Goal: Task Accomplishment & Management: Manage account settings

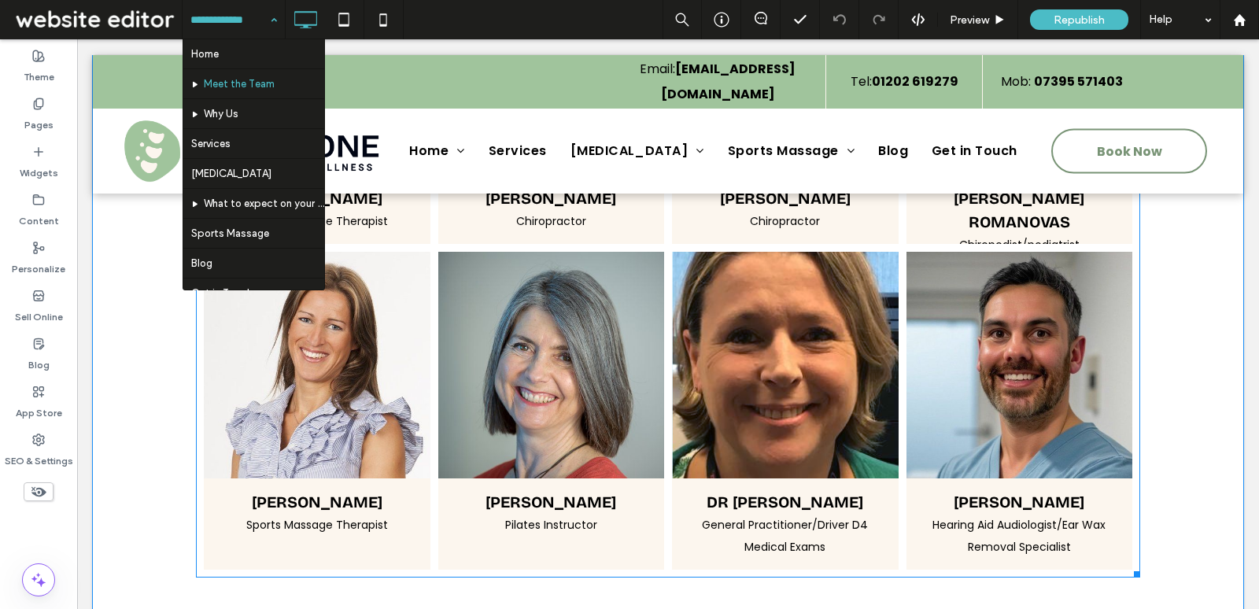
scroll to position [1169, 0]
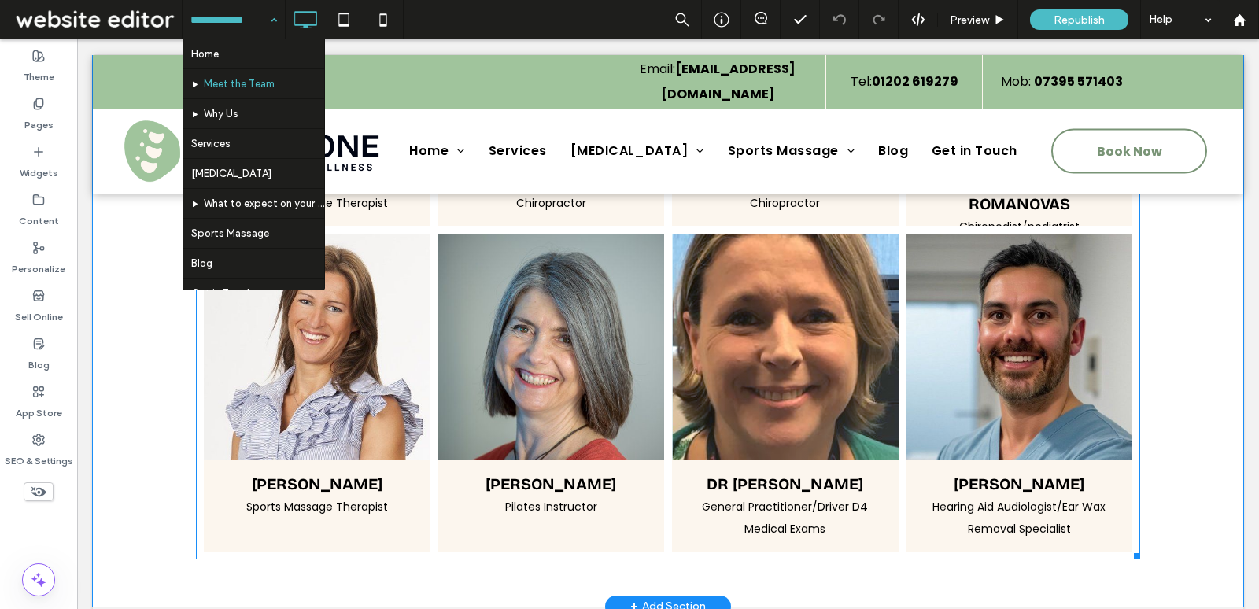
click at [738, 405] on link at bounding box center [785, 347] width 227 height 227
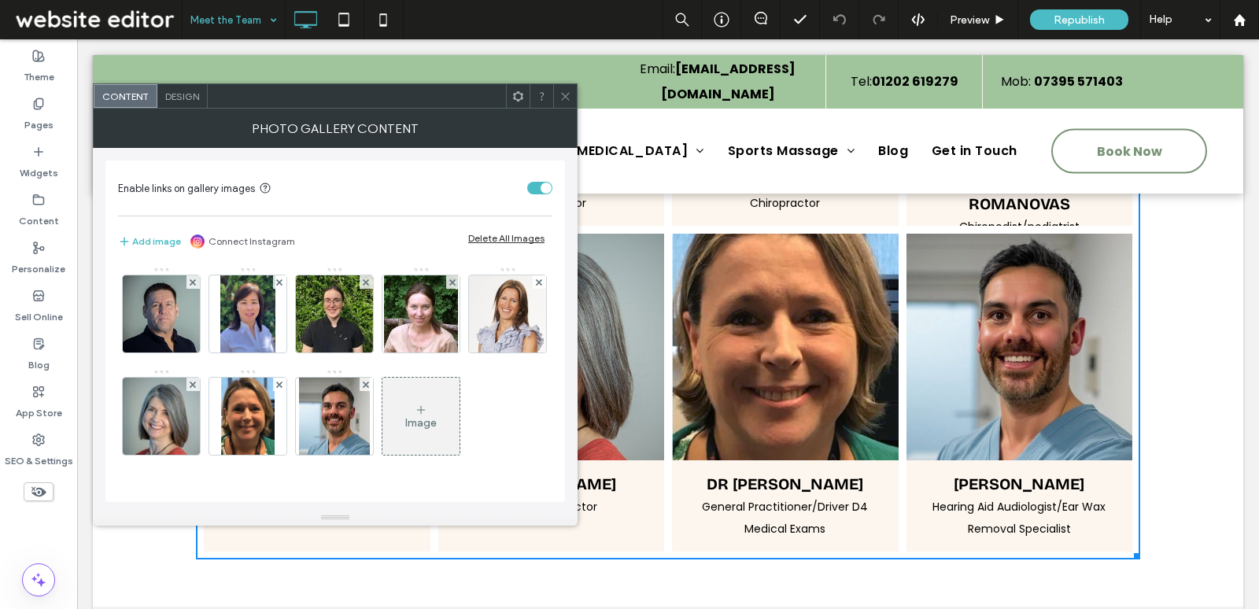
click at [561, 105] on span at bounding box center [566, 96] width 12 height 24
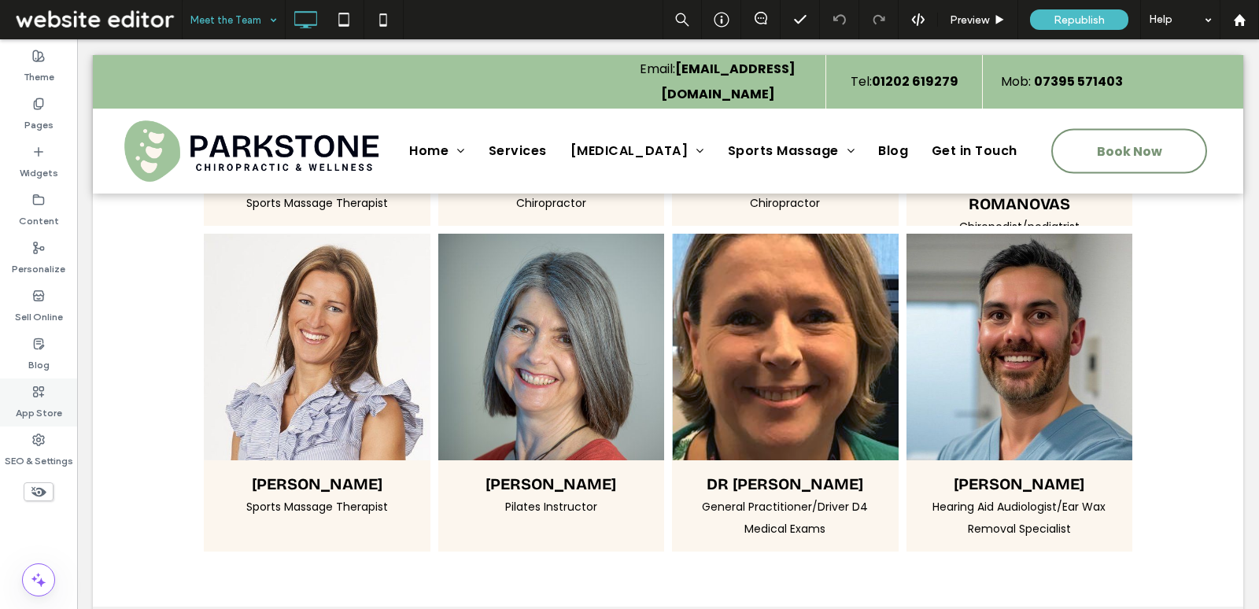
click at [52, 422] on div "App Store" at bounding box center [38, 403] width 77 height 48
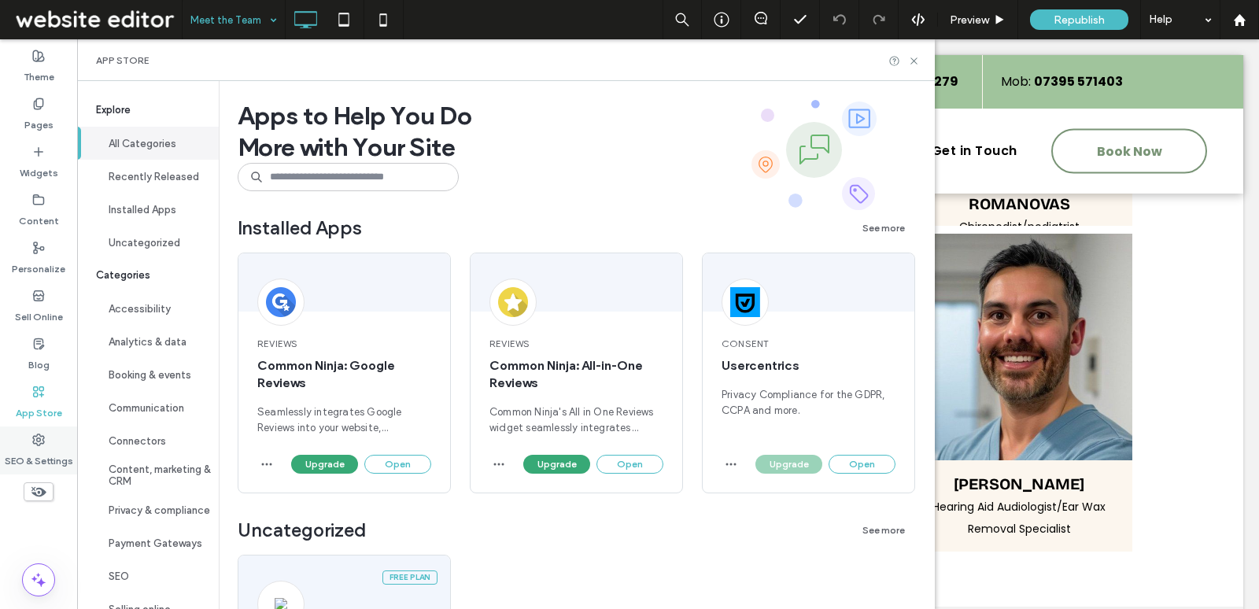
click at [43, 449] on label "SEO & Settings" at bounding box center [39, 457] width 68 height 22
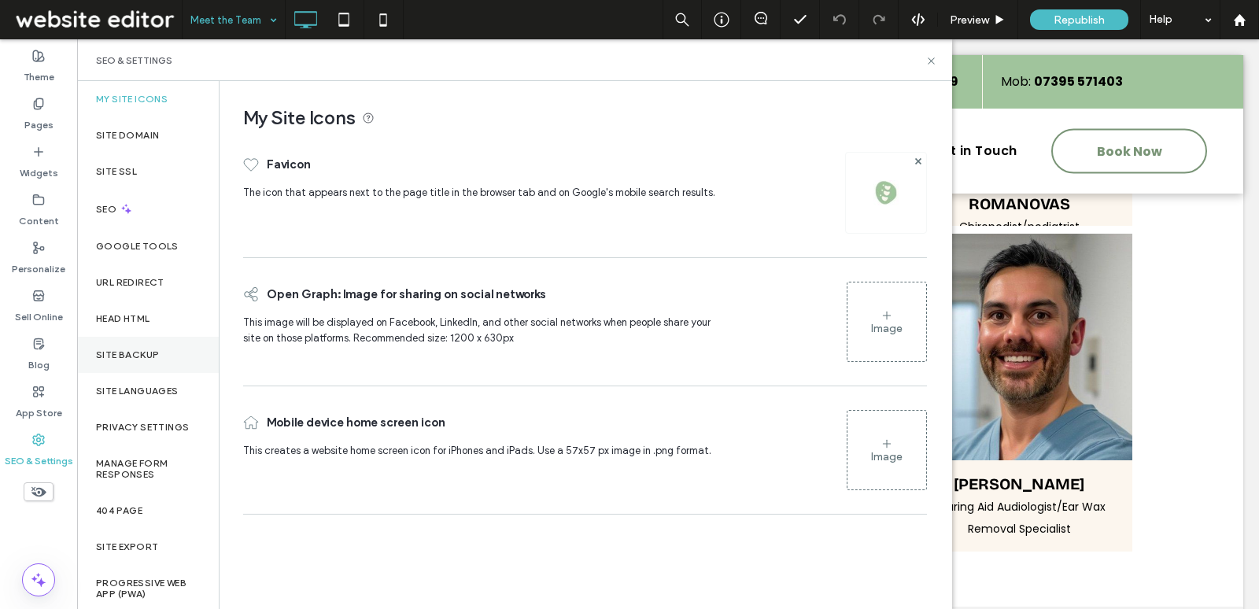
click at [161, 346] on div "Site Backup" at bounding box center [148, 355] width 142 height 36
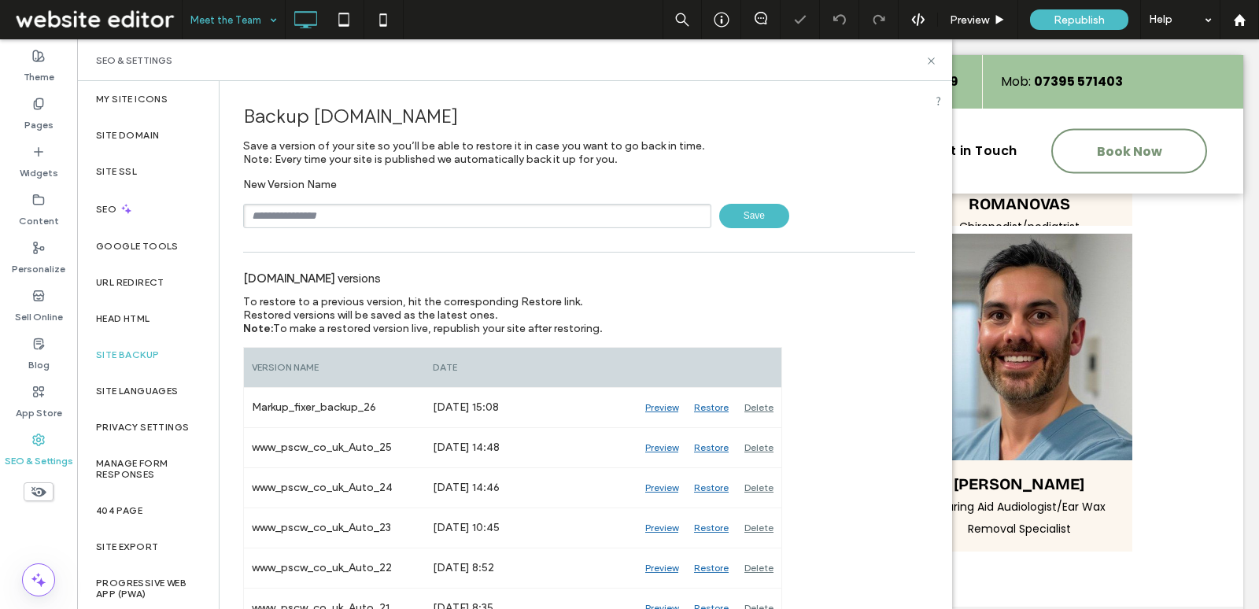
click at [433, 201] on div "New Version Name Save" at bounding box center [579, 203] width 672 height 50
click at [435, 211] on input "text" at bounding box center [477, 216] width 468 height 24
type input "**********"
click at [744, 214] on span "Save" at bounding box center [754, 216] width 70 height 24
click at [932, 59] on use at bounding box center [931, 60] width 6 height 6
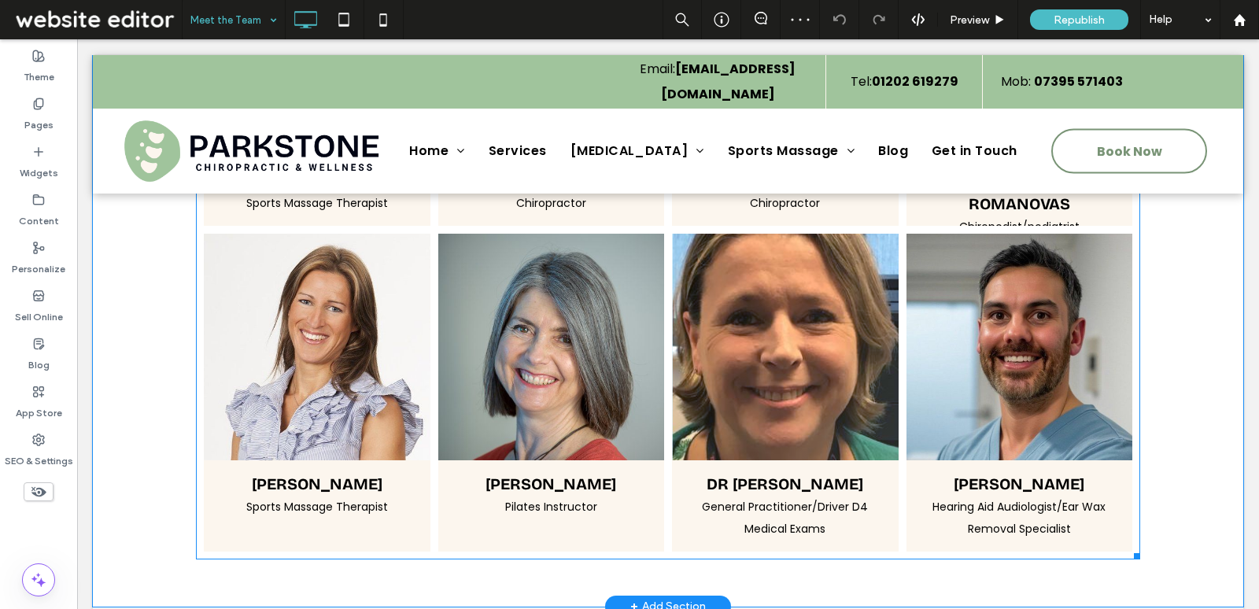
click at [787, 380] on link at bounding box center [785, 347] width 227 height 227
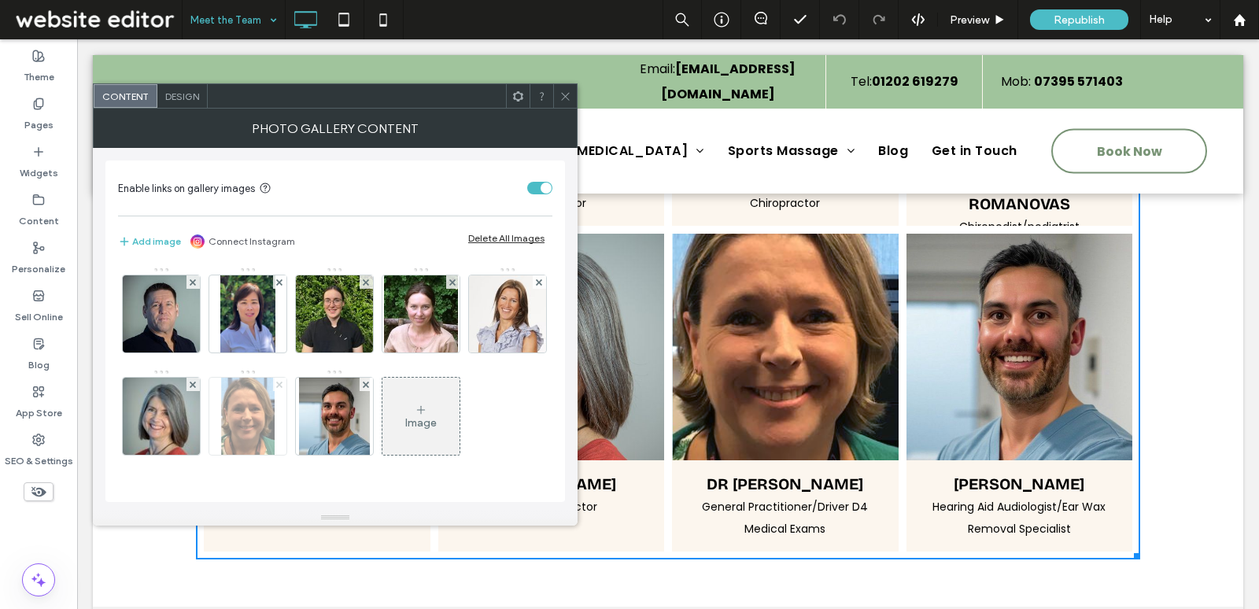
click at [283, 382] on use at bounding box center [279, 384] width 6 height 6
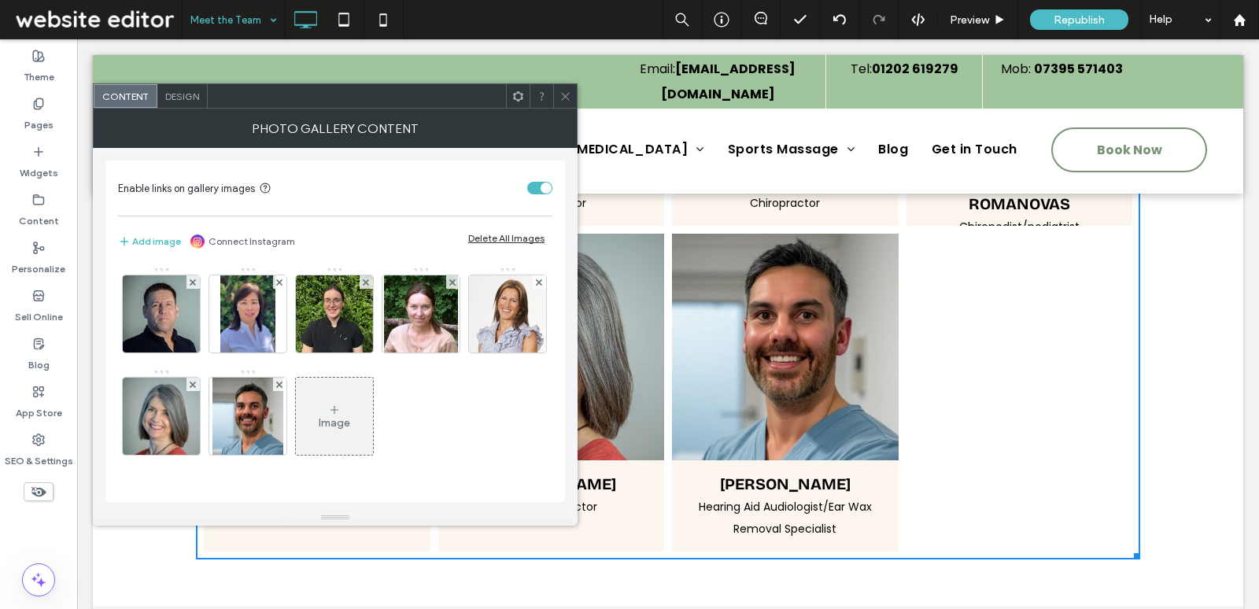
click at [565, 97] on icon at bounding box center [566, 97] width 12 height 12
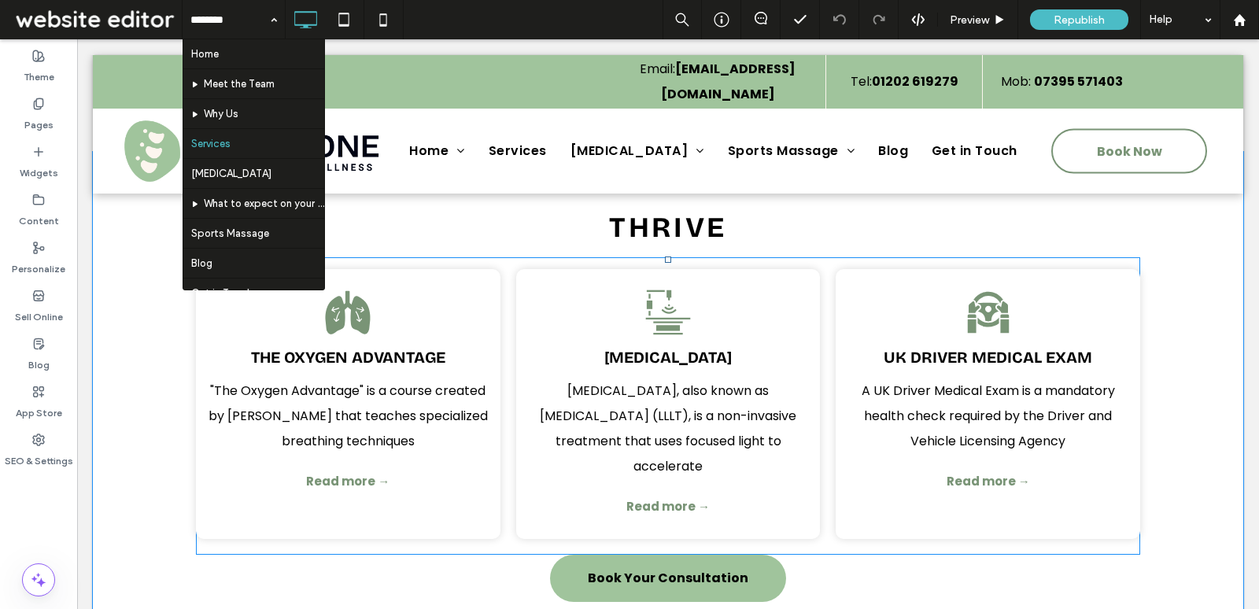
scroll to position [1510, 0]
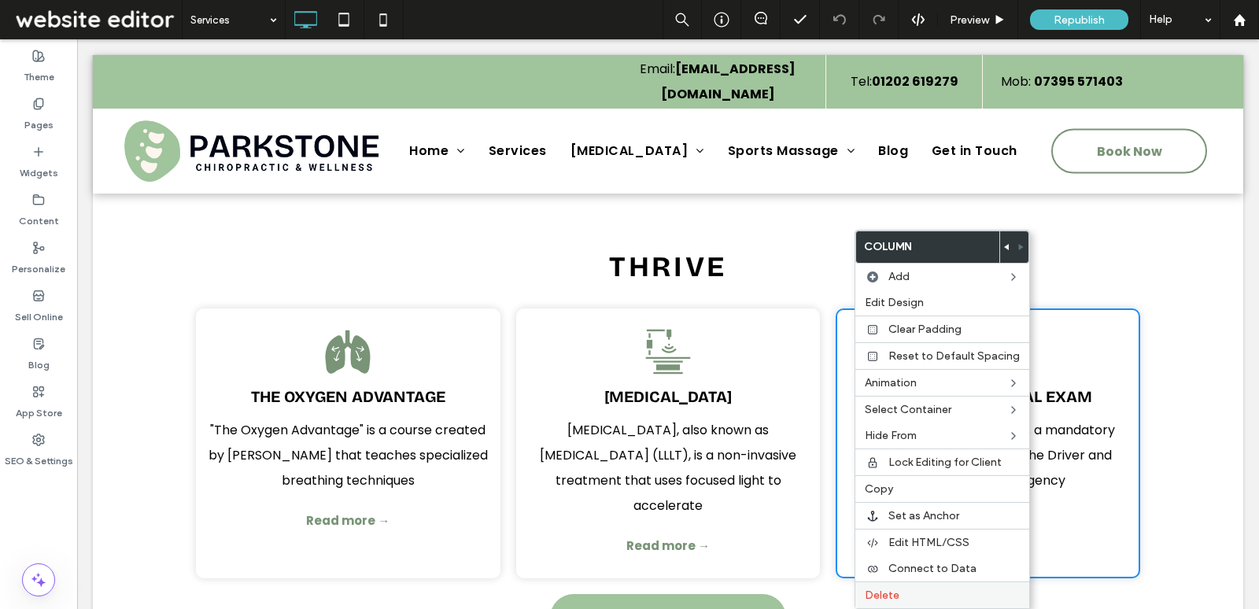
click at [915, 589] on label "Delete" at bounding box center [942, 595] width 155 height 13
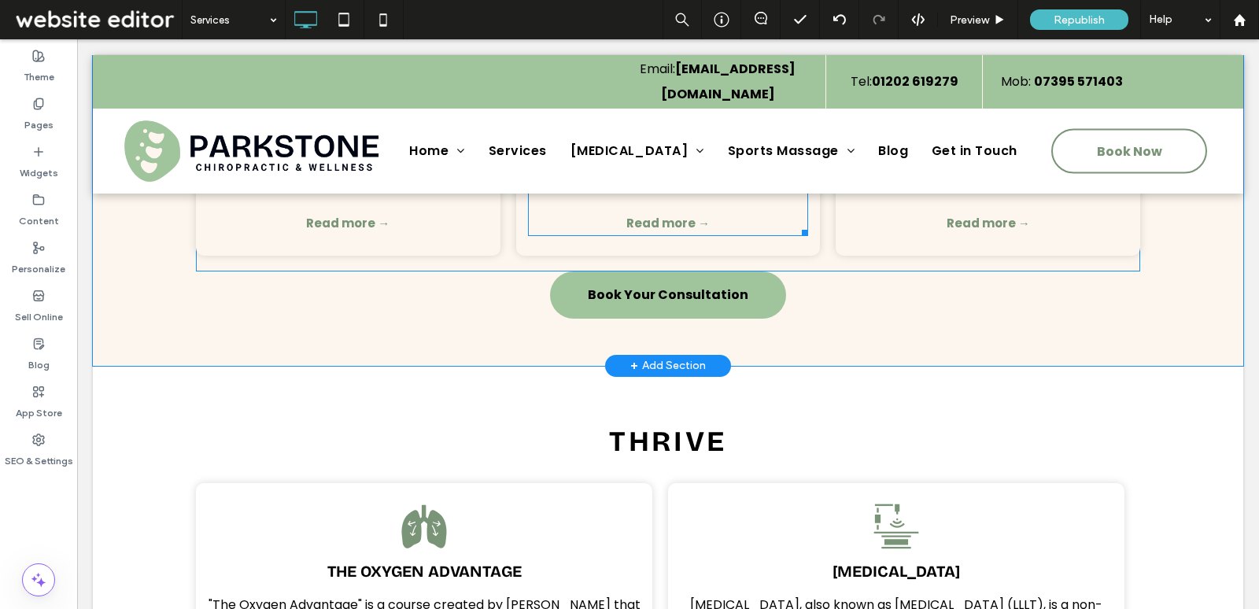
scroll to position [1083, 0]
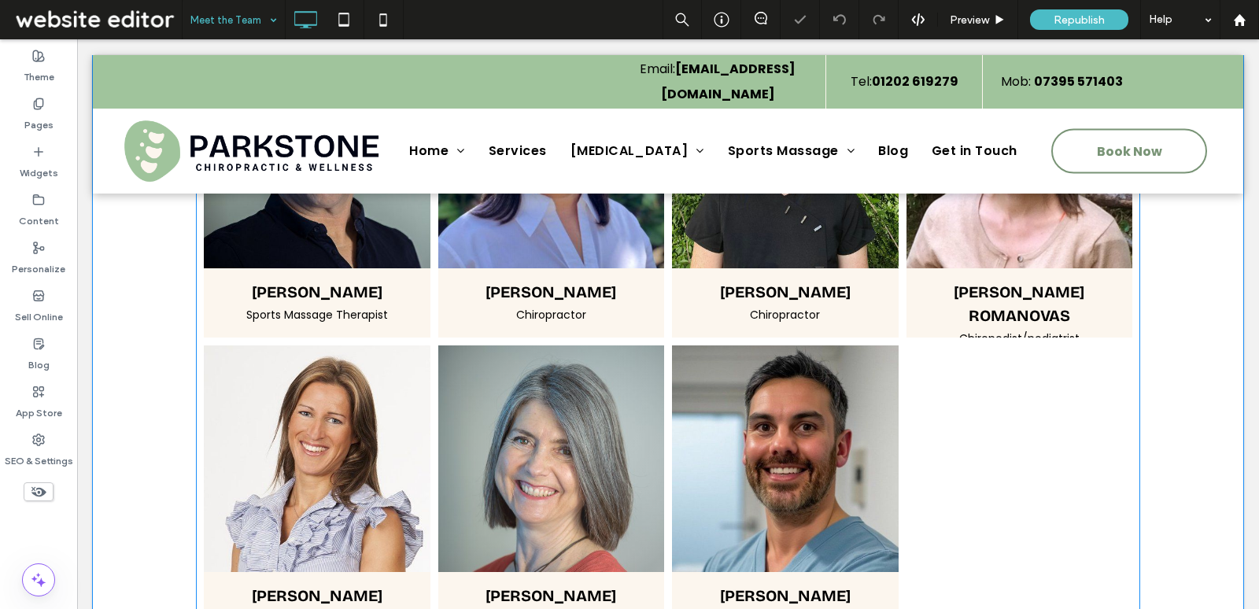
scroll to position [1218, 0]
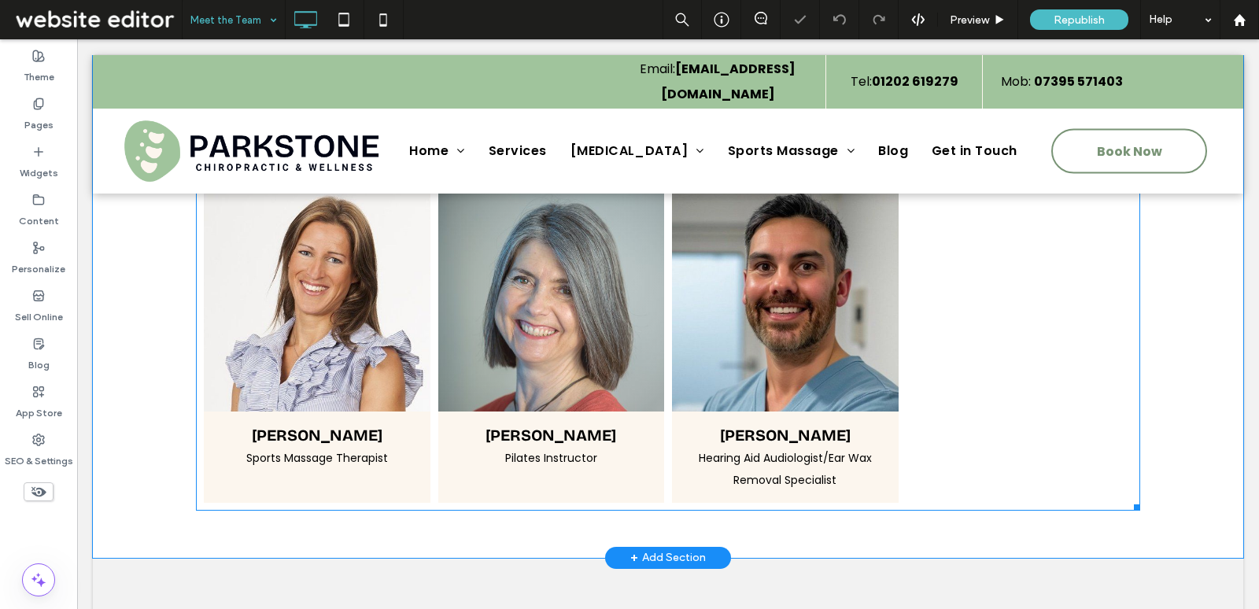
click at [628, 385] on link at bounding box center [551, 298] width 227 height 227
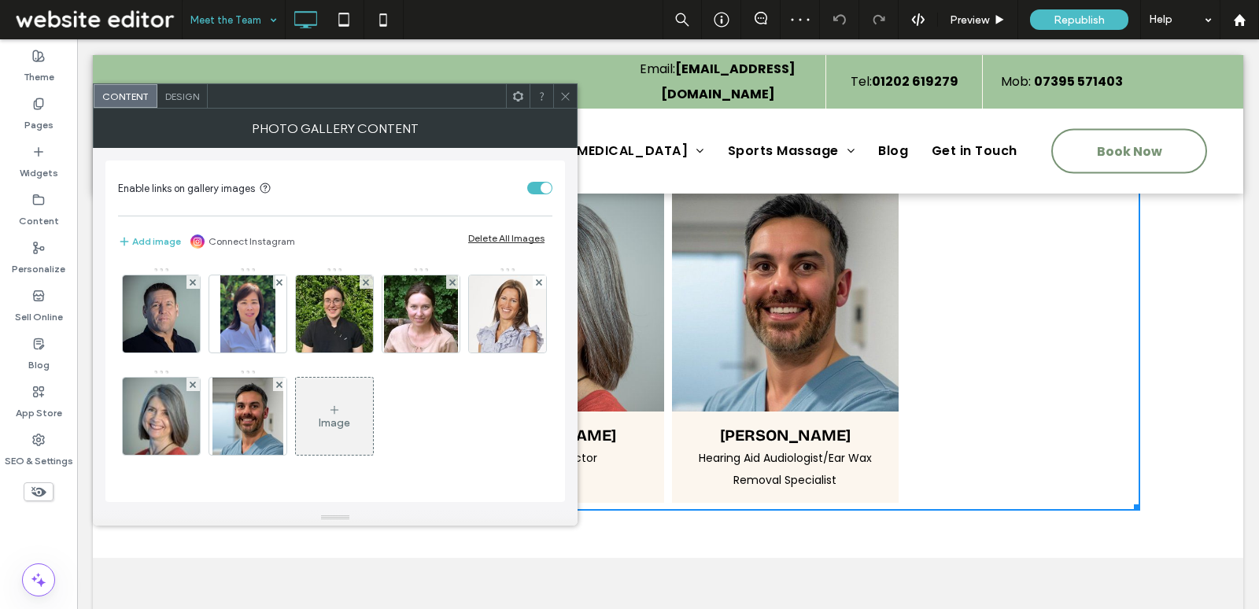
click at [315, 435] on div "Image" at bounding box center [334, 416] width 77 height 74
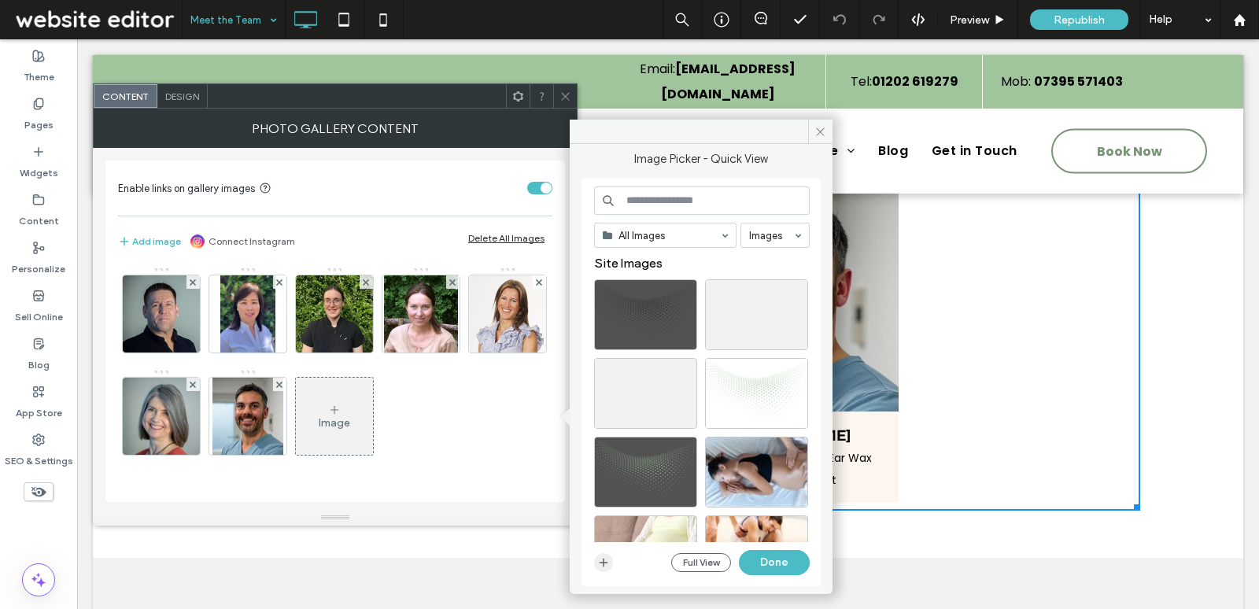
click at [601, 560] on icon "button" at bounding box center [603, 562] width 13 height 13
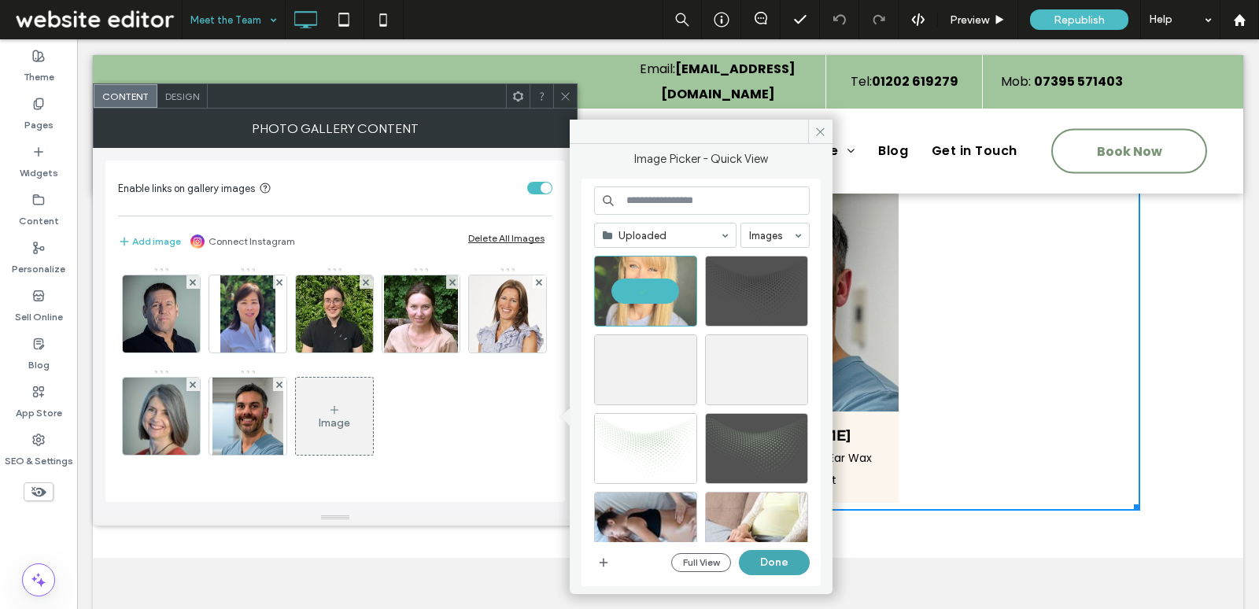
click at [774, 564] on button "Done" at bounding box center [774, 562] width 71 height 25
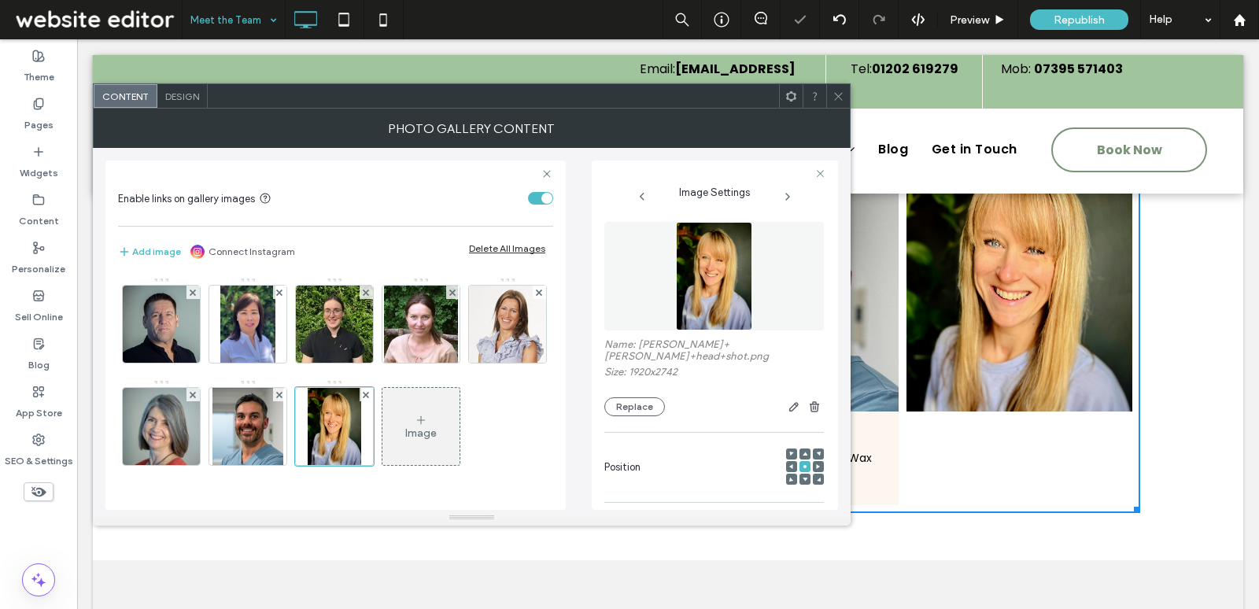
click at [834, 94] on icon at bounding box center [839, 97] width 12 height 12
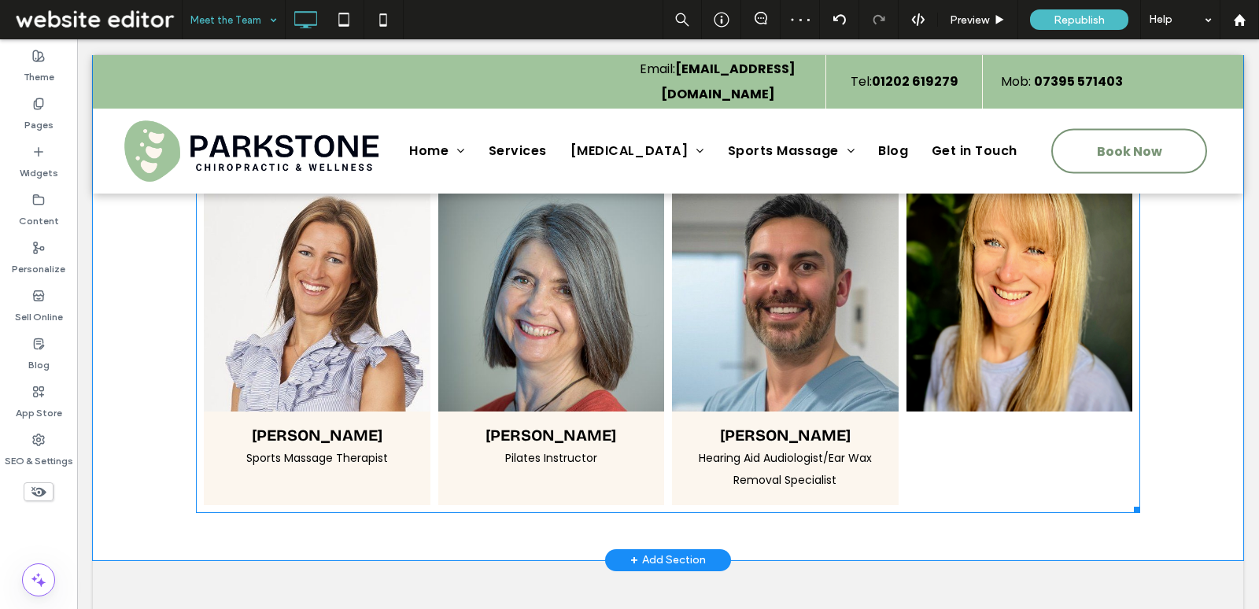
scroll to position [1176, 0]
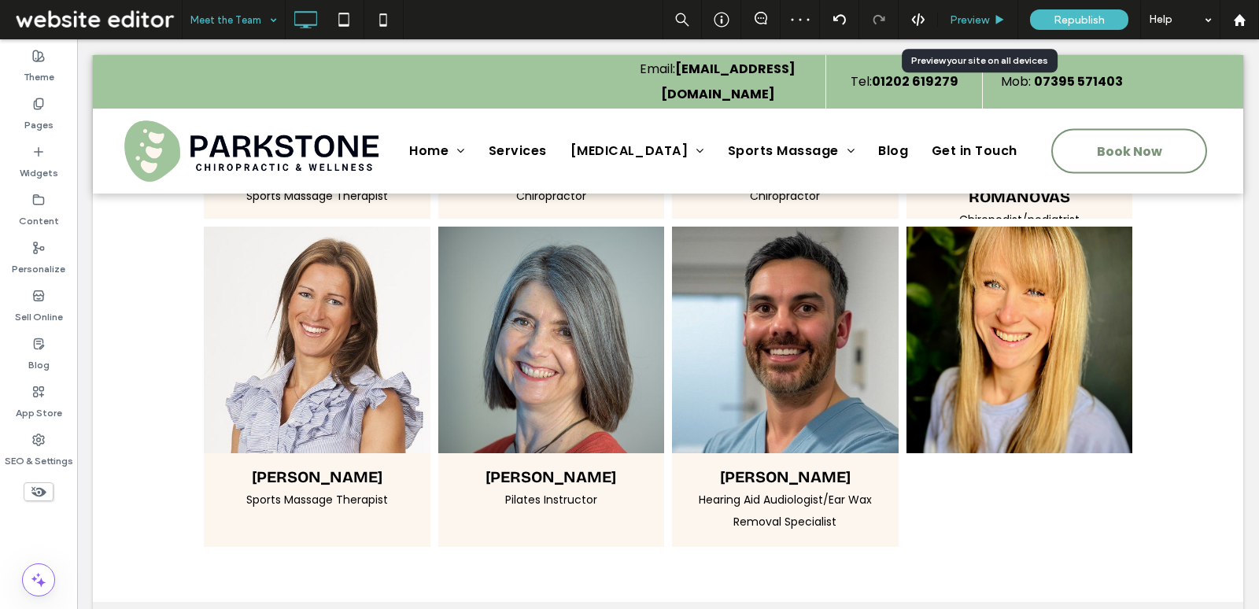
click at [982, 26] on span "Preview" at bounding box center [969, 19] width 39 height 13
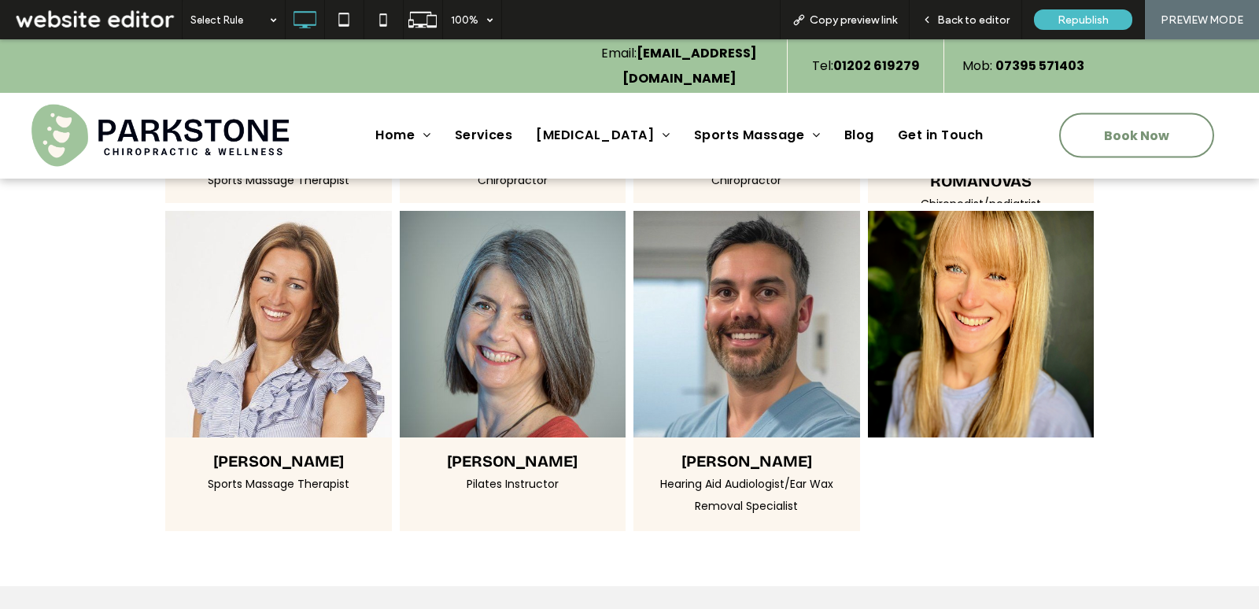
click at [816, 284] on link at bounding box center [747, 324] width 227 height 227
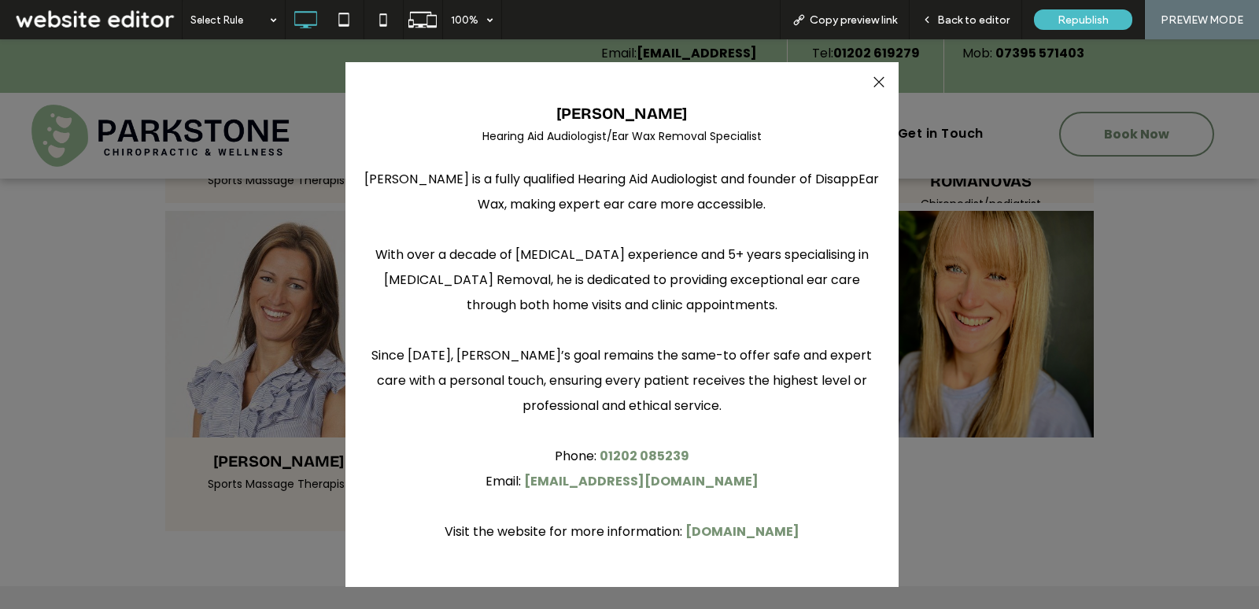
click at [877, 79] on div at bounding box center [878, 82] width 21 height 21
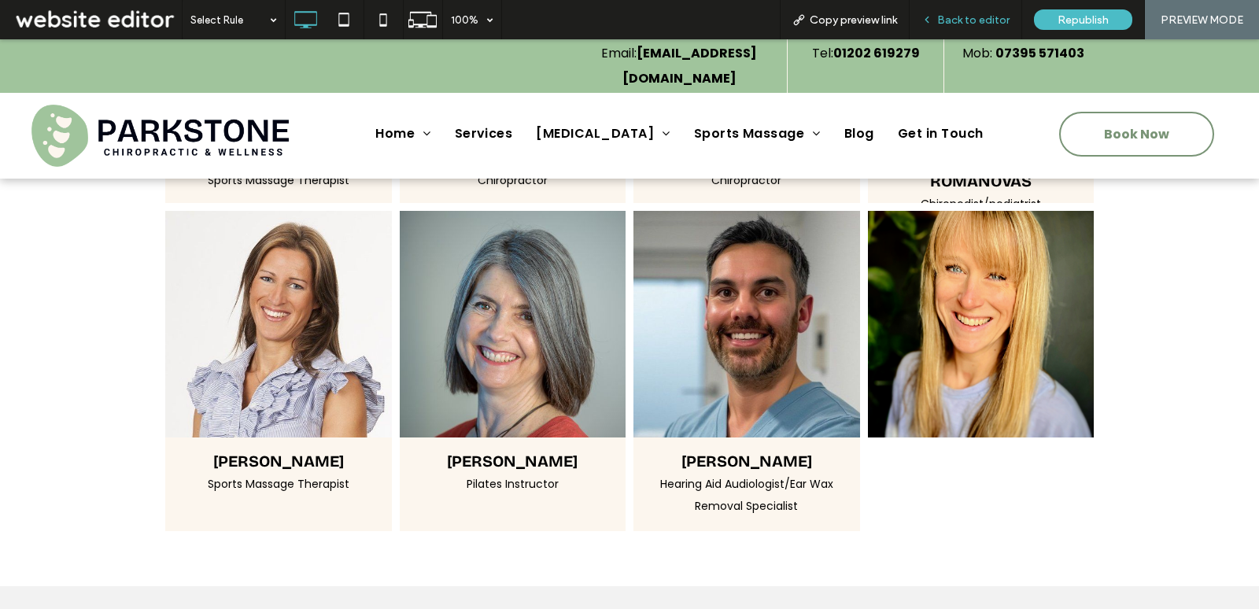
click at [967, 14] on span "Back to editor" at bounding box center [973, 19] width 72 height 13
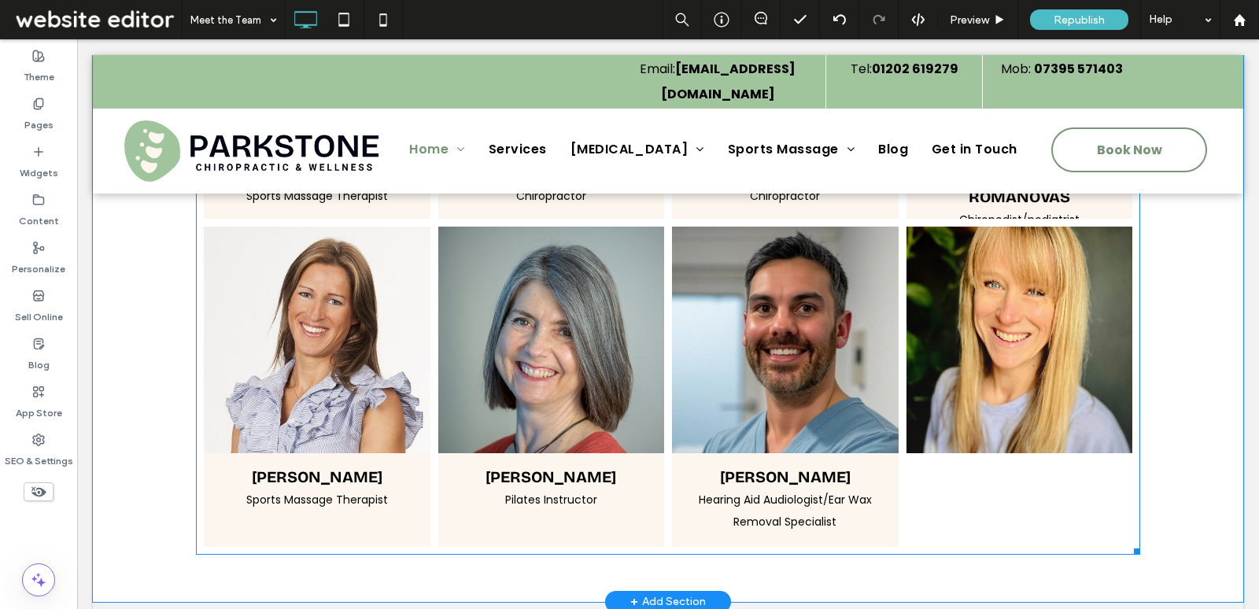
click at [948, 329] on link at bounding box center [1020, 340] width 227 height 227
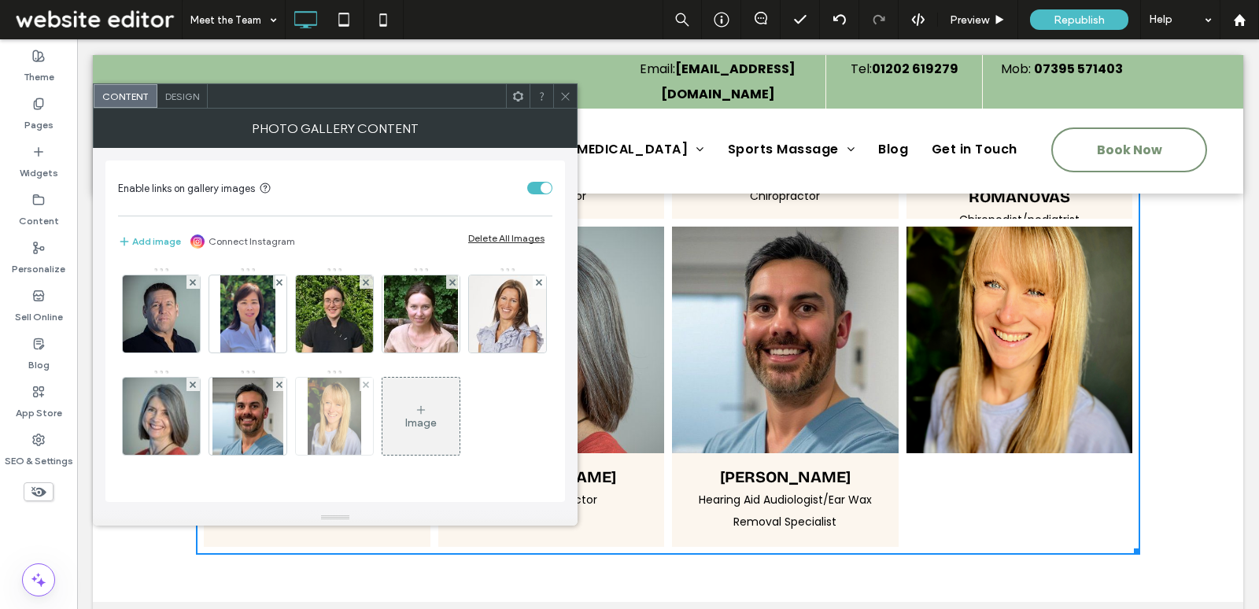
click at [362, 431] on img at bounding box center [335, 416] width 54 height 77
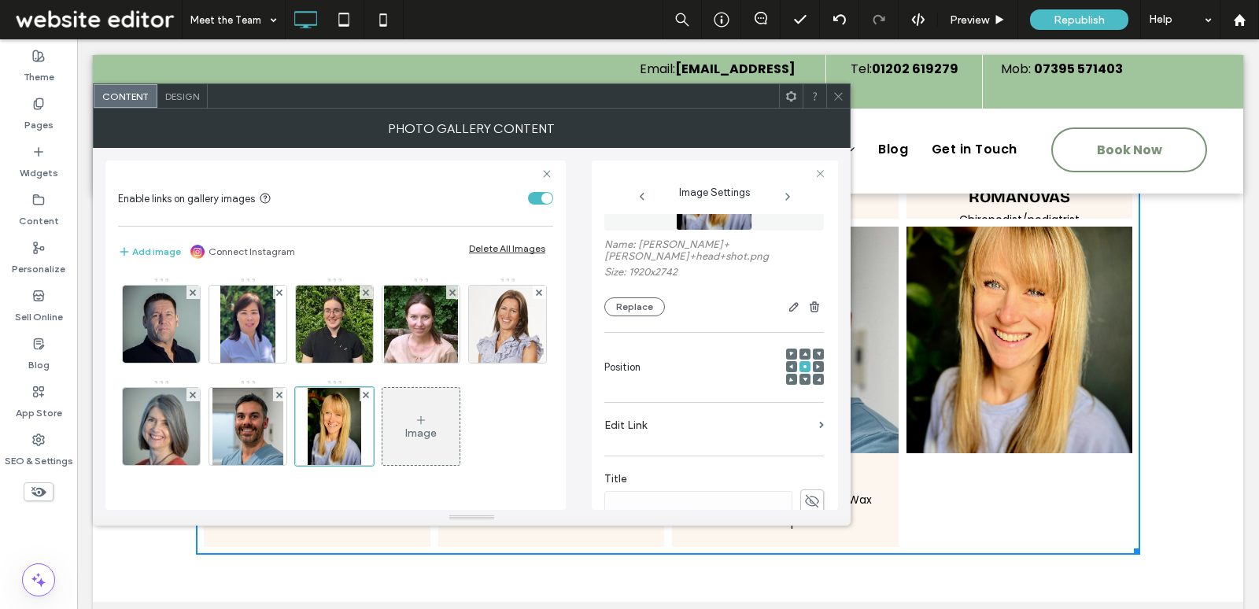
scroll to position [105, 0]
click at [804, 488] on icon at bounding box center [812, 496] width 16 height 17
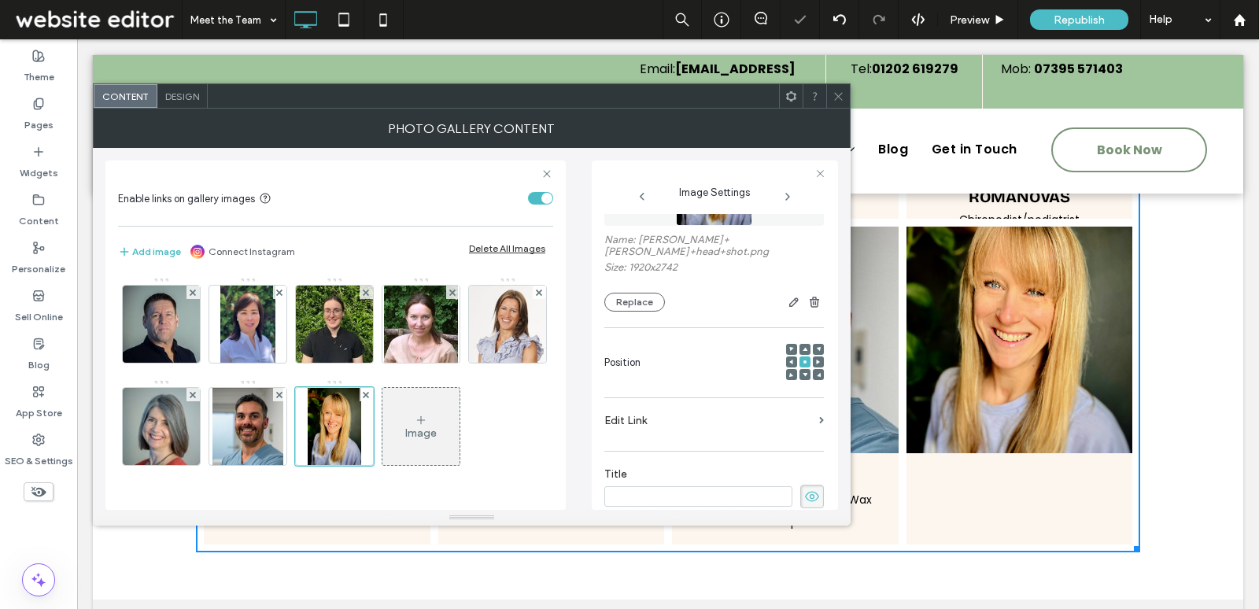
click at [765, 486] on input at bounding box center [698, 496] width 188 height 20
paste input "**********"
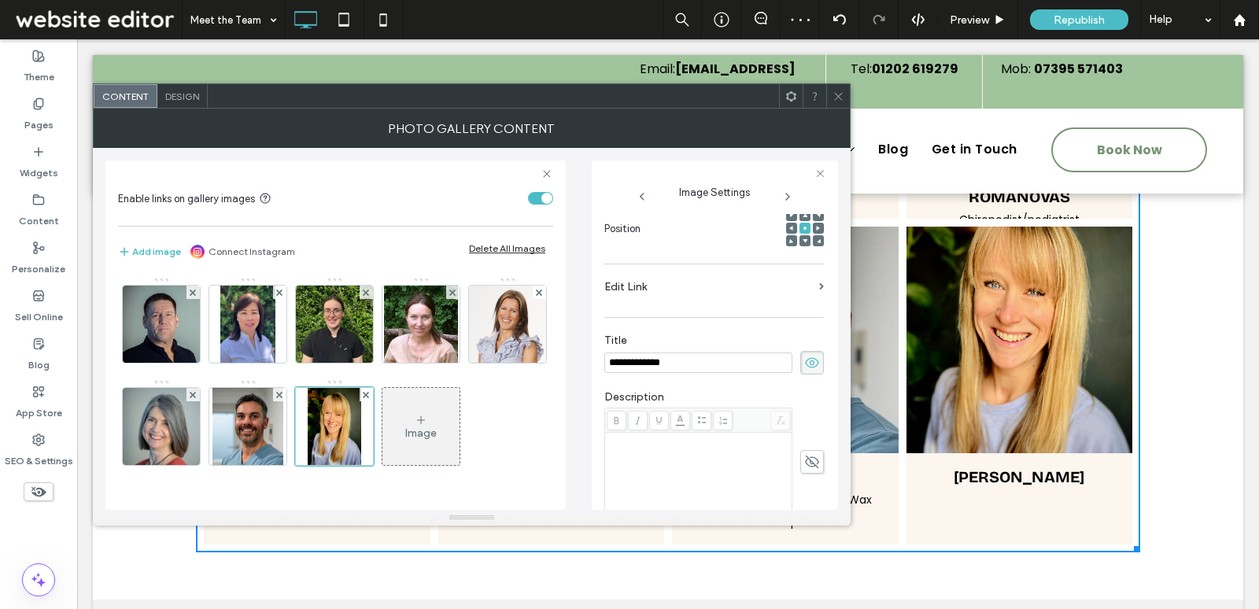
type input "**********"
click at [180, 331] on img at bounding box center [161, 324] width 77 height 77
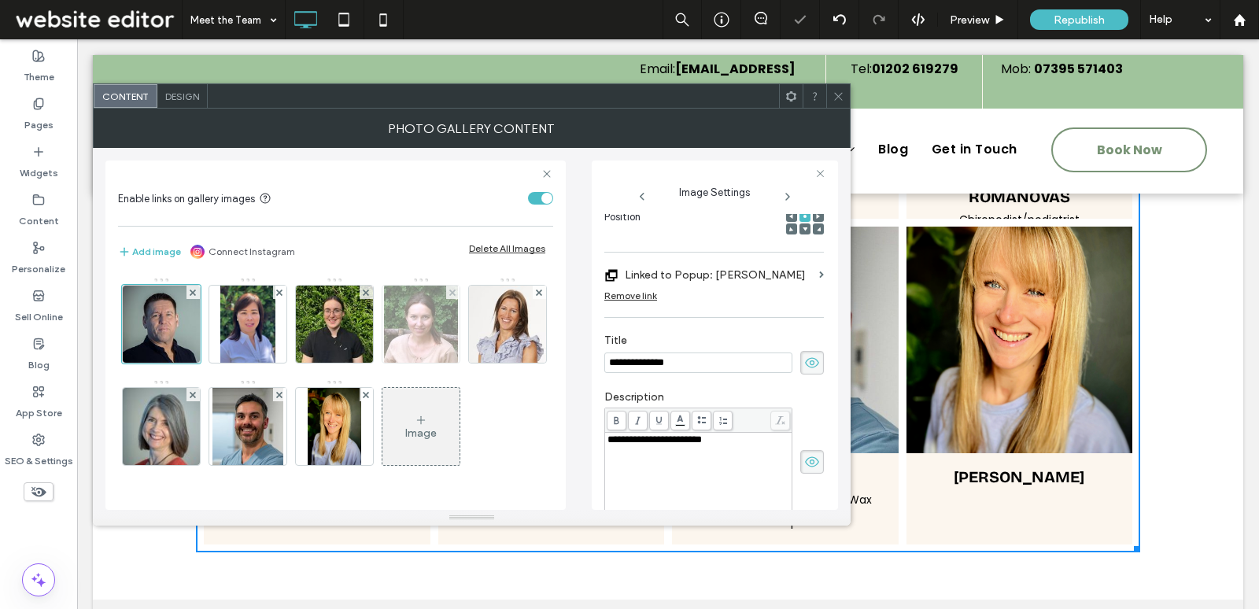
click at [433, 338] on img at bounding box center [421, 324] width 74 height 77
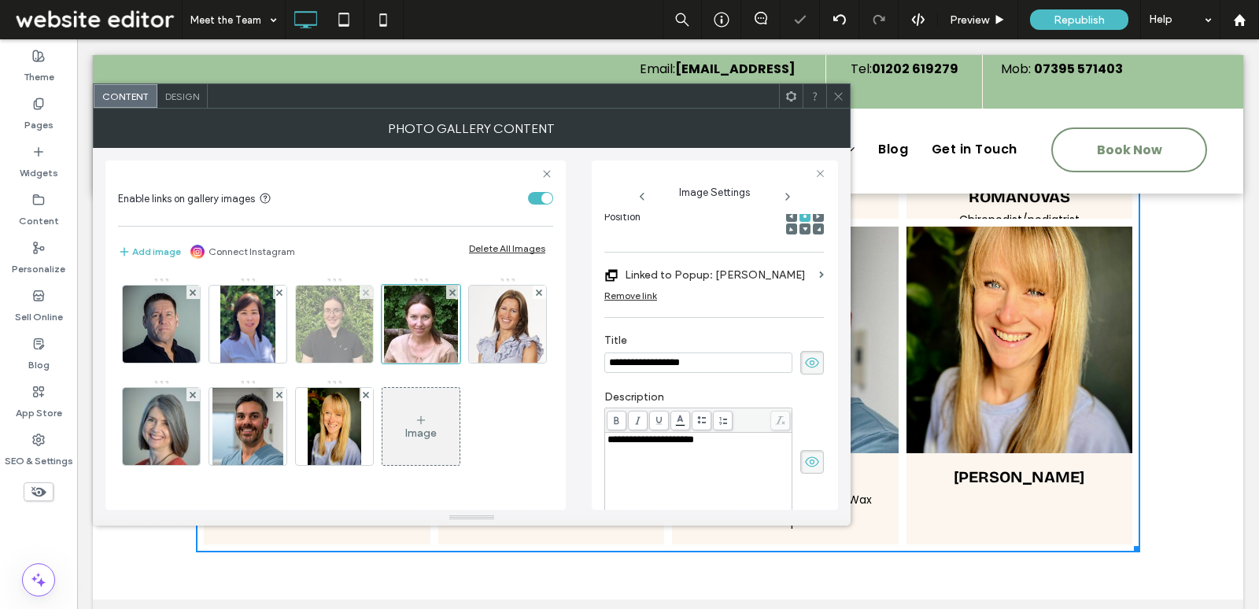
click at [360, 331] on img at bounding box center [334, 324] width 81 height 77
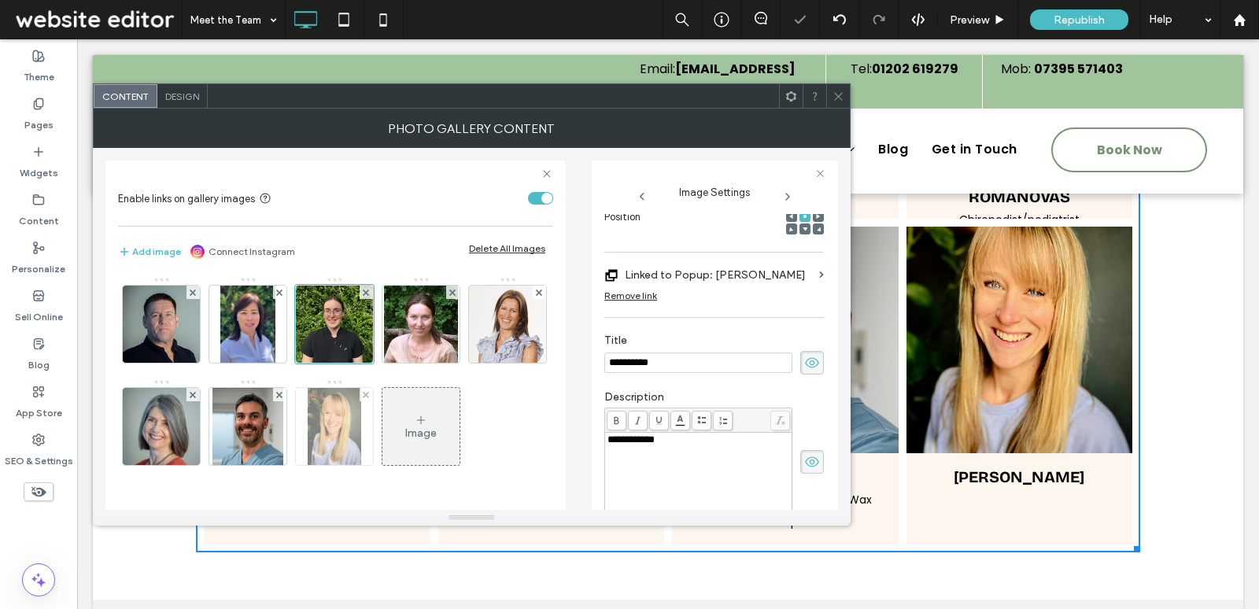
click at [362, 427] on img at bounding box center [335, 426] width 54 height 77
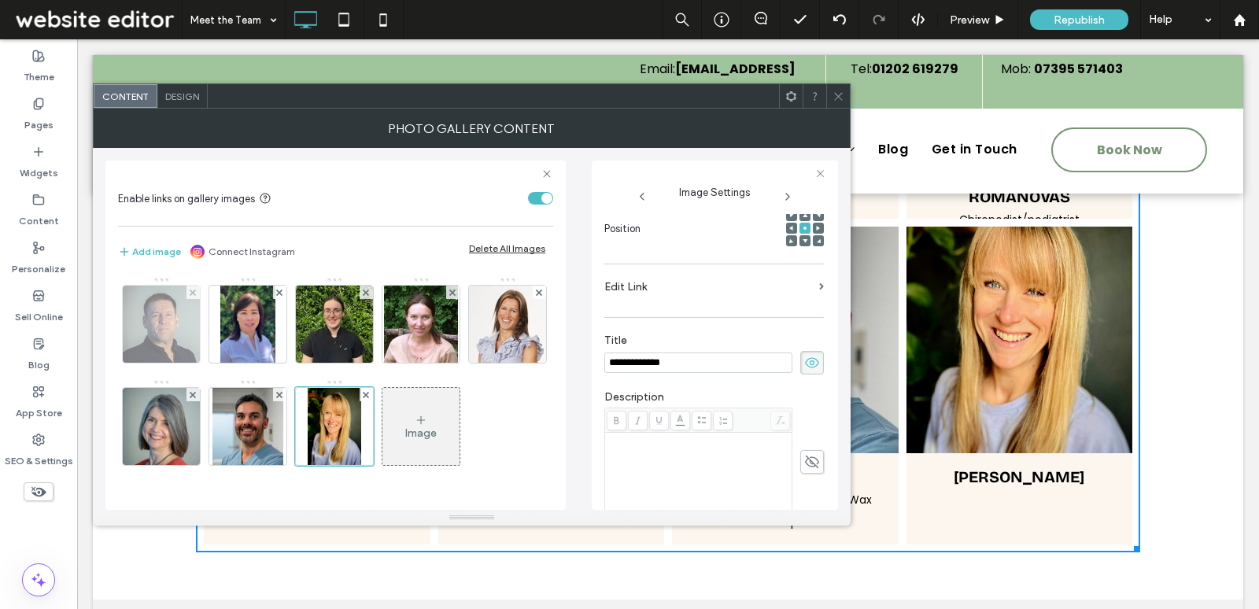
click at [154, 354] on img at bounding box center [161, 324] width 77 height 77
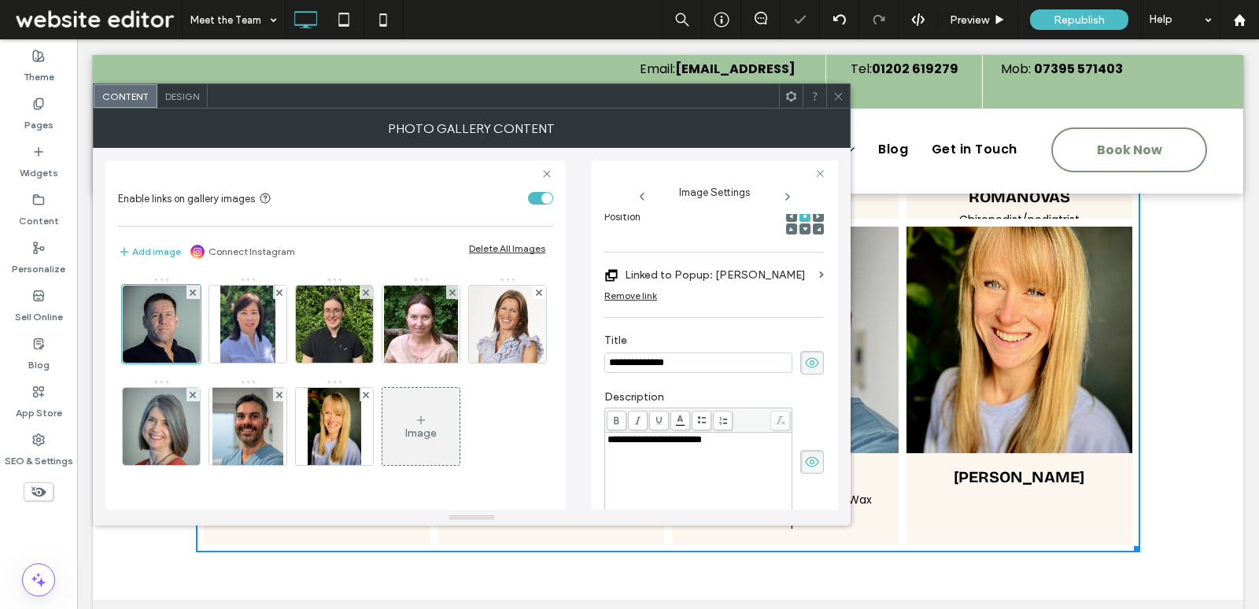
click at [644, 438] on span "**********" at bounding box center [655, 439] width 94 height 10
copy span "**********"
click at [362, 425] on img at bounding box center [335, 426] width 54 height 77
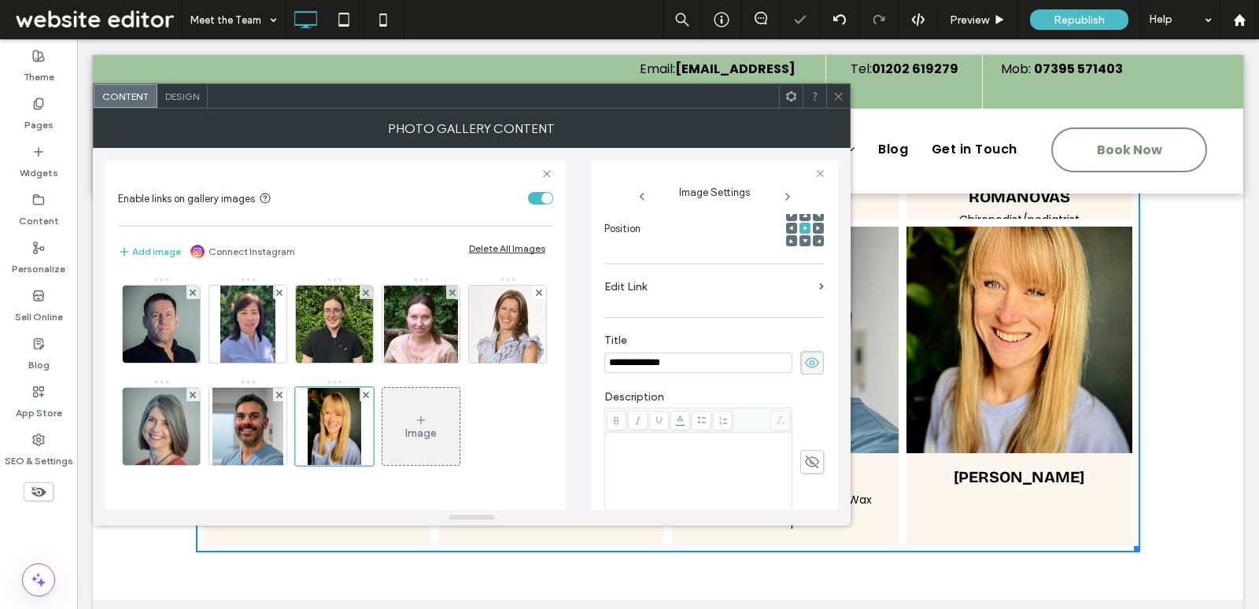
click at [672, 434] on div "Rich Text Editor" at bounding box center [699, 439] width 183 height 11
click at [804, 453] on icon at bounding box center [812, 461] width 16 height 17
click at [729, 442] on div "Rich Text Editor" at bounding box center [699, 473] width 183 height 79
click at [737, 438] on div "Rich Text Editor" at bounding box center [699, 473] width 183 height 79
click at [830, 109] on div "Photo Gallery Content" at bounding box center [472, 128] width 758 height 39
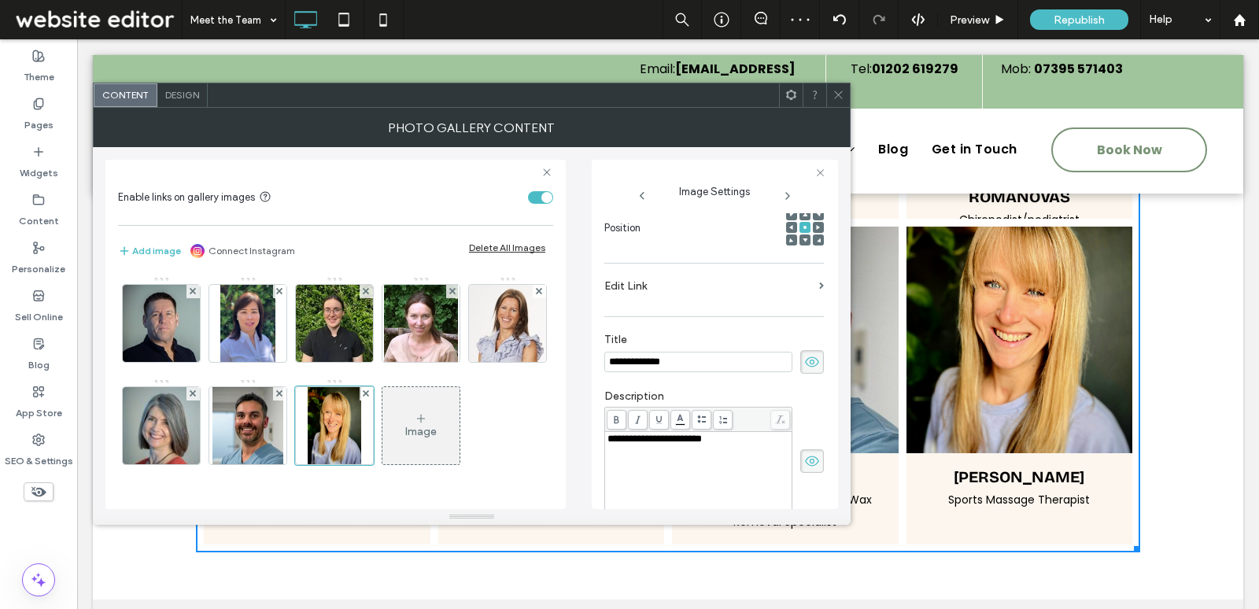
click at [841, 102] on span at bounding box center [839, 95] width 12 height 24
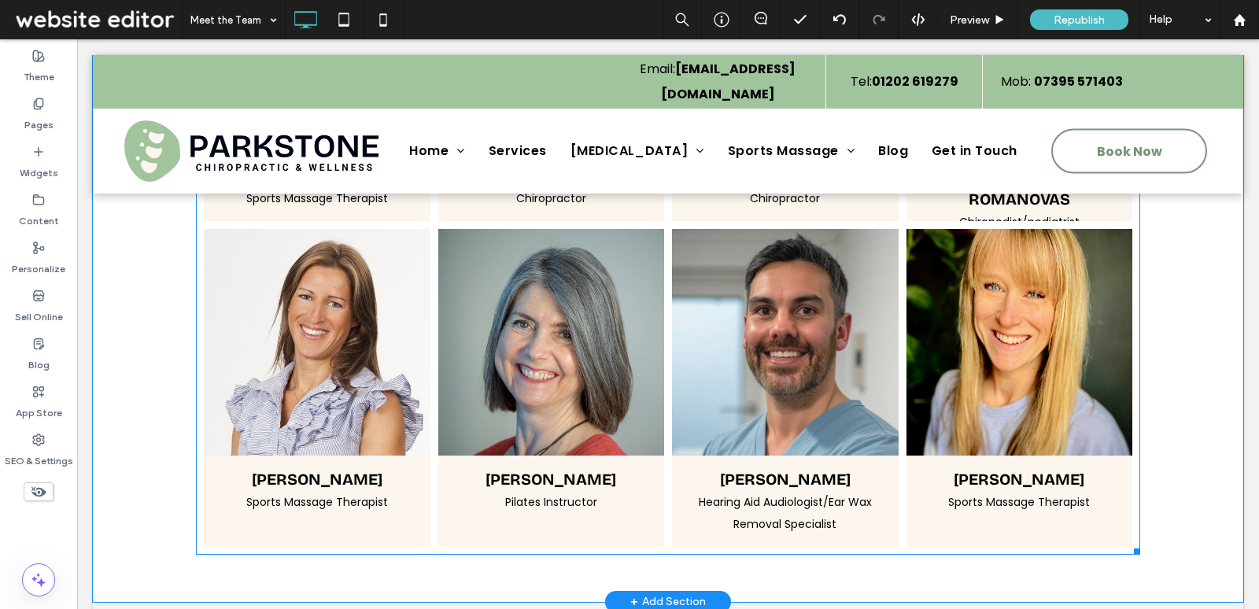
scroll to position [1175, 0]
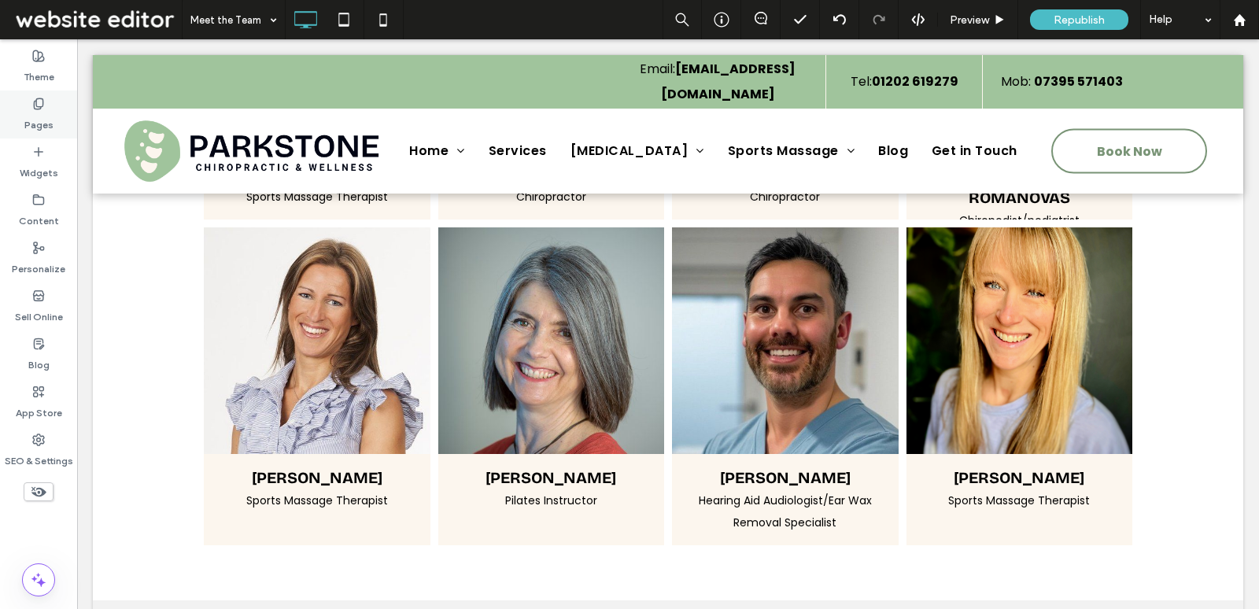
click at [45, 121] on label "Pages" at bounding box center [38, 121] width 29 height 22
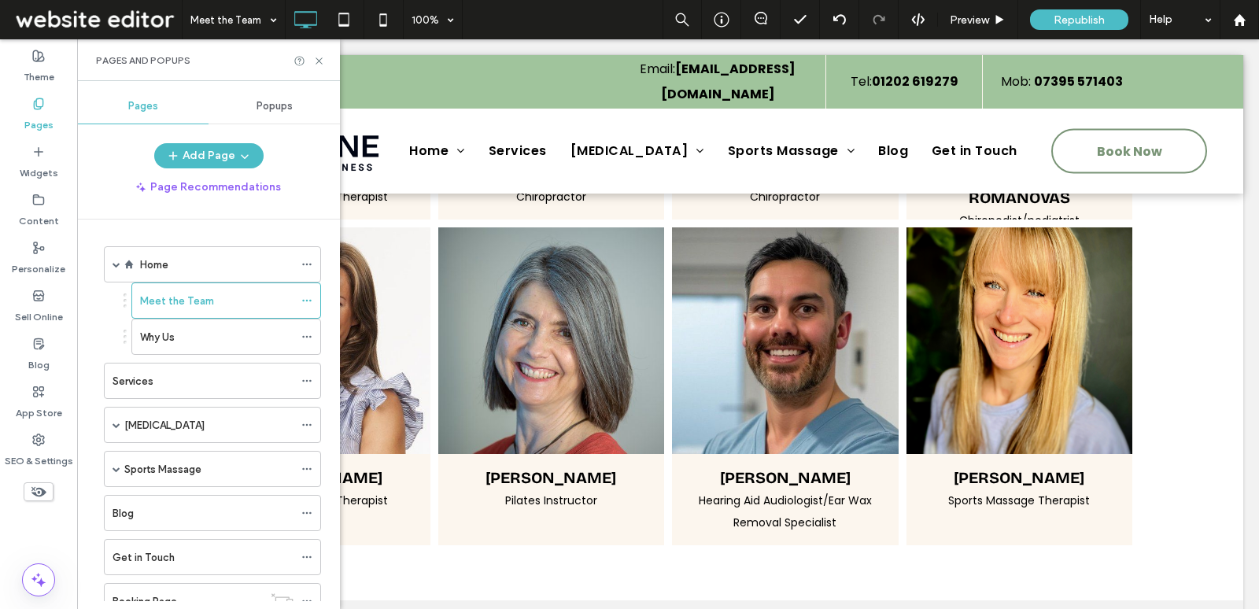
click at [278, 101] on span "Popups" at bounding box center [275, 106] width 36 height 13
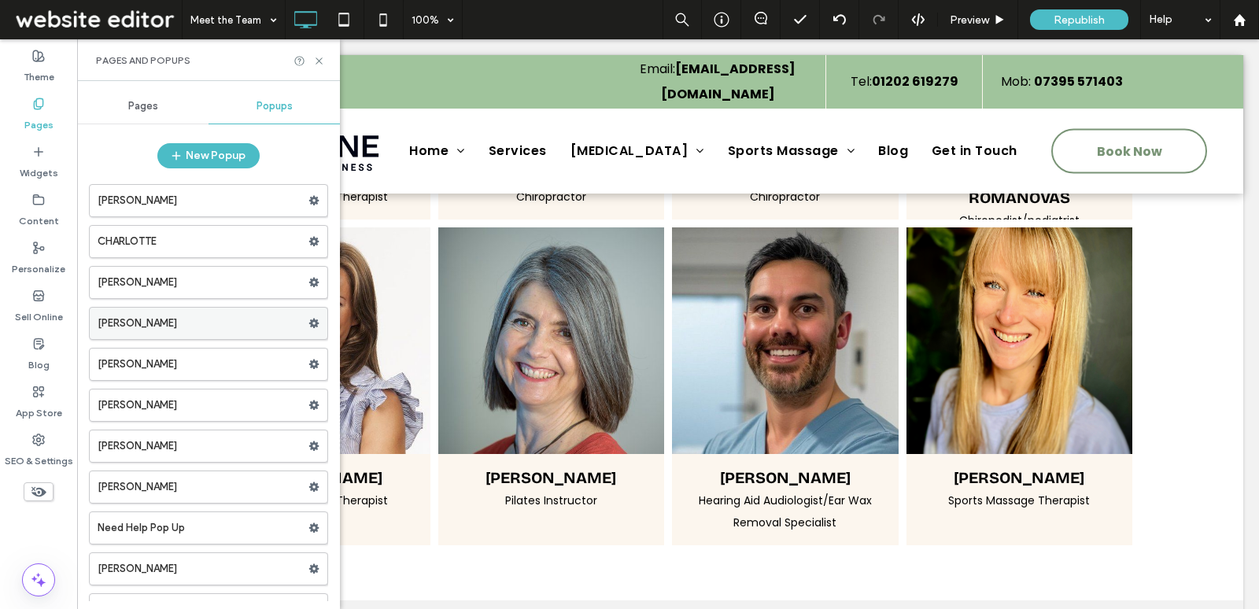
scroll to position [17, 0]
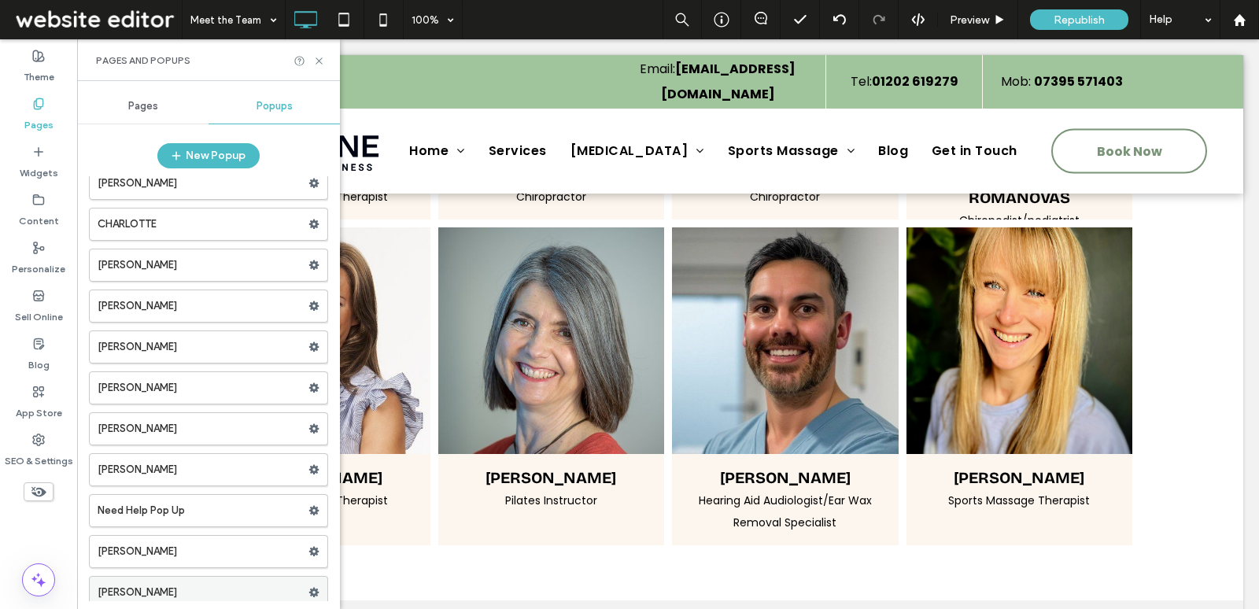
click at [309, 588] on use at bounding box center [314, 592] width 10 height 9
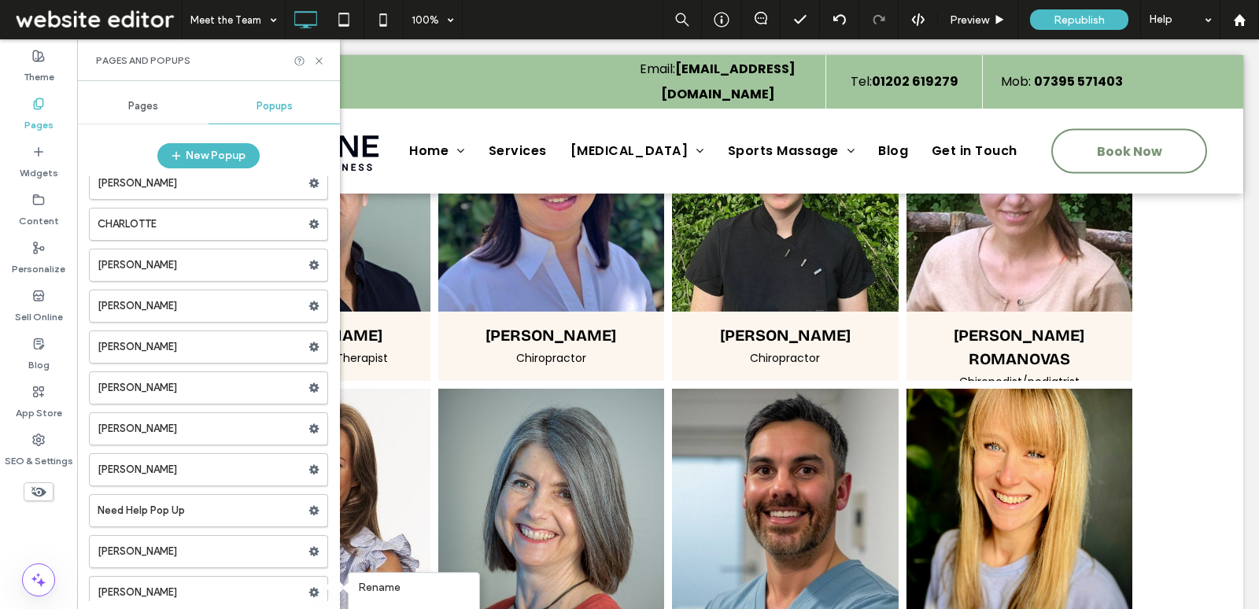
scroll to position [995, 0]
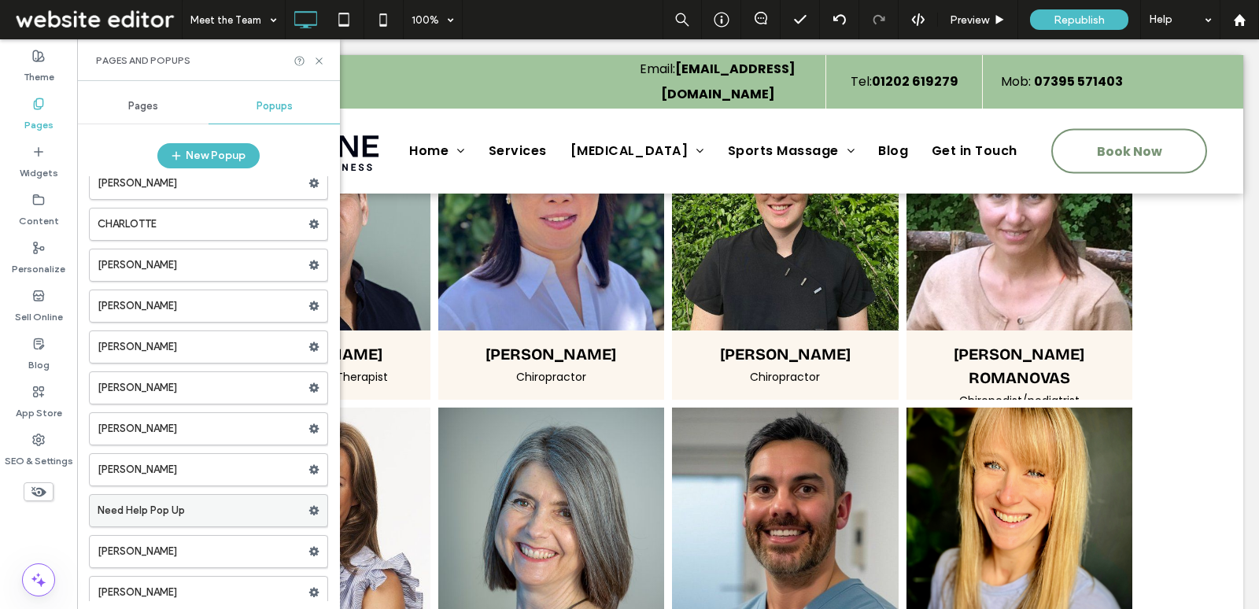
click at [309, 505] on icon at bounding box center [314, 510] width 11 height 11
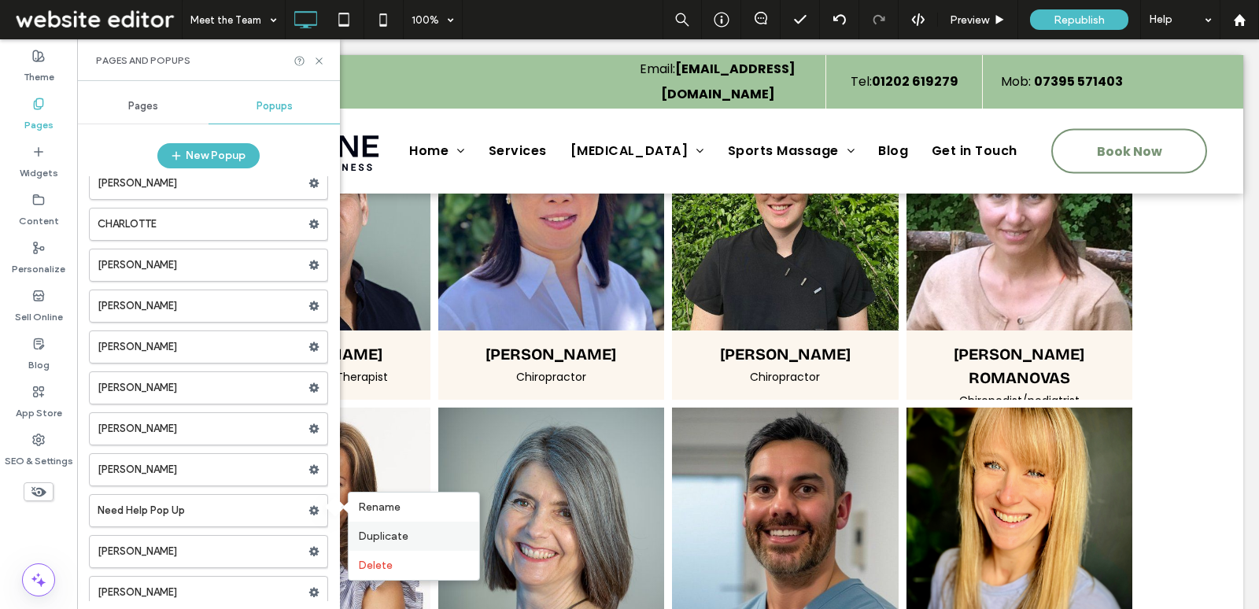
click at [383, 537] on span "Duplicate" at bounding box center [383, 536] width 50 height 13
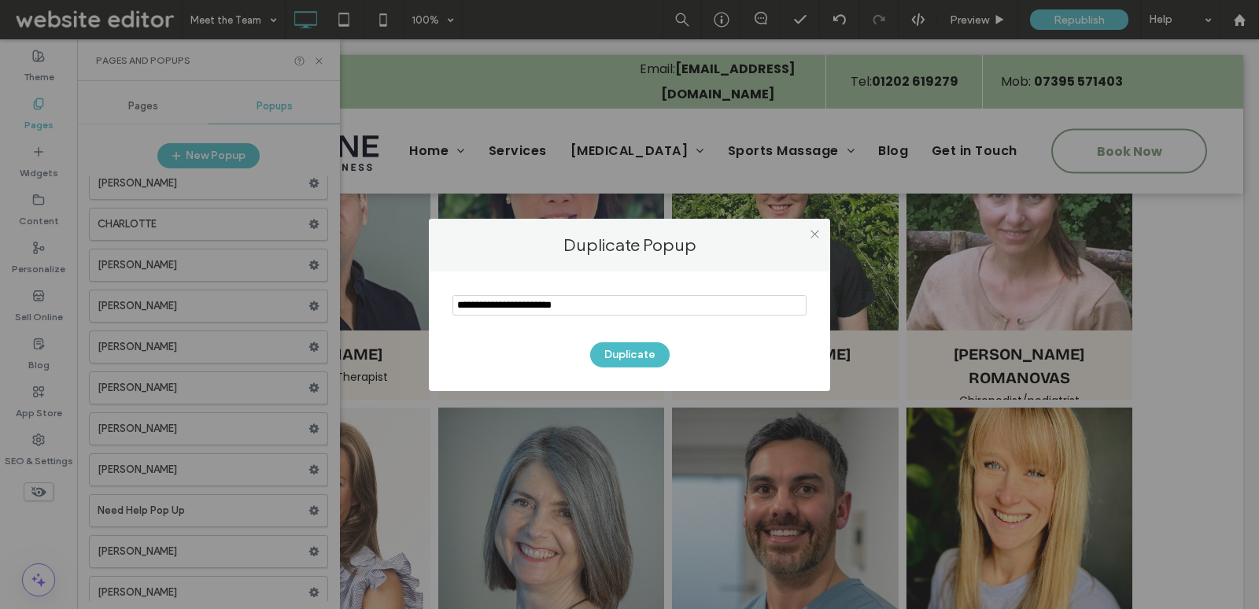
click at [508, 309] on input "notEmpty" at bounding box center [630, 305] width 354 height 20
paste input "**********"
type input "**********"
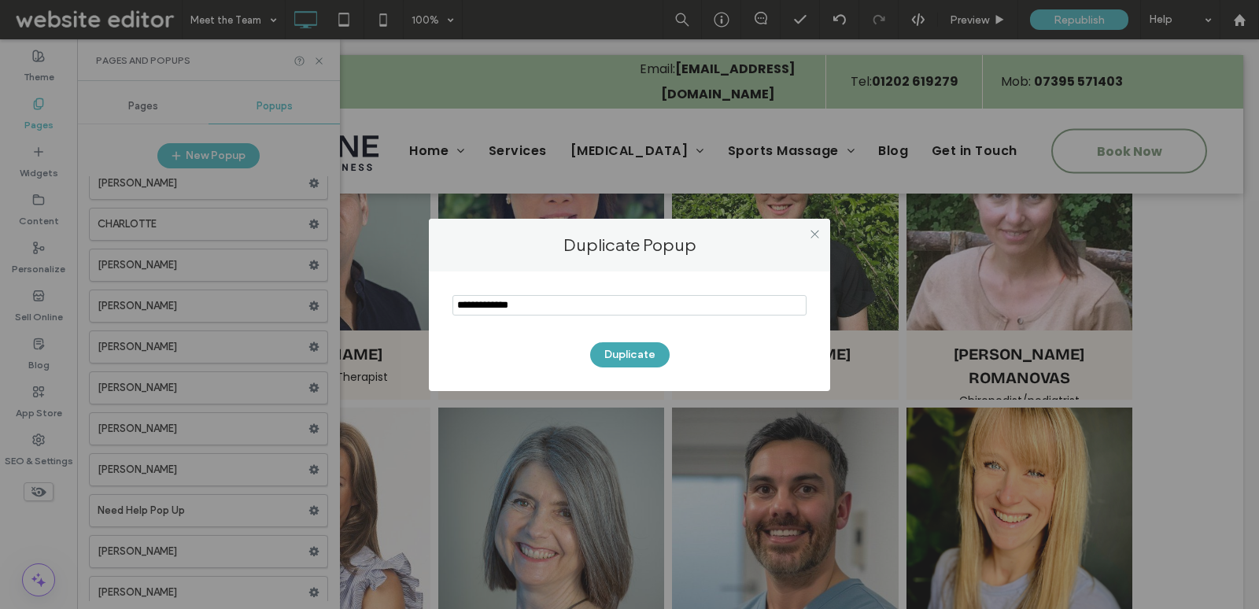
click at [615, 349] on button "Duplicate" at bounding box center [629, 354] width 79 height 25
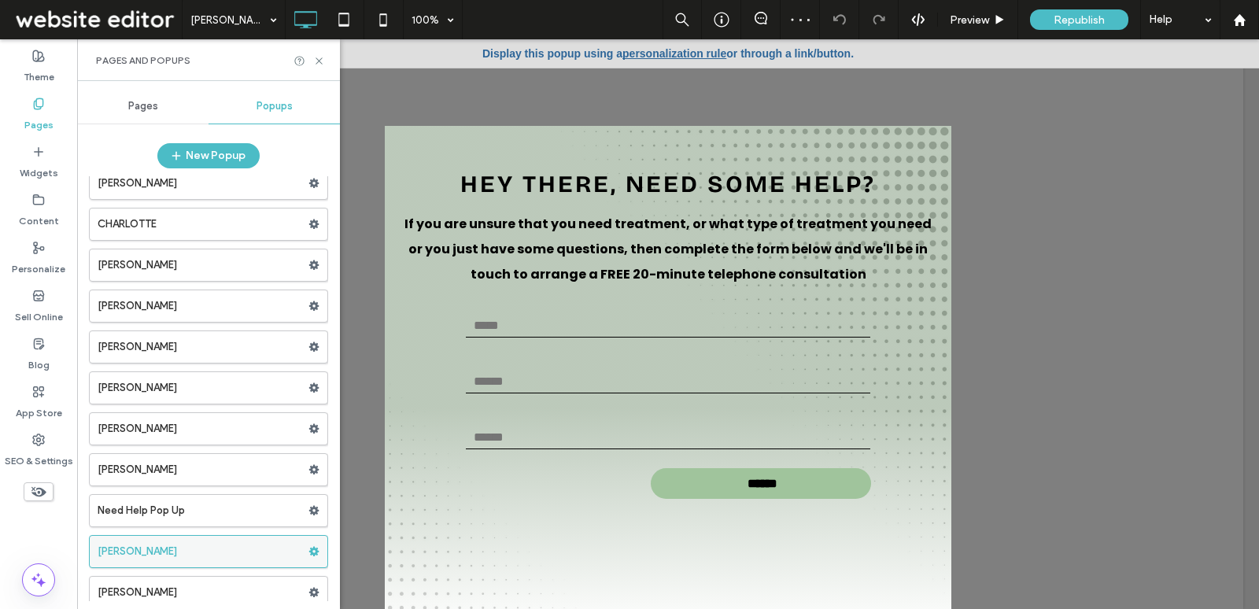
click at [309, 547] on use at bounding box center [314, 551] width 10 height 9
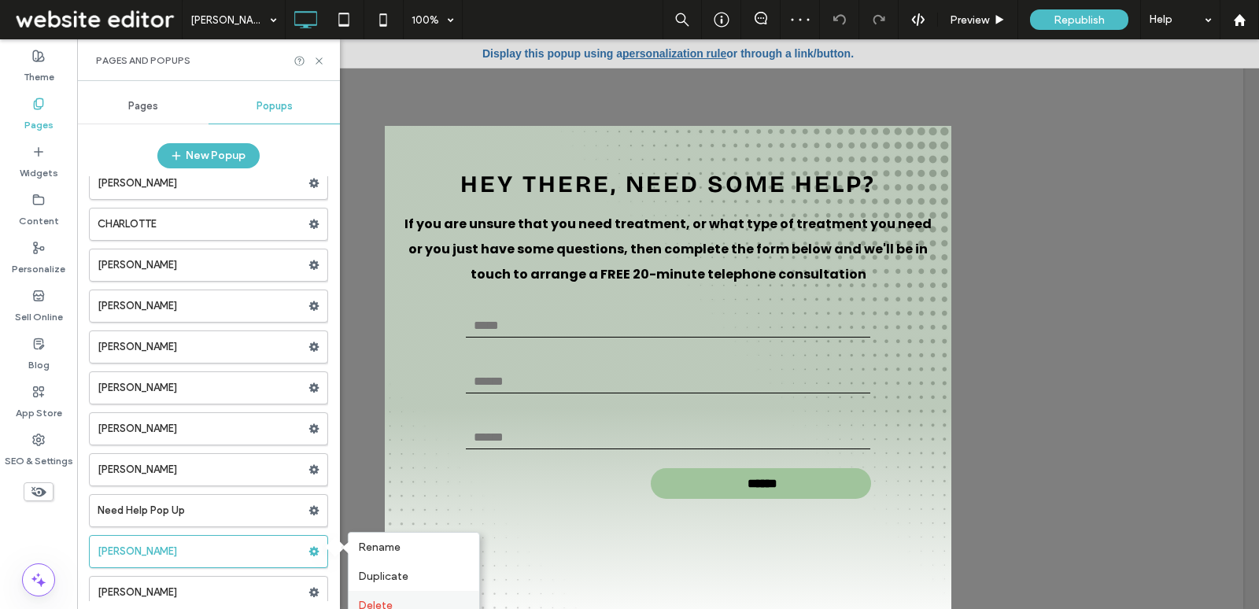
click at [383, 603] on span "Delete" at bounding box center [375, 605] width 35 height 13
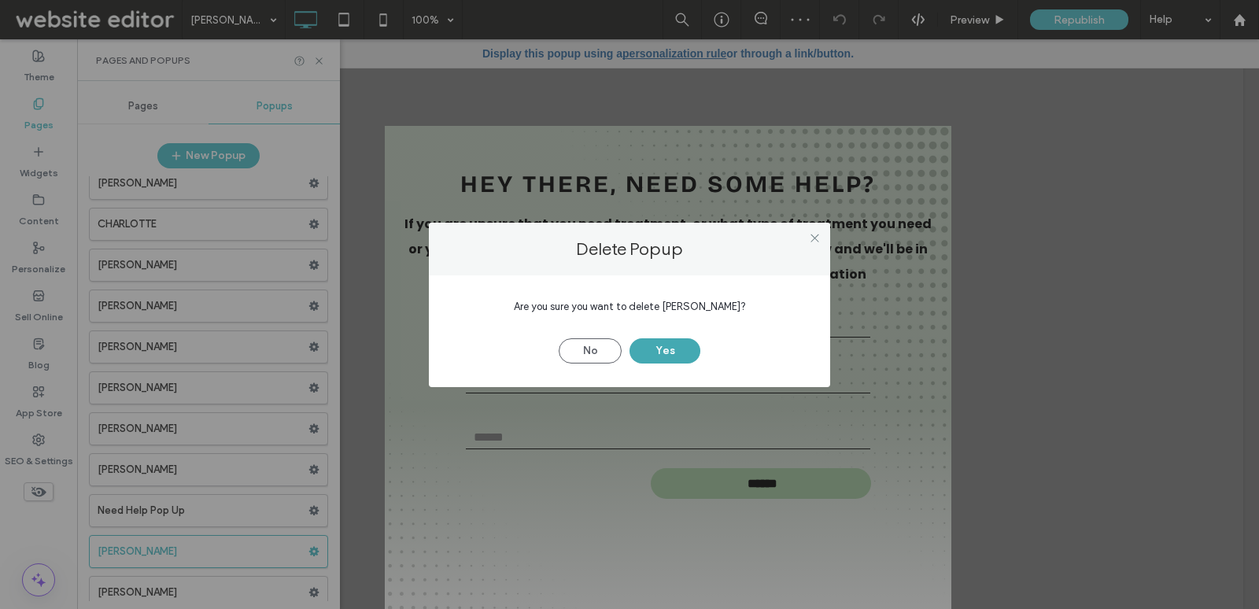
click at [661, 356] on button "Yes" at bounding box center [665, 350] width 71 height 25
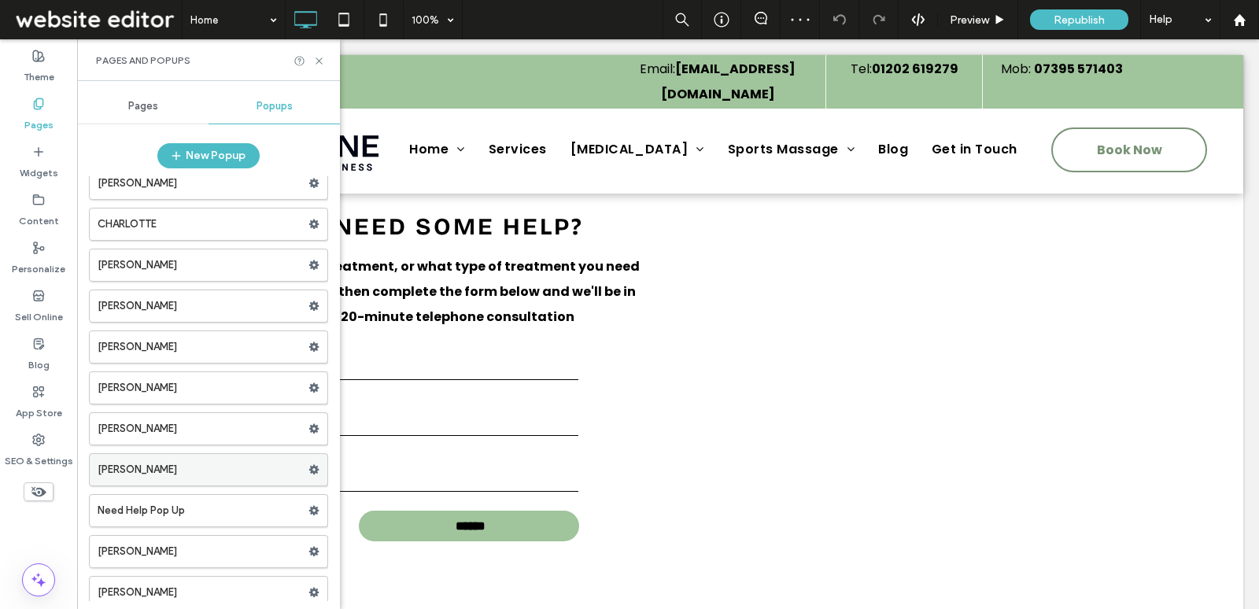
click at [309, 464] on icon at bounding box center [314, 469] width 11 height 11
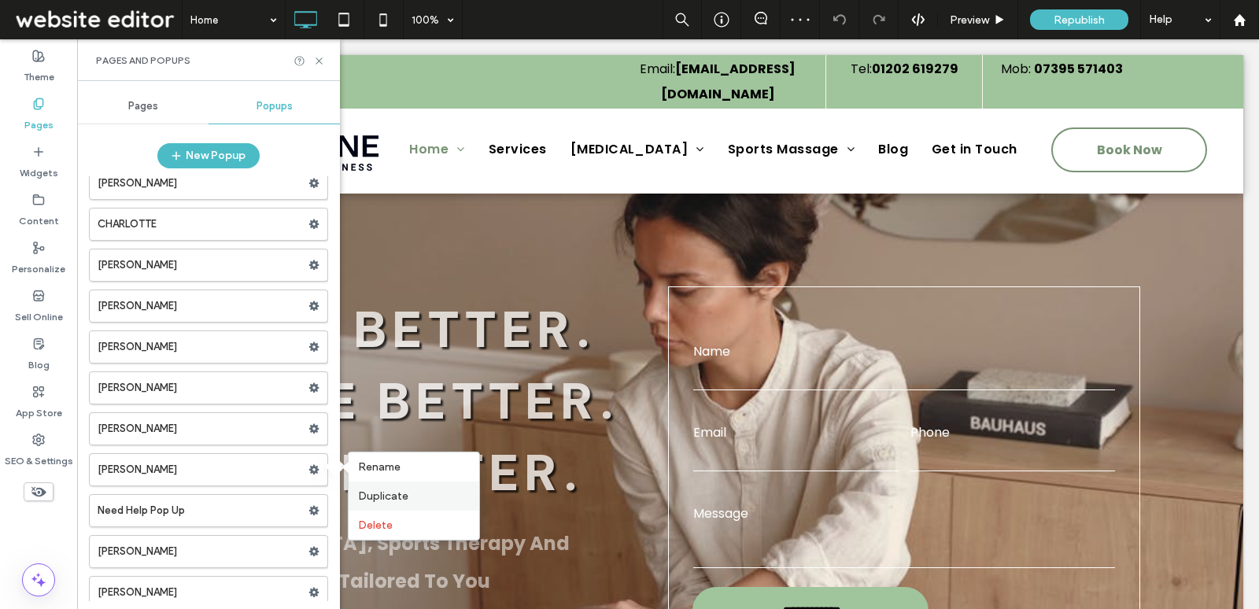
click at [375, 497] on span "Duplicate" at bounding box center [383, 496] width 50 height 13
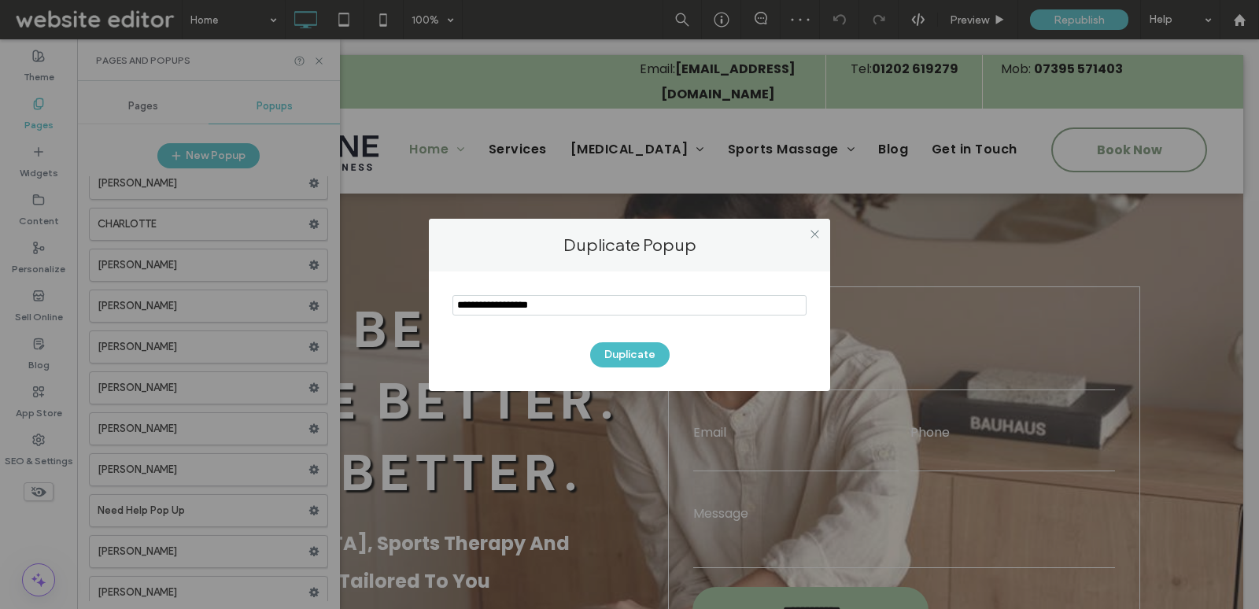
click at [510, 305] on input "notEmpty" at bounding box center [630, 305] width 354 height 20
type input "**********"
click at [612, 352] on button "Duplicate" at bounding box center [629, 354] width 79 height 25
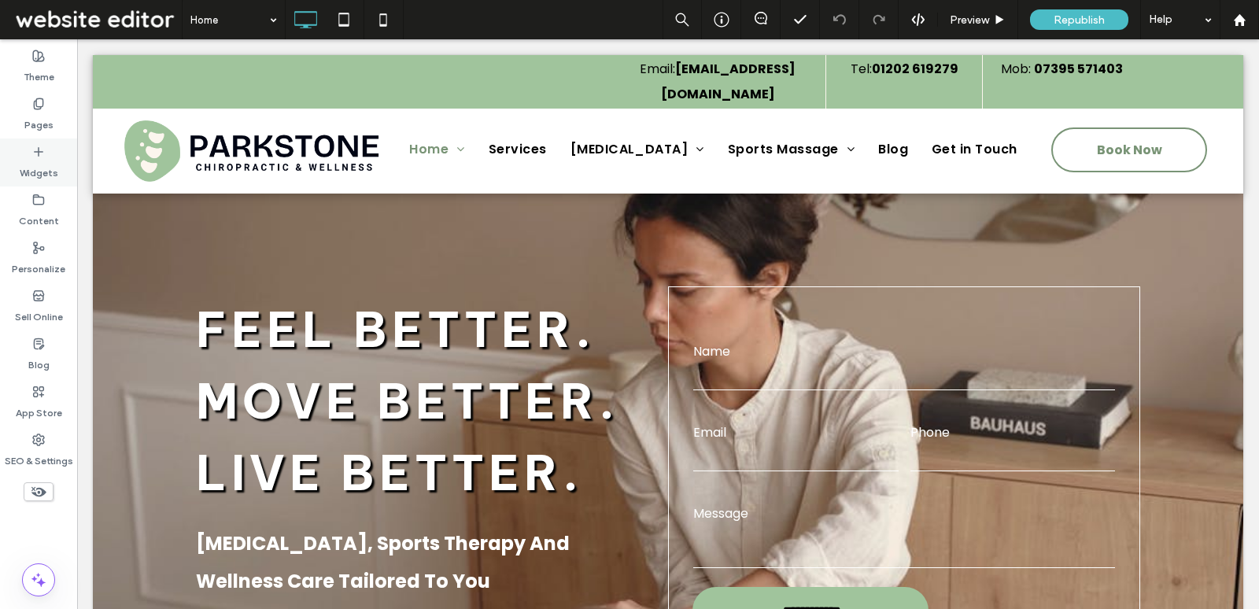
click at [46, 151] on div "Widgets" at bounding box center [38, 163] width 77 height 48
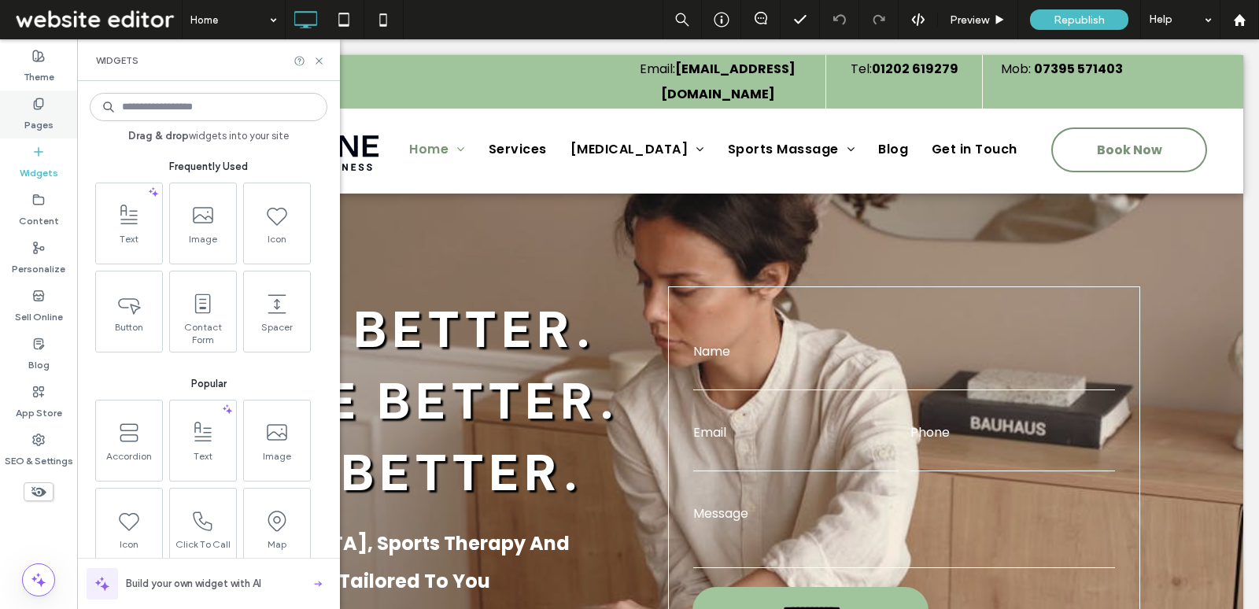
click at [42, 115] on label "Pages" at bounding box center [38, 121] width 29 height 22
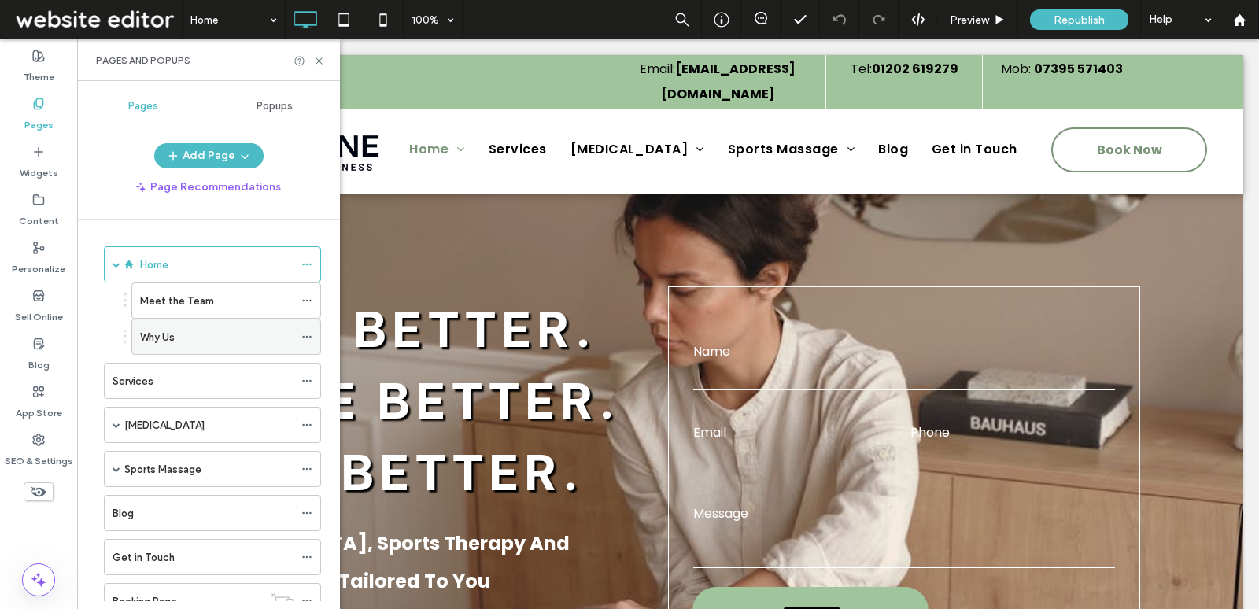
scroll to position [93, 0]
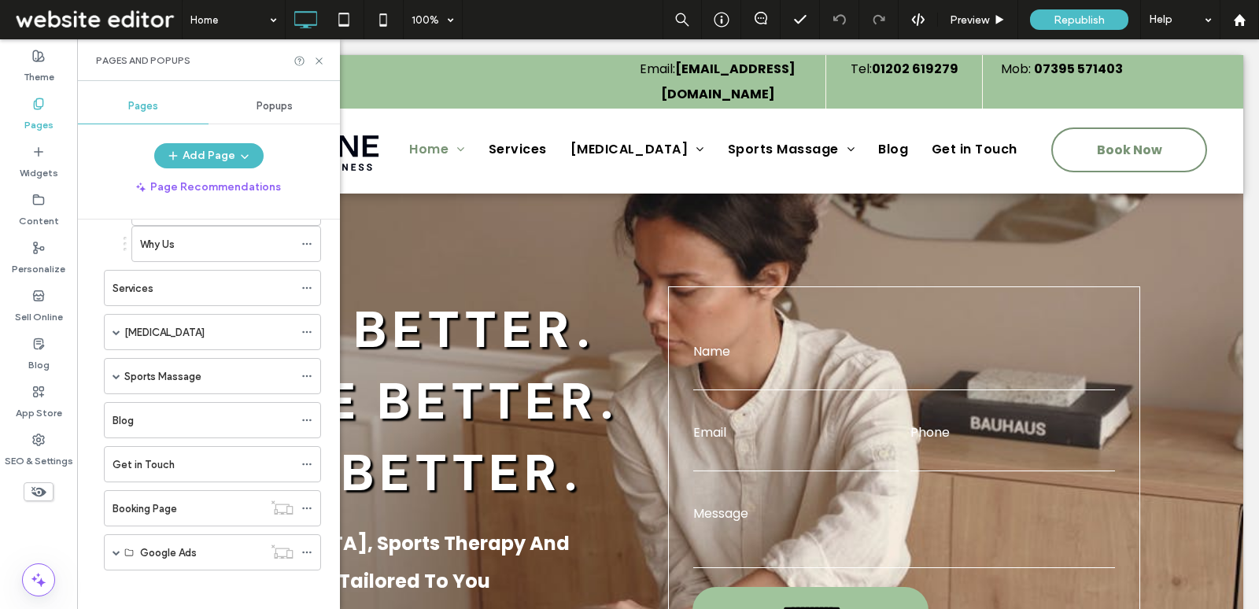
click at [270, 108] on span "Popups" at bounding box center [275, 106] width 36 height 13
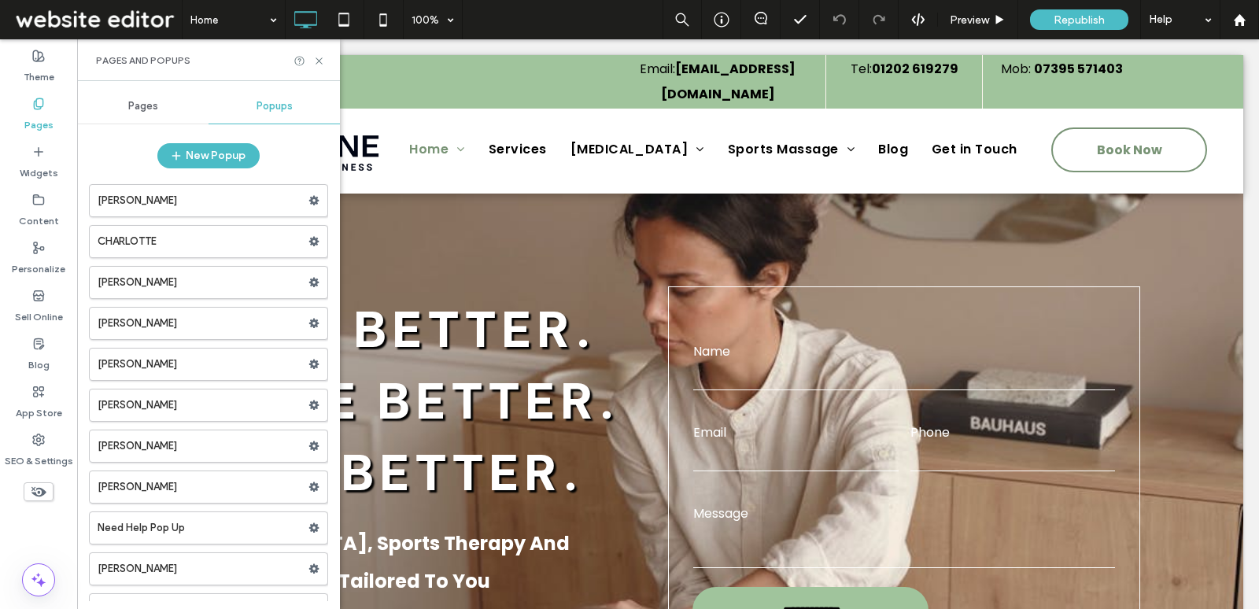
scroll to position [57, 0]
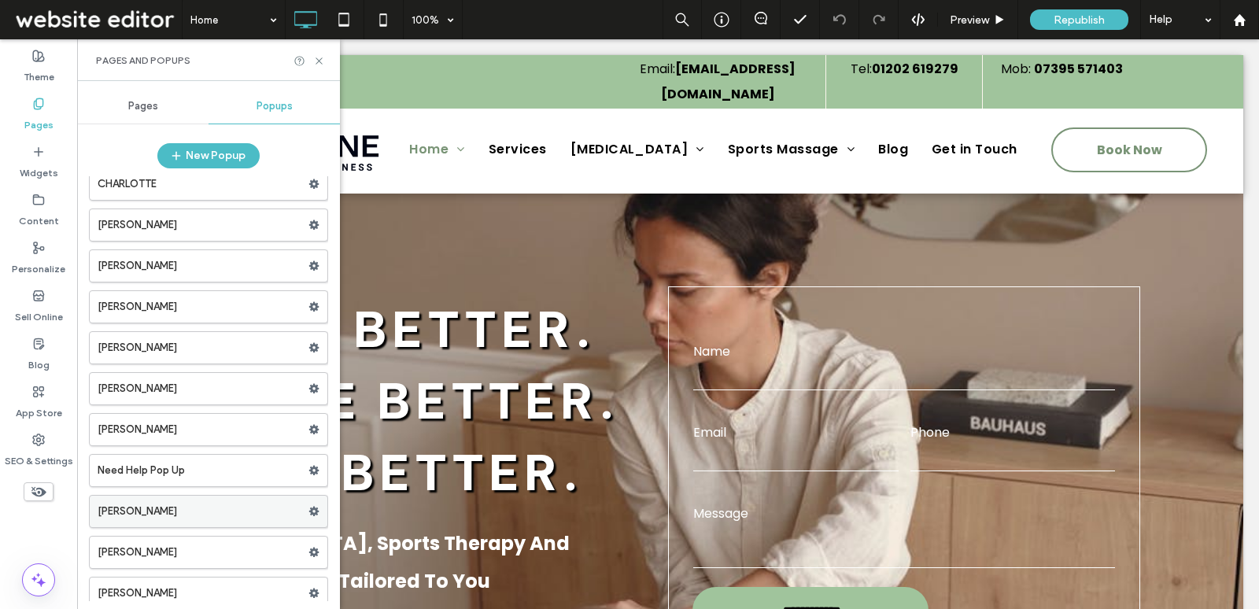
click at [229, 503] on label "Olivia Quayle" at bounding box center [203, 511] width 211 height 31
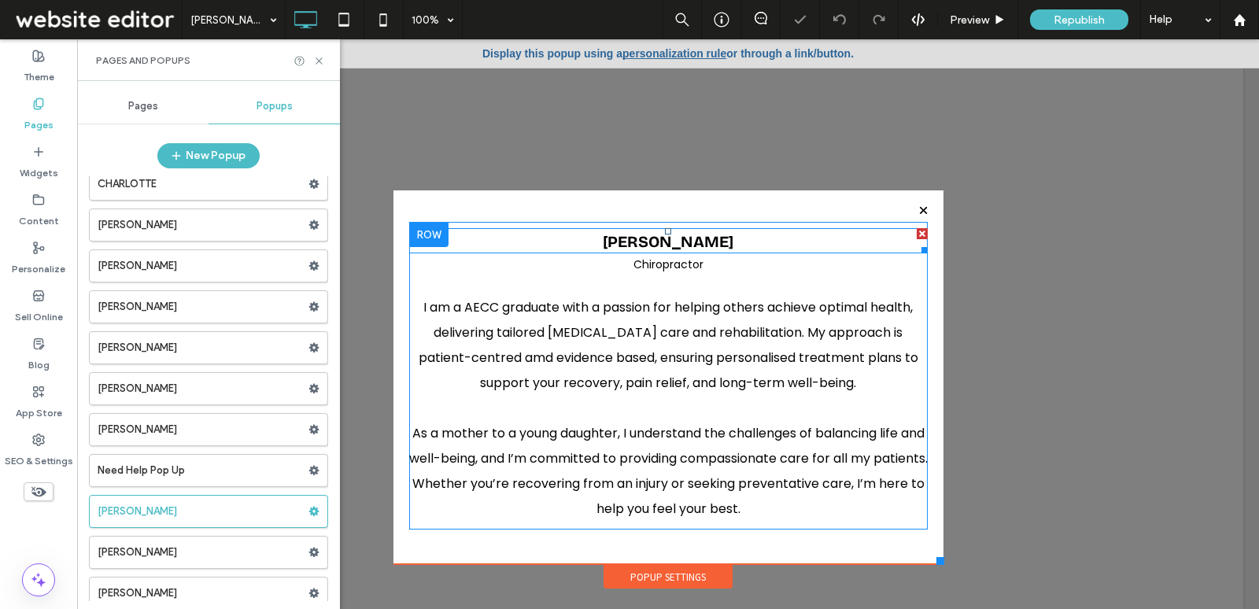
click at [691, 238] on span "LUCY YOUNG" at bounding box center [668, 241] width 131 height 19
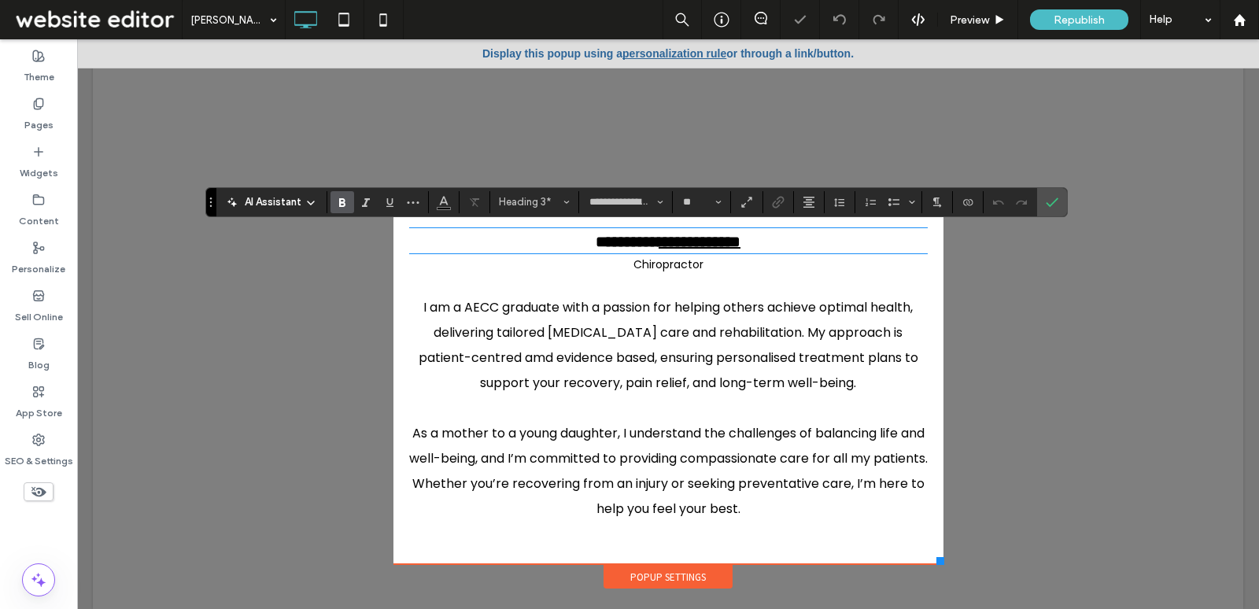
type input "*******"
type input "**"
type input "**********"
type input "**"
drag, startPoint x: 662, startPoint y: 237, endPoint x: 515, endPoint y: 233, distance: 147.2
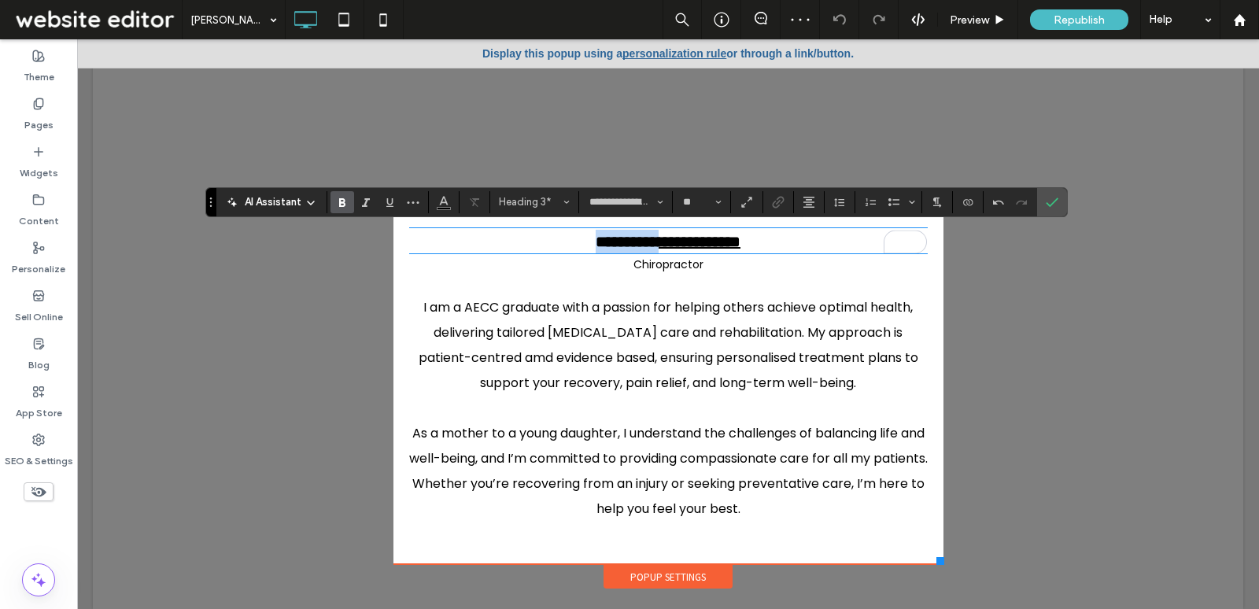
click at [515, 233] on h3 "**********" at bounding box center [668, 242] width 519 height 24
click at [780, 383] on span "I am a AECC graduate with a passion for helping others achieve optimal health, …" at bounding box center [669, 345] width 500 height 94
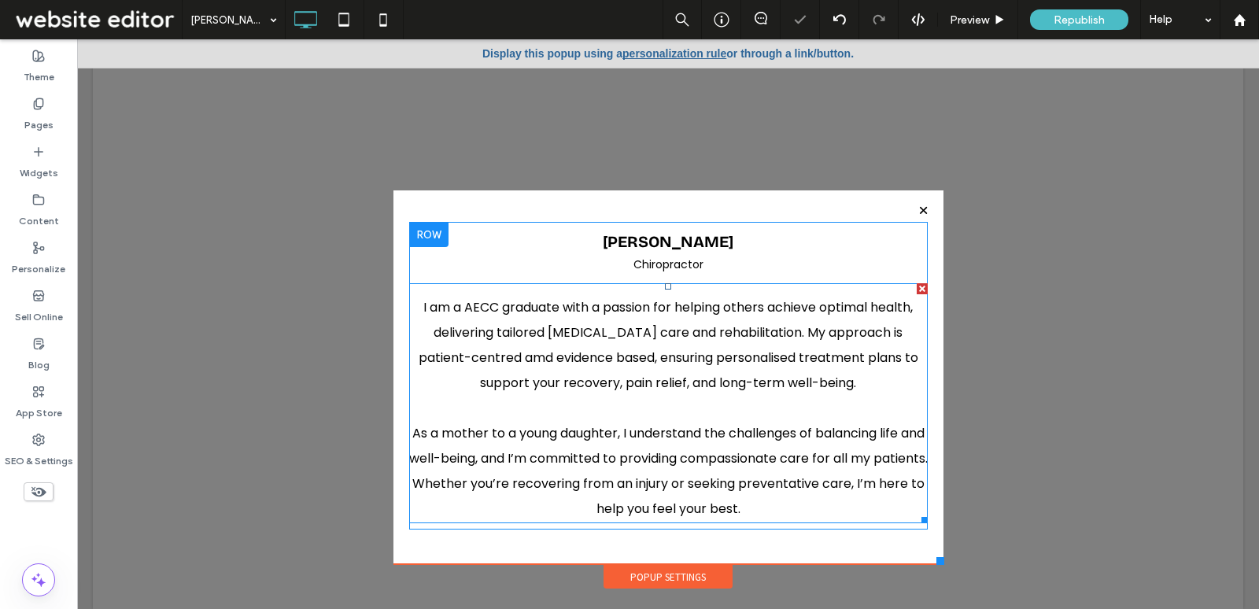
click at [780, 383] on span "I am a AECC graduate with a passion for helping others achieve optimal health, …" at bounding box center [669, 345] width 500 height 94
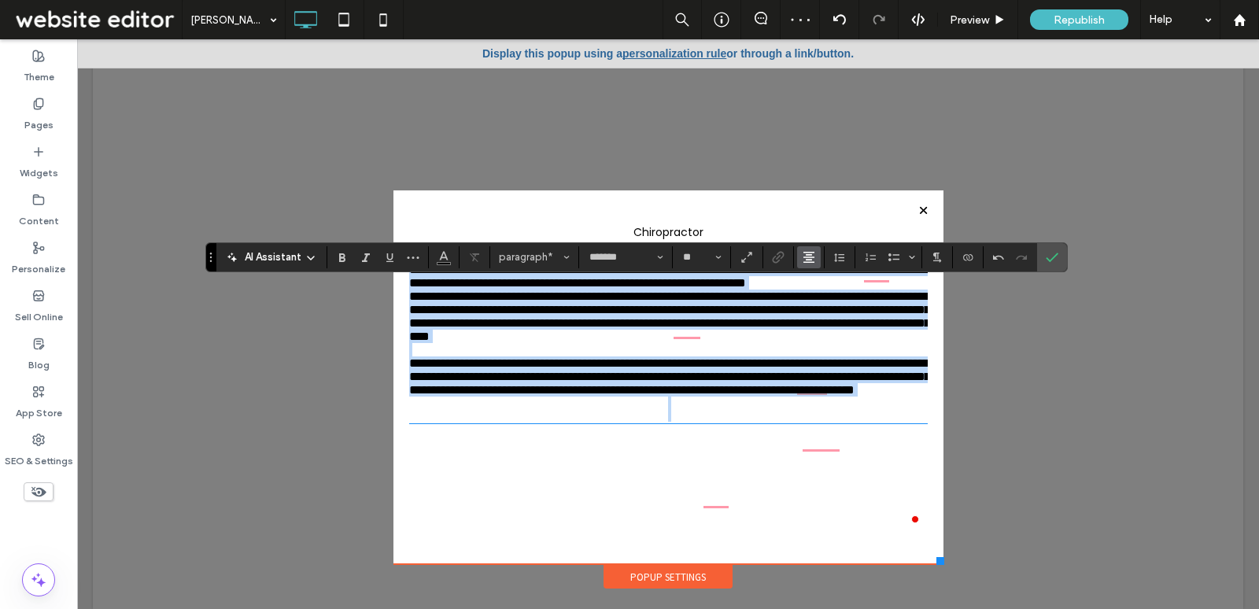
scroll to position [39, 0]
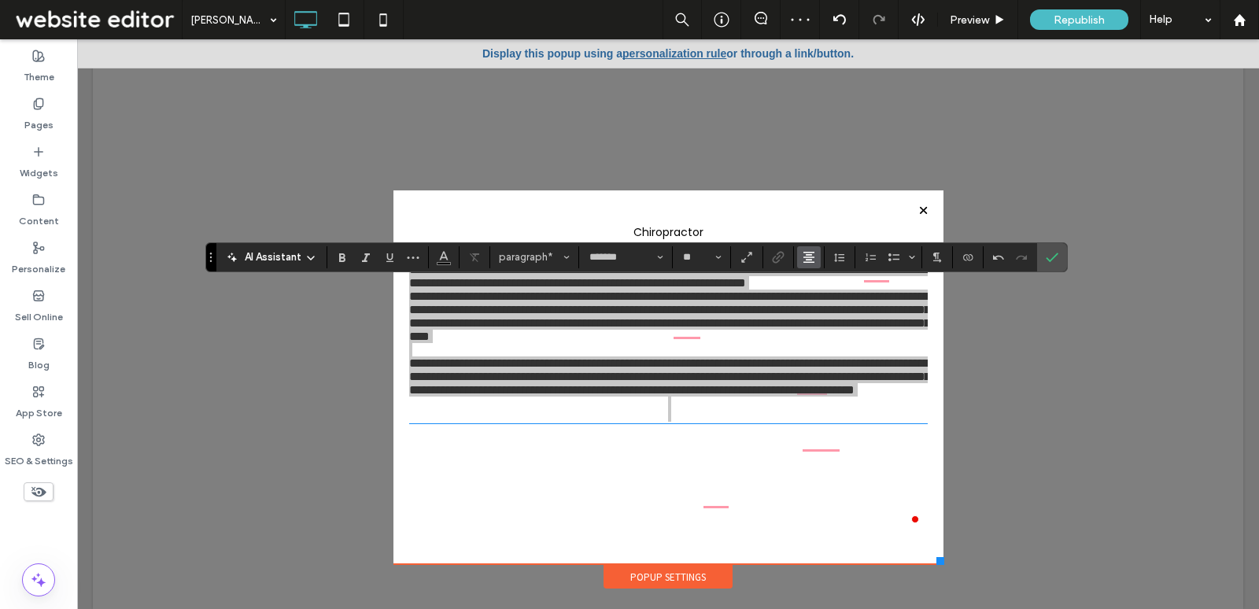
click at [803, 260] on icon "Alignment" at bounding box center [809, 257] width 13 height 13
drag, startPoint x: 823, startPoint y: 306, endPoint x: 708, endPoint y: 282, distance: 117.5
click at [823, 306] on div "ui.textEditor.alignment.center" at bounding box center [825, 305] width 20 height 13
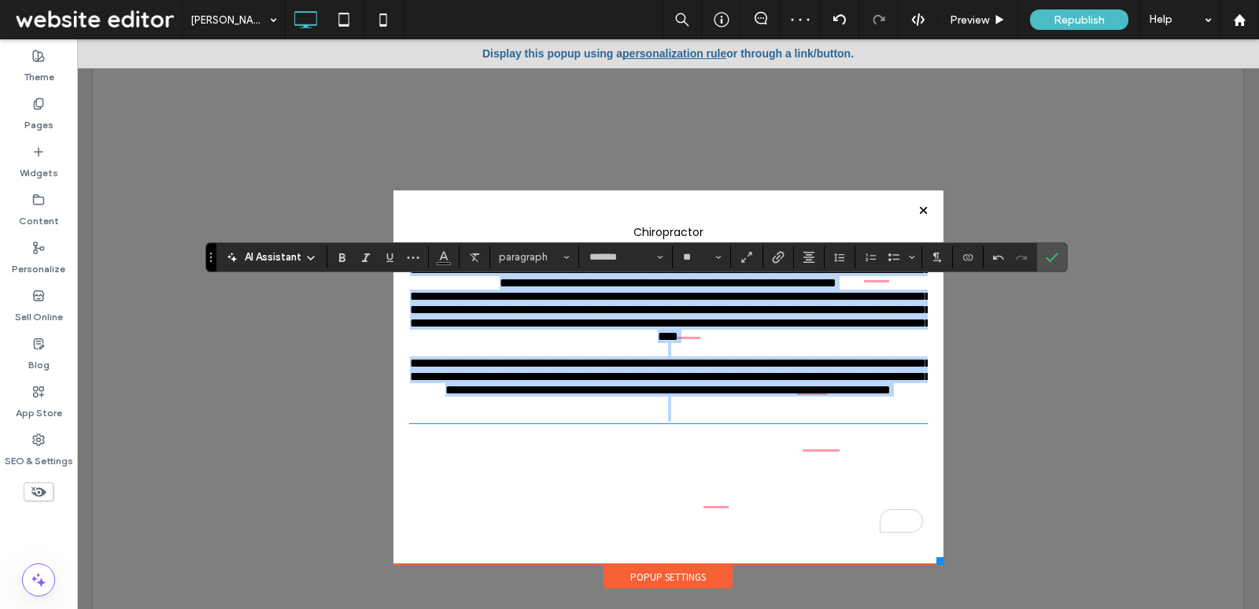
scroll to position [0, 0]
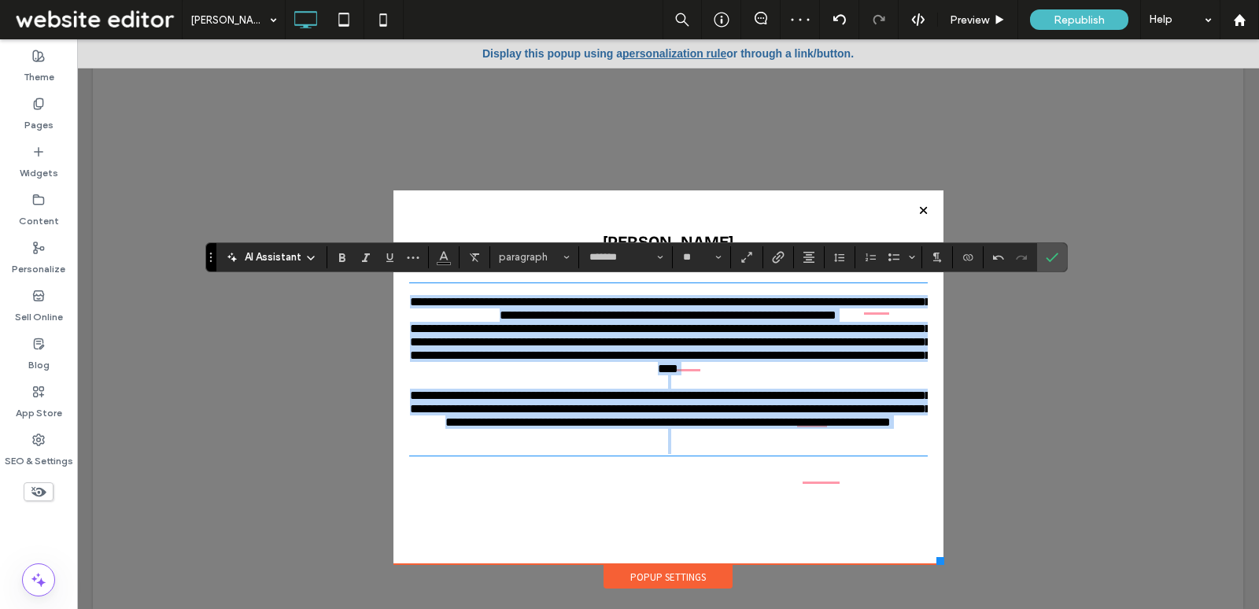
click at [701, 375] on span "**********" at bounding box center [670, 349] width 521 height 52
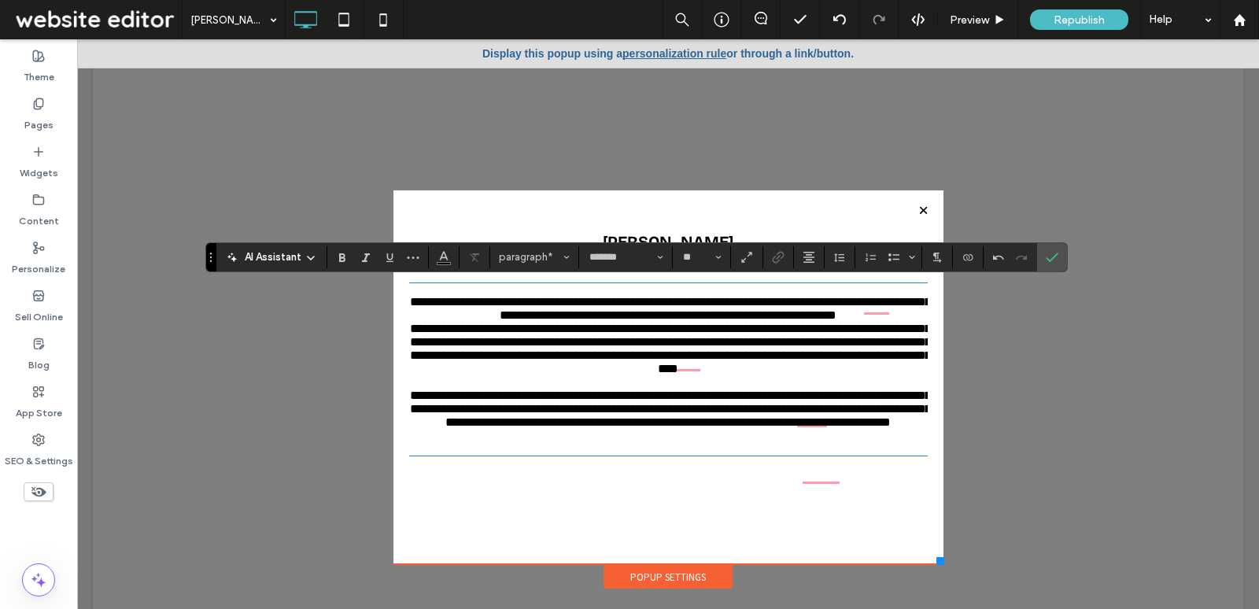
scroll to position [39, 0]
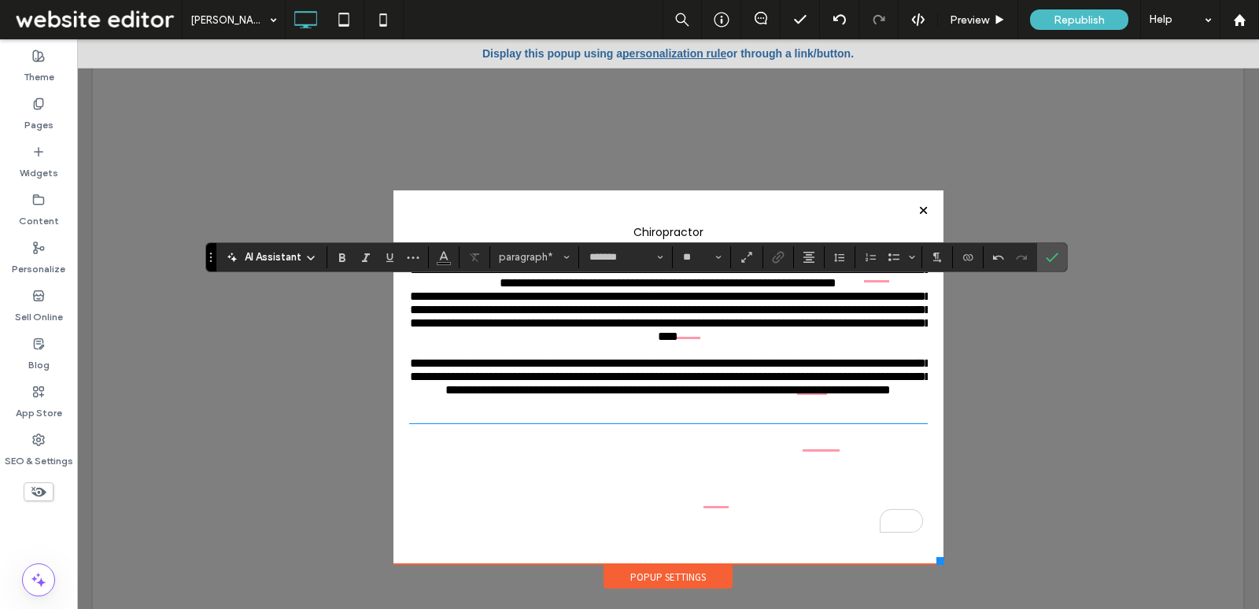
click at [674, 422] on p "To enrich screen reader interactions, please activate Accessibility in Grammarl…" at bounding box center [668, 409] width 519 height 25
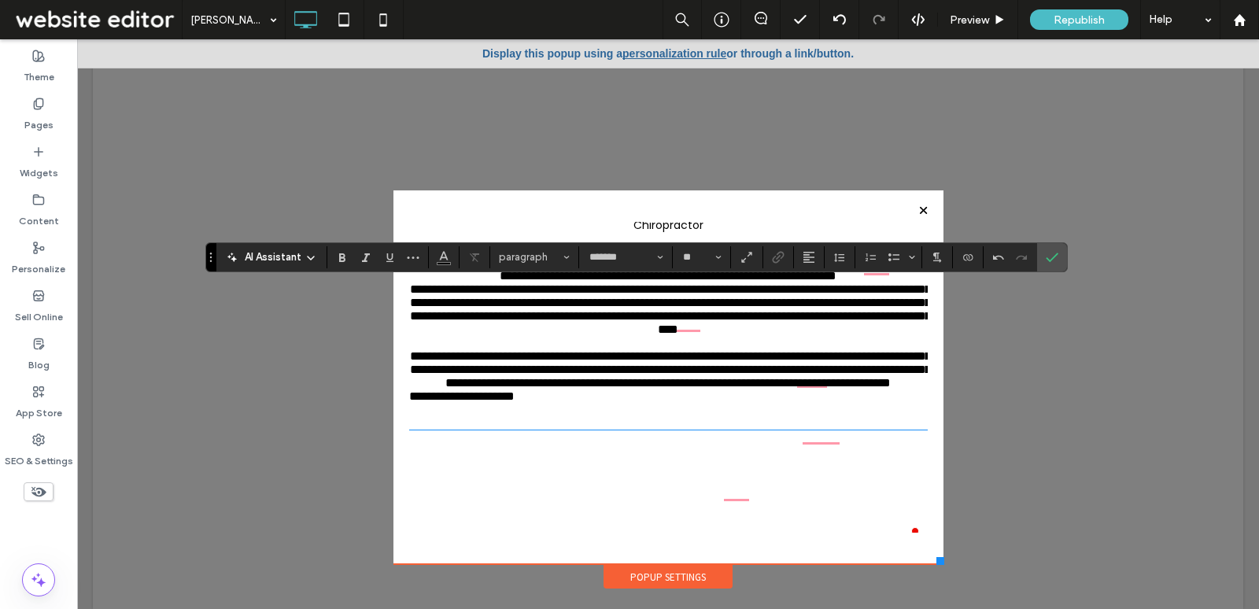
scroll to position [57, 0]
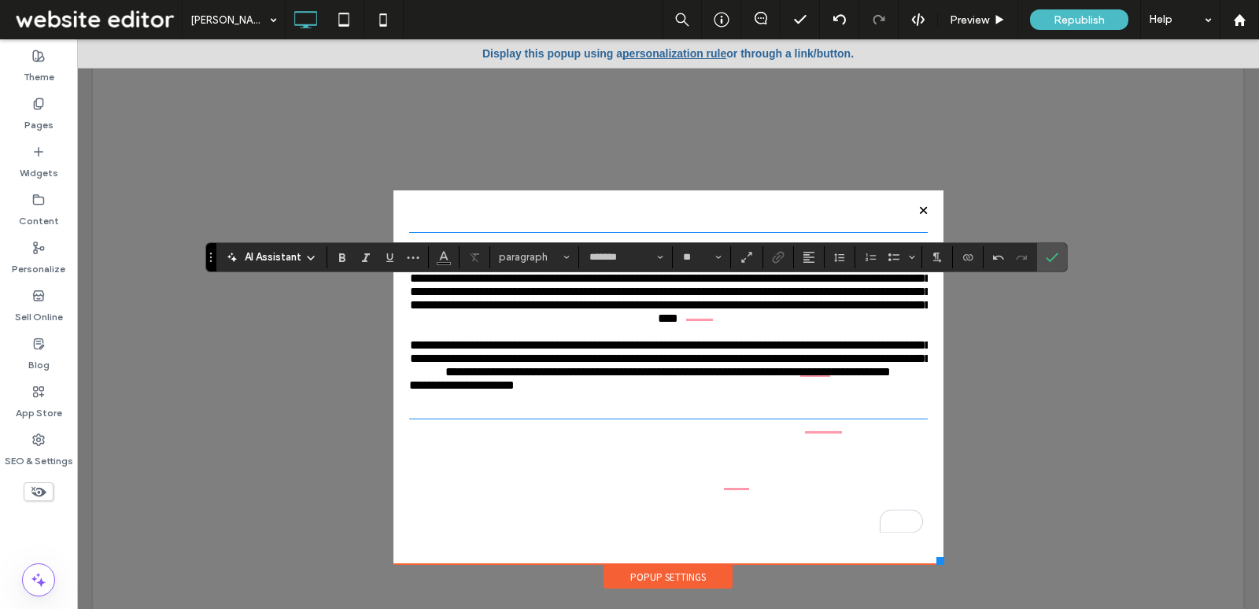
click at [411, 391] on span "**********" at bounding box center [461, 385] width 105 height 12
click at [804, 259] on use "Alignment" at bounding box center [809, 257] width 11 height 11
click at [813, 298] on label "ui.textEditor.alignment.center" at bounding box center [824, 305] width 55 height 23
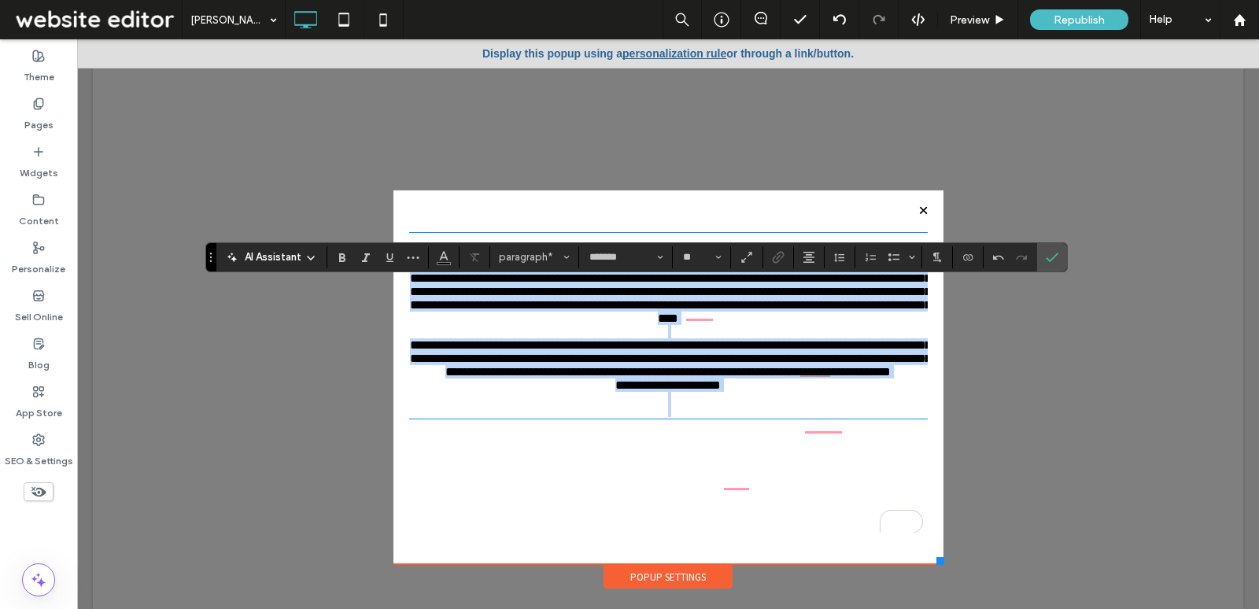
click at [908, 379] on p "**********" at bounding box center [668, 358] width 519 height 40
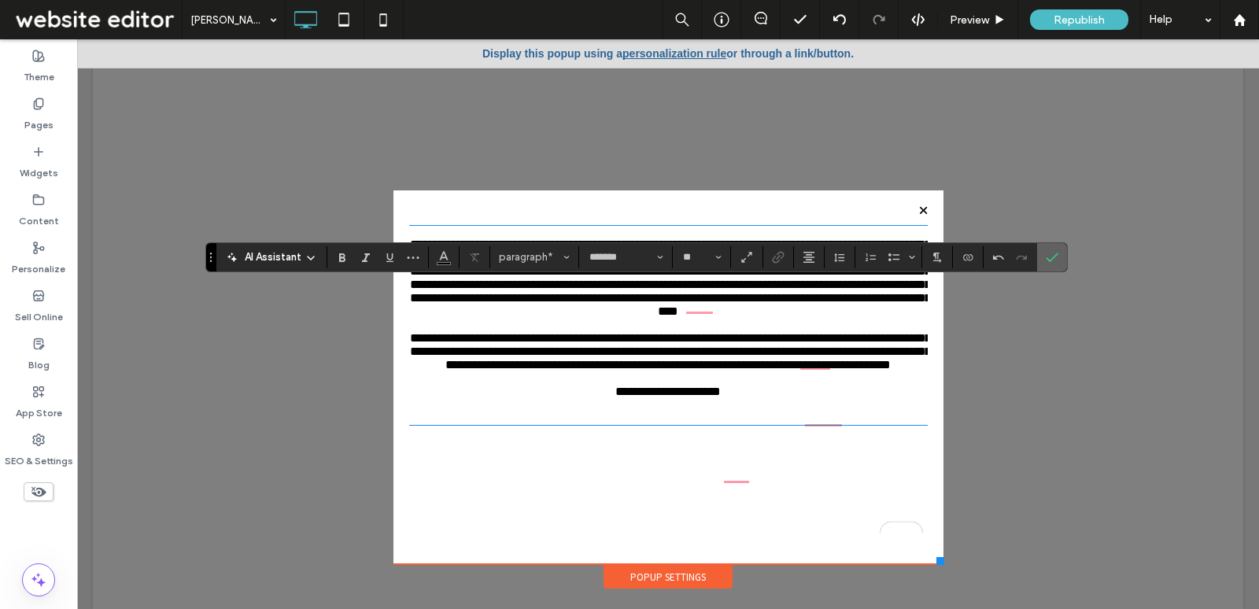
click at [1059, 259] on section at bounding box center [1052, 257] width 30 height 28
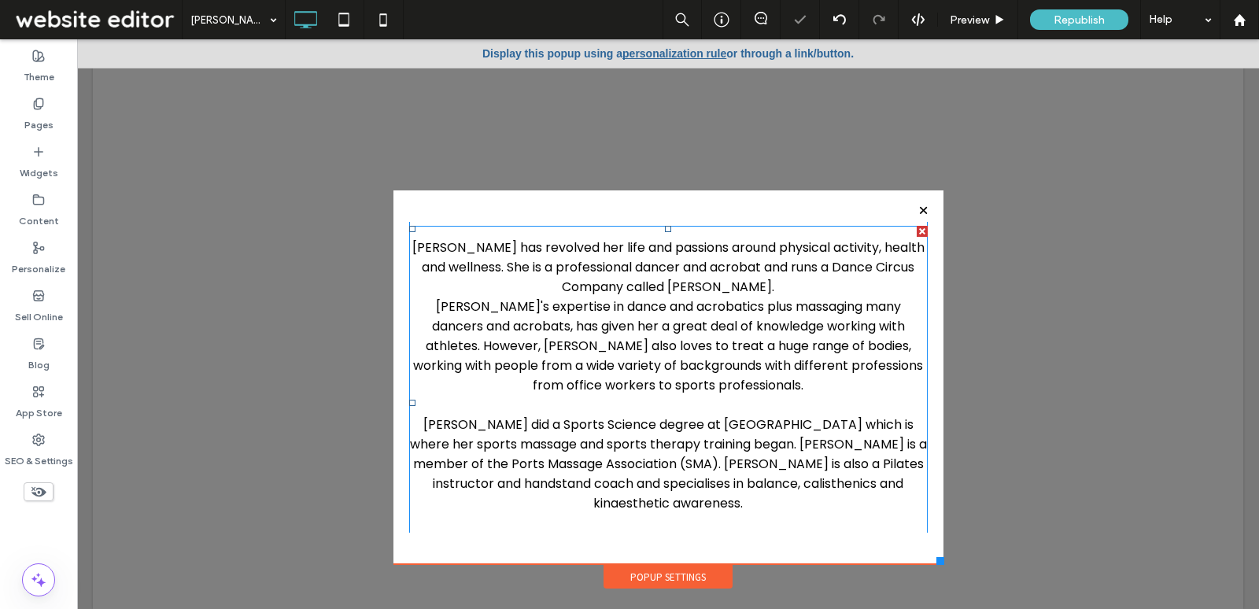
scroll to position [0, 0]
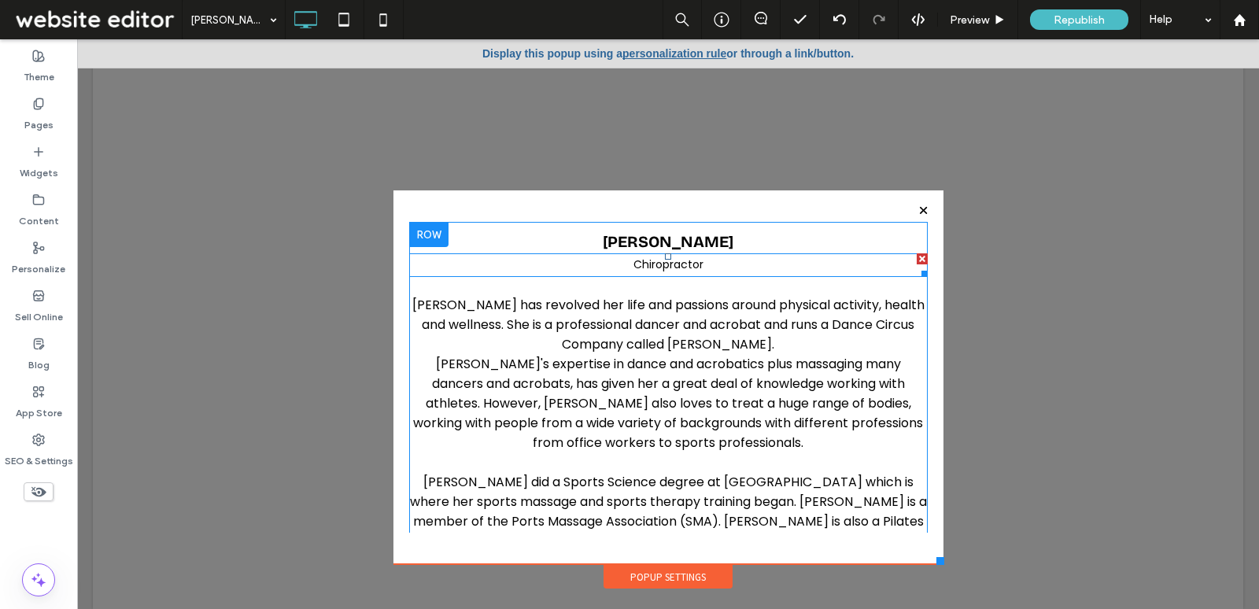
click at [705, 259] on p "Chiropractor" at bounding box center [668, 264] width 519 height 22
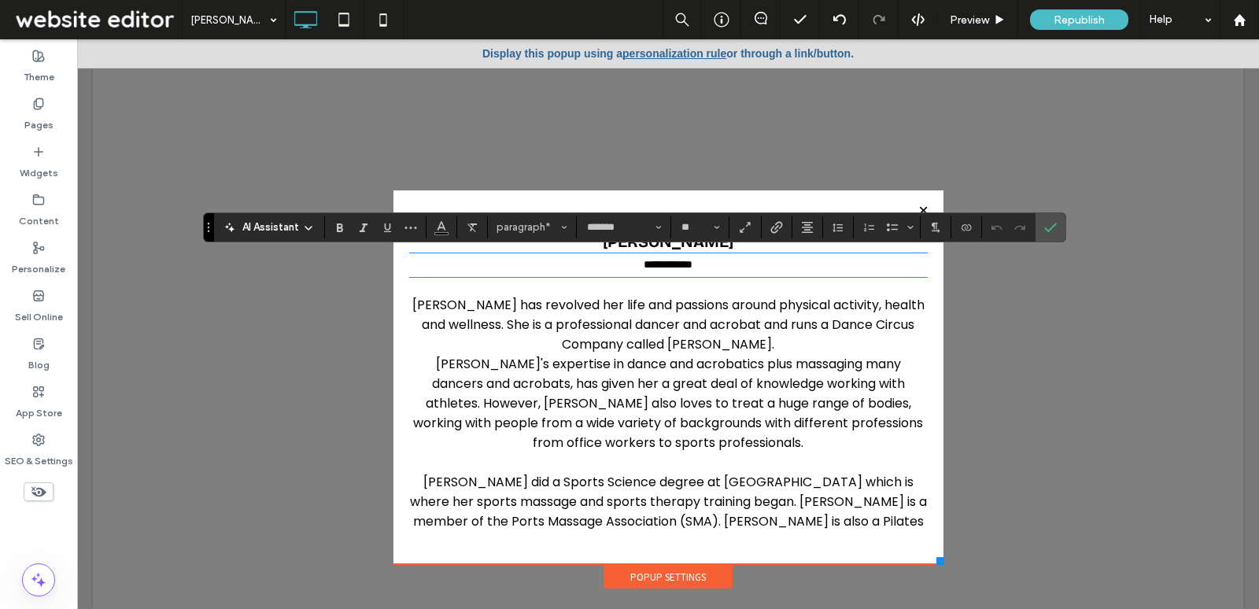
click at [719, 259] on p "**********" at bounding box center [668, 264] width 519 height 22
drag, startPoint x: 626, startPoint y: 266, endPoint x: 439, endPoint y: 263, distance: 186.6
click at [439, 263] on p "**********" at bounding box center [668, 264] width 519 height 22
click at [1051, 235] on label "Confirm" at bounding box center [1051, 227] width 24 height 28
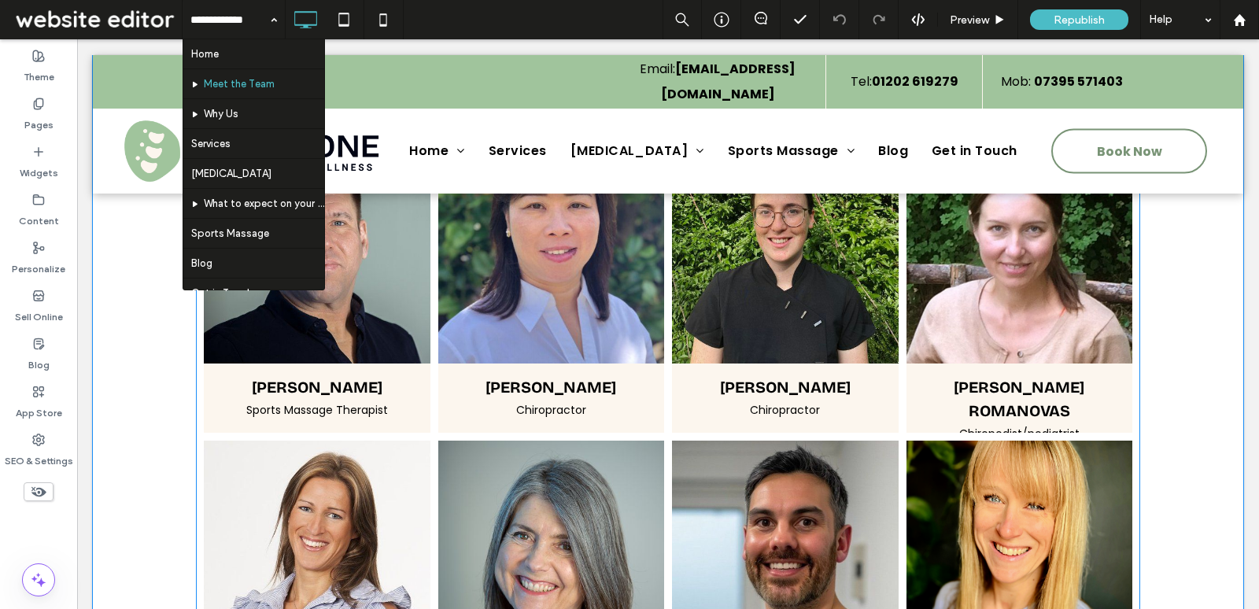
scroll to position [1110, 0]
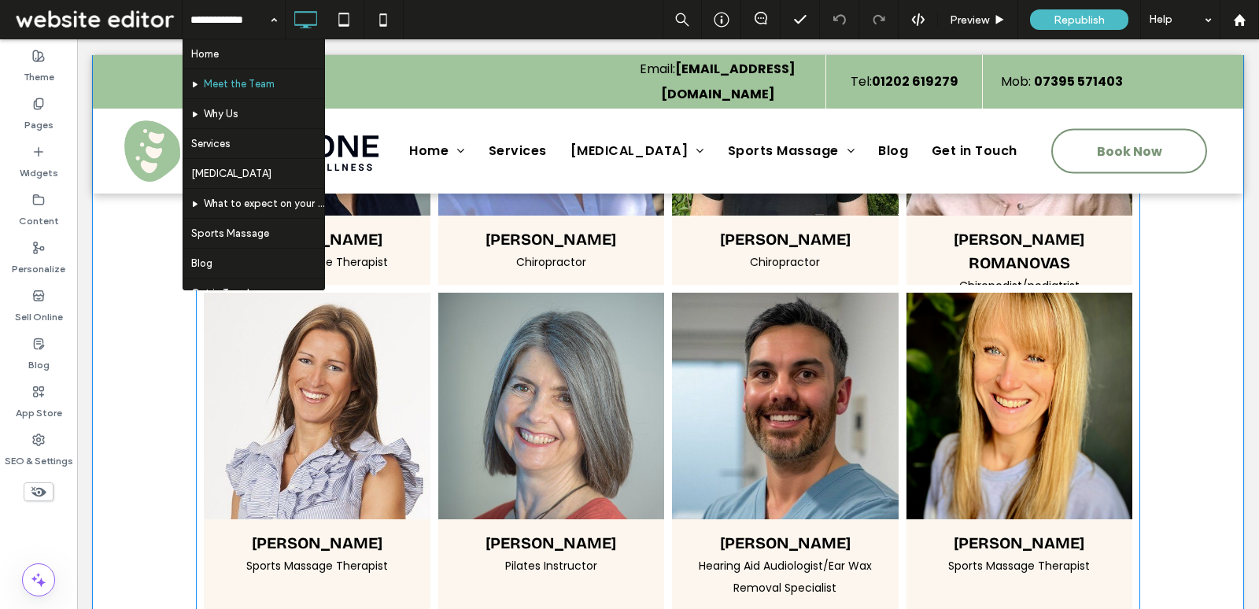
click at [602, 337] on link at bounding box center [551, 406] width 227 height 227
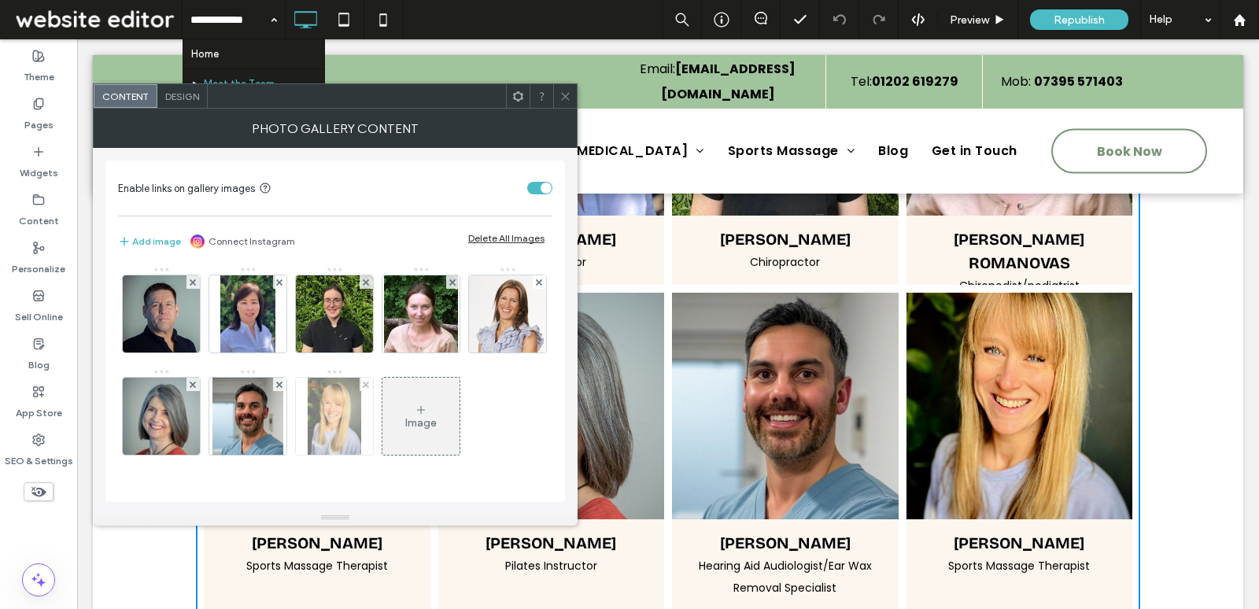
scroll to position [59, 0]
click at [361, 378] on img at bounding box center [335, 416] width 54 height 77
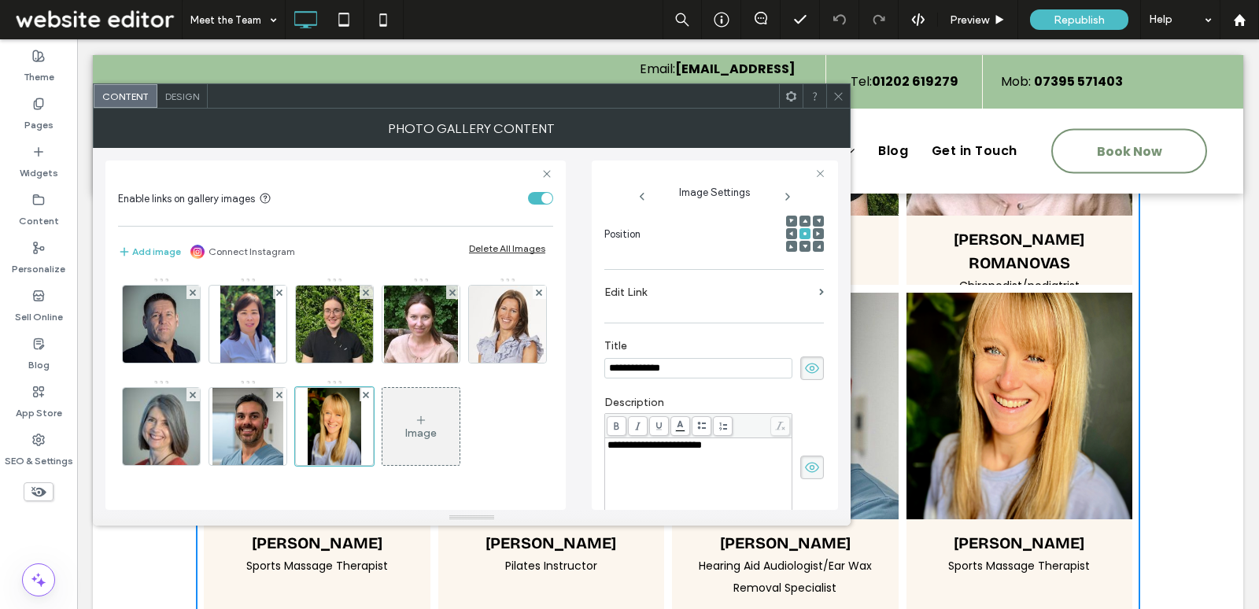
scroll to position [158, 0]
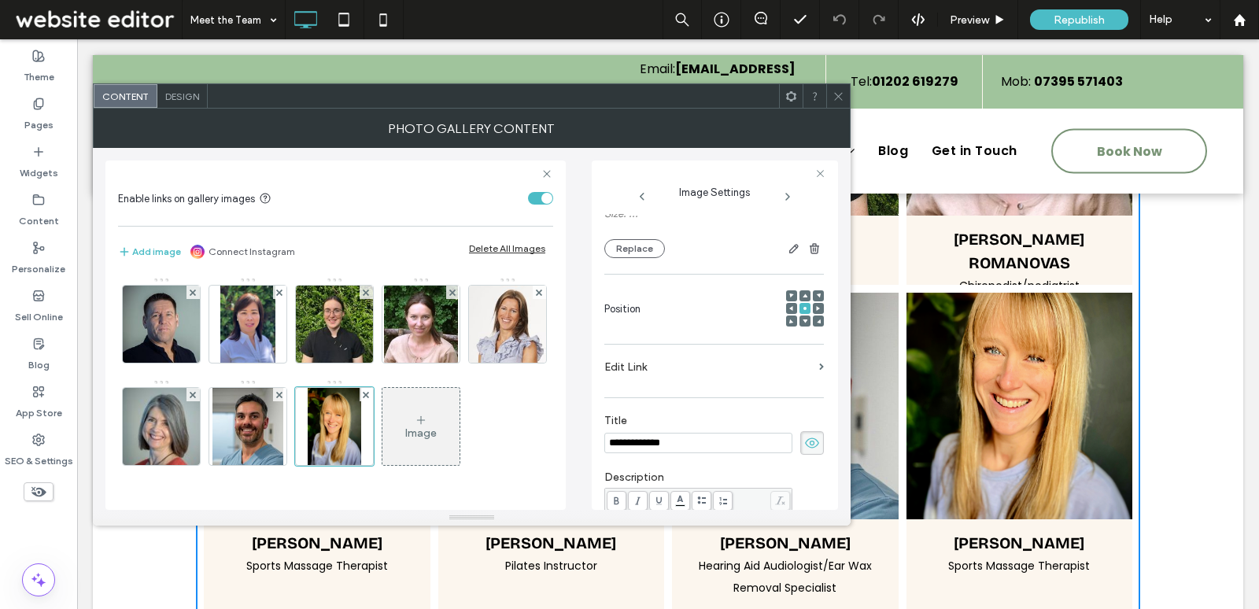
click at [715, 371] on label "Edit Link" at bounding box center [708, 367] width 209 height 29
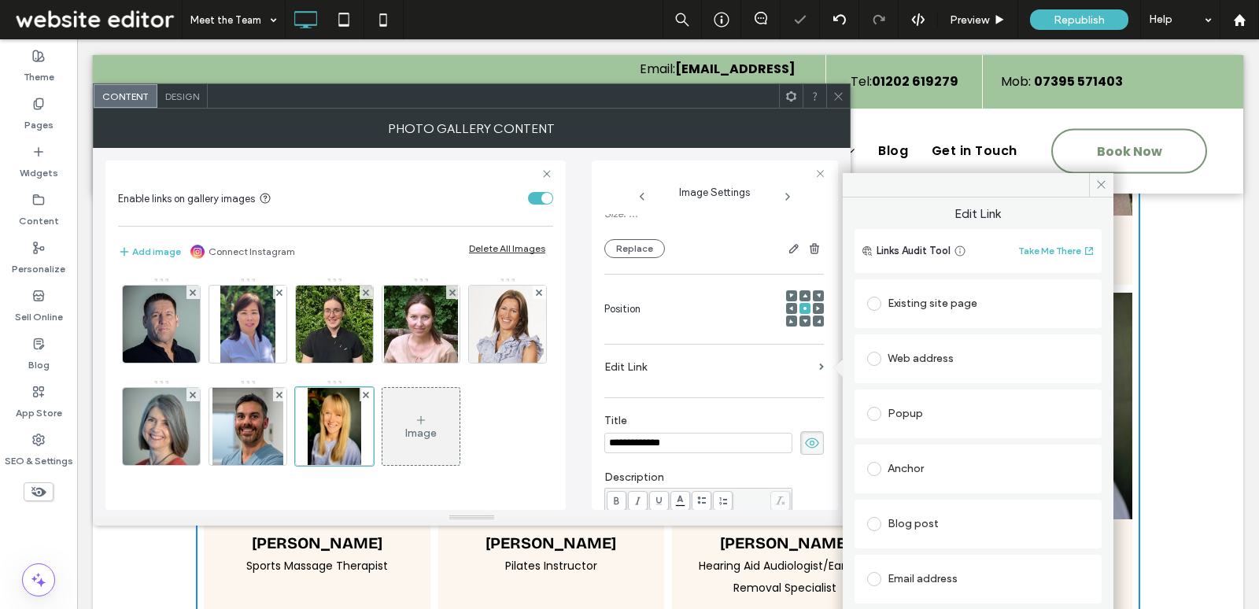
click at [939, 412] on div "Popup" at bounding box center [978, 413] width 222 height 25
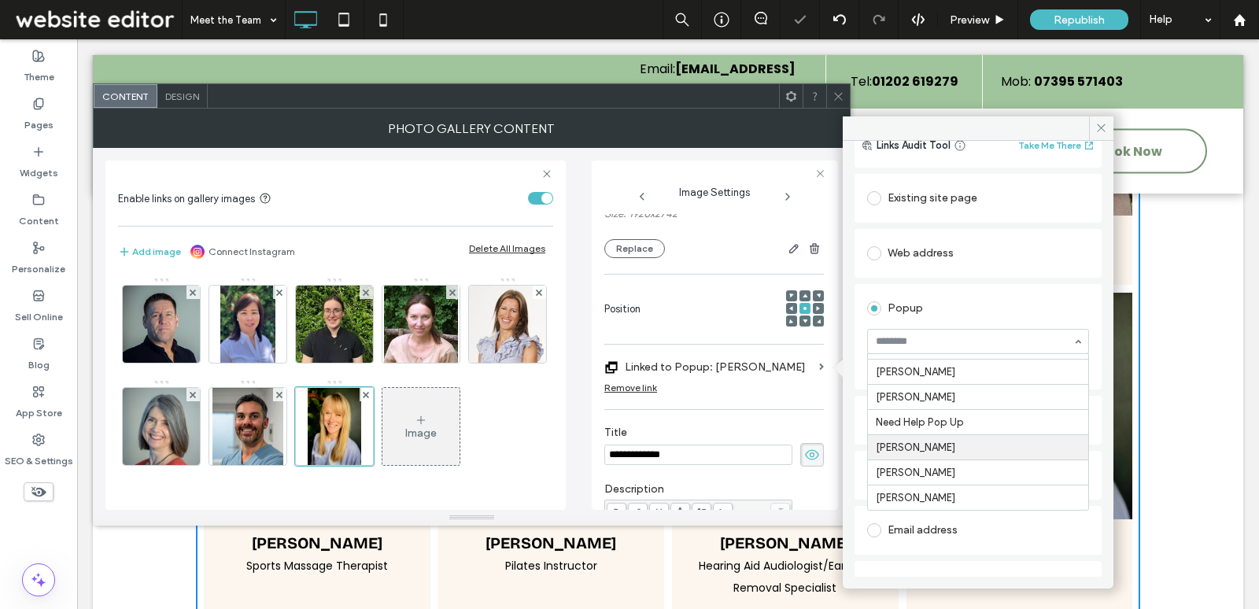
scroll to position [57, 0]
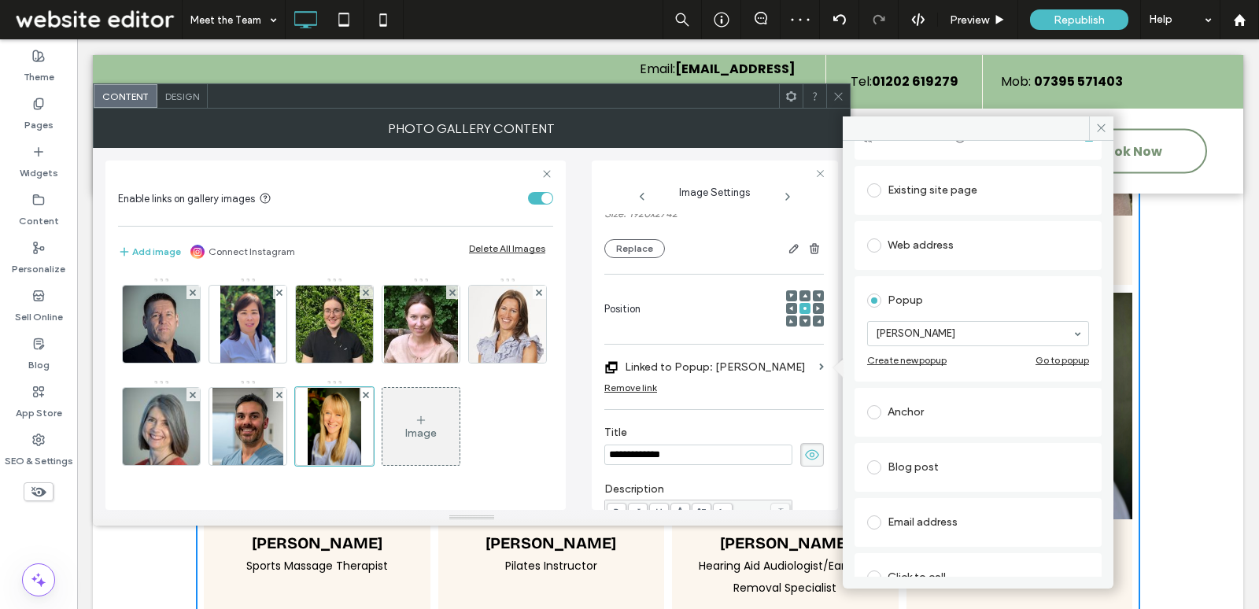
click at [834, 96] on icon at bounding box center [839, 97] width 12 height 12
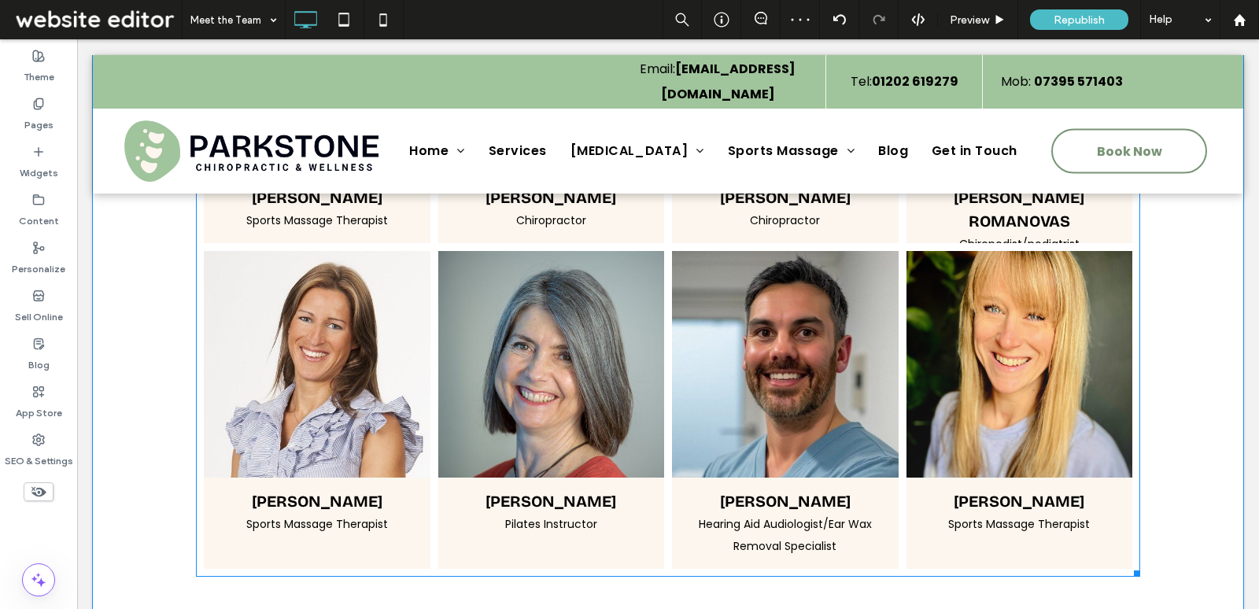
scroll to position [1155, 0]
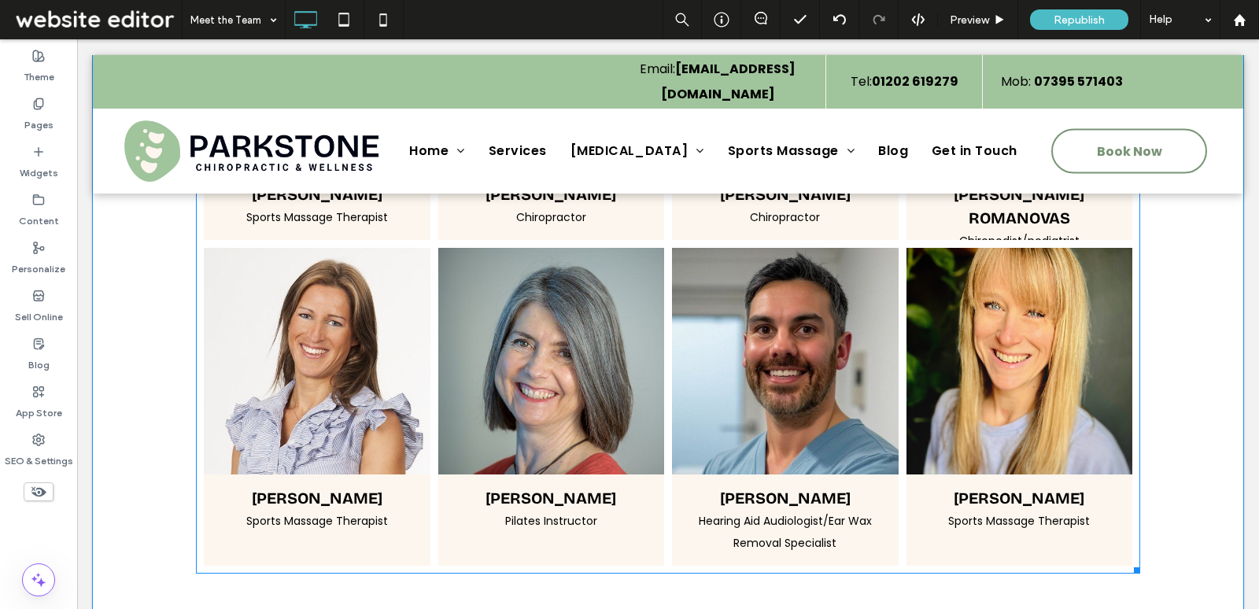
click at [1015, 309] on link at bounding box center [1020, 361] width 227 height 227
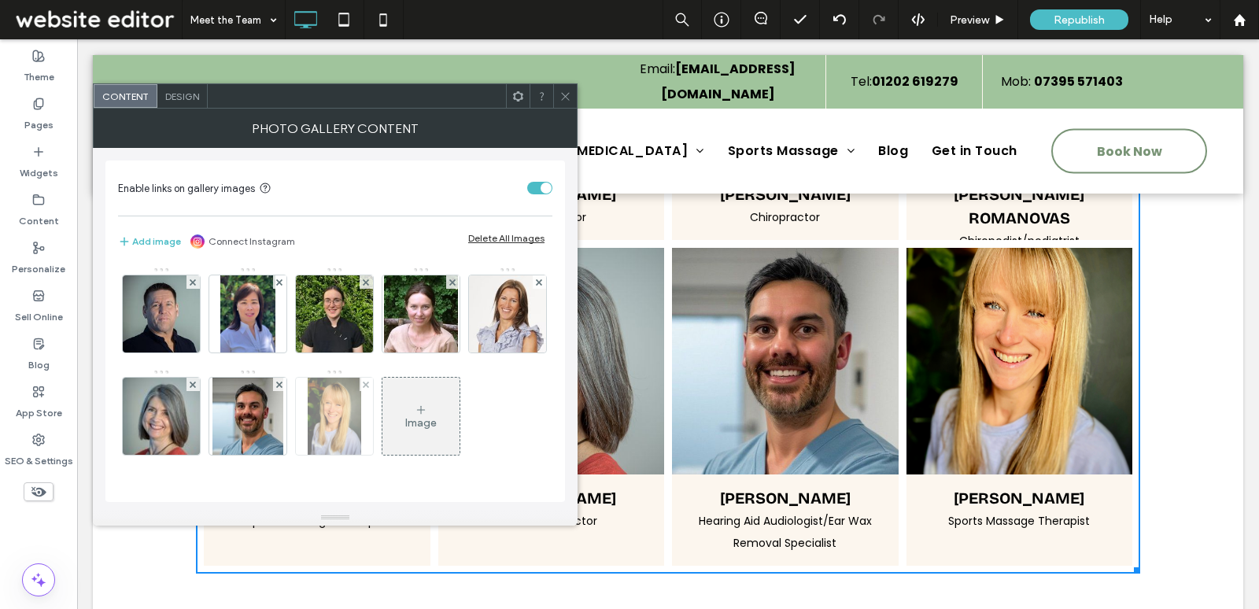
click at [361, 404] on img at bounding box center [335, 416] width 54 height 77
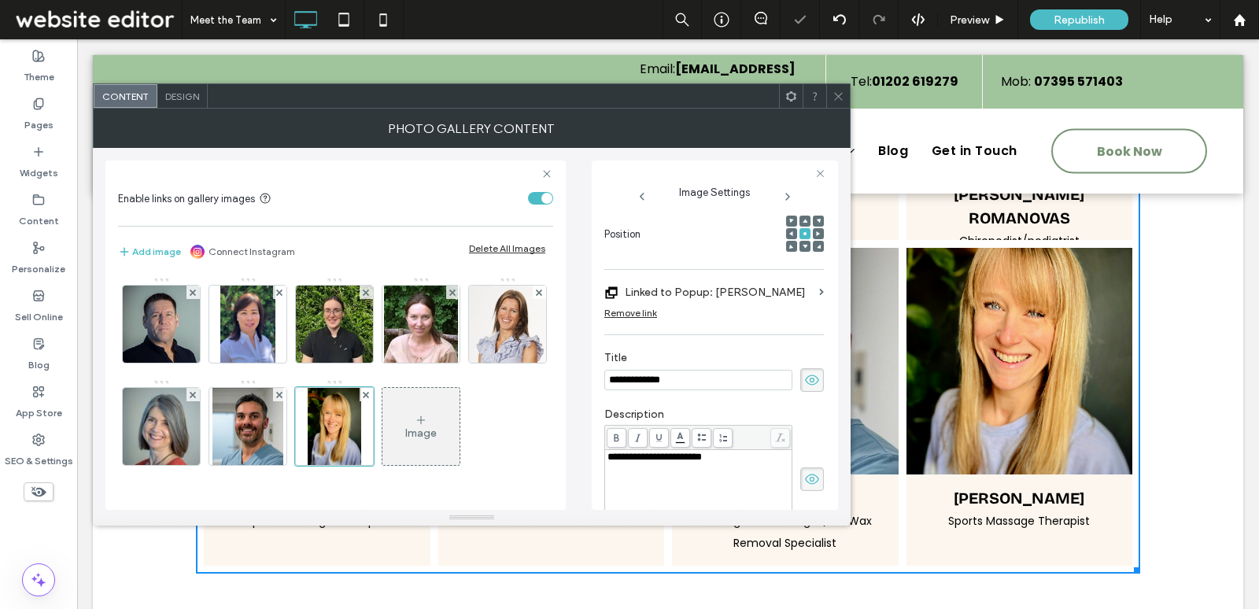
scroll to position [0, 0]
click at [803, 219] on icon at bounding box center [805, 221] width 5 height 5
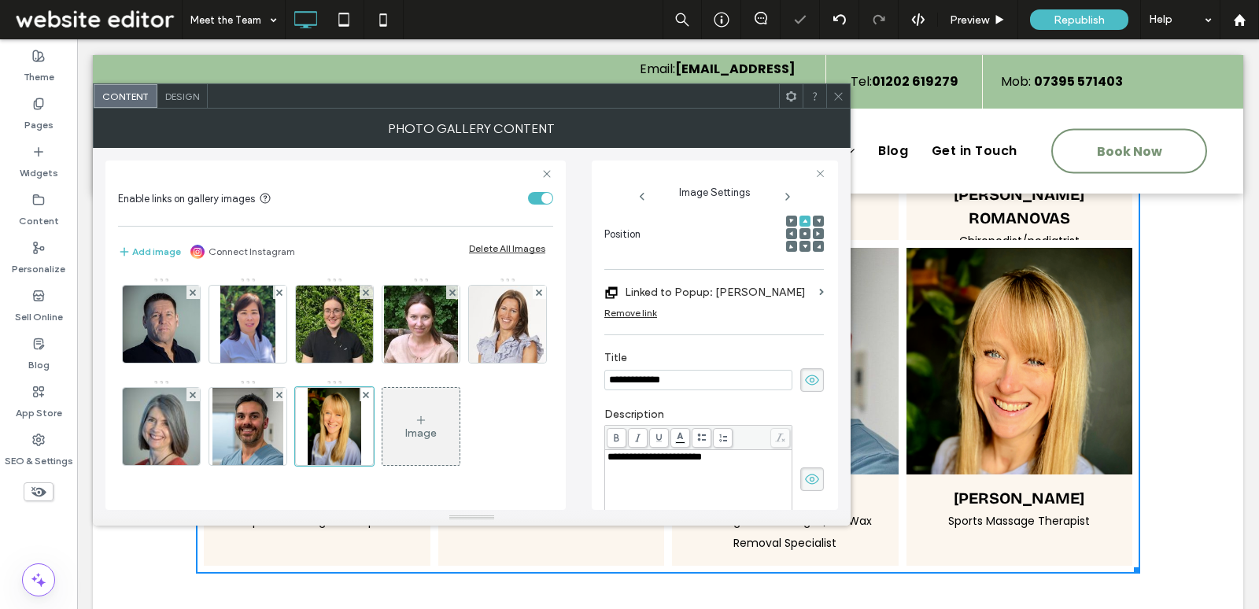
click at [835, 106] on span at bounding box center [839, 96] width 12 height 24
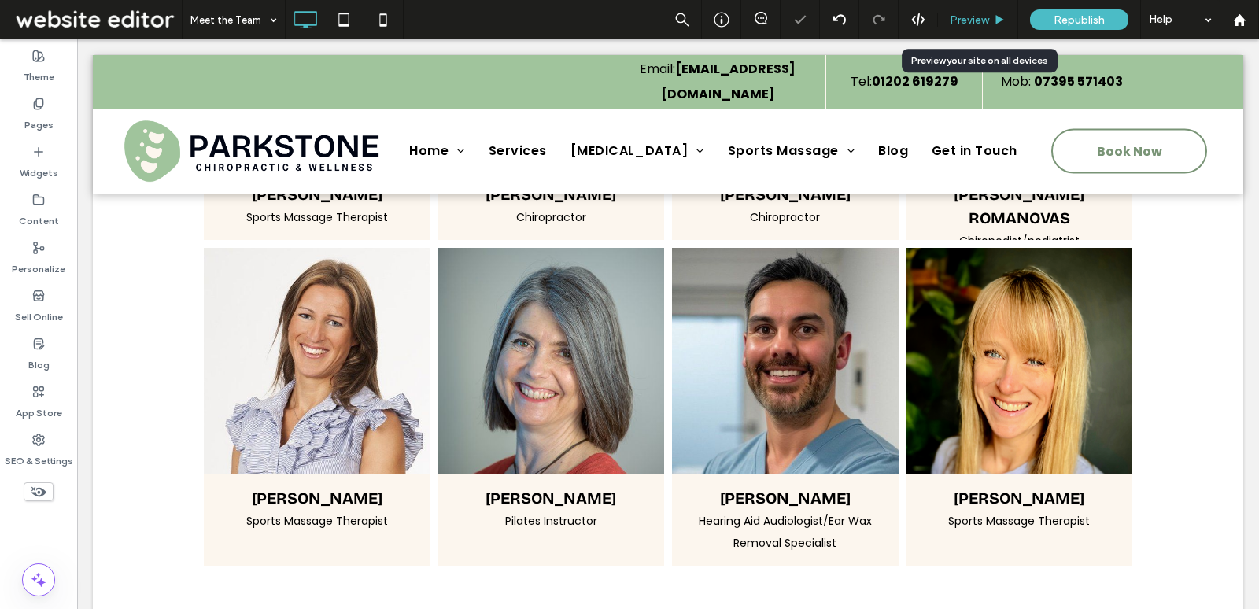
click at [964, 15] on span "Preview" at bounding box center [969, 19] width 39 height 13
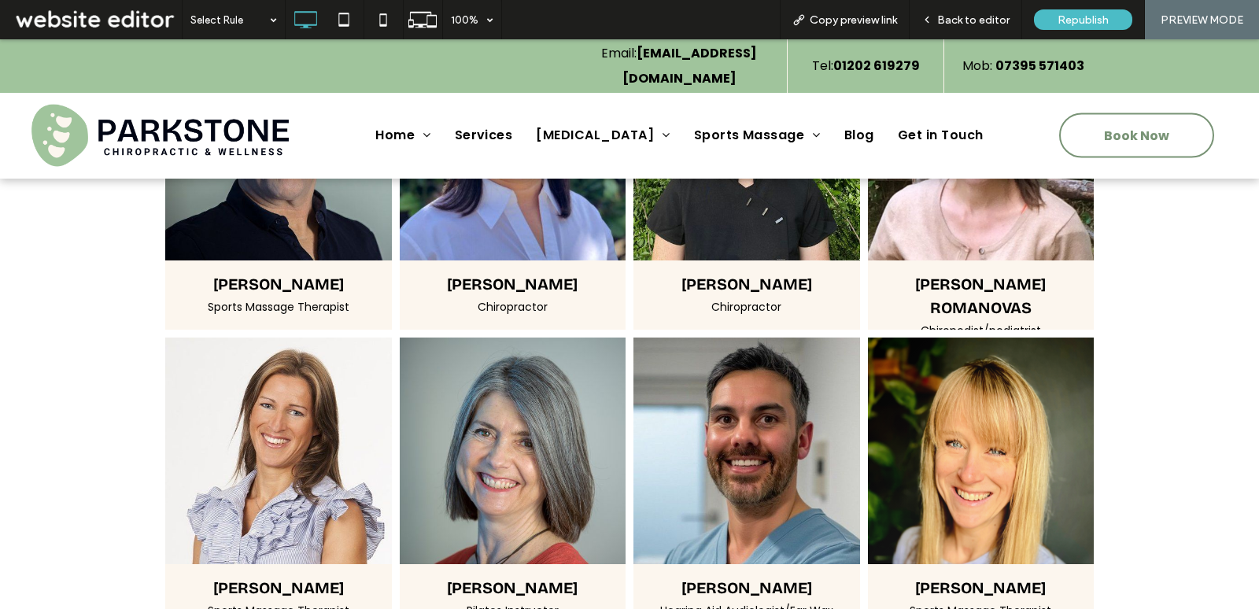
scroll to position [1128, 0]
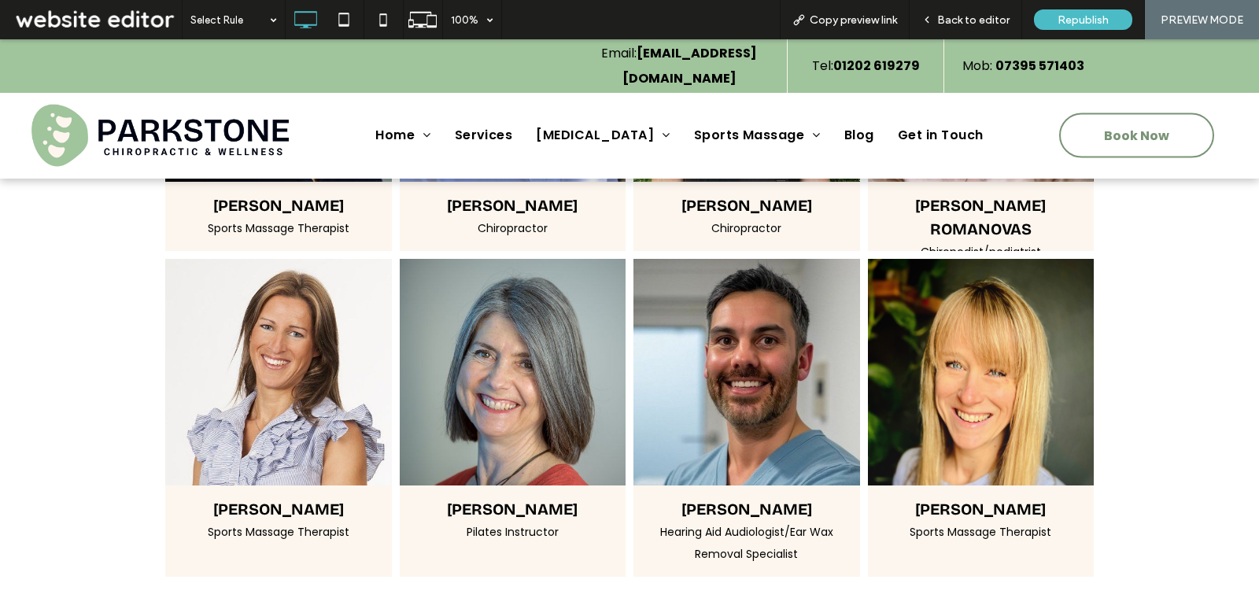
click at [959, 385] on link at bounding box center [981, 372] width 227 height 227
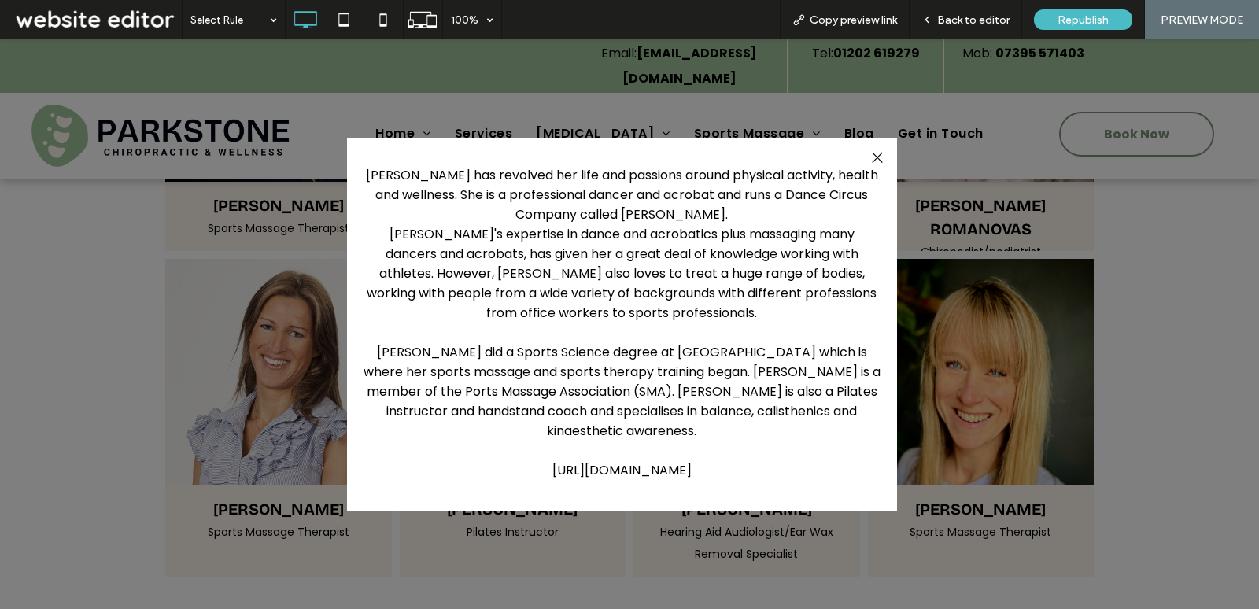
scroll to position [0, 0]
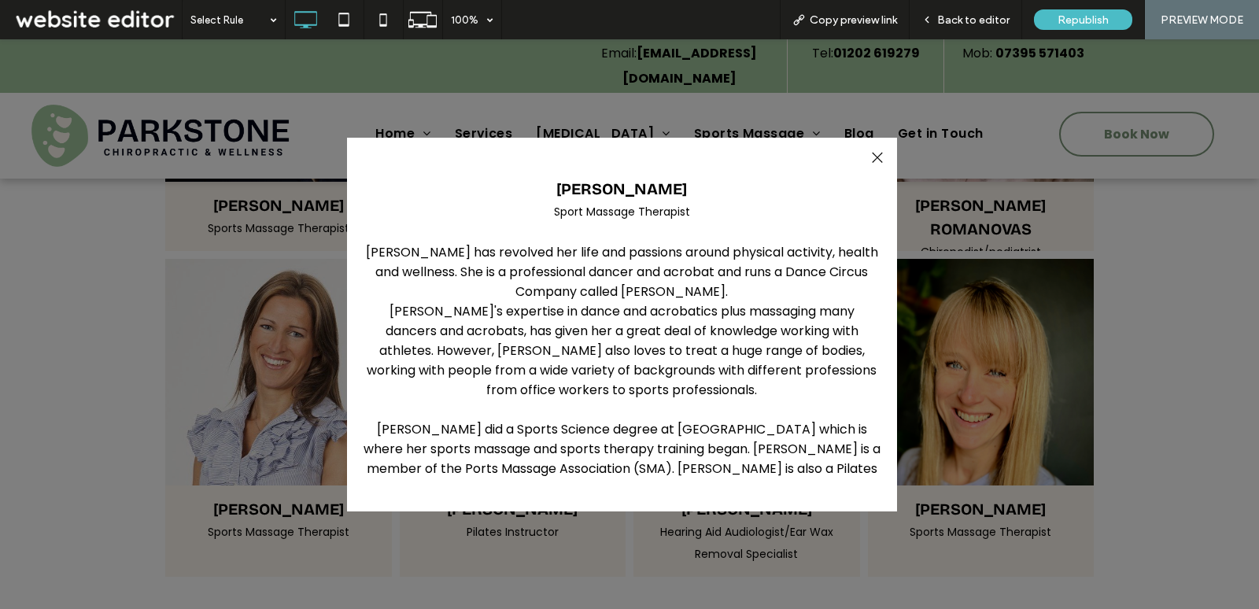
click at [876, 152] on div at bounding box center [877, 157] width 21 height 21
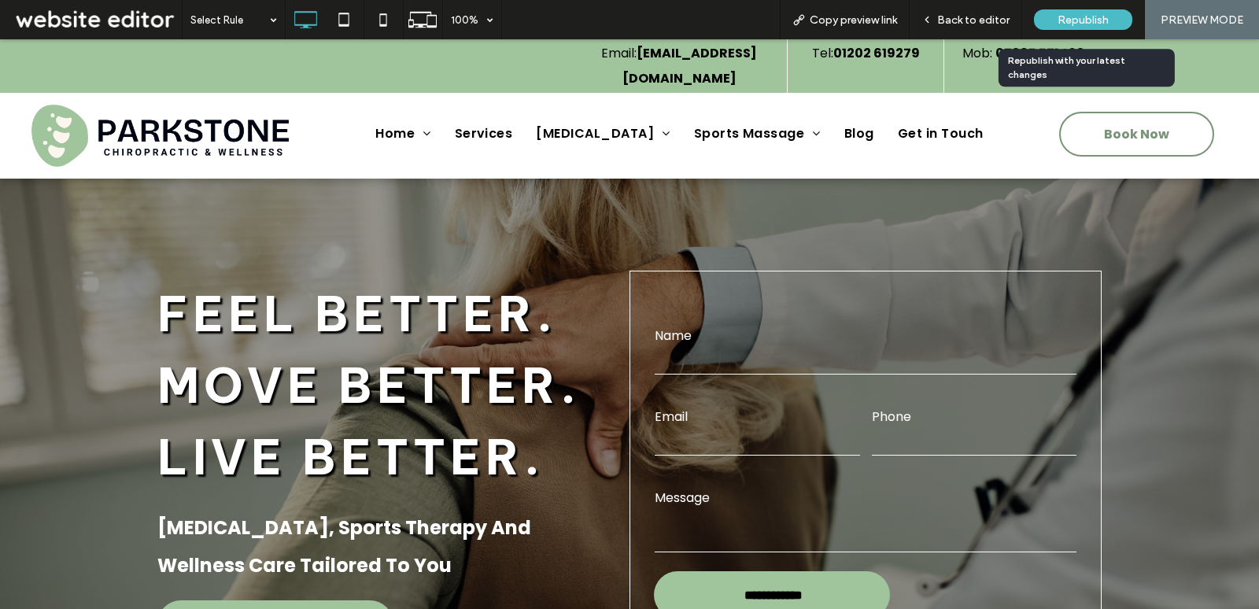
click at [1059, 25] on span "Republish" at bounding box center [1083, 19] width 51 height 13
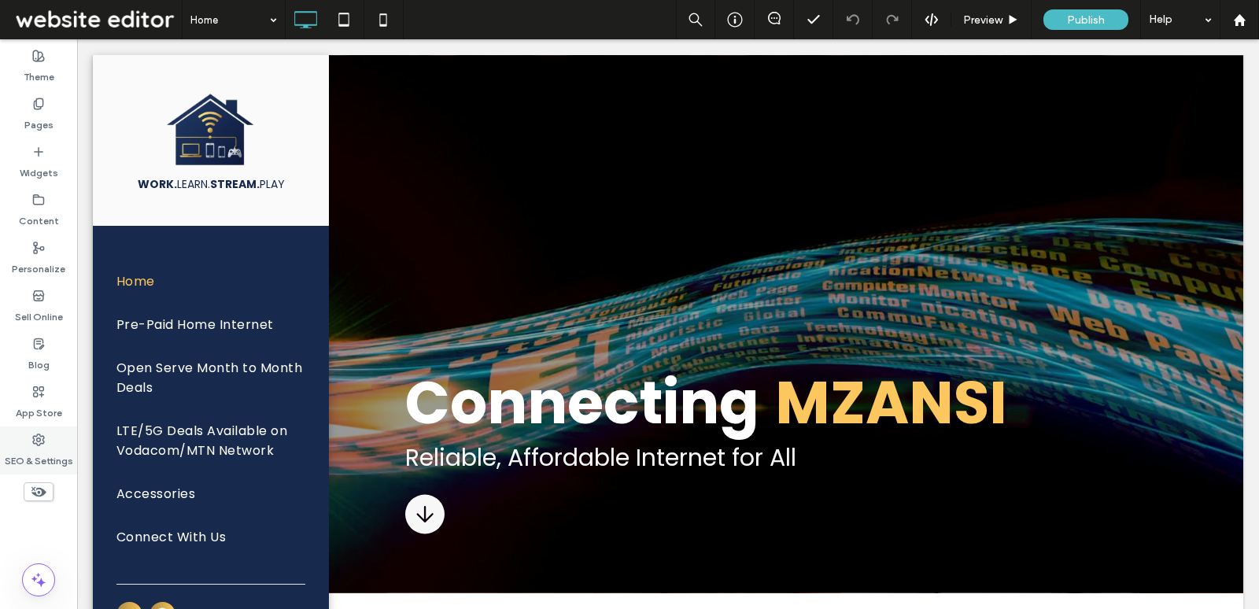
click at [48, 444] on div "SEO & Settings" at bounding box center [38, 451] width 77 height 48
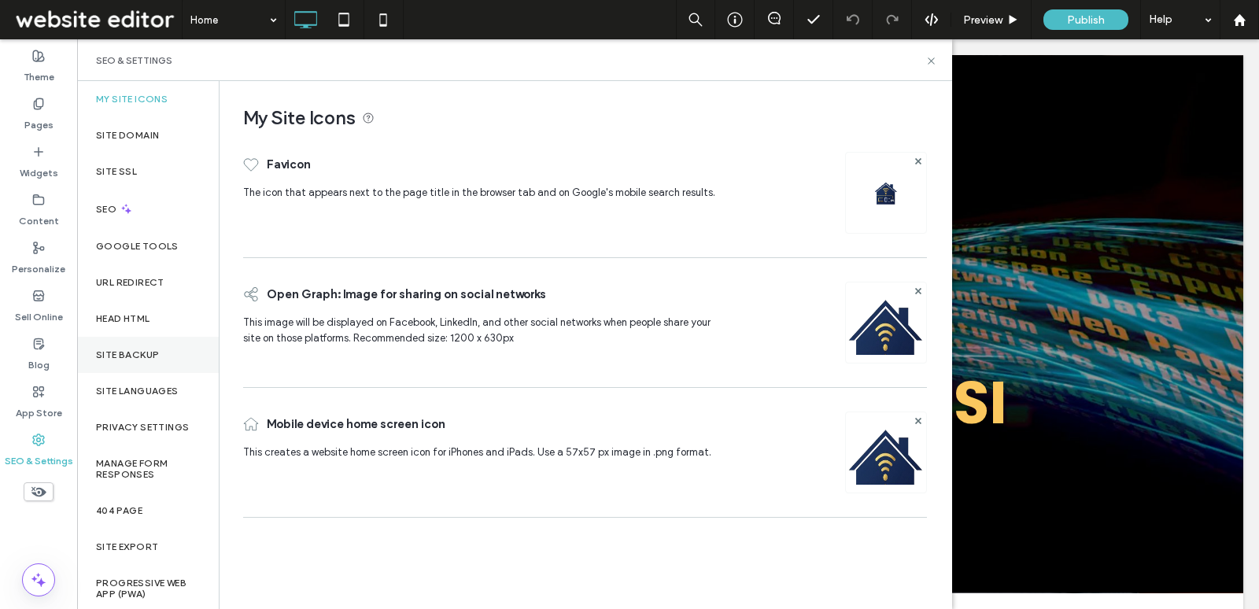
click at [159, 354] on div "Site Backup" at bounding box center [148, 355] width 142 height 36
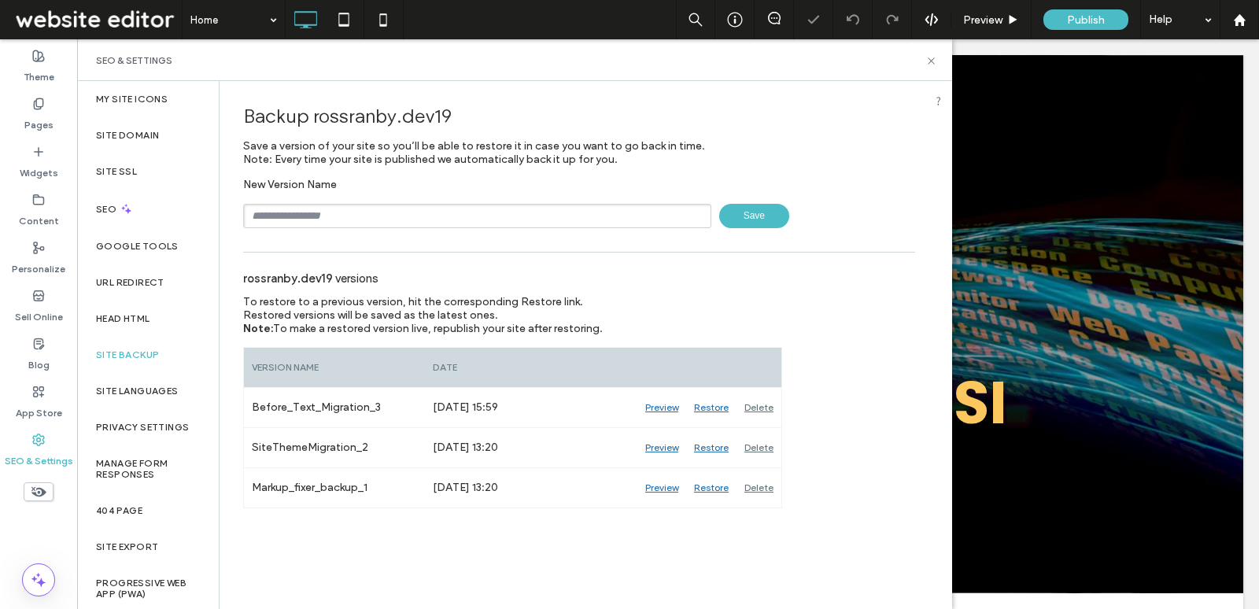
click at [345, 213] on input "text" at bounding box center [477, 216] width 468 height 24
type input "**********"
click at [785, 216] on span "Save" at bounding box center [754, 216] width 70 height 24
click at [926, 58] on icon at bounding box center [932, 61] width 12 height 12
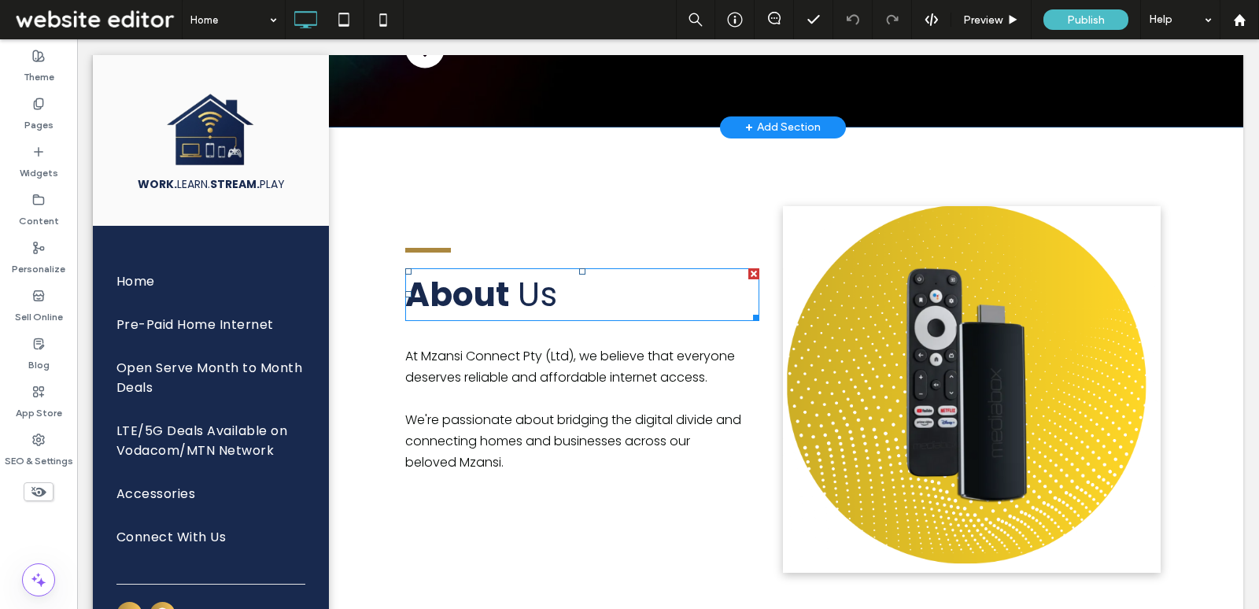
scroll to position [101, 0]
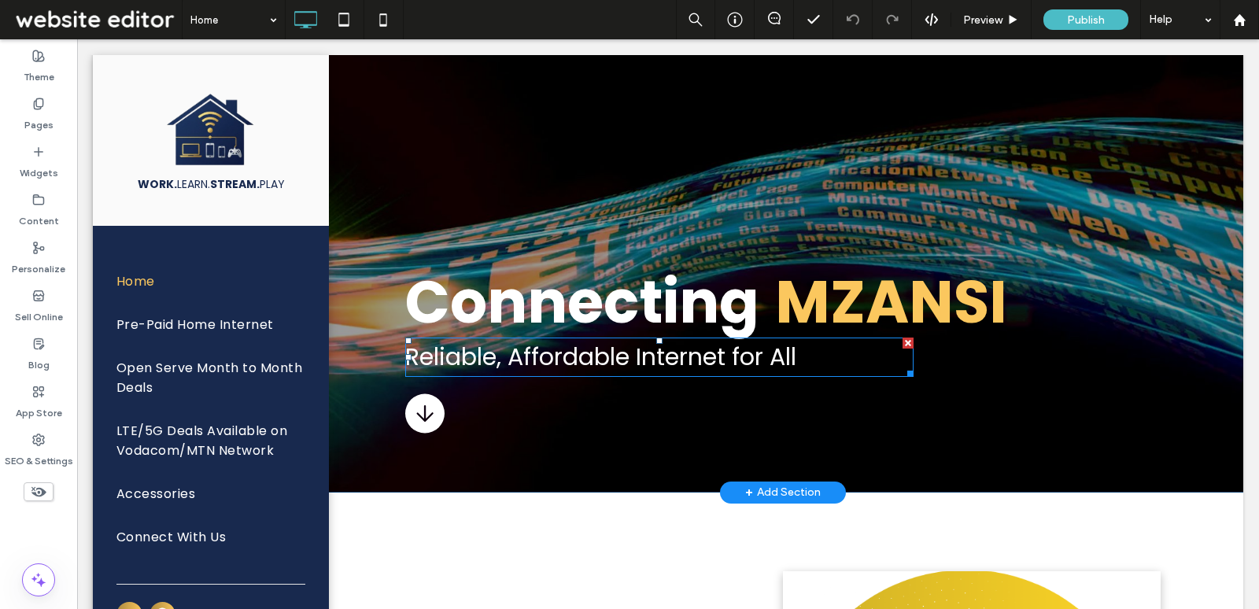
click at [747, 357] on span "Reliable, Affordable Internet for All" at bounding box center [600, 357] width 391 height 34
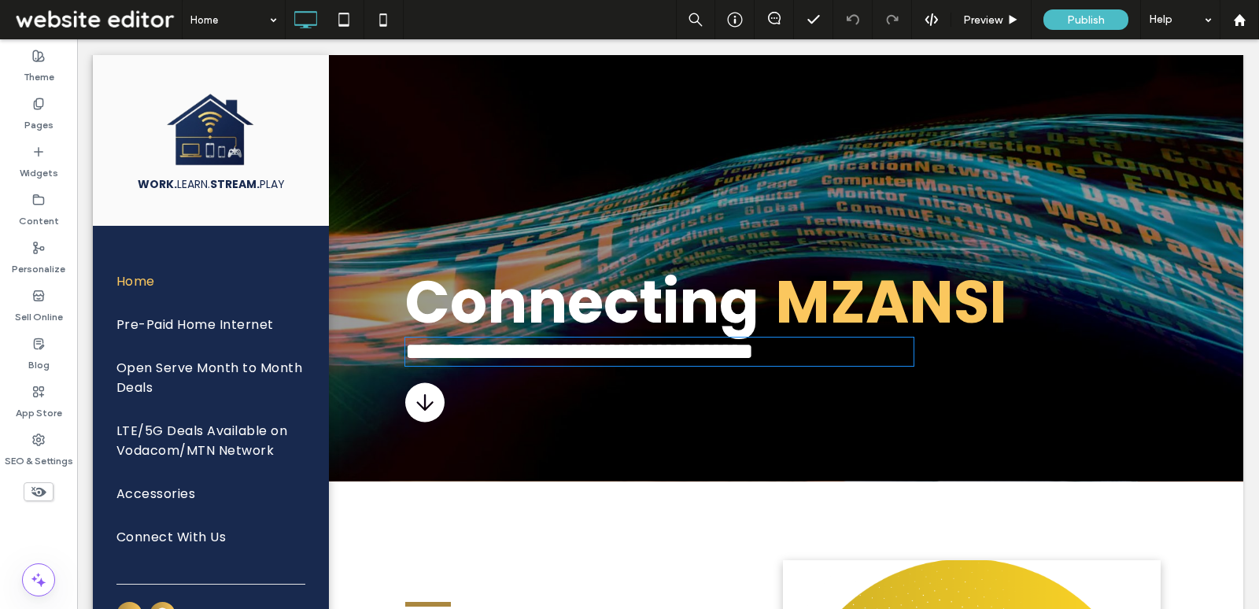
click at [815, 360] on h5 "**********" at bounding box center [659, 351] width 508 height 25
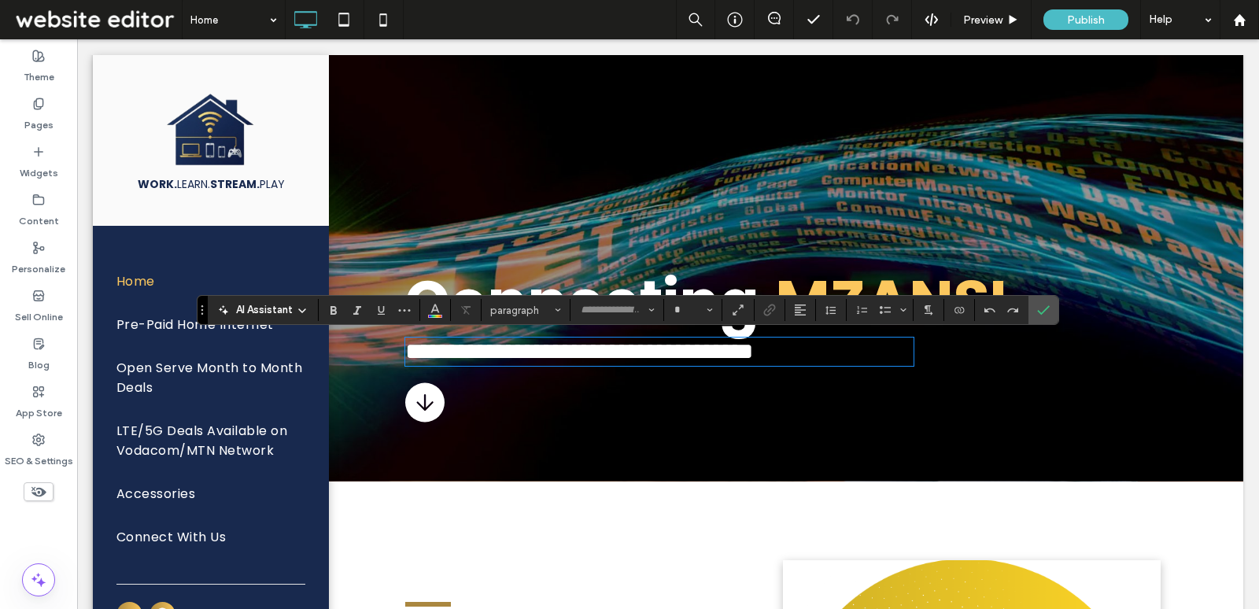
type input "*******"
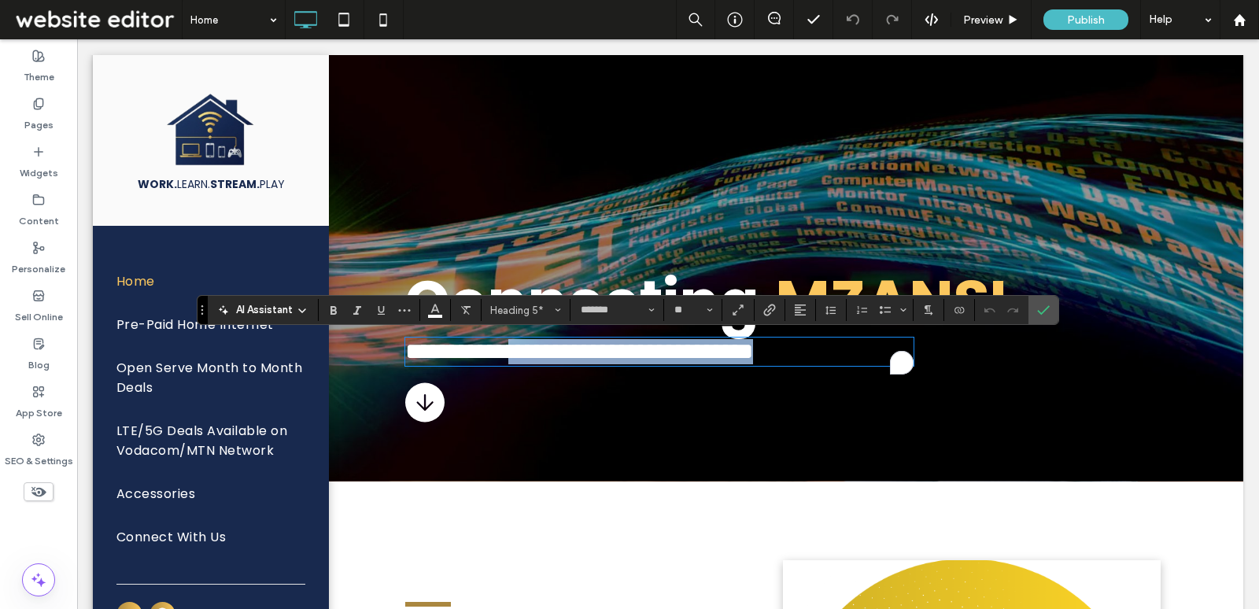
drag, startPoint x: 669, startPoint y: 355, endPoint x: 527, endPoint y: 356, distance: 142.5
click at [527, 356] on h5 "**********" at bounding box center [659, 351] width 508 height 25
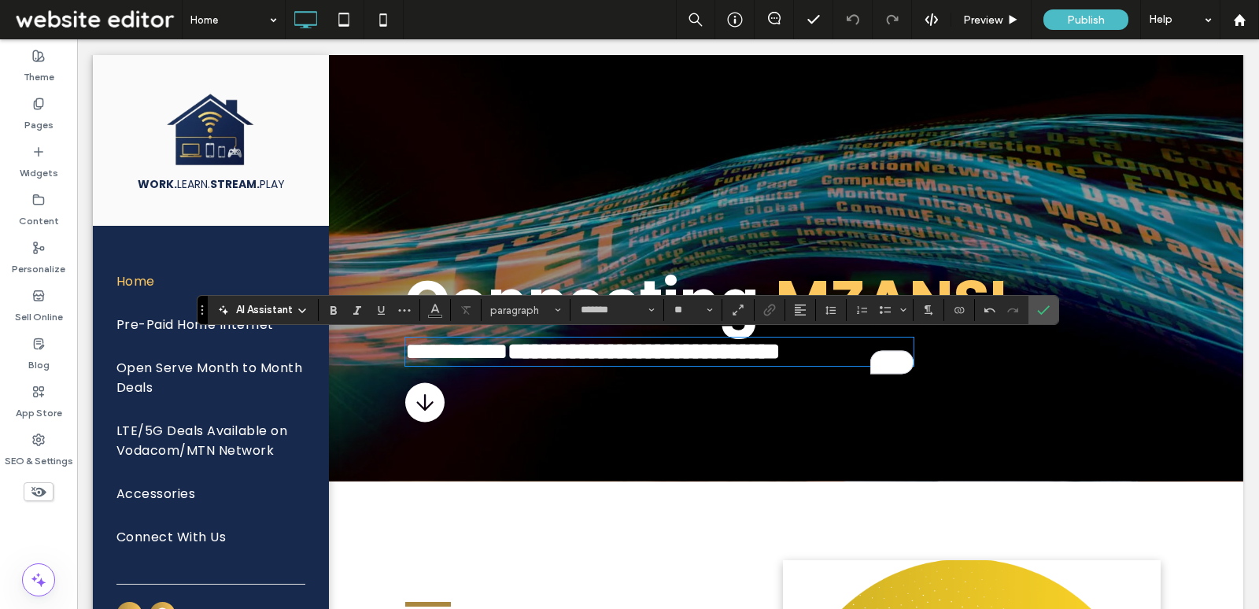
type input "**"
click at [527, 356] on strong "**********" at bounding box center [644, 351] width 272 height 23
drag, startPoint x: 835, startPoint y: 352, endPoint x: 641, endPoint y: 353, distance: 194.4
click at [641, 353] on h5 "**********" at bounding box center [659, 351] width 508 height 25
type input "**"
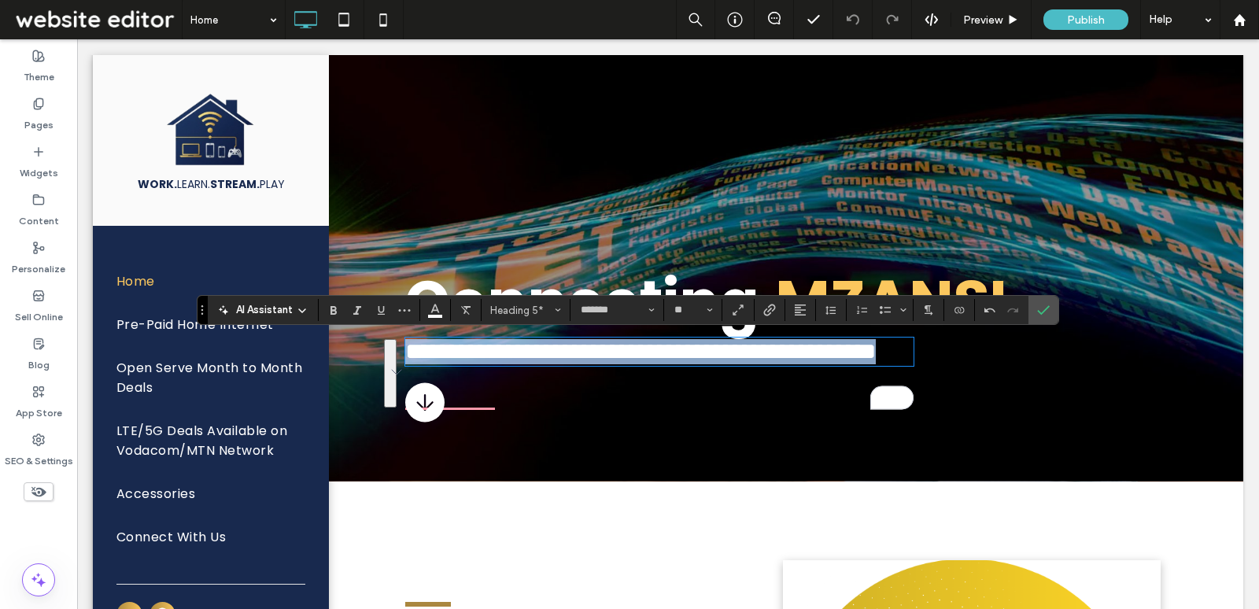
click at [464, 363] on span "**********" at bounding box center [640, 351] width 471 height 23
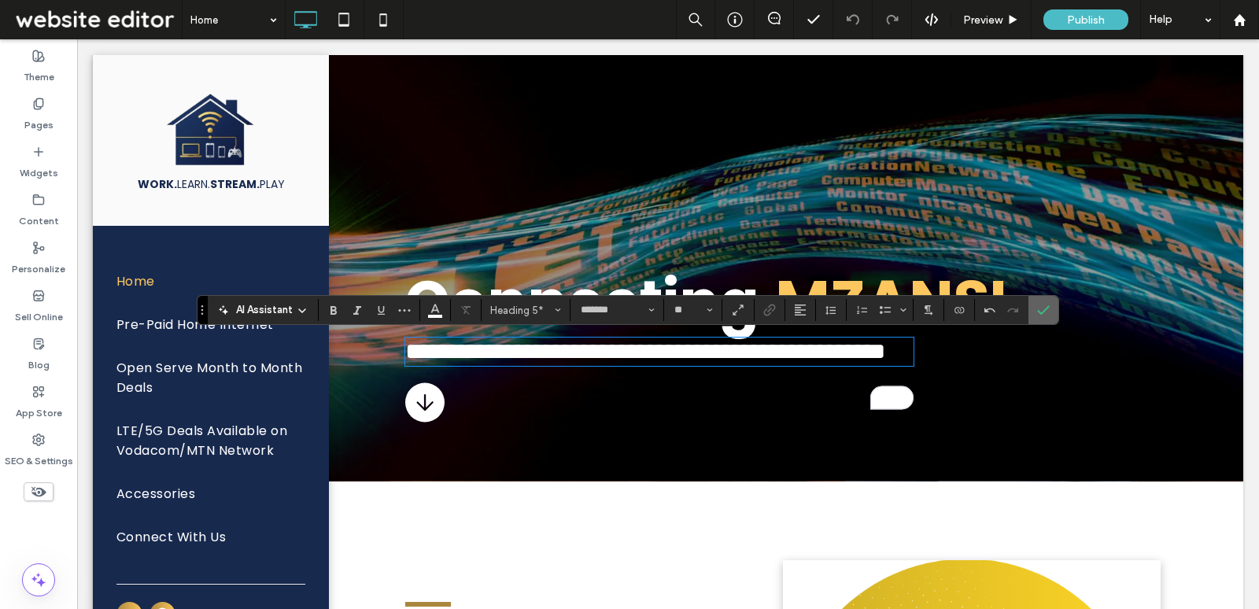
click at [1037, 307] on icon "Confirm" at bounding box center [1043, 310] width 13 height 13
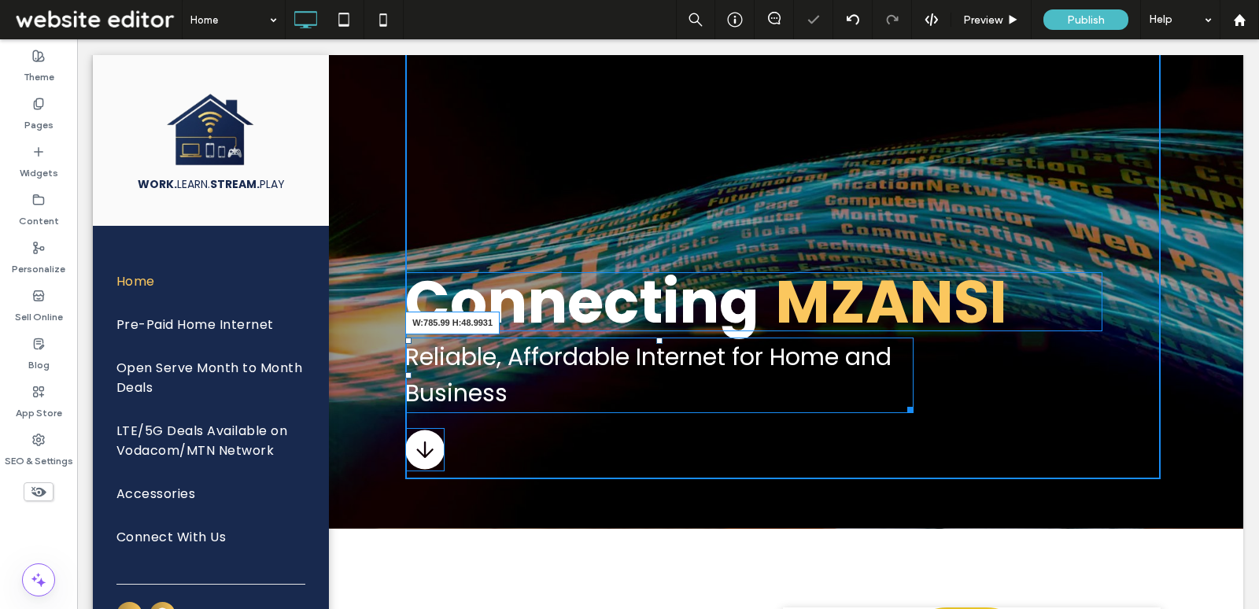
drag, startPoint x: 911, startPoint y: 405, endPoint x: 1022, endPoint y: 394, distance: 110.7
click at [1022, 394] on div "Connecting Mzansi Reliable, Affordable Internet for Home and Business W:785.99 …" at bounding box center [783, 241] width 756 height 475
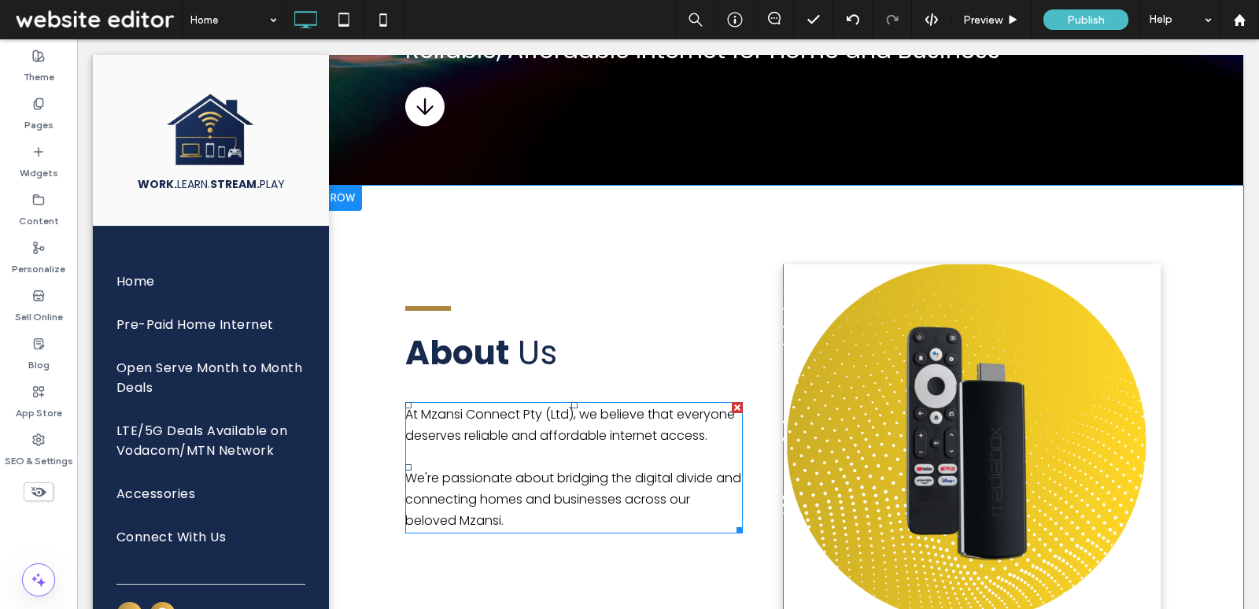
scroll to position [470, 0]
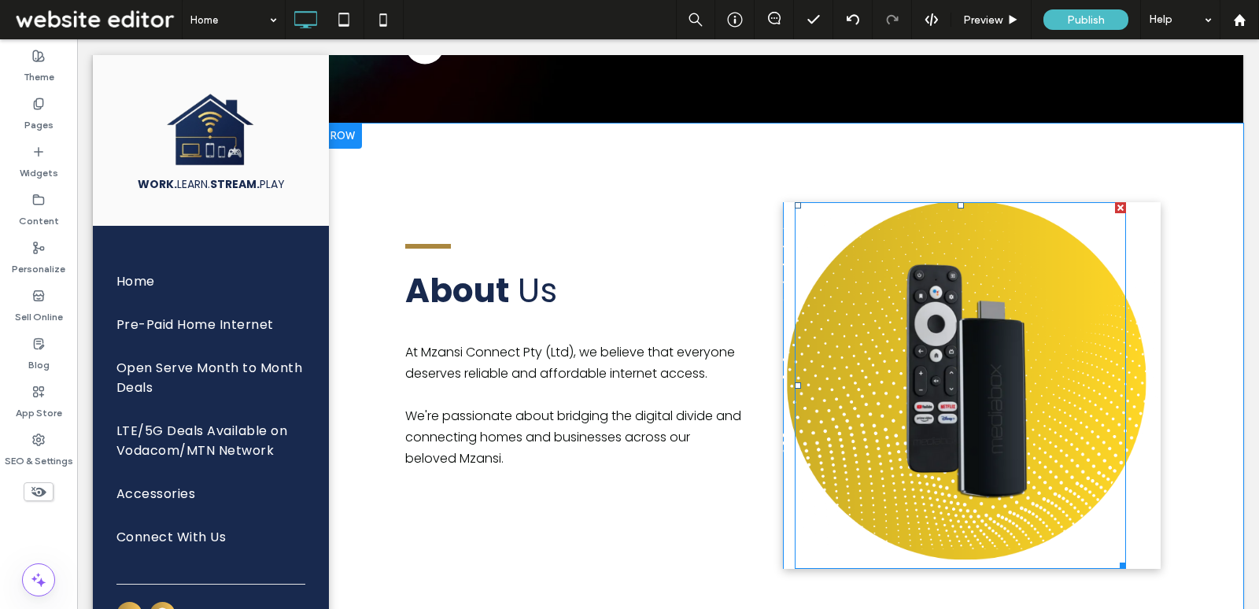
click at [885, 357] on div at bounding box center [960, 385] width 331 height 367
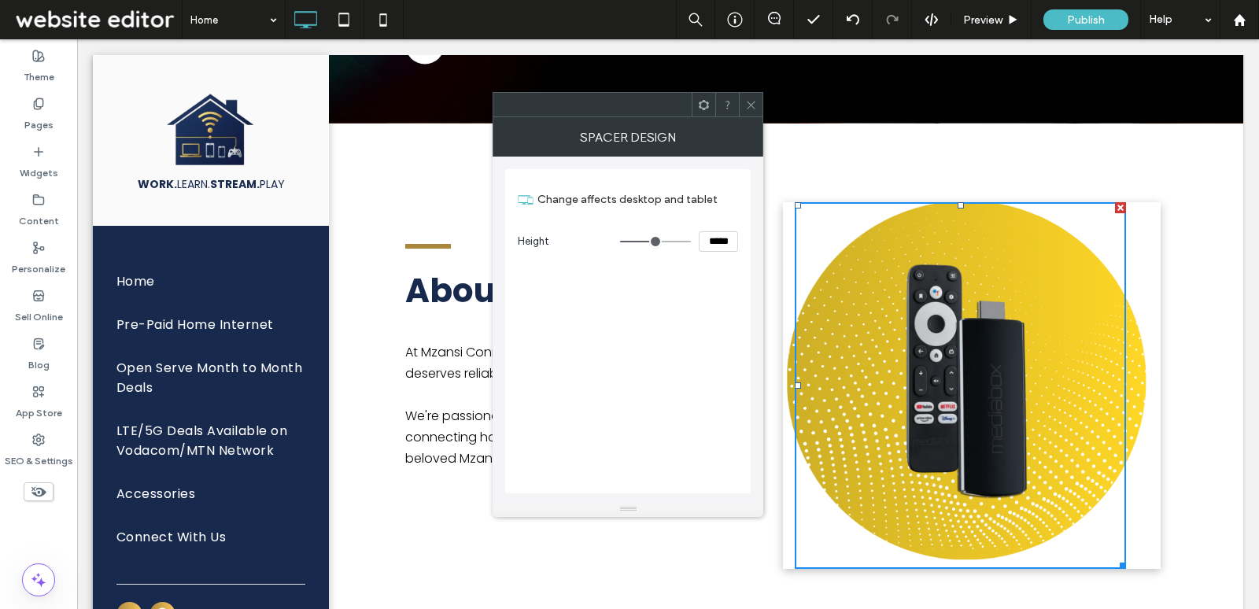
click at [751, 115] on span at bounding box center [751, 105] width 12 height 24
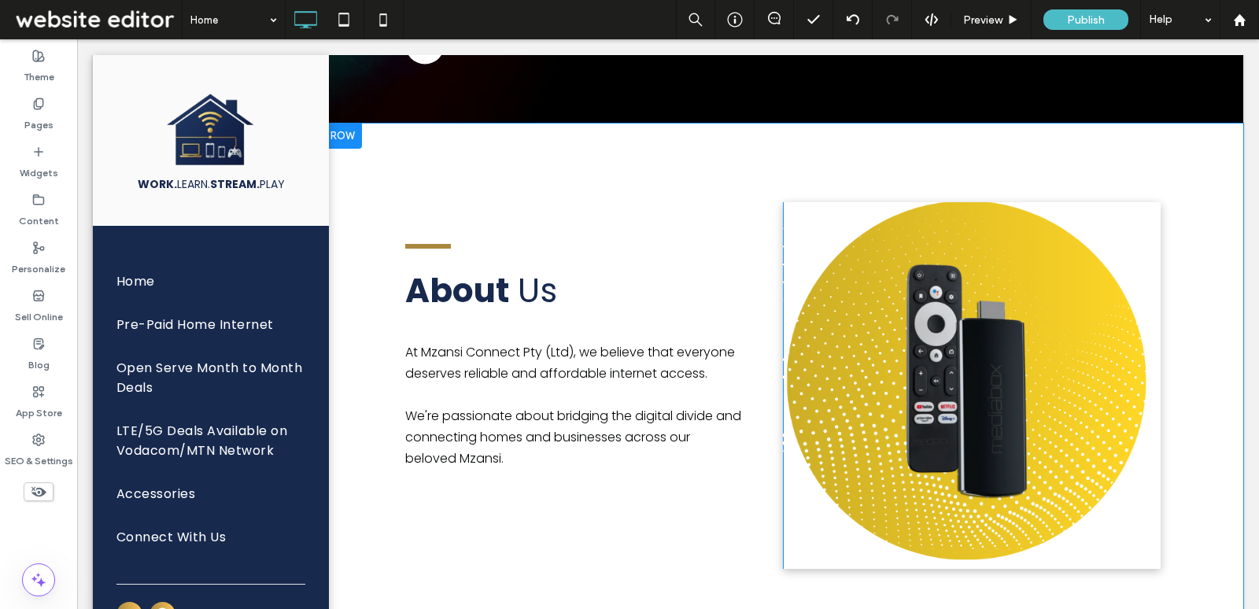
click at [788, 232] on div "Click To Paste" at bounding box center [972, 385] width 378 height 367
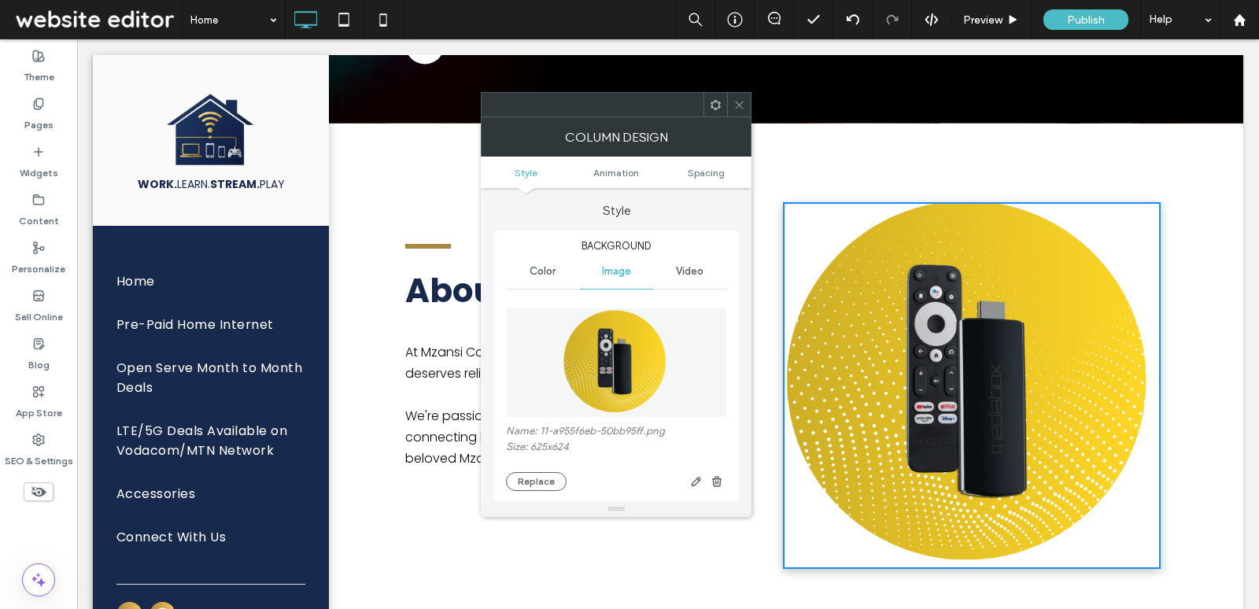
scroll to position [39, 0]
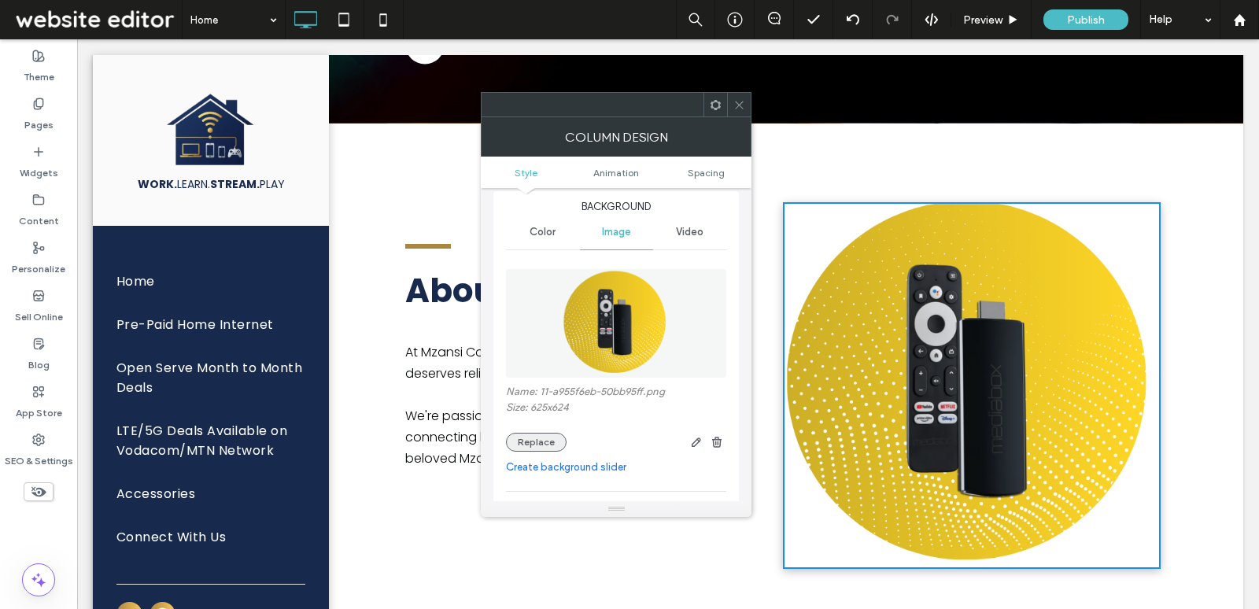
click at [538, 445] on button "Replace" at bounding box center [536, 442] width 61 height 19
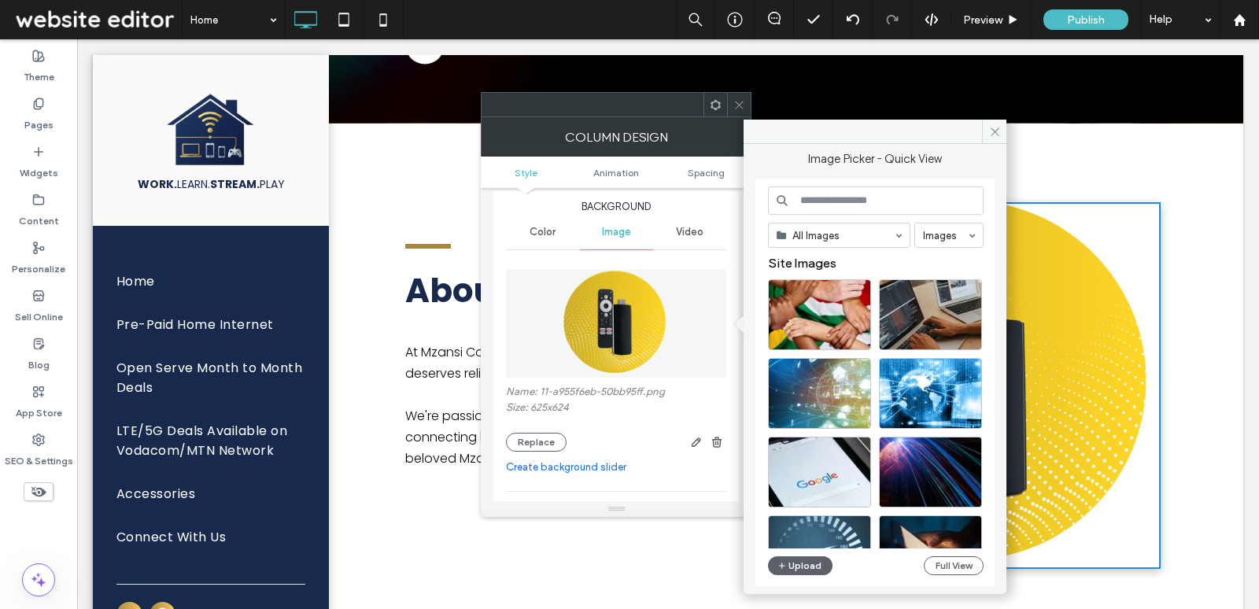
click at [737, 97] on span at bounding box center [740, 105] width 12 height 24
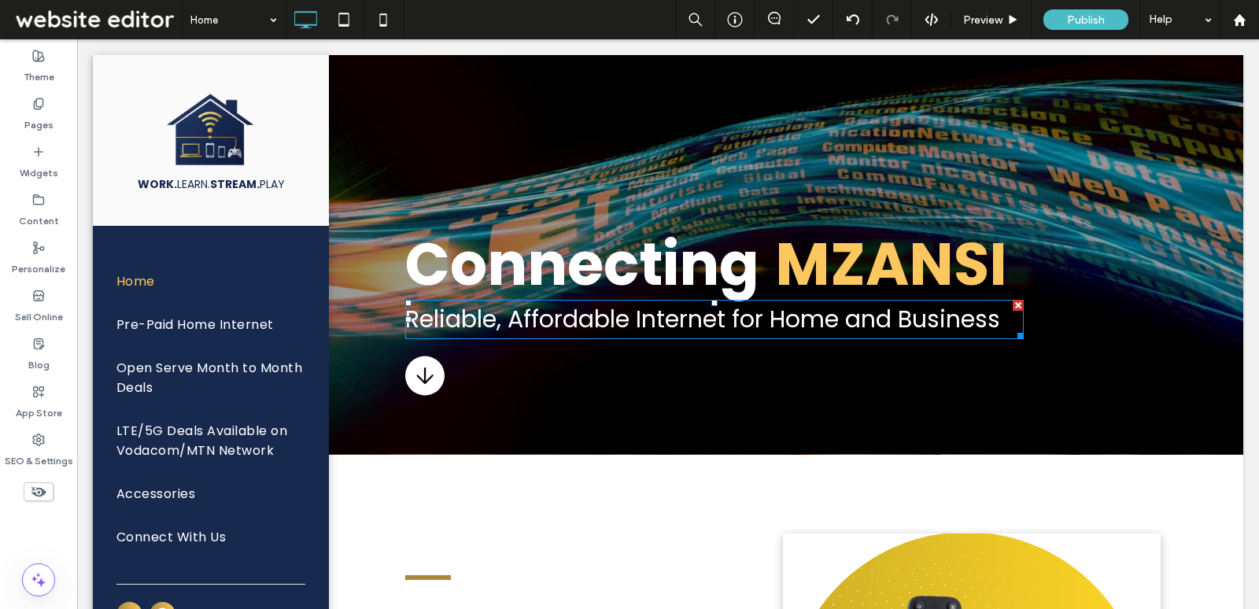
scroll to position [0, 0]
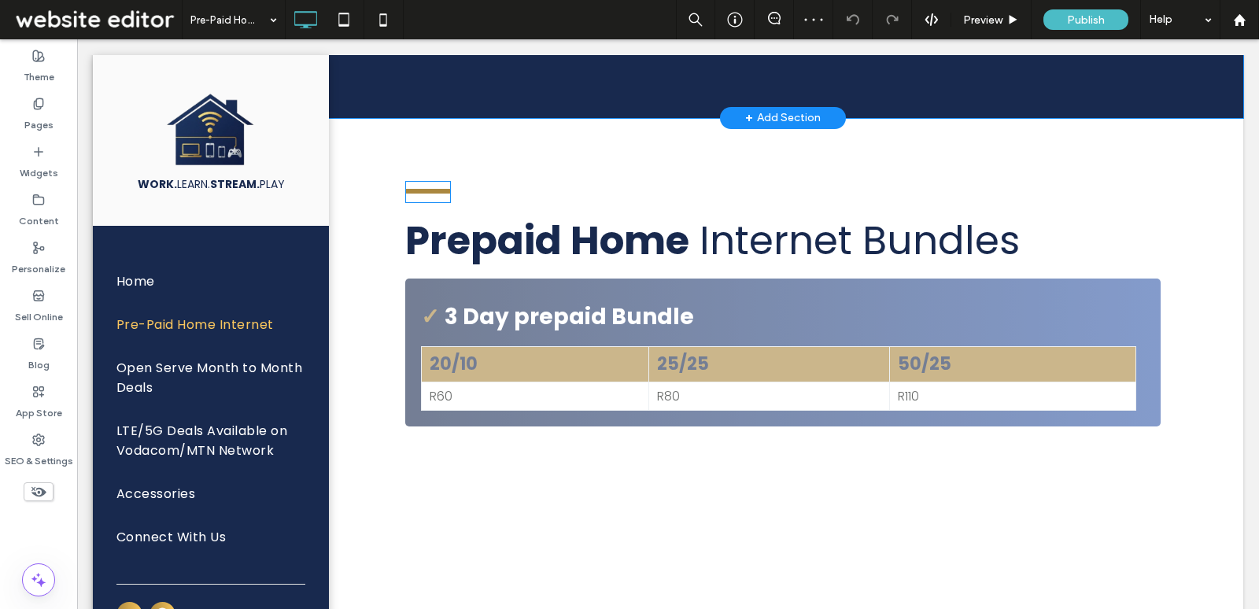
scroll to position [1934, 0]
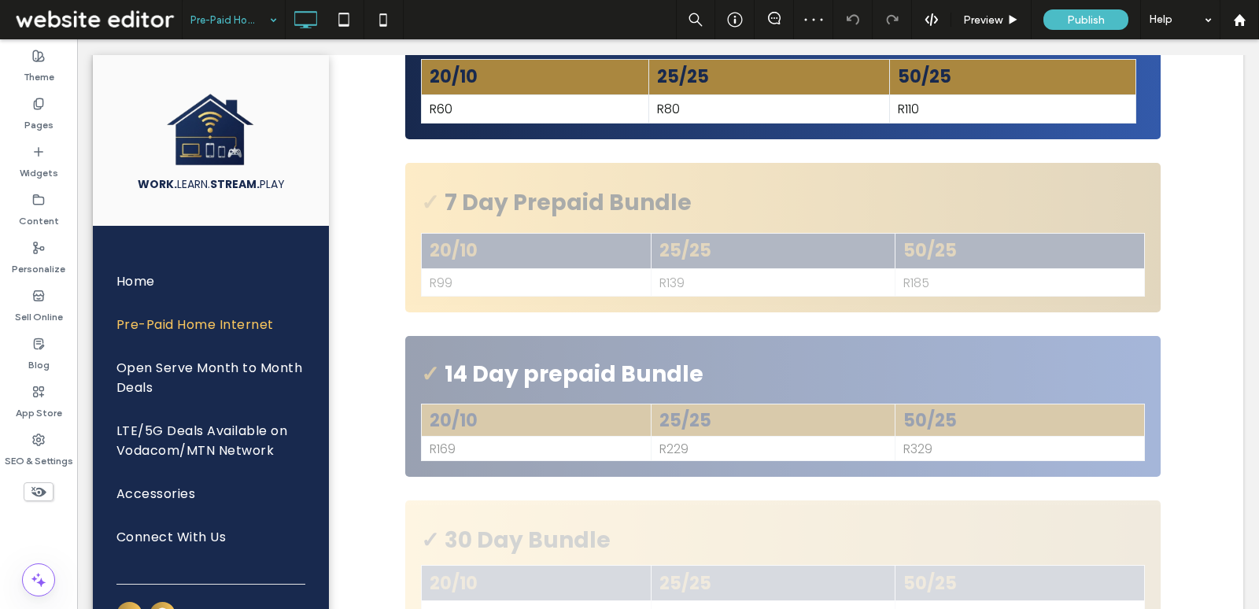
click at [224, 24] on input at bounding box center [229, 19] width 79 height 39
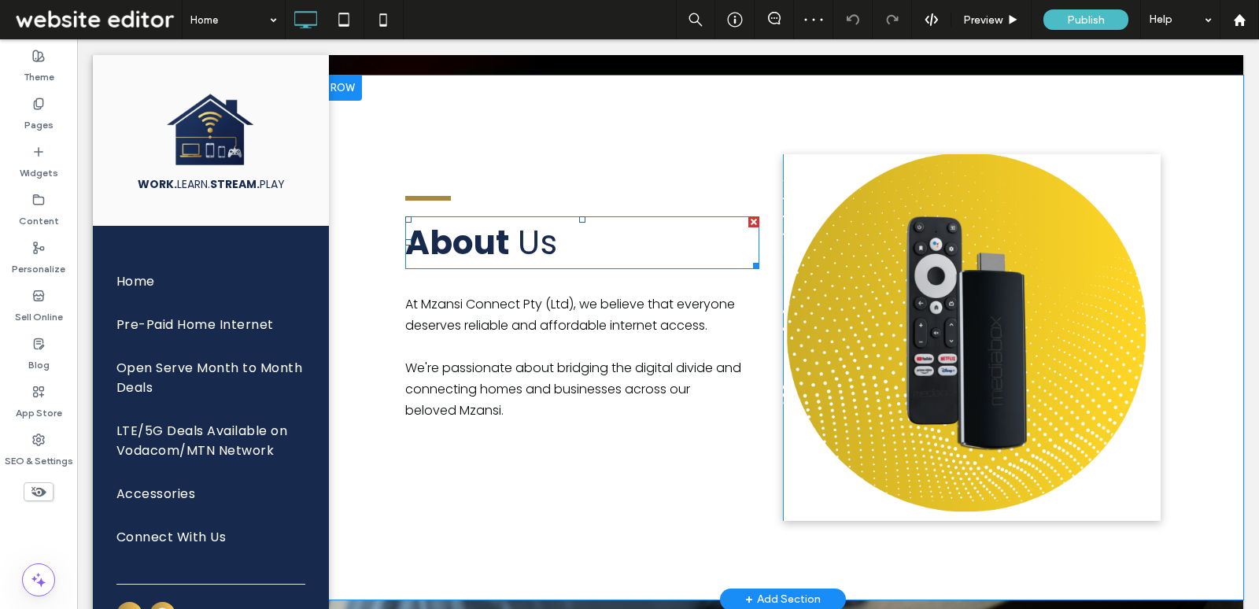
scroll to position [482, 0]
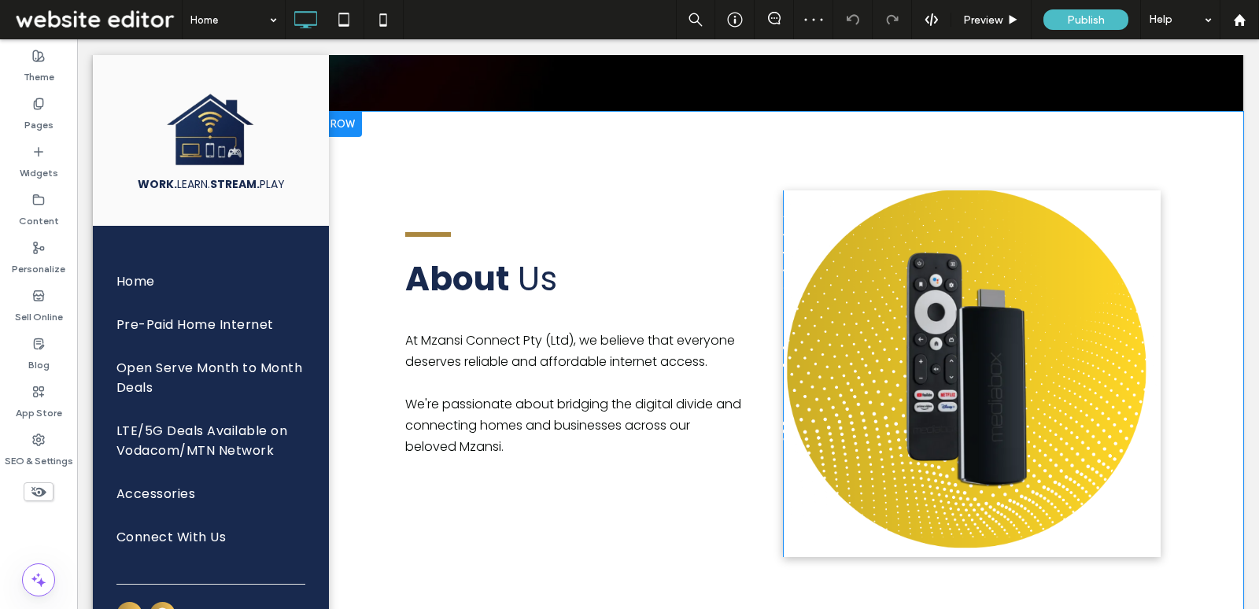
click at [789, 205] on div "Click To Paste" at bounding box center [972, 373] width 378 height 367
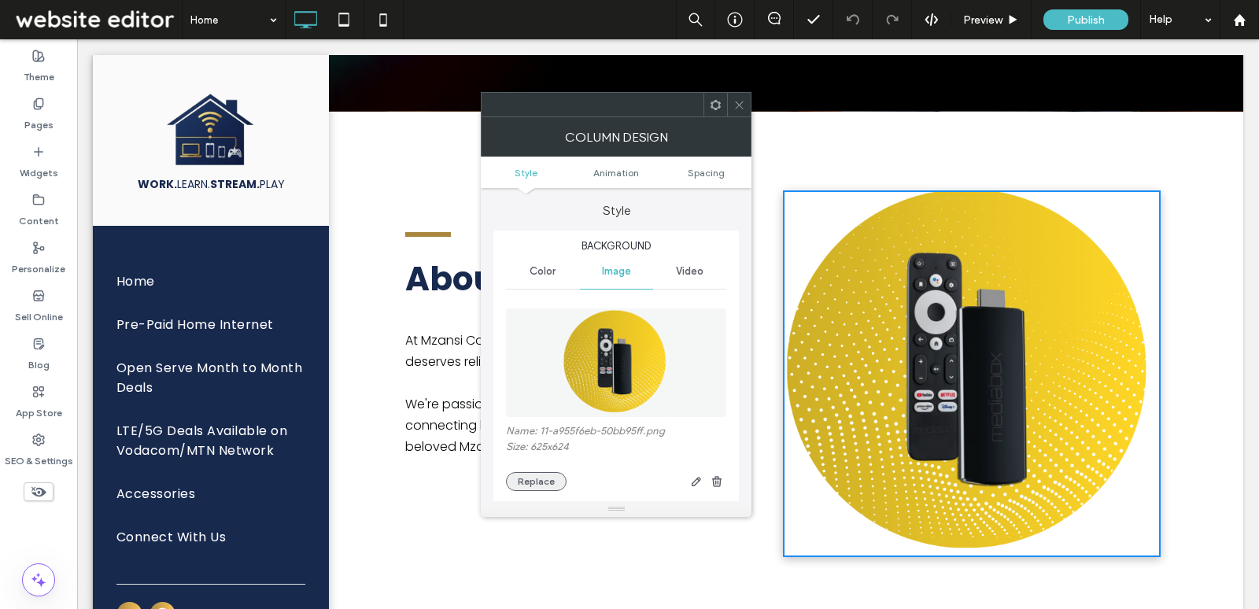
click at [533, 473] on button "Replace" at bounding box center [536, 481] width 61 height 19
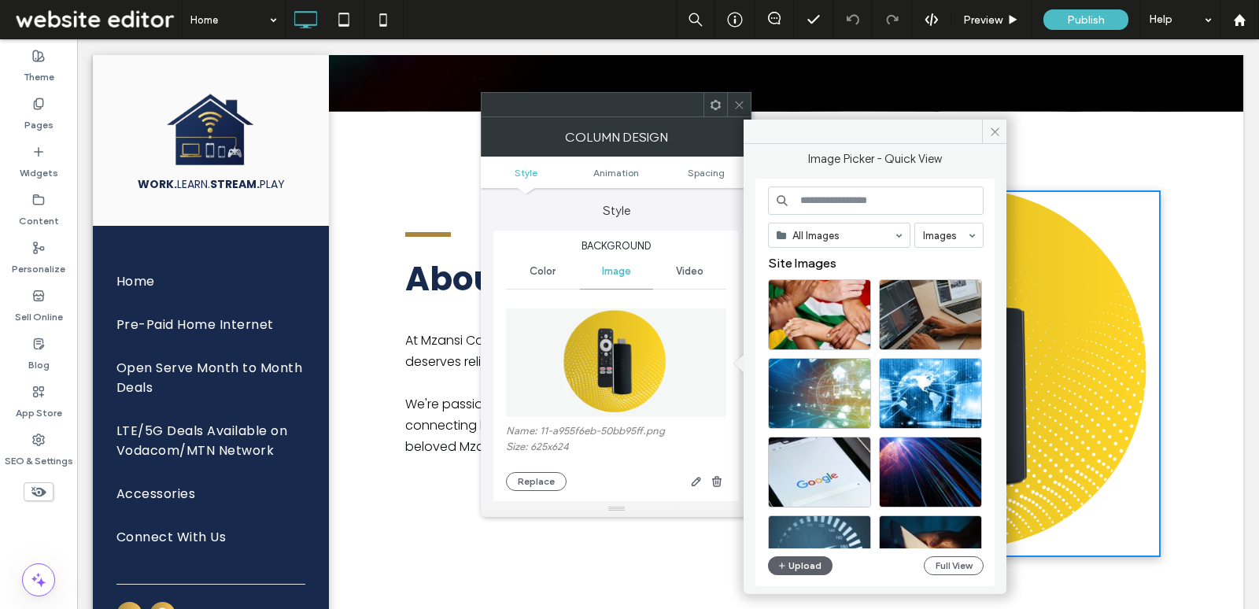
click at [852, 200] on input at bounding box center [876, 201] width 216 height 28
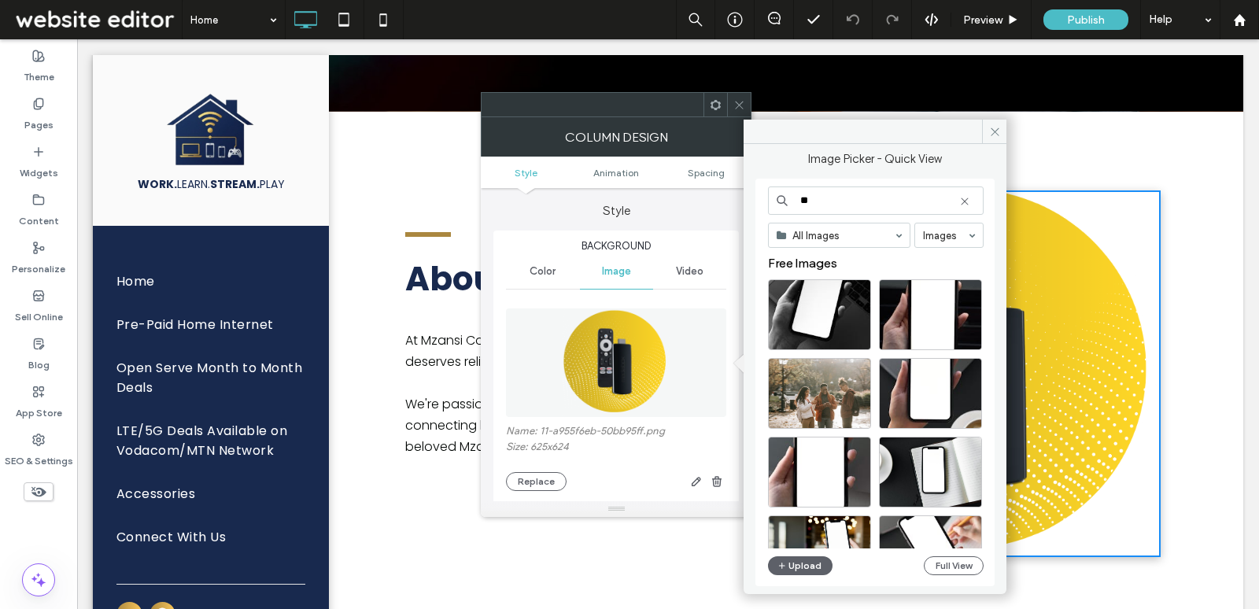
scroll to position [213, 0]
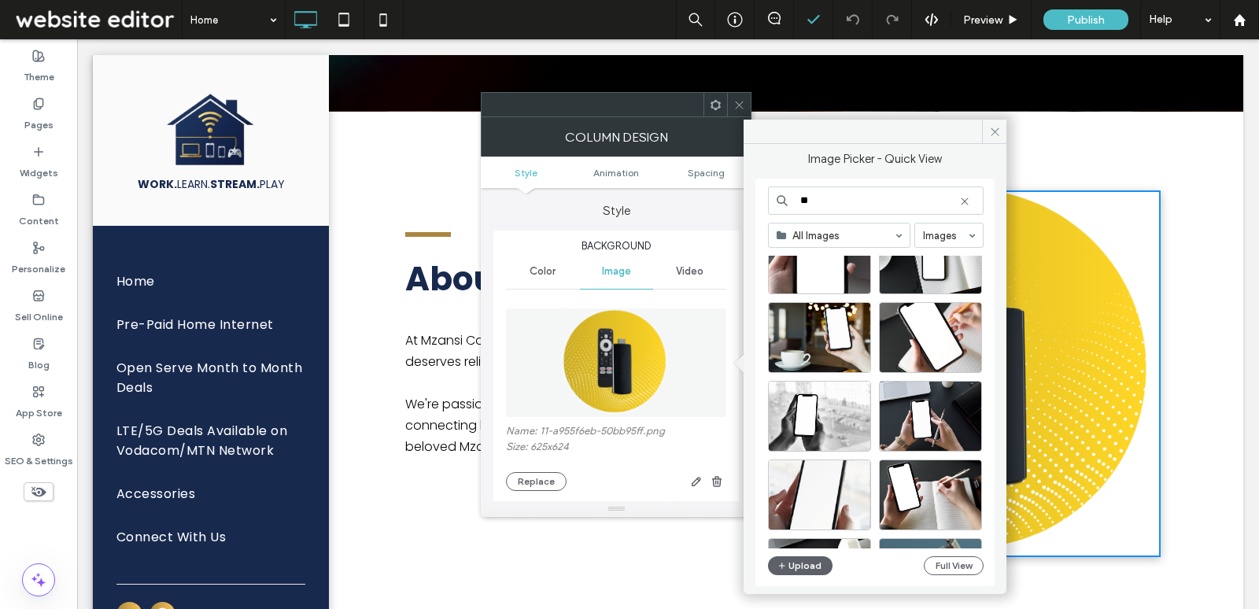
type input "**"
click at [808, 560] on button "Upload" at bounding box center [800, 565] width 65 height 19
click at [807, 569] on button "Upload" at bounding box center [800, 565] width 65 height 19
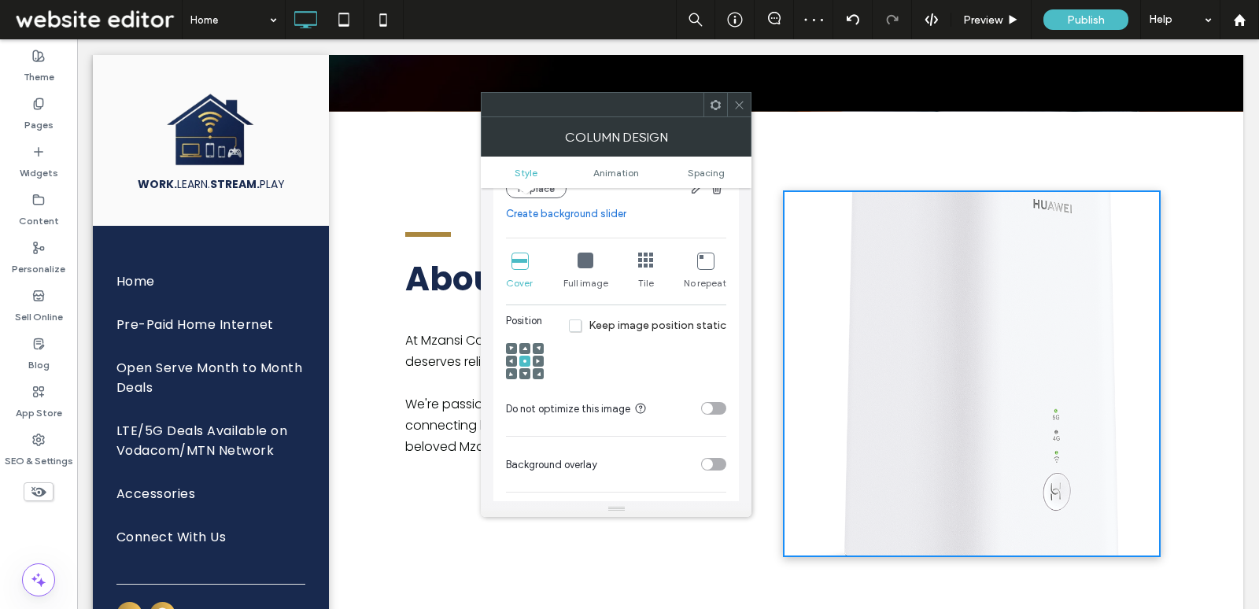
scroll to position [356, 0]
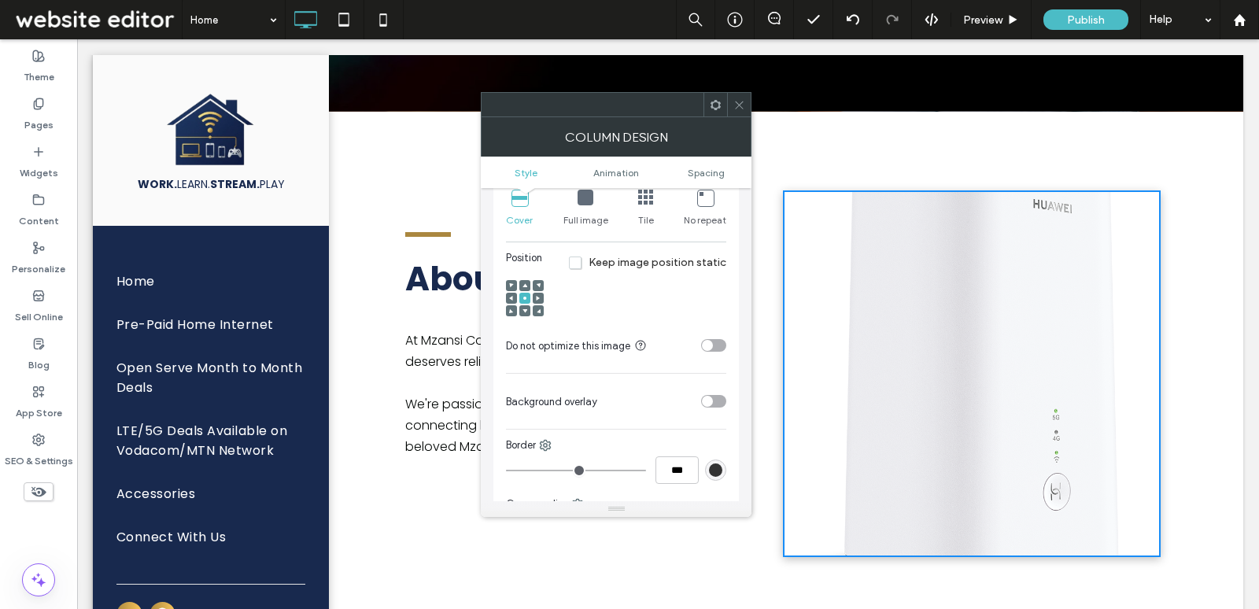
click at [582, 201] on icon at bounding box center [586, 198] width 16 height 16
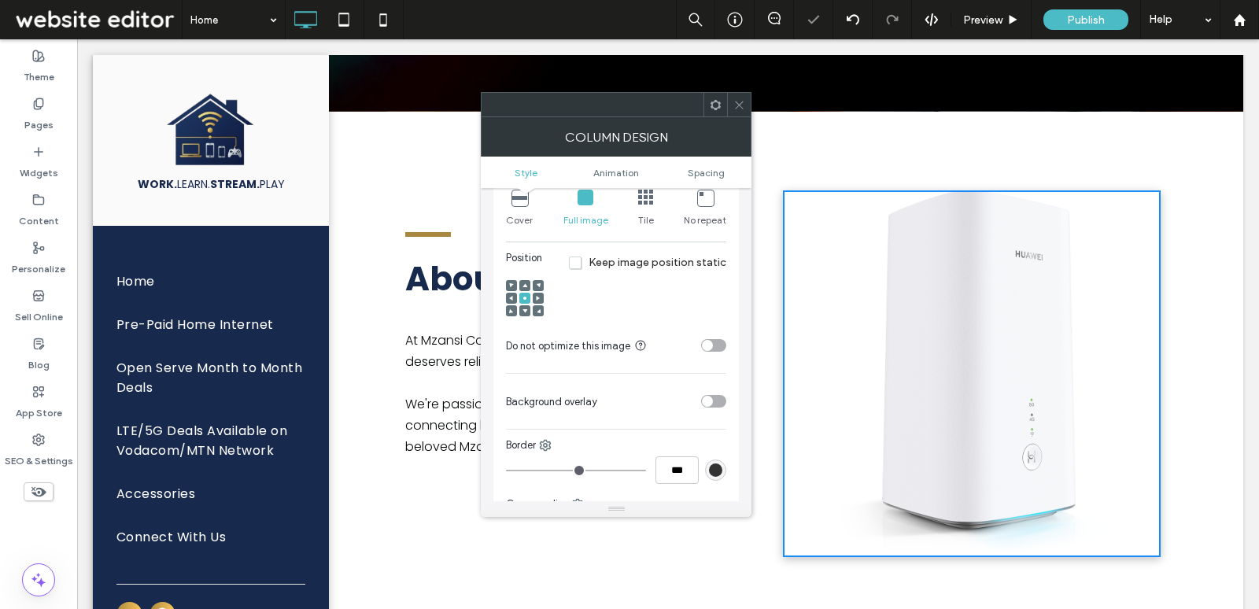
click at [743, 106] on icon at bounding box center [740, 105] width 12 height 12
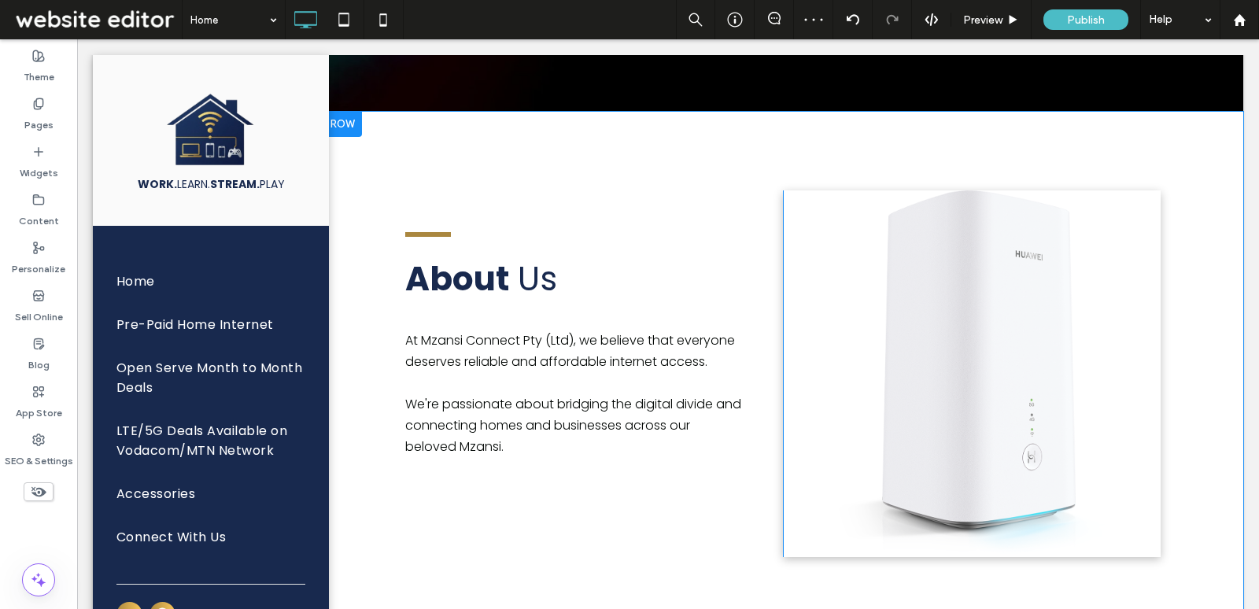
click at [786, 252] on div "Click To Paste" at bounding box center [972, 373] width 378 height 367
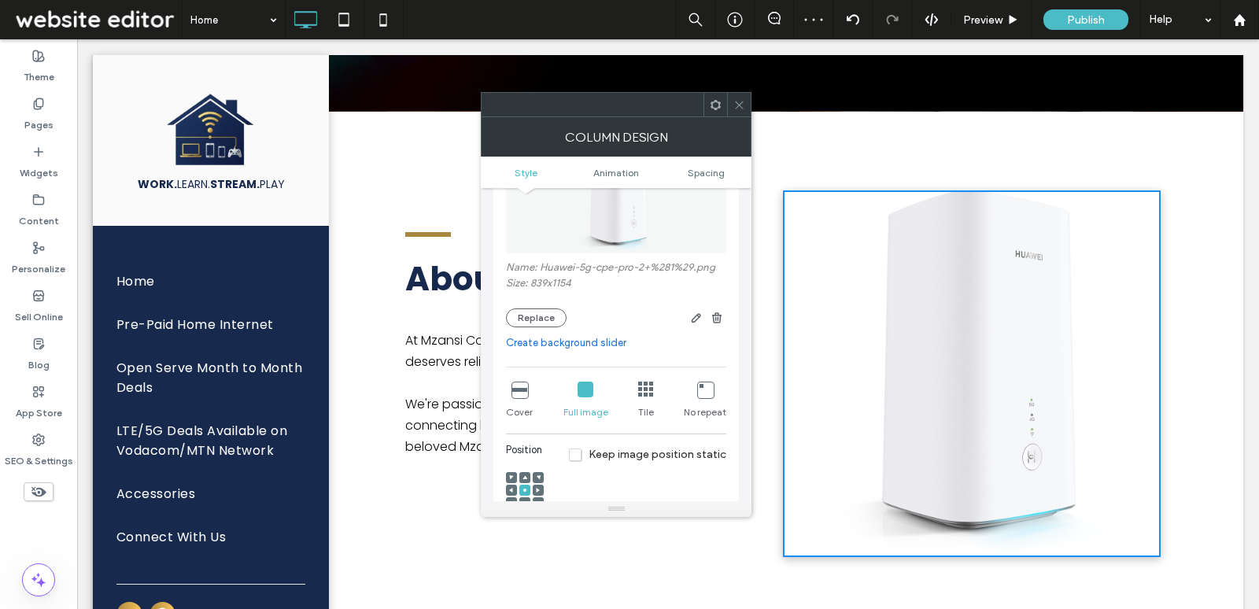
scroll to position [207, 0]
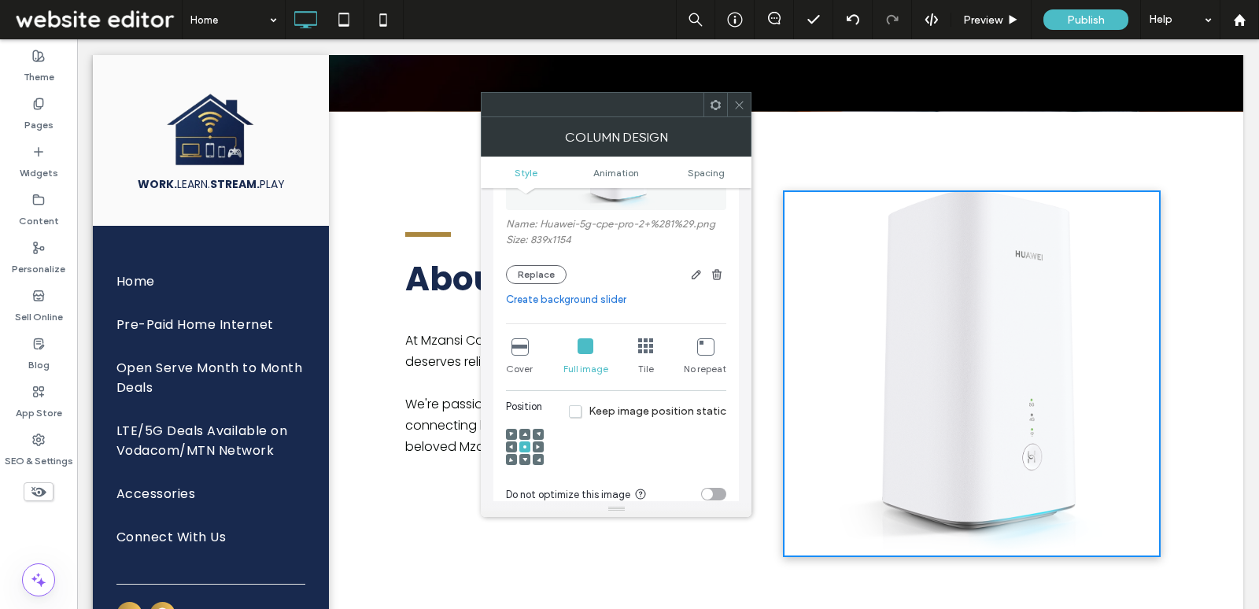
click at [527, 432] on icon at bounding box center [525, 434] width 5 height 5
click at [740, 96] on span at bounding box center [740, 105] width 12 height 24
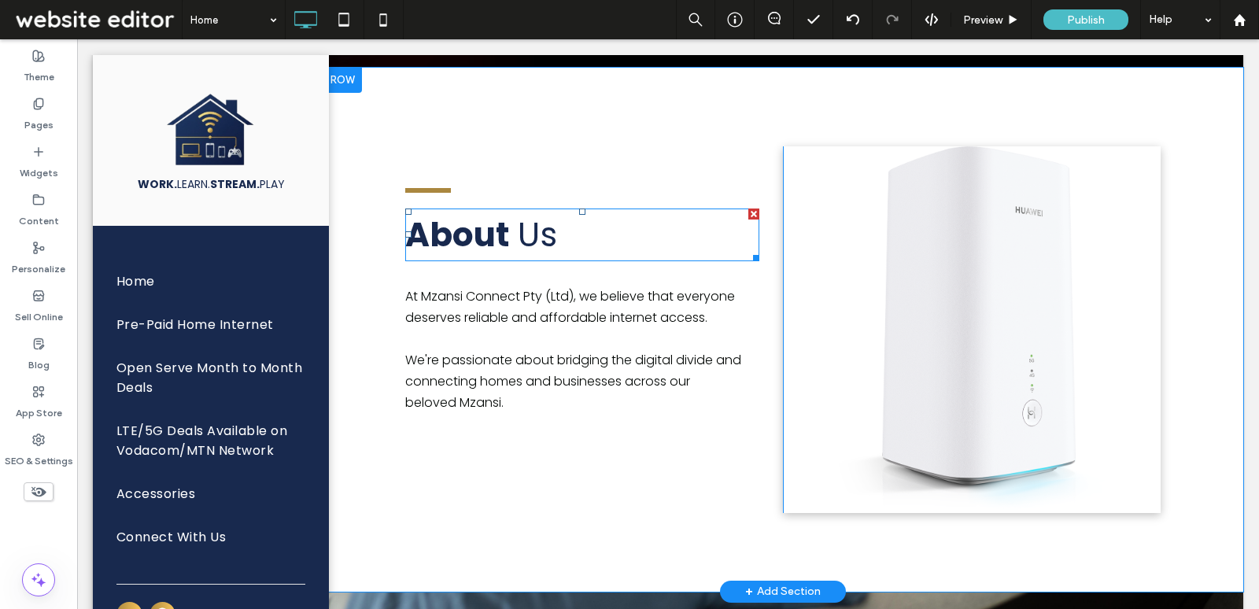
scroll to position [480, 0]
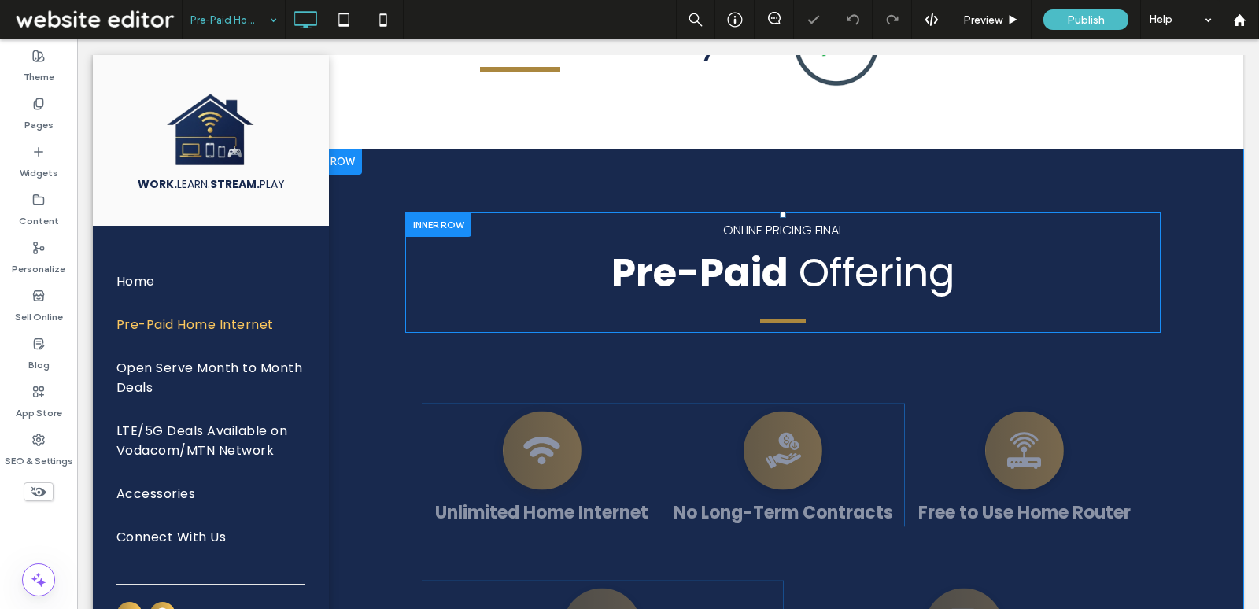
scroll to position [1066, 0]
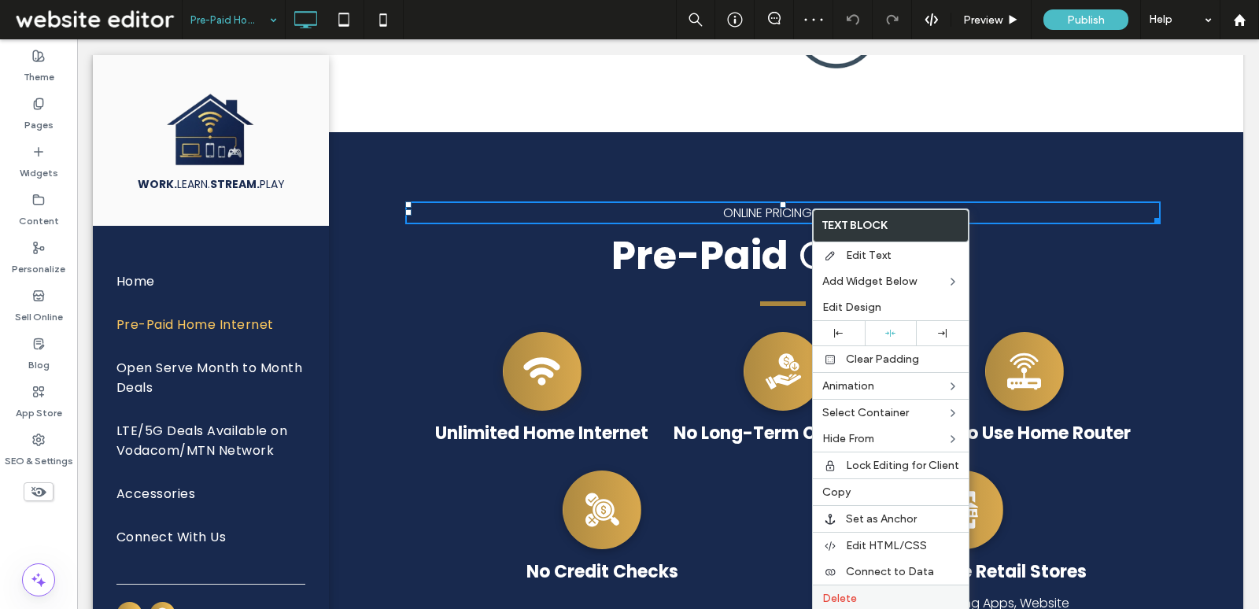
click at [878, 592] on label "Delete" at bounding box center [891, 598] width 137 height 13
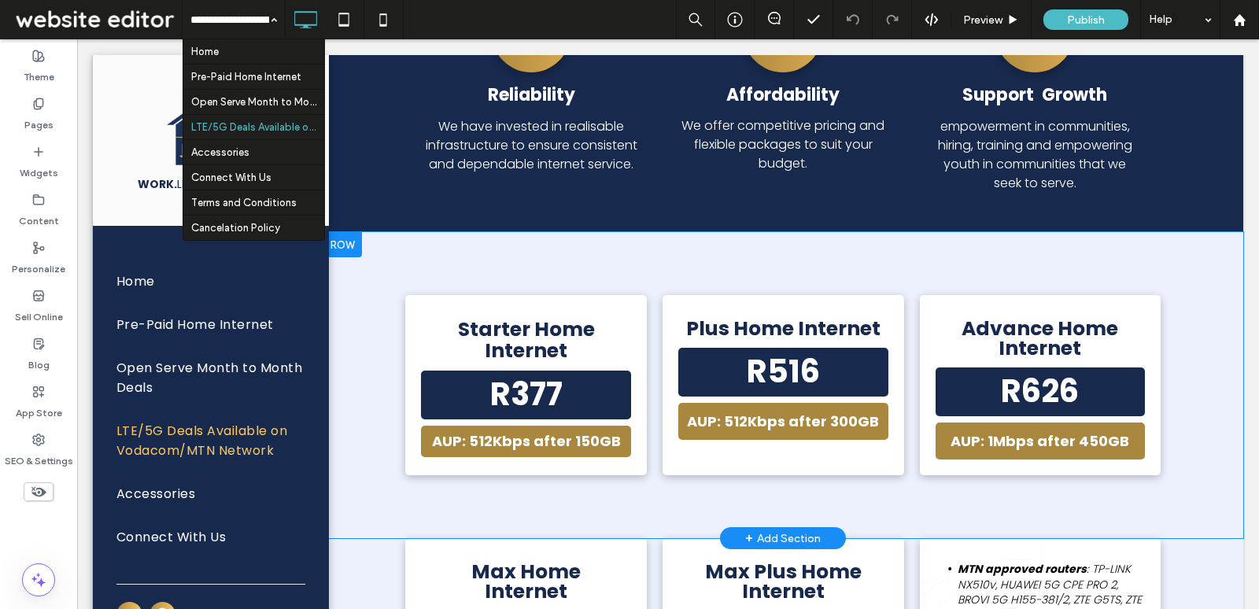
scroll to position [993, 0]
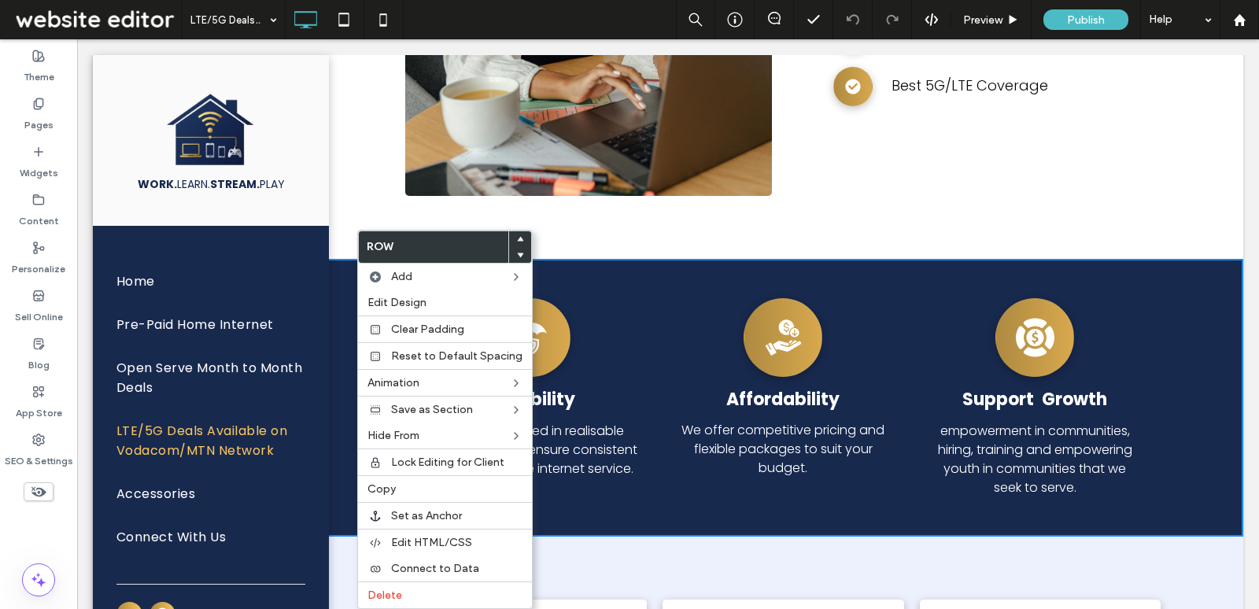
click at [517, 252] on icon at bounding box center [520, 255] width 6 height 6
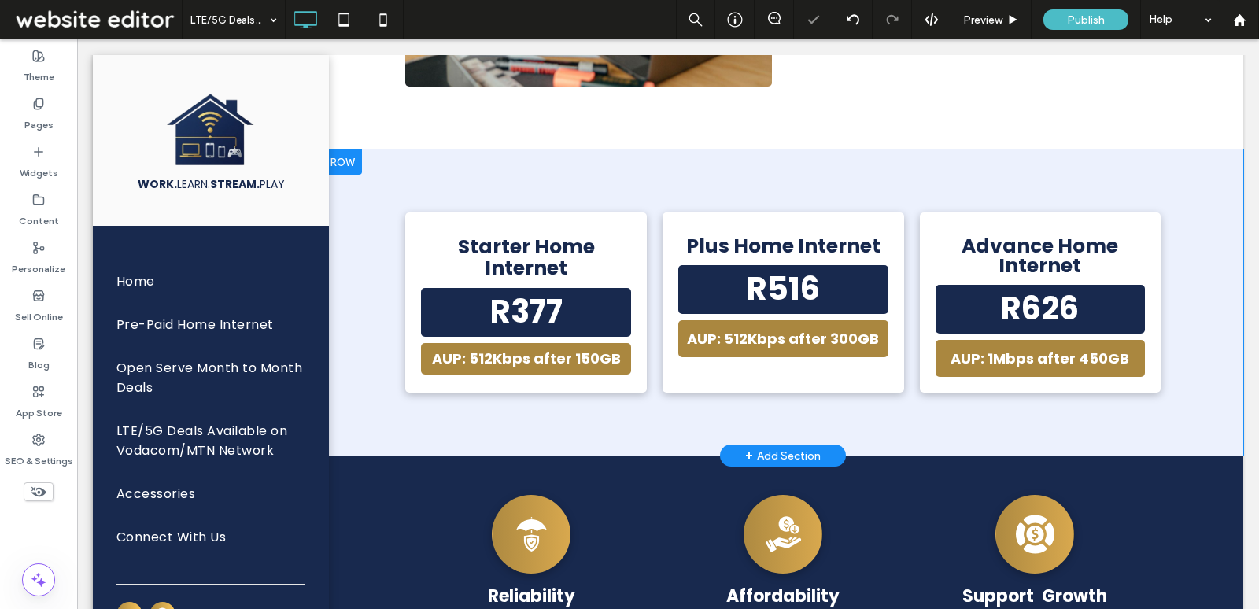
scroll to position [1214, 0]
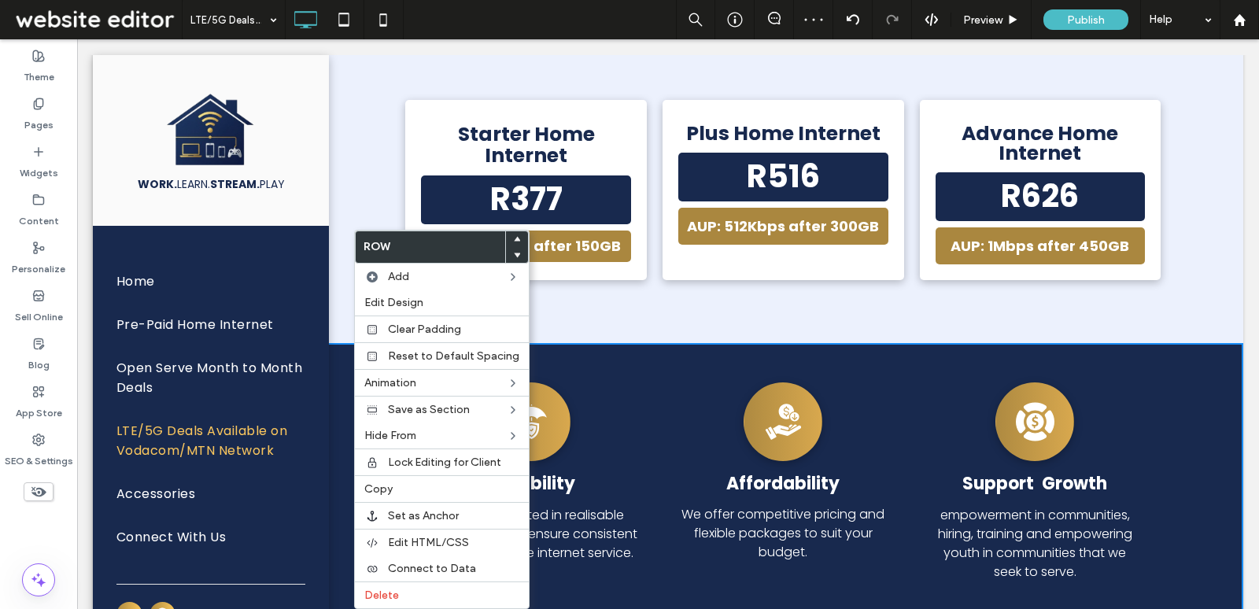
click at [514, 253] on use at bounding box center [517, 255] width 7 height 5
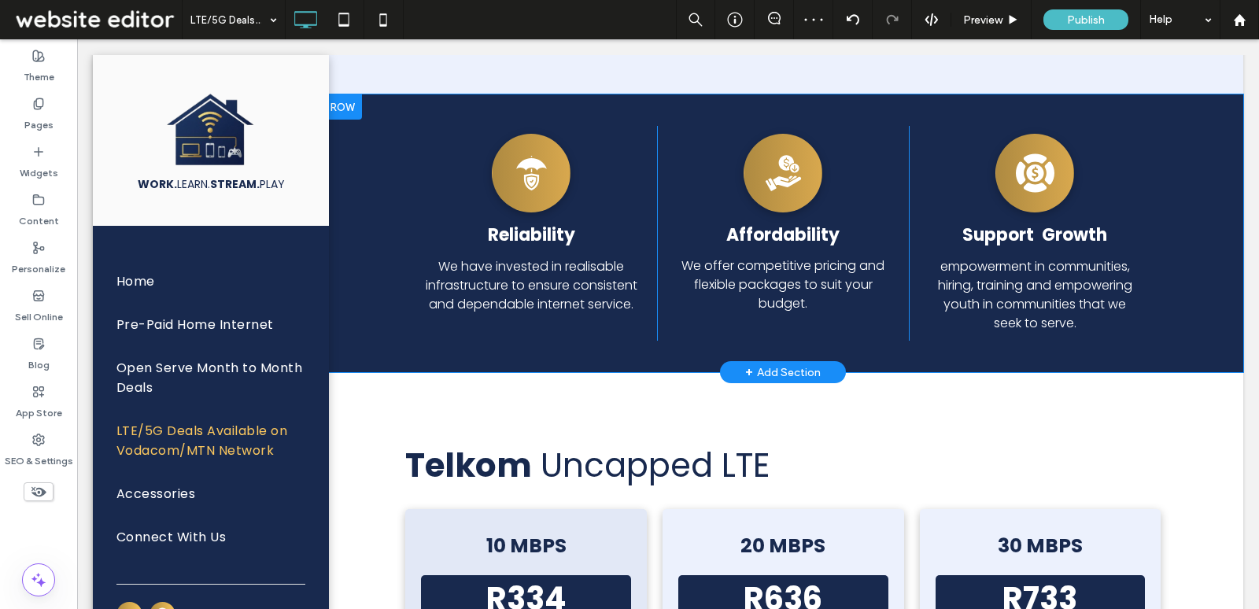
scroll to position [1640, 0]
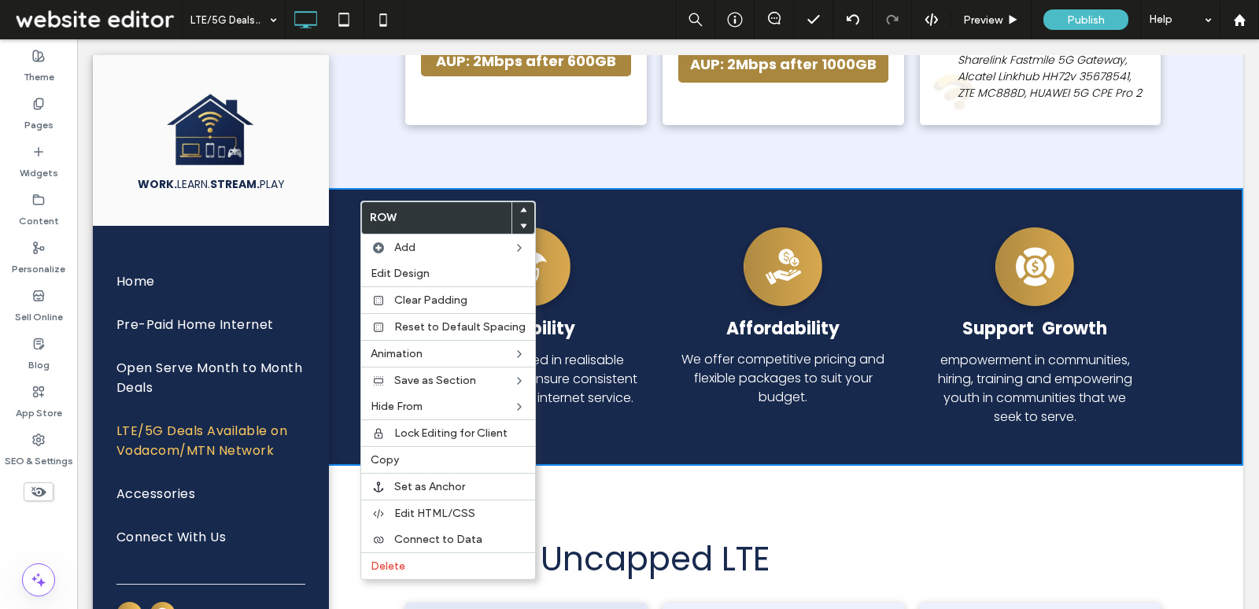
click at [521, 225] on icon at bounding box center [523, 226] width 6 height 6
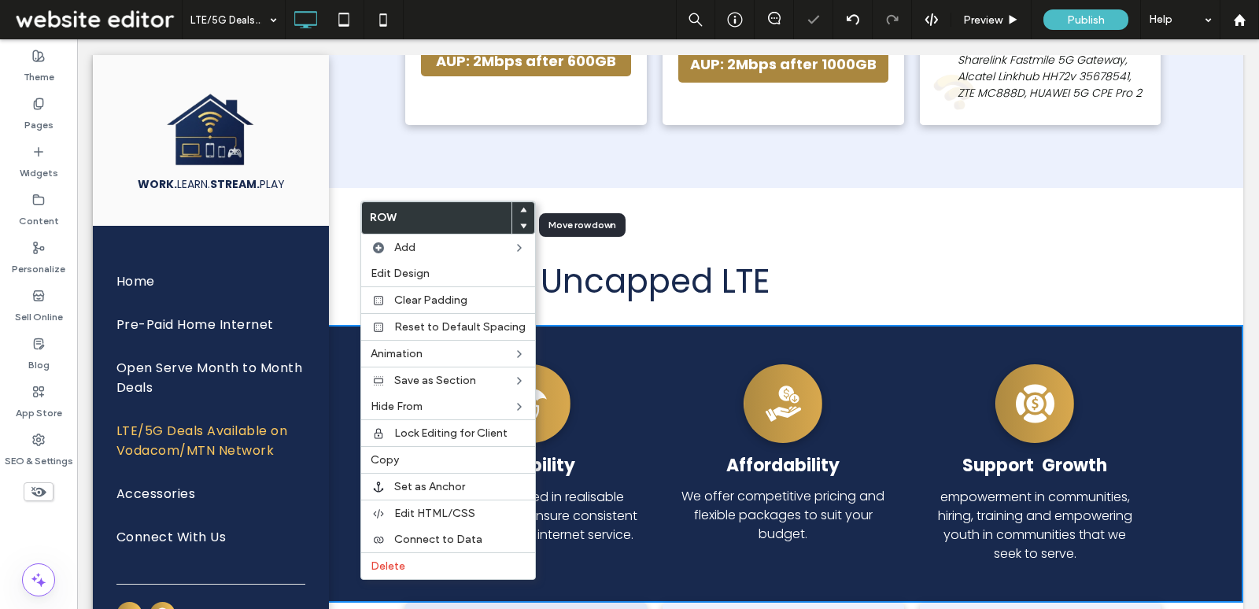
click at [521, 225] on icon at bounding box center [523, 226] width 6 height 6
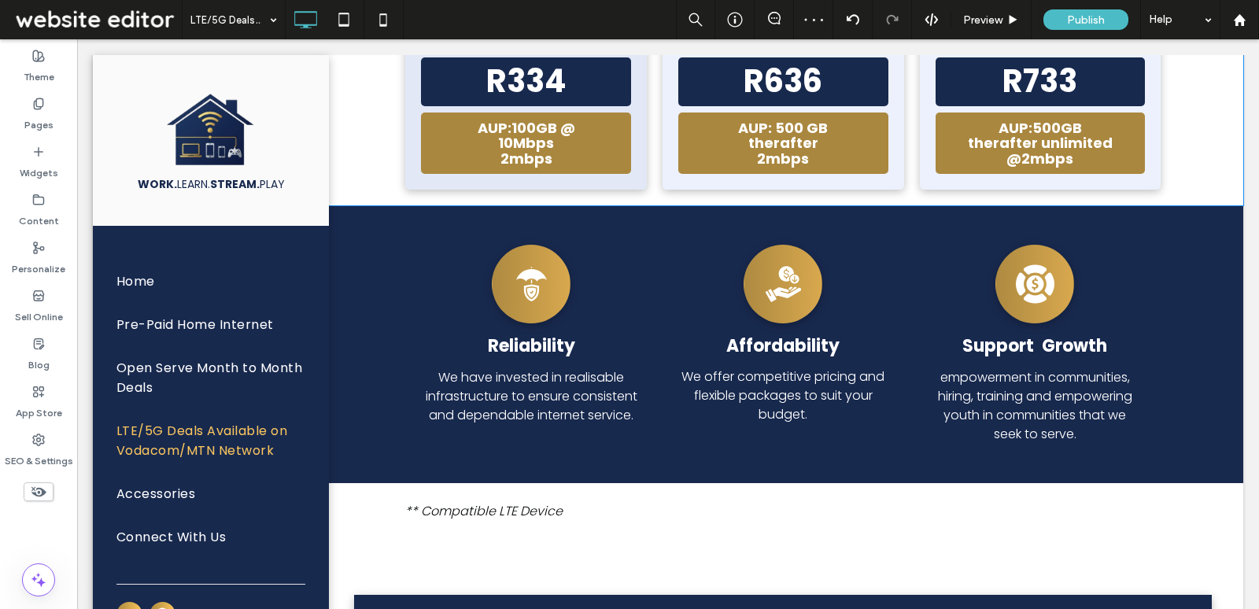
scroll to position [1965, 0]
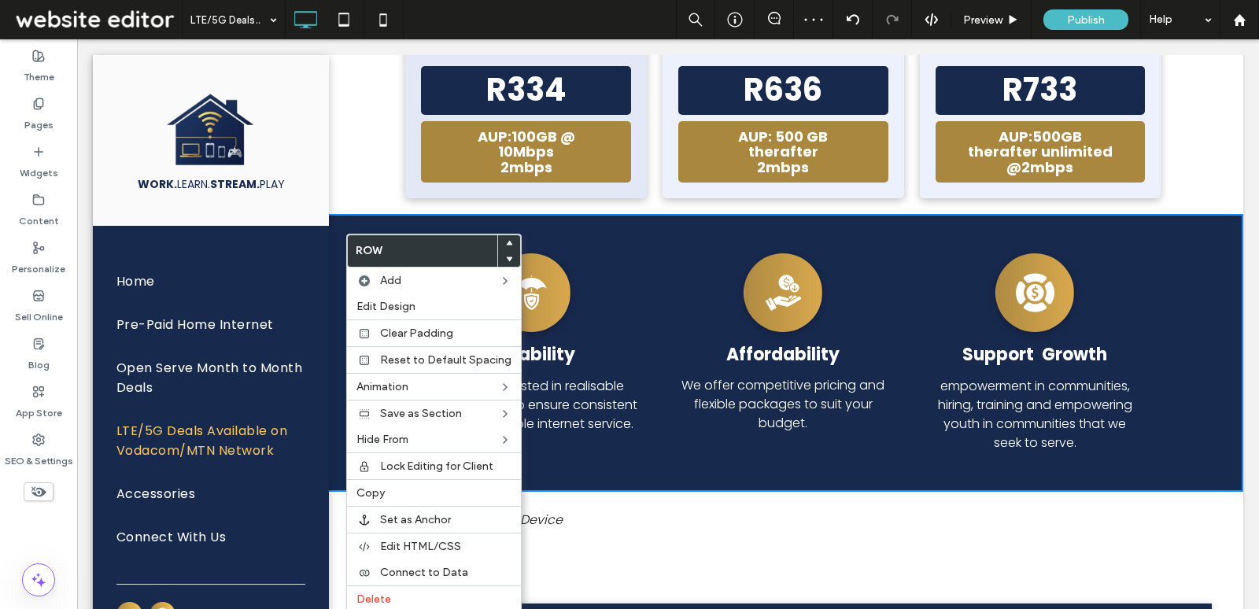
click at [506, 261] on icon at bounding box center [509, 259] width 6 height 6
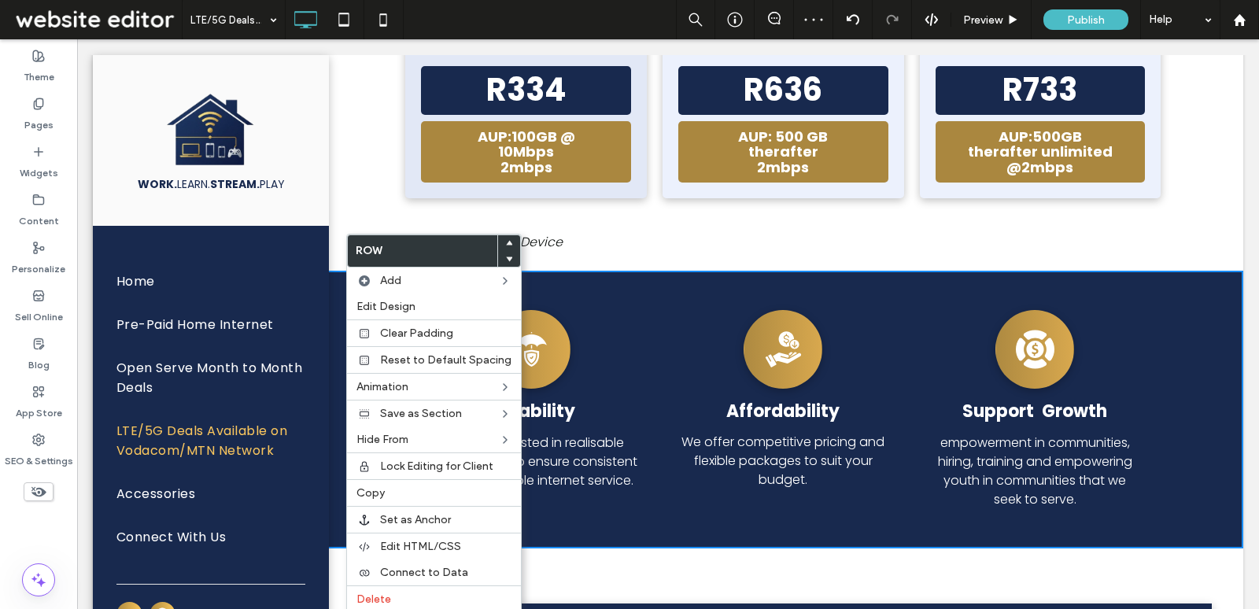
click at [508, 257] on div at bounding box center [509, 259] width 22 height 16
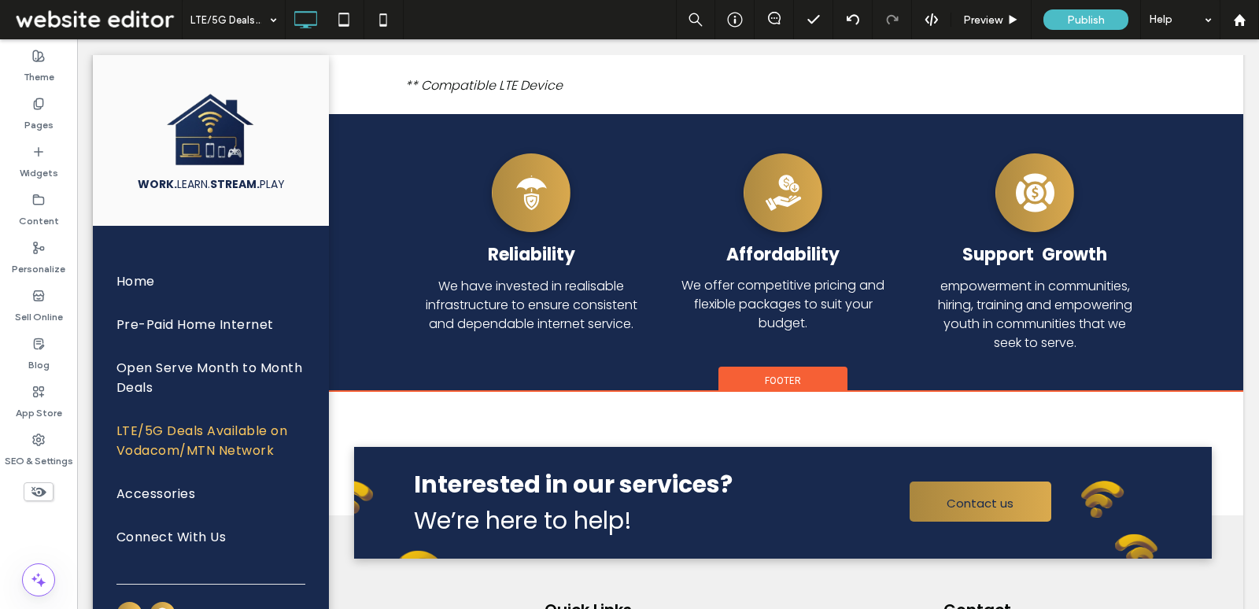
scroll to position [2023, 0]
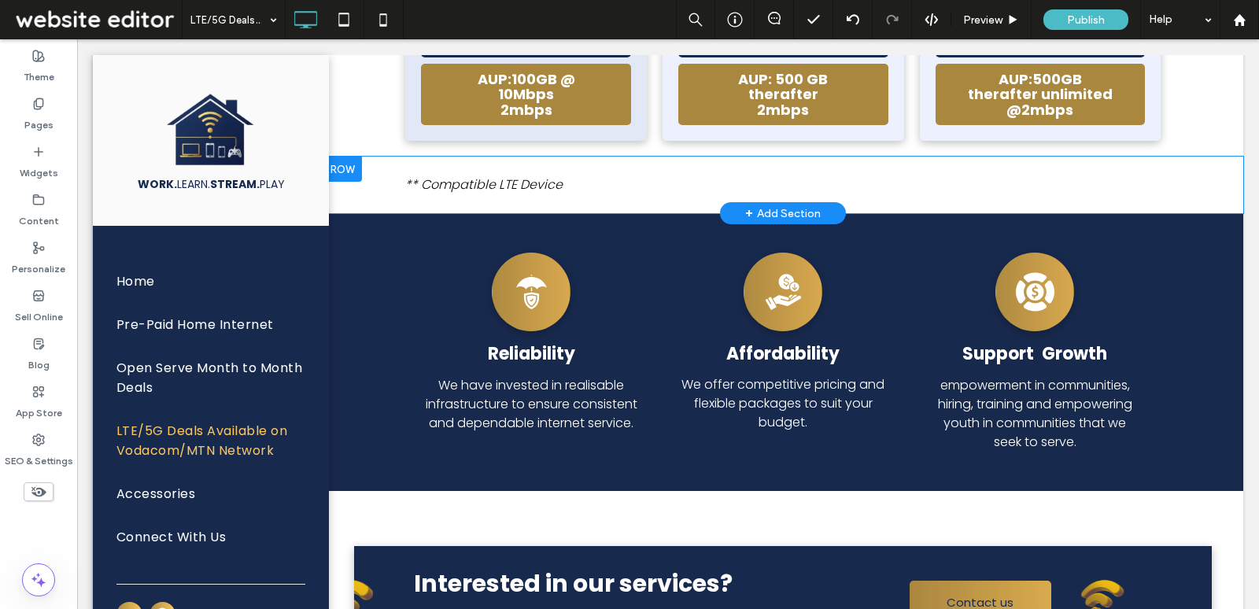
click at [358, 208] on div "** Compatible LTE Device Click To Paste Row + Add Section" at bounding box center [783, 185] width 921 height 57
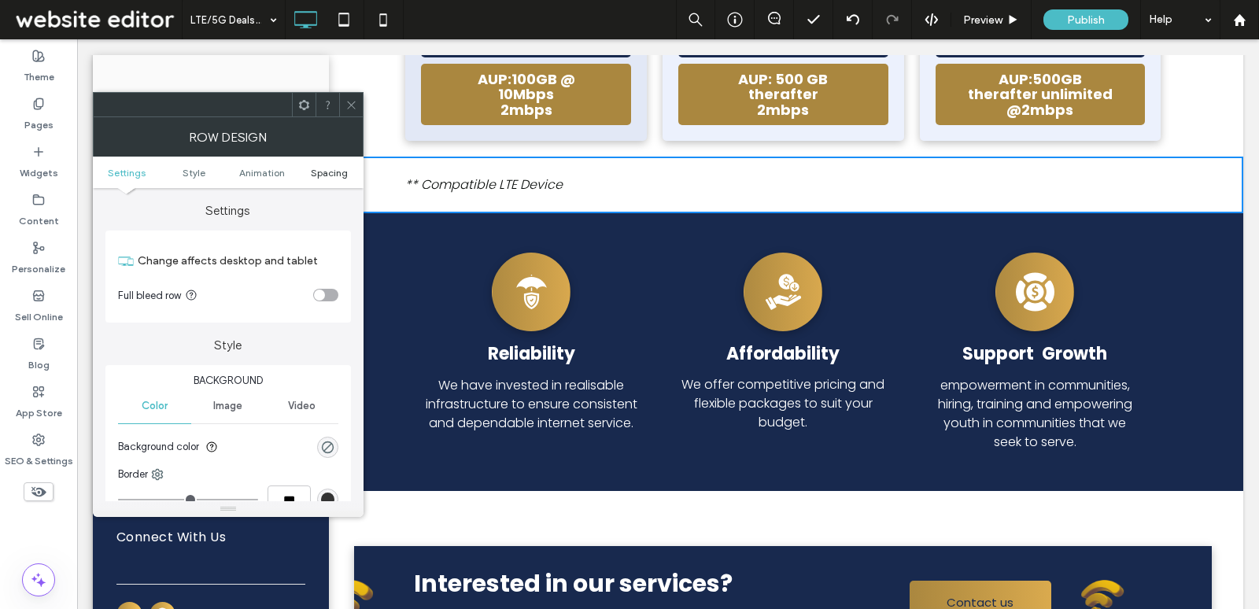
click at [322, 172] on span "Spacing" at bounding box center [329, 173] width 37 height 12
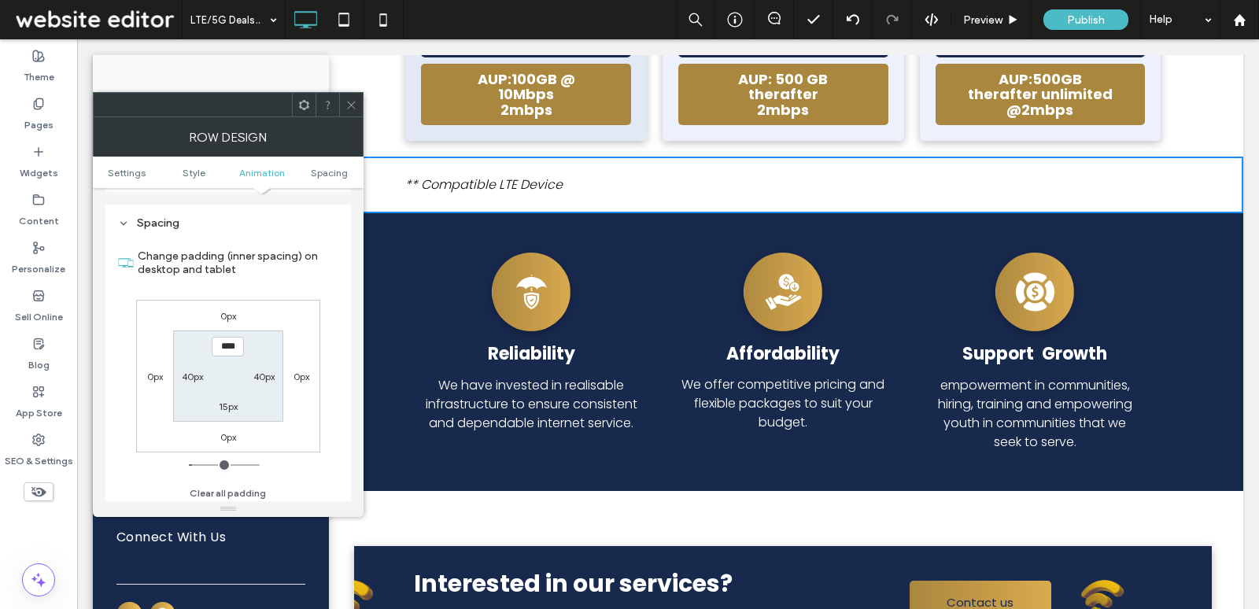
scroll to position [443, 0]
click at [232, 404] on label "15px" at bounding box center [228, 404] width 19 height 12
type input "**"
type input "****"
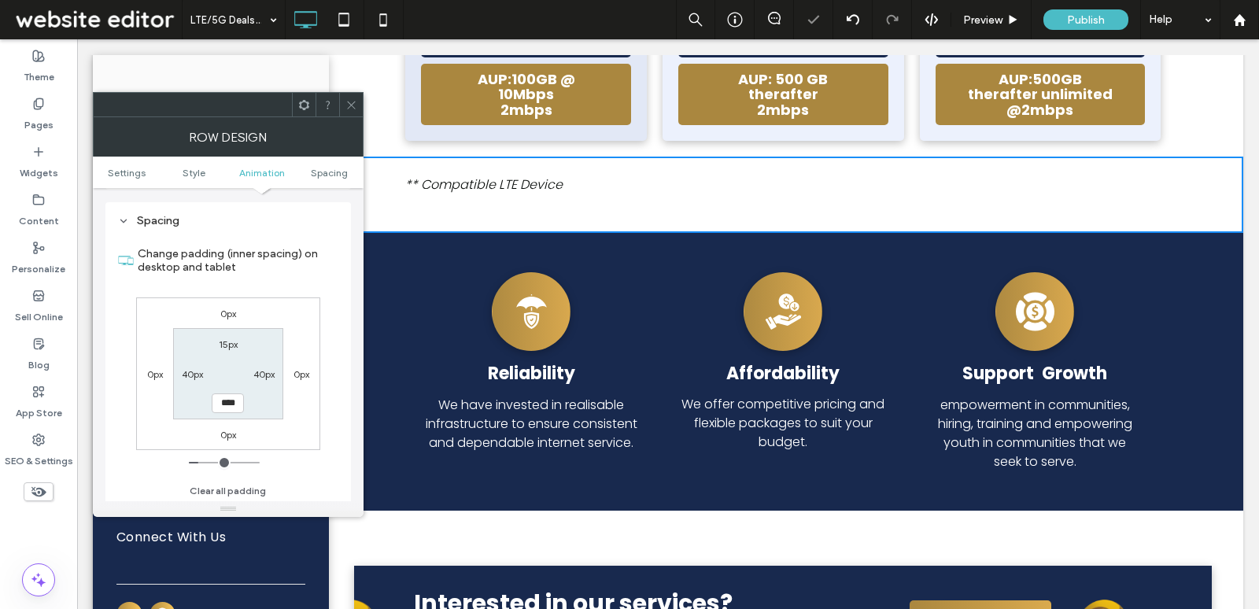
click at [345, 107] on div at bounding box center [351, 105] width 24 height 24
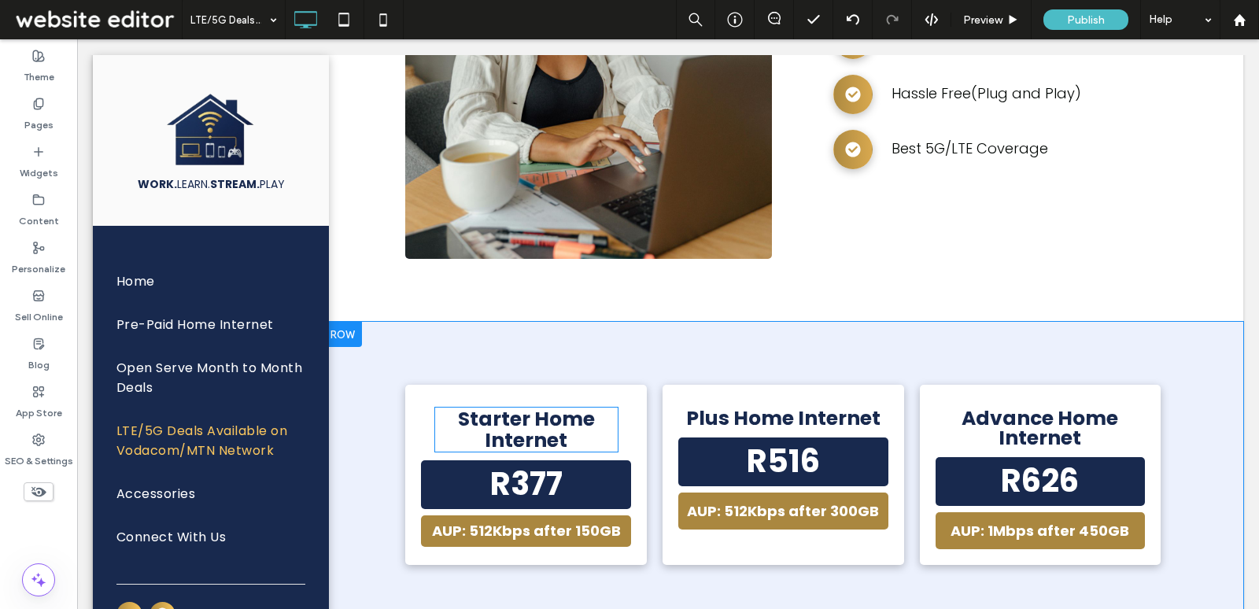
scroll to position [1067, 0]
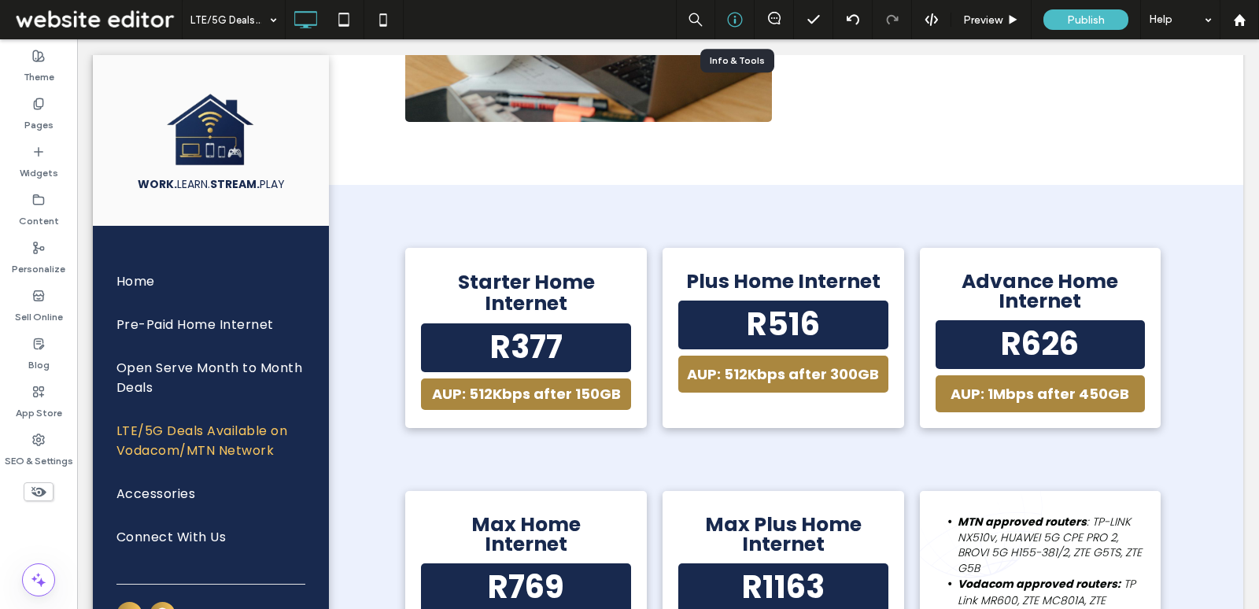
click at [738, 27] on icon at bounding box center [735, 20] width 16 height 16
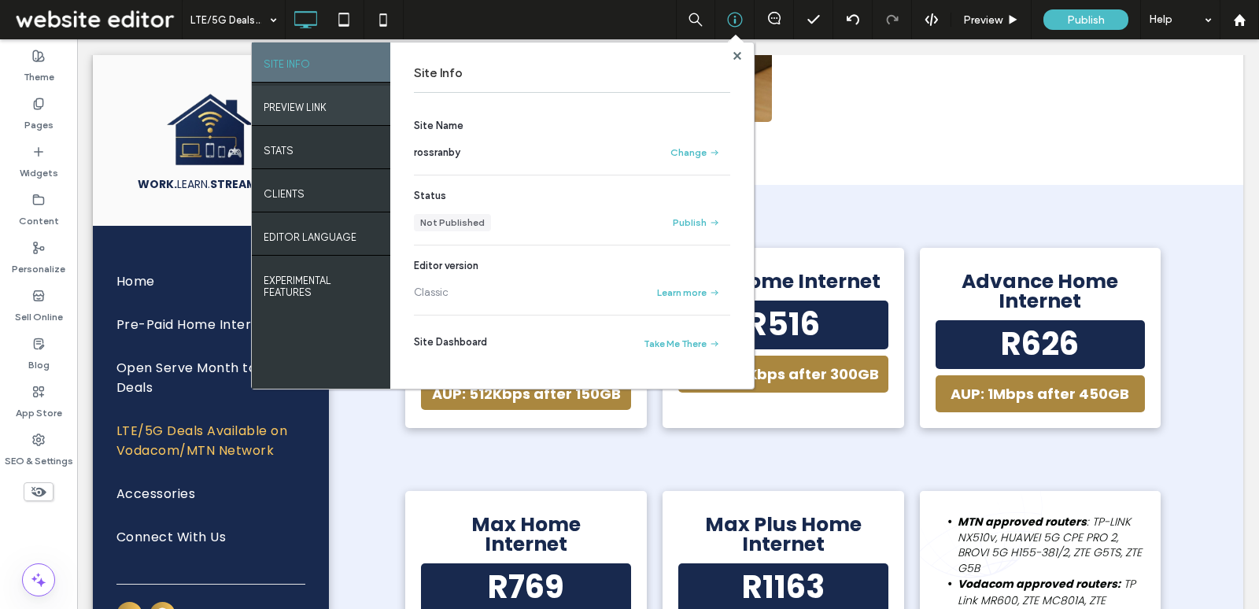
click at [279, 113] on div "PREVIEW LINK" at bounding box center [321, 105] width 139 height 39
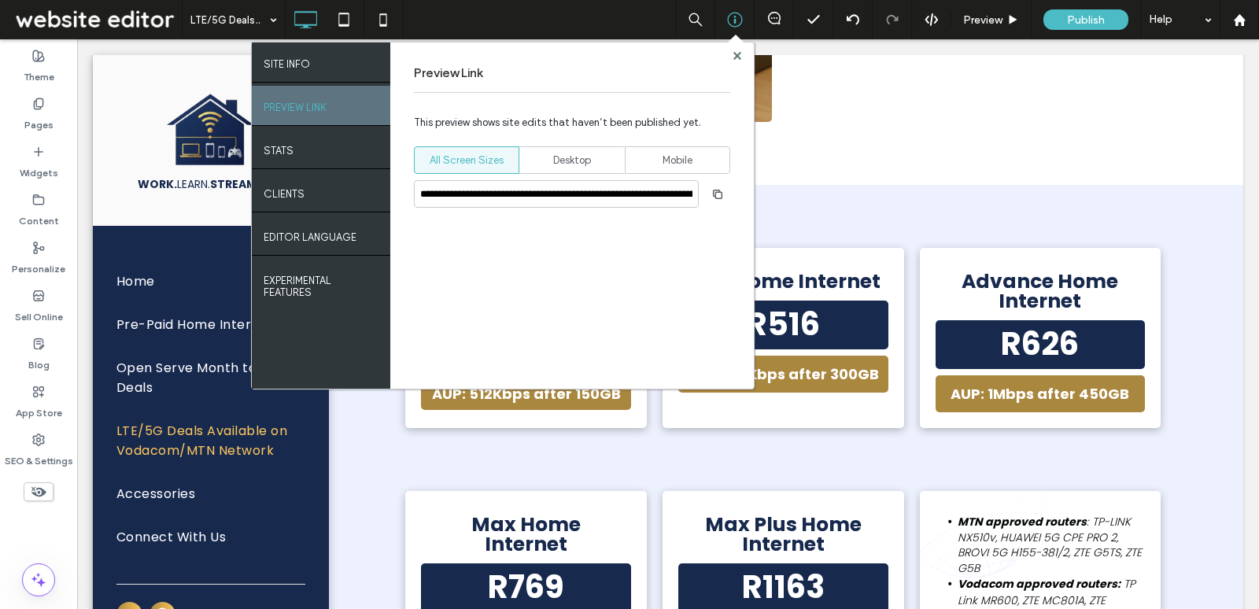
click at [735, 194] on div "**********" at bounding box center [572, 216] width 364 height 346
click at [723, 194] on use "button" at bounding box center [717, 193] width 9 height 9
click at [736, 56] on use at bounding box center [737, 55] width 8 height 8
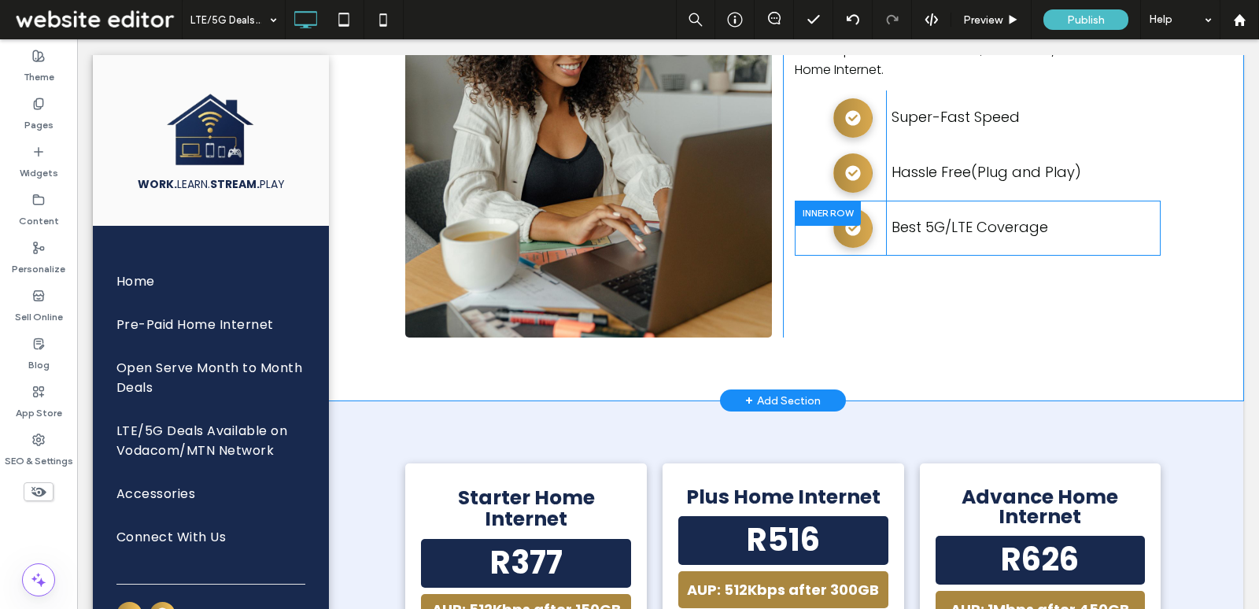
scroll to position [644, 0]
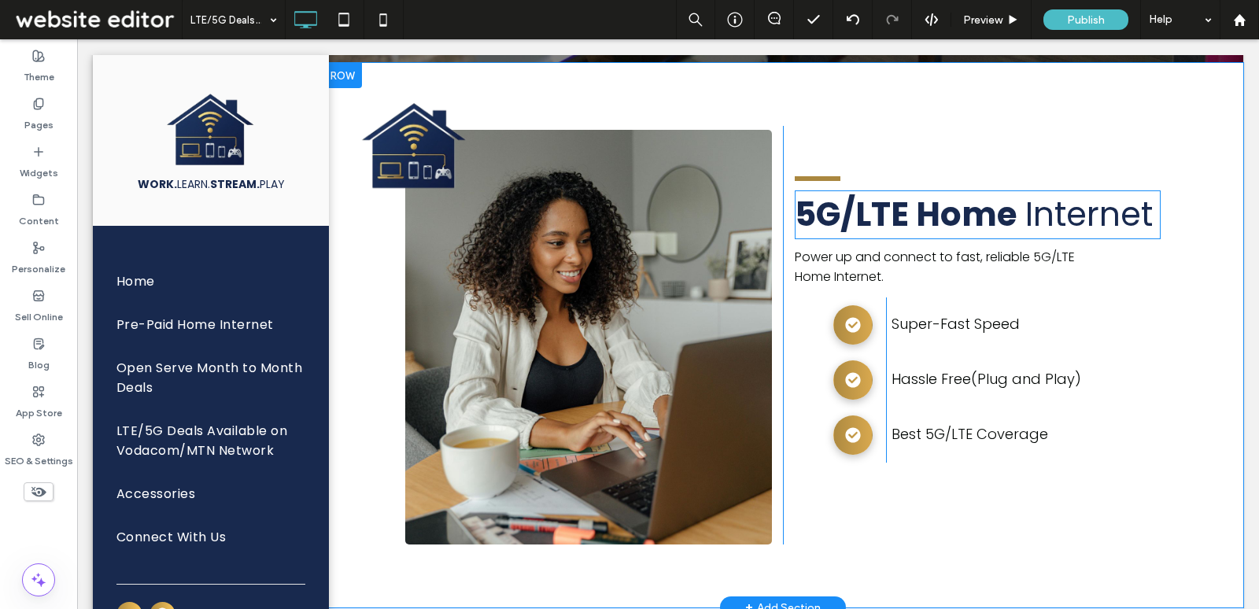
click at [868, 216] on strong "5G/LTE Home" at bounding box center [906, 214] width 222 height 46
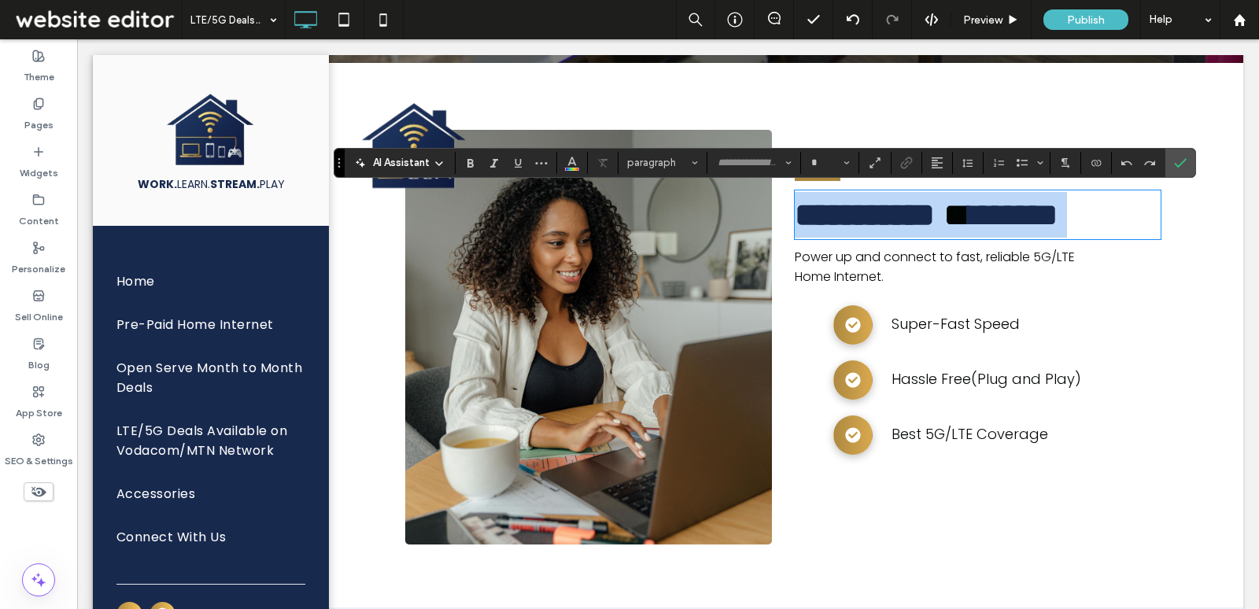
copy h3 "**********"
type input "*******"
type input "**"
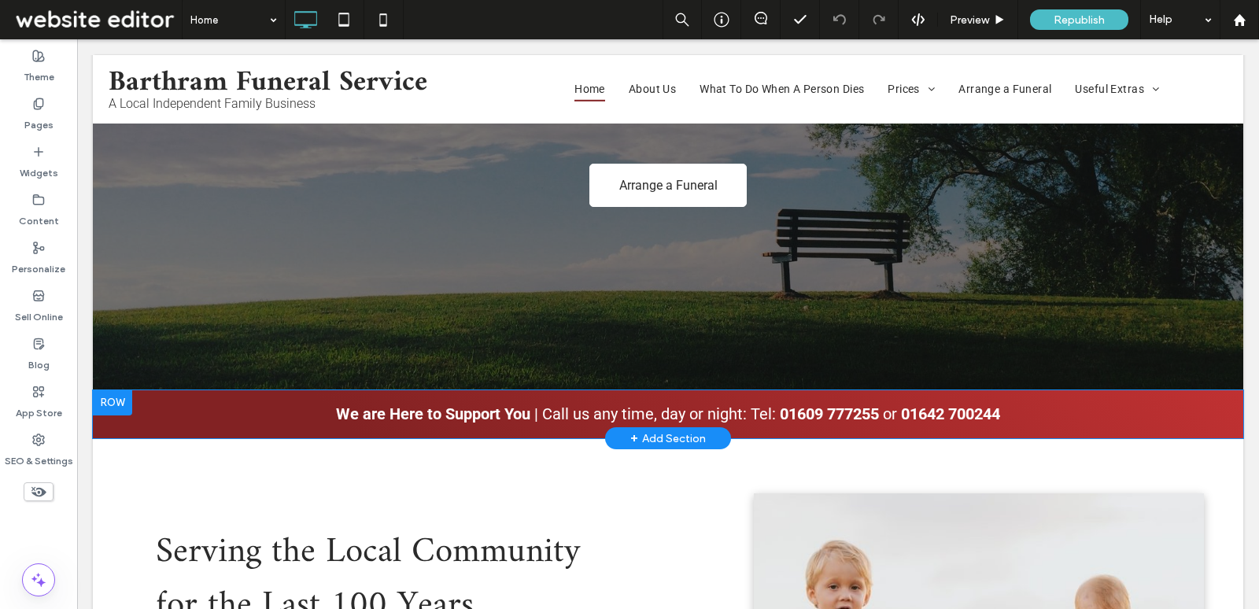
scroll to position [224, 0]
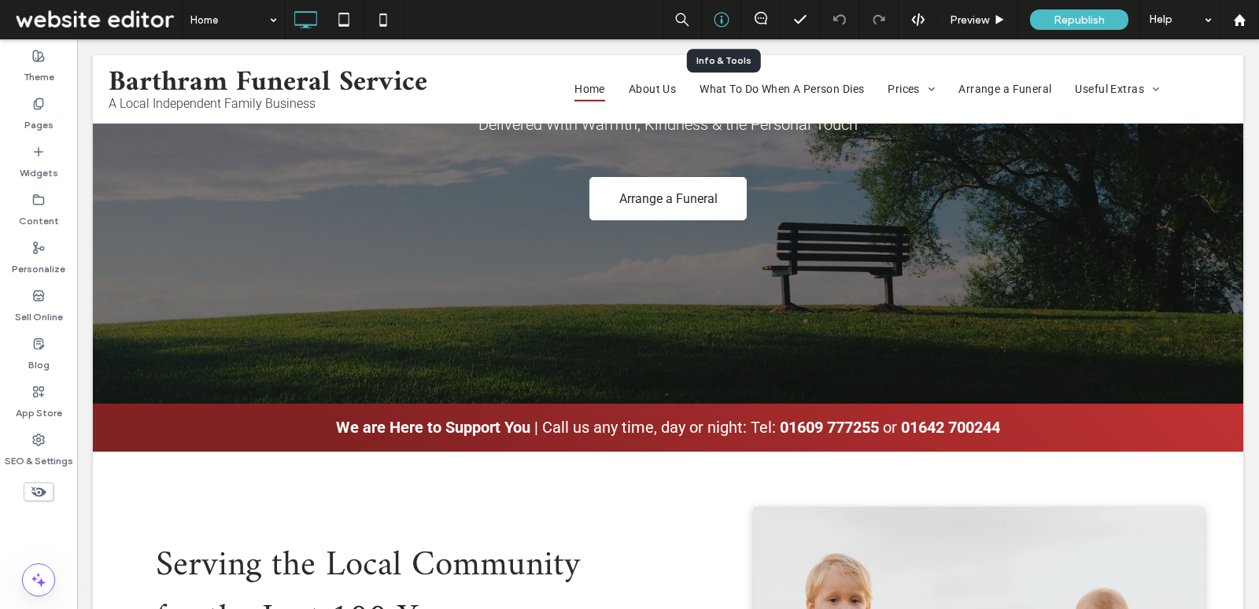
click at [730, 24] on icon at bounding box center [722, 20] width 16 height 16
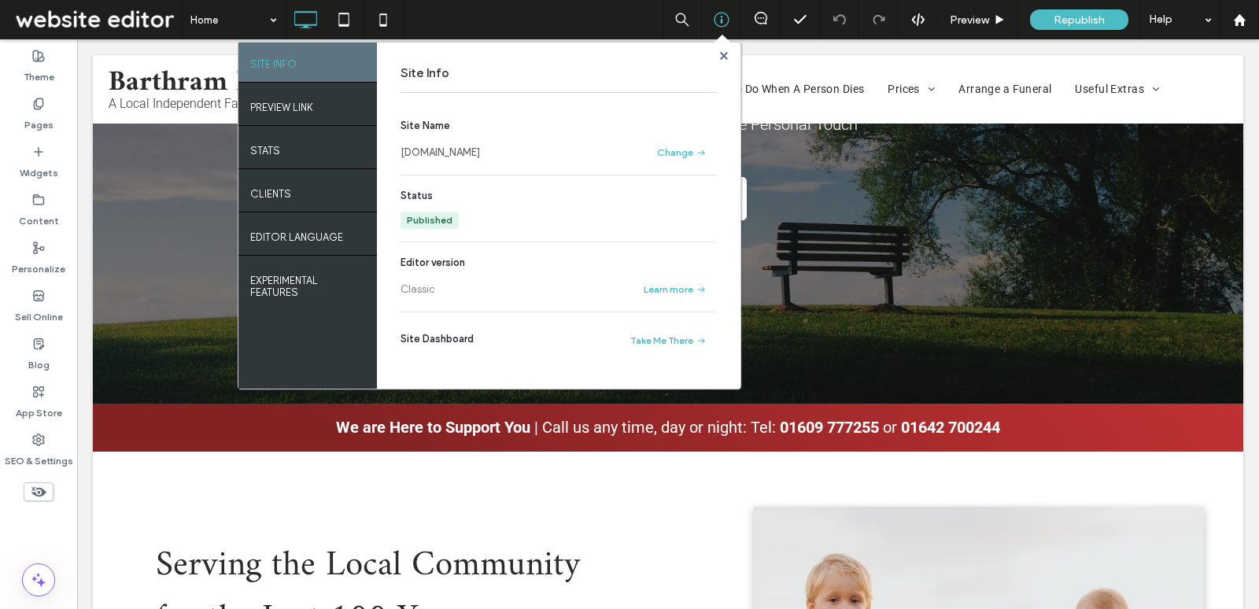
click at [445, 152] on link "[DOMAIN_NAME]" at bounding box center [440, 153] width 79 height 16
click at [724, 54] on use at bounding box center [723, 55] width 8 height 8
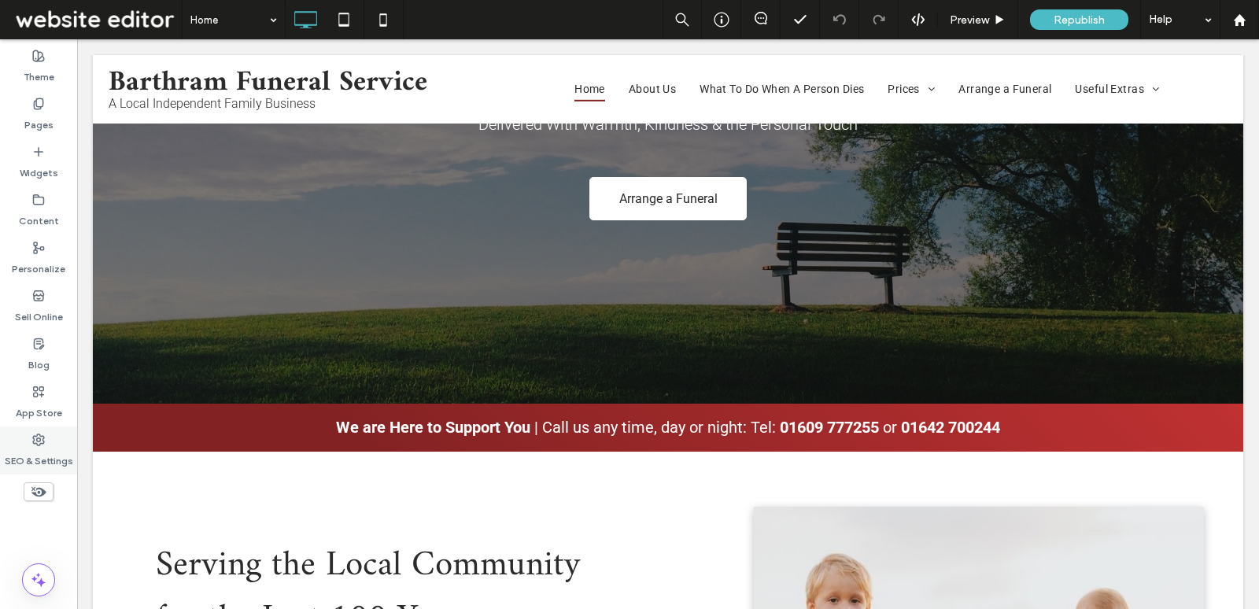
click at [24, 442] on div "SEO & Settings" at bounding box center [38, 451] width 77 height 48
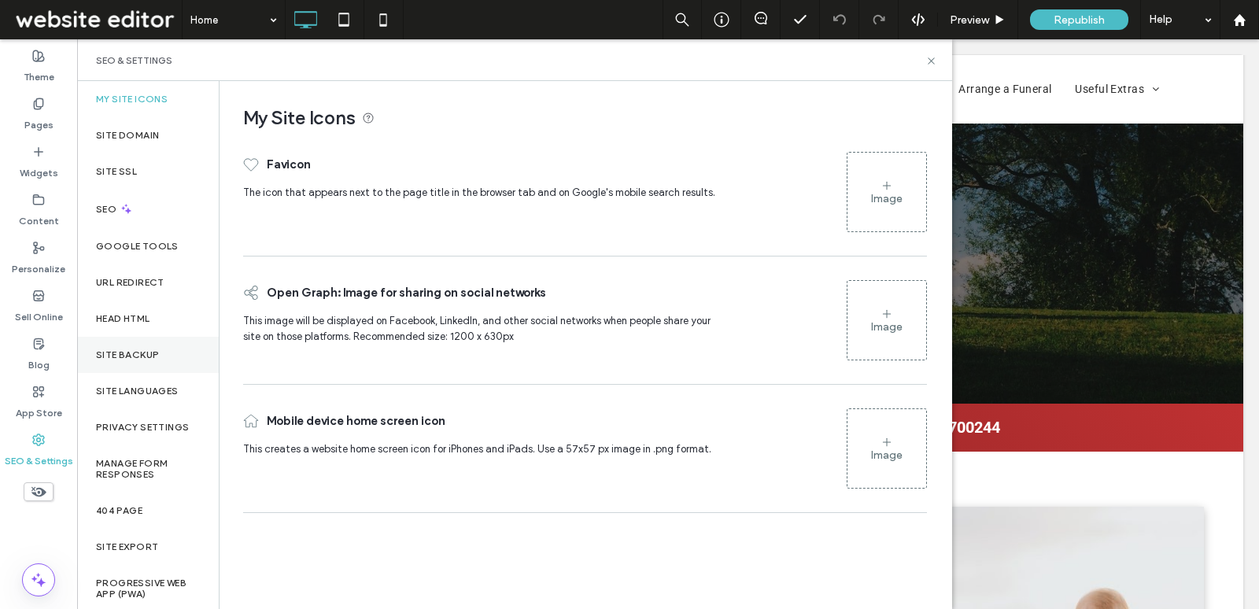
click at [143, 357] on label "Site Backup" at bounding box center [127, 354] width 63 height 11
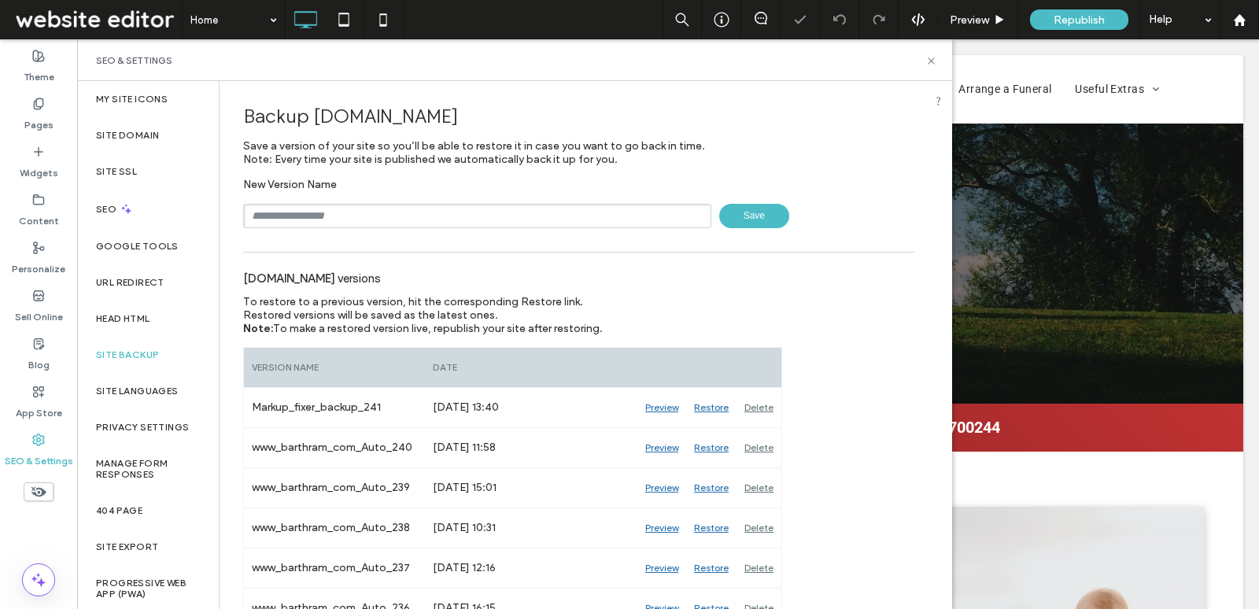
click at [361, 205] on input "text" at bounding box center [477, 216] width 468 height 24
type input "**********"
click at [762, 212] on span "Save" at bounding box center [754, 216] width 70 height 24
click at [934, 56] on icon at bounding box center [932, 61] width 12 height 12
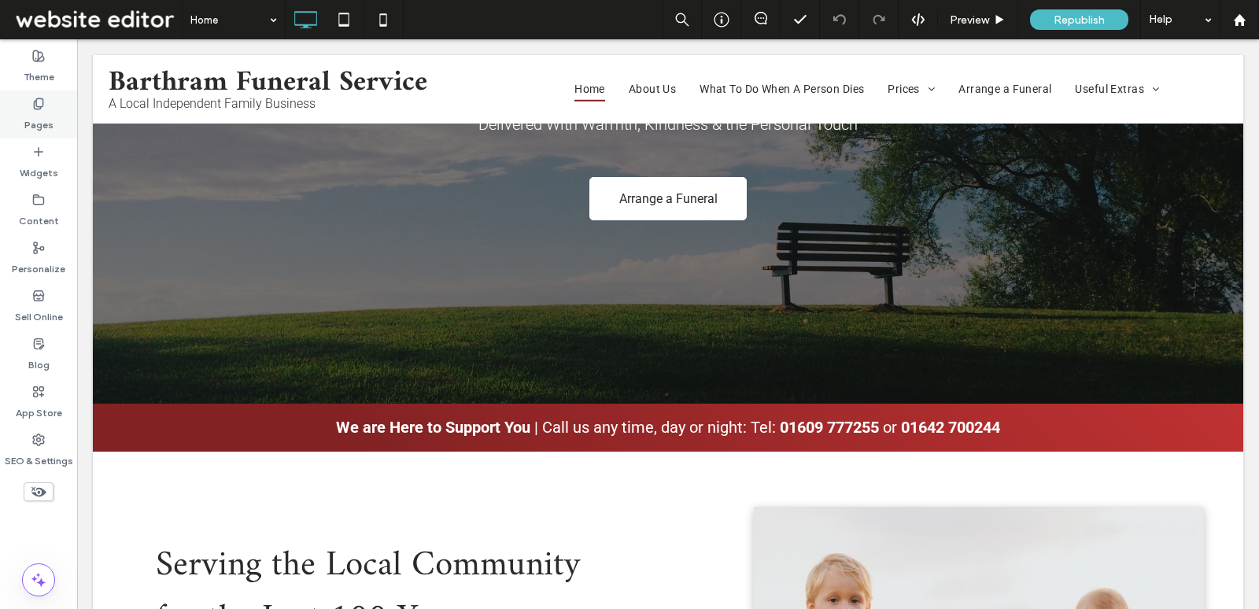
click at [54, 113] on div "Pages" at bounding box center [38, 115] width 77 height 48
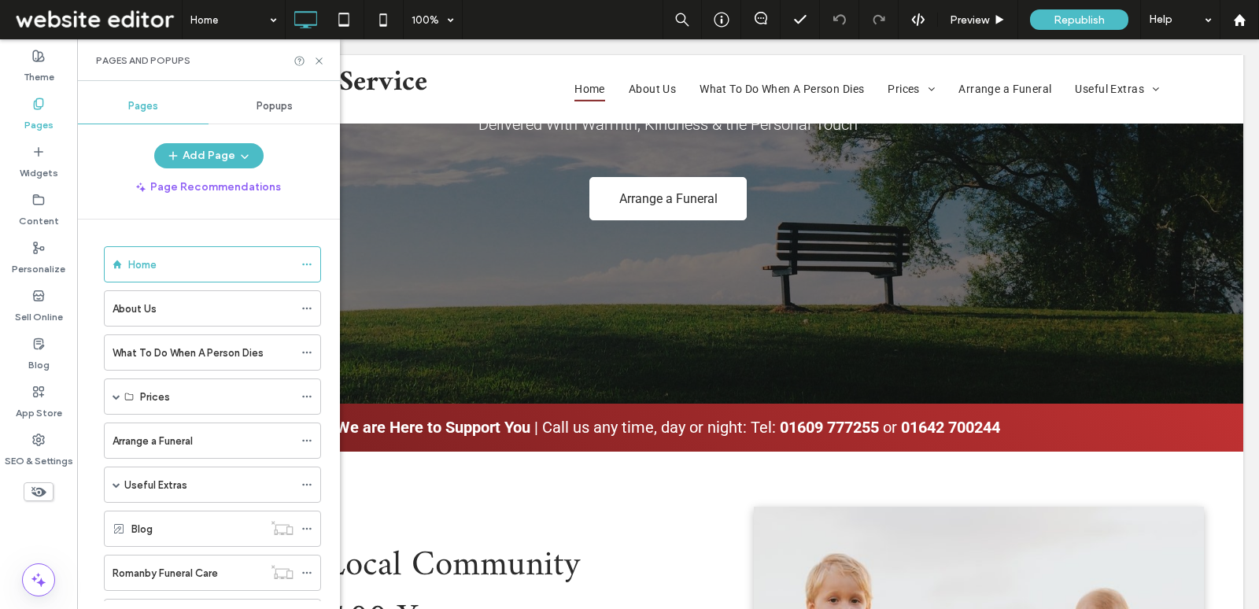
click at [268, 107] on span "Popups" at bounding box center [275, 106] width 36 height 13
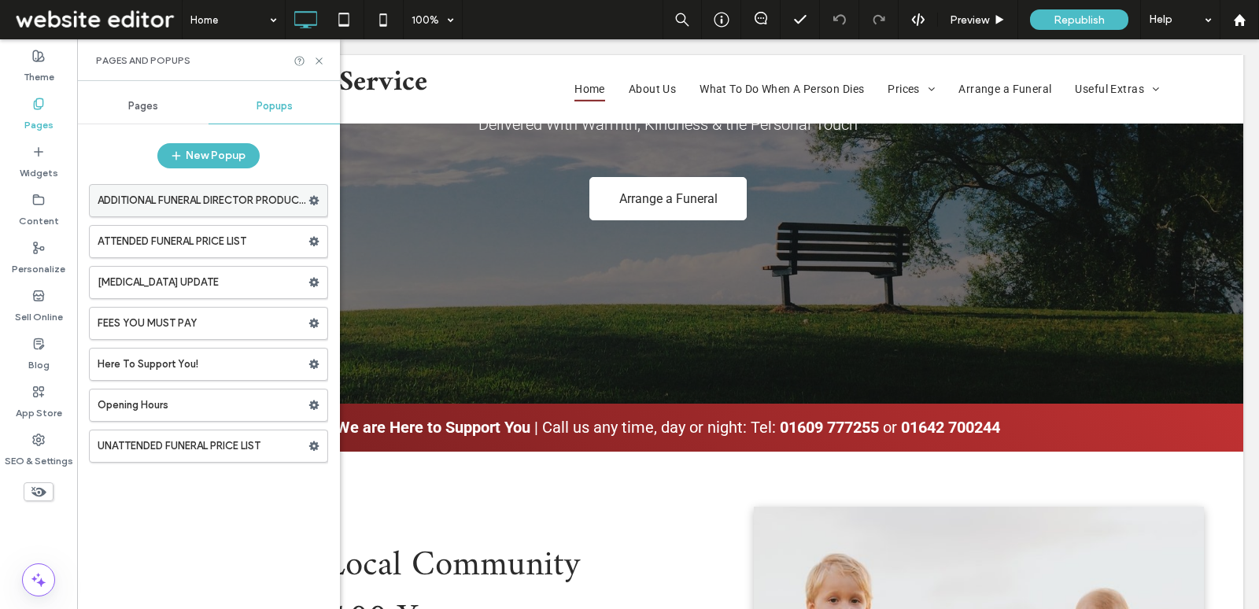
click at [259, 195] on label "ADDITIONAL FUNERAL DIRECTOR PRODUCTS AND SERVICES" at bounding box center [203, 200] width 211 height 31
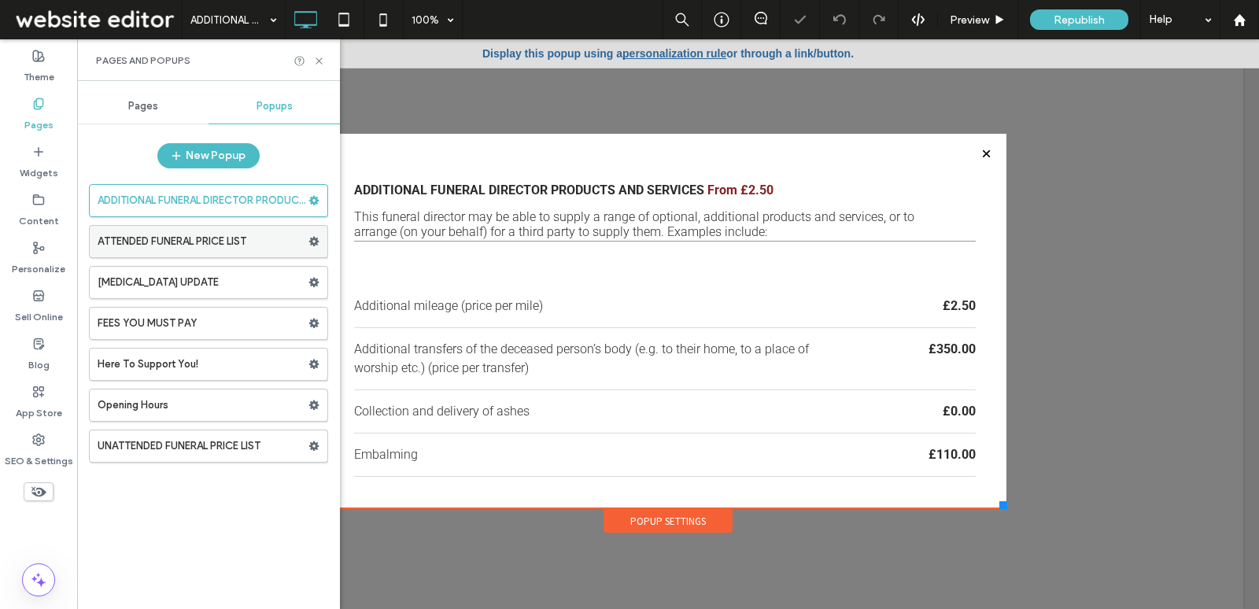
click at [258, 233] on label "ATTENDED FUNERAL PRICE LIST" at bounding box center [203, 241] width 211 height 31
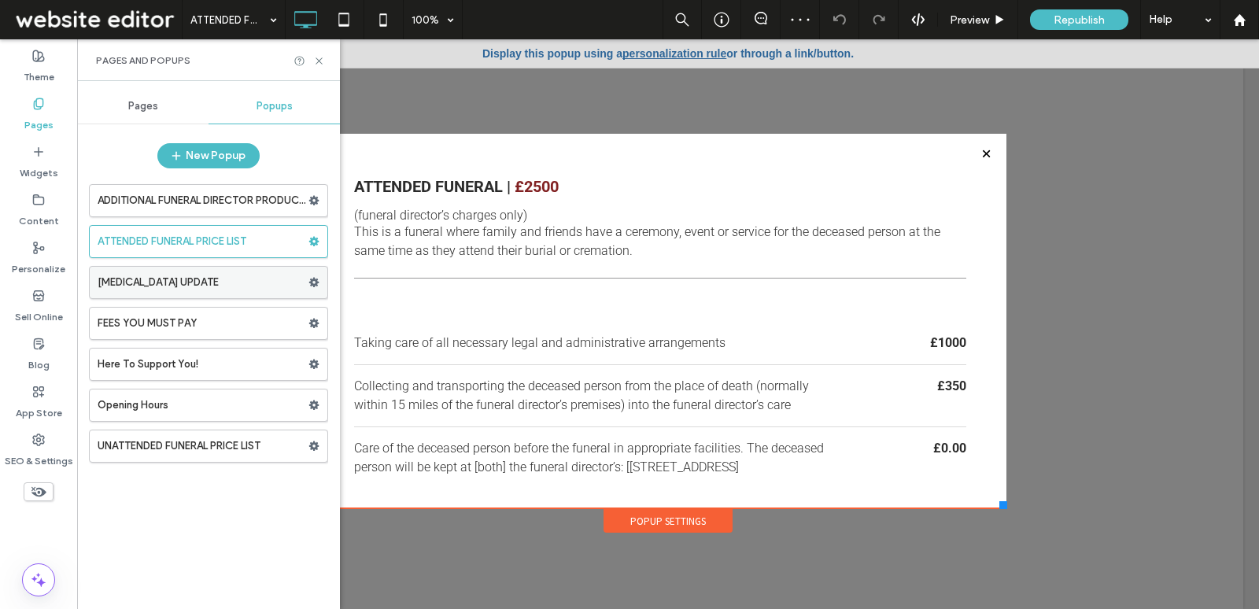
click at [242, 289] on label "[MEDICAL_DATA] UPDATE" at bounding box center [203, 282] width 211 height 31
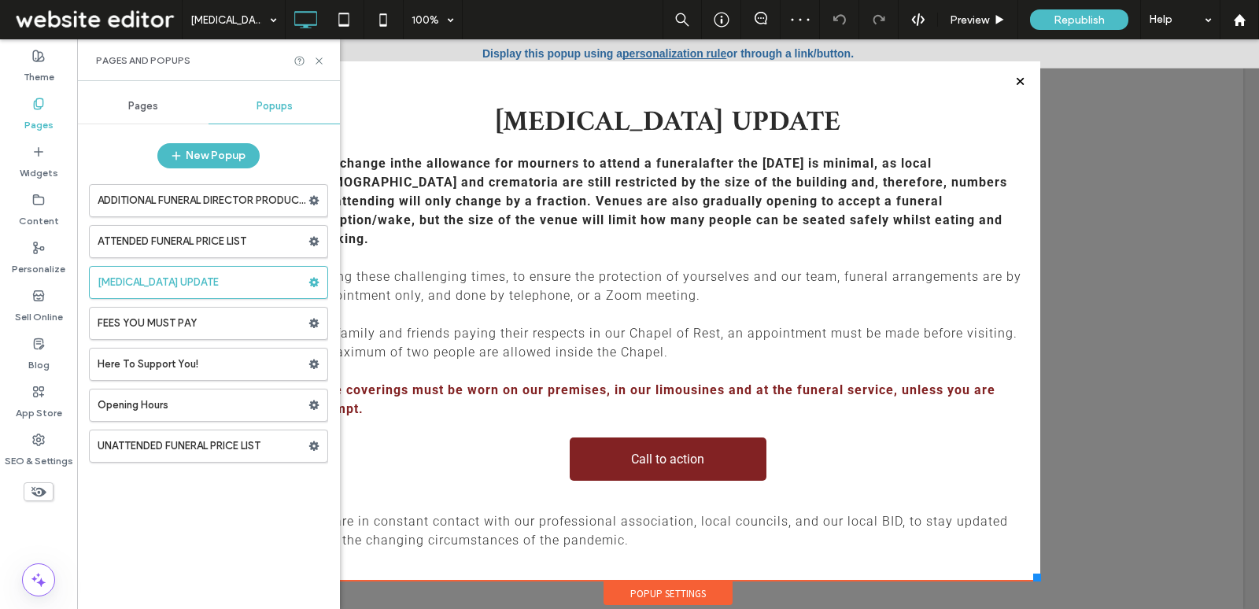
click at [264, 325] on label "FEES YOU MUST PAY" at bounding box center [203, 323] width 211 height 31
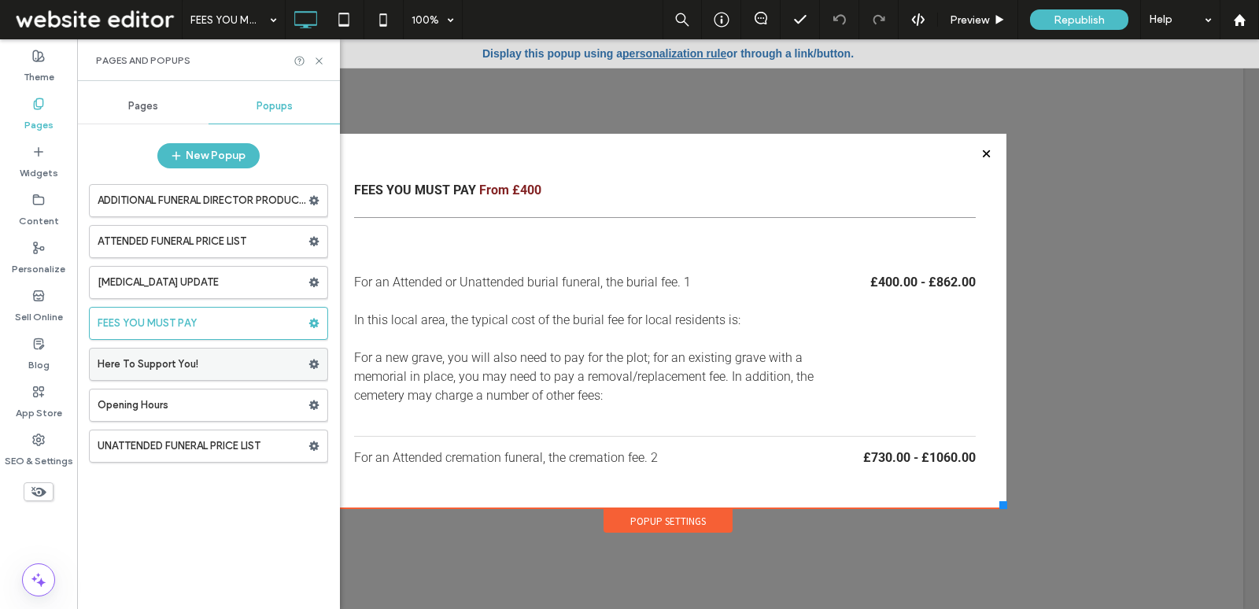
click at [271, 350] on label "Here To Support You!" at bounding box center [203, 364] width 211 height 31
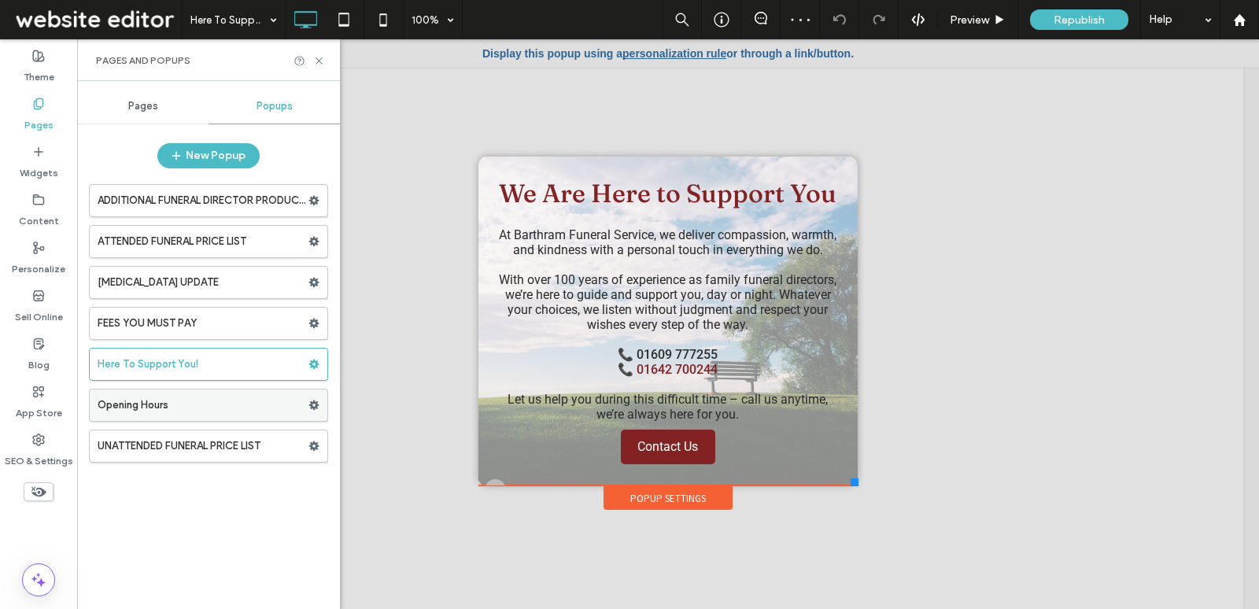
click at [163, 416] on label "Opening Hours" at bounding box center [203, 405] width 211 height 31
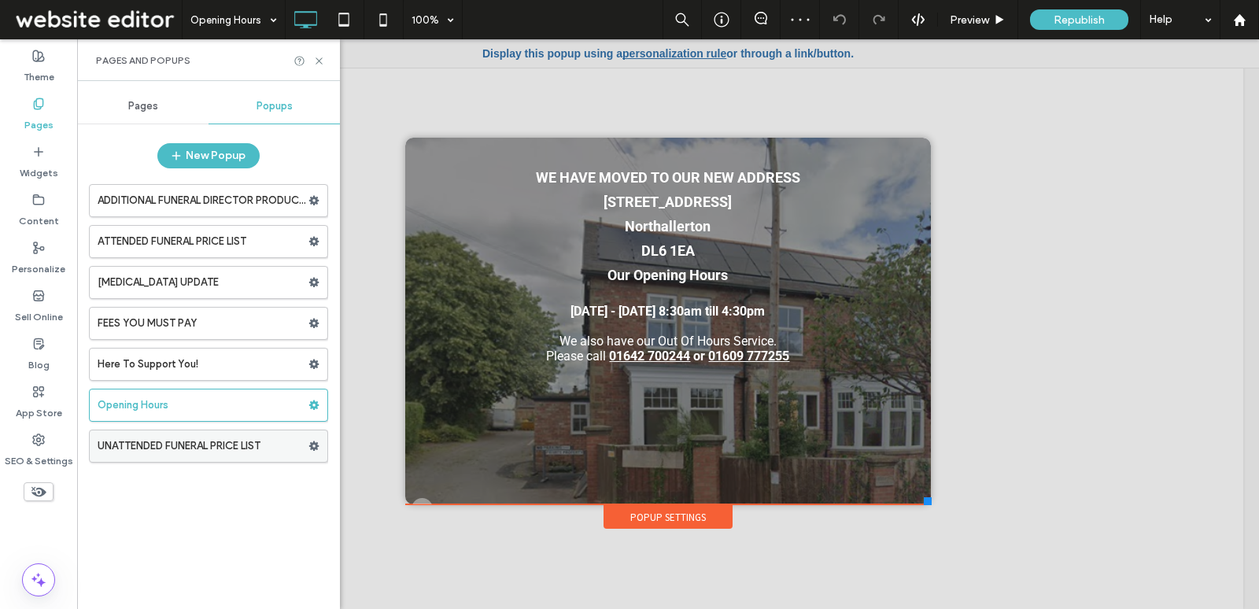
click at [199, 443] on label "UNATTENDED FUNERAL PRICE LIST" at bounding box center [203, 446] width 211 height 31
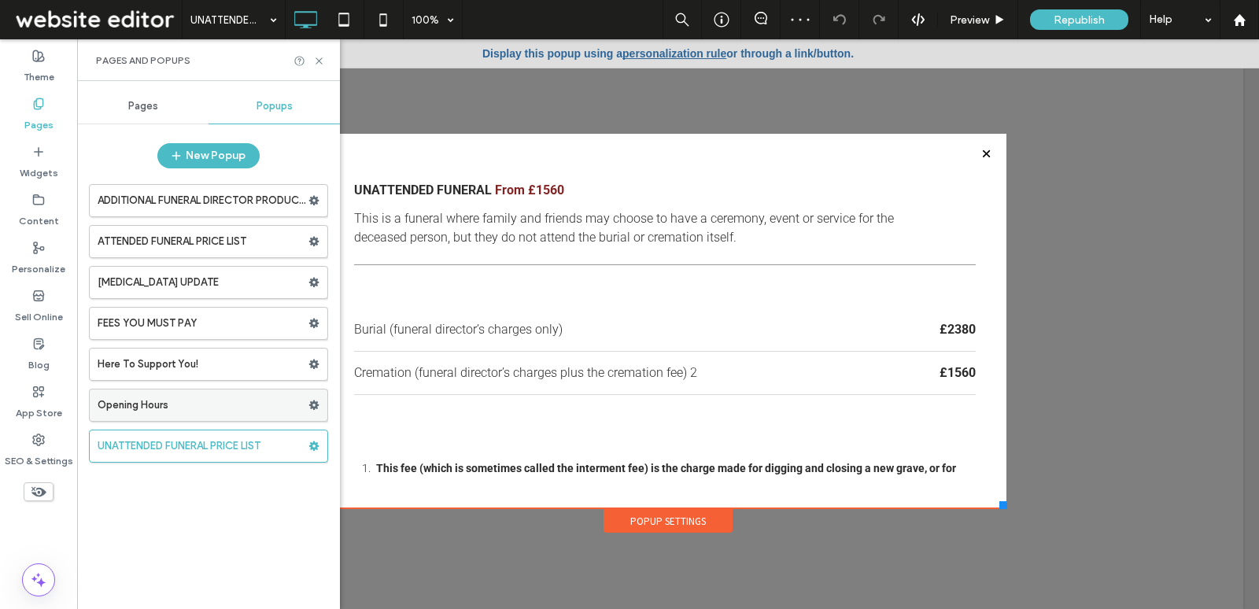
click at [209, 408] on label "Opening Hours" at bounding box center [203, 405] width 211 height 31
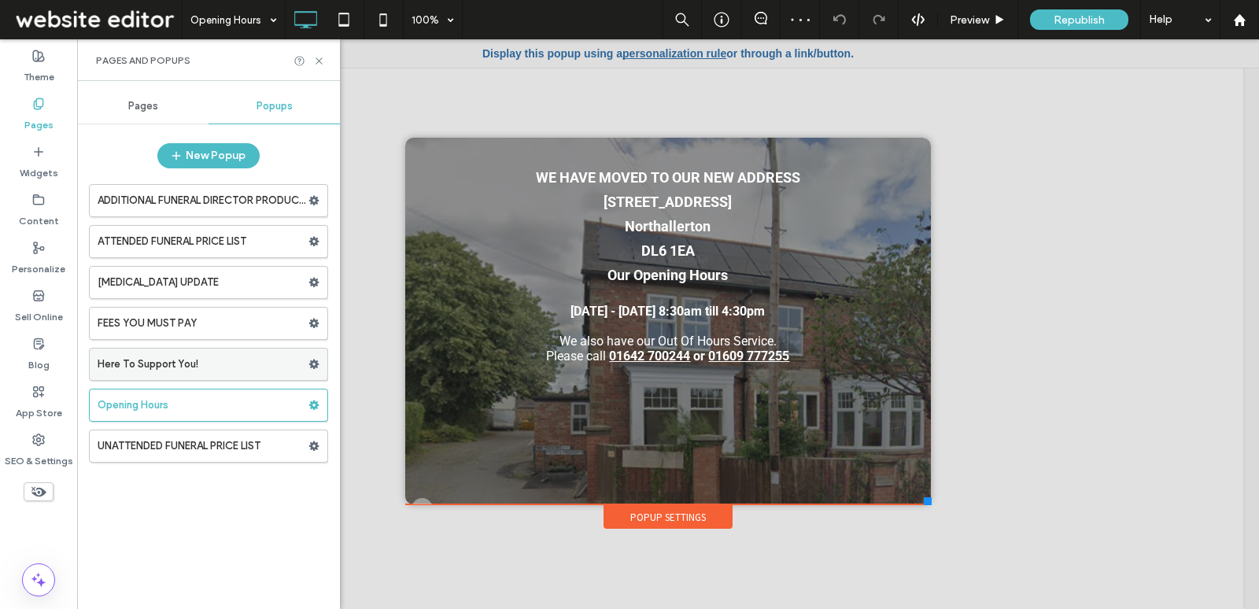
click at [242, 359] on label "Here To Support You!" at bounding box center [203, 364] width 211 height 31
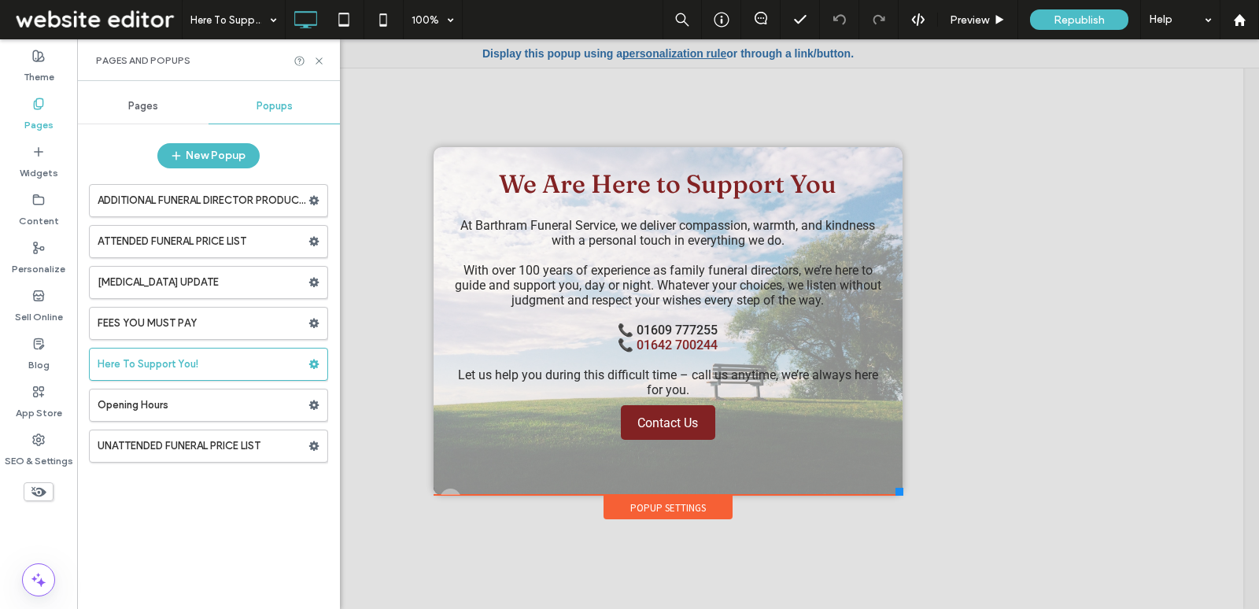
drag, startPoint x: 851, startPoint y: 484, endPoint x: 903, endPoint y: 495, distance: 53.1
click at [903, 495] on div at bounding box center [900, 492] width 8 height 8
drag, startPoint x: 450, startPoint y: 490, endPoint x: 471, endPoint y: 463, distance: 33.7
click at [471, 463] on div "We Are Here to Support You At Barthram Funeral Service, we deliver compassion, …" at bounding box center [668, 321] width 469 height 348
click at [448, 490] on div at bounding box center [450, 499] width 21 height 21
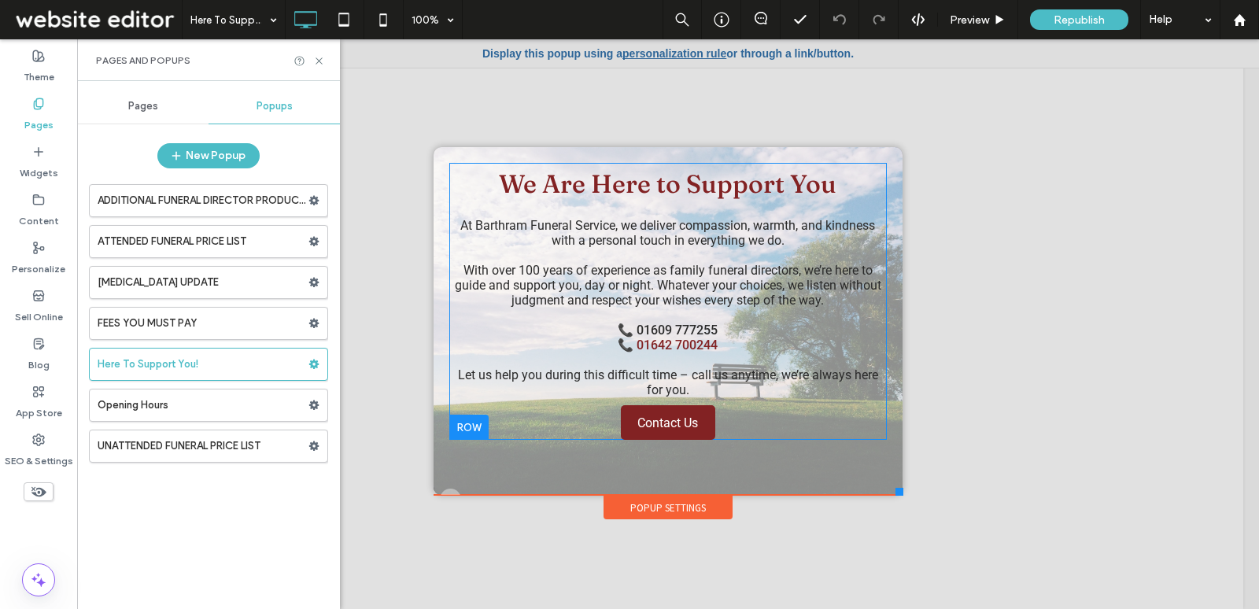
drag, startPoint x: 448, startPoint y: 490, endPoint x: 476, endPoint y: 405, distance: 89.6
click at [476, 405] on div "We Are Here to Support You At Barthram Funeral Service, we deliver compassion, …" at bounding box center [668, 321] width 469 height 348
click at [448, 491] on div at bounding box center [450, 499] width 21 height 21
click at [650, 515] on div "Popup Settings" at bounding box center [668, 508] width 129 height 24
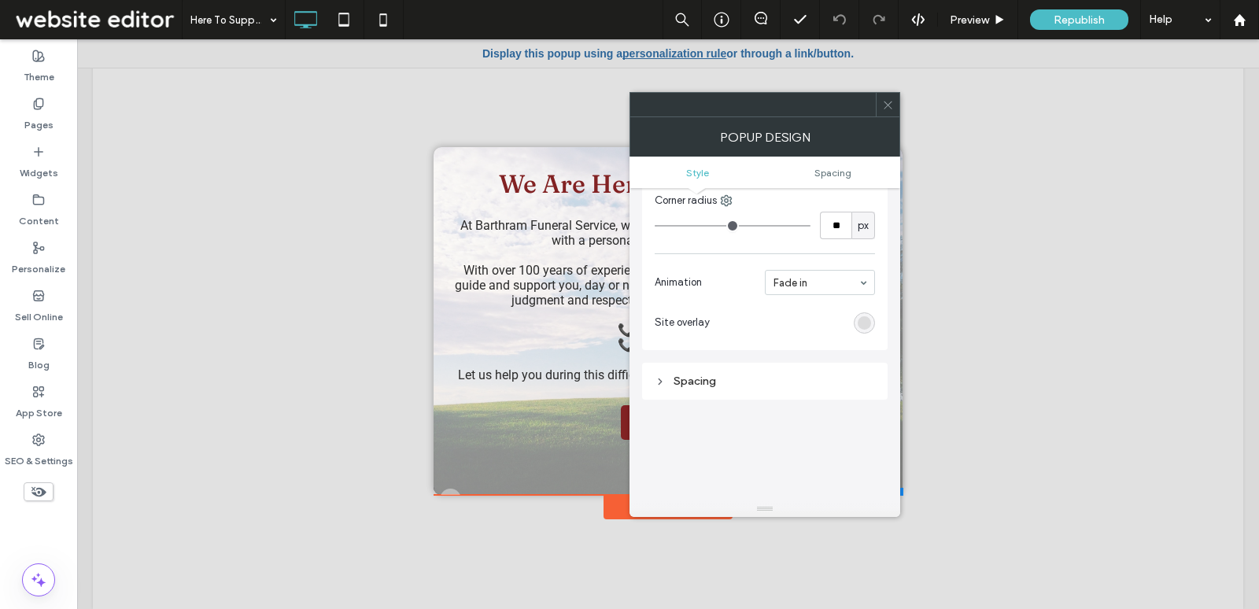
scroll to position [941, 0]
click at [750, 379] on div "Spacing" at bounding box center [765, 382] width 220 height 13
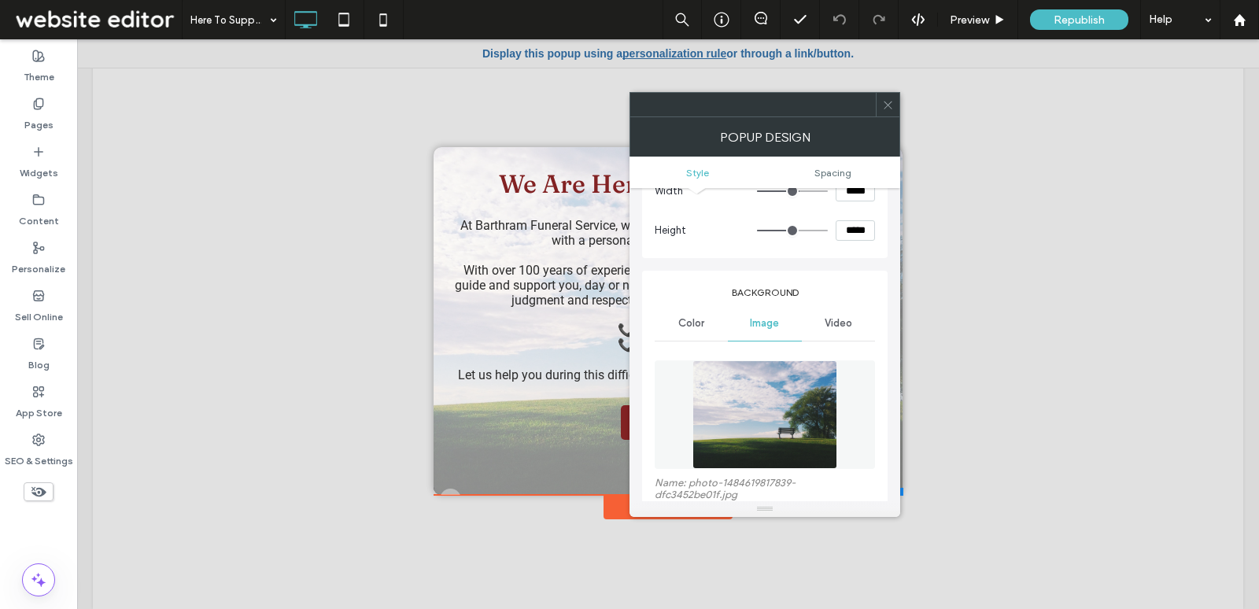
scroll to position [0, 0]
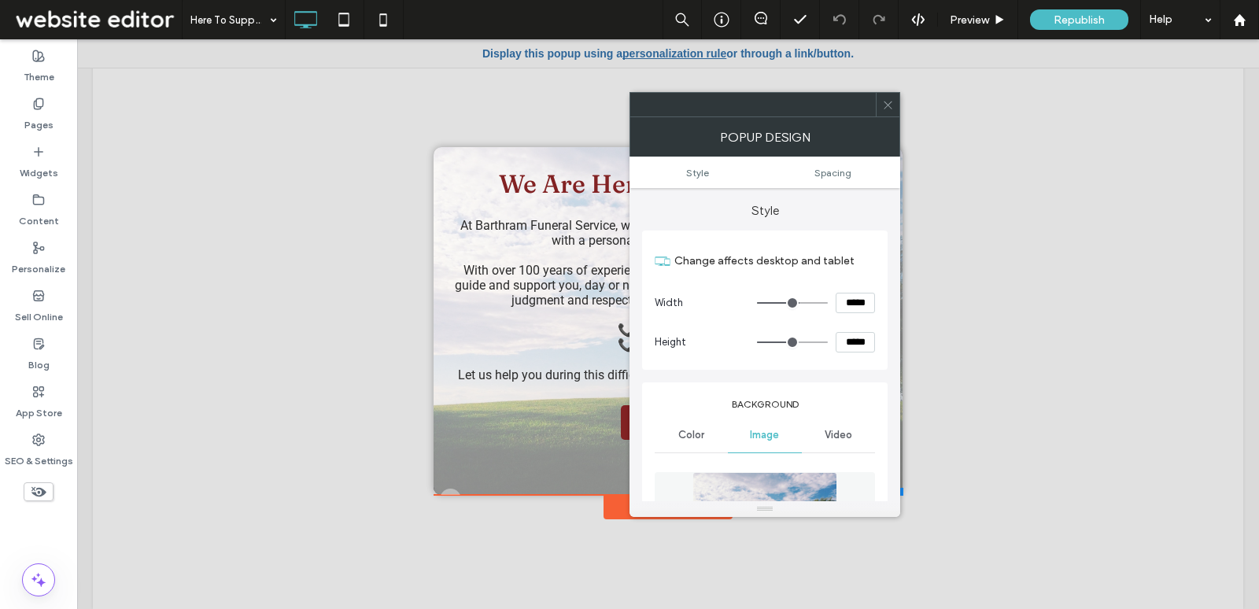
click at [890, 110] on span at bounding box center [888, 105] width 12 height 24
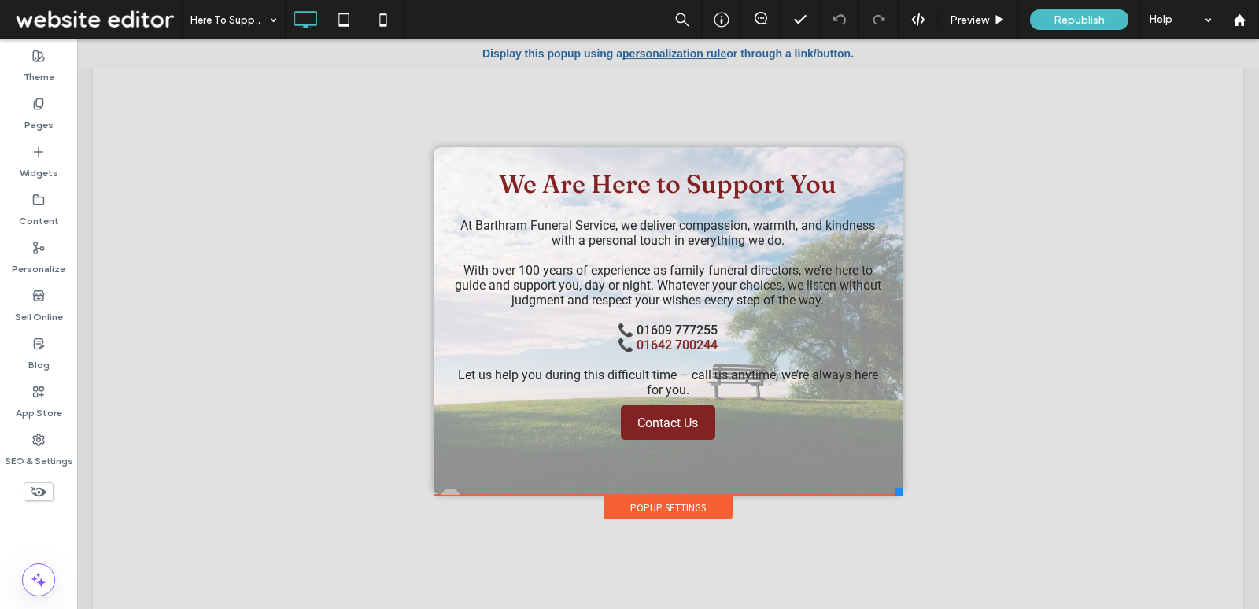
click at [449, 490] on div at bounding box center [450, 499] width 21 height 21
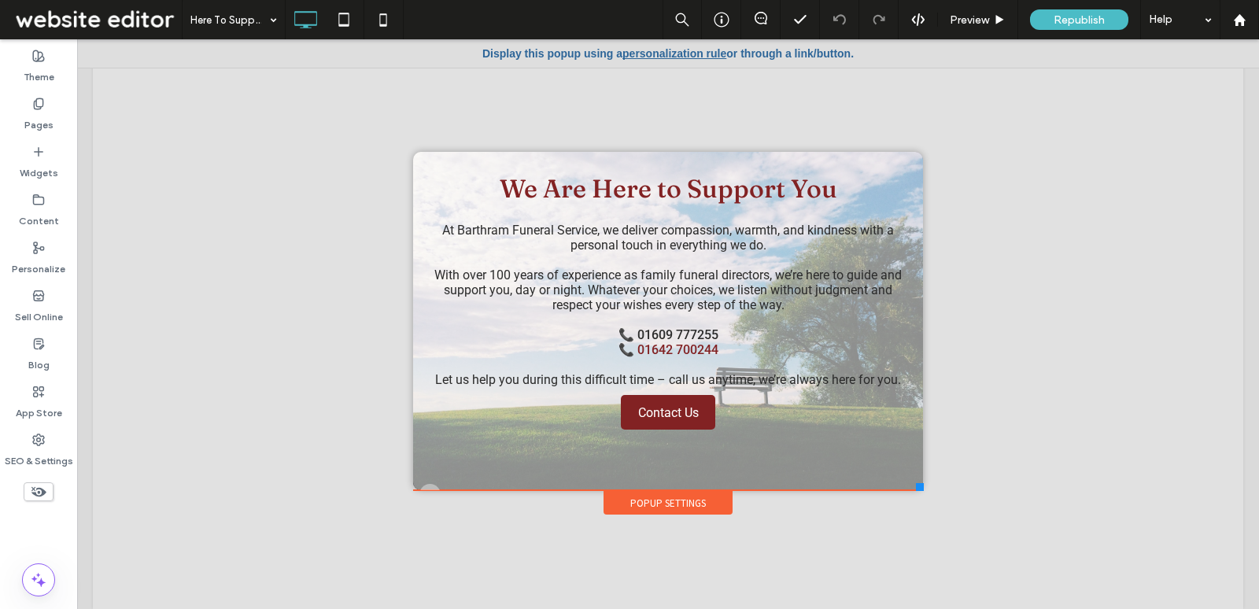
drag, startPoint x: 897, startPoint y: 493, endPoint x: 920, endPoint y: 492, distance: 22.8
click at [920, 491] on div at bounding box center [920, 487] width 8 height 8
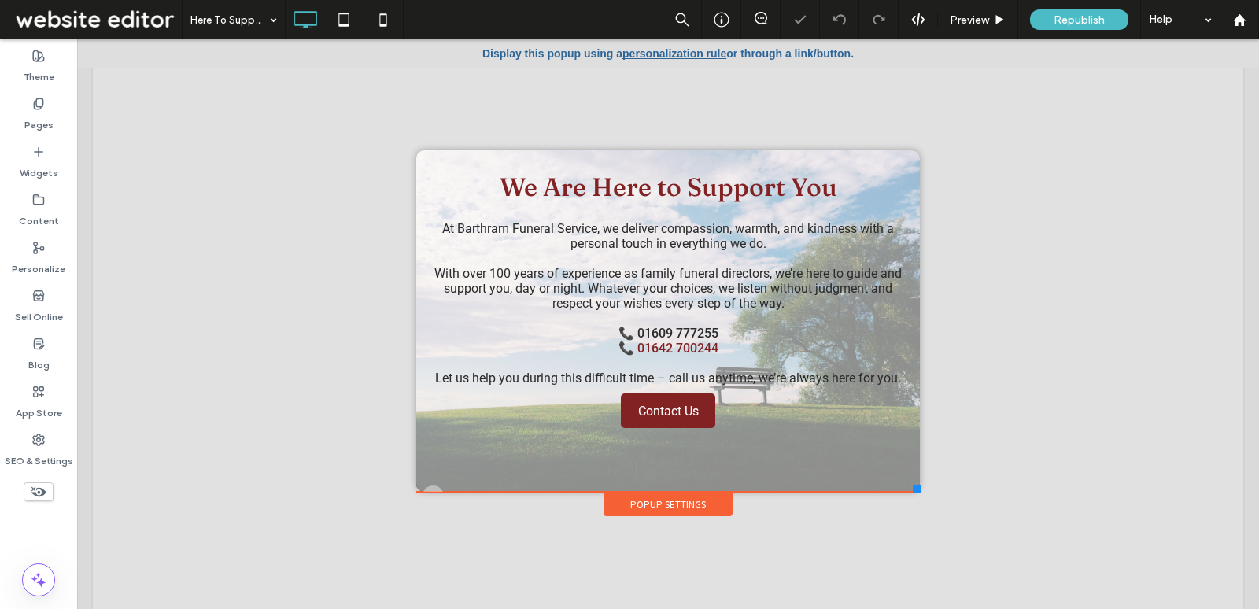
click at [432, 481] on div "We Are Here to Support You At Barthram Funeral Service, we deliver compassion, …" at bounding box center [668, 321] width 504 height 342
click at [431, 486] on div at bounding box center [433, 496] width 21 height 21
click at [45, 108] on div "Pages" at bounding box center [38, 115] width 77 height 48
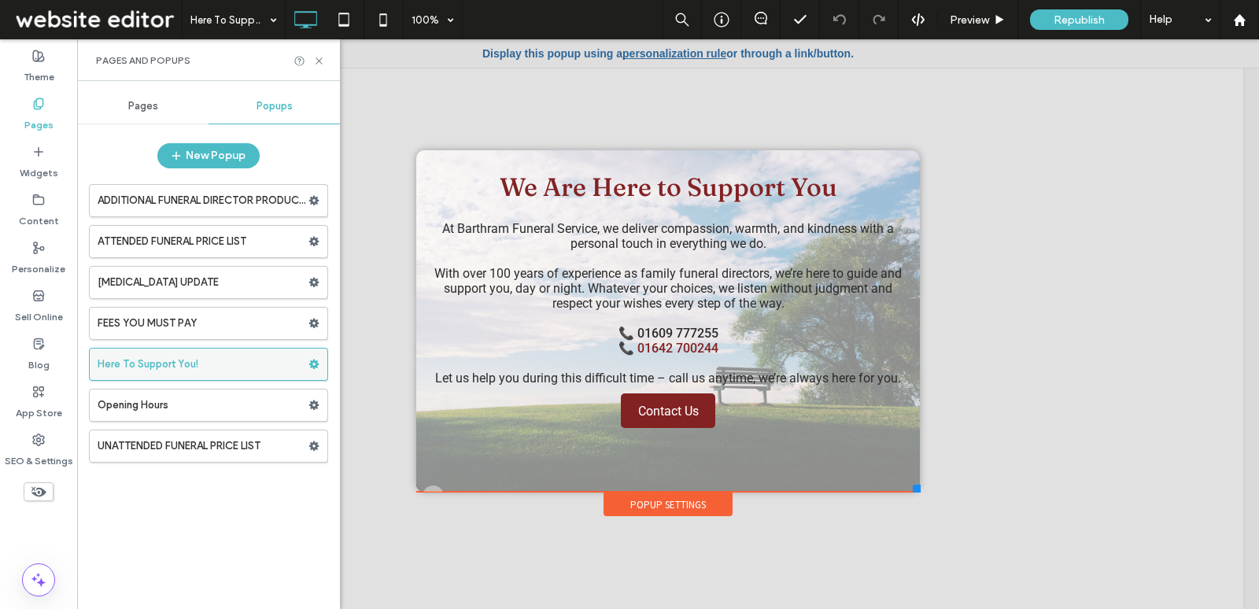
click at [313, 360] on use at bounding box center [314, 364] width 10 height 9
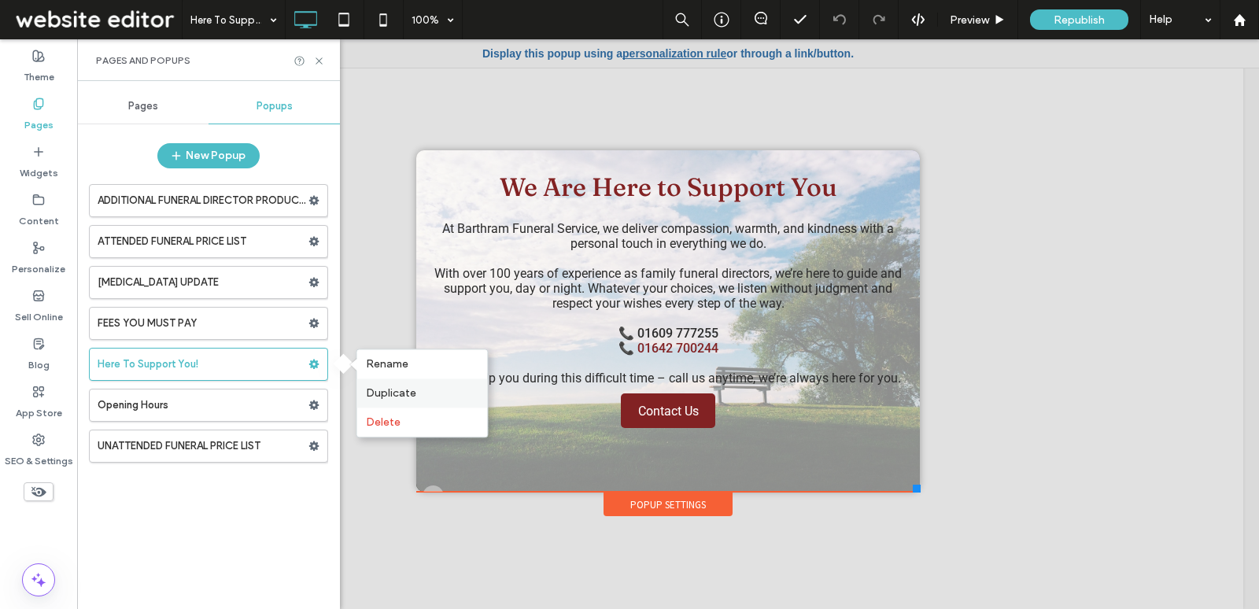
click at [386, 389] on span "Duplicate" at bounding box center [391, 392] width 50 height 13
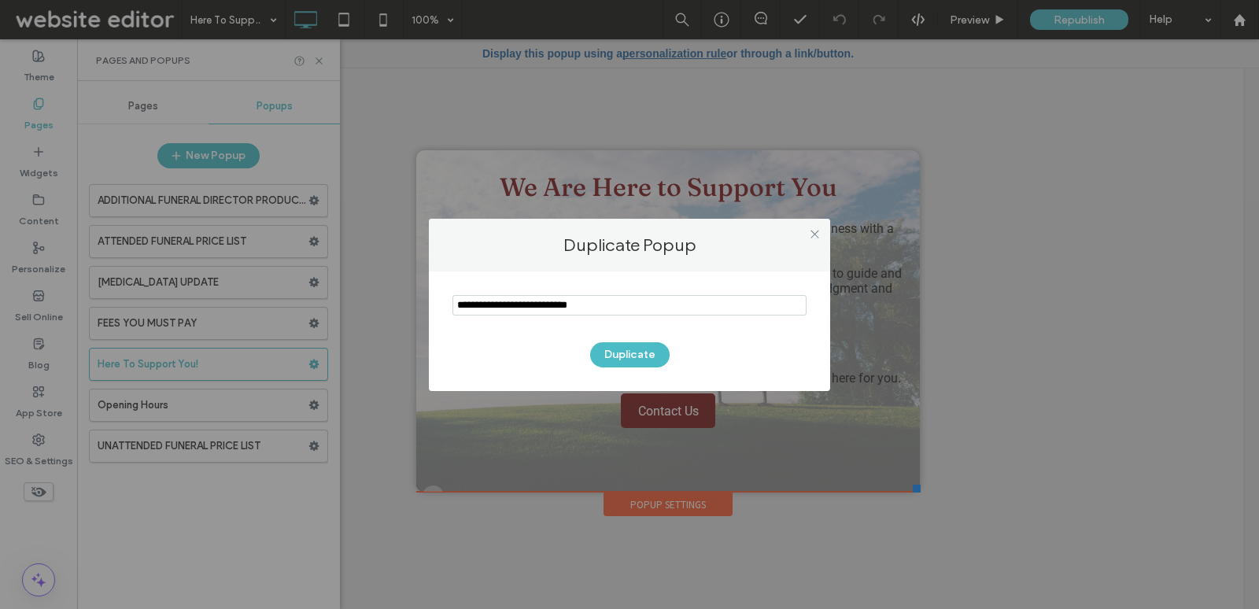
drag, startPoint x: 610, startPoint y: 309, endPoint x: 346, endPoint y: 309, distance: 263.7
click at [346, 309] on div "Duplicate Popup Duplicate" at bounding box center [629, 304] width 1259 height 609
click at [517, 309] on input "notEmpty" at bounding box center [630, 305] width 354 height 20
drag, startPoint x: 497, startPoint y: 305, endPoint x: 361, endPoint y: 266, distance: 141.7
click at [361, 266] on div "Duplicate Popup Duplicate" at bounding box center [629, 304] width 1259 height 609
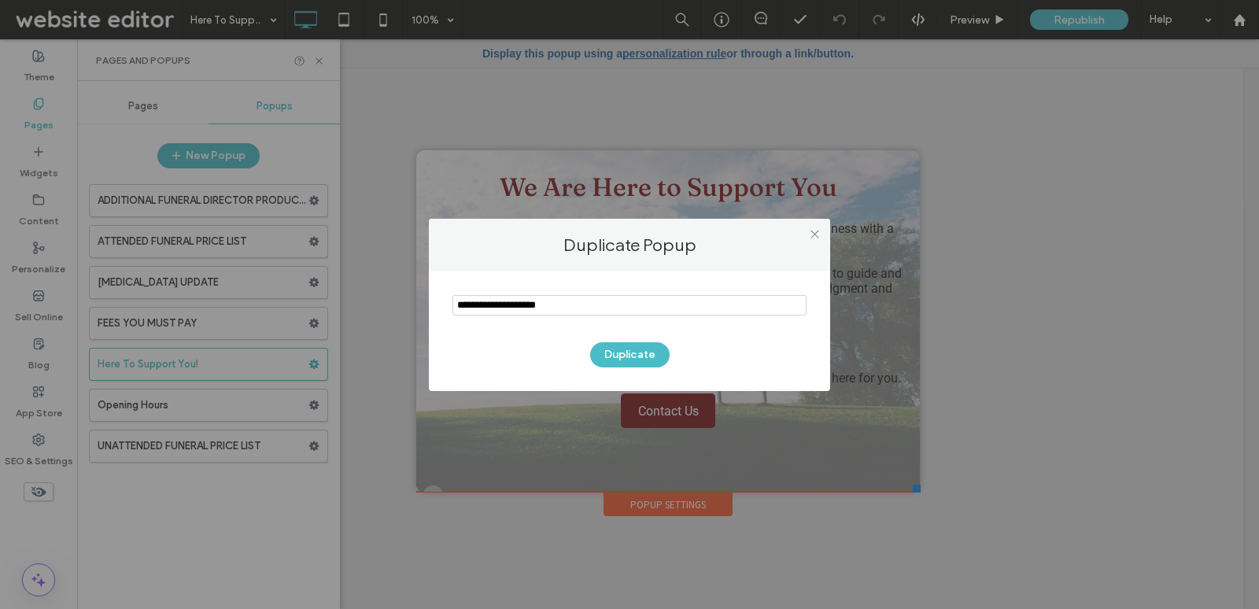
click at [592, 302] on input "notEmpty" at bounding box center [630, 305] width 354 height 20
type input "**********"
click at [657, 352] on button "Duplicate" at bounding box center [629, 354] width 79 height 25
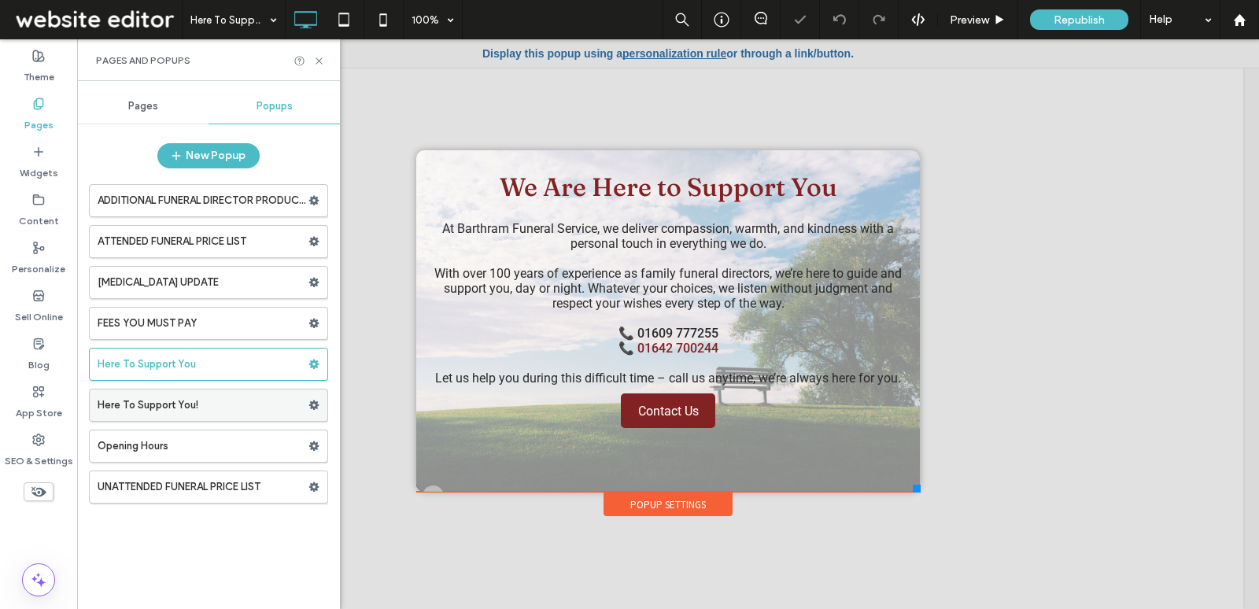
click at [312, 401] on use at bounding box center [314, 405] width 10 height 9
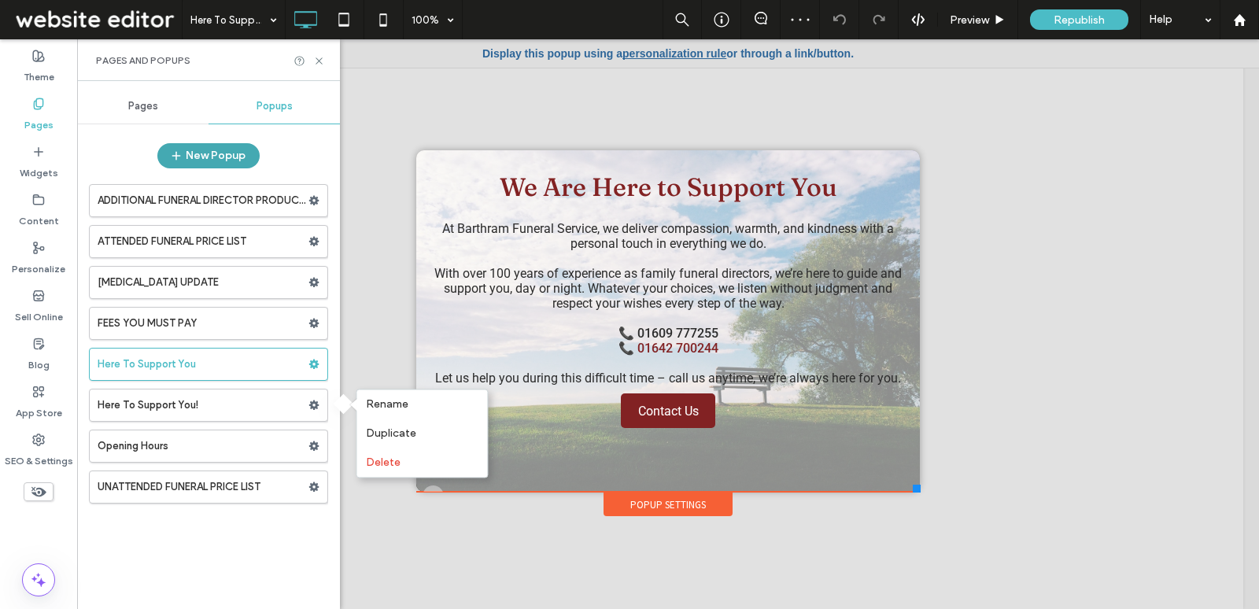
click at [220, 160] on button "New Popup" at bounding box center [208, 155] width 102 height 25
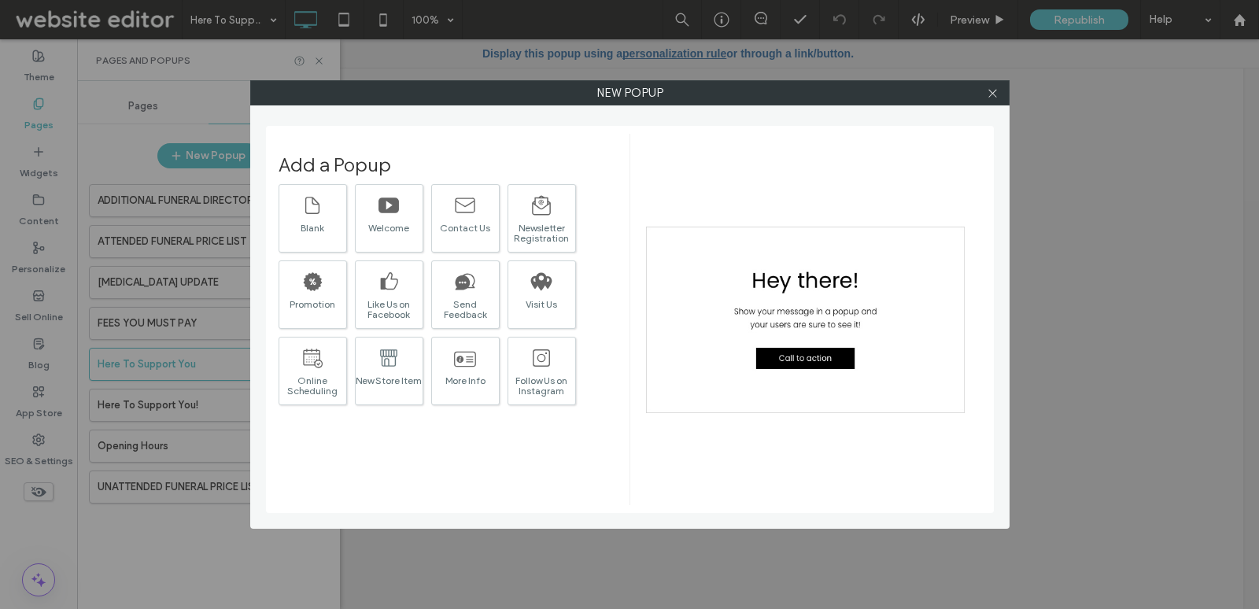
click at [263, 219] on div "New popup Add a Popup Blank Welcome Contact Us Newsletter Registration Promotio…" at bounding box center [630, 304] width 760 height 449
click at [309, 223] on div "Blank" at bounding box center [312, 228] width 67 height 10
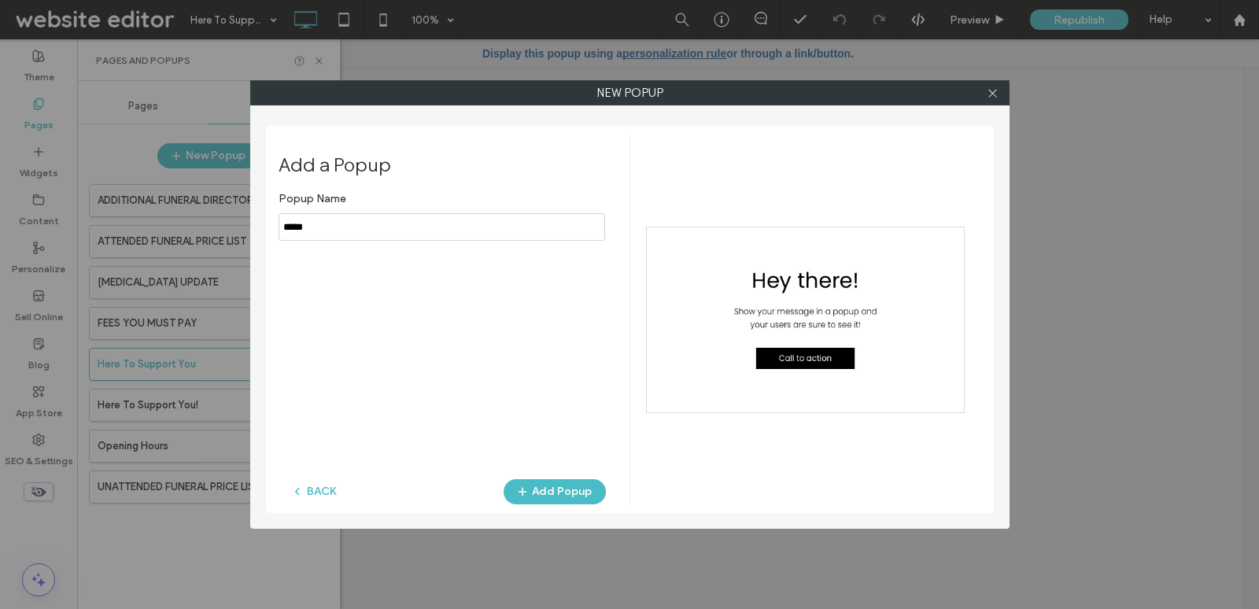
click at [480, 231] on input "notEmpty" at bounding box center [442, 227] width 327 height 28
drag, startPoint x: 567, startPoint y: 223, endPoint x: 50, endPoint y: 209, distance: 516.5
click at [50, 209] on div "New popup Add a Popup Popup Name BACK Add Popup" at bounding box center [629, 304] width 1259 height 609
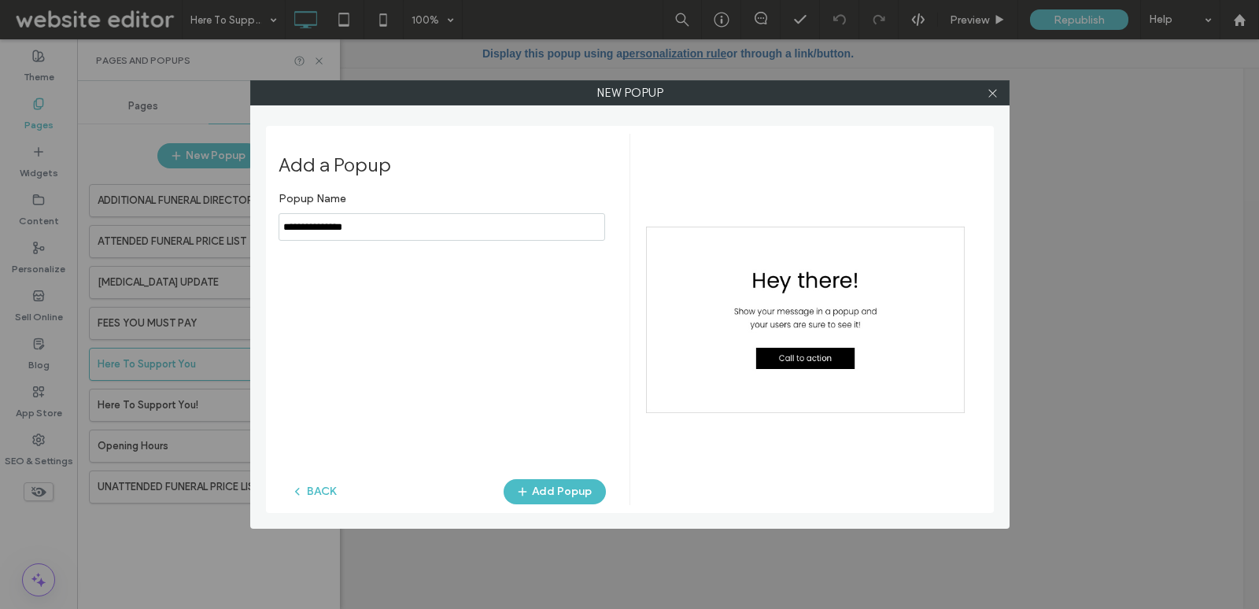
type input "**********"
click at [573, 508] on div "Add a Popup Popup Name BACK Add Popup" at bounding box center [630, 319] width 728 height 387
click at [569, 497] on button "Add Popup" at bounding box center [555, 491] width 102 height 25
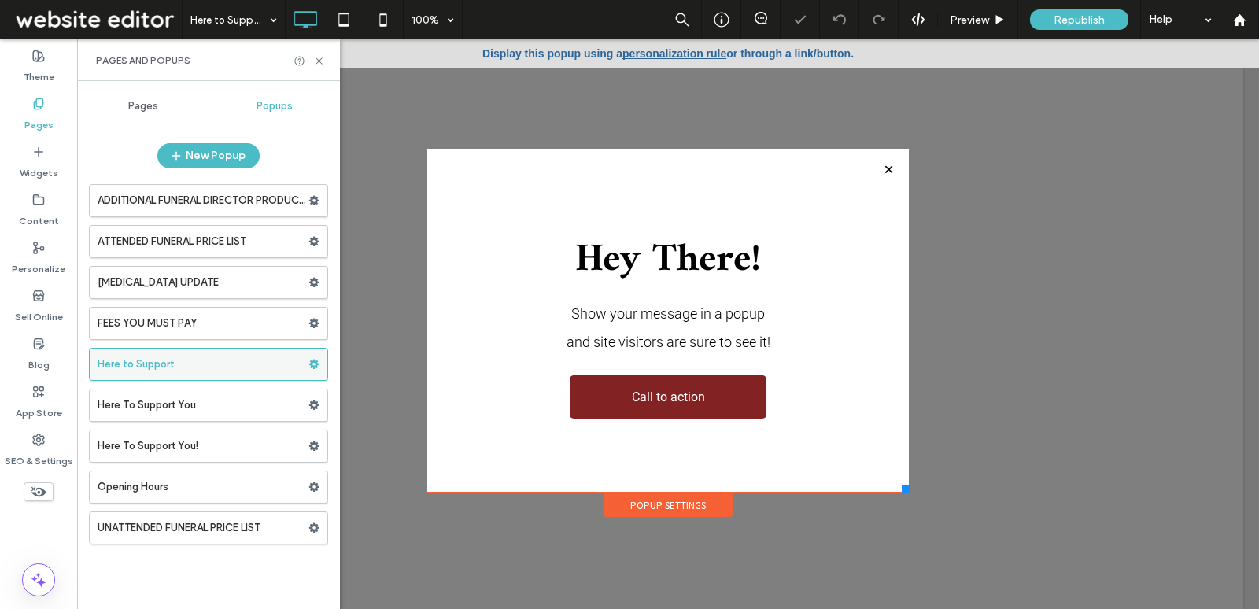
click at [186, 366] on label "Here to Support" at bounding box center [203, 364] width 211 height 31
click at [194, 393] on label "Here To Support You" at bounding box center [203, 405] width 211 height 31
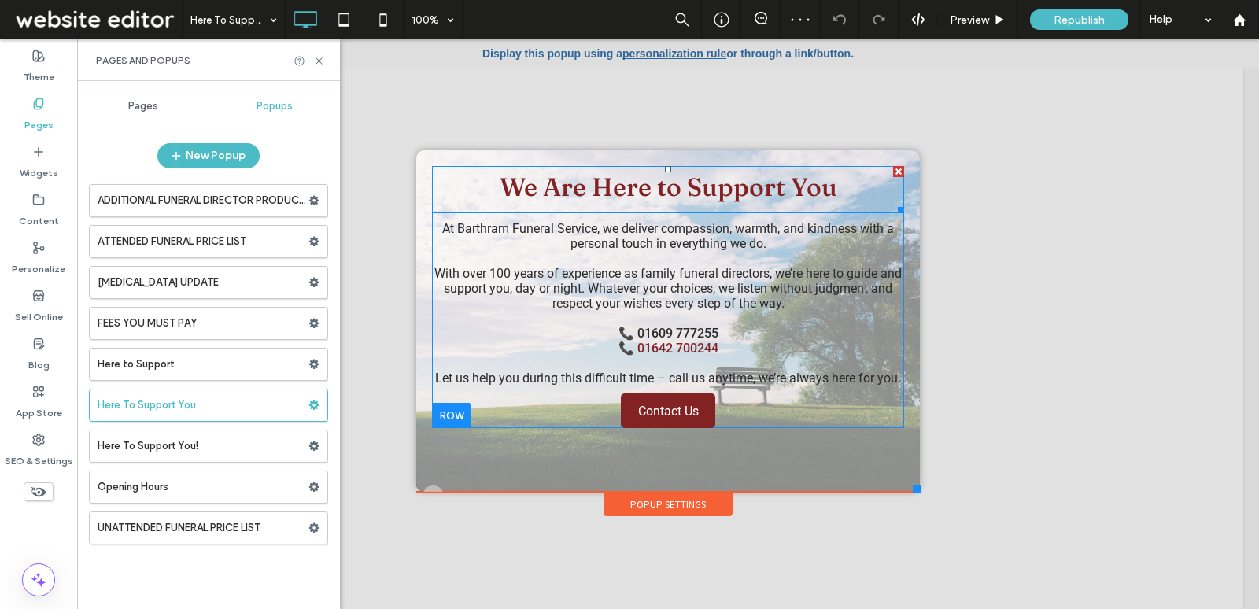
click at [608, 192] on span "We Are Here to Support You" at bounding box center [669, 187] width 338 height 31
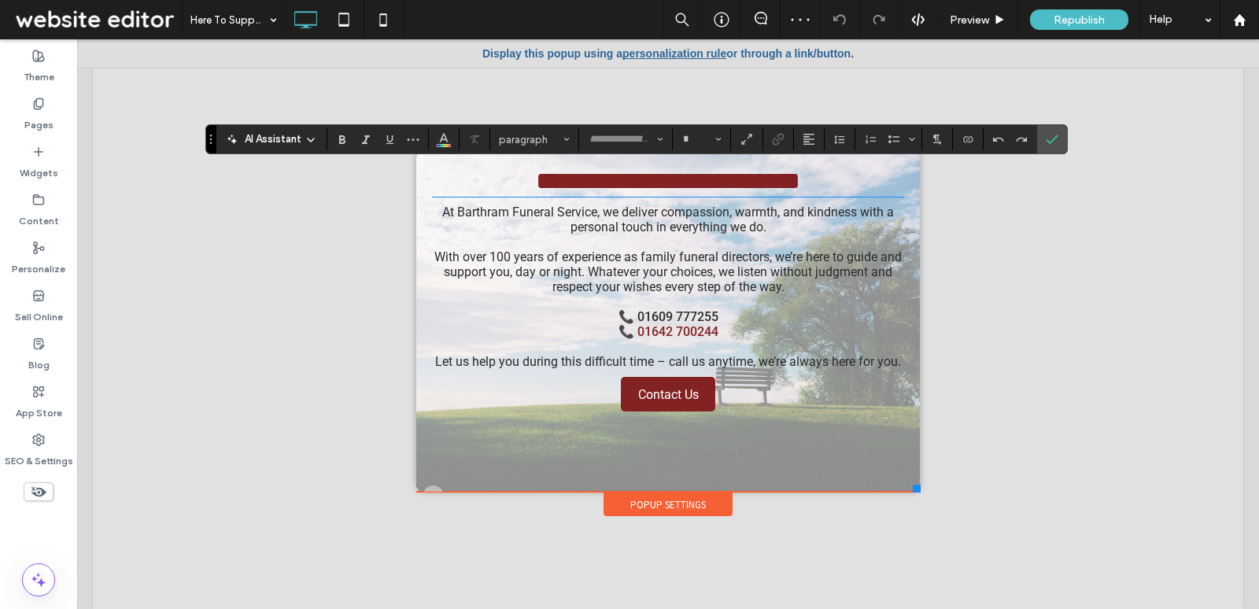
type input "********"
type input "**"
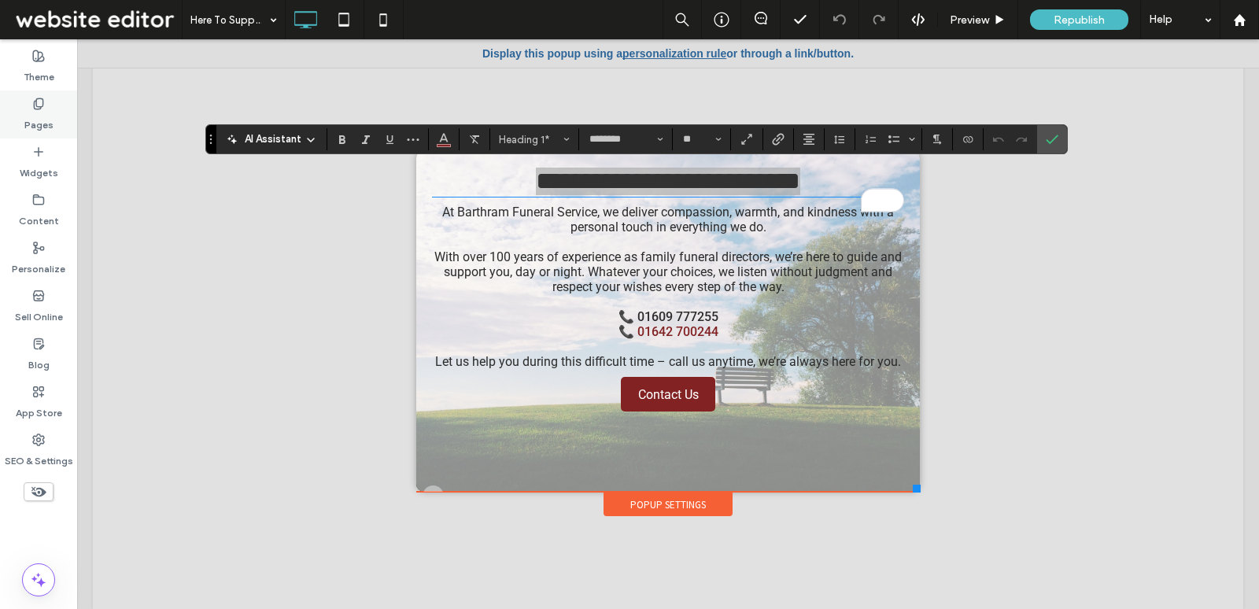
click at [39, 113] on label "Pages" at bounding box center [38, 121] width 29 height 22
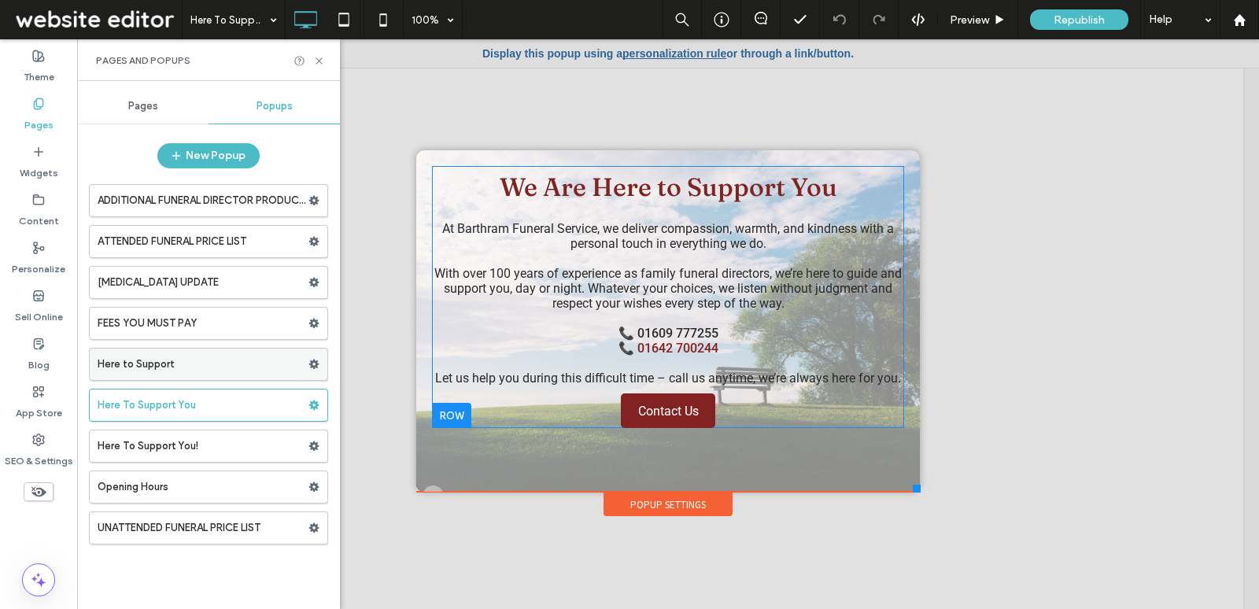
click at [227, 356] on label "Here to Support" at bounding box center [203, 364] width 211 height 31
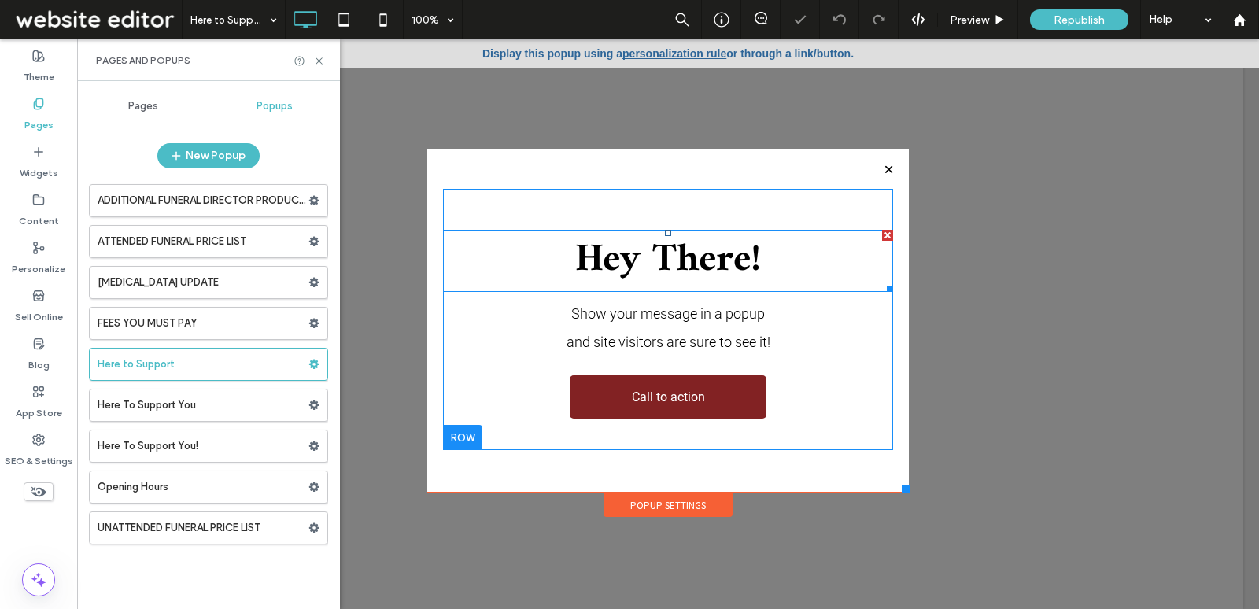
click at [607, 283] on span "Hey There!" at bounding box center [668, 260] width 186 height 69
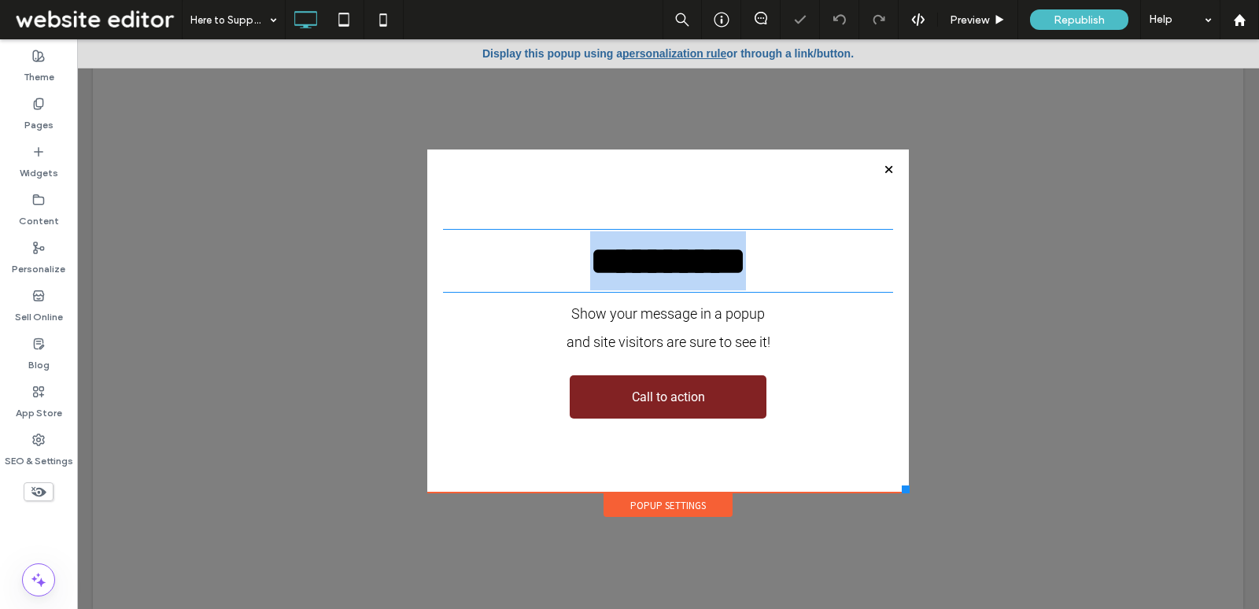
type input "*****"
type input "**"
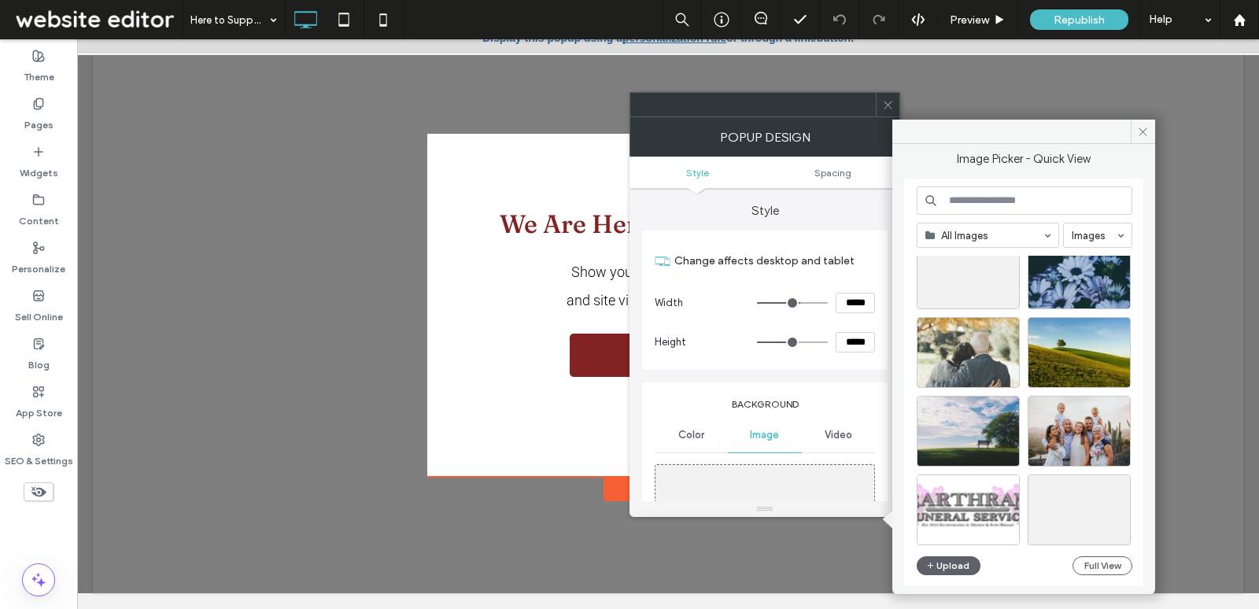
scroll to position [6105, 0]
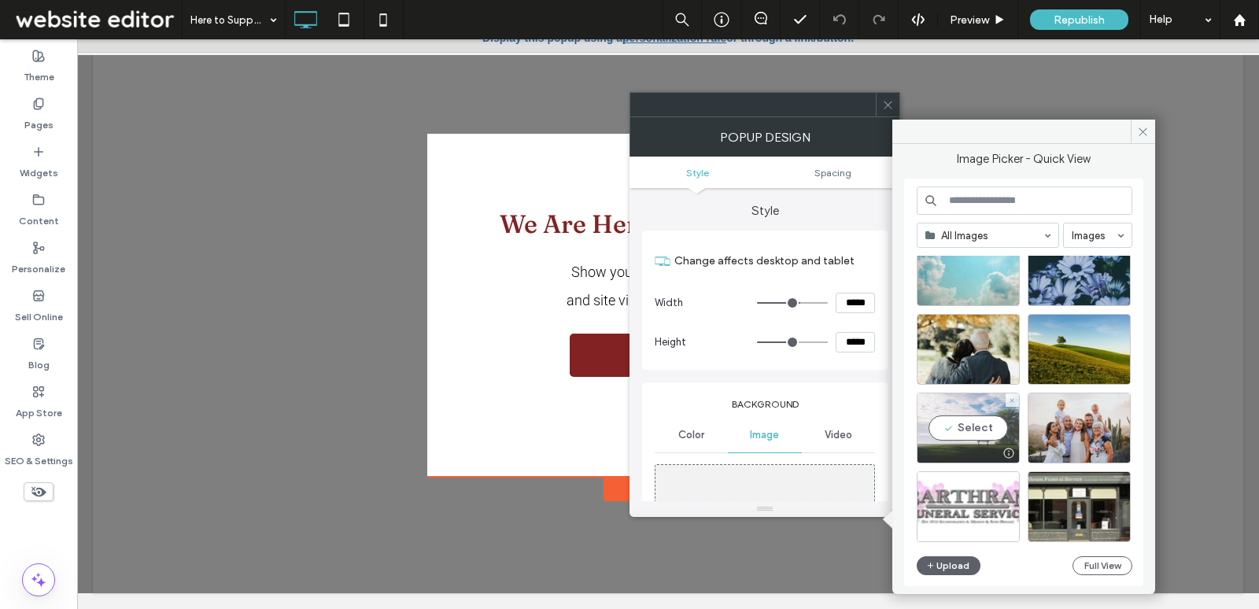
click at [959, 431] on div "Select" at bounding box center [968, 428] width 103 height 71
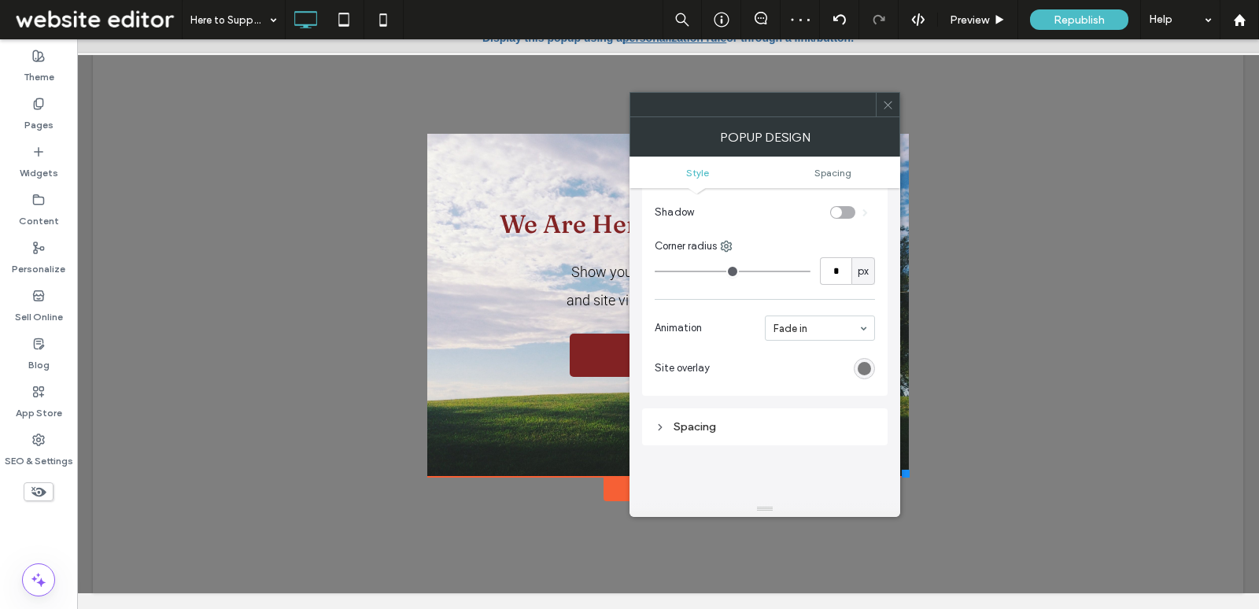
scroll to position [630, 0]
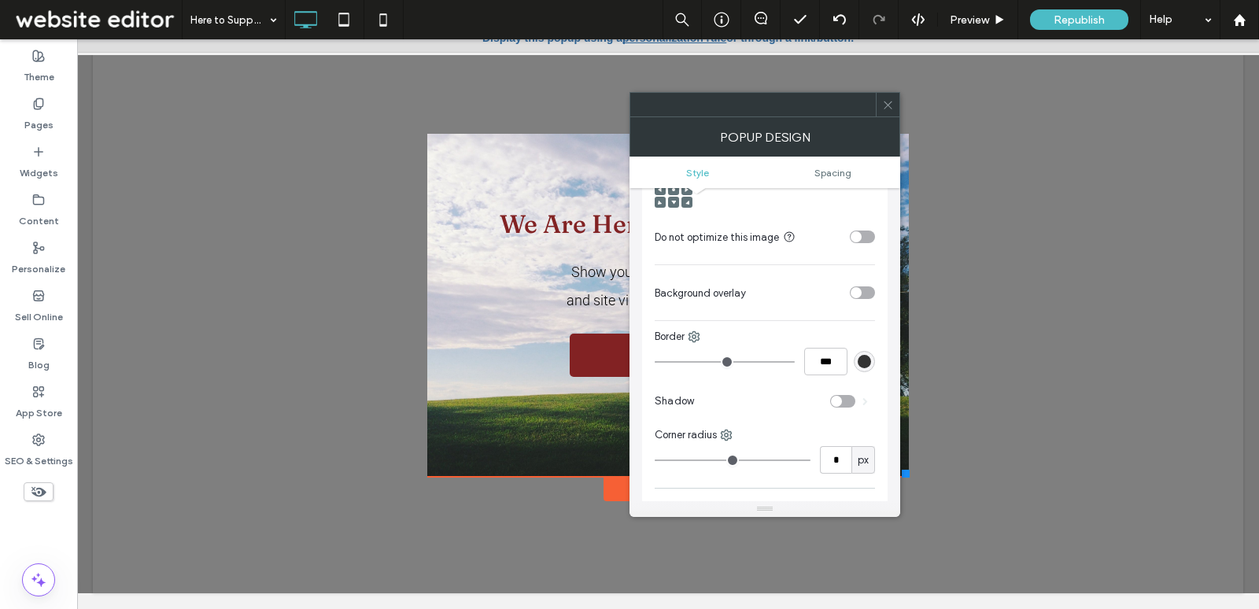
click at [858, 293] on div "toggle" at bounding box center [856, 292] width 11 height 11
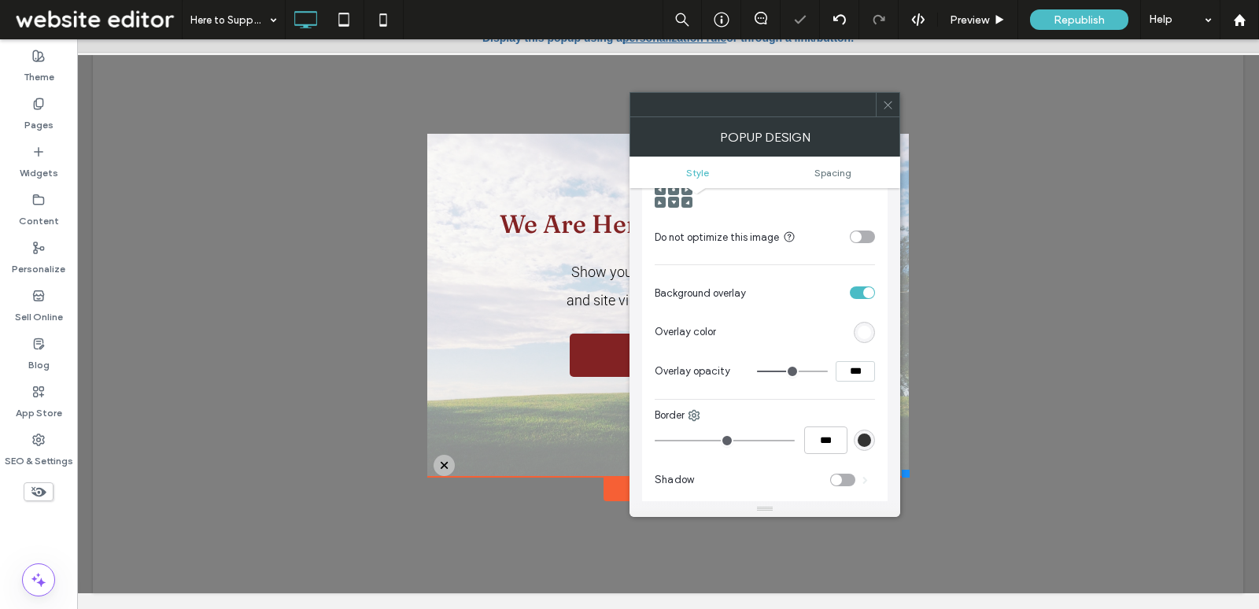
click at [884, 104] on icon at bounding box center [888, 105] width 12 height 12
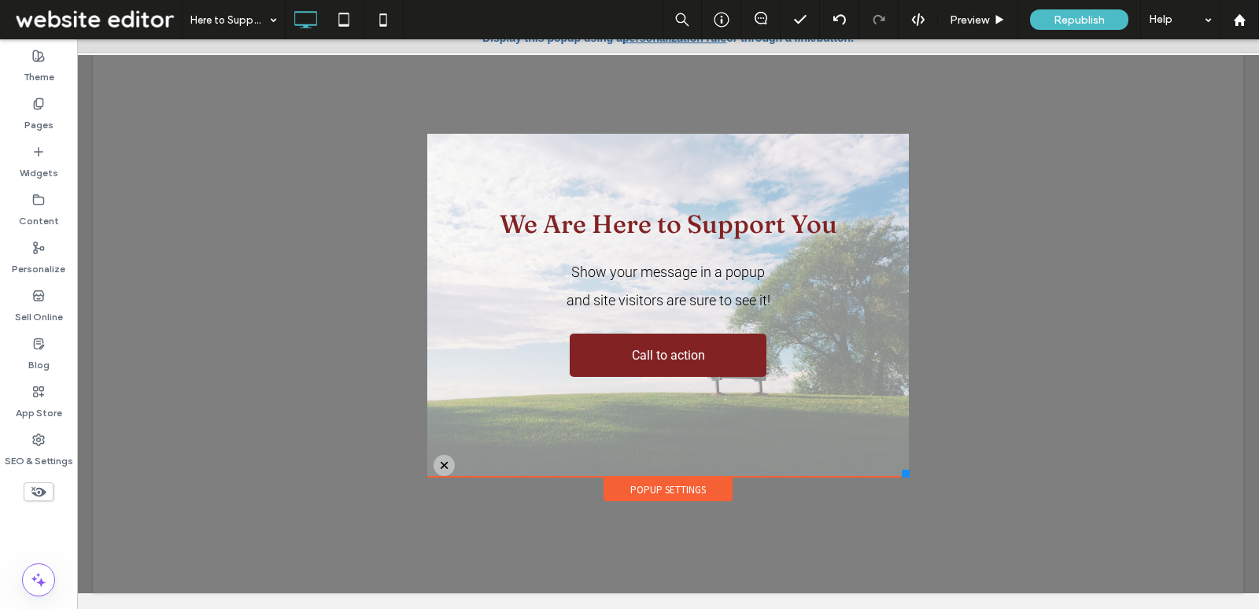
click at [445, 465] on div at bounding box center [444, 465] width 21 height 21
click at [449, 468] on div at bounding box center [444, 465] width 21 height 21
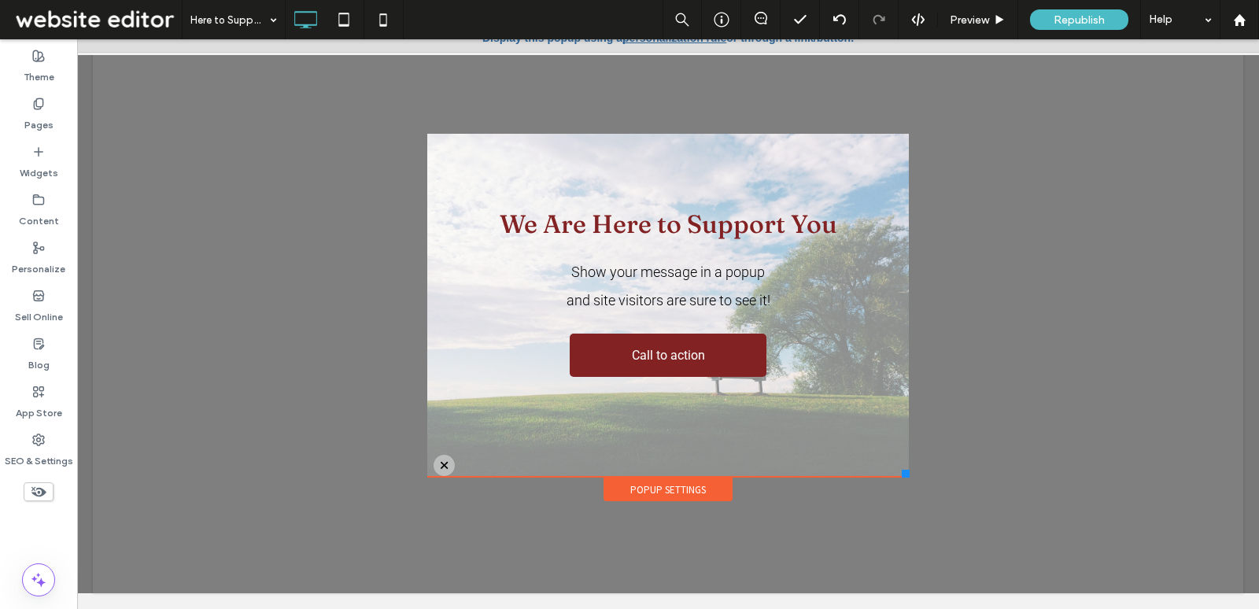
click at [654, 492] on div "Popup Settings" at bounding box center [668, 490] width 129 height 24
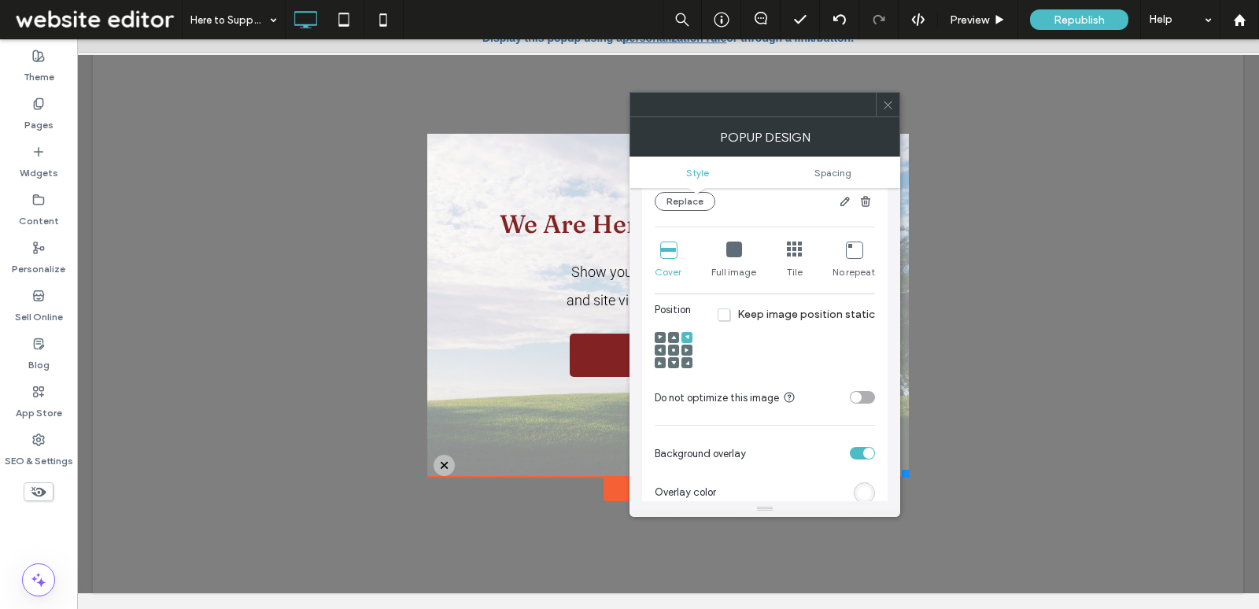
scroll to position [513, 0]
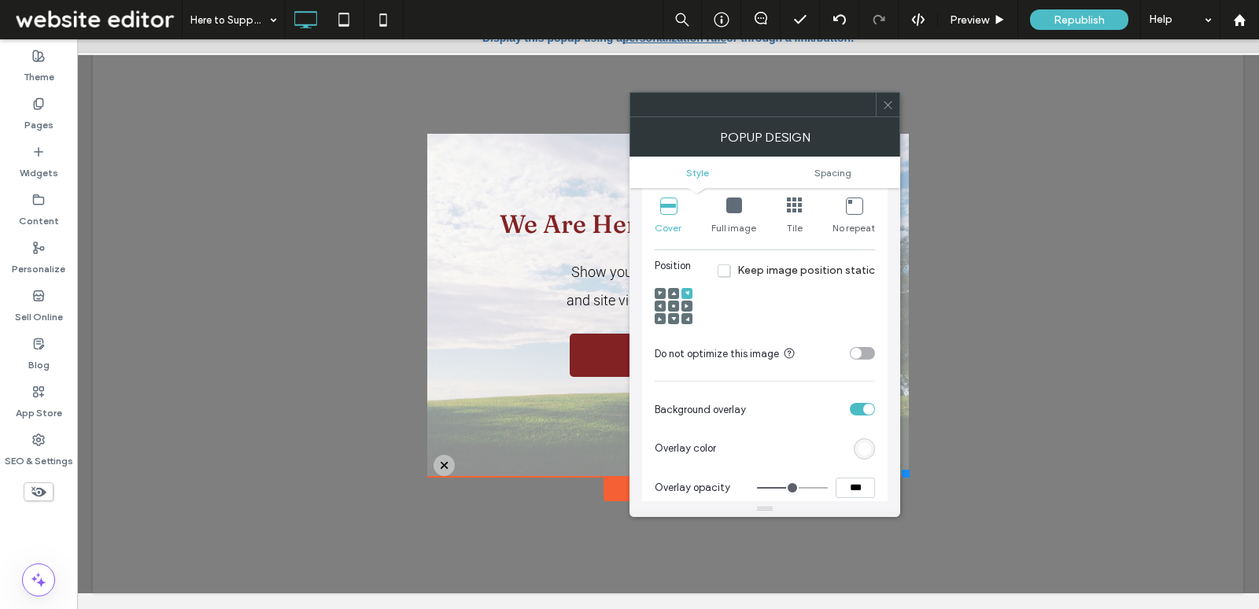
click at [869, 405] on div "toggle" at bounding box center [868, 409] width 11 height 11
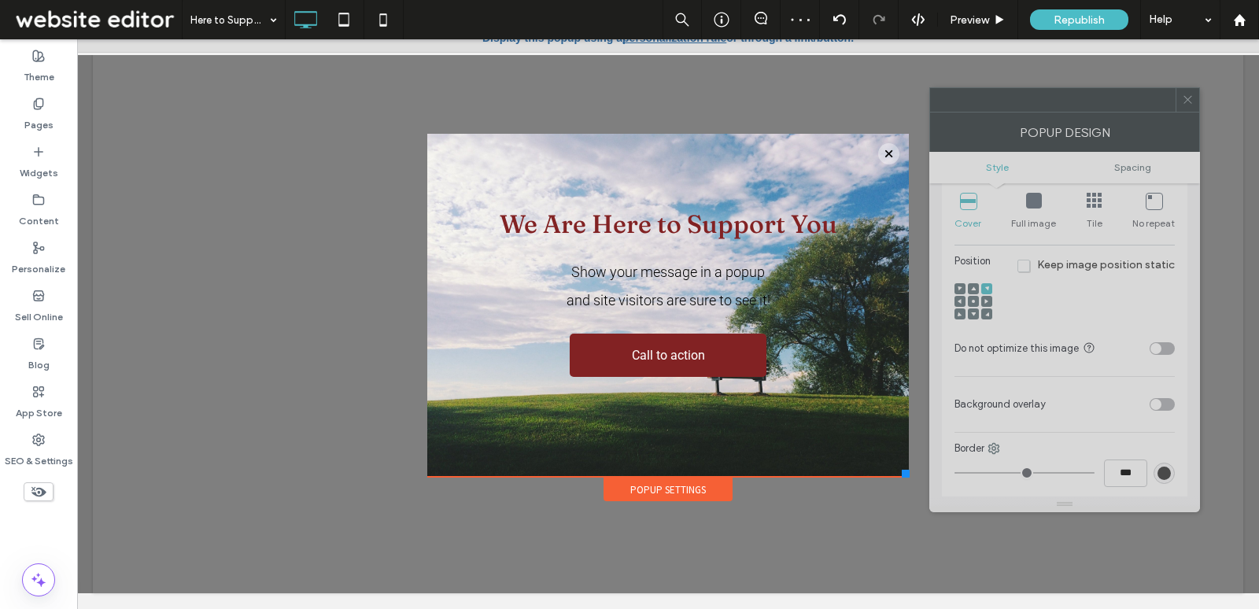
drag, startPoint x: 843, startPoint y: 106, endPoint x: 1122, endPoint y: 101, distance: 278.7
click at [1122, 101] on div at bounding box center [1053, 100] width 246 height 24
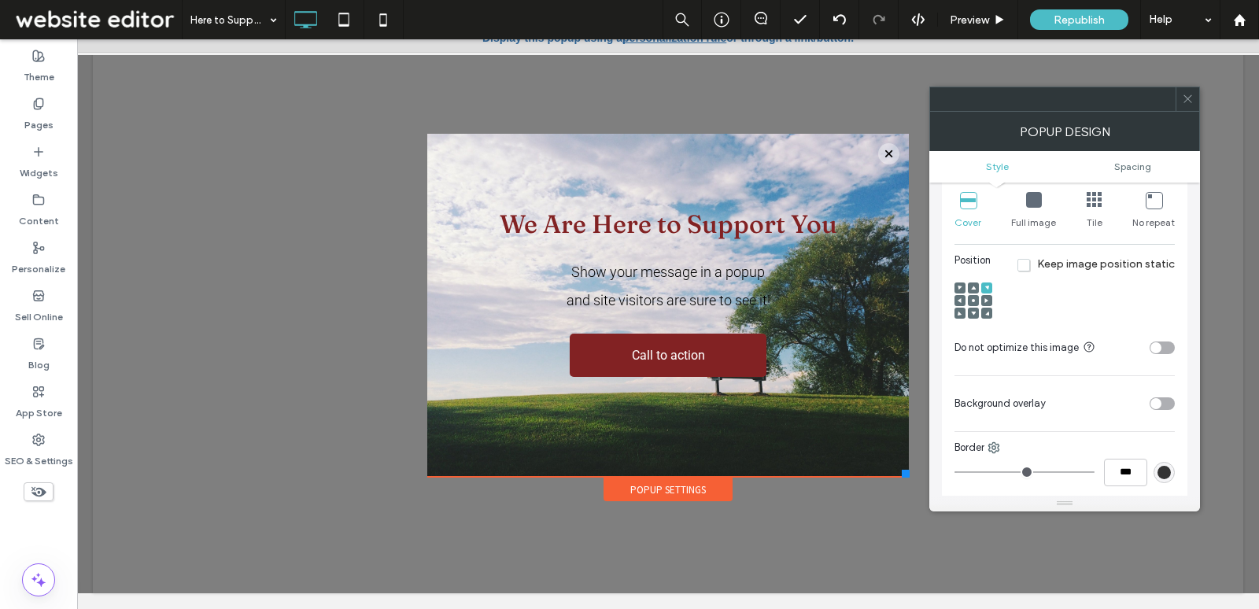
scroll to position [528, 0]
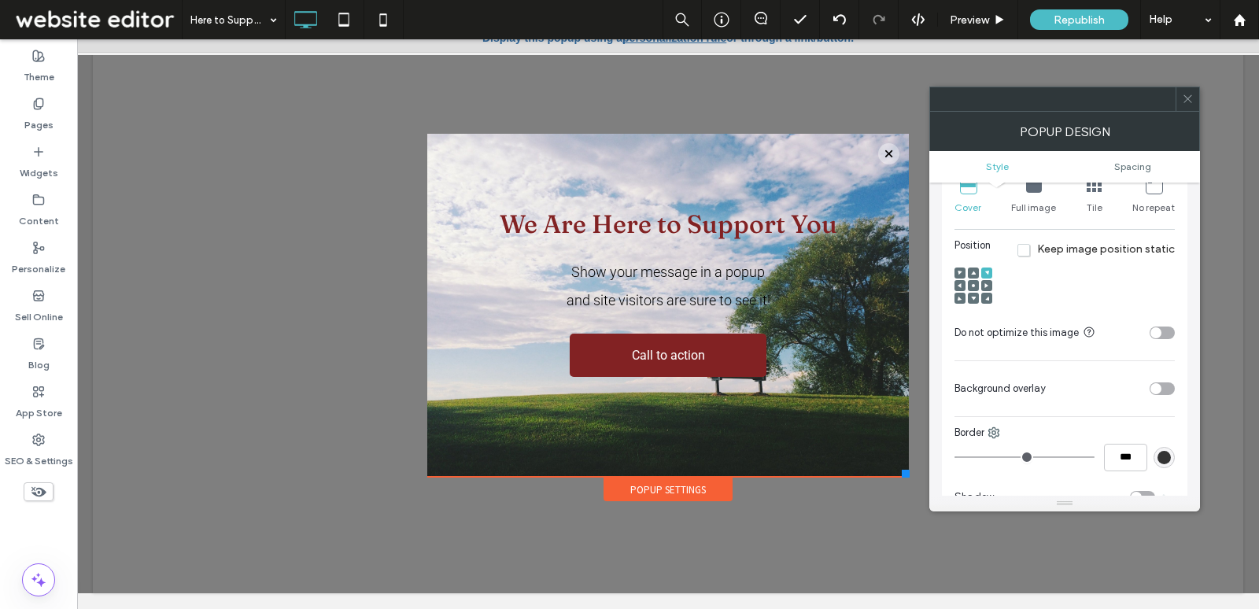
click at [1158, 387] on div "toggle" at bounding box center [1156, 388] width 11 height 11
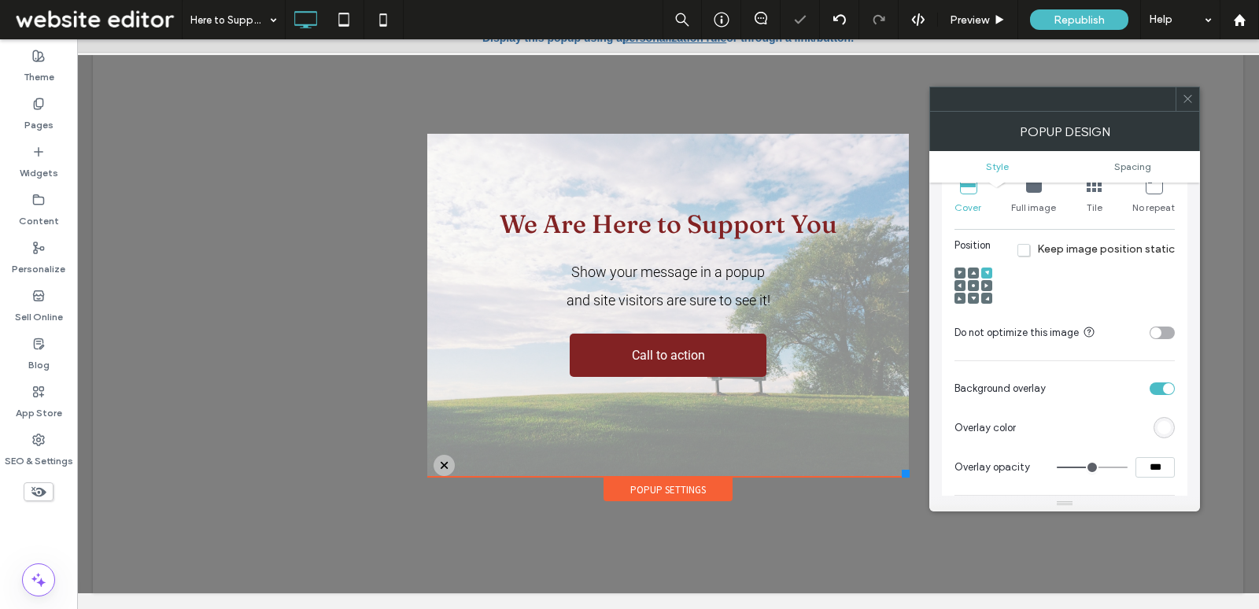
click at [1158, 387] on div "toggle" at bounding box center [1162, 389] width 25 height 13
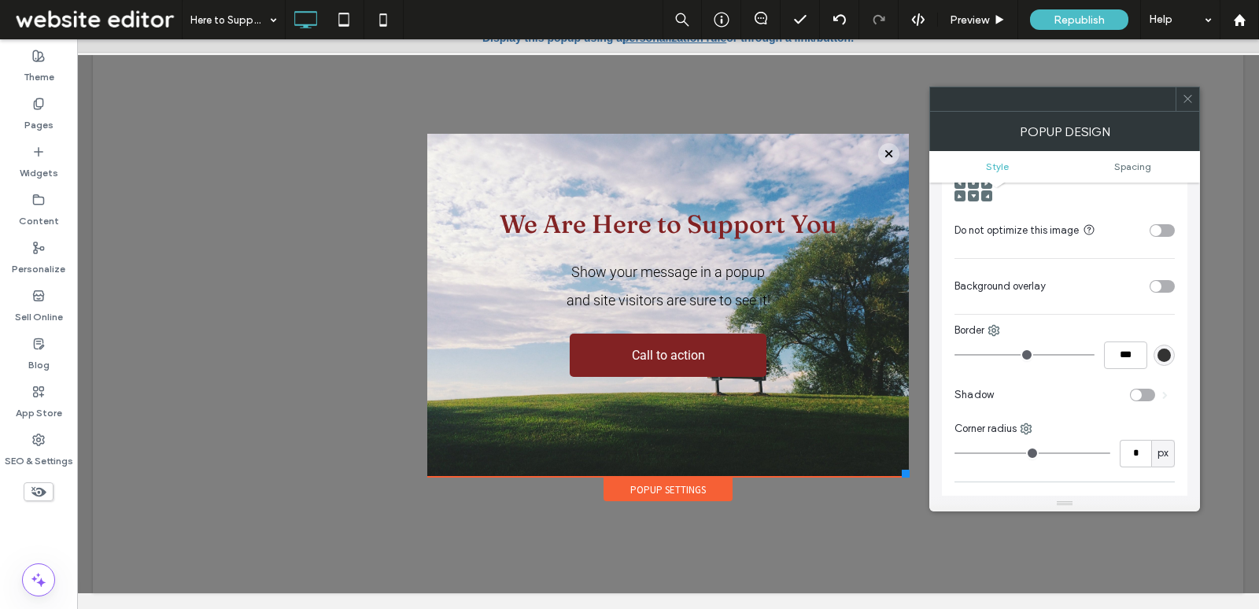
scroll to position [556, 0]
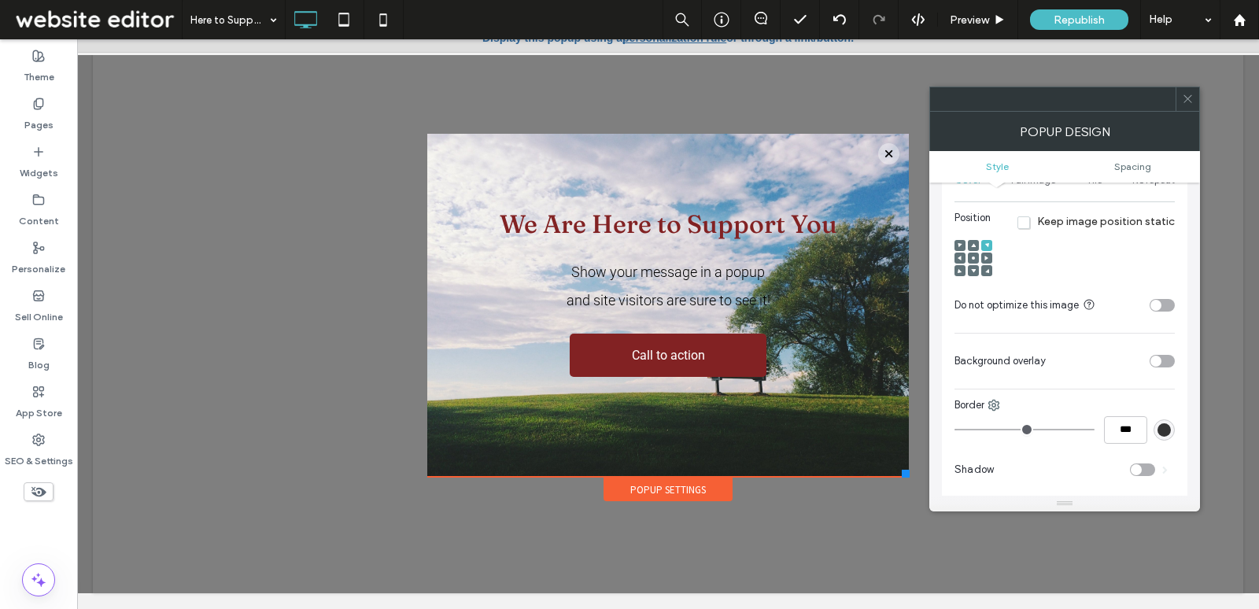
click at [1159, 356] on div "toggle" at bounding box center [1156, 361] width 11 height 11
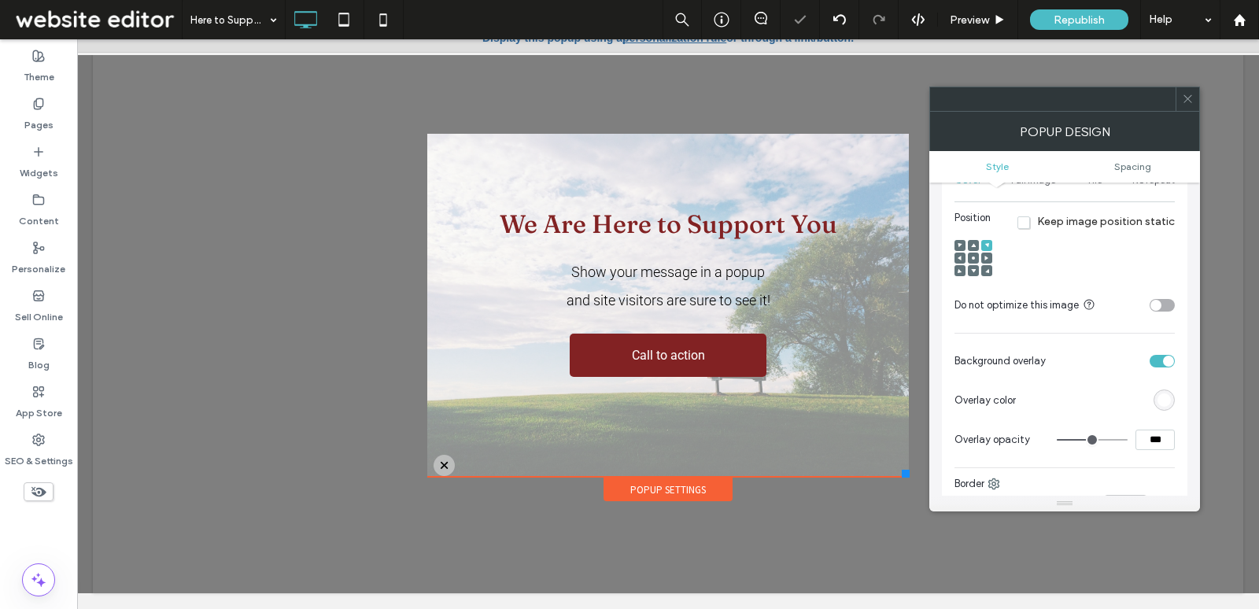
click at [1159, 355] on div "toggle" at bounding box center [1162, 361] width 25 height 13
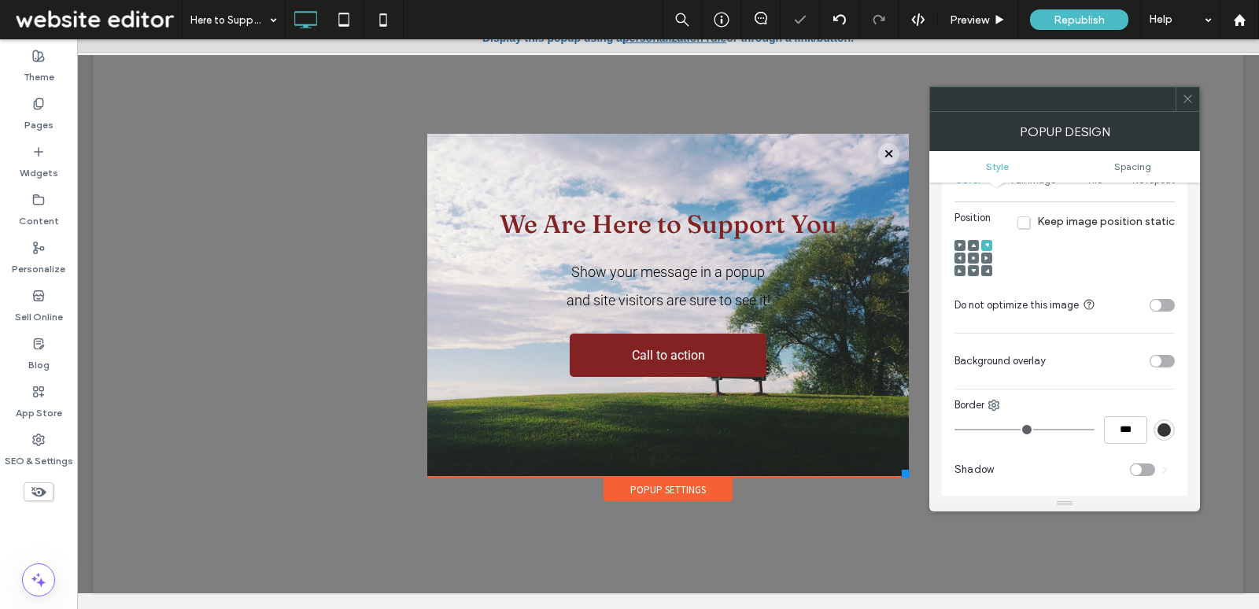
click at [1159, 356] on div "toggle" at bounding box center [1156, 361] width 11 height 11
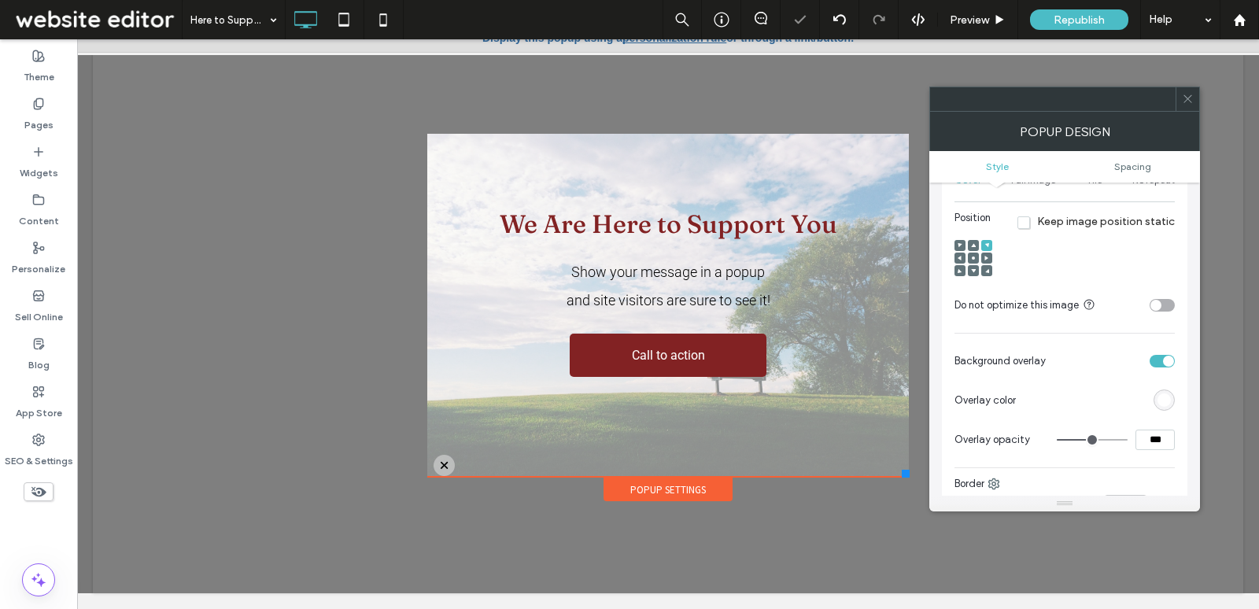
click at [1165, 401] on div "rgb(255,255,255)" at bounding box center [1164, 400] width 13 height 13
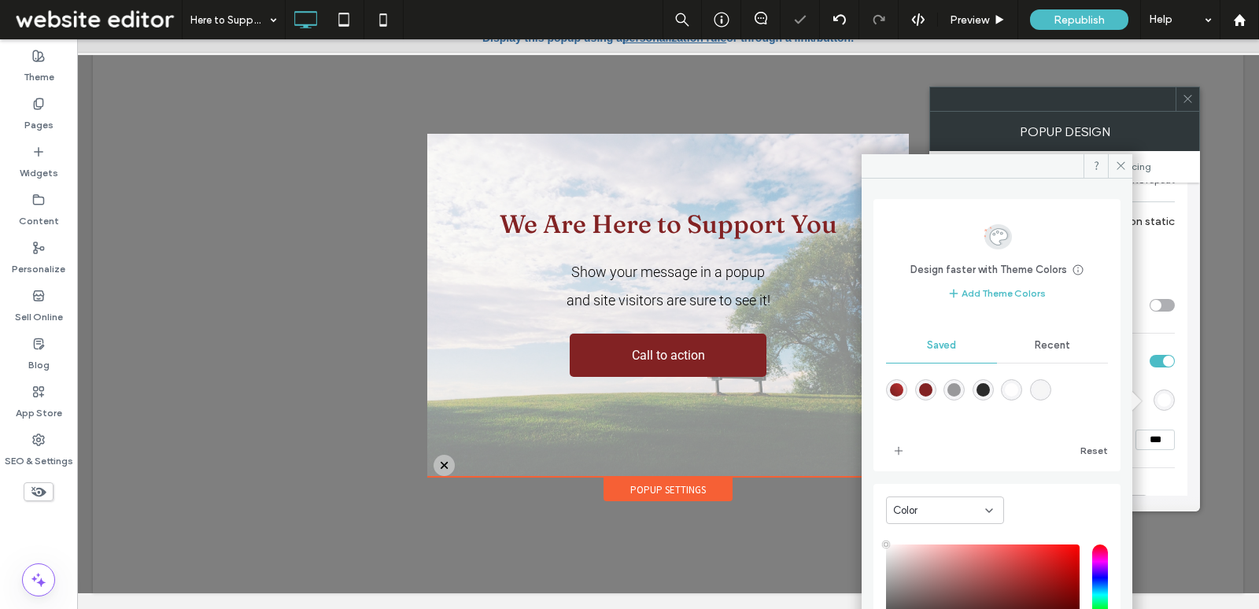
click at [990, 386] on div "rgba(43,43,43,1)" at bounding box center [983, 389] width 13 height 13
type input "*******"
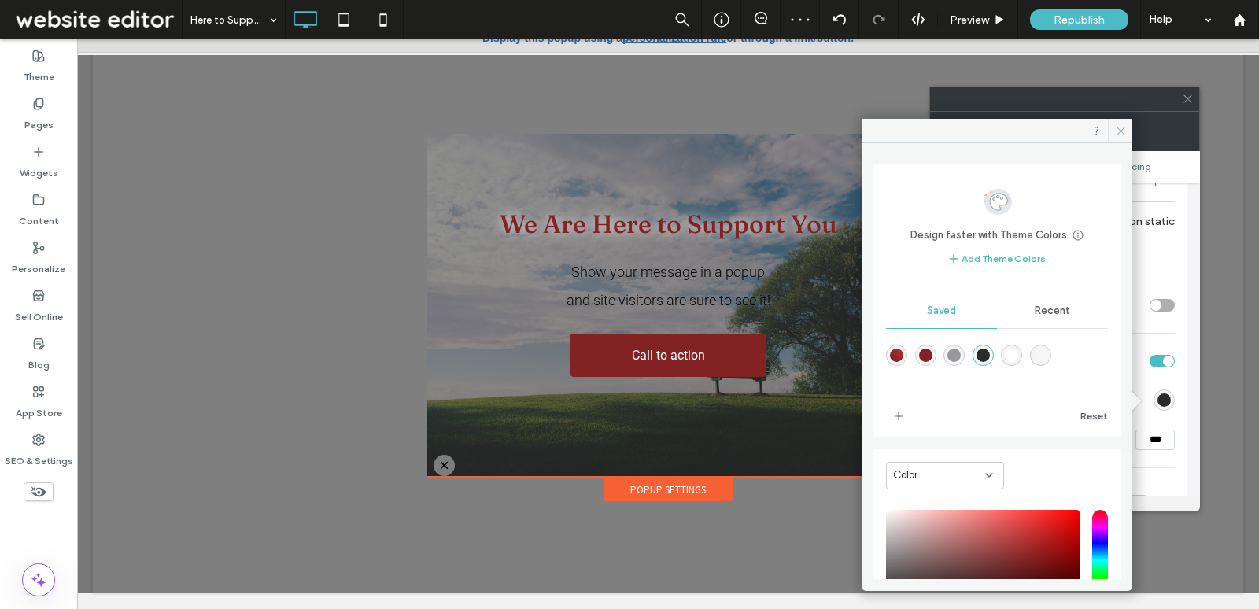
click at [1109, 133] on span at bounding box center [1120, 131] width 24 height 24
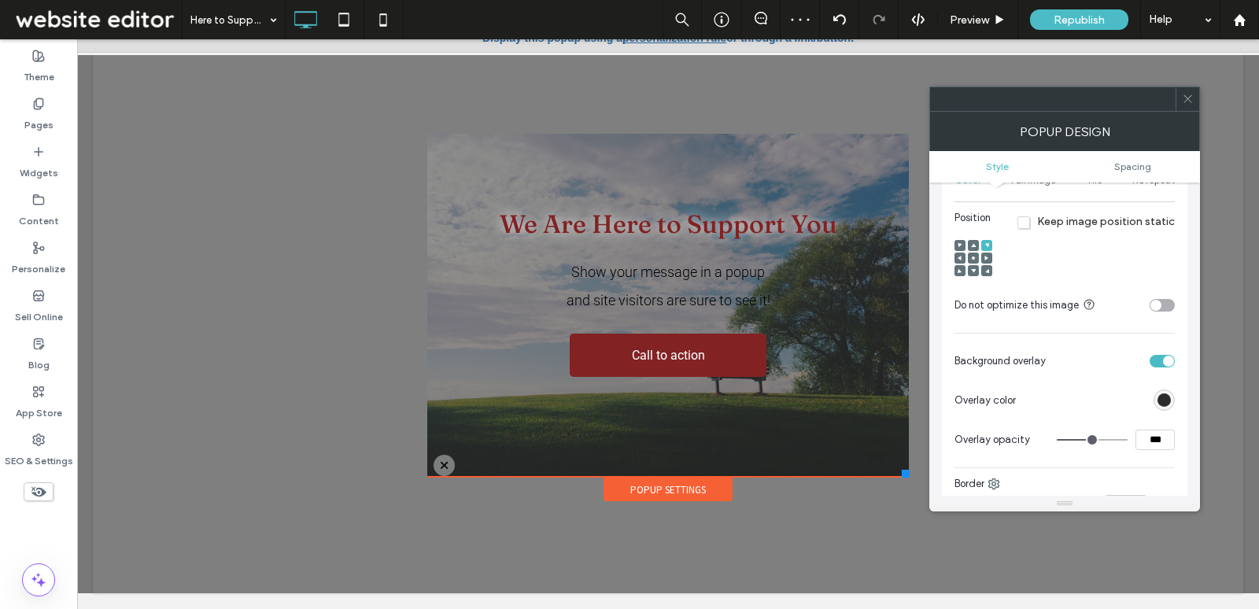
click at [1159, 355] on div "toggle" at bounding box center [1162, 361] width 25 height 13
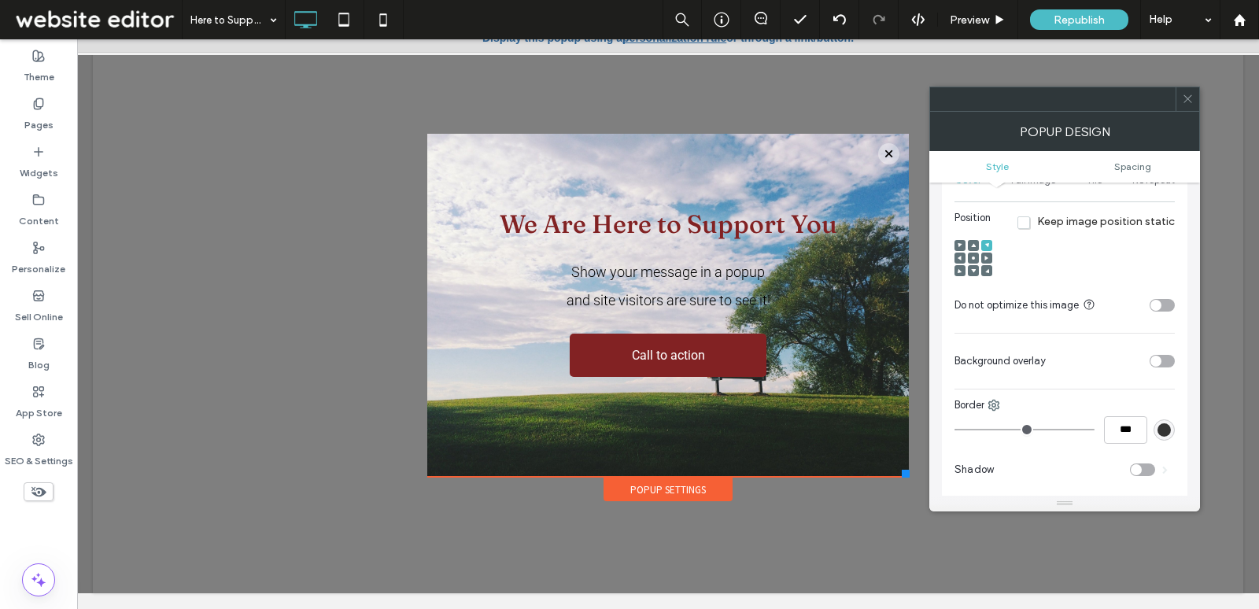
click at [1182, 101] on icon at bounding box center [1188, 99] width 12 height 12
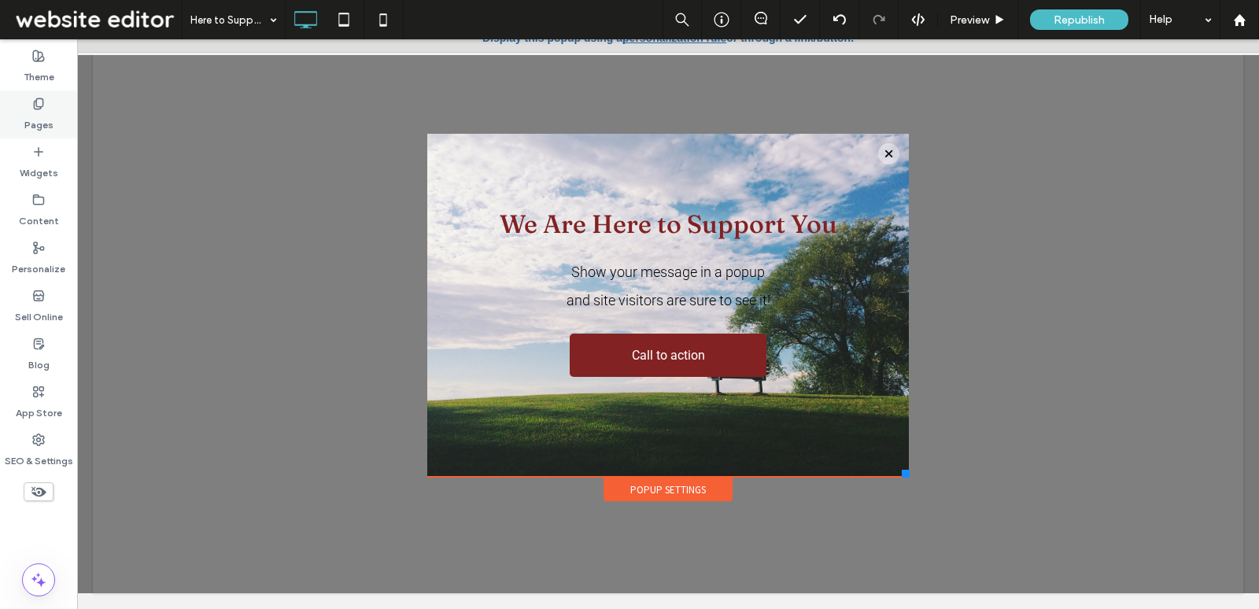
click at [45, 124] on label "Pages" at bounding box center [38, 121] width 29 height 22
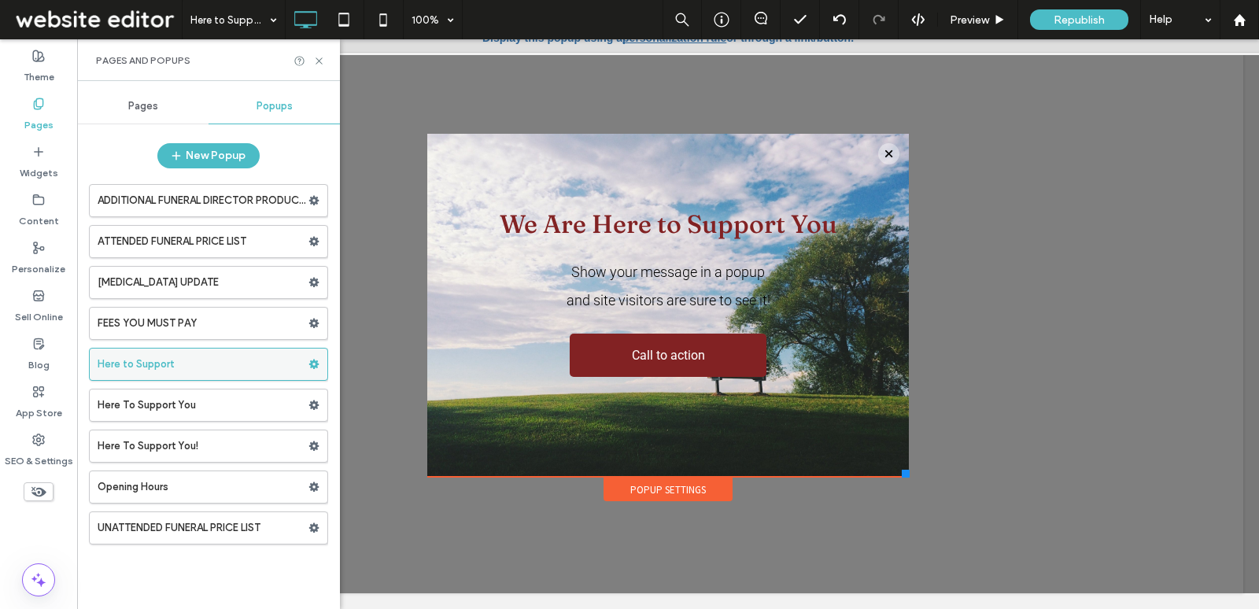
click at [309, 360] on icon at bounding box center [314, 364] width 11 height 11
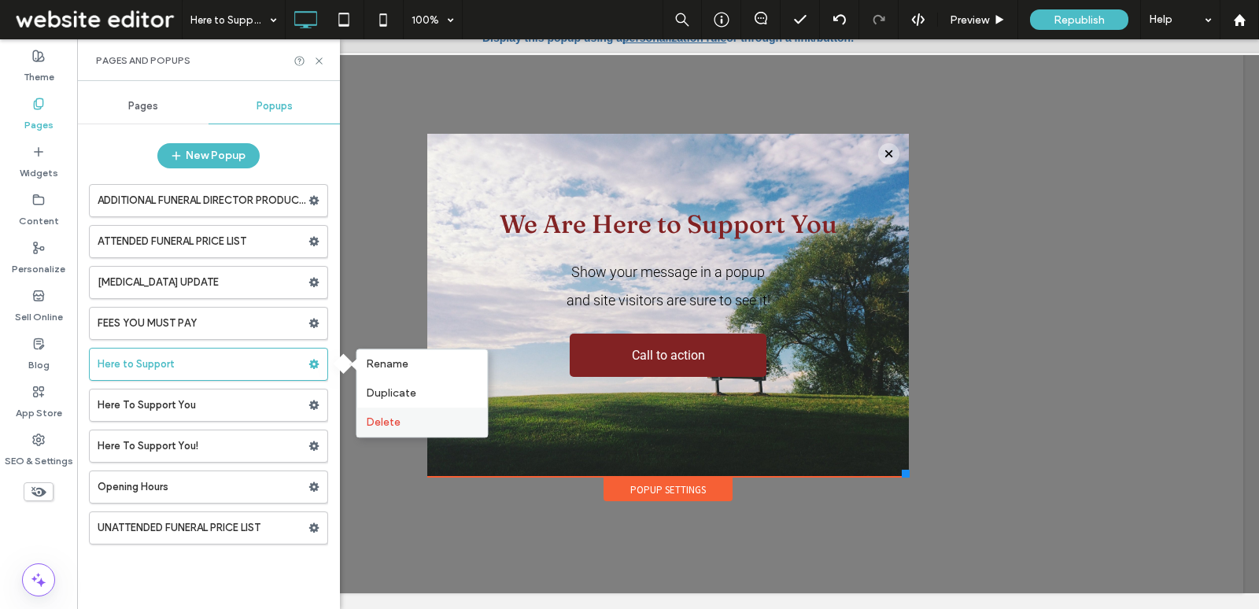
click at [380, 421] on span "Delete" at bounding box center [383, 422] width 35 height 13
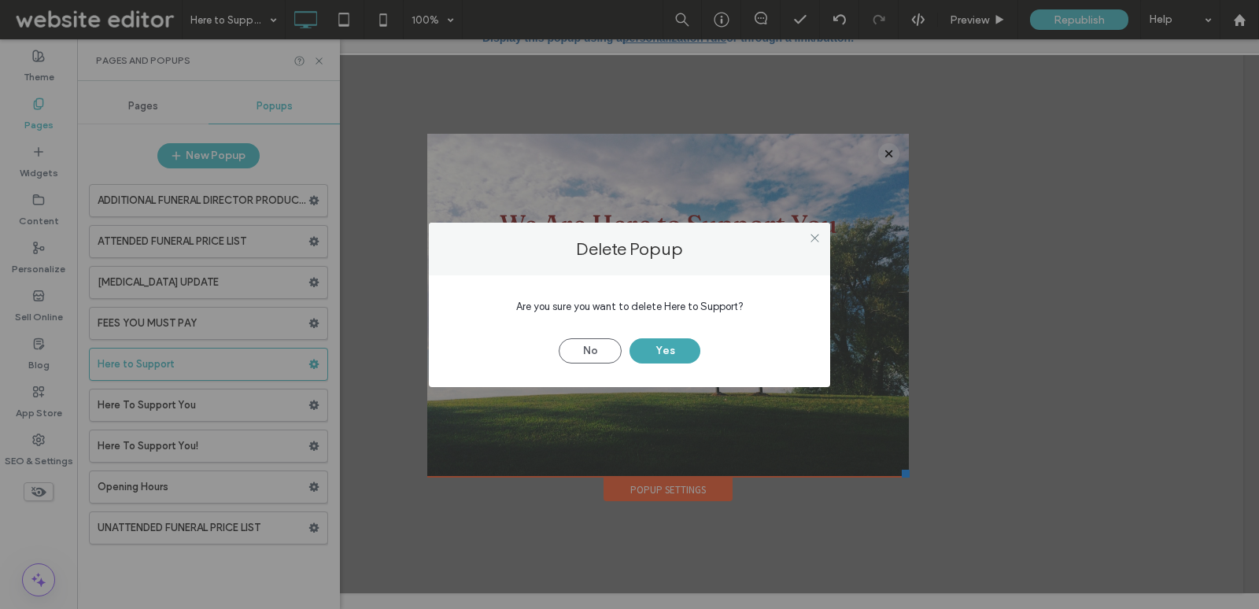
click at [654, 345] on button "Yes" at bounding box center [665, 350] width 71 height 25
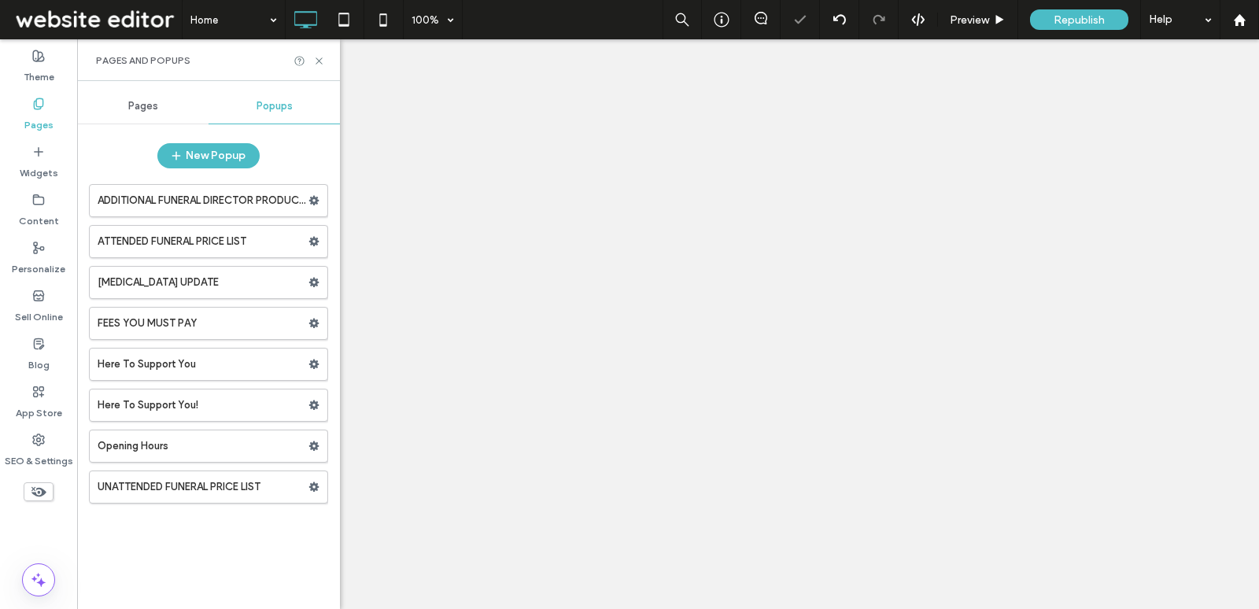
scroll to position [0, 0]
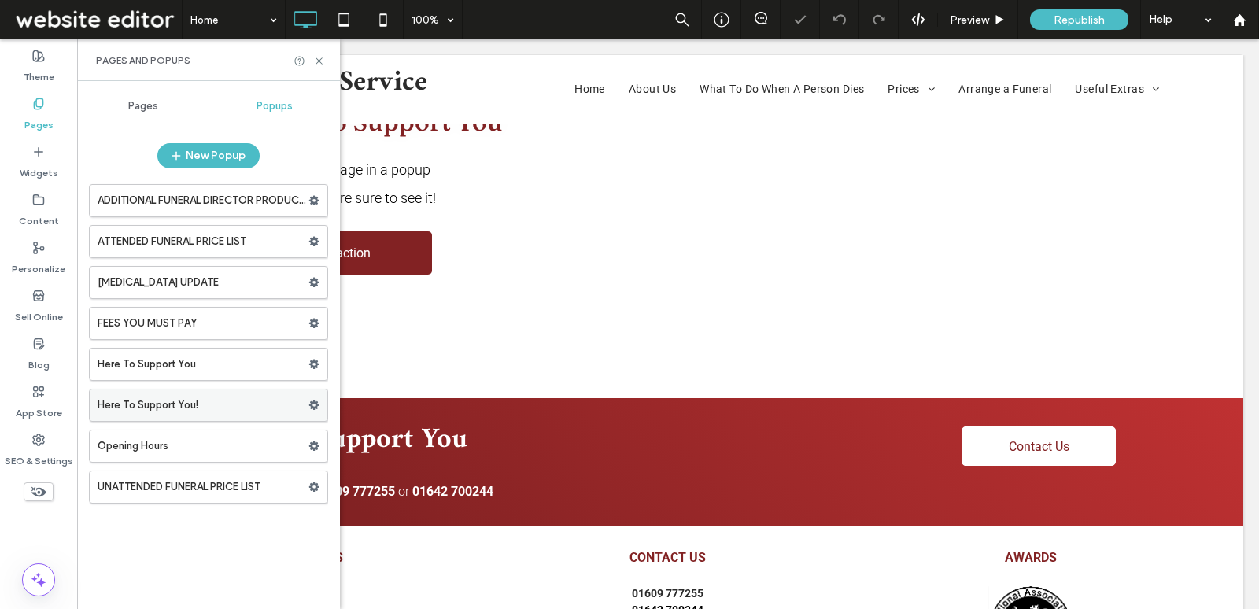
click at [232, 395] on label "Here To Support You!" at bounding box center [203, 405] width 211 height 31
click at [312, 360] on use at bounding box center [314, 364] width 10 height 9
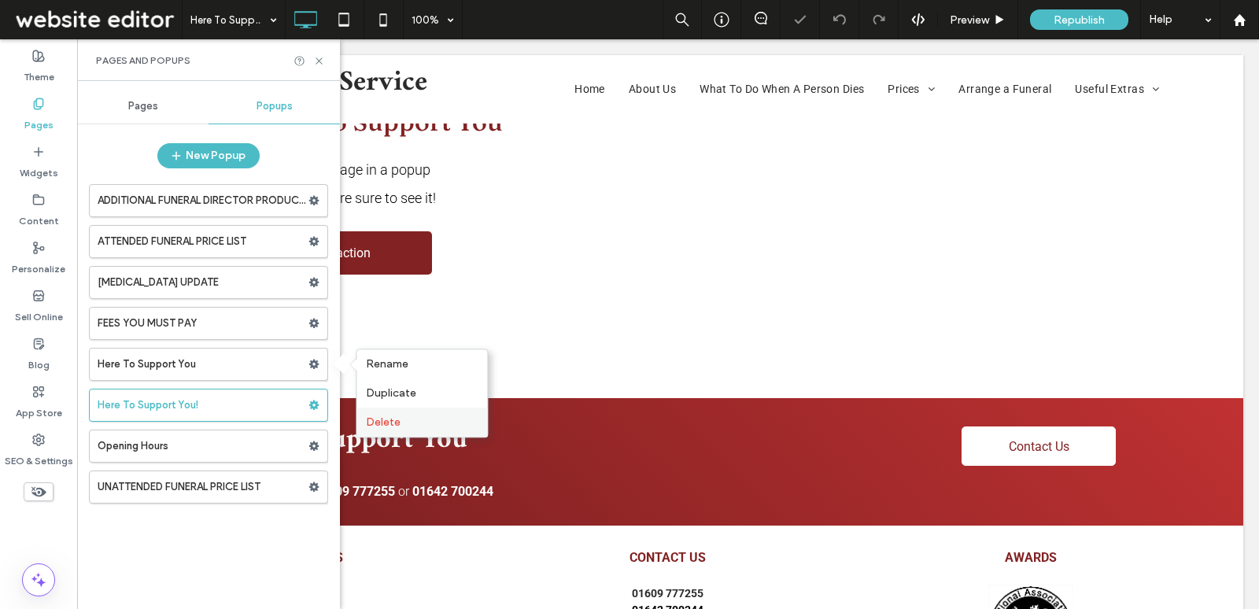
click at [386, 422] on span "Delete" at bounding box center [383, 422] width 35 height 13
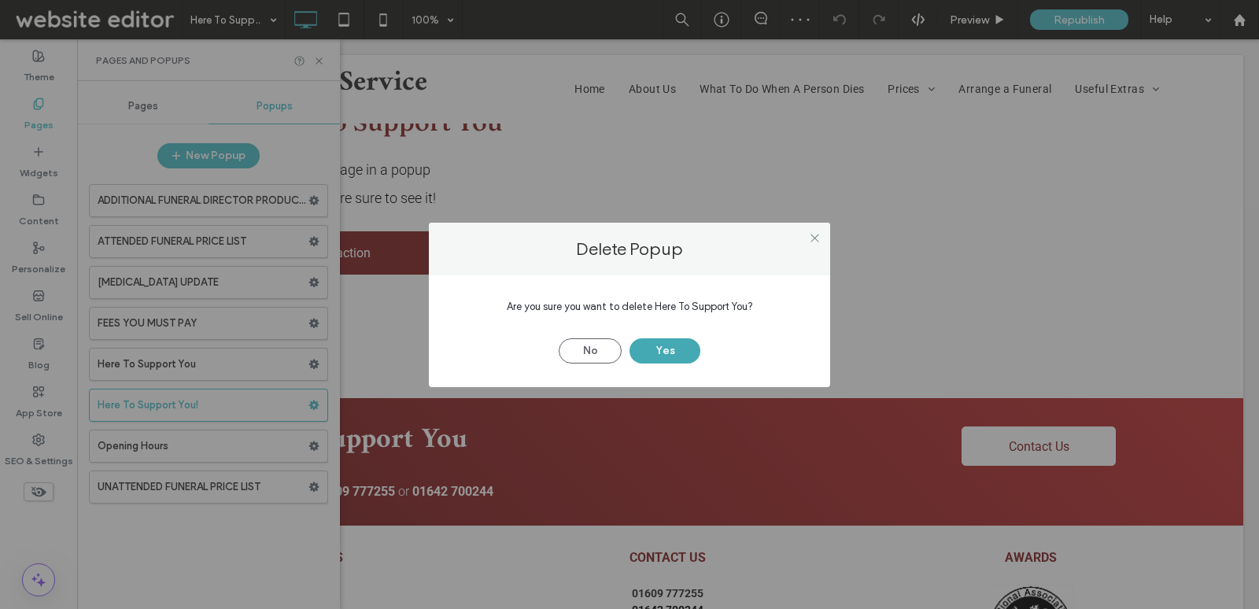
click at [671, 342] on button "Yes" at bounding box center [665, 350] width 71 height 25
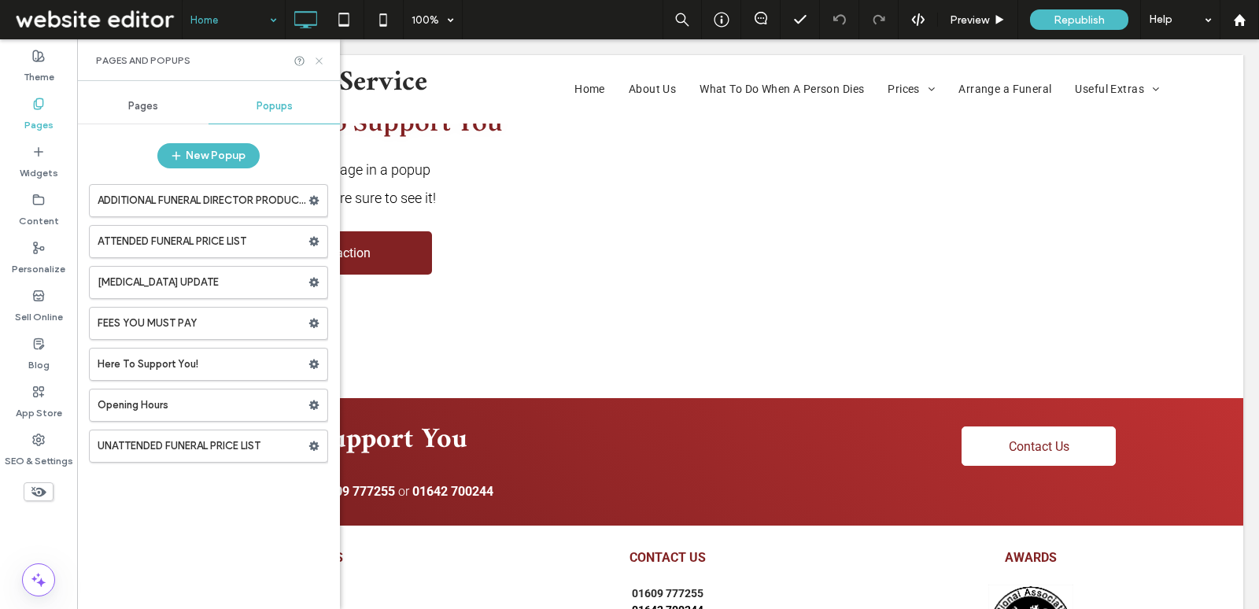
click at [319, 61] on use at bounding box center [319, 60] width 6 height 6
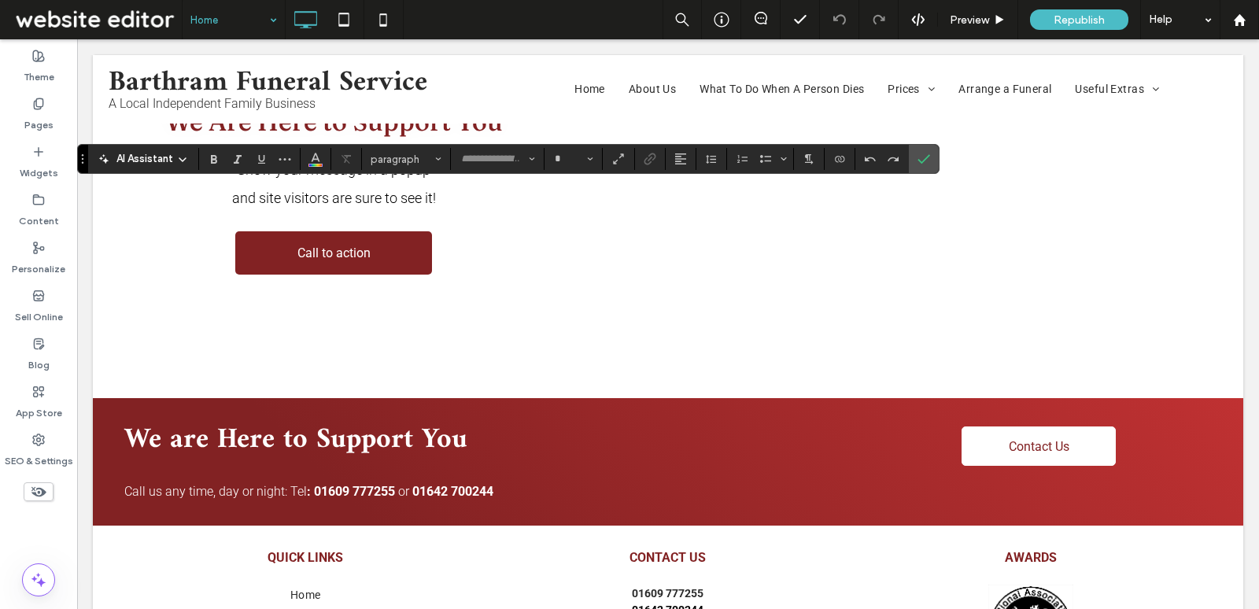
type input "******"
type input "**"
click at [435, 157] on icon "Styles" at bounding box center [438, 159] width 6 height 6
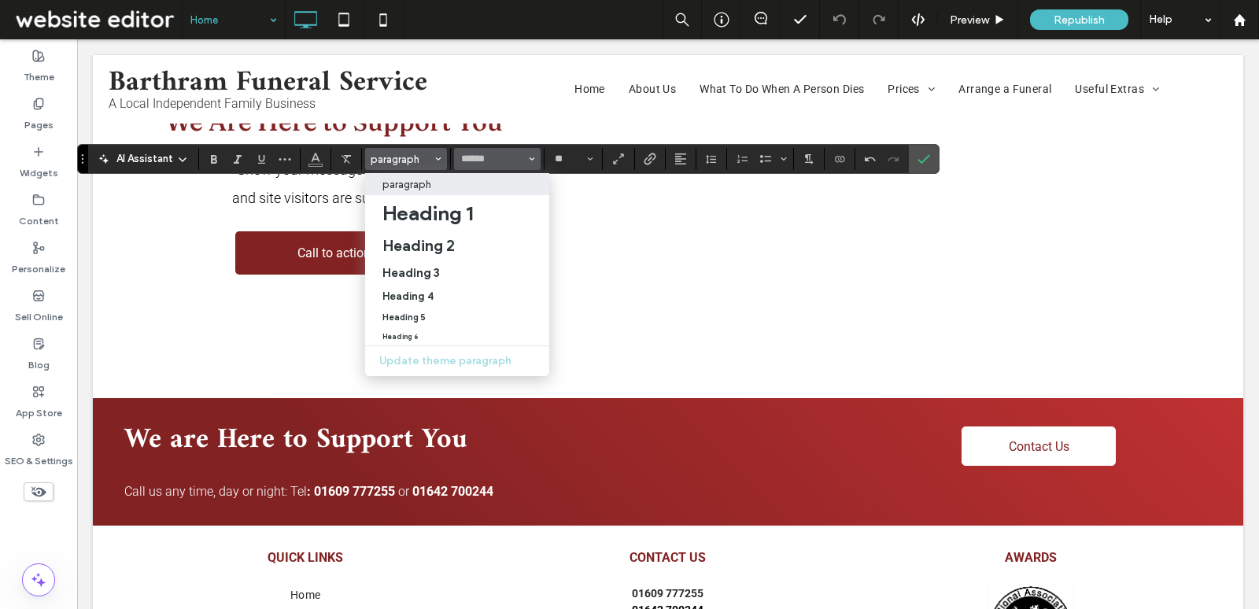
click at [531, 158] on icon "Font & Font weight" at bounding box center [532, 159] width 6 height 6
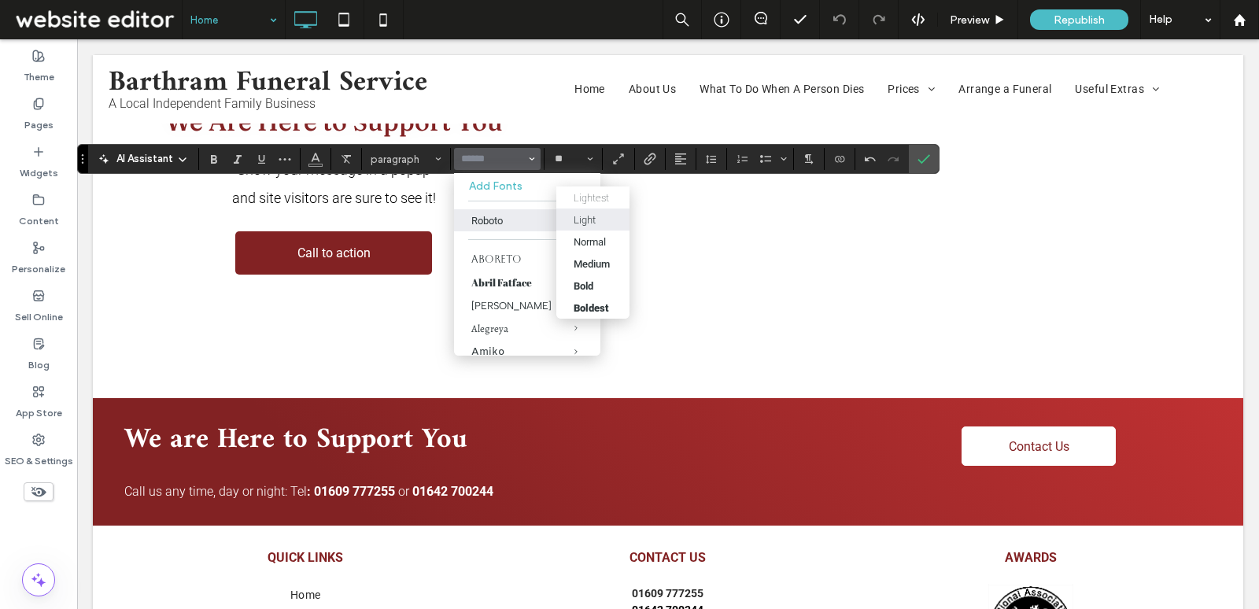
click at [594, 227] on label "Light" at bounding box center [592, 220] width 73 height 22
type input "******"
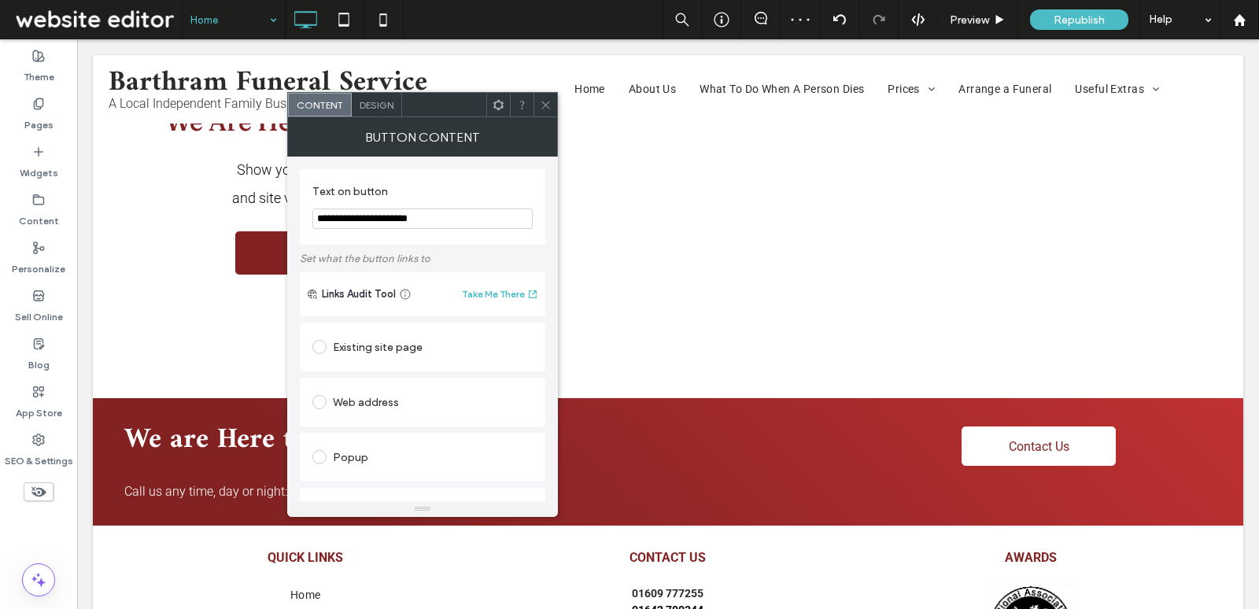
click at [394, 360] on div "Existing site page" at bounding box center [422, 347] width 220 height 33
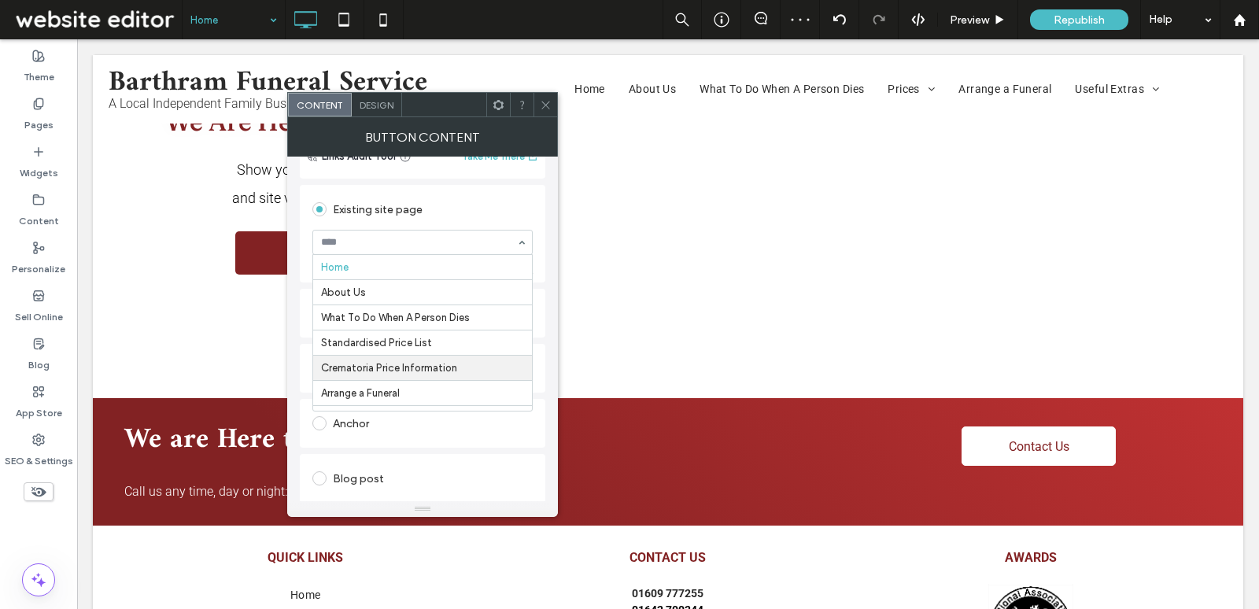
scroll to position [161, 0]
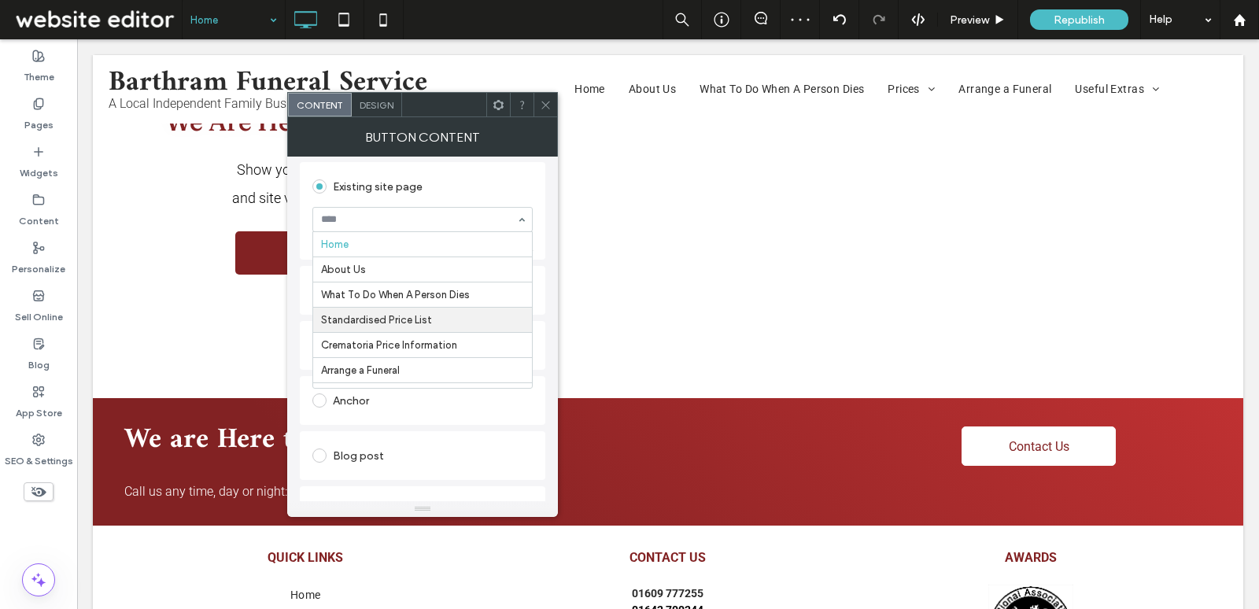
click at [540, 279] on div "Web address" at bounding box center [423, 290] width 246 height 49
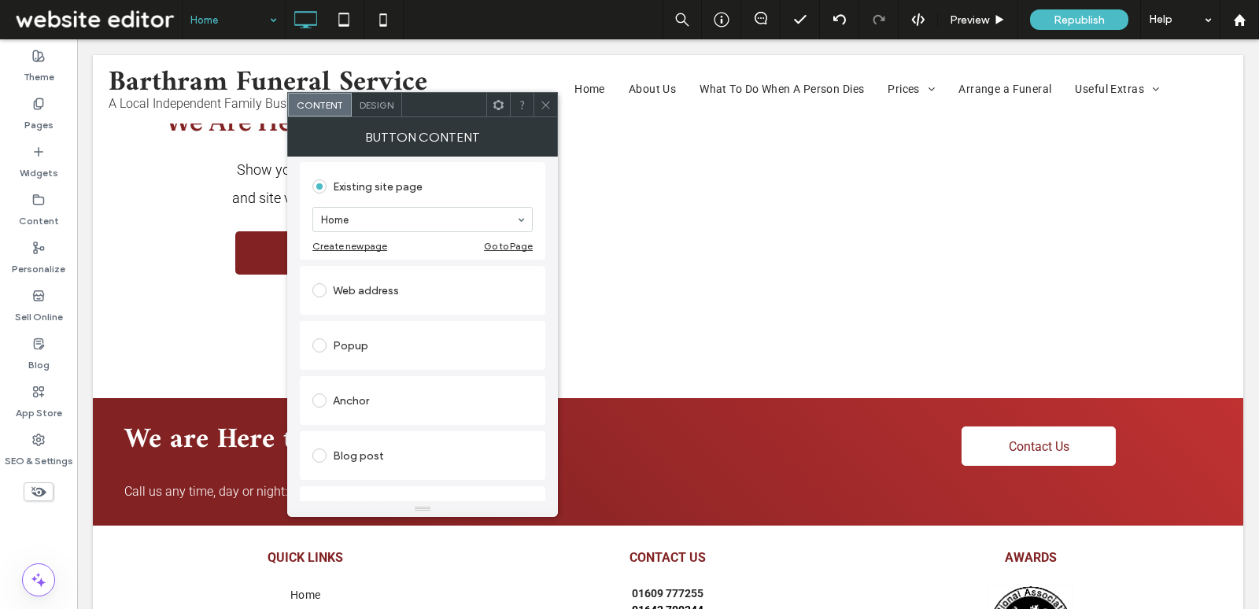
click at [500, 282] on div "Web address" at bounding box center [422, 290] width 220 height 25
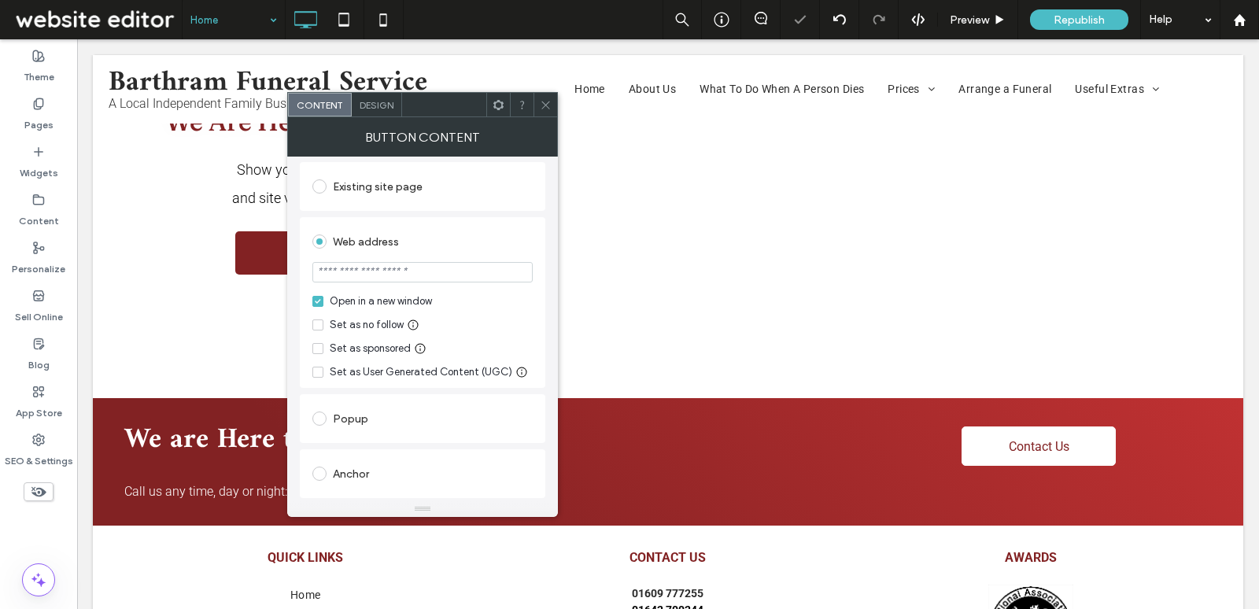
click at [451, 275] on input "url" at bounding box center [422, 272] width 220 height 20
paste input "**********"
type input "**********"
click at [547, 99] on icon at bounding box center [546, 105] width 12 height 12
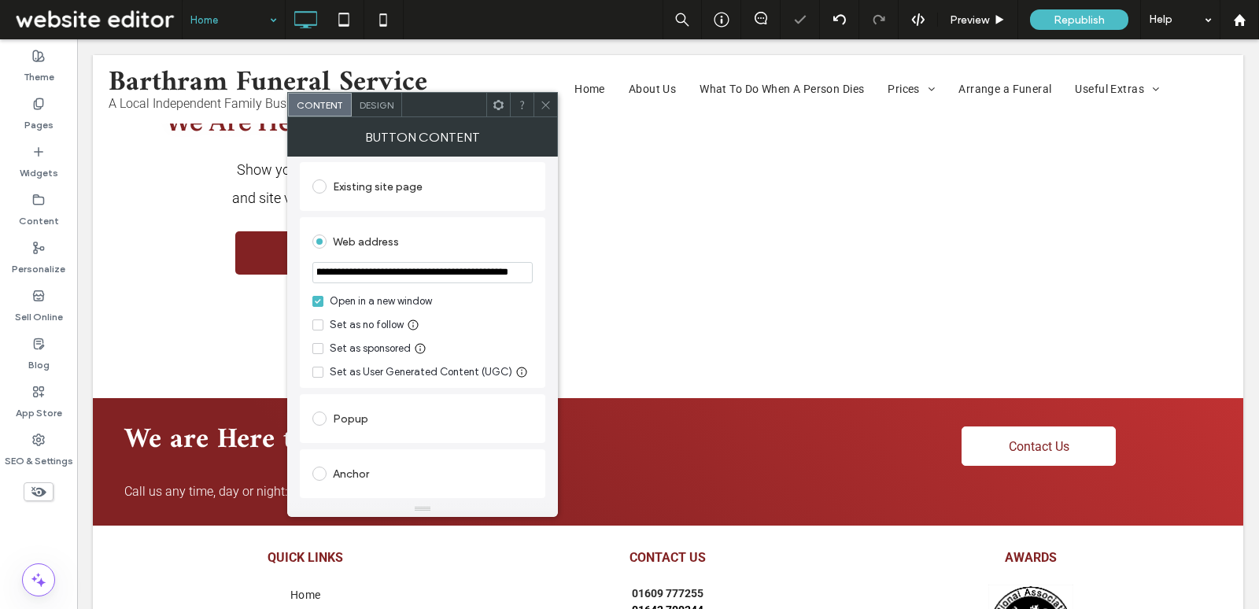
scroll to position [0, 0]
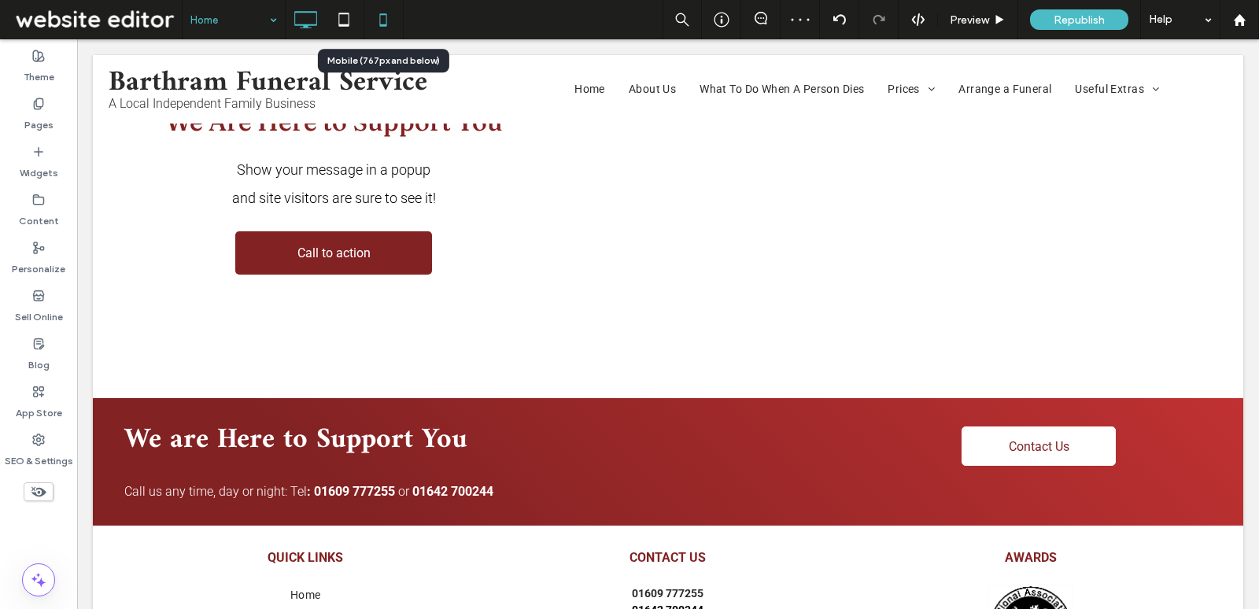
click at [383, 15] on use at bounding box center [383, 19] width 7 height 13
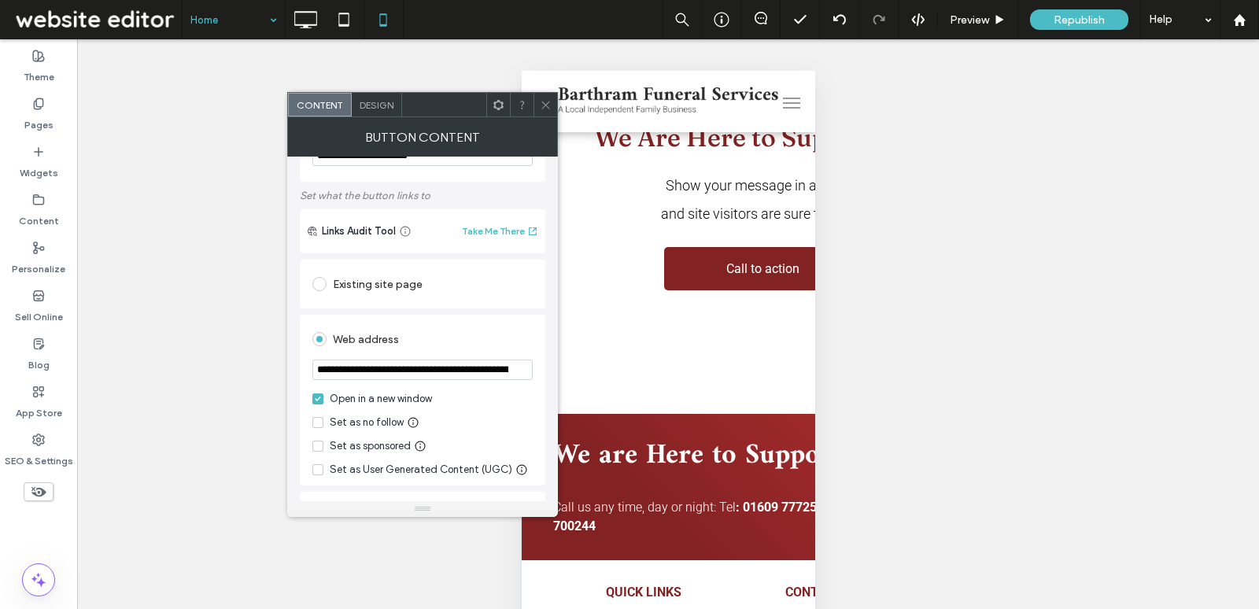
scroll to position [67, 0]
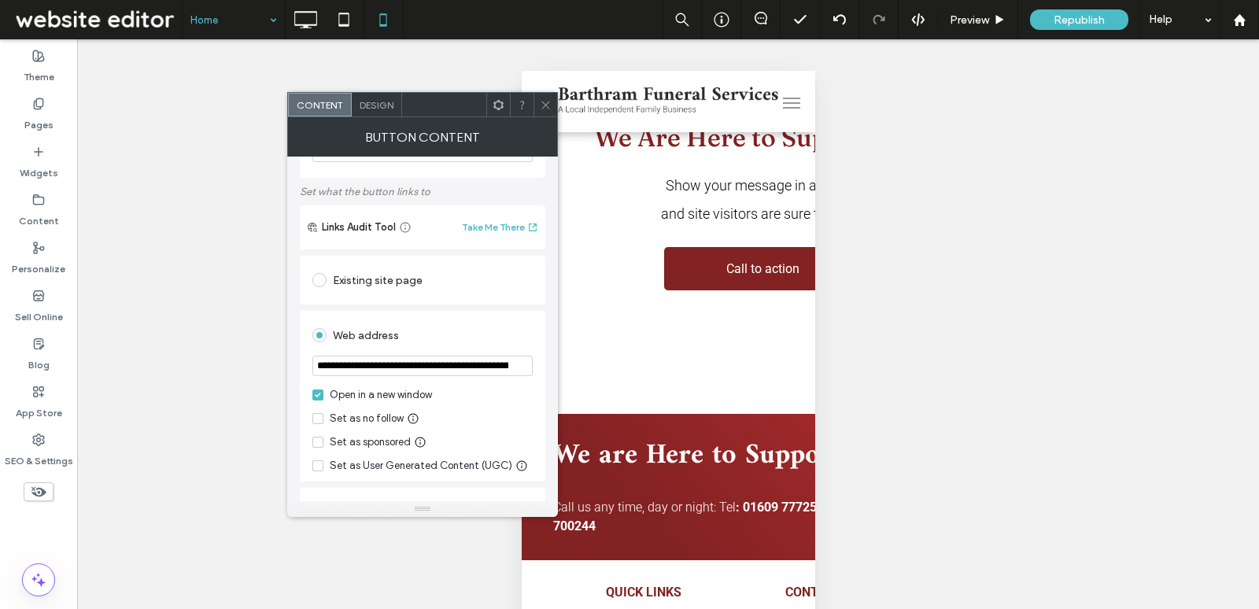
click at [546, 111] on span at bounding box center [546, 105] width 12 height 24
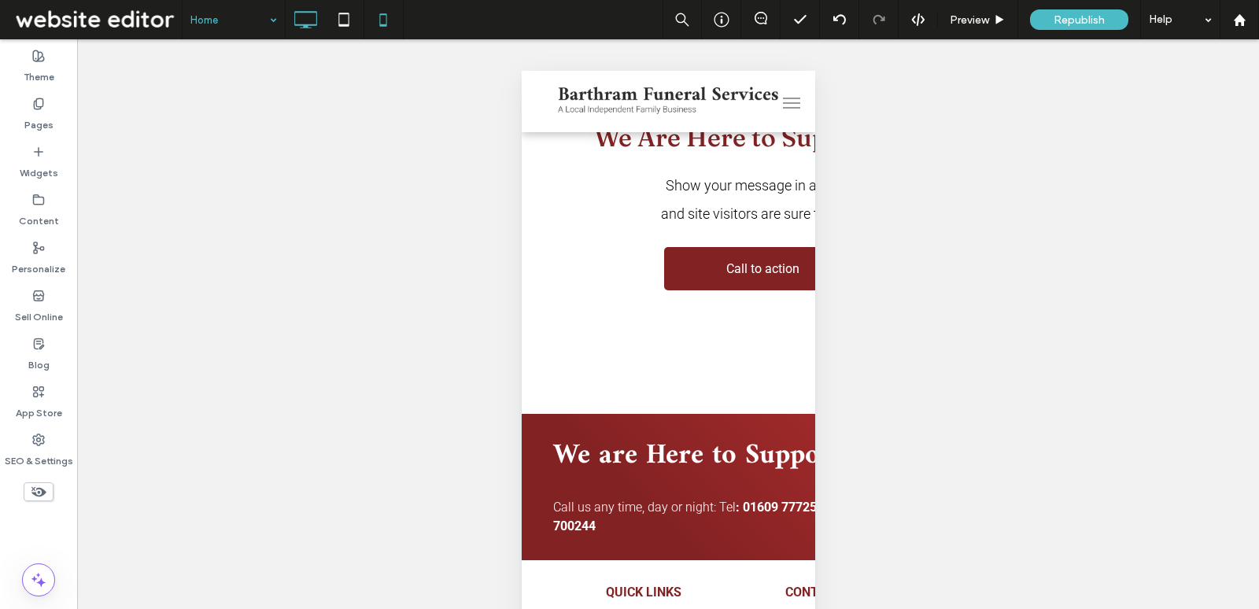
click at [291, 25] on icon at bounding box center [305, 19] width 31 height 31
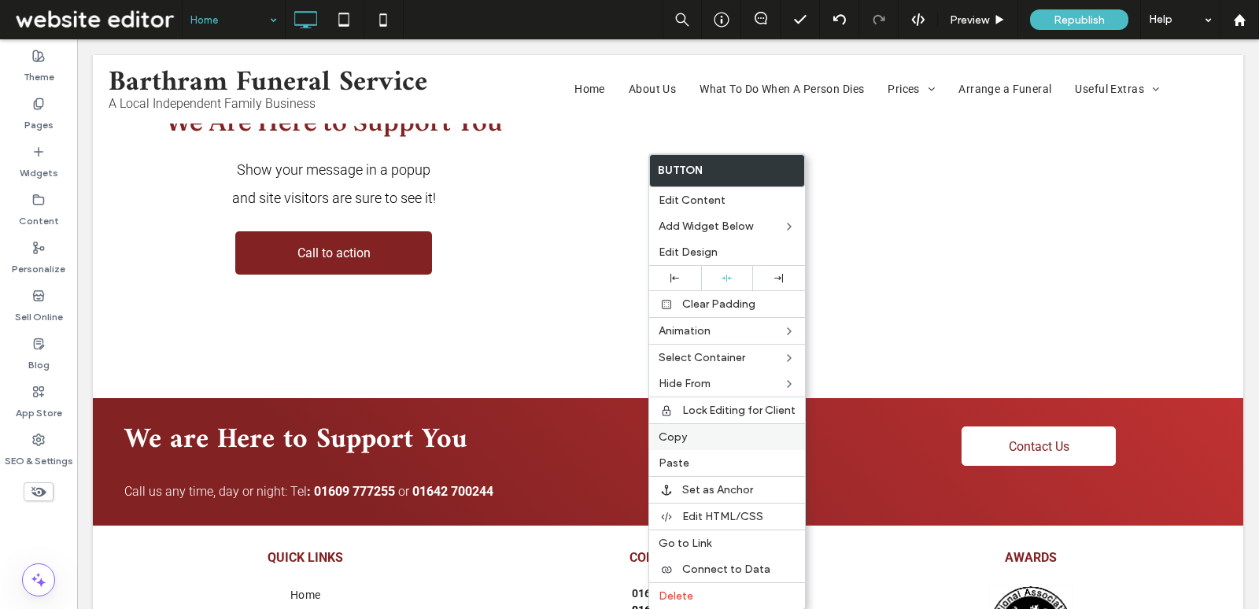
click at [674, 431] on span "Copy" at bounding box center [673, 437] width 28 height 13
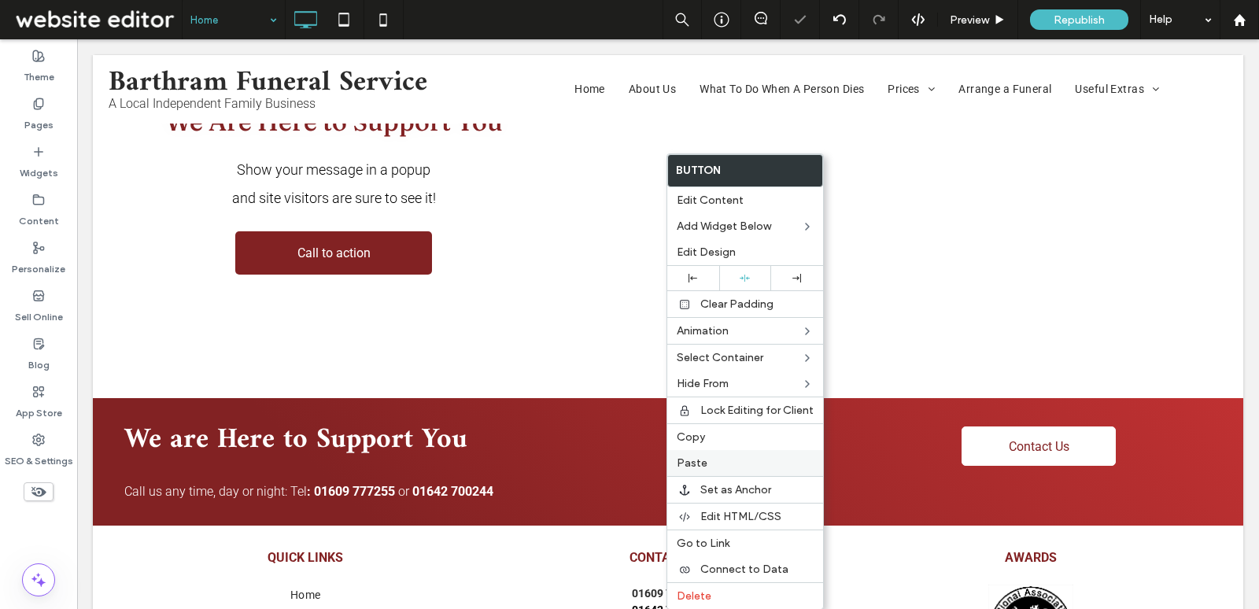
click at [714, 468] on div "Paste" at bounding box center [745, 463] width 156 height 26
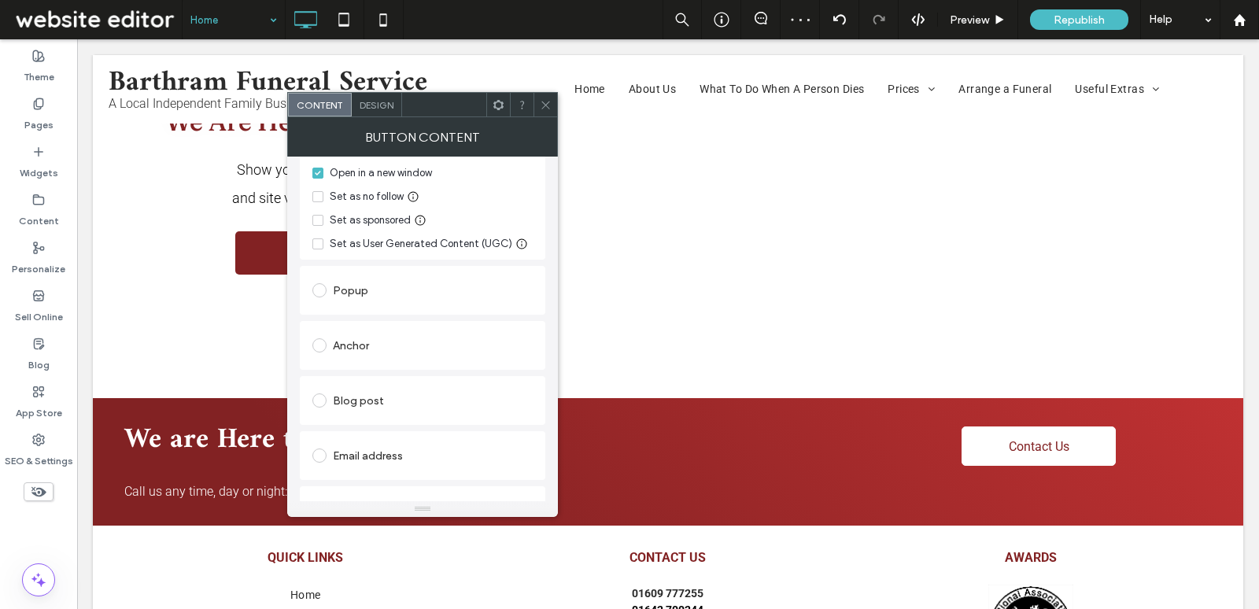
scroll to position [372, 0]
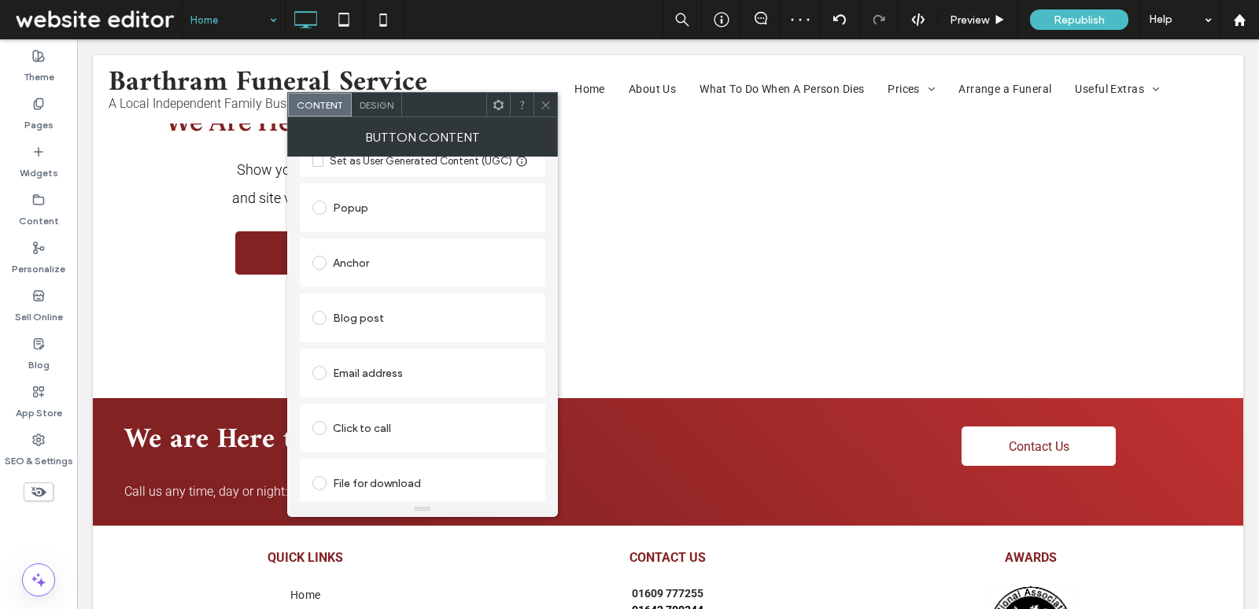
click at [407, 429] on div "Click to call" at bounding box center [422, 428] width 220 height 25
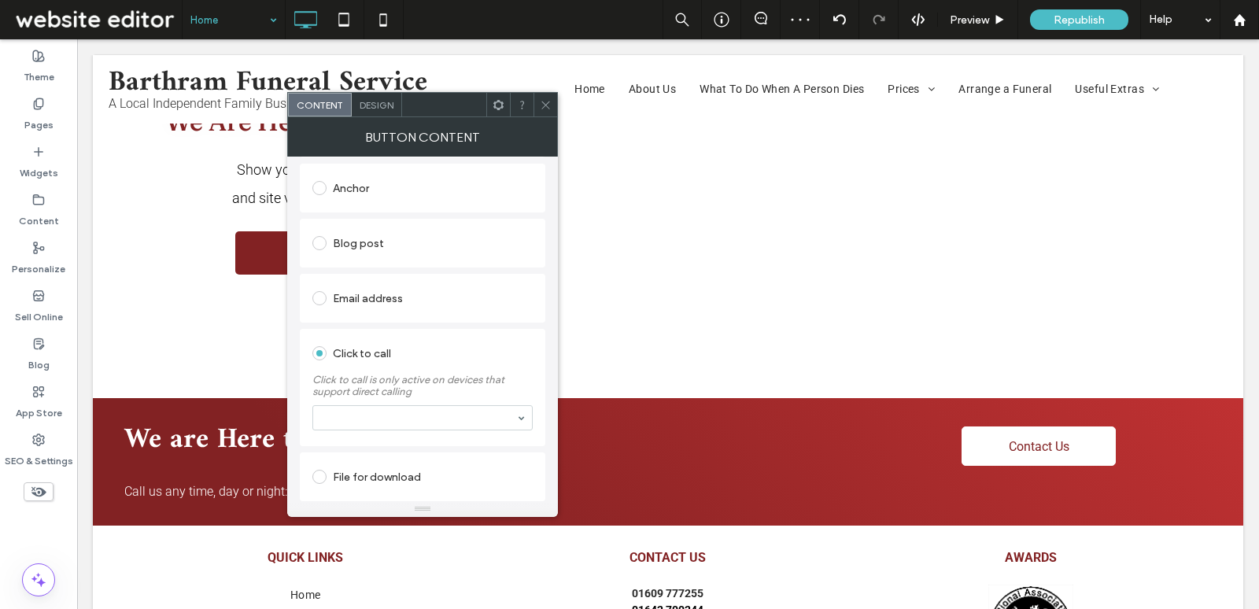
scroll to position [323, 0]
click at [543, 108] on icon at bounding box center [546, 105] width 12 height 12
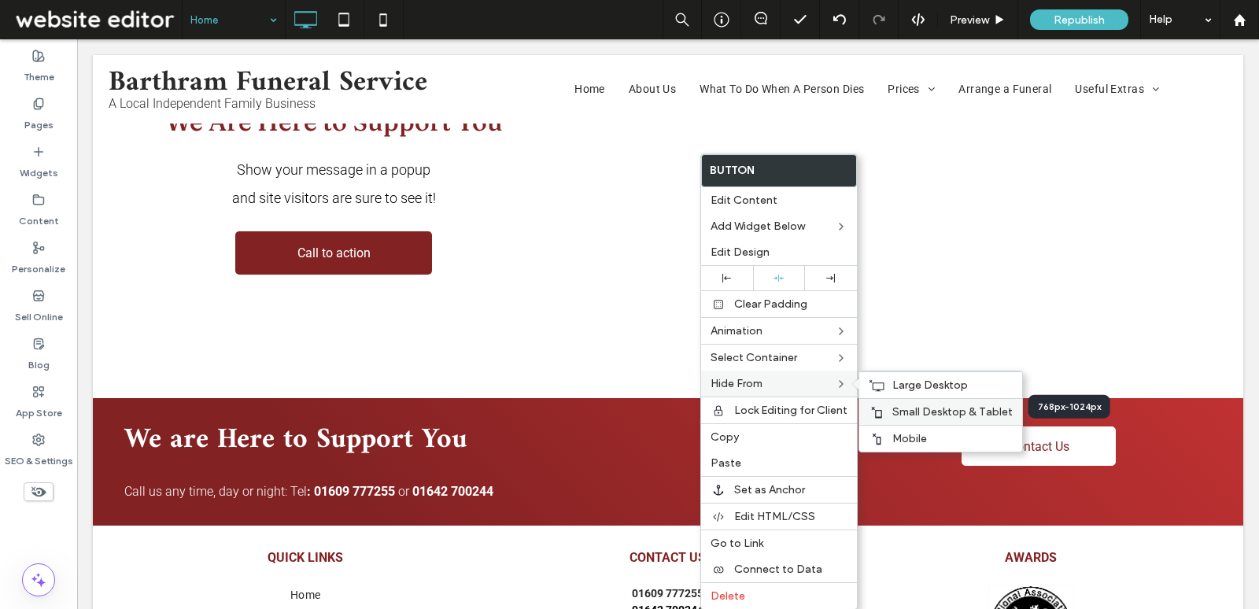
click at [899, 409] on span "Small Desktop & Tablet" at bounding box center [953, 411] width 120 height 13
click at [894, 385] on span "Large Desktop" at bounding box center [931, 385] width 76 height 13
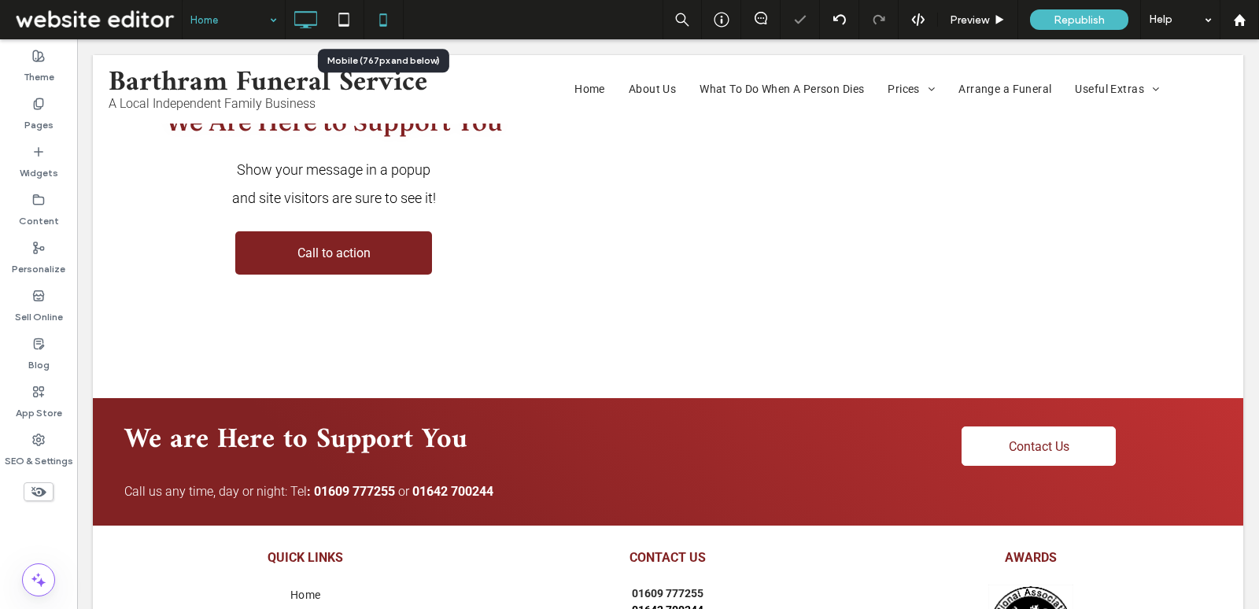
click at [382, 20] on icon at bounding box center [383, 19] width 31 height 31
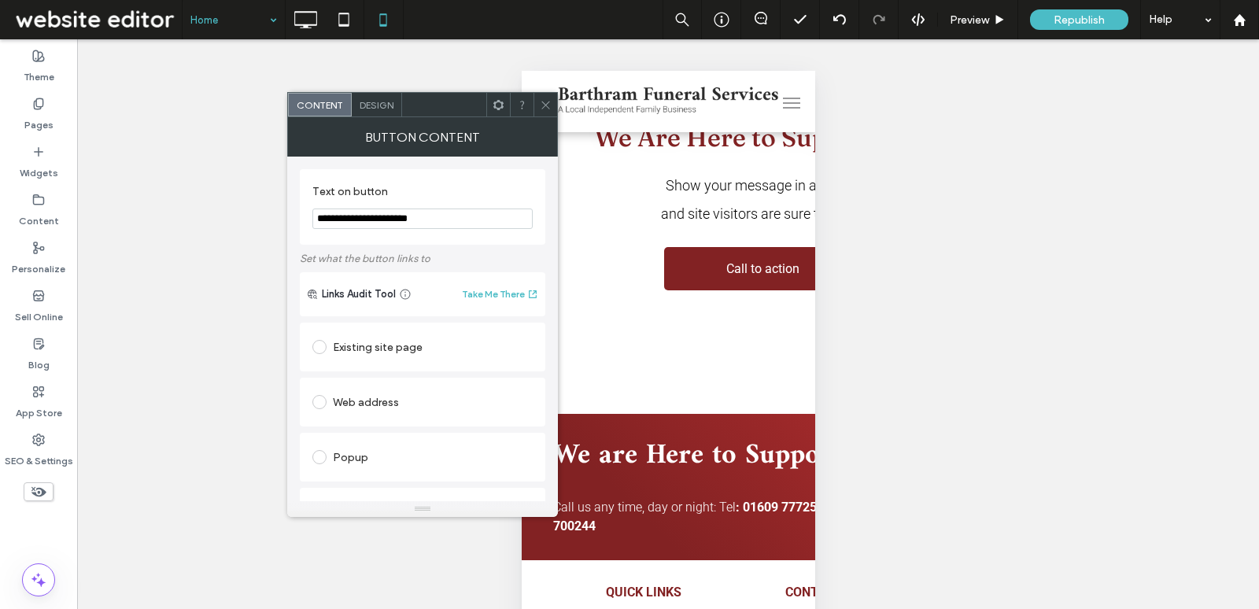
scroll to position [281, 0]
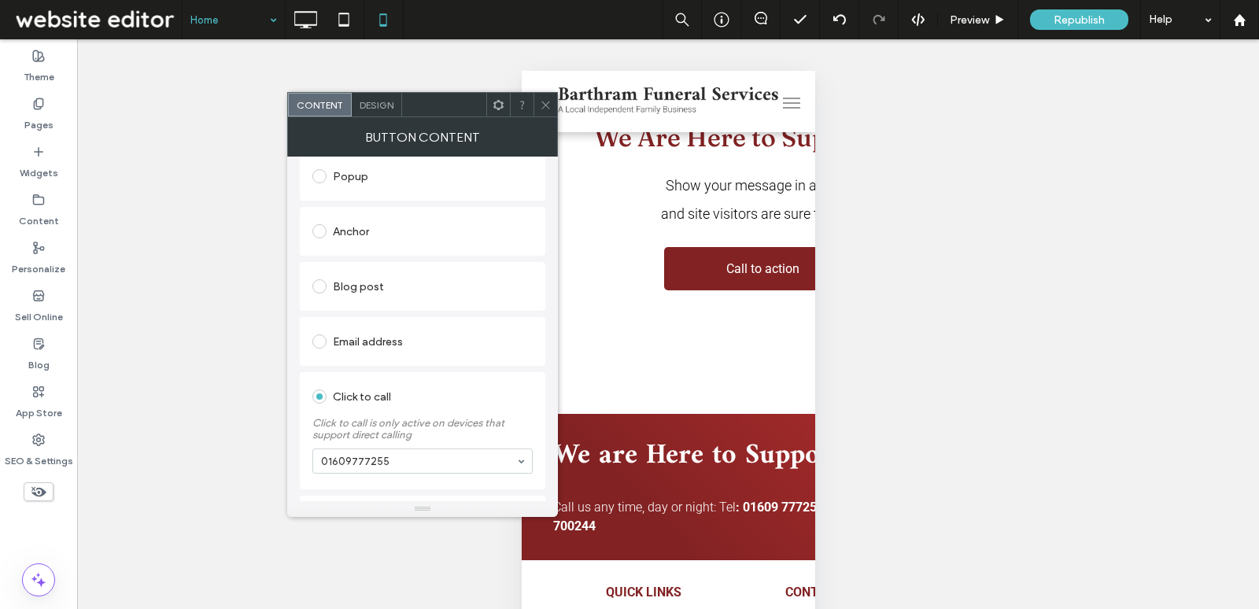
click at [549, 99] on icon at bounding box center [546, 105] width 12 height 12
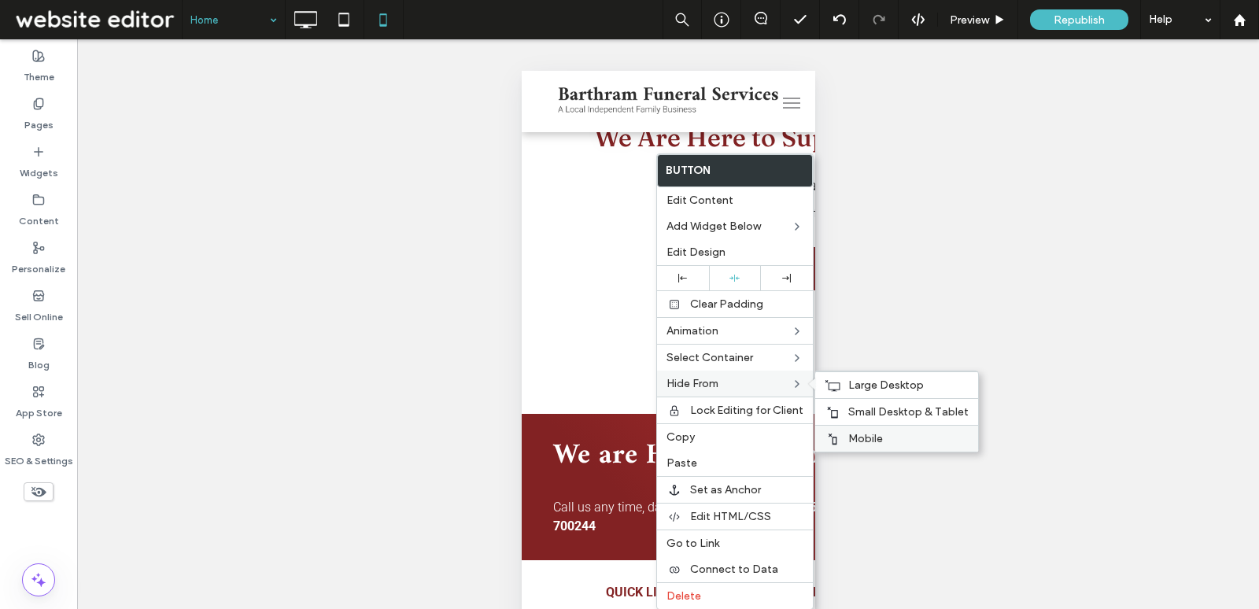
click at [863, 432] on span "Mobile" at bounding box center [865, 438] width 35 height 13
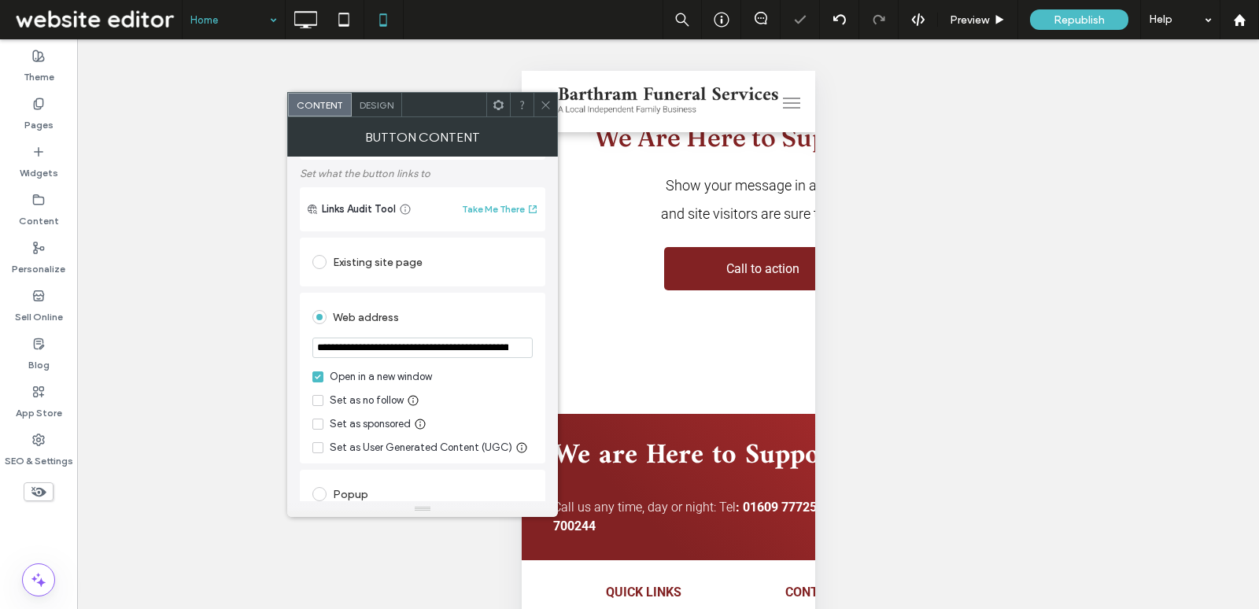
scroll to position [199, 0]
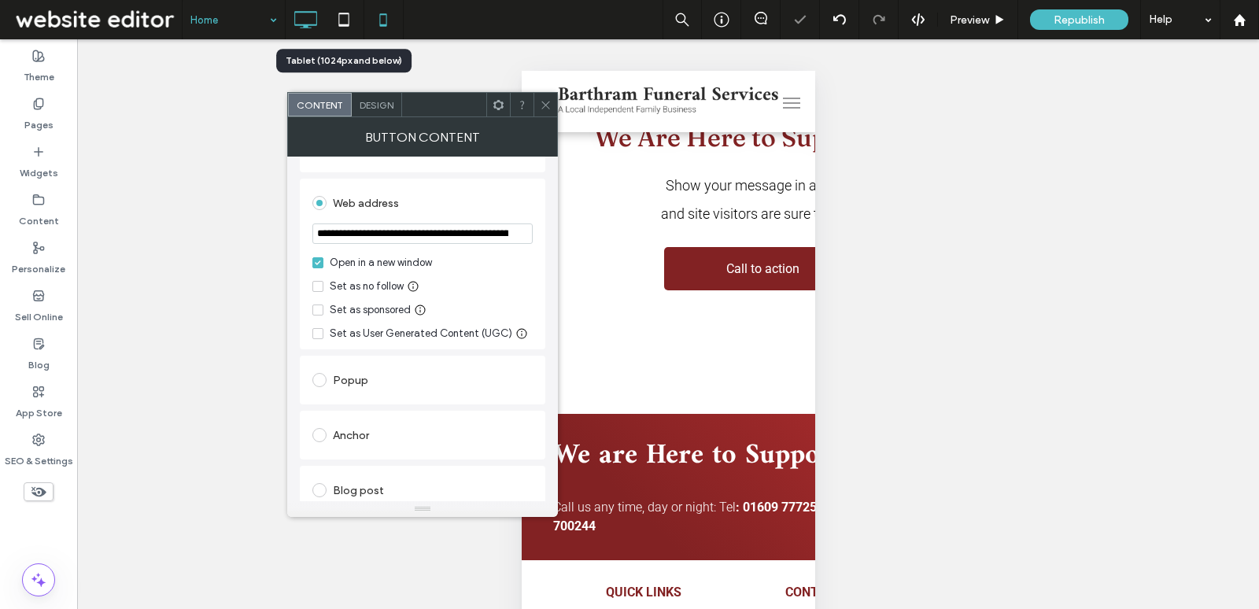
click at [320, 15] on div at bounding box center [305, 19] width 39 height 31
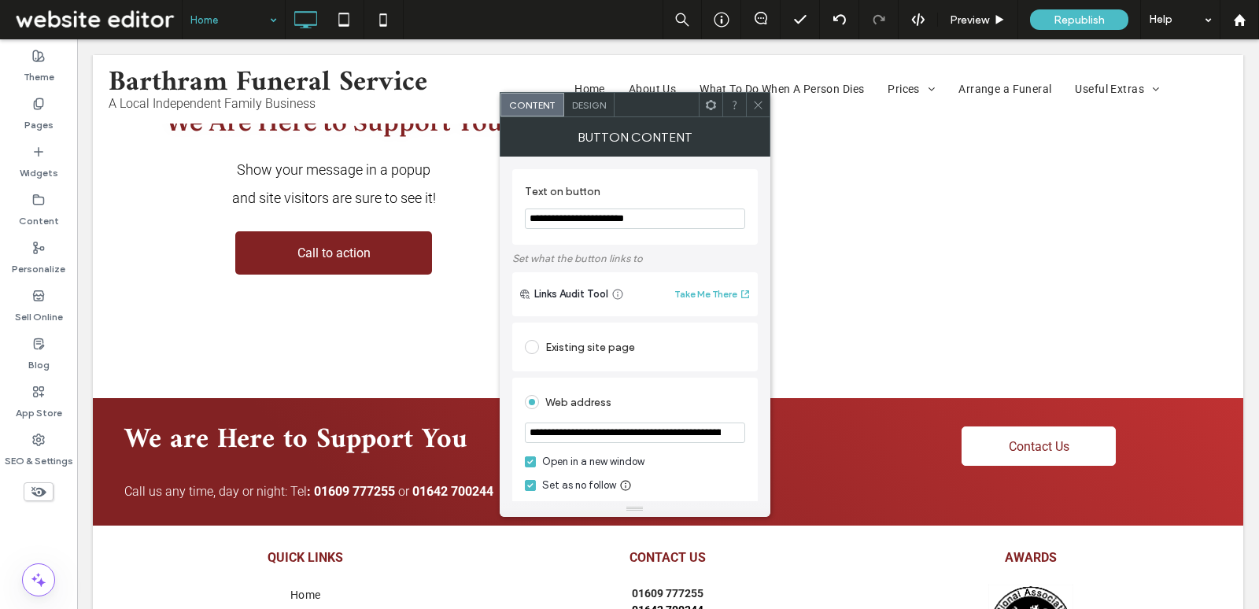
paste input "Text on button"
type input "**********"
click at [758, 109] on icon at bounding box center [758, 105] width 12 height 12
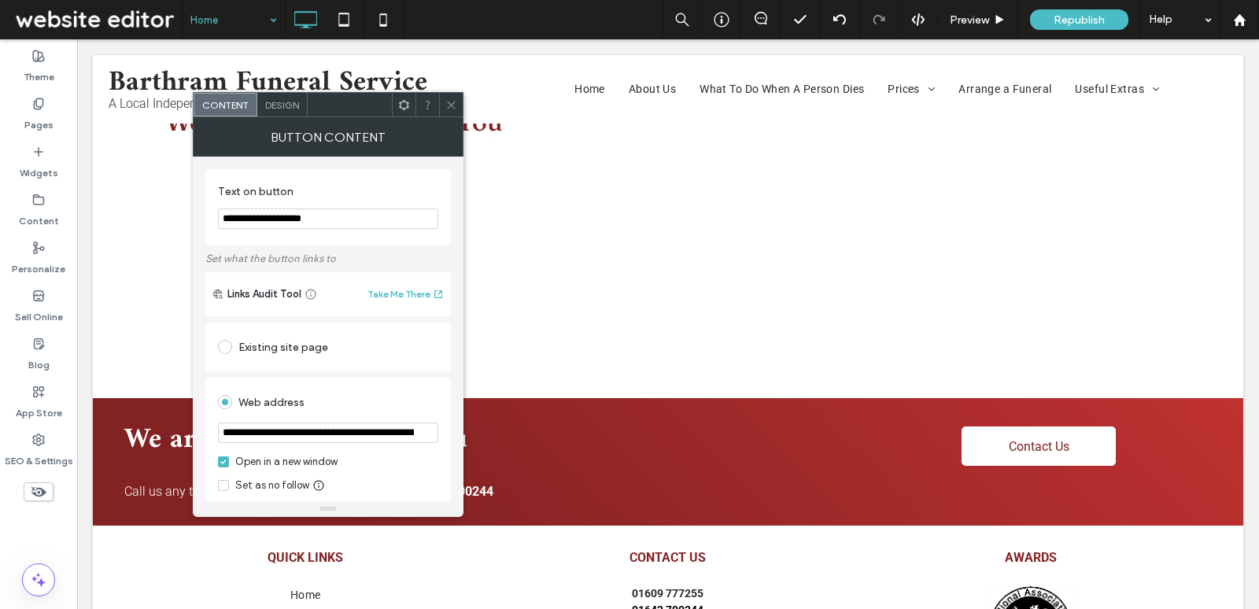
click at [312, 427] on input "**********" at bounding box center [328, 433] width 220 height 20
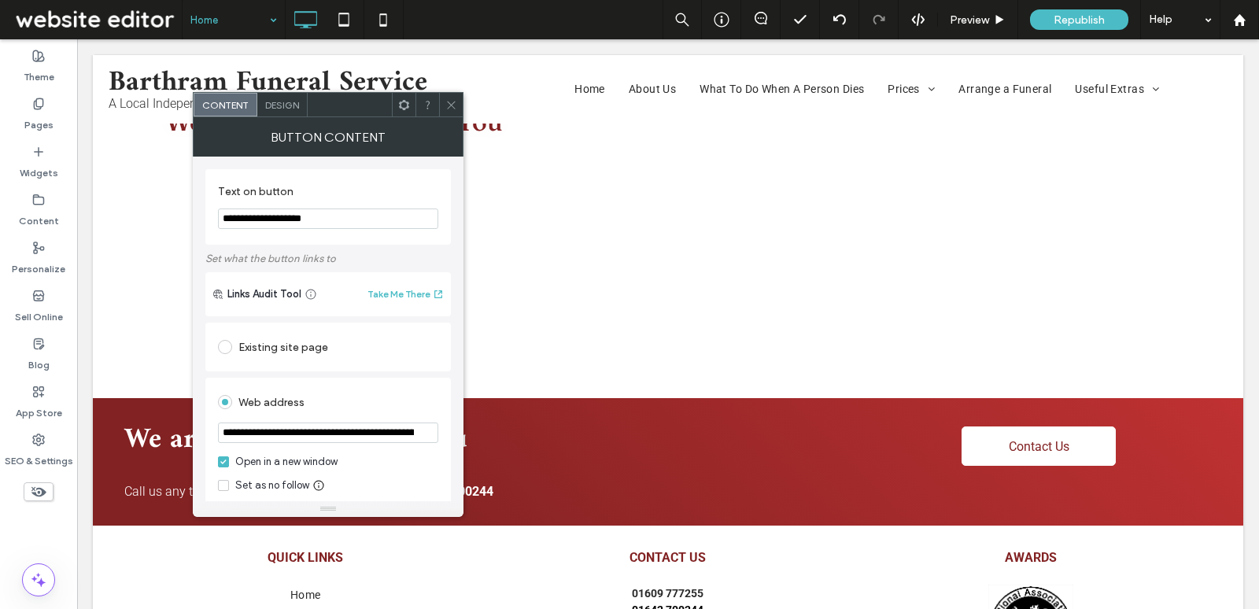
paste input "url"
type input "**********"
click at [403, 401] on div "Web address" at bounding box center [328, 402] width 220 height 25
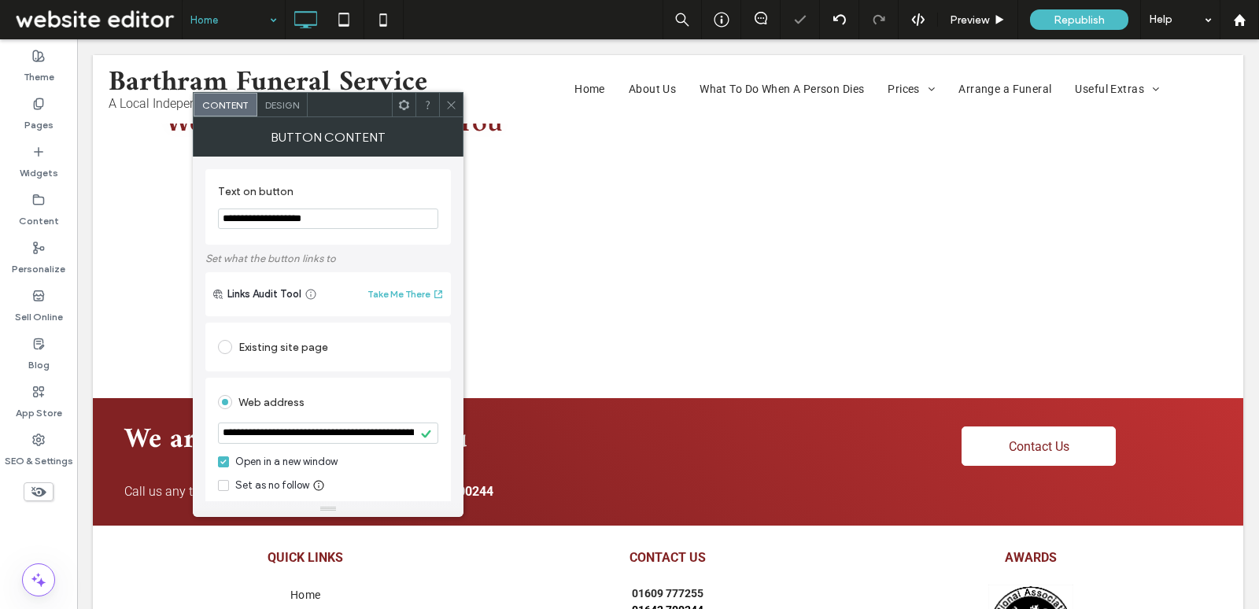
click at [444, 101] on div at bounding box center [451, 105] width 24 height 24
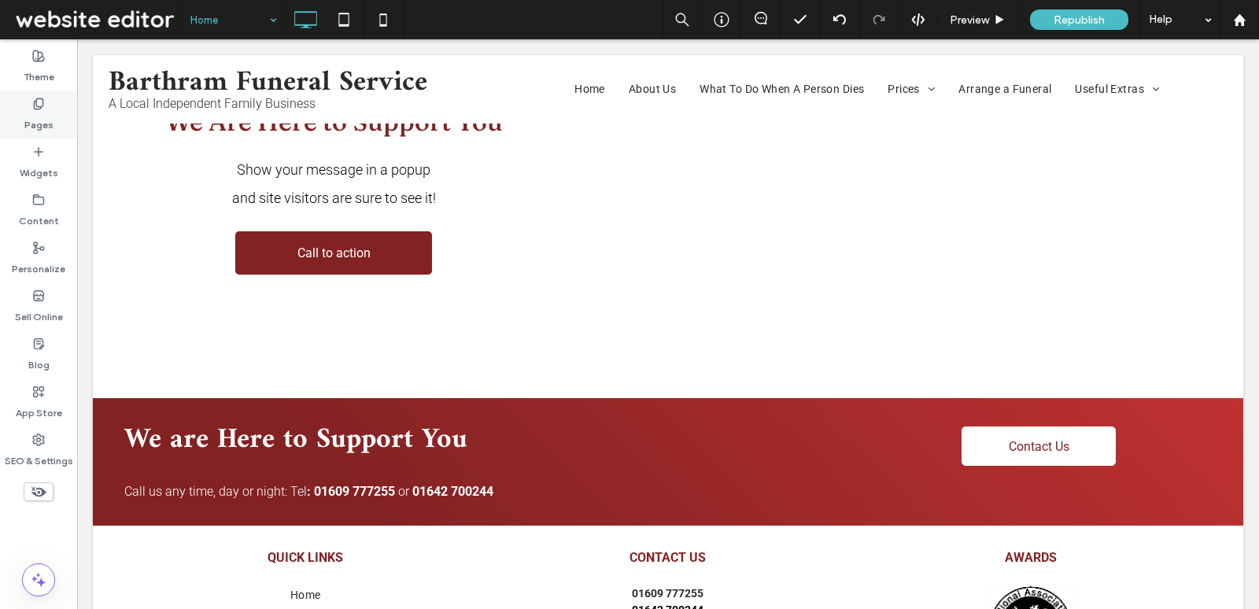
click at [36, 110] on label "Pages" at bounding box center [38, 121] width 29 height 22
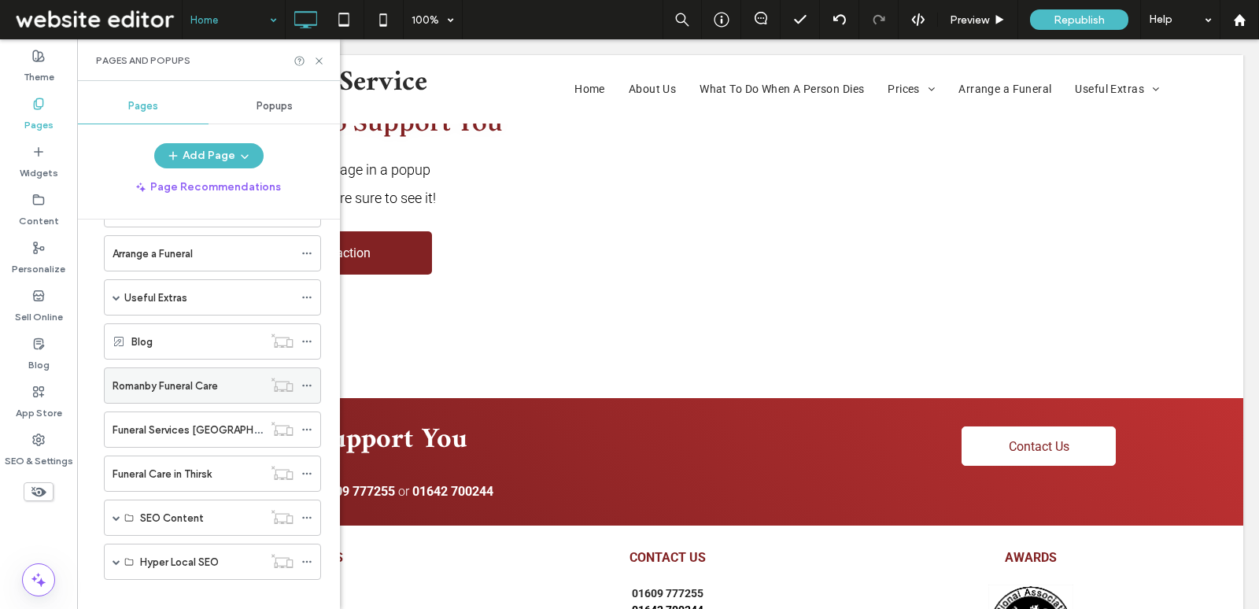
scroll to position [2, 0]
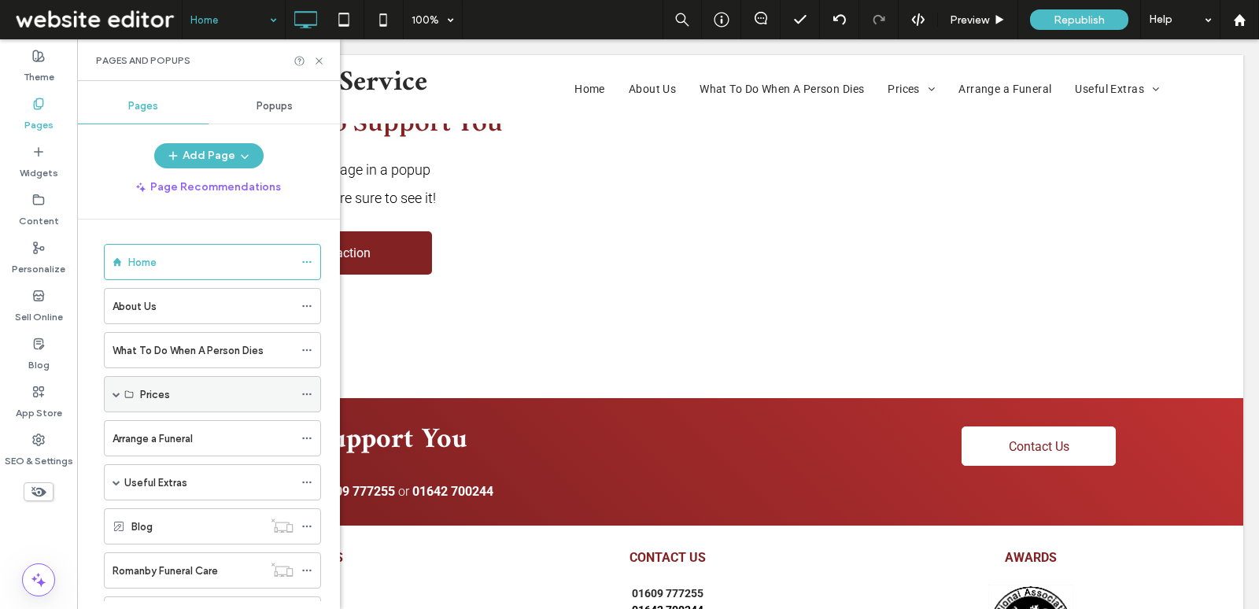
click at [115, 384] on span at bounding box center [117, 394] width 8 height 35
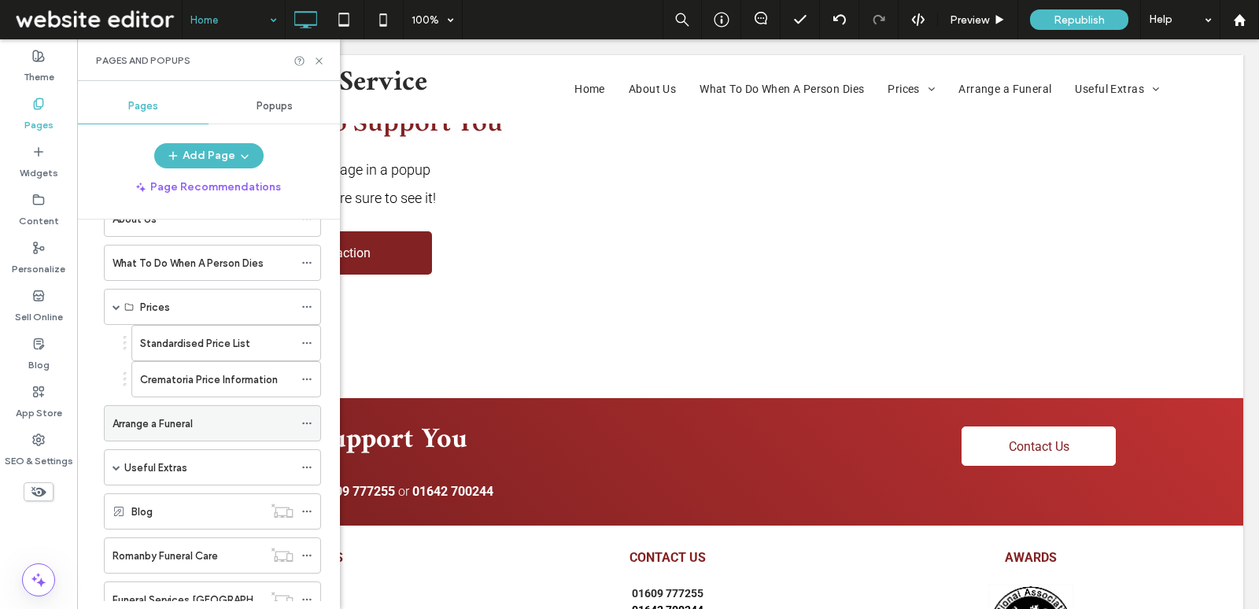
click at [174, 424] on label "Arrange a Funeral" at bounding box center [153, 424] width 80 height 28
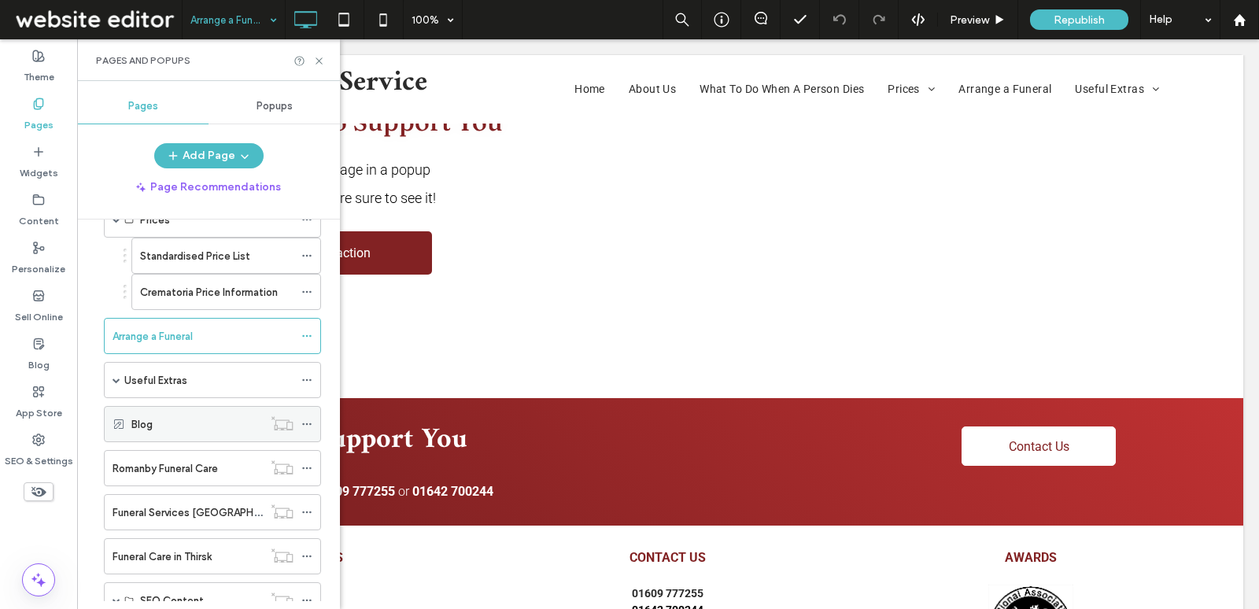
scroll to position [266, 0]
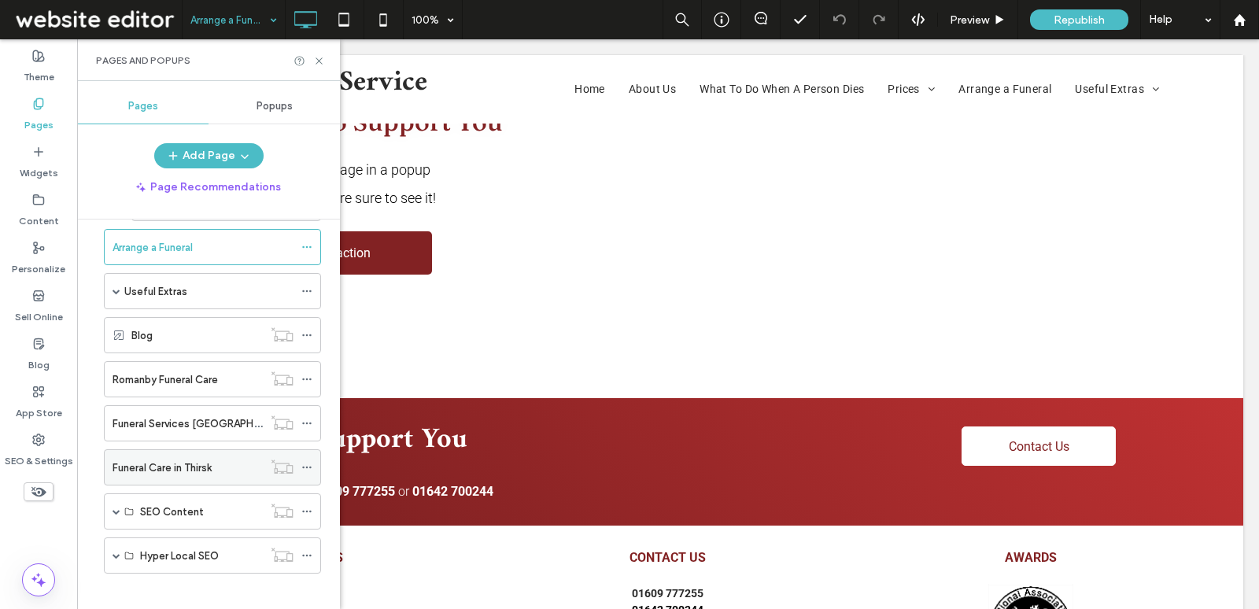
click at [197, 454] on label "Funeral Care in Thirsk" at bounding box center [162, 468] width 99 height 28
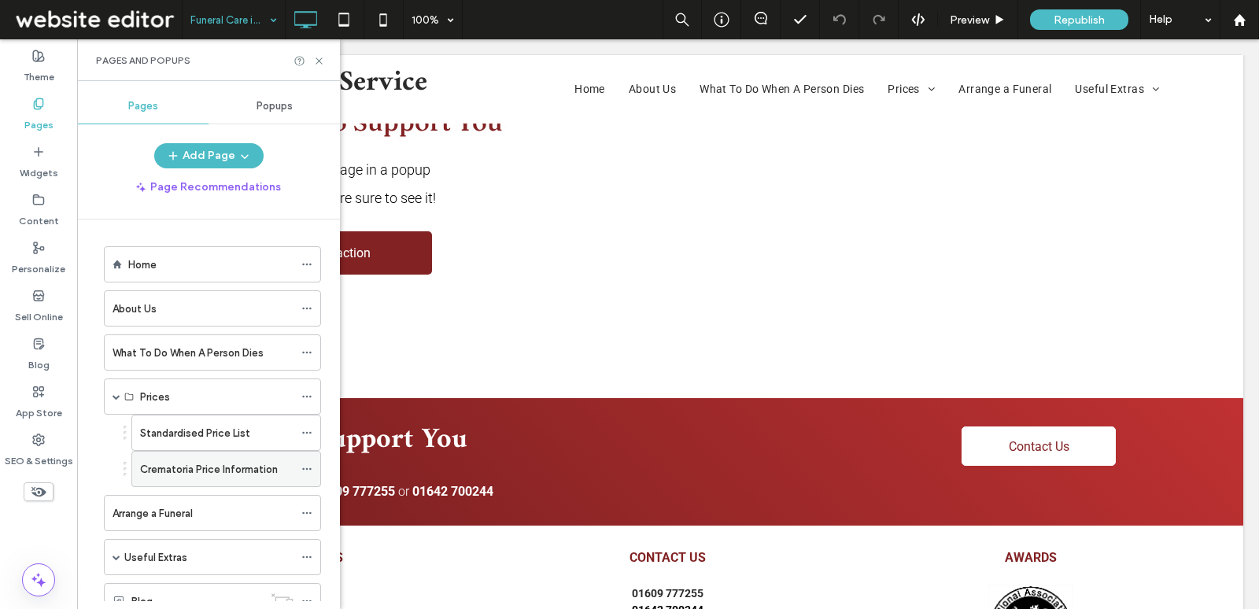
click at [222, 463] on label "Crematoria Price Information" at bounding box center [209, 470] width 138 height 28
click at [198, 438] on div "Standardised Price List" at bounding box center [216, 433] width 153 height 35
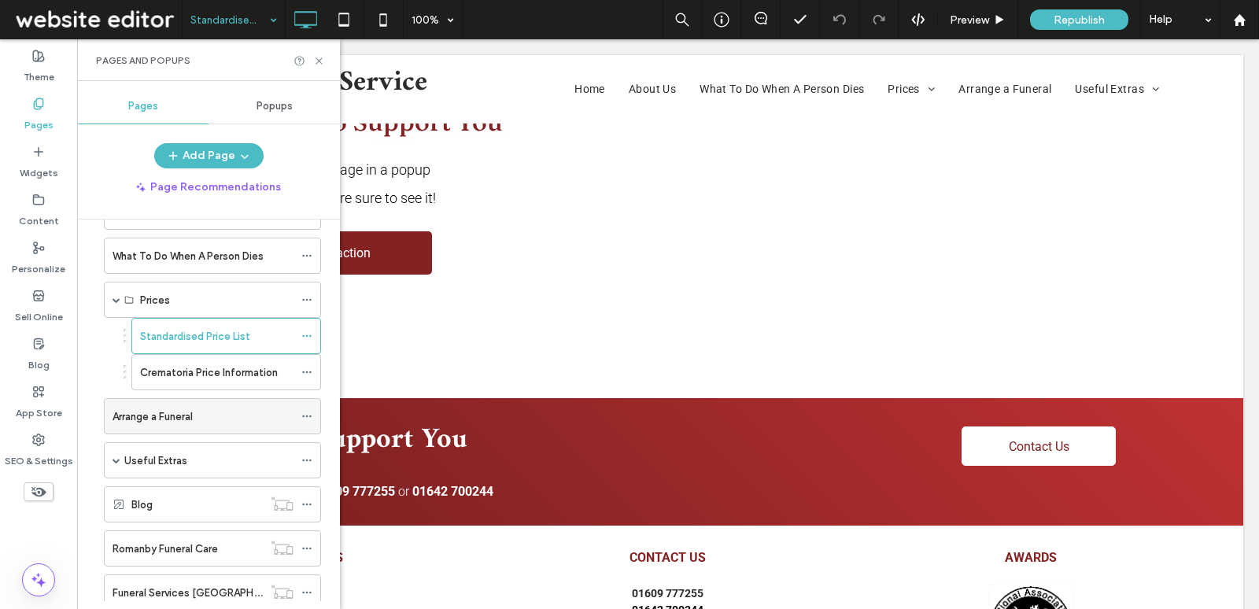
click at [224, 414] on div "Arrange a Funeral" at bounding box center [203, 417] width 181 height 17
click at [317, 57] on icon at bounding box center [319, 61] width 12 height 12
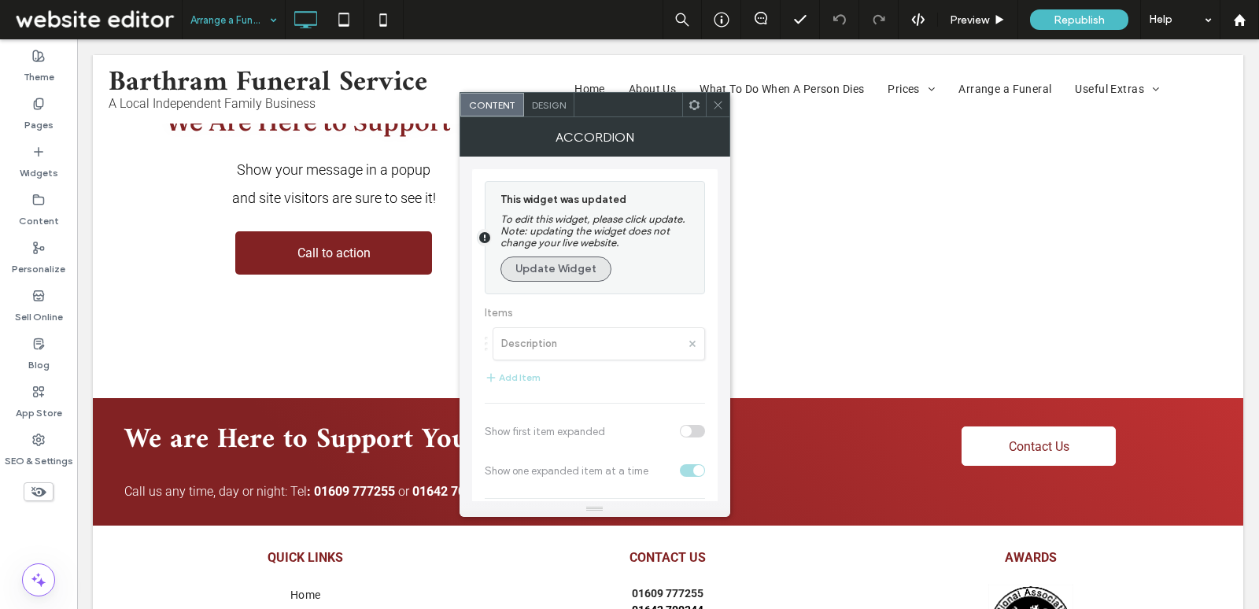
click at [556, 265] on button "Update Widget" at bounding box center [556, 269] width 111 height 25
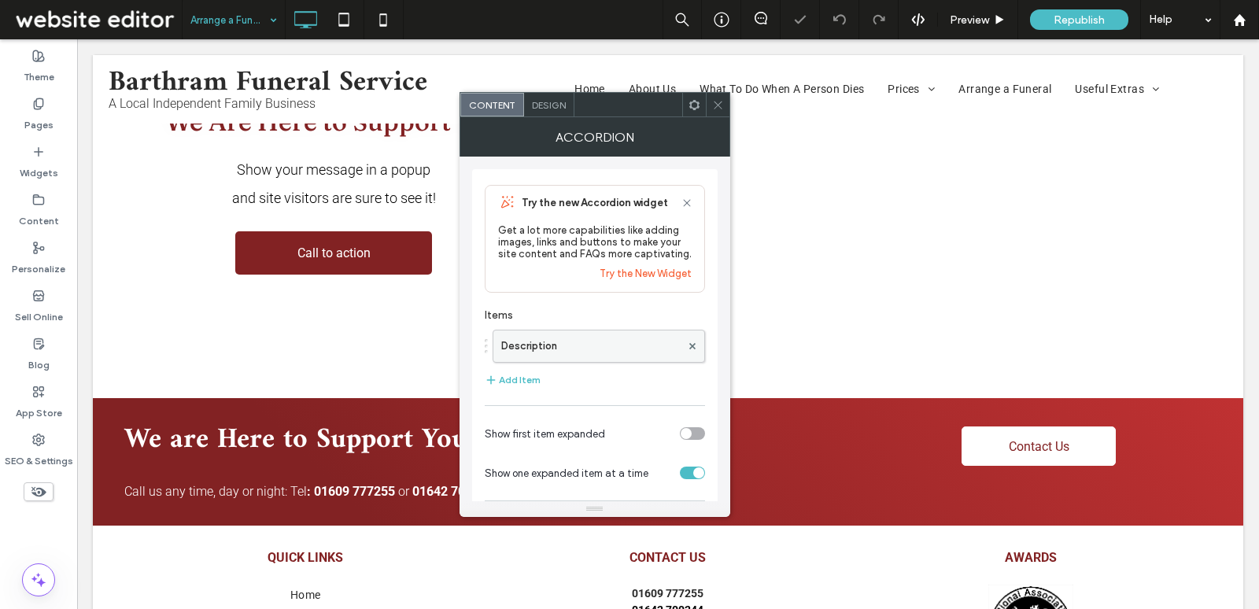
click at [568, 350] on label "Description" at bounding box center [590, 346] width 179 height 31
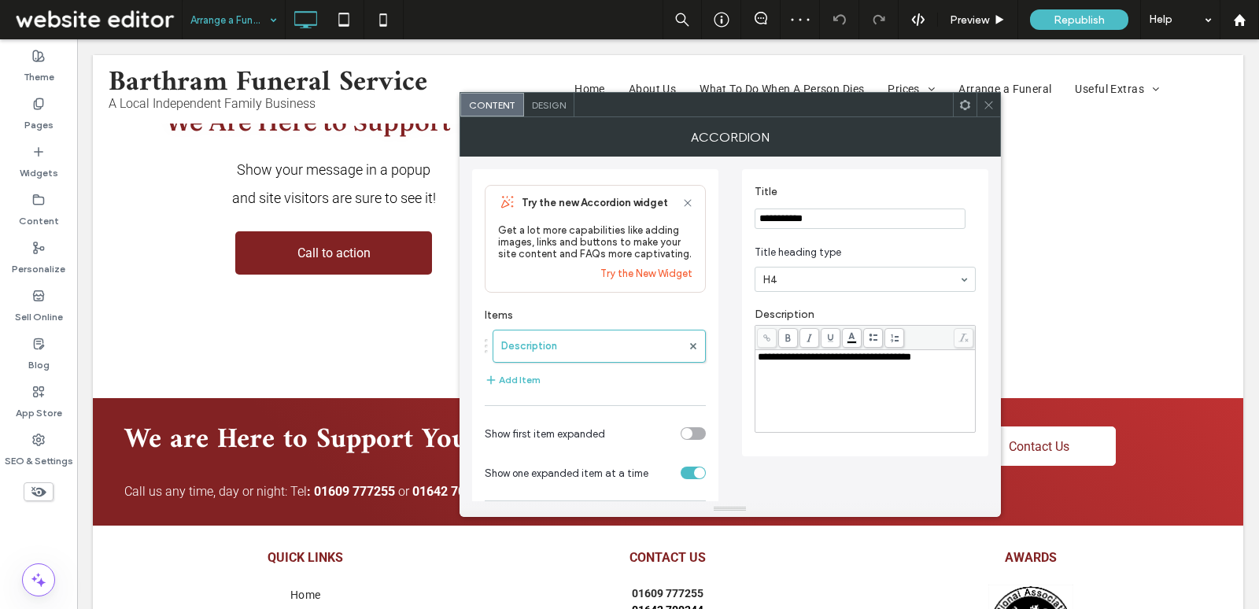
click at [819, 358] on span "**********" at bounding box center [834, 357] width 153 height 10
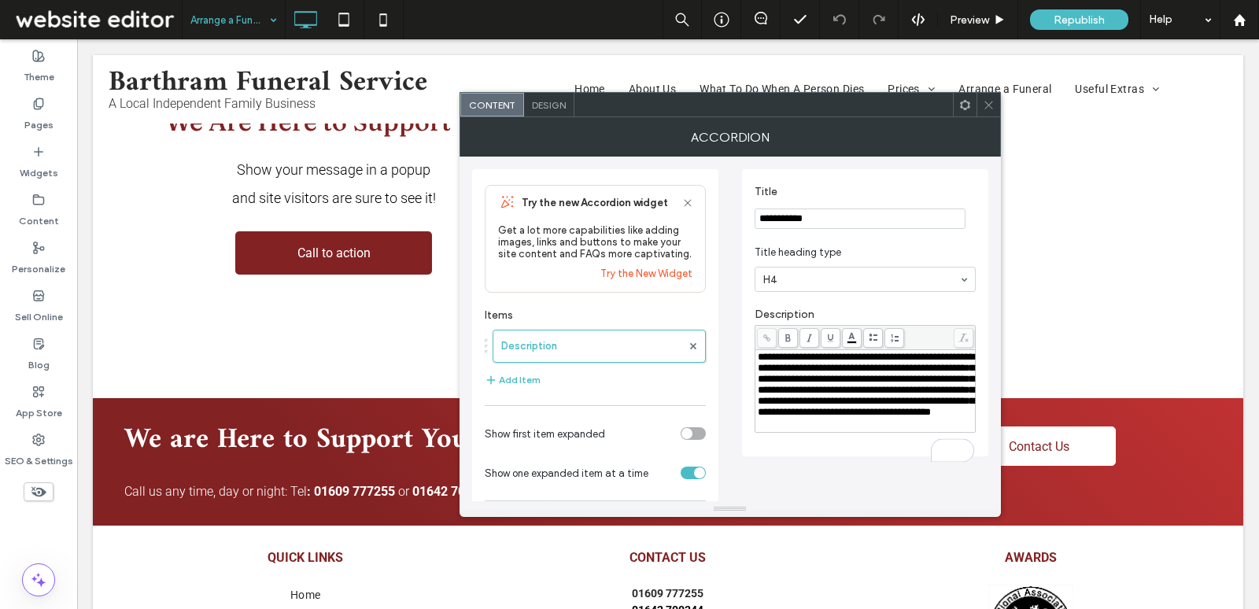
click at [987, 101] on icon at bounding box center [989, 105] width 12 height 12
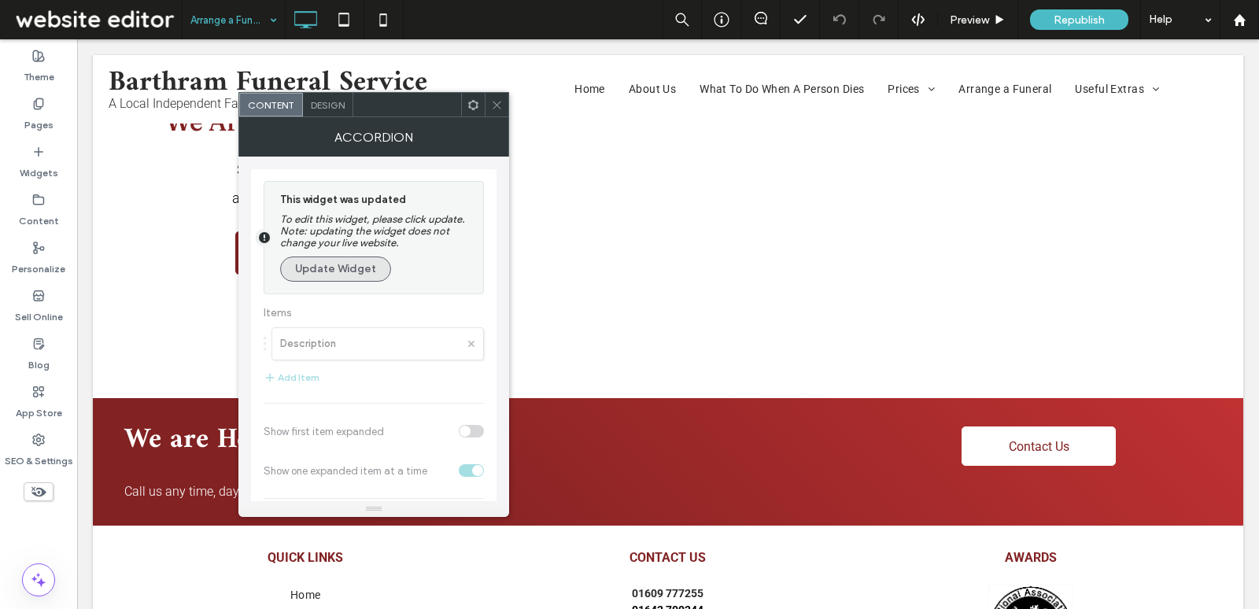
click at [342, 276] on button "Update Widget" at bounding box center [335, 269] width 111 height 25
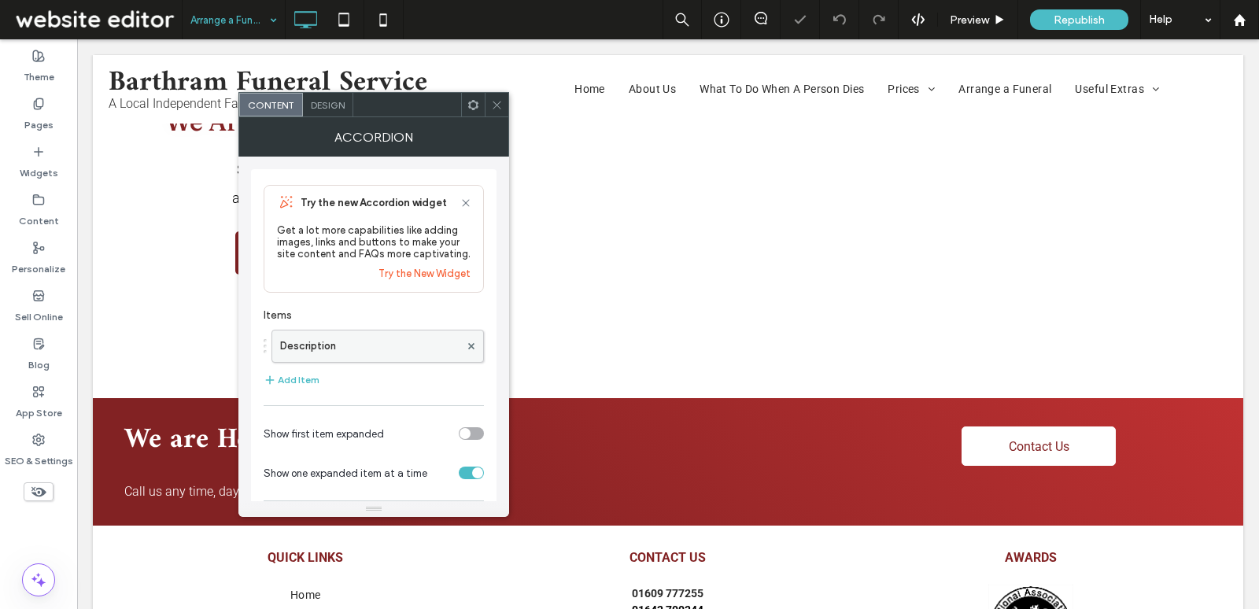
click at [414, 339] on label "Description" at bounding box center [369, 346] width 179 height 31
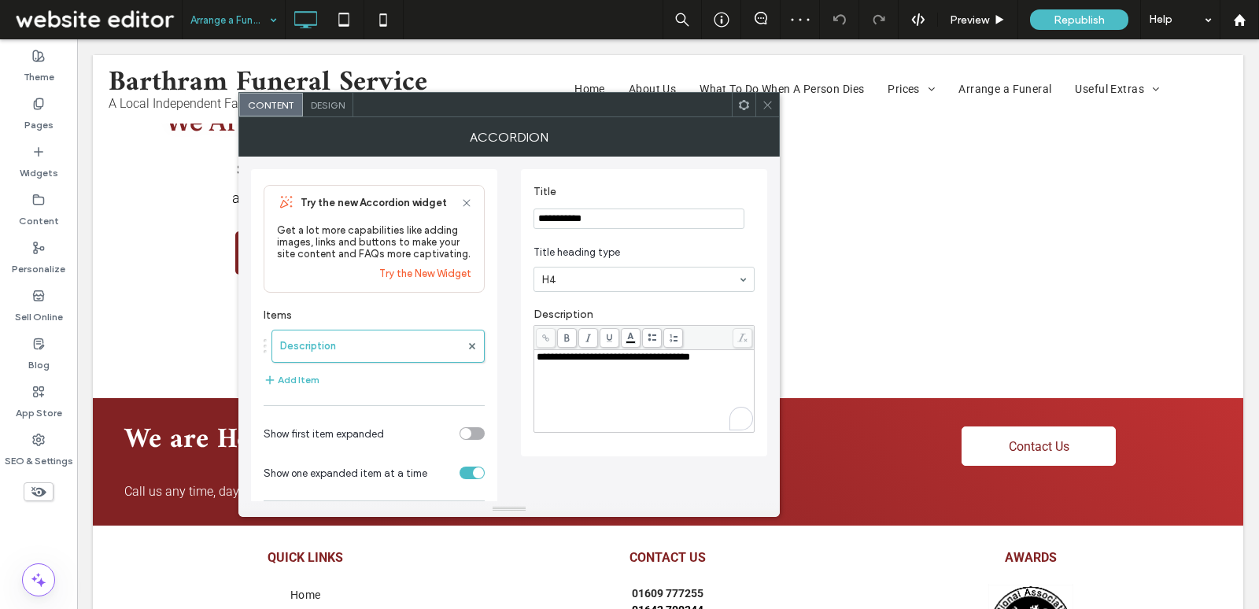
click at [690, 357] on span "**********" at bounding box center [613, 357] width 153 height 10
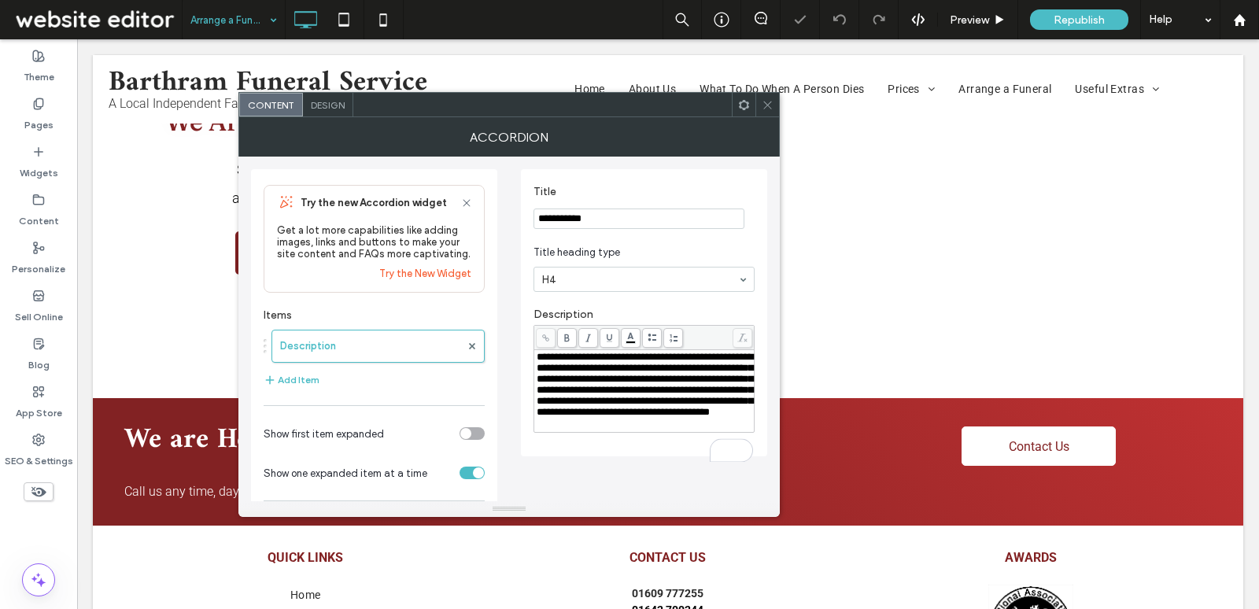
click at [767, 104] on use at bounding box center [767, 105] width 8 height 8
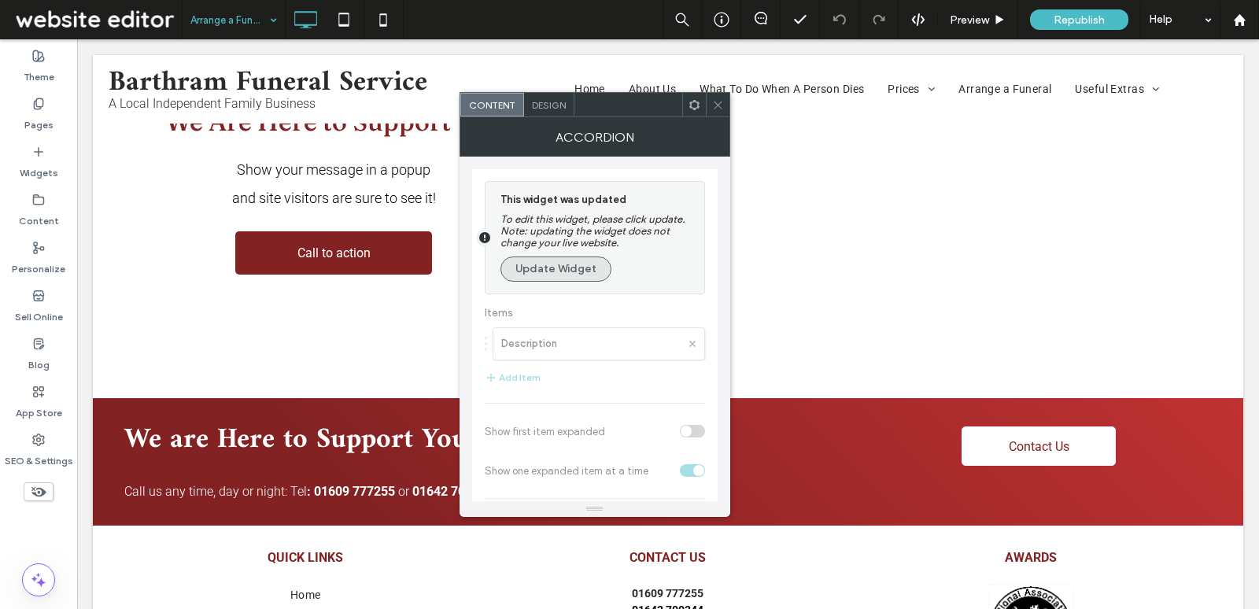
click at [545, 277] on button "Update Widget" at bounding box center [556, 269] width 111 height 25
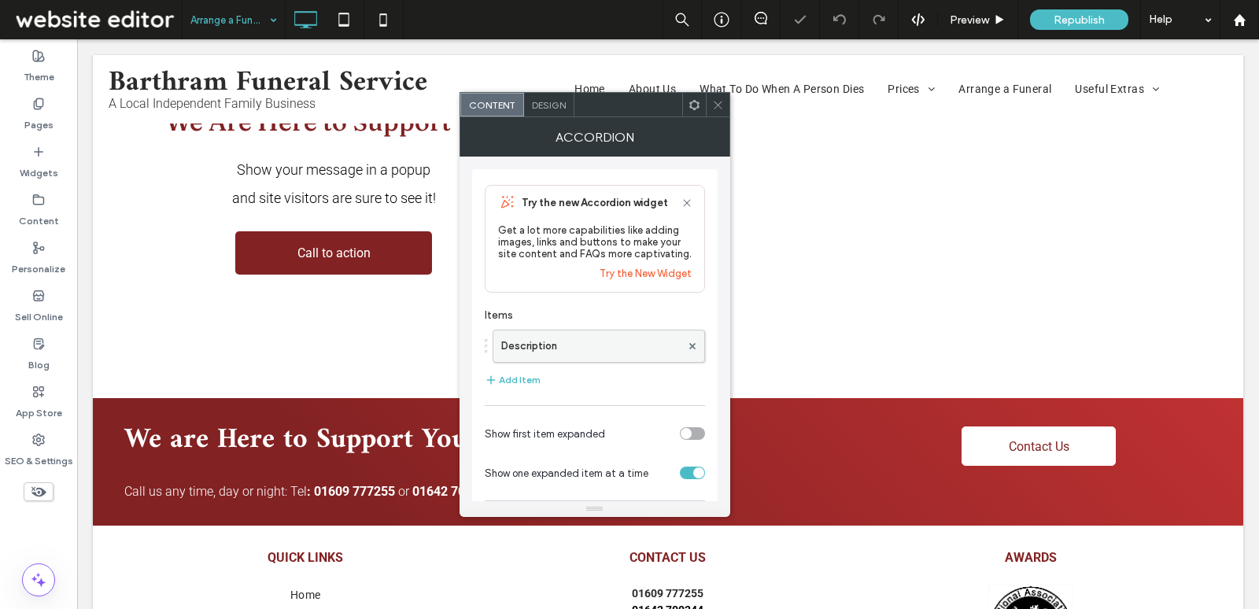
click at [643, 349] on label "Description" at bounding box center [590, 346] width 179 height 31
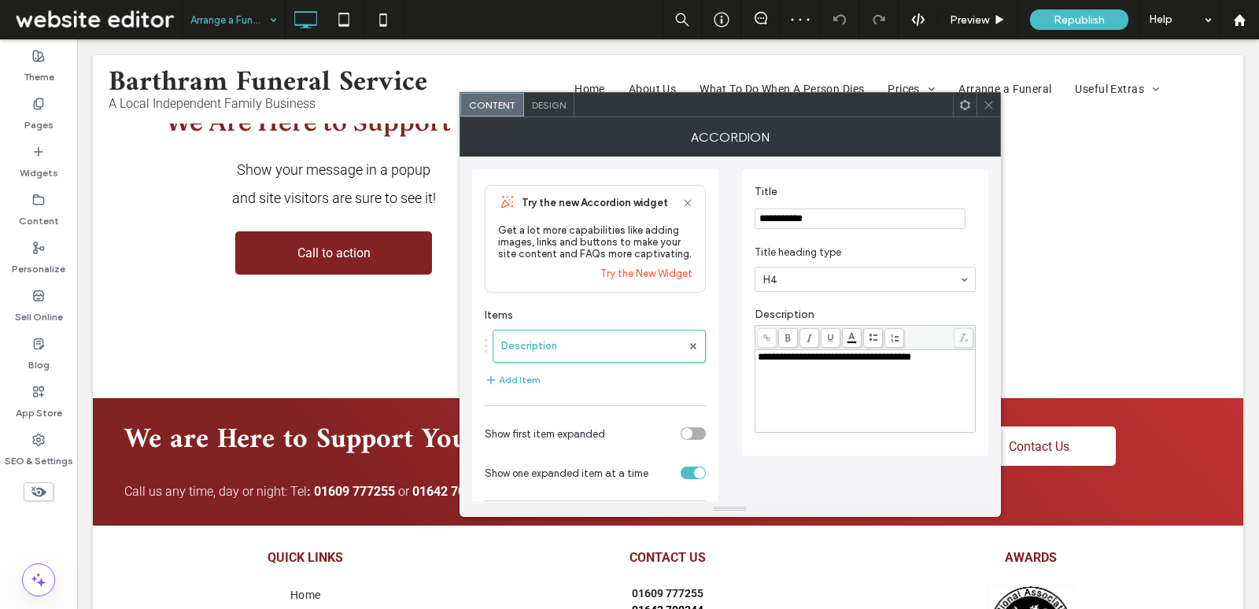
click at [812, 357] on span "**********" at bounding box center [834, 357] width 153 height 10
click at [989, 100] on icon at bounding box center [989, 105] width 12 height 12
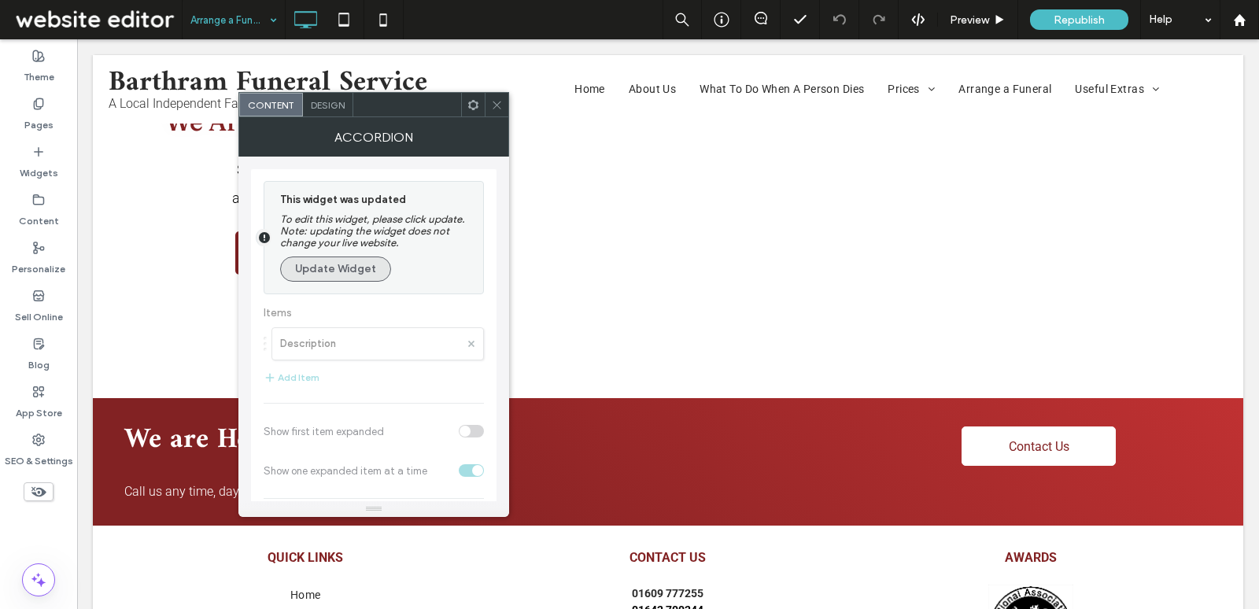
click at [357, 268] on button "Update Widget" at bounding box center [335, 269] width 111 height 25
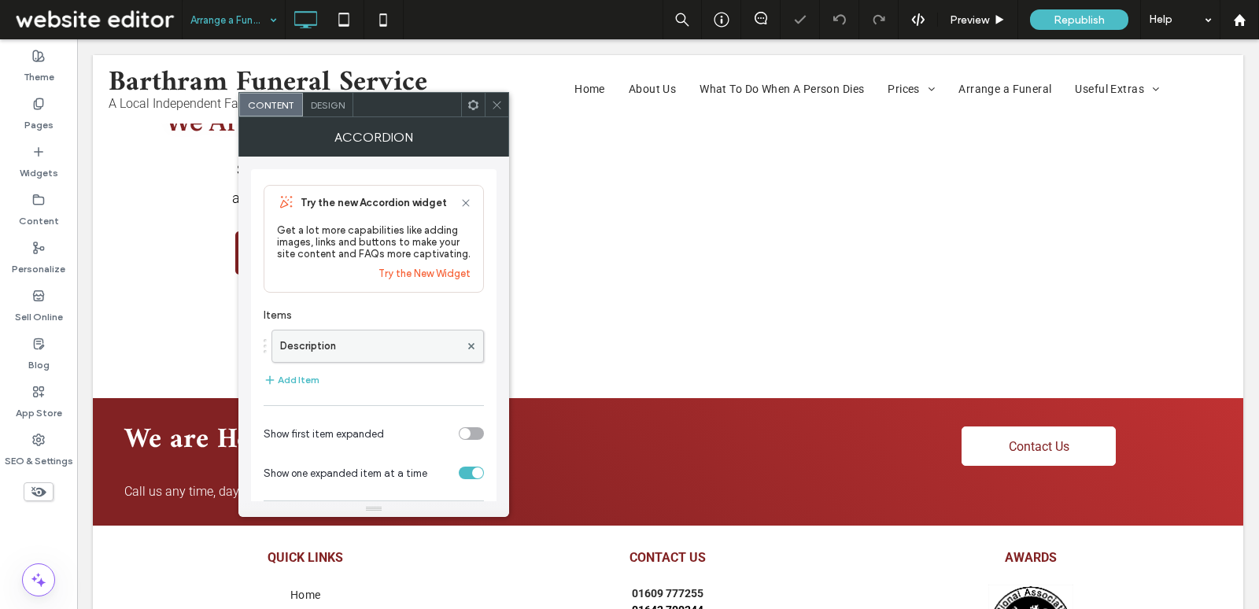
click at [394, 353] on label "Description" at bounding box center [369, 346] width 179 height 31
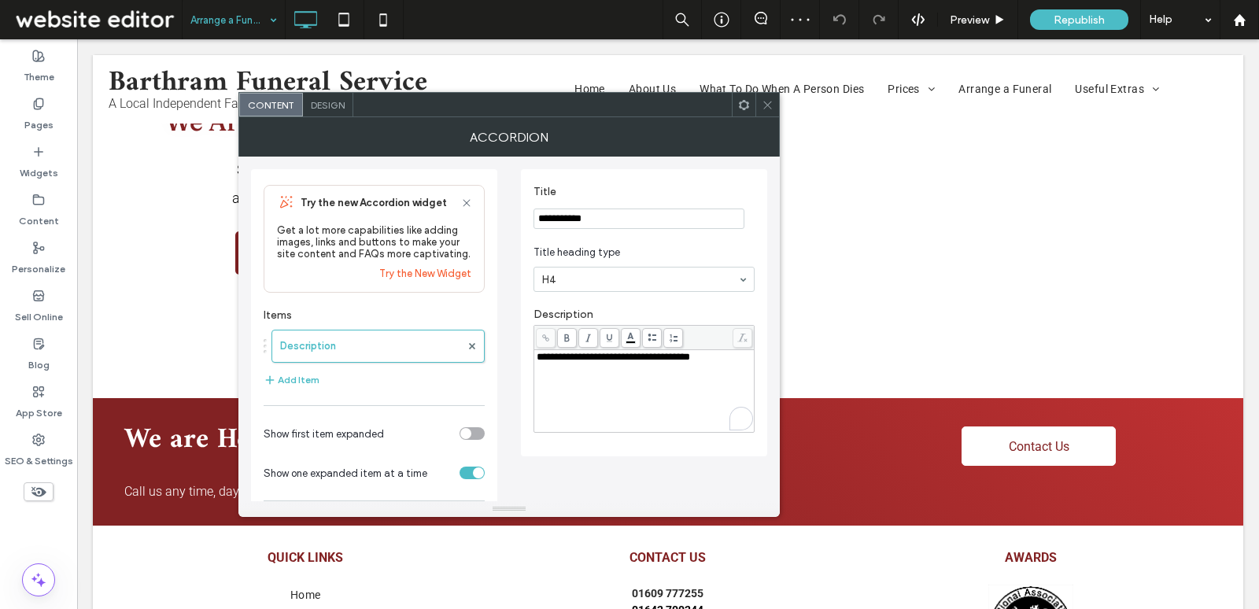
click at [616, 360] on span "**********" at bounding box center [613, 357] width 153 height 10
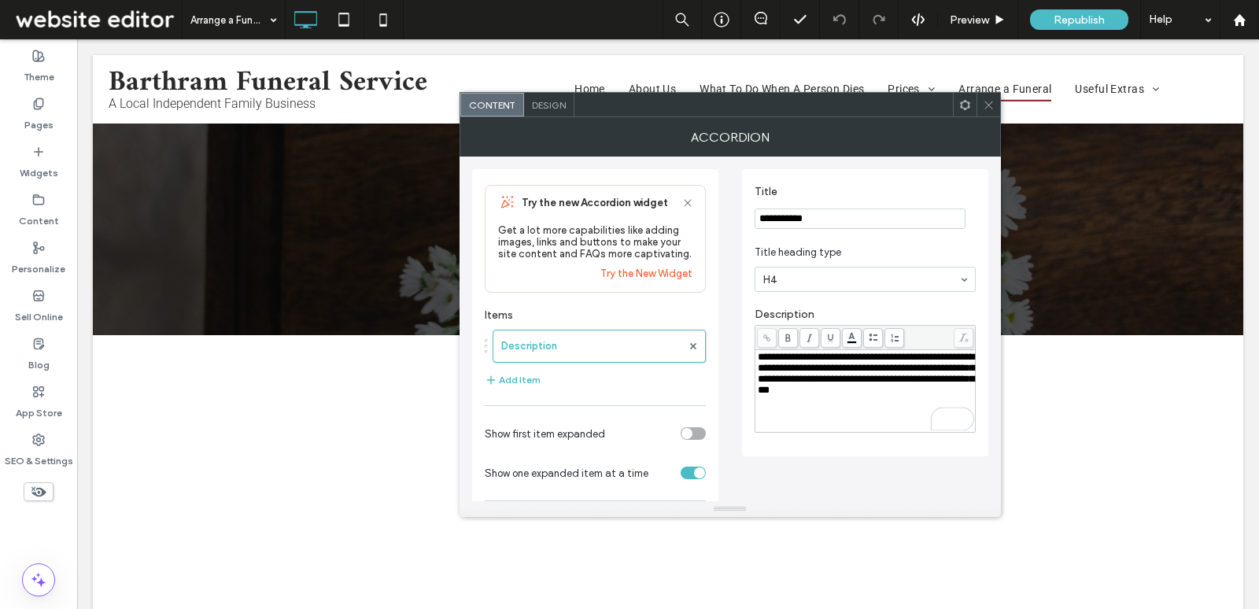
scroll to position [9673, 0]
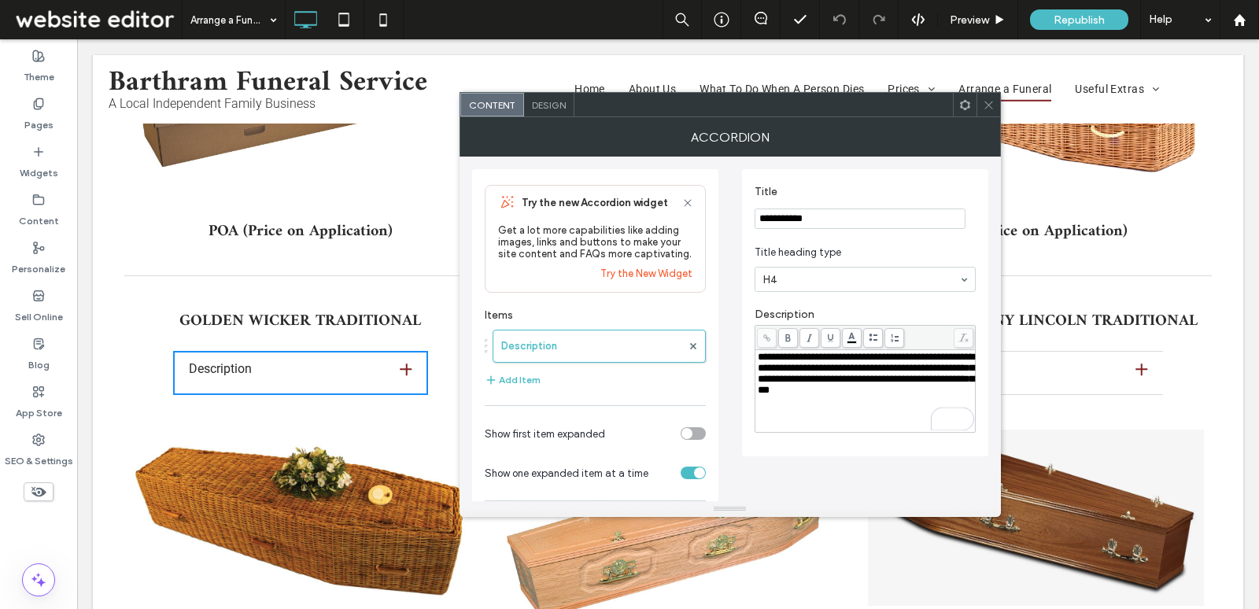
click at [985, 102] on icon at bounding box center [989, 105] width 12 height 12
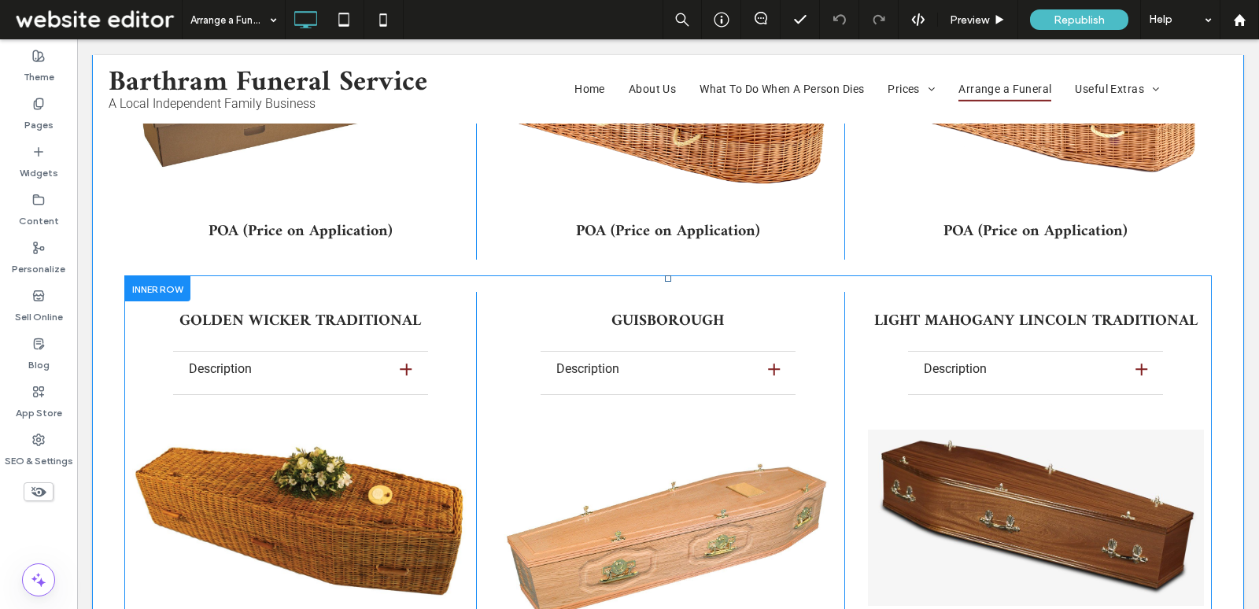
scroll to position [9714, 0]
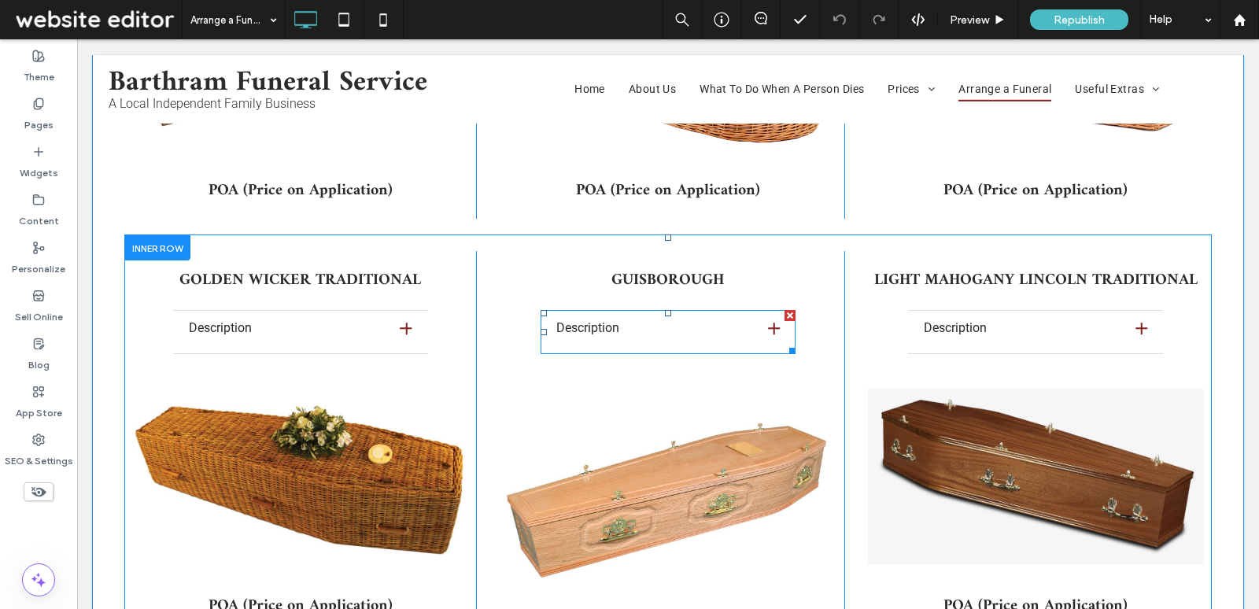
click at [676, 310] on span at bounding box center [668, 332] width 255 height 44
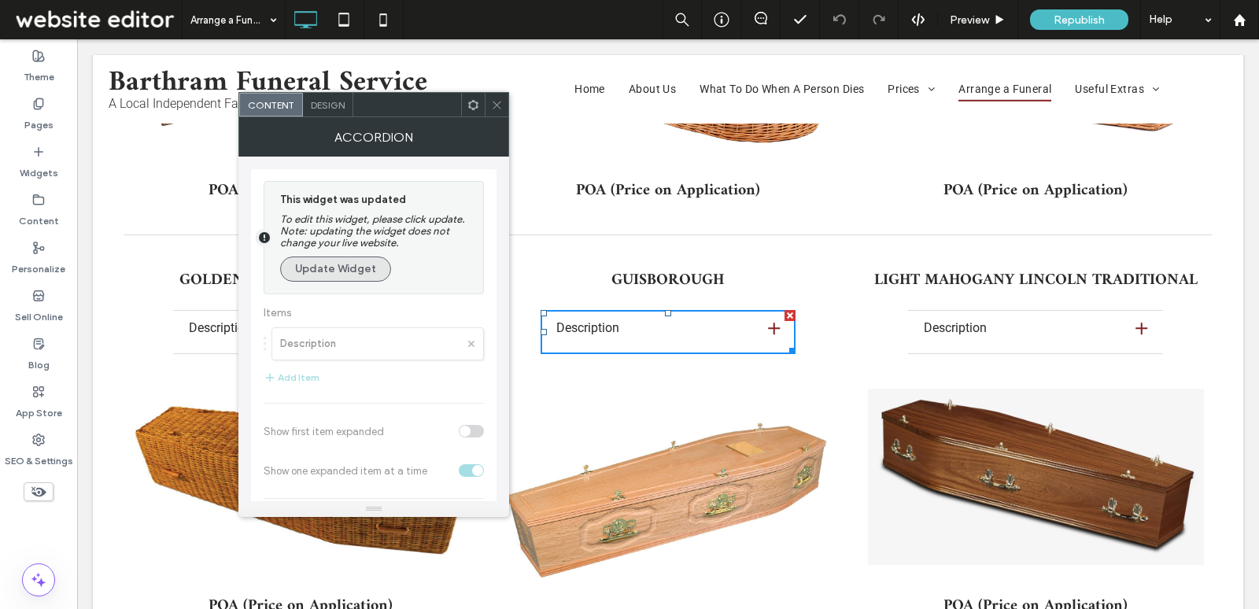
click at [339, 272] on button "Update Widget" at bounding box center [335, 269] width 111 height 25
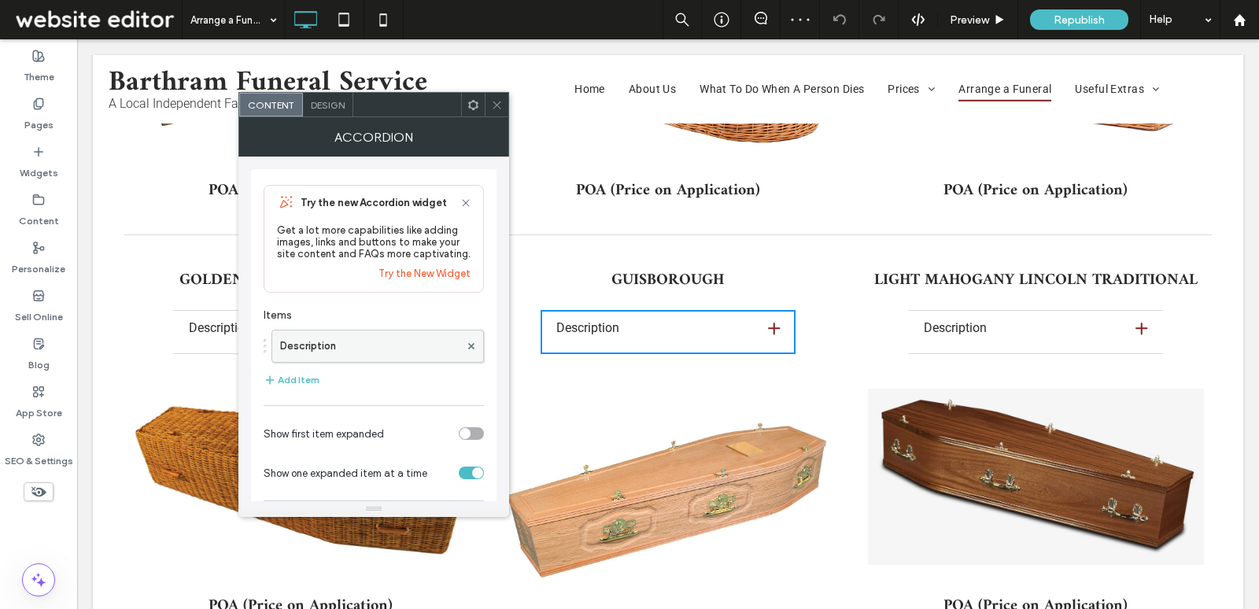
click at [379, 342] on label "Description" at bounding box center [369, 346] width 179 height 31
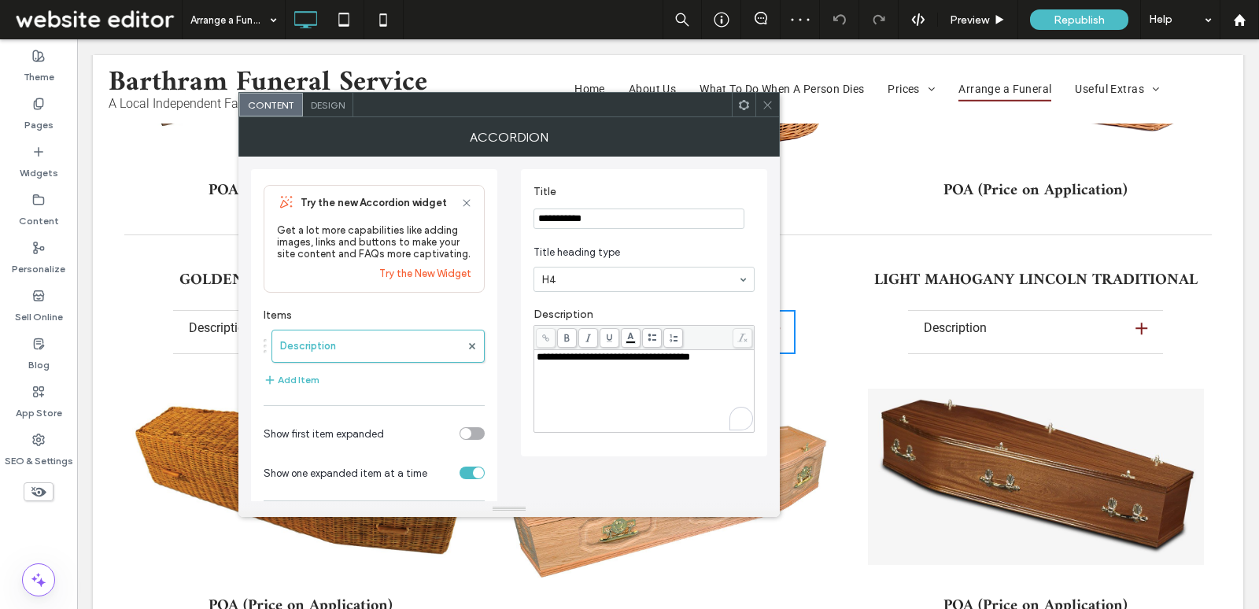
click at [645, 363] on div "**********" at bounding box center [645, 391] width 216 height 79
click at [768, 97] on span at bounding box center [768, 105] width 12 height 24
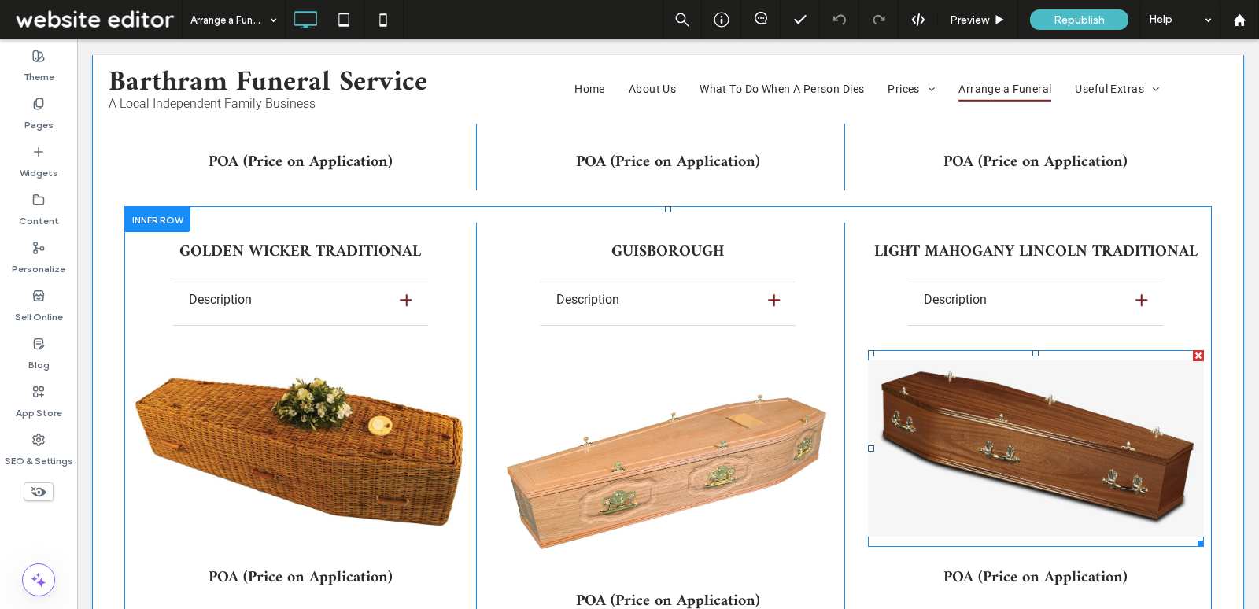
scroll to position [9777, 0]
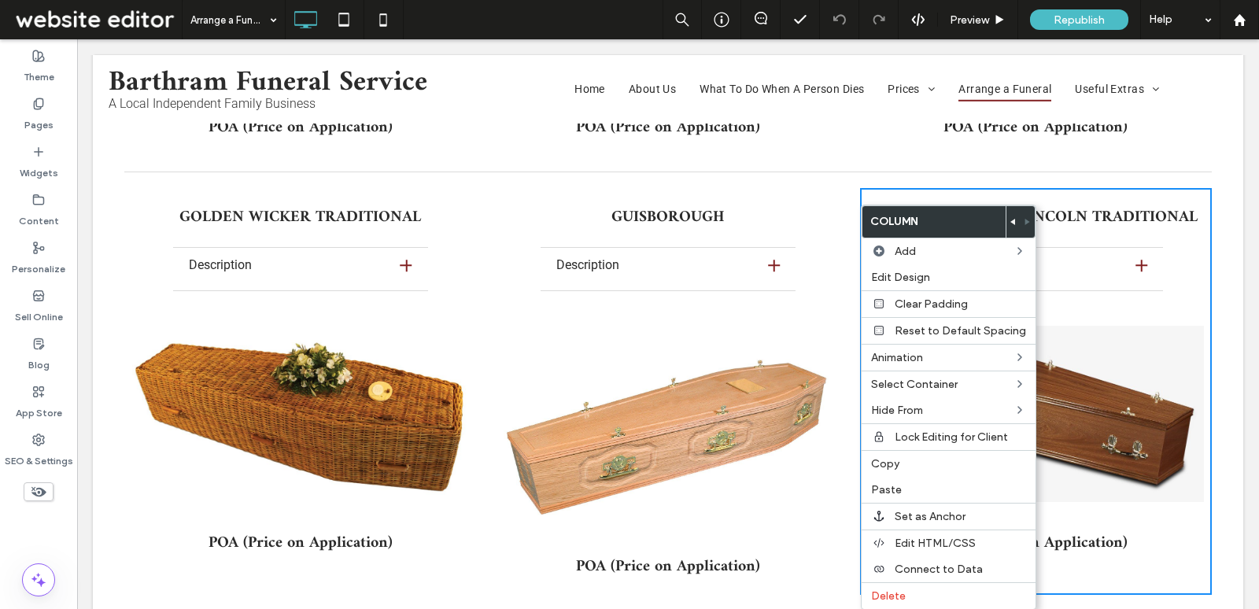
click at [970, 188] on div "LIGHT MAHOGANY LINCOLN TRADITIONAL Description Lorem ipsum dolor sit amet, cons…" at bounding box center [1036, 391] width 352 height 407
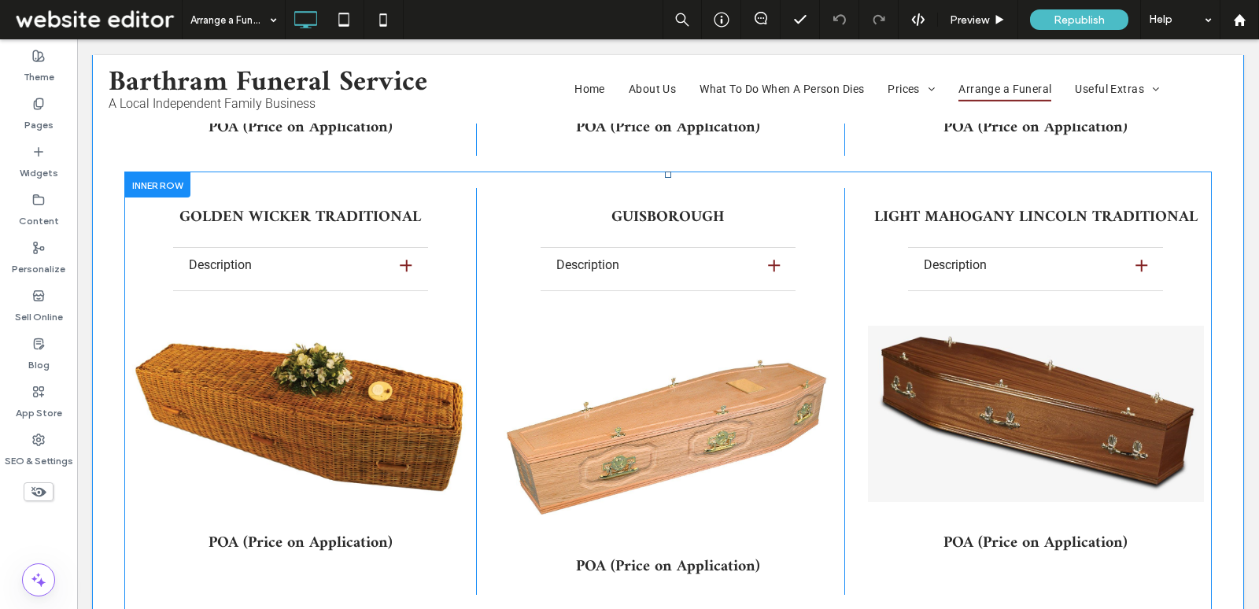
click at [876, 207] on div "LIGHT MAHOGANY LINCOLN TRADITIONAL Description Lorem ipsum dolor sit amet, cons…" at bounding box center [1036, 391] width 352 height 407
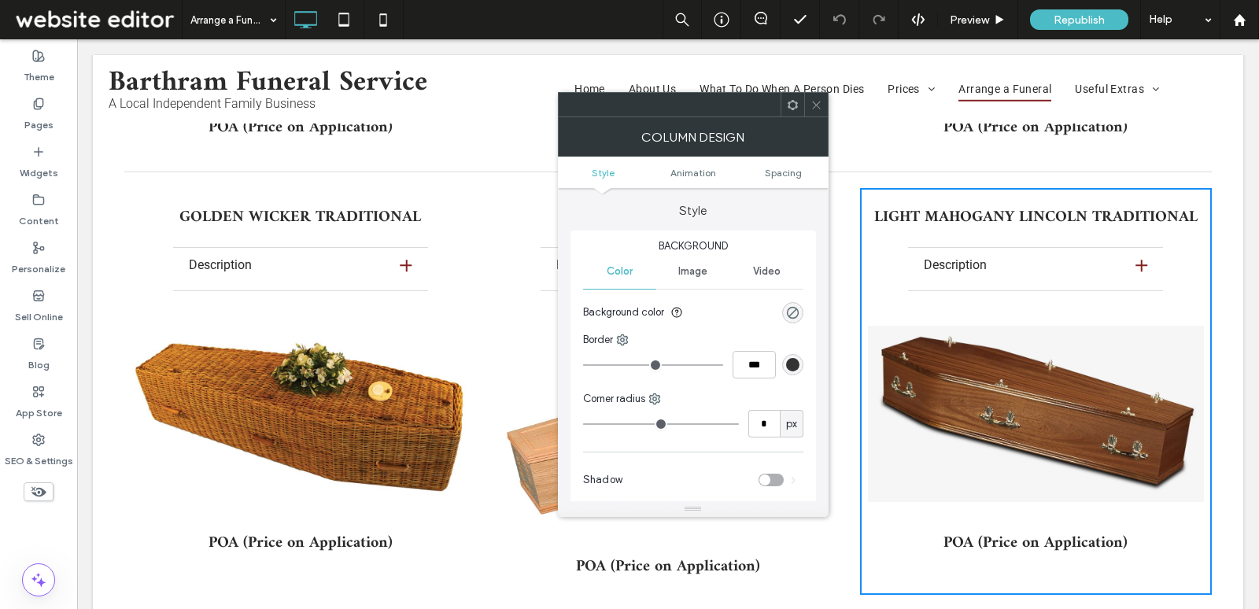
click at [794, 109] on icon at bounding box center [793, 105] width 12 height 12
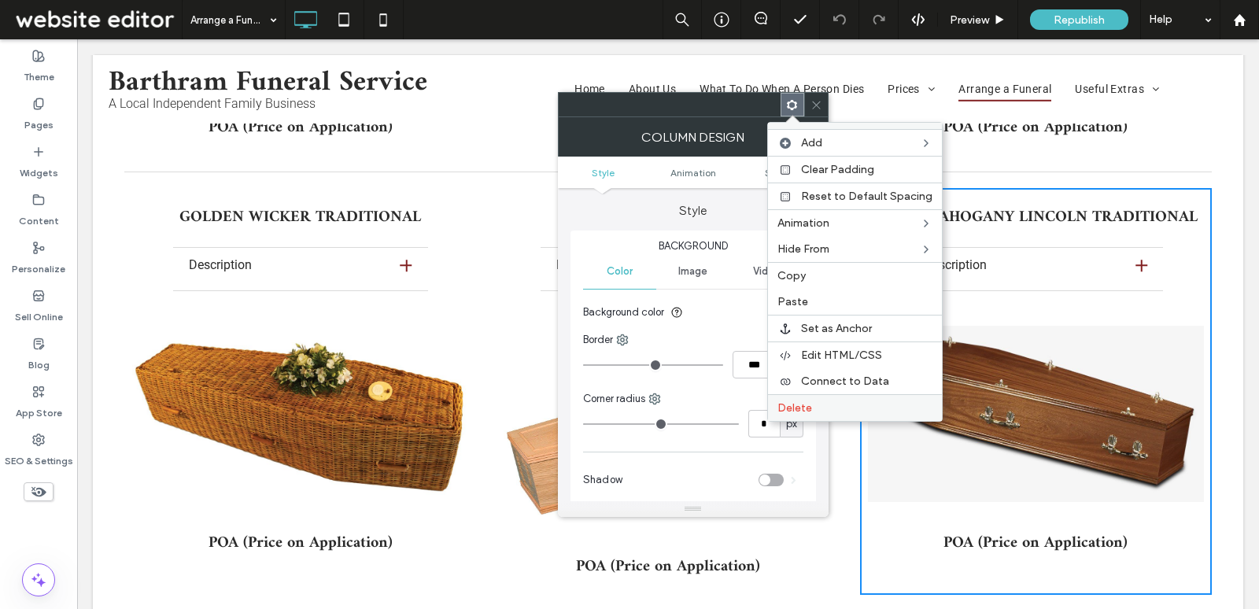
click at [795, 401] on span "Delete" at bounding box center [795, 407] width 35 height 13
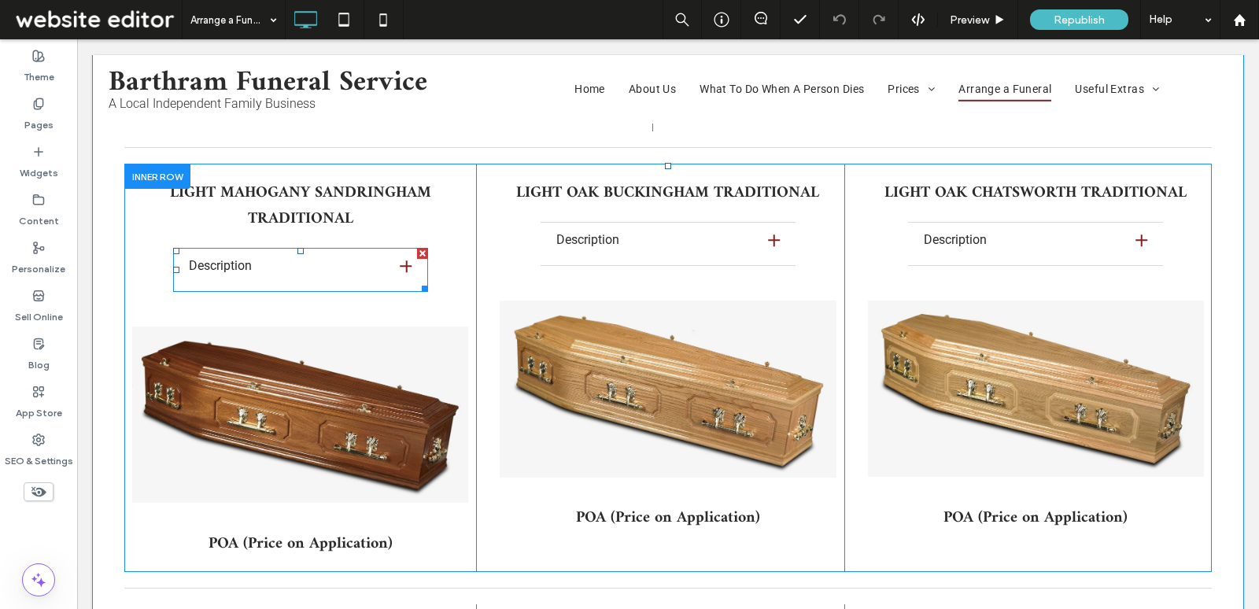
scroll to position [10177, 0]
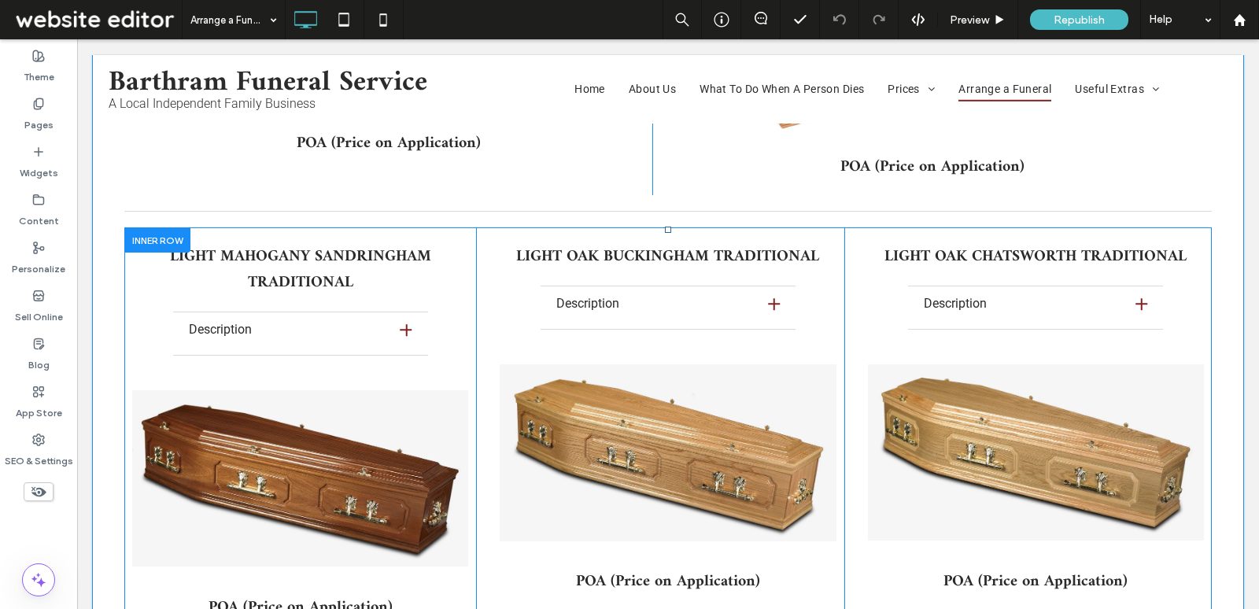
click at [149, 227] on div at bounding box center [157, 239] width 66 height 24
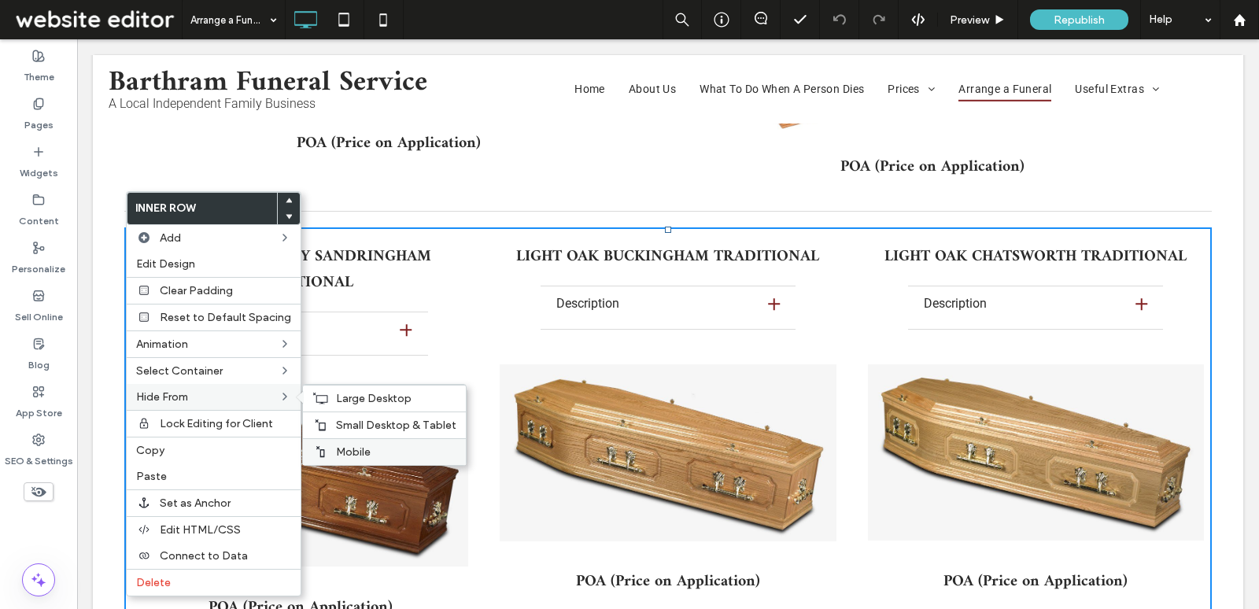
click at [342, 447] on span "Mobile" at bounding box center [353, 451] width 35 height 13
click at [342, 423] on div at bounding box center [629, 304] width 1259 height 609
click at [344, 431] on div "Small Desktop & Tablet" at bounding box center [384, 425] width 163 height 27
click at [324, 396] on div "Large Desktop" at bounding box center [384, 398] width 163 height 27
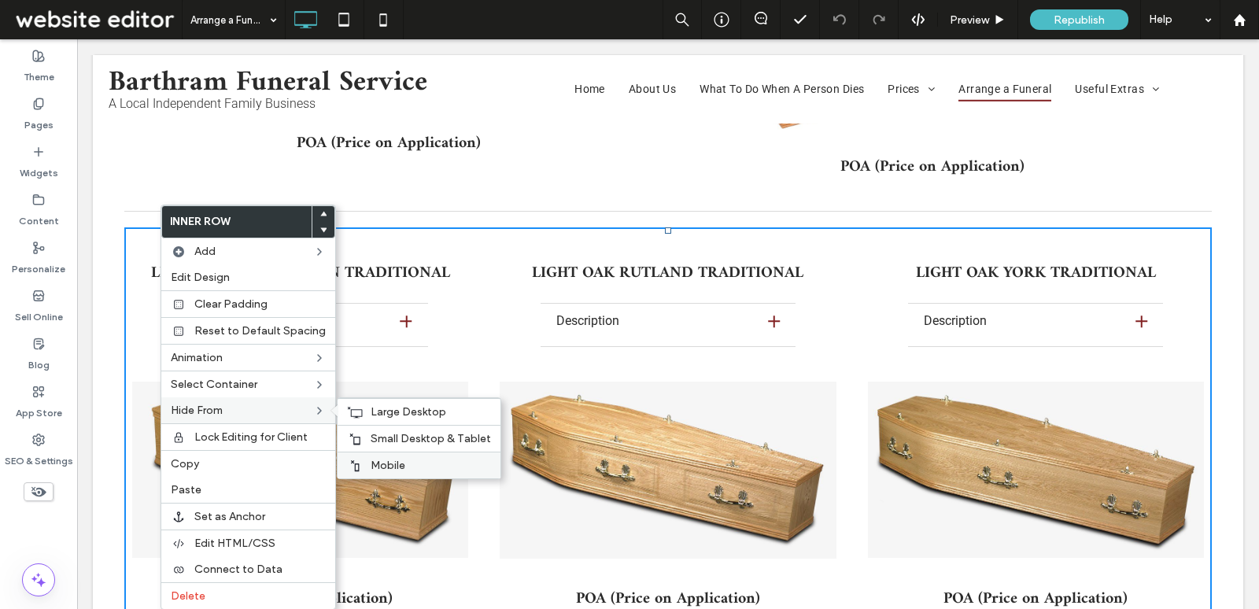
click at [373, 459] on span "Mobile" at bounding box center [388, 465] width 35 height 13
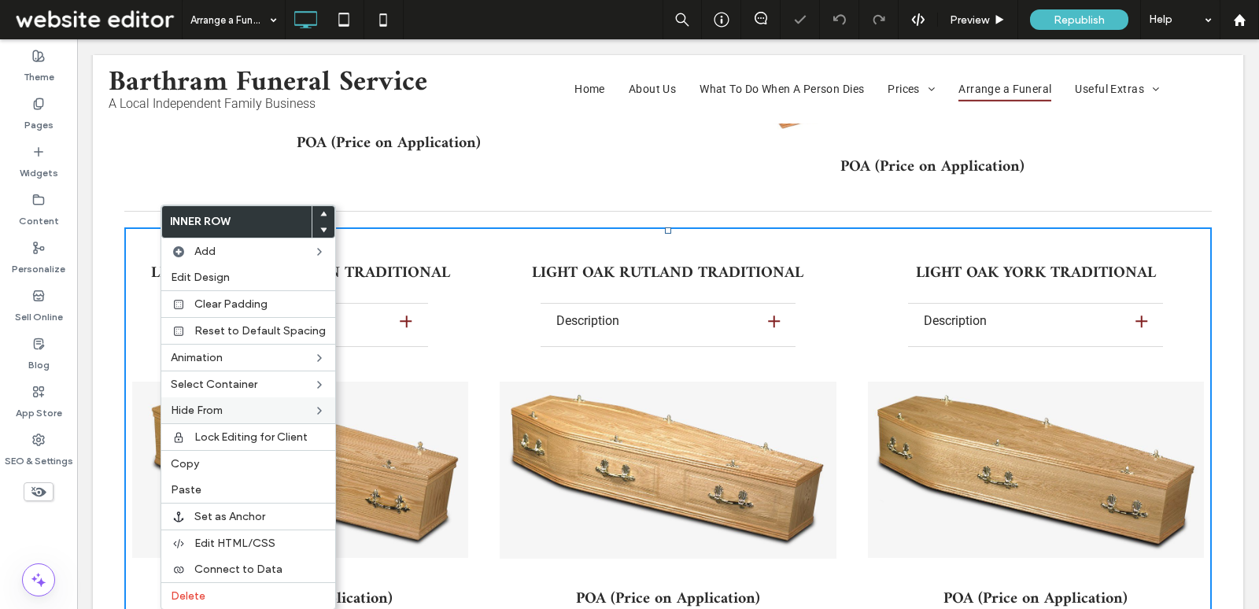
click at [372, 436] on link at bounding box center [300, 470] width 336 height 197
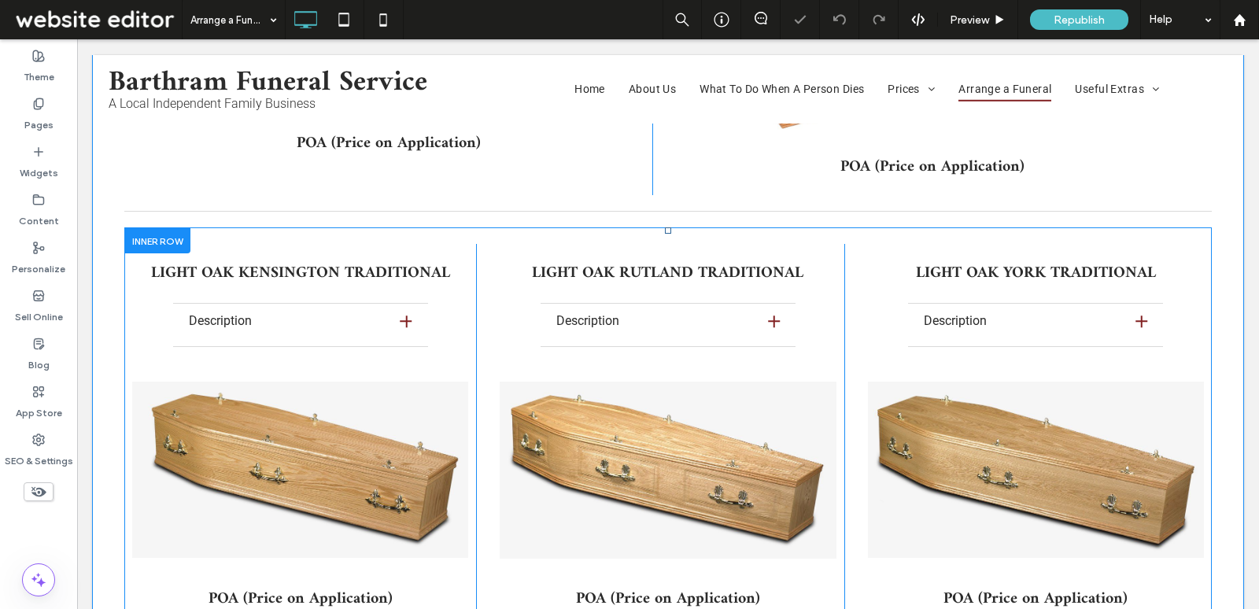
click at [165, 228] on div at bounding box center [157, 240] width 66 height 24
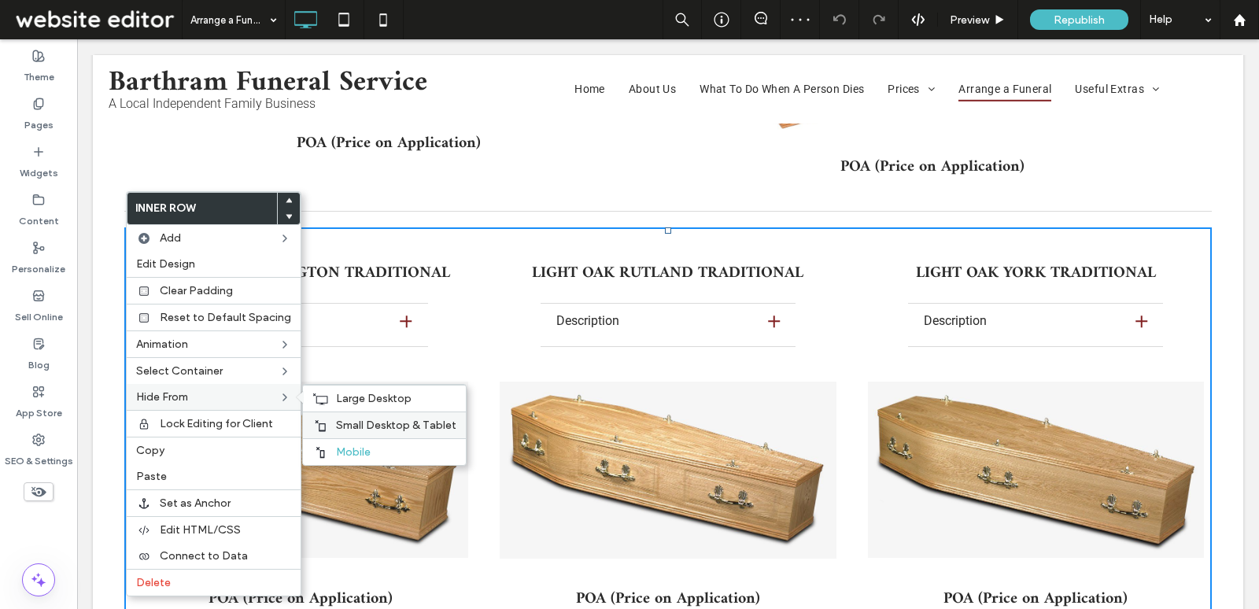
click at [408, 420] on span "Small Desktop & Tablet" at bounding box center [396, 425] width 120 height 13
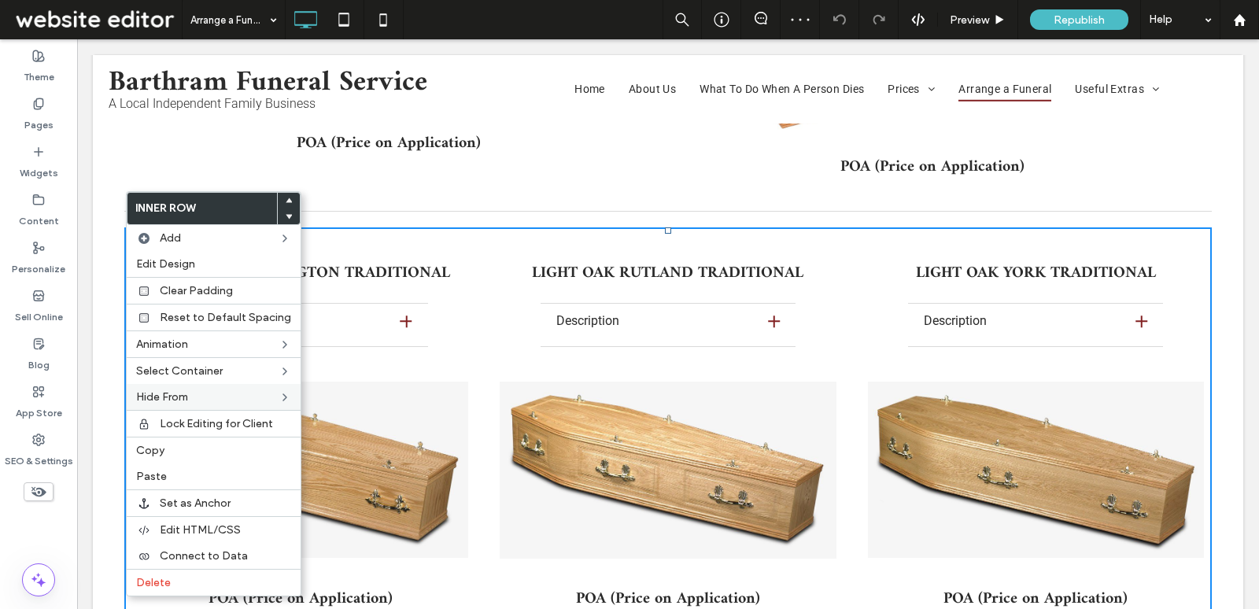
click at [405, 400] on link at bounding box center [300, 470] width 336 height 197
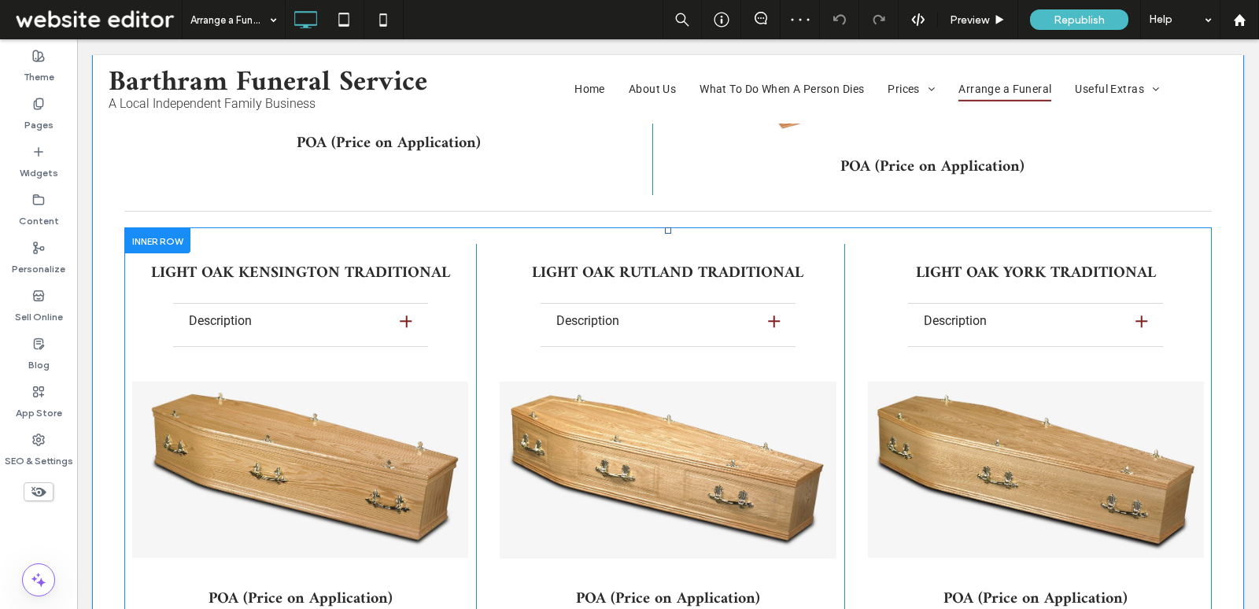
click at [172, 228] on div at bounding box center [157, 240] width 66 height 24
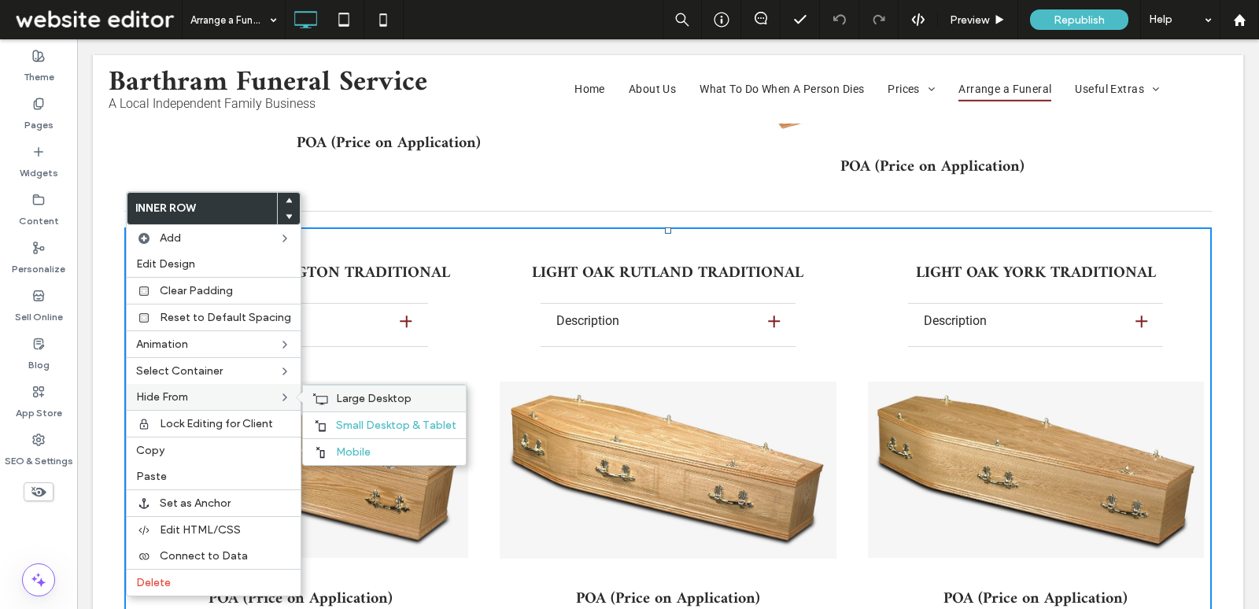
click at [312, 398] on icon at bounding box center [320, 399] width 16 height 13
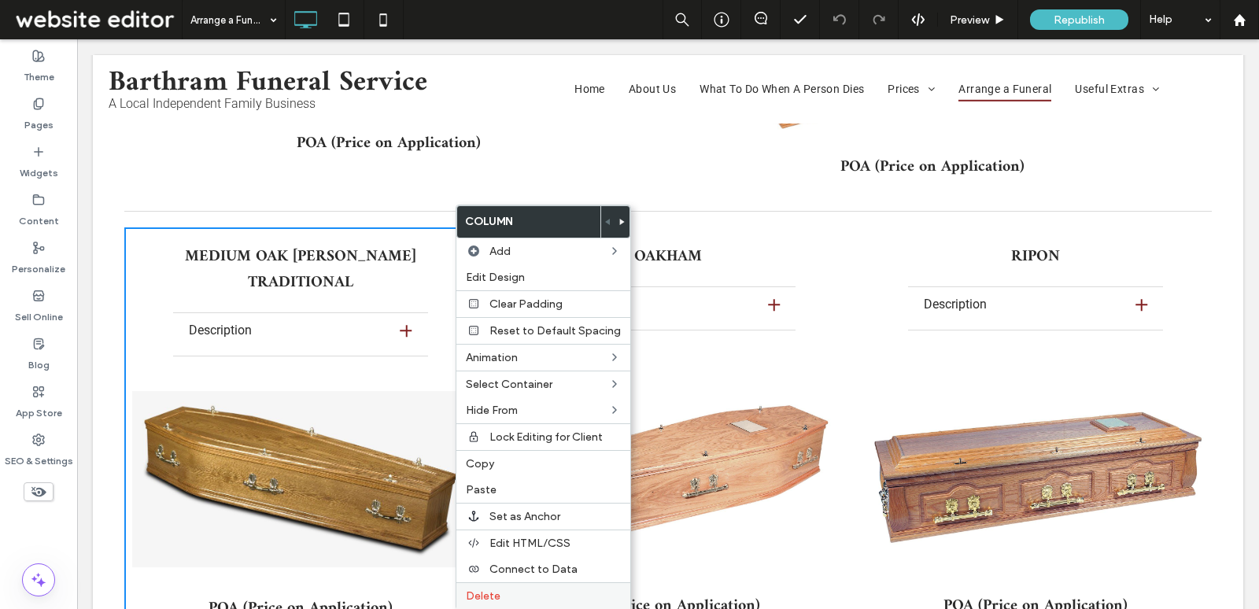
click at [528, 590] on label "Delete" at bounding box center [543, 596] width 155 height 13
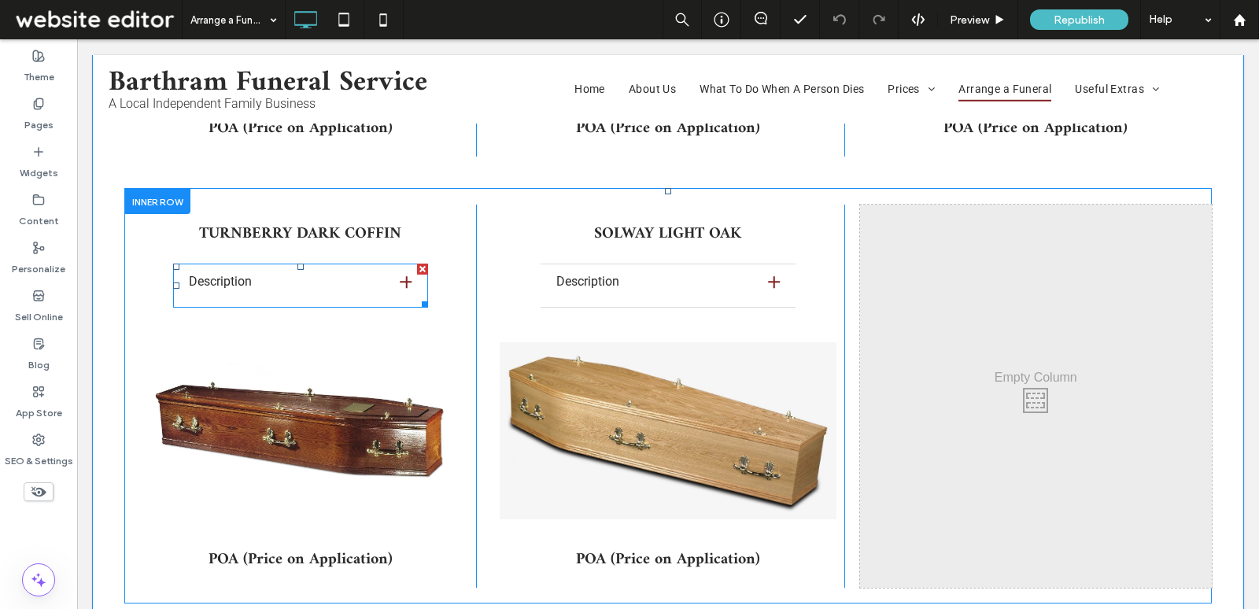
scroll to position [11903, 0]
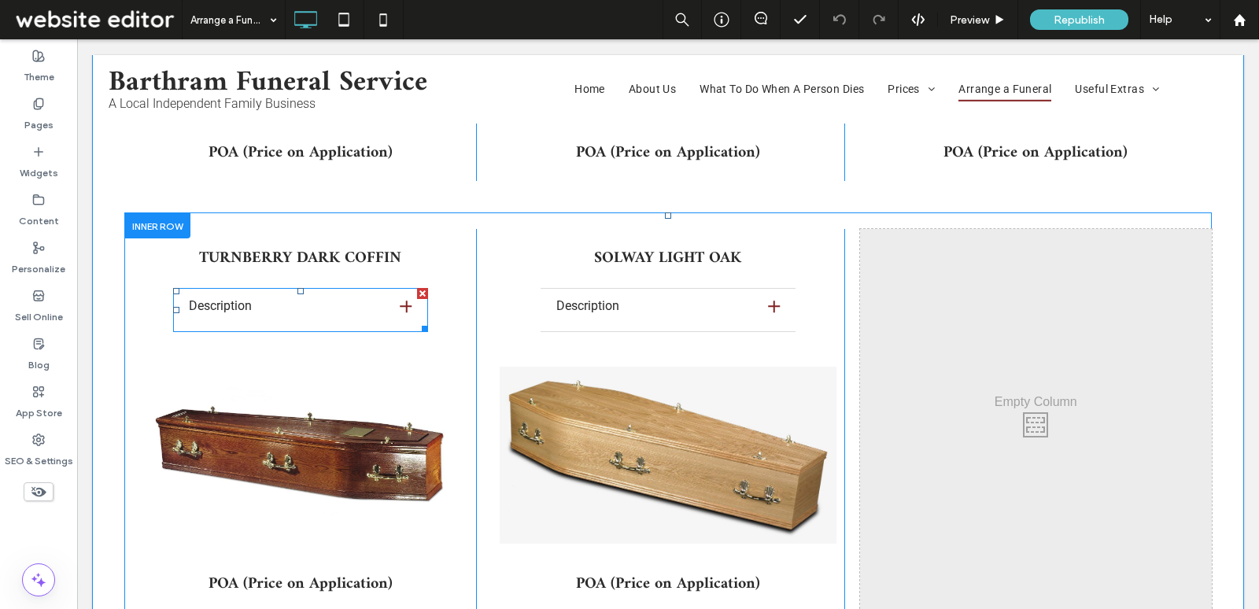
click at [321, 288] on span at bounding box center [300, 310] width 255 height 44
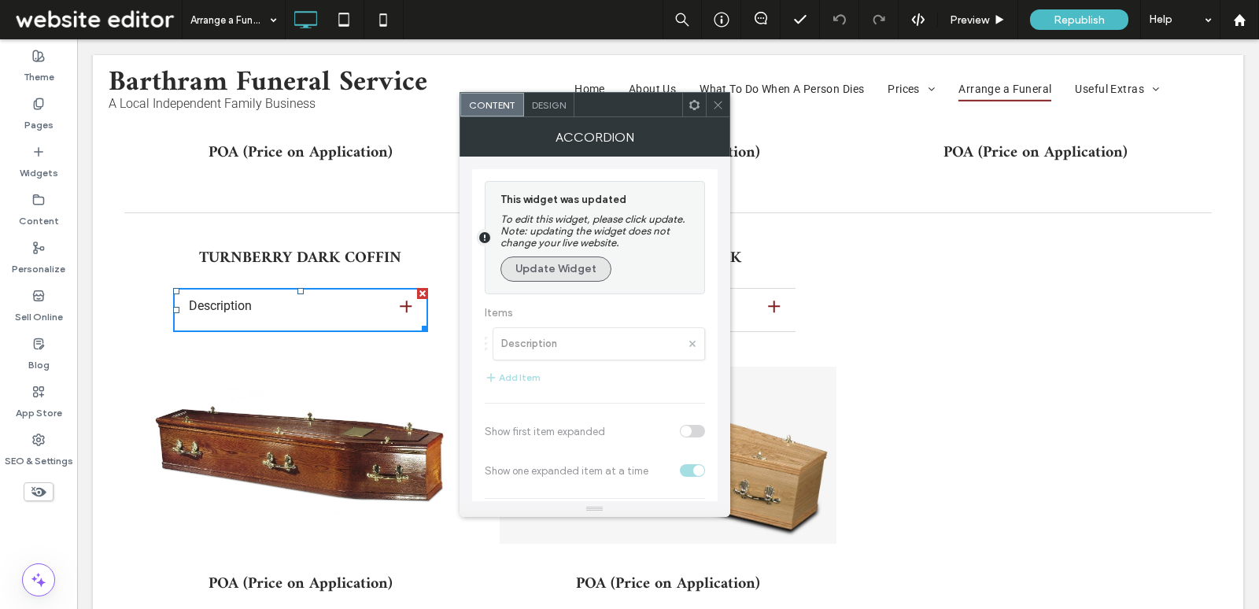
click at [576, 262] on button "Update Widget" at bounding box center [556, 269] width 111 height 25
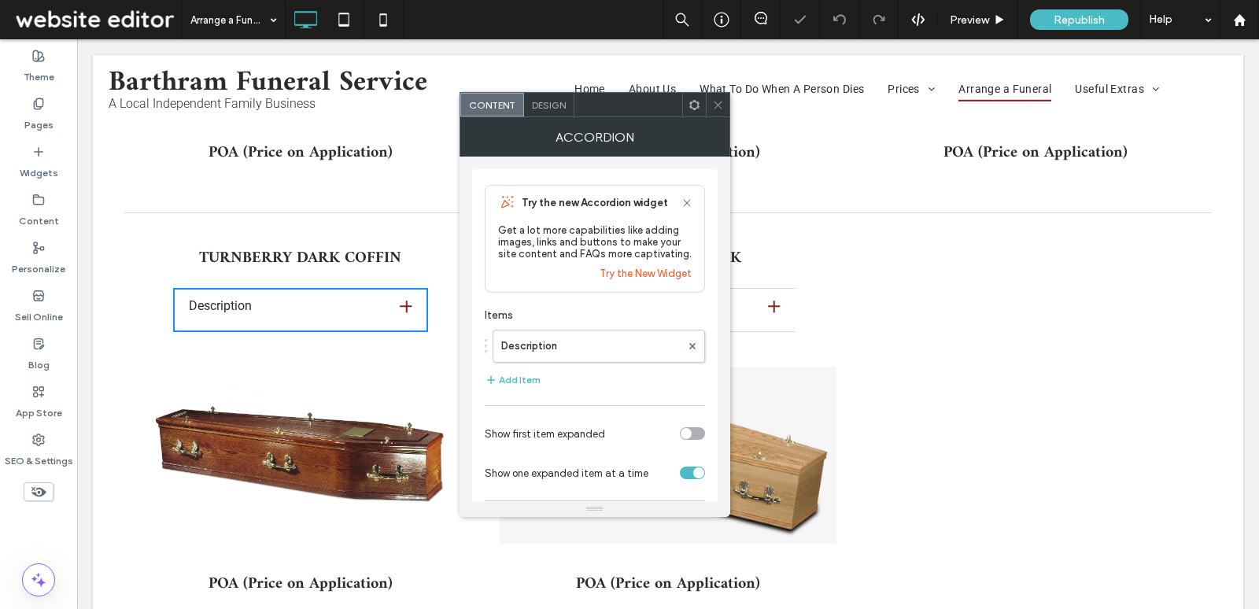
click at [565, 271] on div "Try the new Accordion widget Get a lot more capabilities like adding images, li…" at bounding box center [595, 239] width 220 height 108
click at [587, 351] on label "Description" at bounding box center [590, 346] width 179 height 31
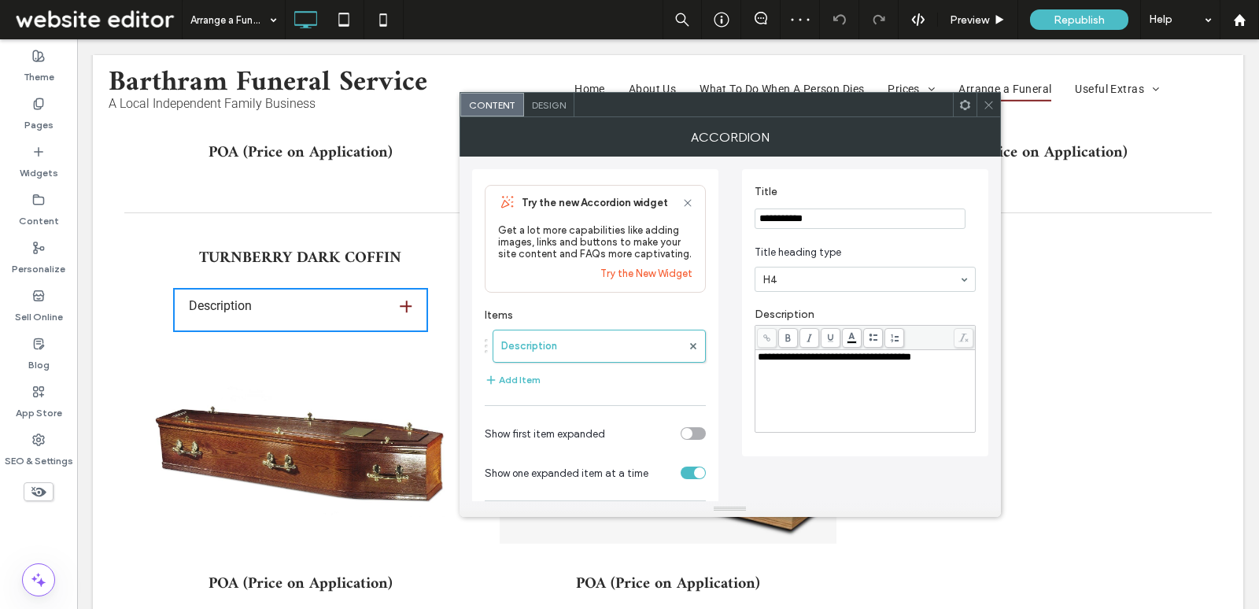
click at [865, 355] on span "**********" at bounding box center [834, 357] width 153 height 10
click at [992, 109] on icon at bounding box center [989, 105] width 12 height 12
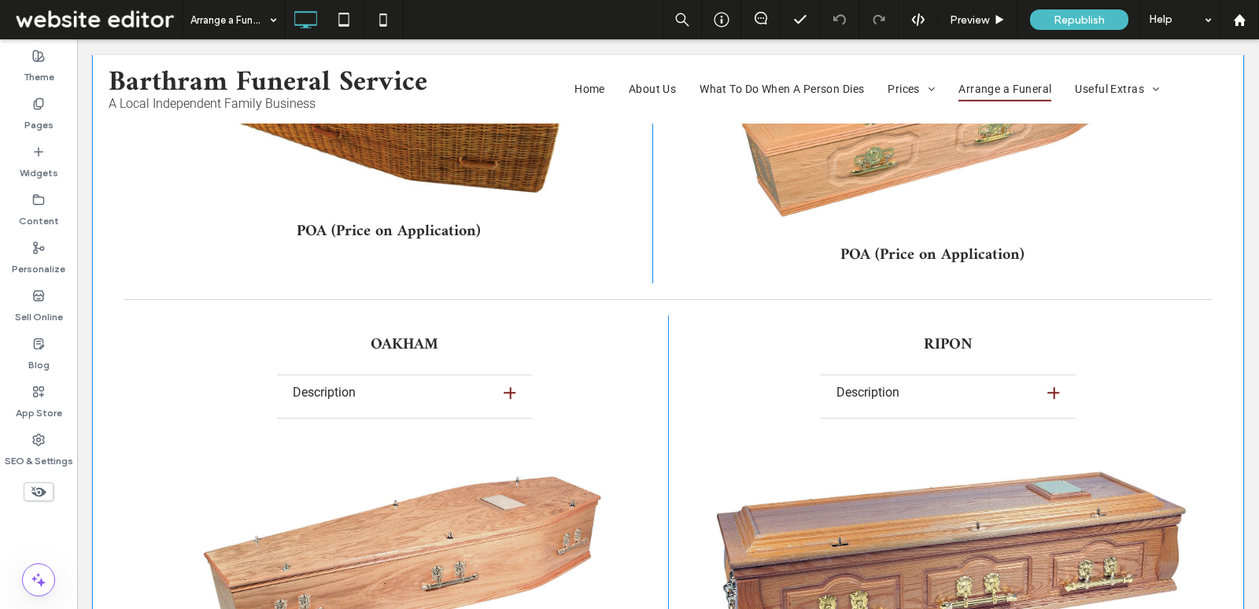
scroll to position [10251, 0]
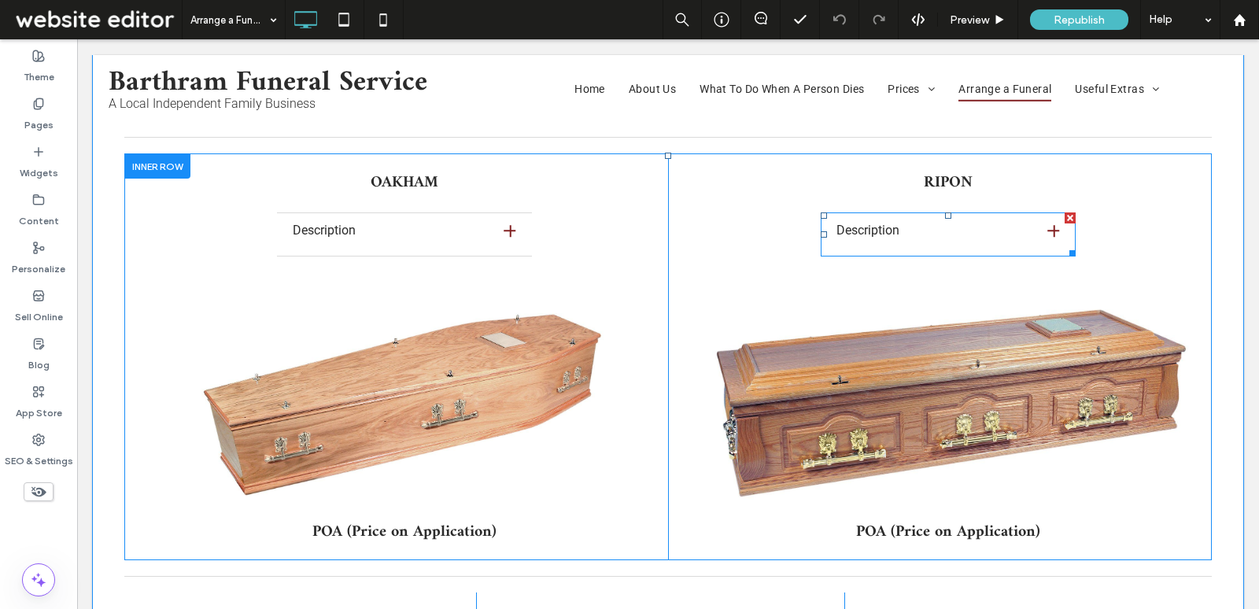
click at [875, 213] on span at bounding box center [948, 235] width 255 height 44
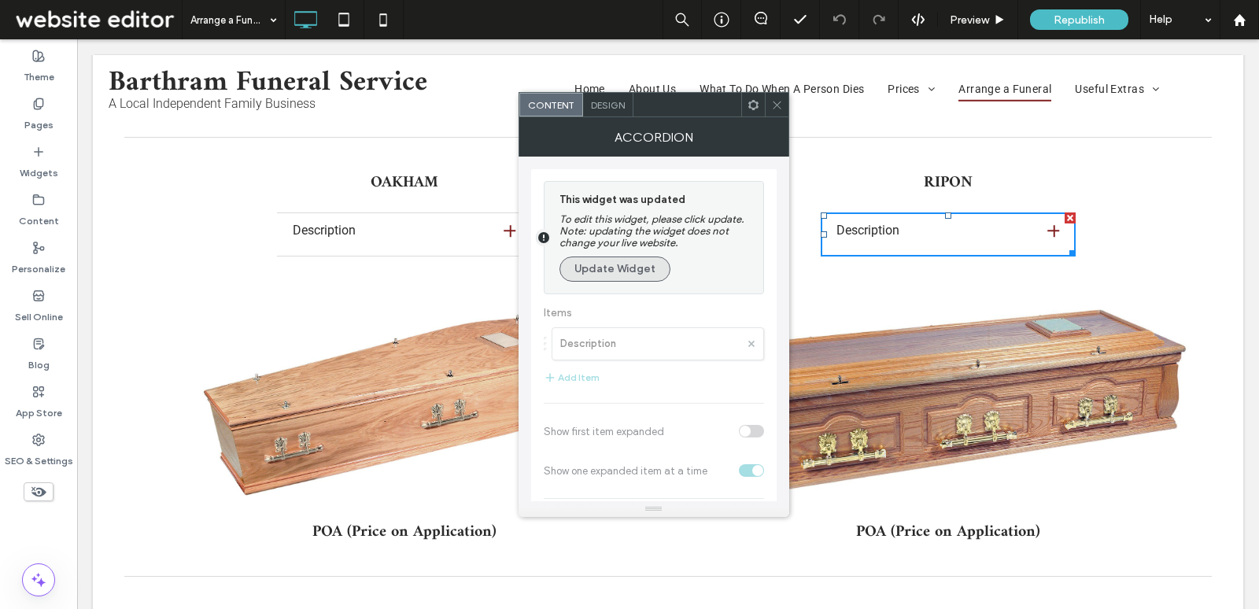
click at [648, 268] on button "Update Widget" at bounding box center [615, 269] width 111 height 25
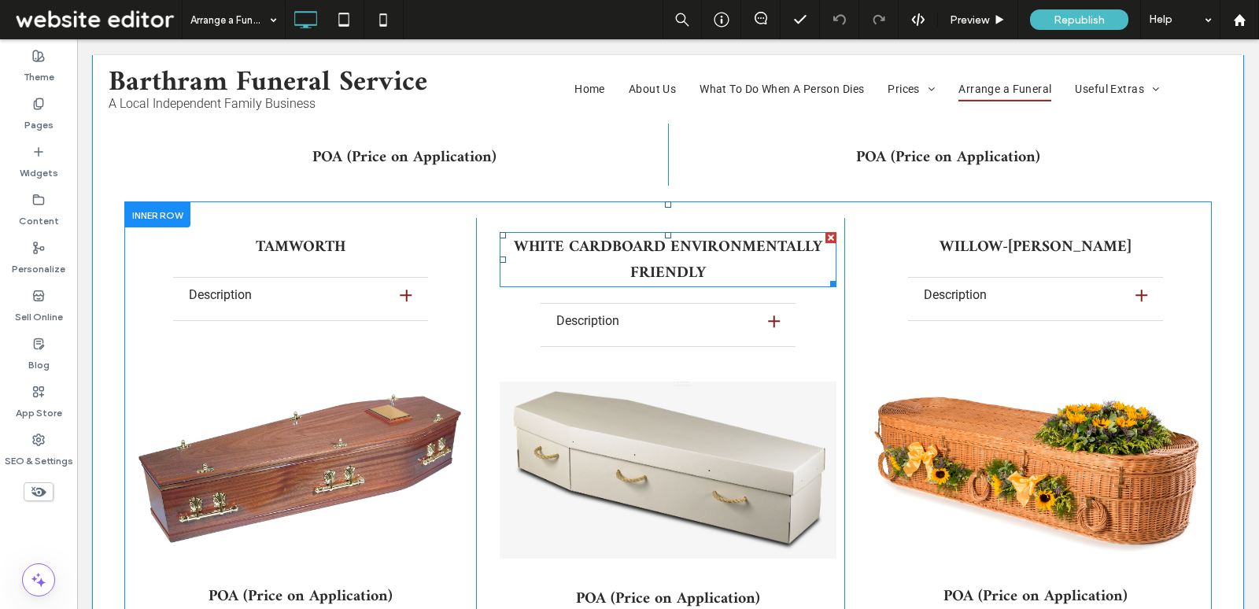
scroll to position [10545, 0]
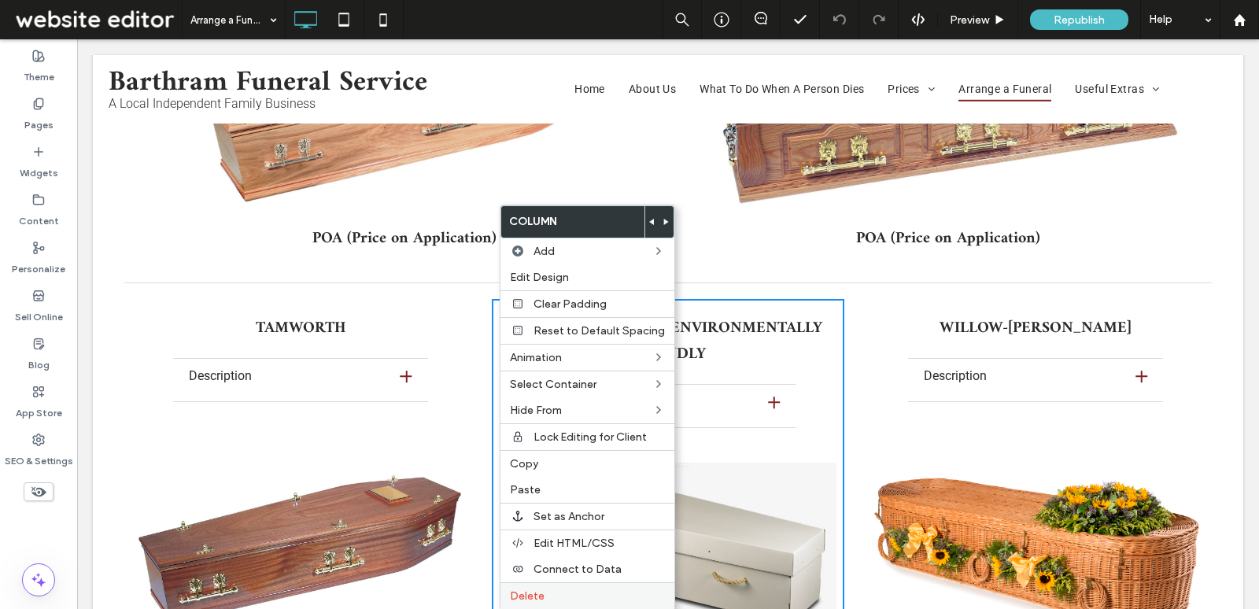
click at [542, 592] on span "Delete" at bounding box center [527, 596] width 35 height 13
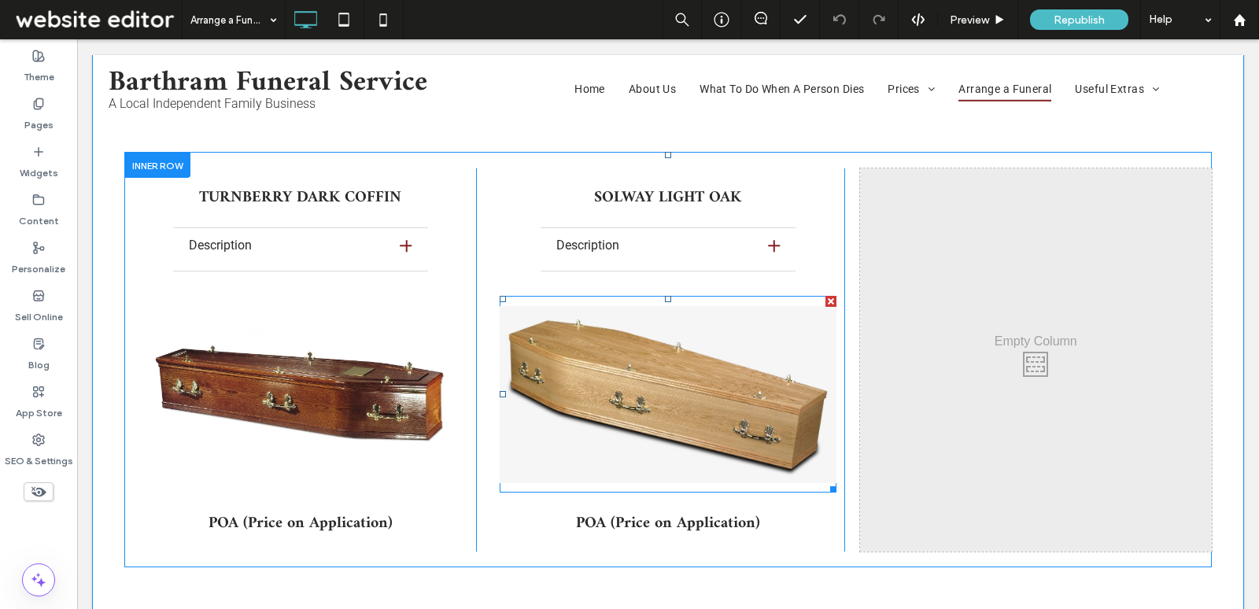
scroll to position [11928, 0]
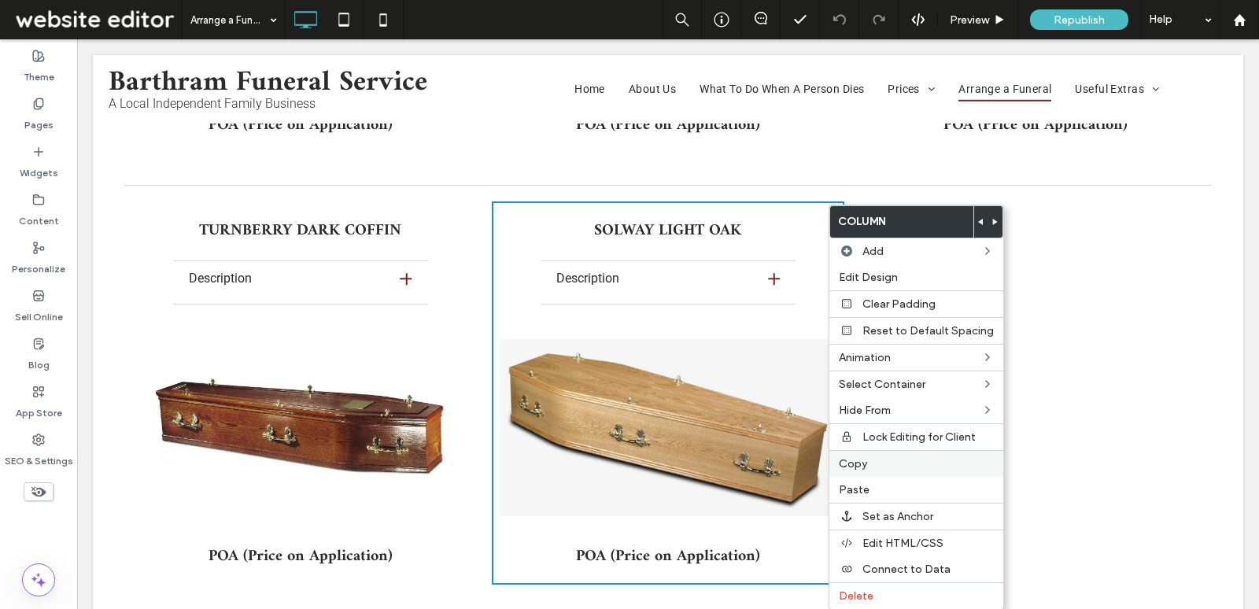
click at [871, 458] on label "Copy" at bounding box center [916, 463] width 155 height 13
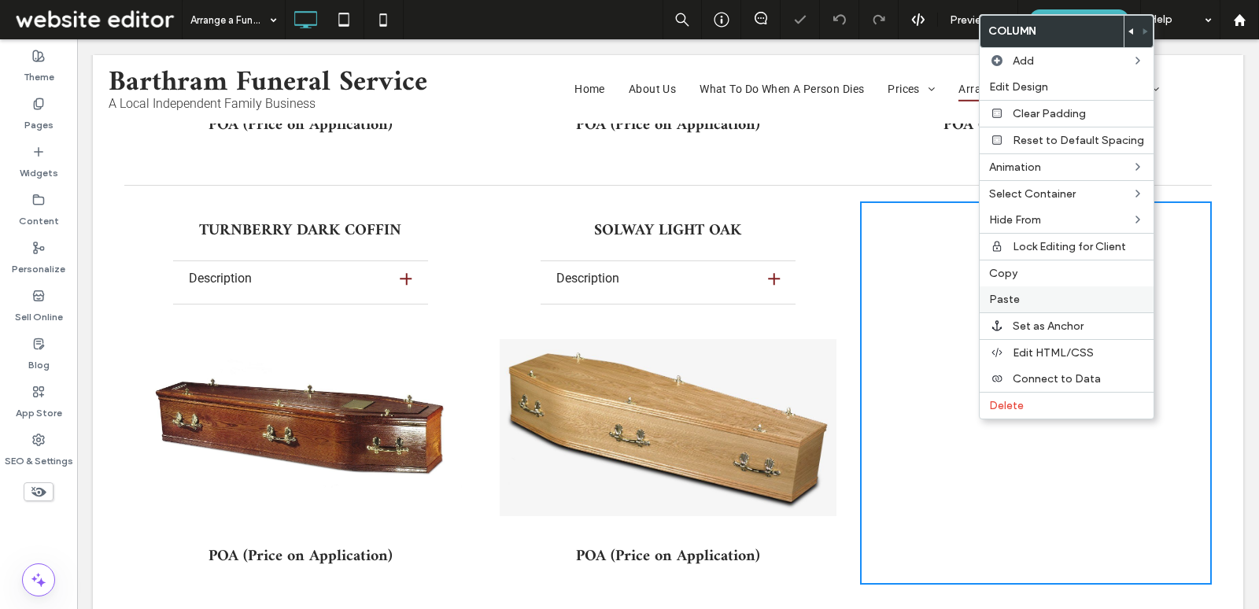
click at [1004, 299] on span "Paste" at bounding box center [1004, 299] width 31 height 13
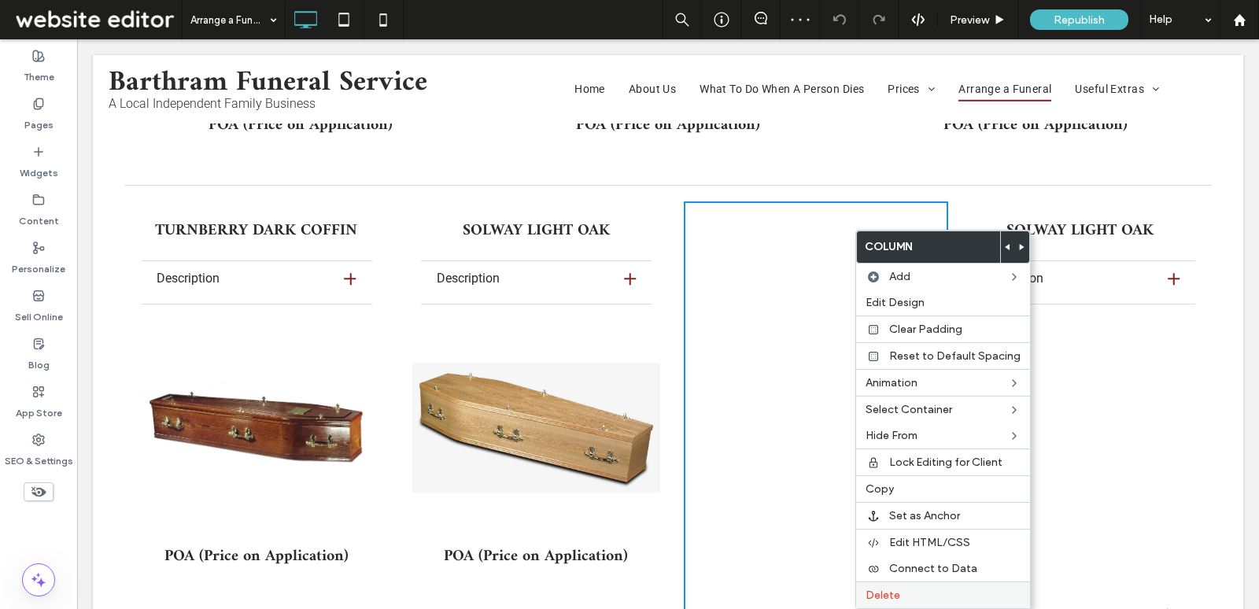
click at [903, 590] on label "Delete" at bounding box center [943, 595] width 155 height 13
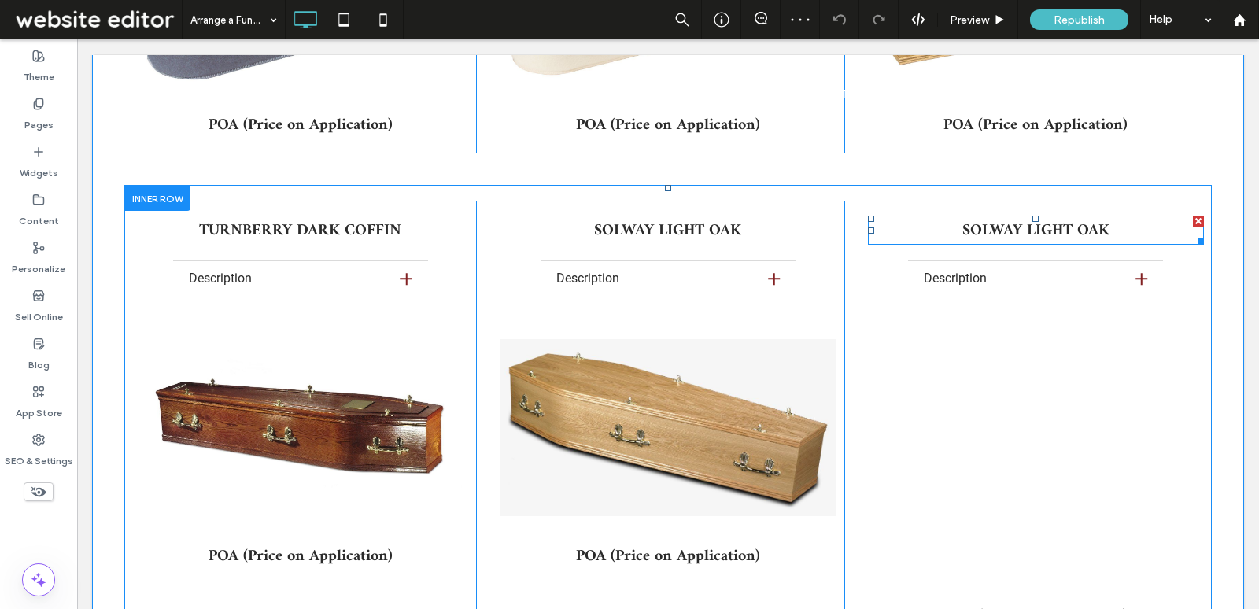
click at [1088, 217] on span "SOLWAY LIGHT OAK" at bounding box center [1036, 231] width 147 height 28
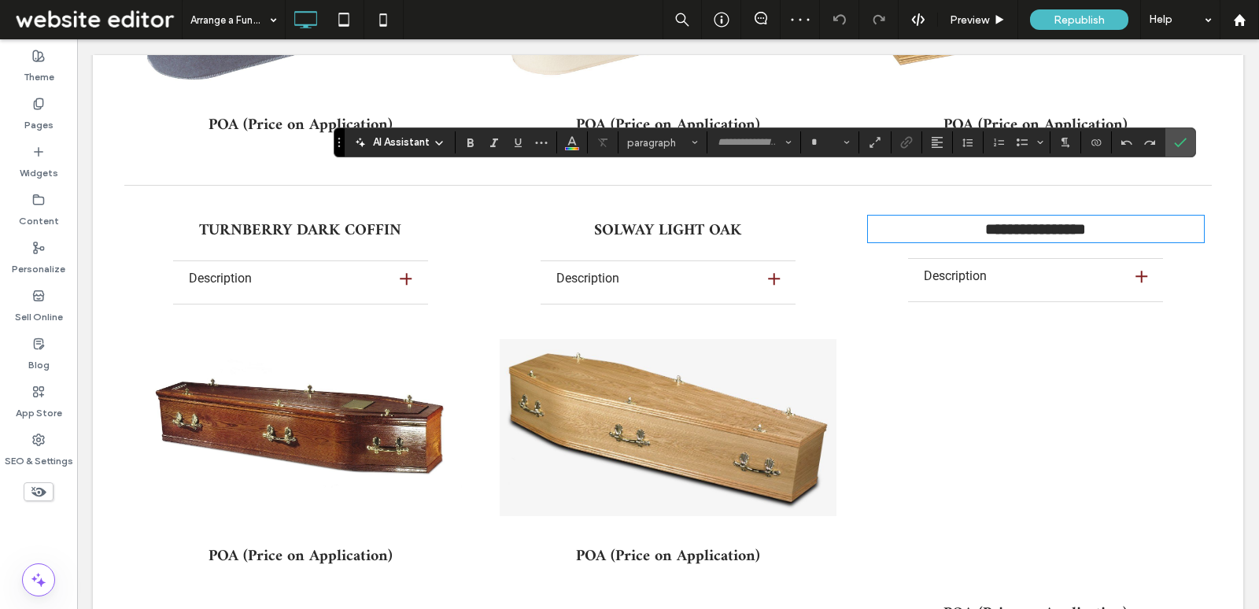
type input "*****"
type input "**"
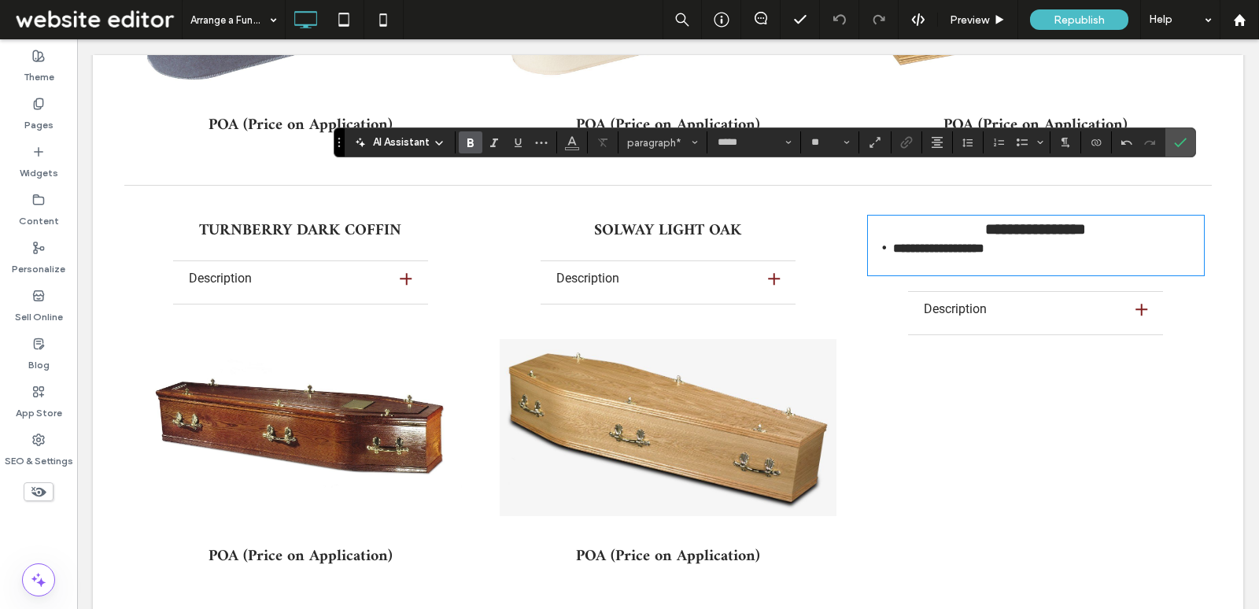
click at [894, 242] on strong "**********" at bounding box center [938, 248] width 91 height 12
type input "******"
type input "**"
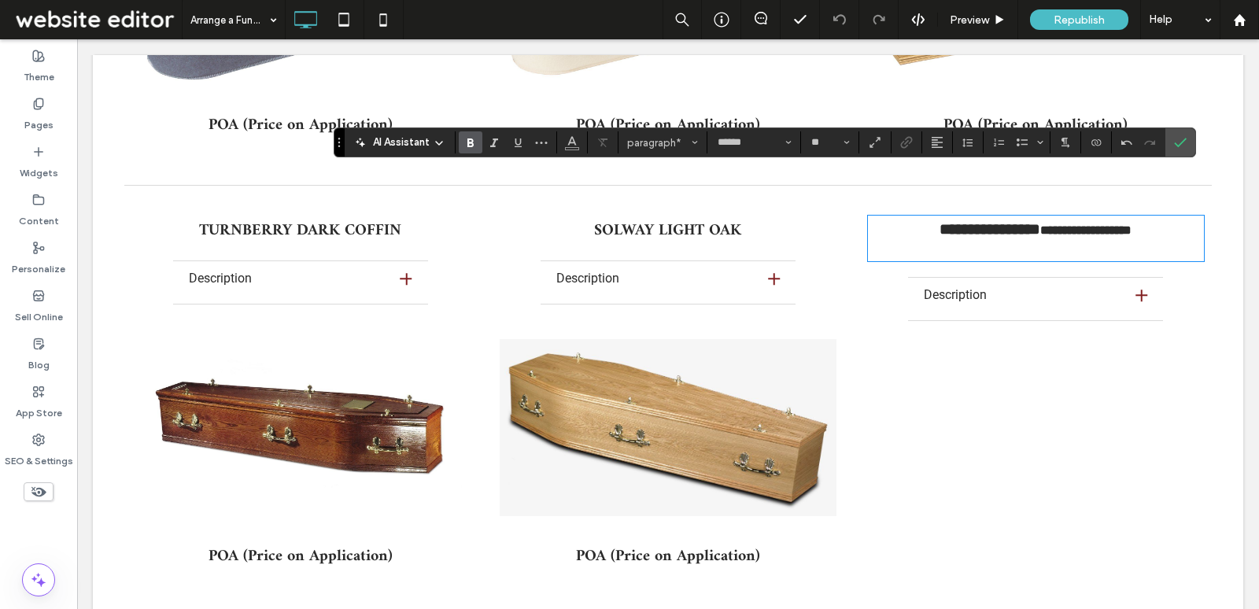
type input "*****"
type input "**"
click at [1009, 221] on strong "**********" at bounding box center [990, 229] width 69 height 16
type input "*"
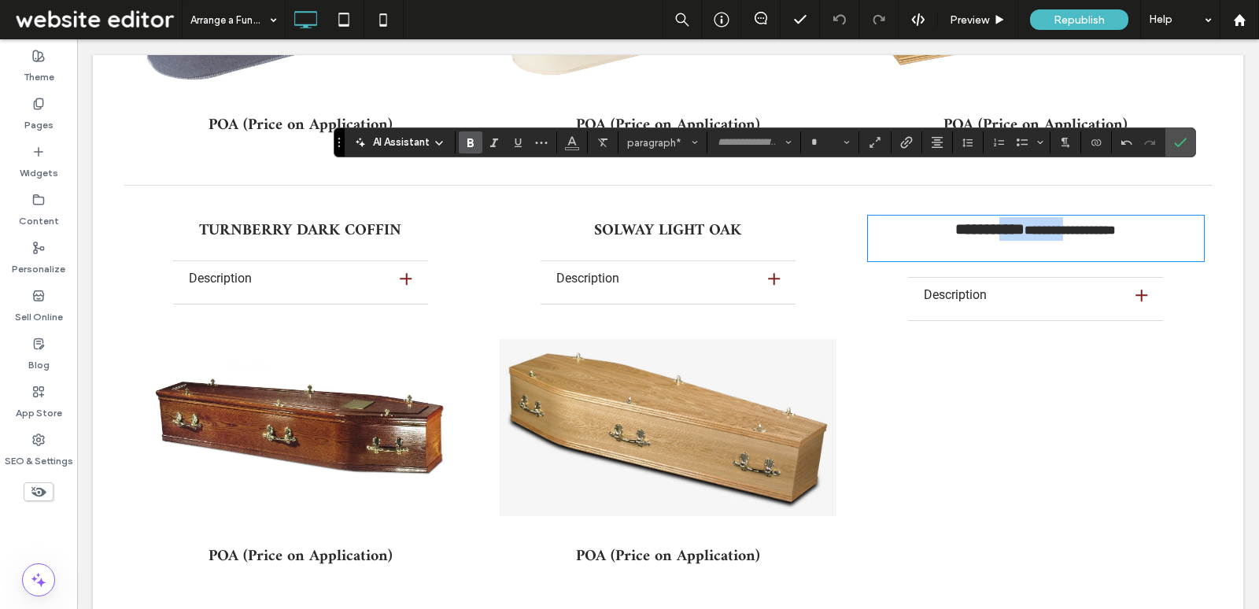
click at [1009, 221] on strong "**********" at bounding box center [990, 229] width 69 height 16
click at [692, 217] on span "SOLWAY LIGHT OAK" at bounding box center [667, 231] width 147 height 28
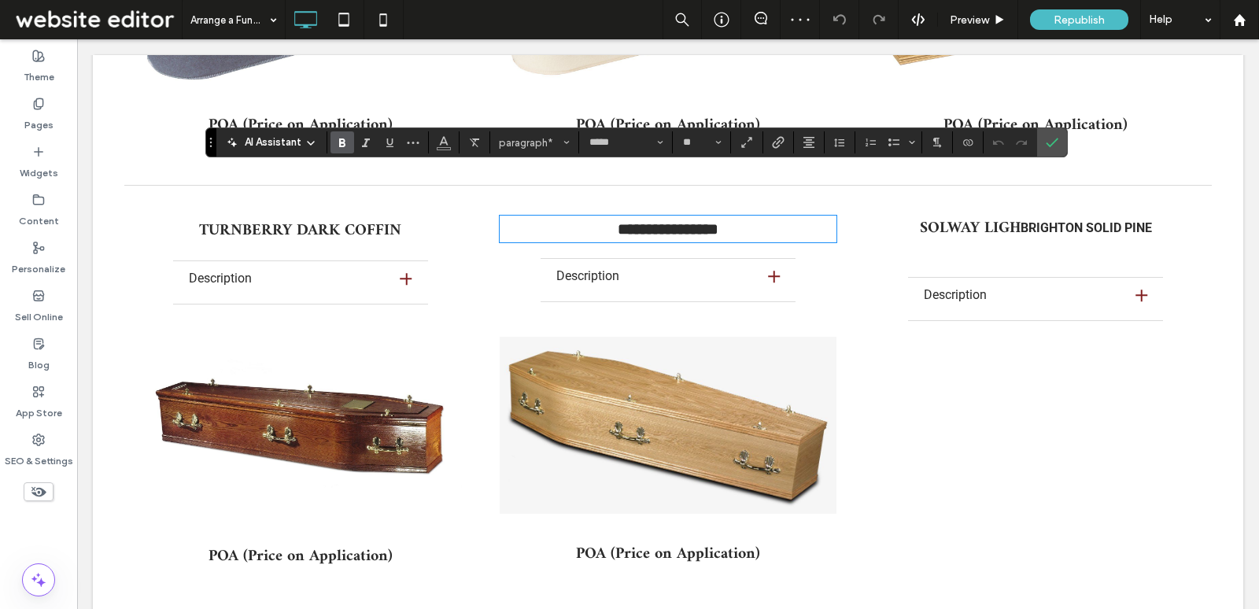
click at [997, 215] on strong "SOLWAY LIGH" at bounding box center [970, 229] width 101 height 28
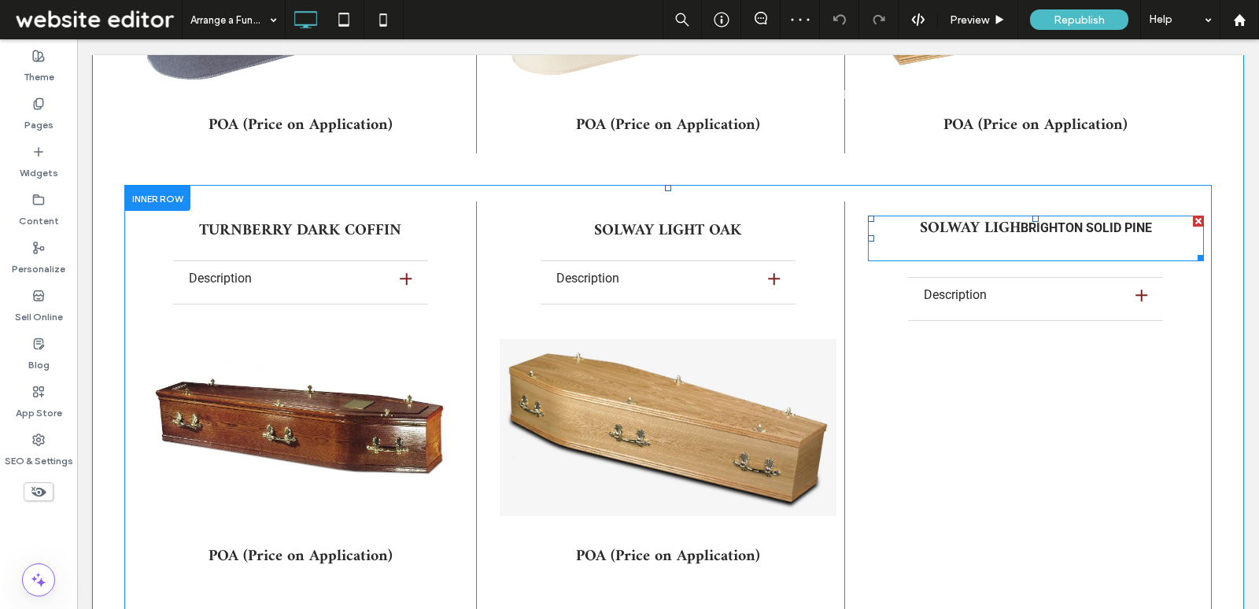
click at [995, 215] on strong "SOLWAY LIGH" at bounding box center [970, 229] width 101 height 28
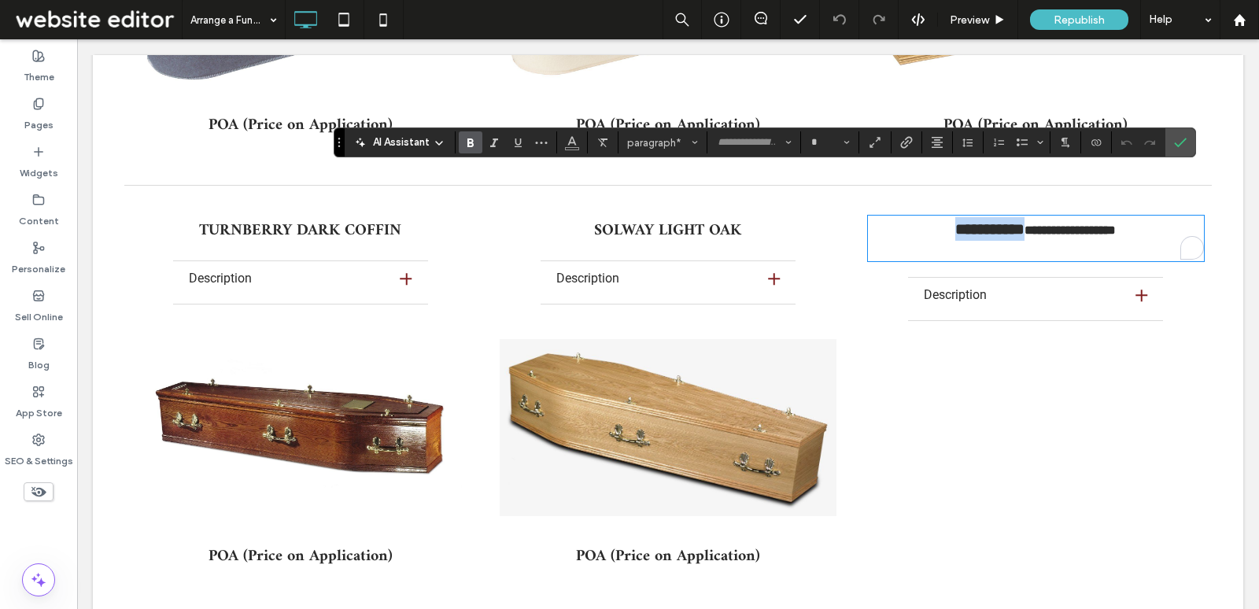
drag, startPoint x: 1019, startPoint y: 179, endPoint x: 787, endPoint y: 162, distance: 232.0
click at [787, 201] on div "**********" at bounding box center [668, 431] width 1088 height 460
type input "*****"
type input "**"
type input "******"
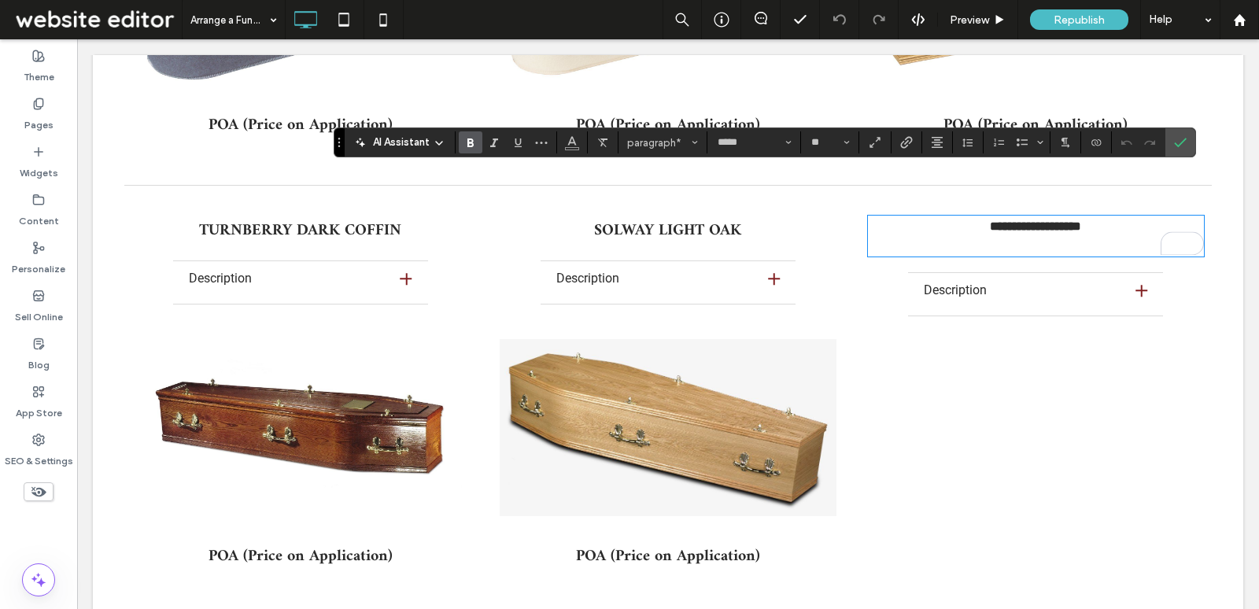
type input "**"
click at [748, 146] on input "******" at bounding box center [749, 142] width 67 height 13
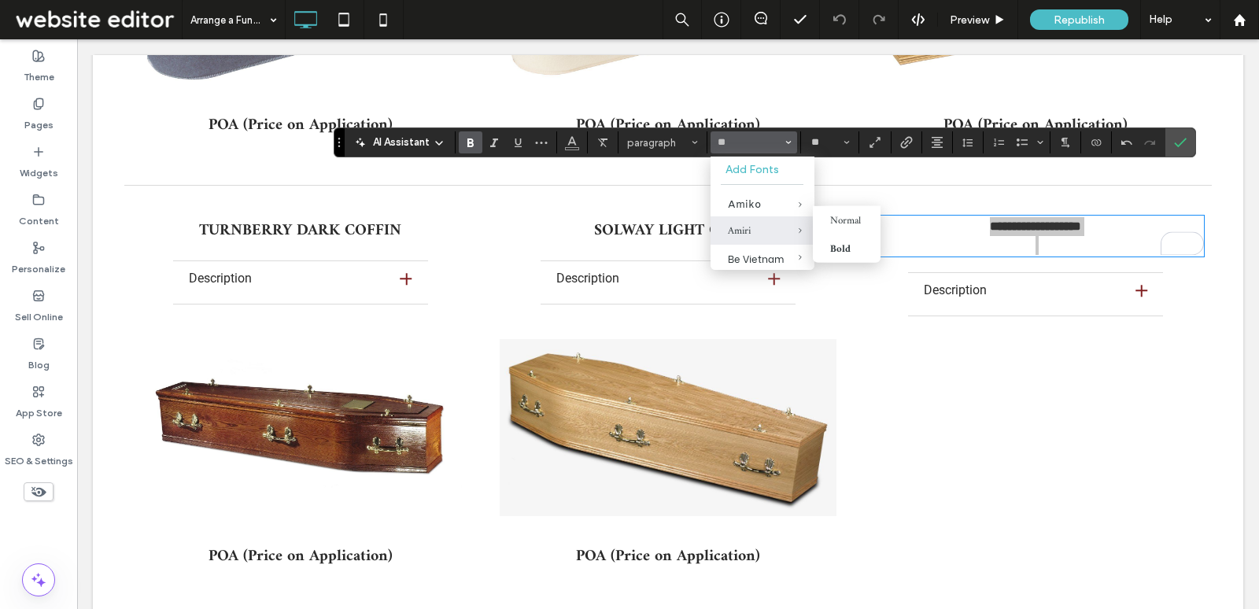
click at [767, 233] on span "Amiri" at bounding box center [789, 230] width 52 height 28
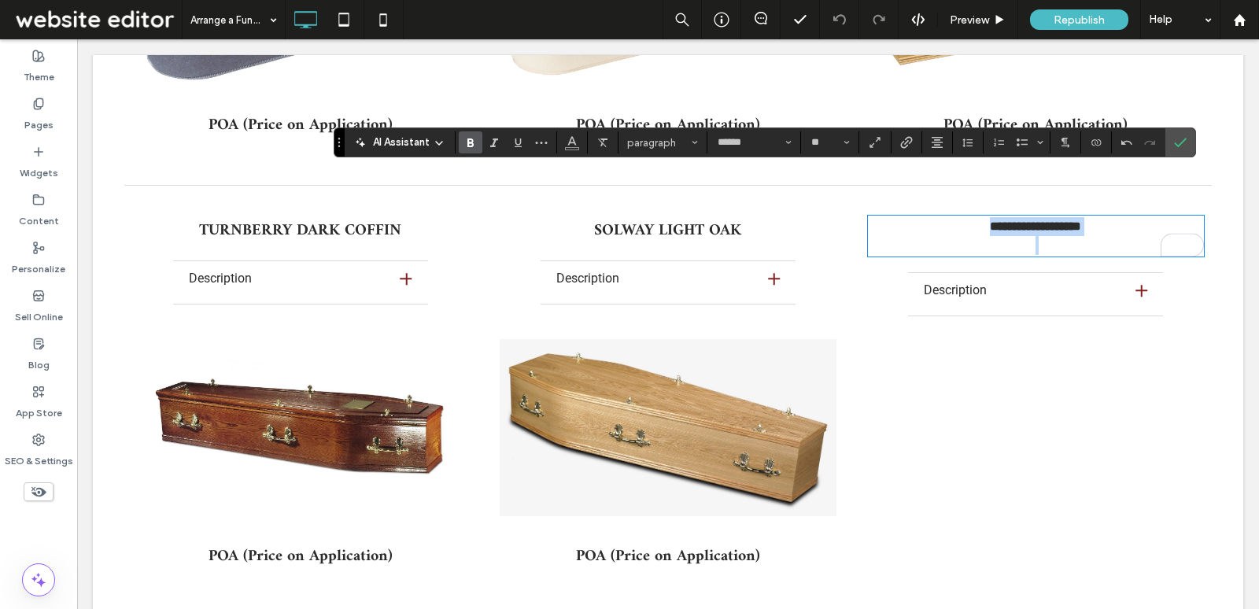
type input "*****"
click at [823, 144] on input "**" at bounding box center [825, 142] width 31 height 13
type input "**"
click at [697, 217] on strong "SOLWAY LIGHT OAK" at bounding box center [667, 231] width 147 height 28
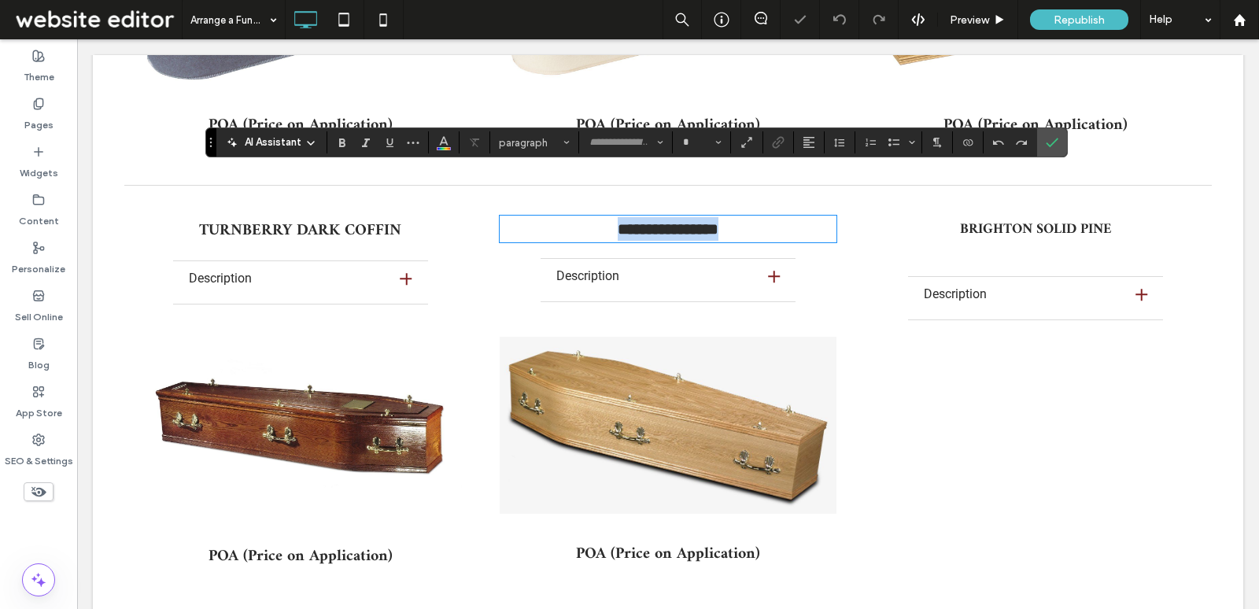
type input "*****"
type input "**"
click at [965, 217] on strong "BRIGHTON SOLID PINE" at bounding box center [1036, 229] width 152 height 24
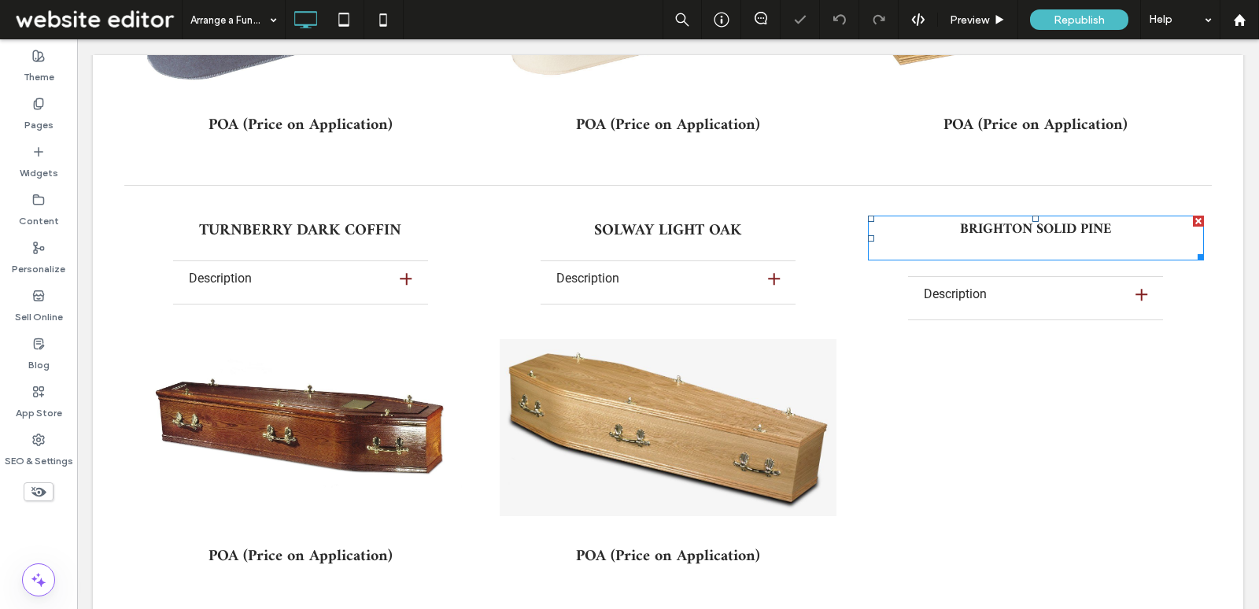
click at [965, 217] on strong "BRIGHTON SOLID PINE" at bounding box center [1036, 229] width 152 height 24
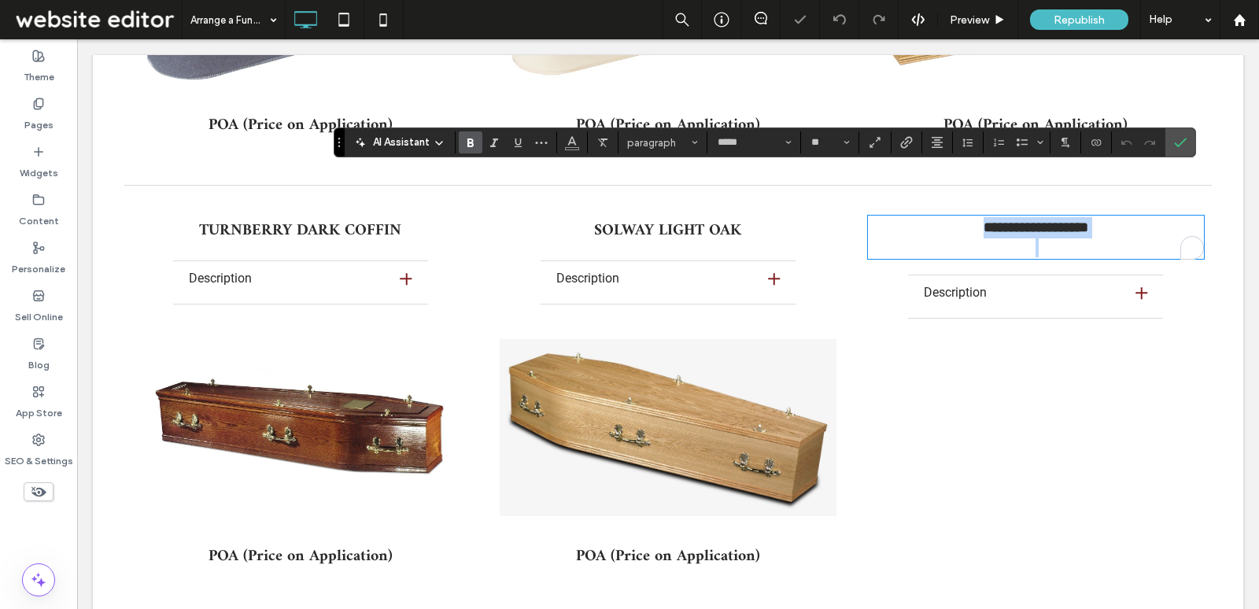
type input "*****"
type input "**"
click at [819, 143] on input "**" at bounding box center [825, 142] width 31 height 13
type input "**"
click at [952, 241] on p "To enrich screen reader interactions, please activate Accessibility in Grammarl…" at bounding box center [1036, 250] width 336 height 19
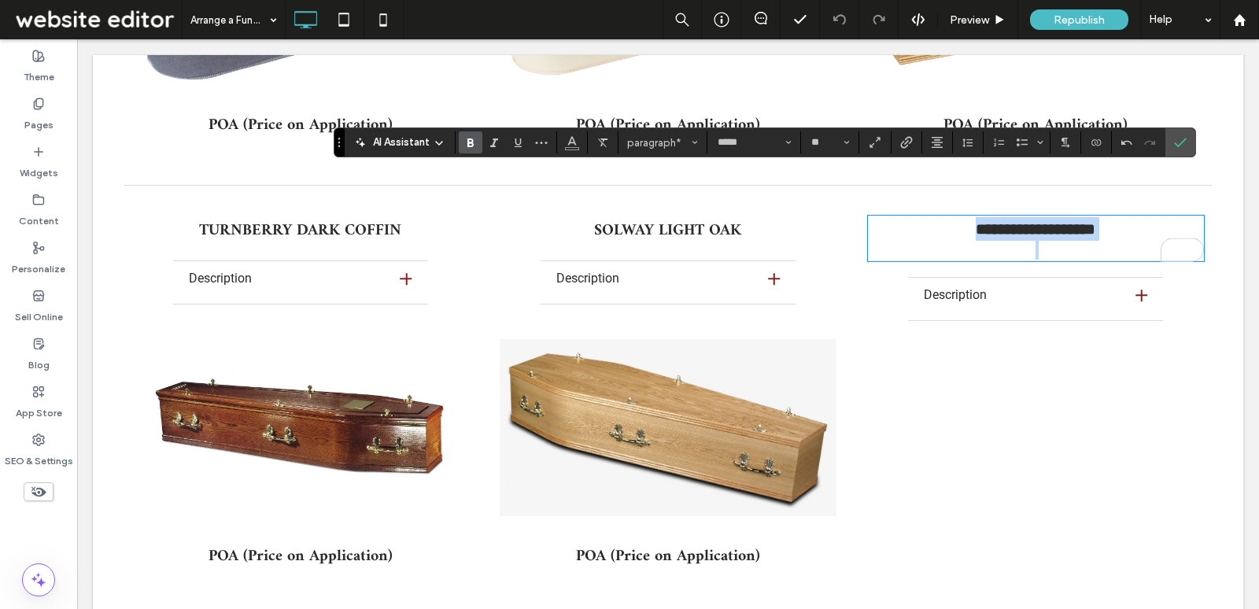
type input "******"
type input "**"
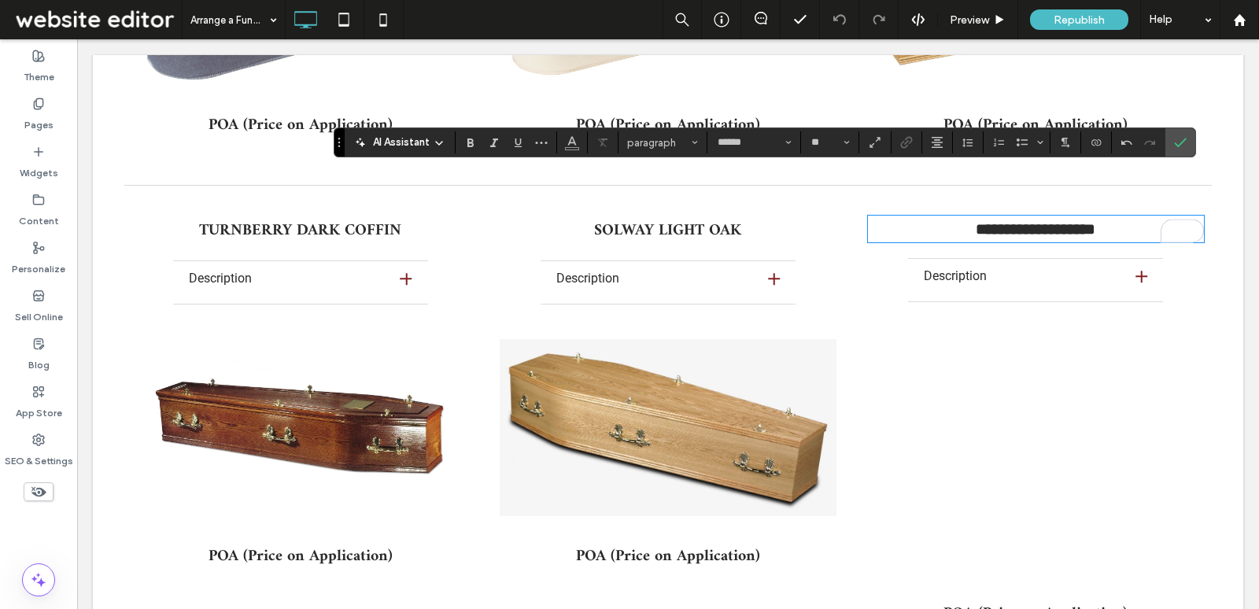
type input "*****"
type input "**"
click at [1174, 139] on icon "Confirm" at bounding box center [1180, 142] width 13 height 13
click at [1003, 402] on div "Button" at bounding box center [1036, 455] width 336 height 257
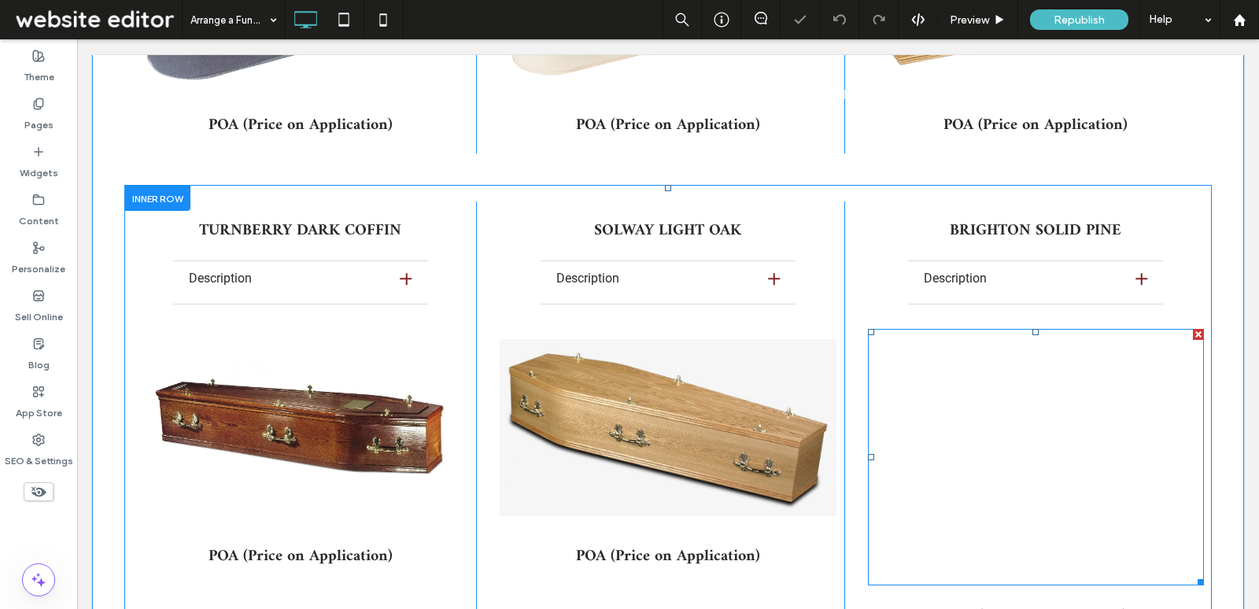
click at [1003, 400] on div "Button" at bounding box center [1036, 457] width 336 height 257
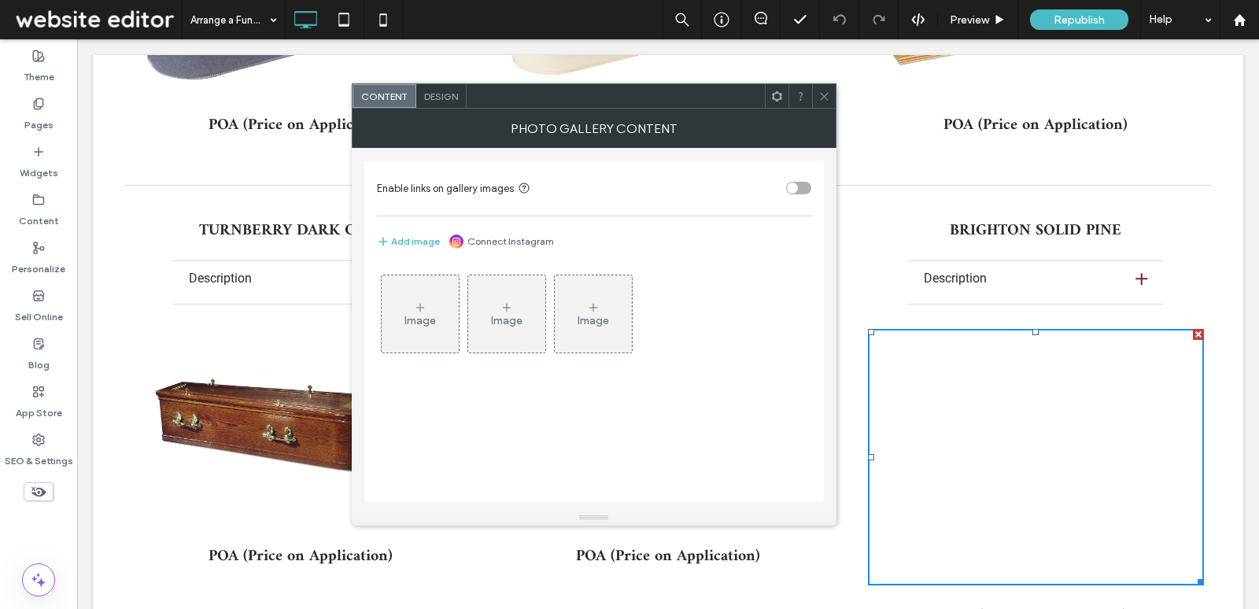
click at [433, 319] on div "Image" at bounding box center [420, 320] width 31 height 13
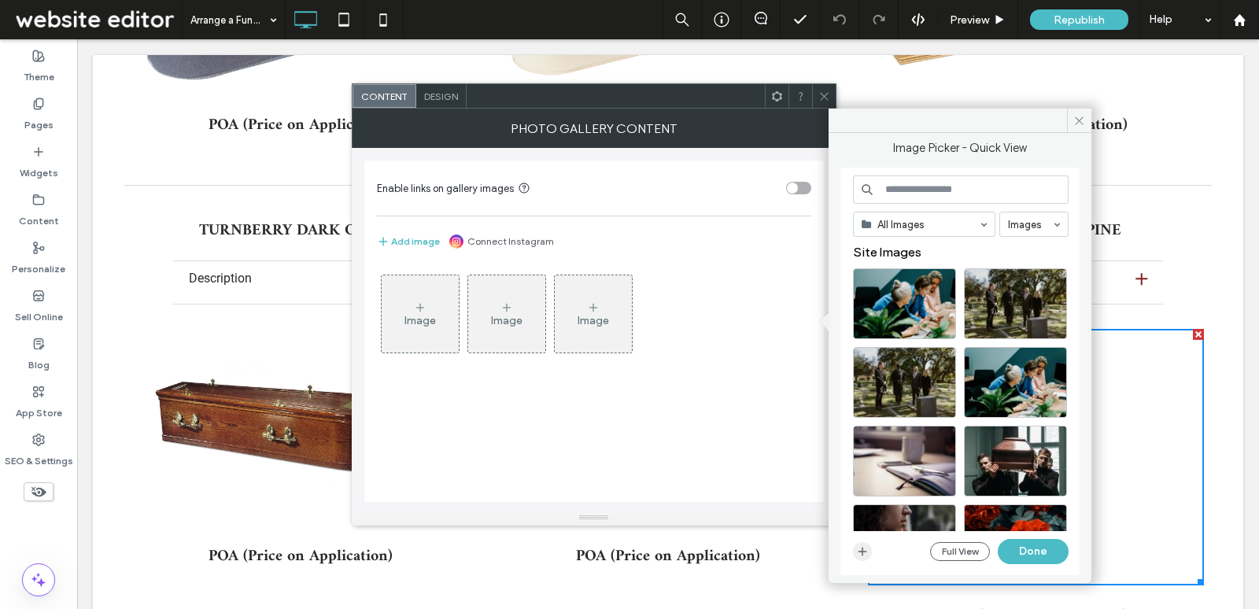
click at [862, 549] on use "button" at bounding box center [862, 552] width 9 height 9
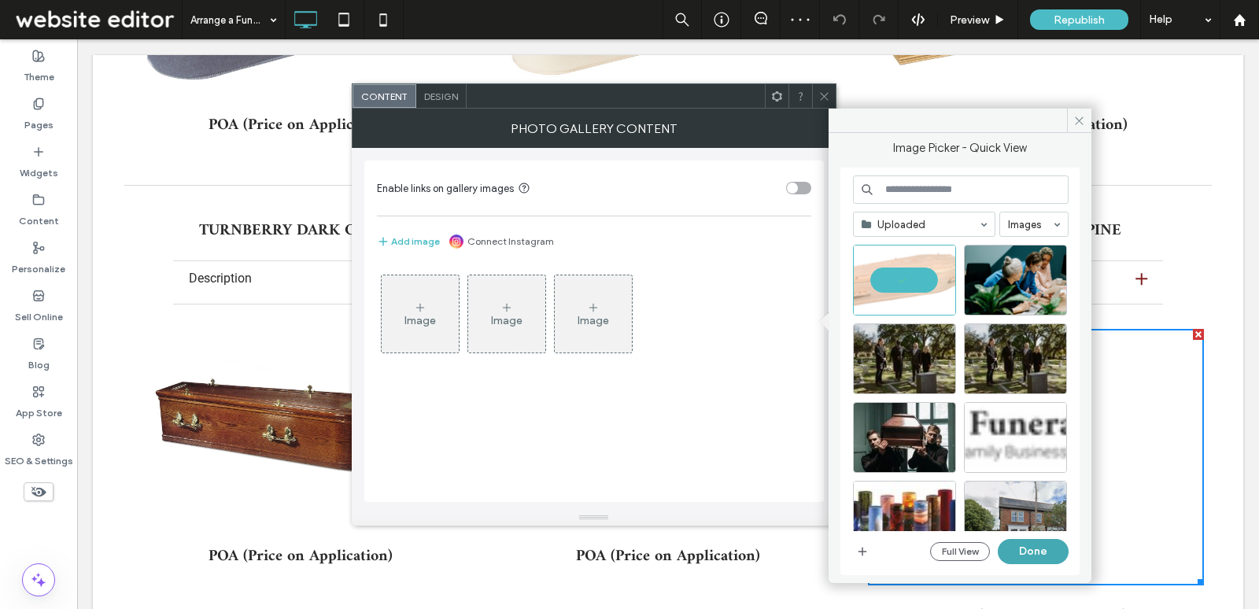
click at [1037, 553] on button "Done" at bounding box center [1033, 551] width 71 height 25
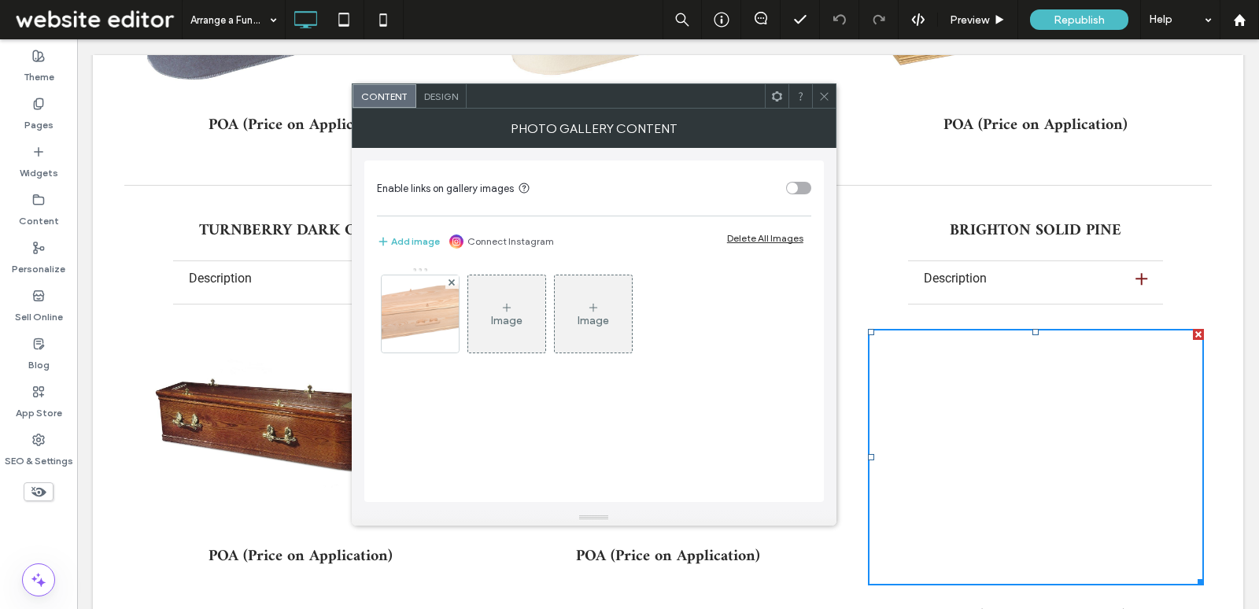
click at [822, 94] on icon at bounding box center [825, 97] width 12 height 12
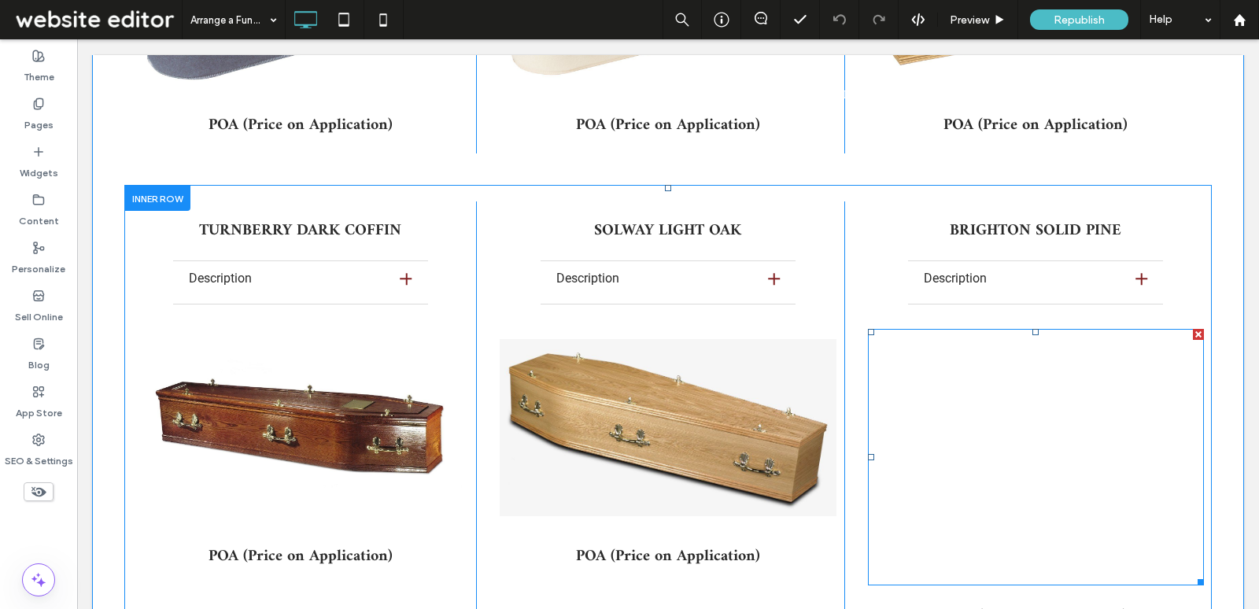
click at [1102, 390] on div "Button" at bounding box center [1036, 457] width 336 height 257
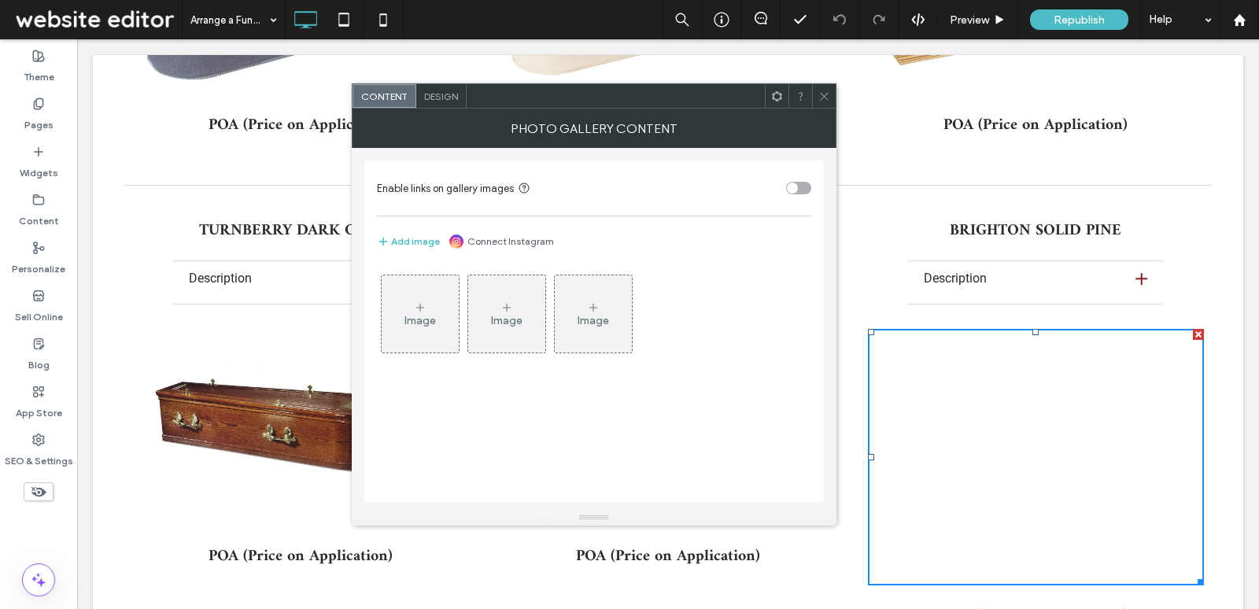
click at [437, 316] on div "Image" at bounding box center [420, 314] width 77 height 74
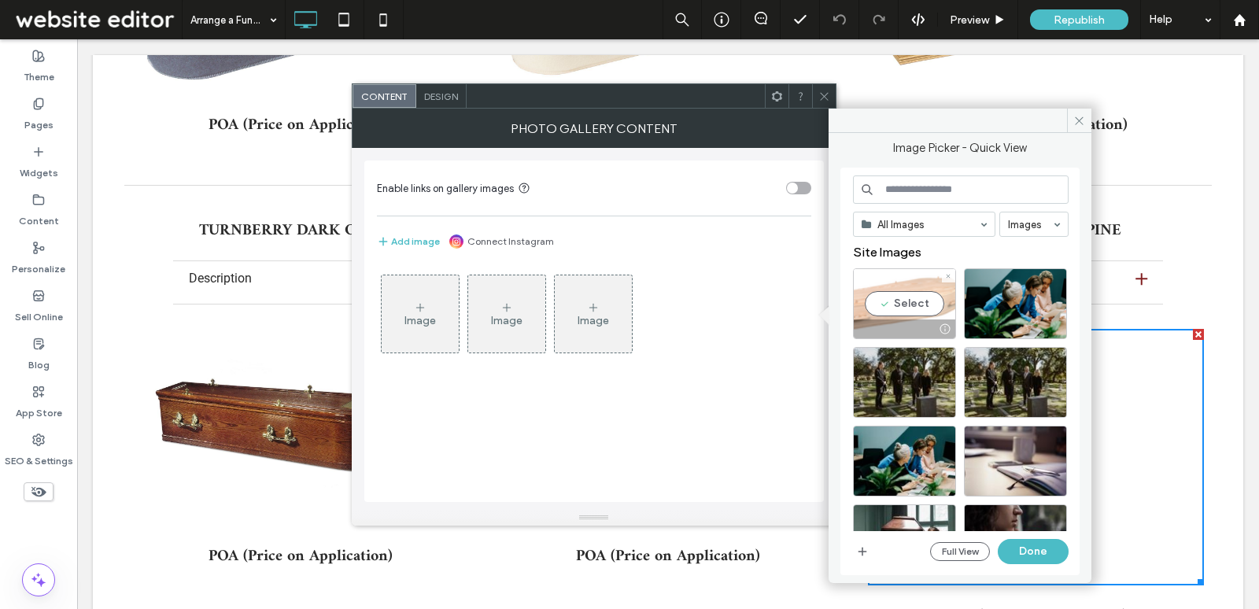
click at [897, 290] on div "Select" at bounding box center [904, 303] width 103 height 71
click at [1037, 545] on button "Done" at bounding box center [1033, 551] width 71 height 25
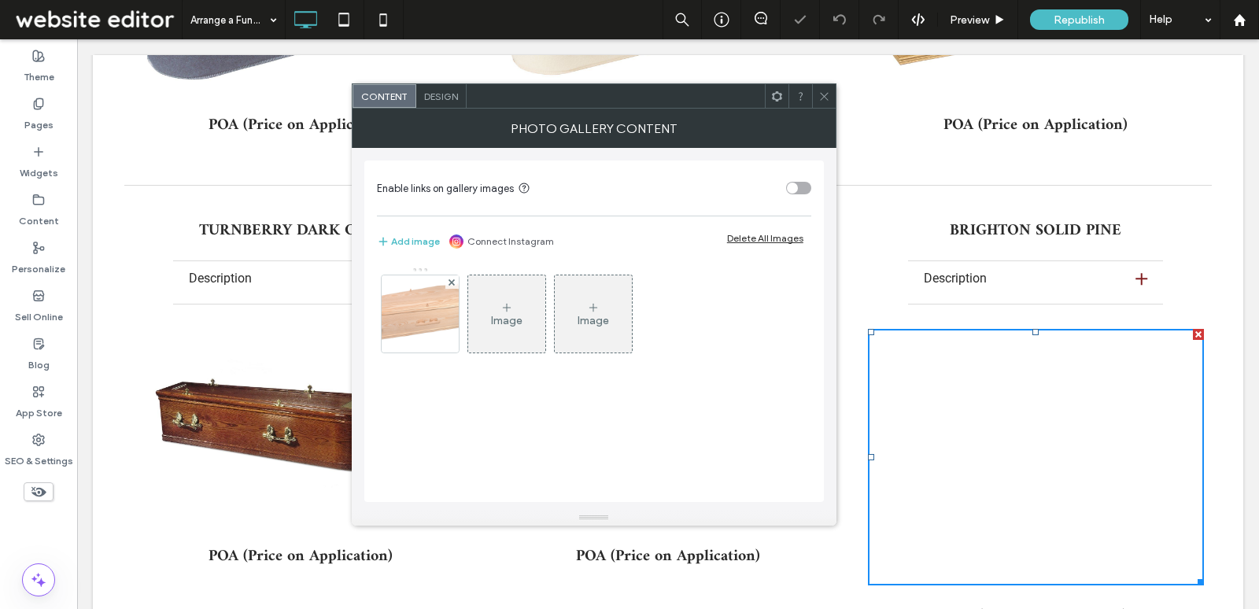
click at [824, 98] on icon at bounding box center [825, 97] width 12 height 12
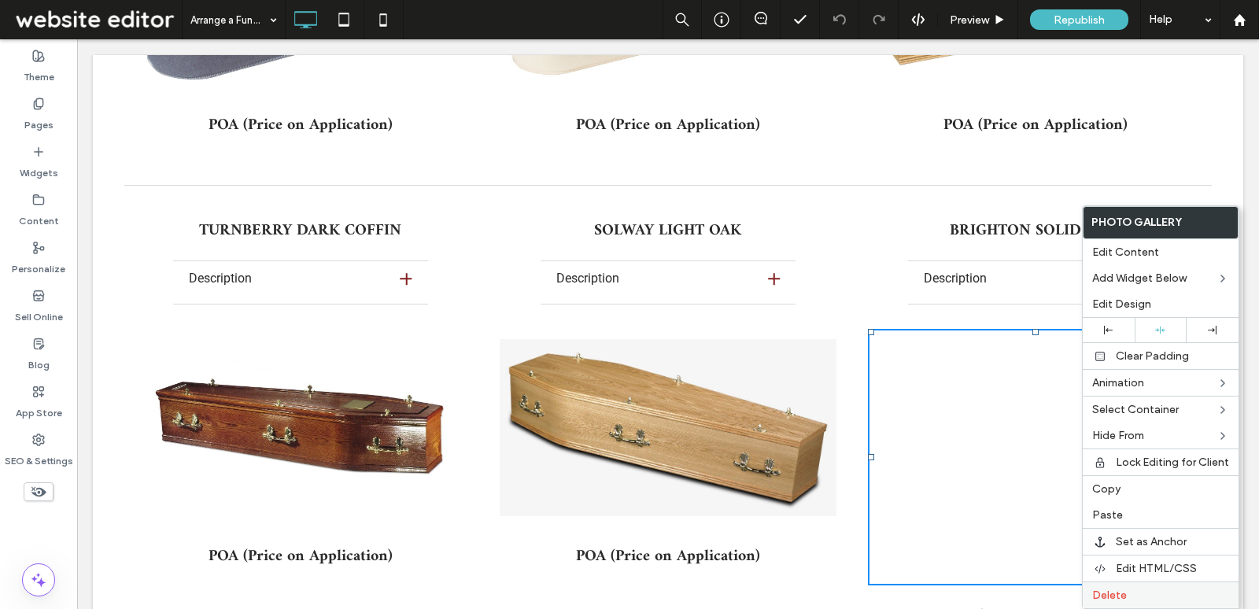
click at [1147, 590] on label "Delete" at bounding box center [1160, 595] width 137 height 13
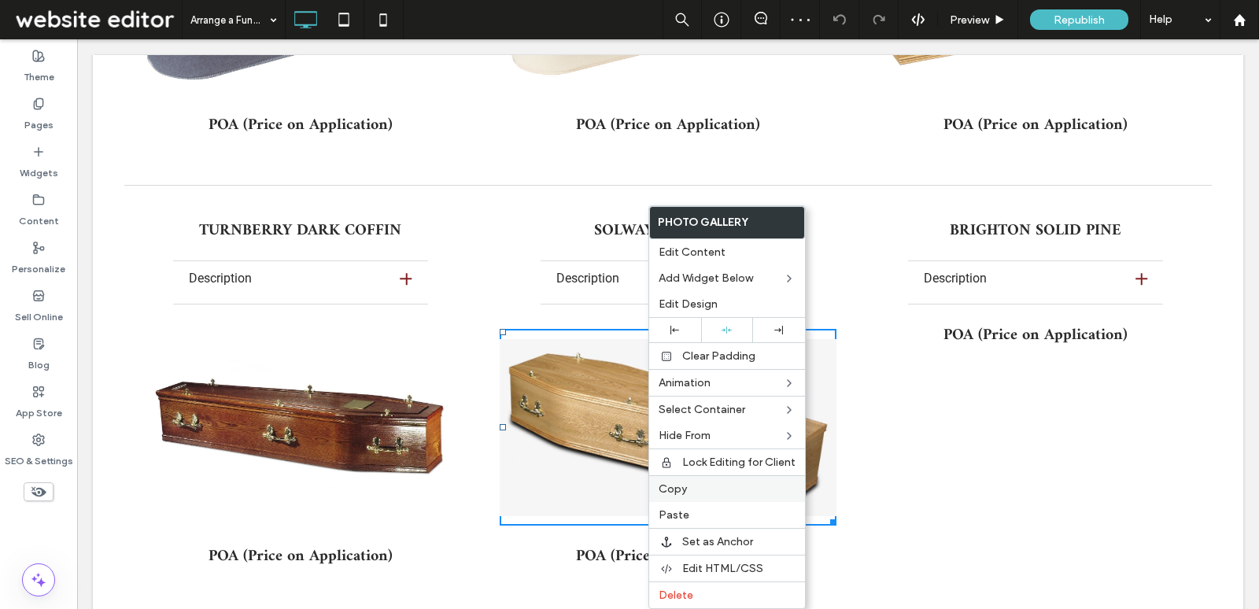
click at [716, 486] on label "Copy" at bounding box center [727, 488] width 137 height 13
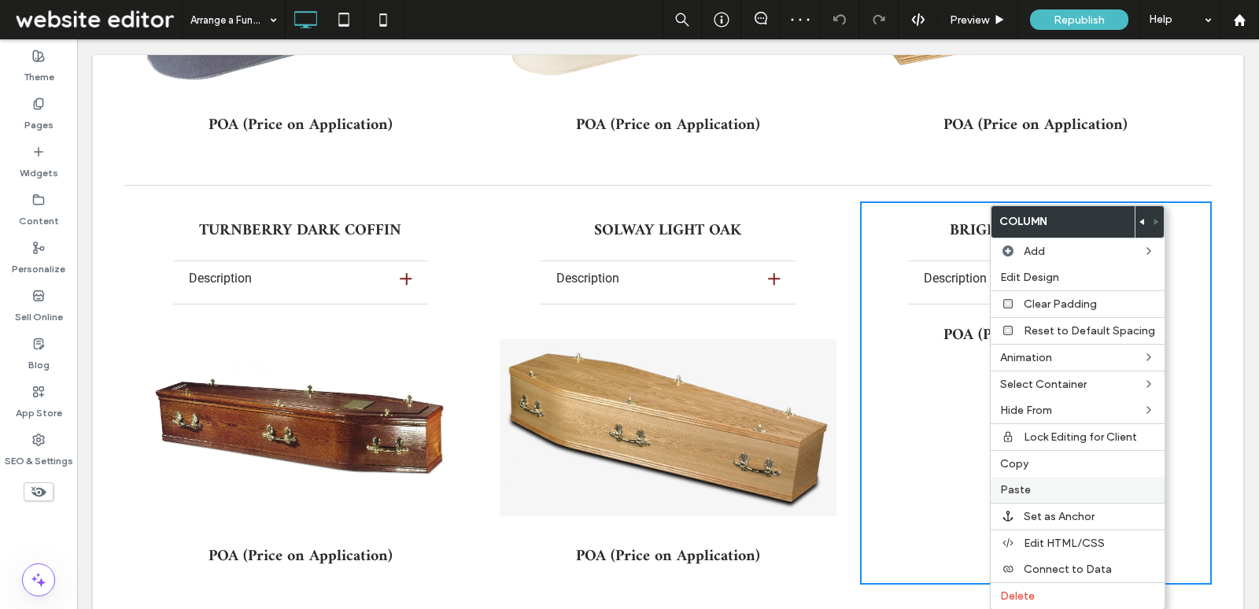
click at [1028, 486] on span "Paste" at bounding box center [1015, 489] width 31 height 13
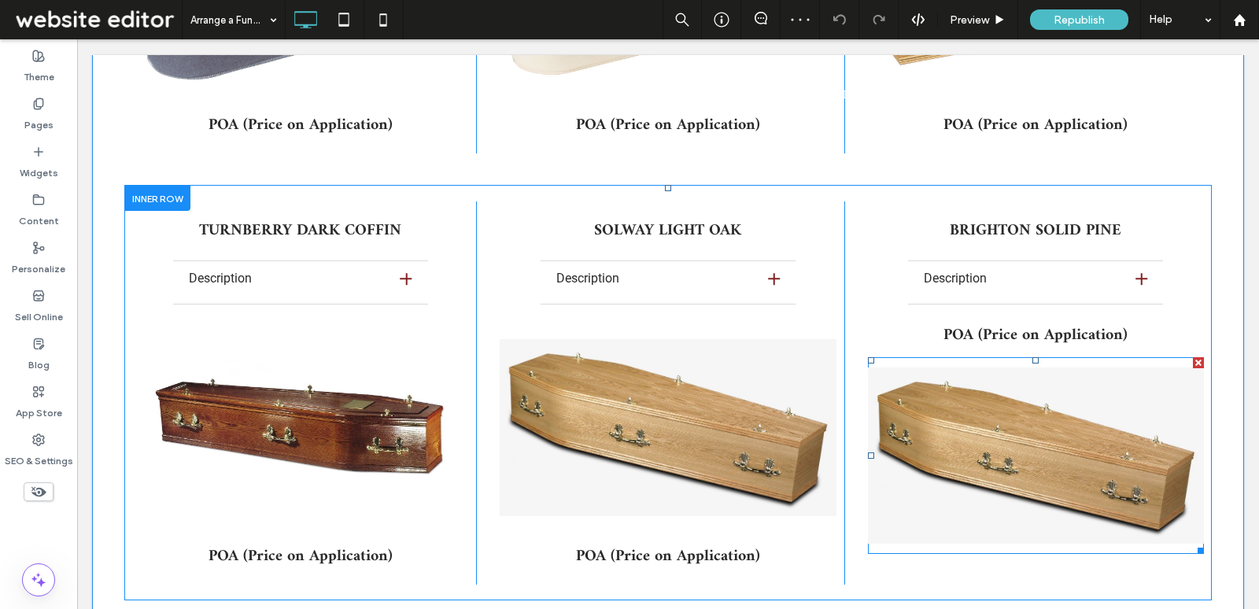
drag, startPoint x: 887, startPoint y: 523, endPoint x: 1042, endPoint y: 341, distance: 239.6
drag, startPoint x: 957, startPoint y: 398, endPoint x: 965, endPoint y: 274, distance: 124.6
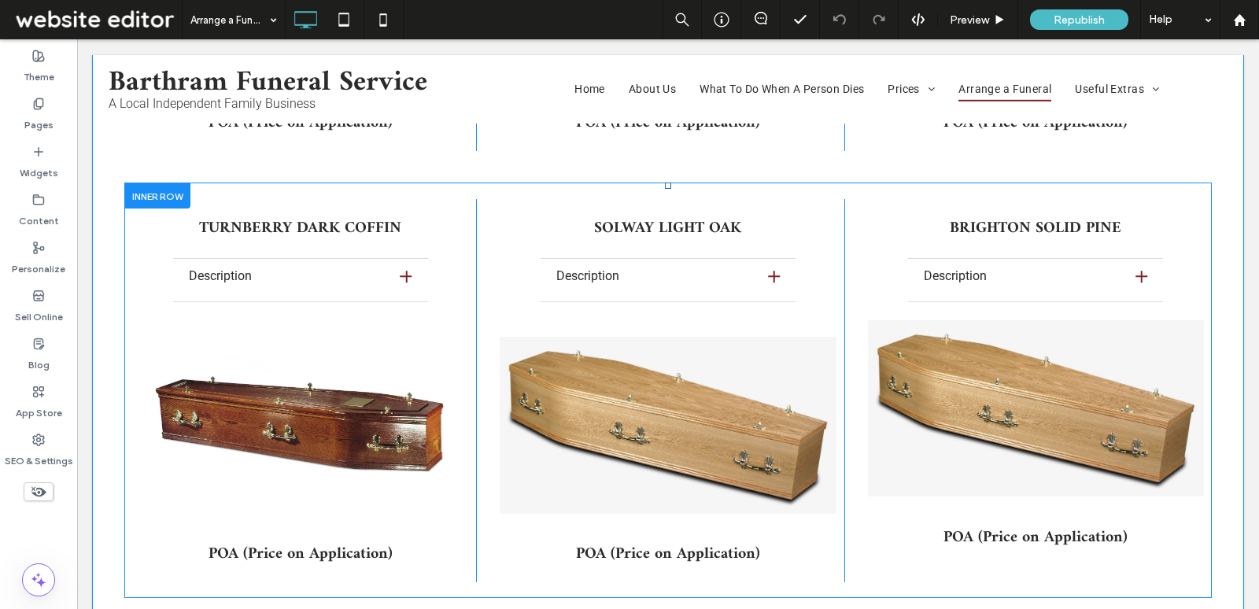
scroll to position [11888, 0]
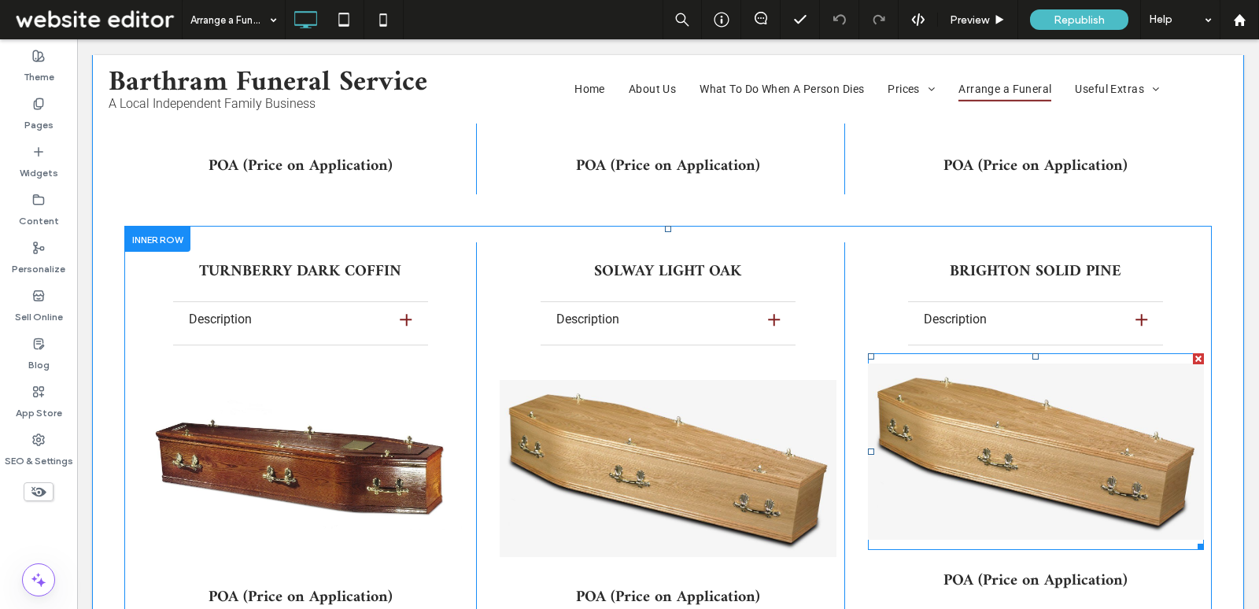
click at [974, 378] on link at bounding box center [1036, 451] width 336 height 197
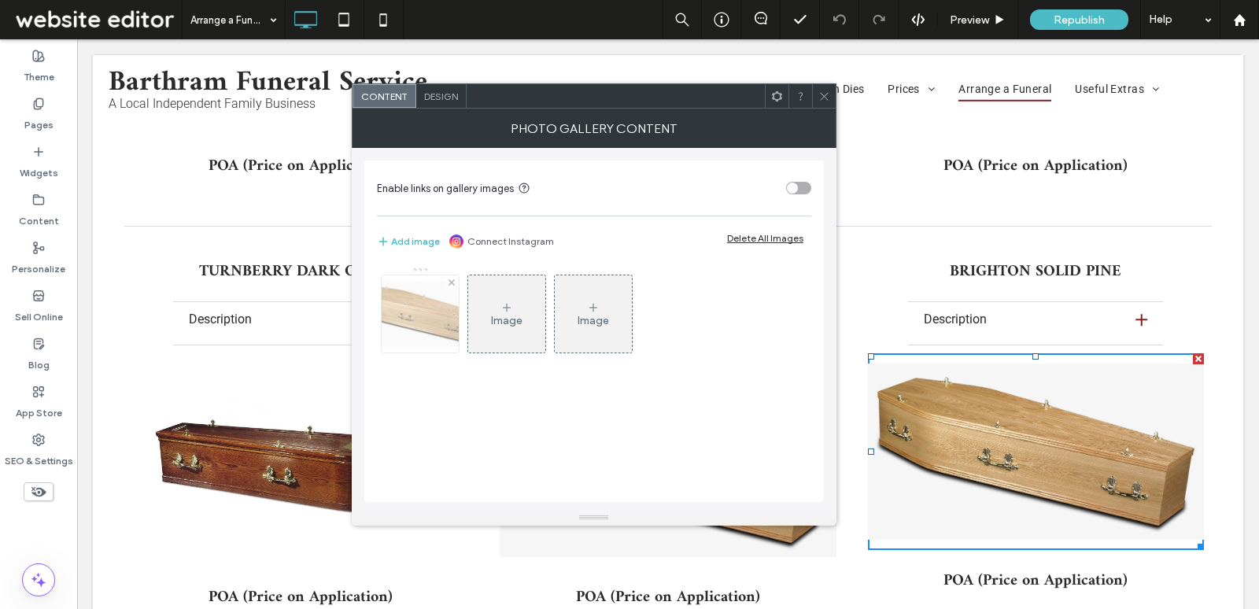
click at [400, 319] on img at bounding box center [420, 314] width 126 height 66
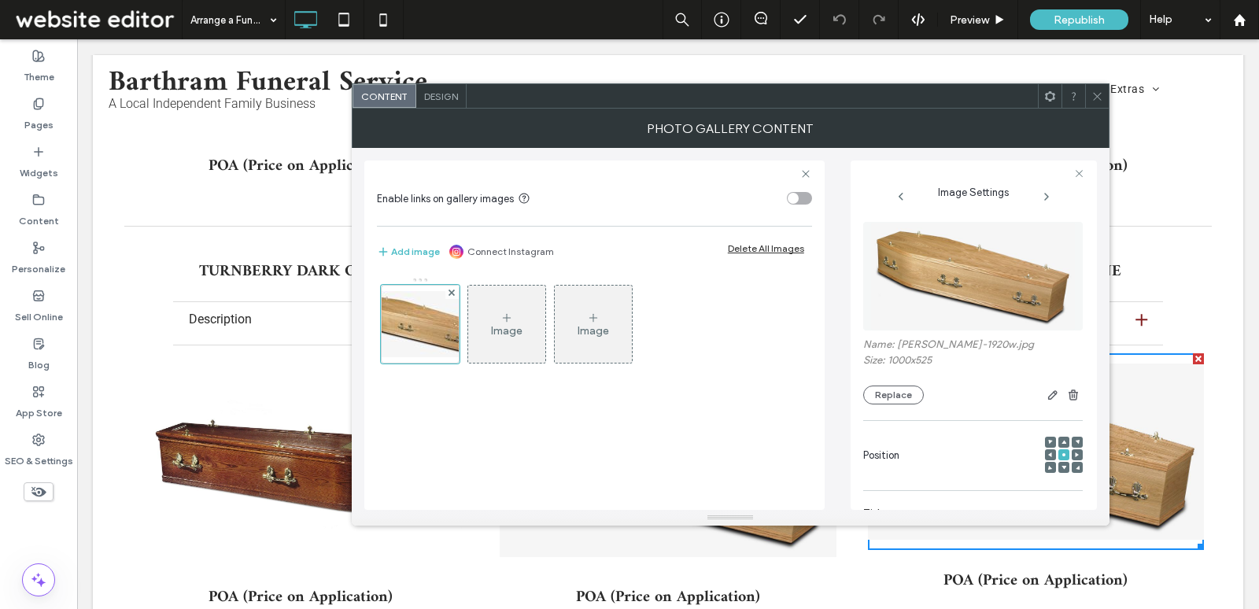
click at [877, 406] on div "Name: solway-1920w.jpg Size: 1000x525 Replace" at bounding box center [973, 313] width 220 height 198
click at [878, 401] on button "Replace" at bounding box center [893, 395] width 61 height 19
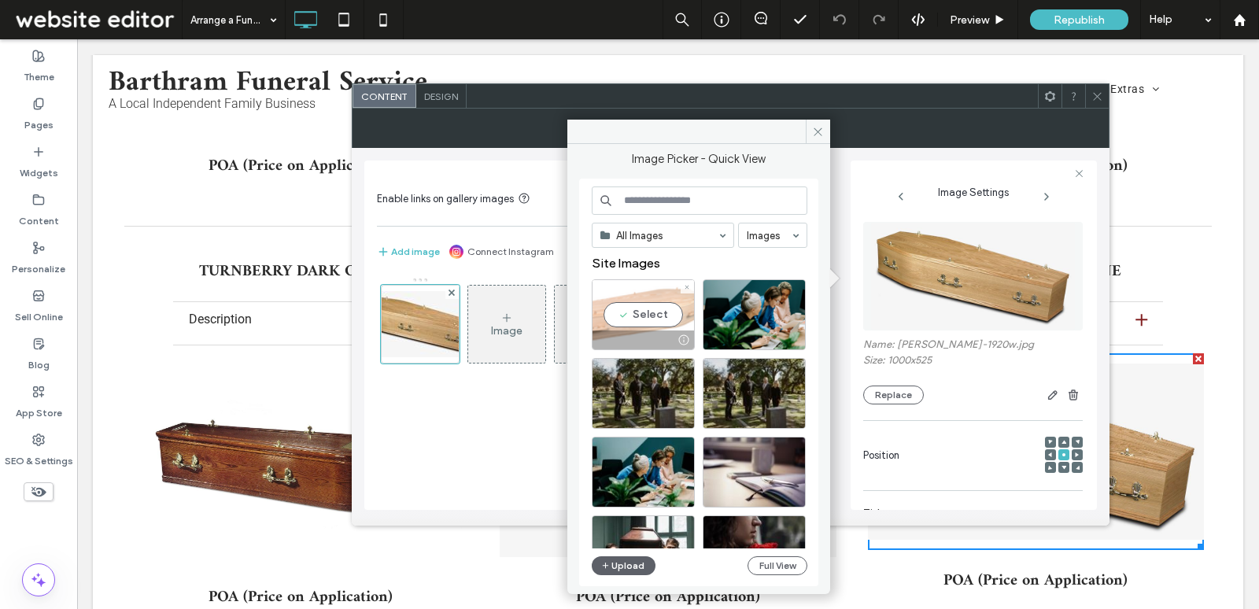
click at [629, 331] on div at bounding box center [644, 340] width 102 height 19
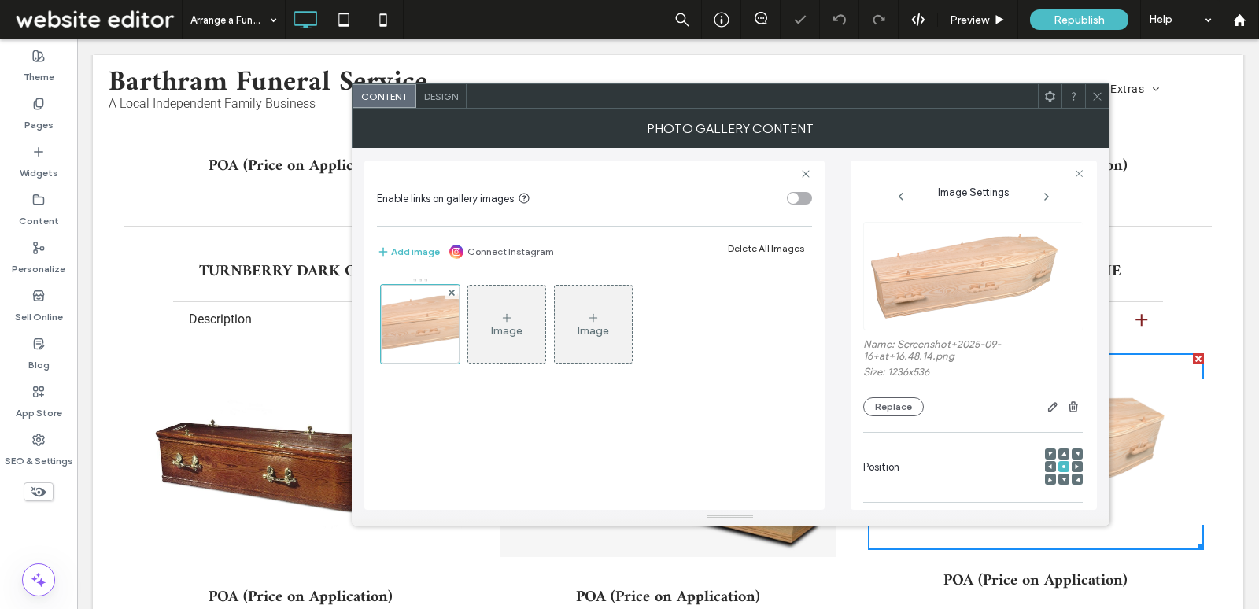
click at [1096, 91] on icon at bounding box center [1098, 97] width 12 height 12
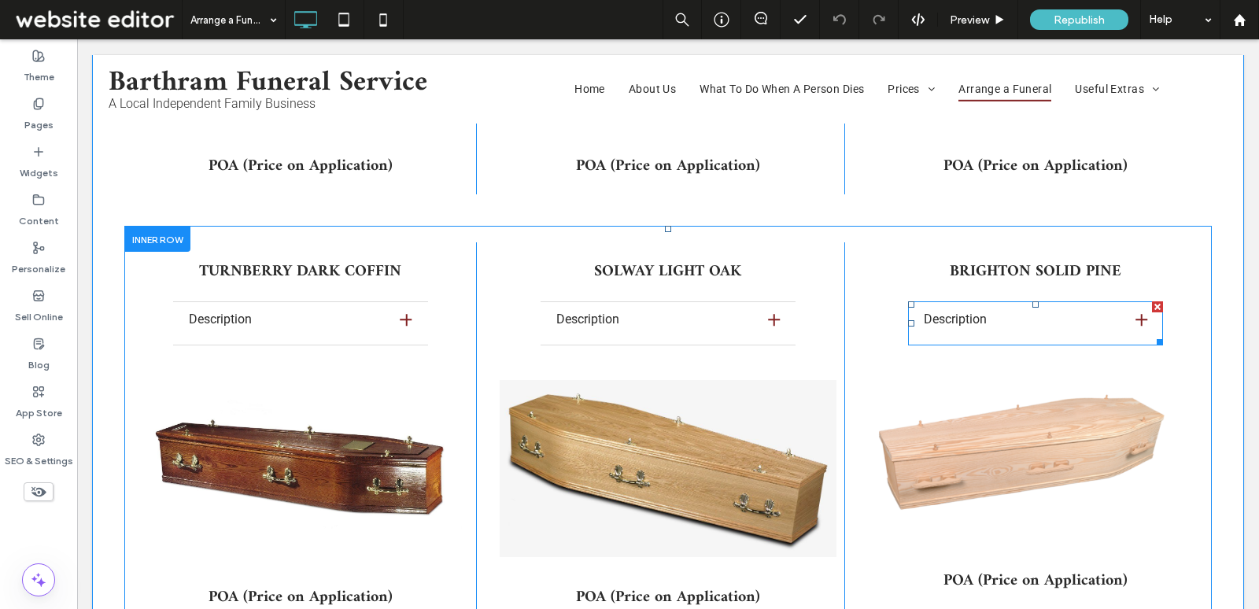
click at [1015, 301] on span at bounding box center [1035, 323] width 255 height 44
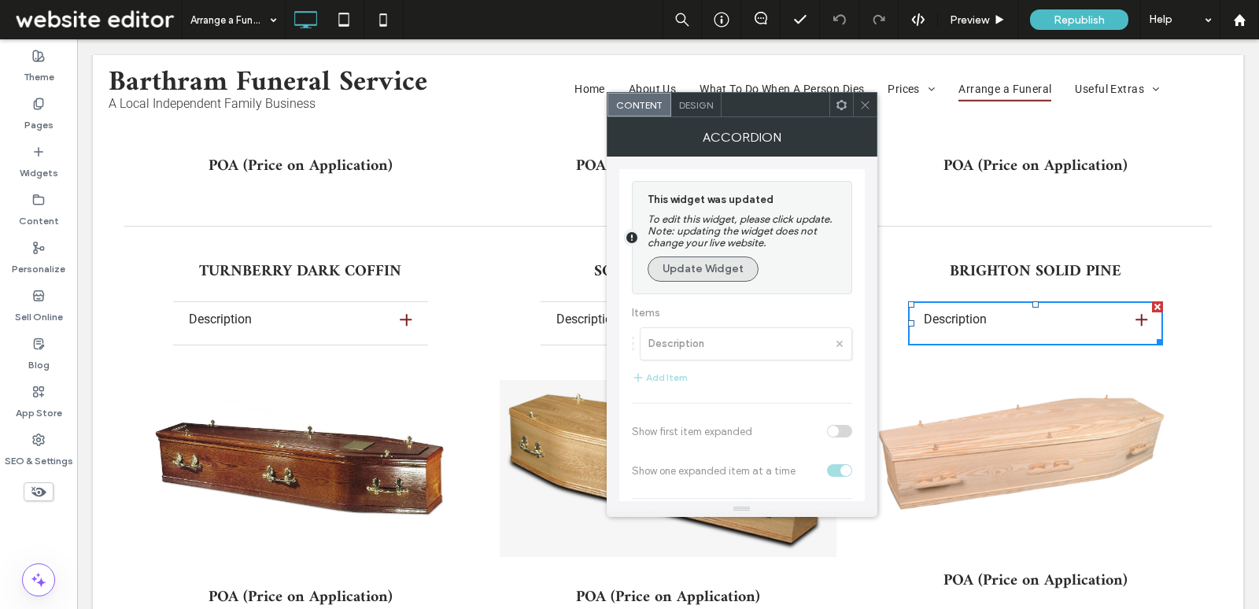
click at [735, 270] on button "Update Widget" at bounding box center [703, 269] width 111 height 25
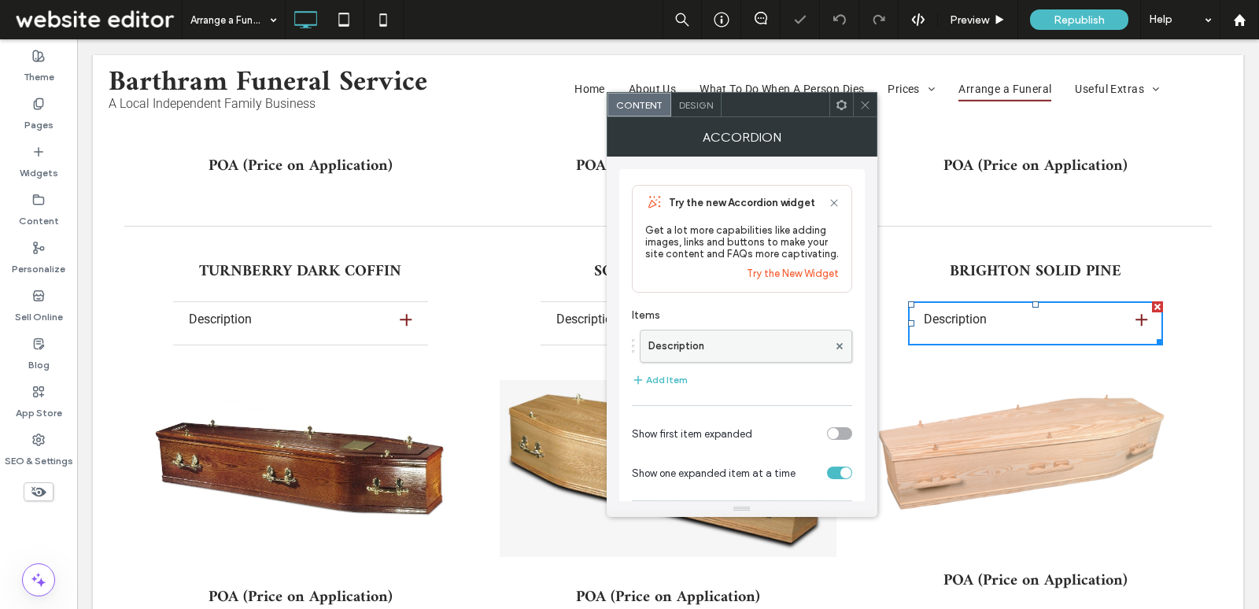
click at [767, 346] on label "Description" at bounding box center [738, 346] width 179 height 31
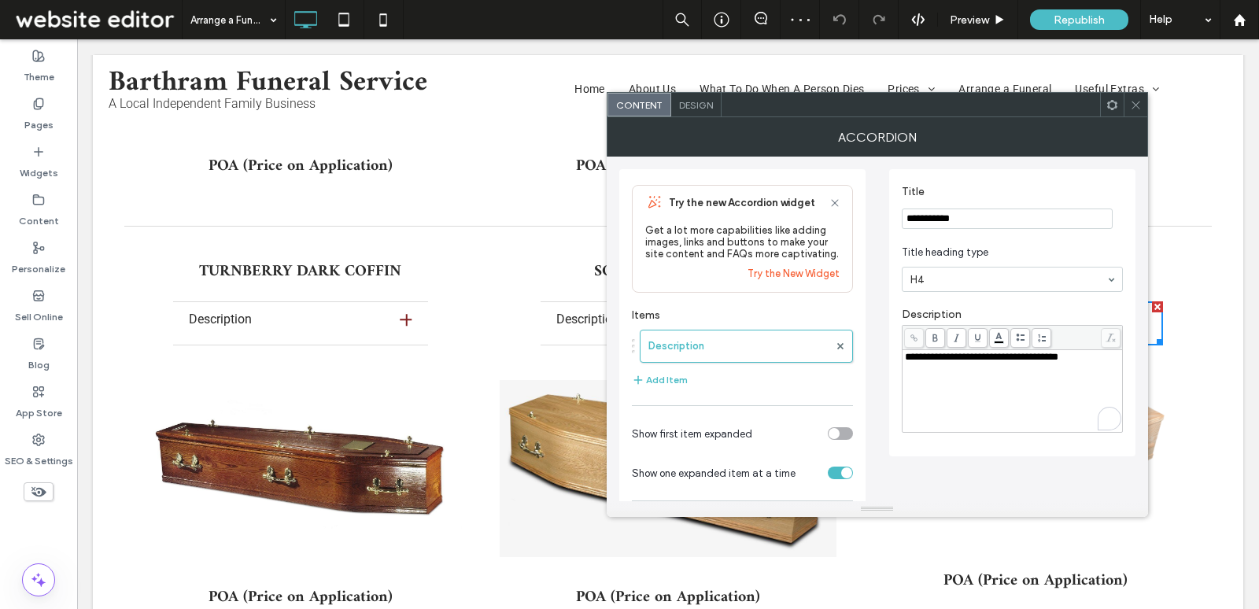
click at [1020, 360] on span "**********" at bounding box center [981, 357] width 153 height 10
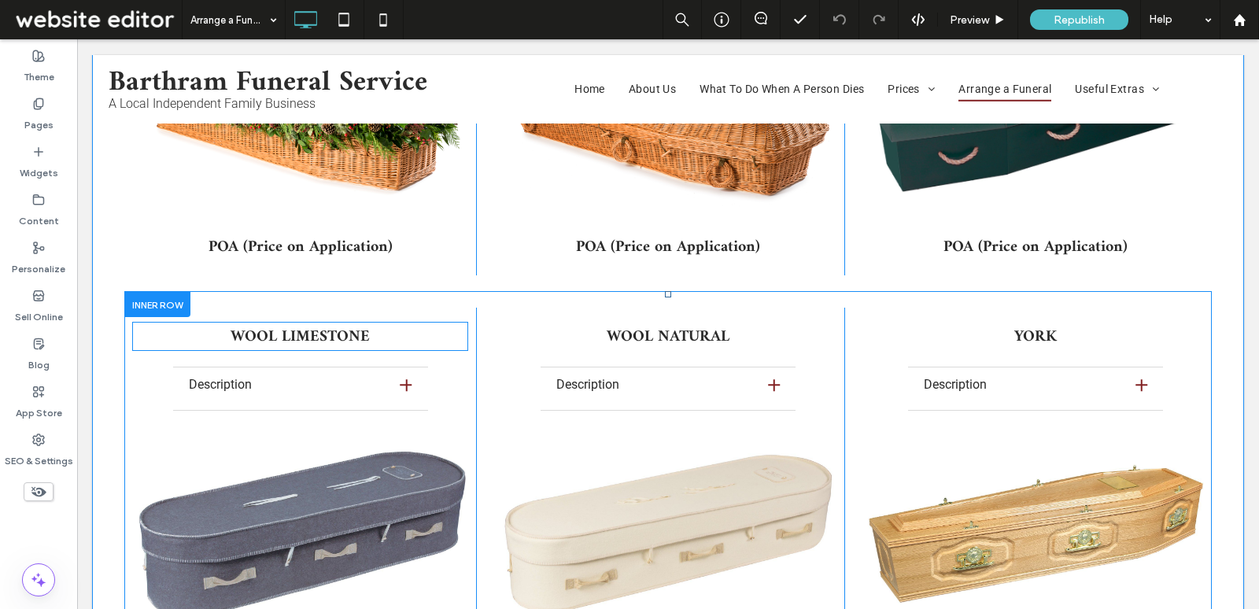
scroll to position [11492, 0]
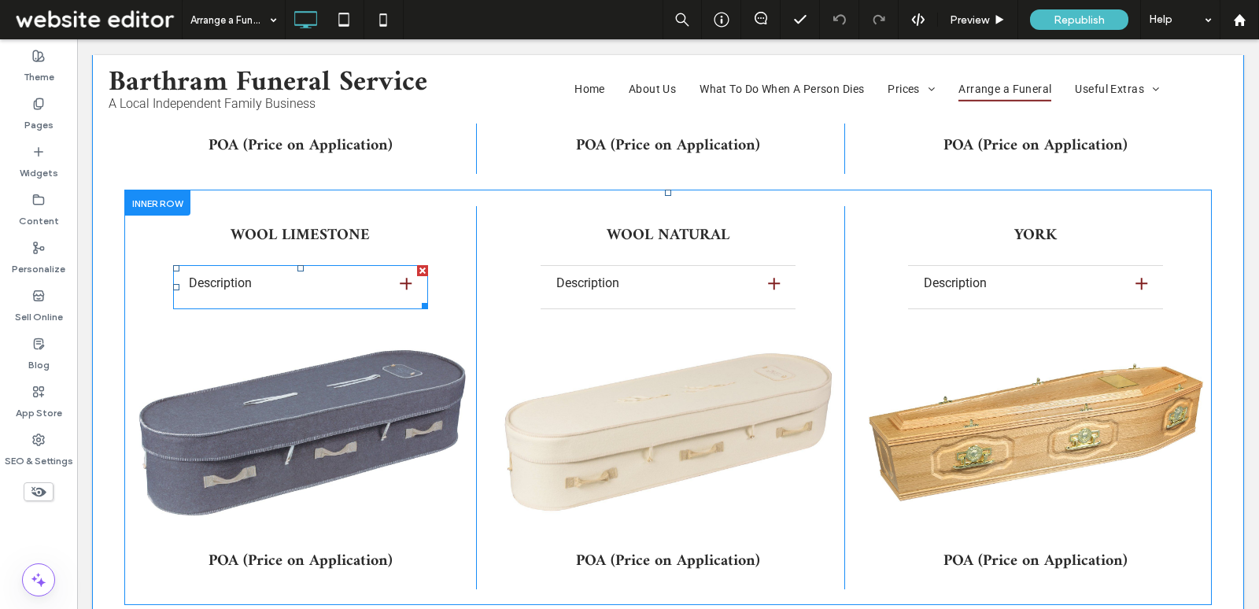
click at [339, 265] on span at bounding box center [300, 287] width 255 height 44
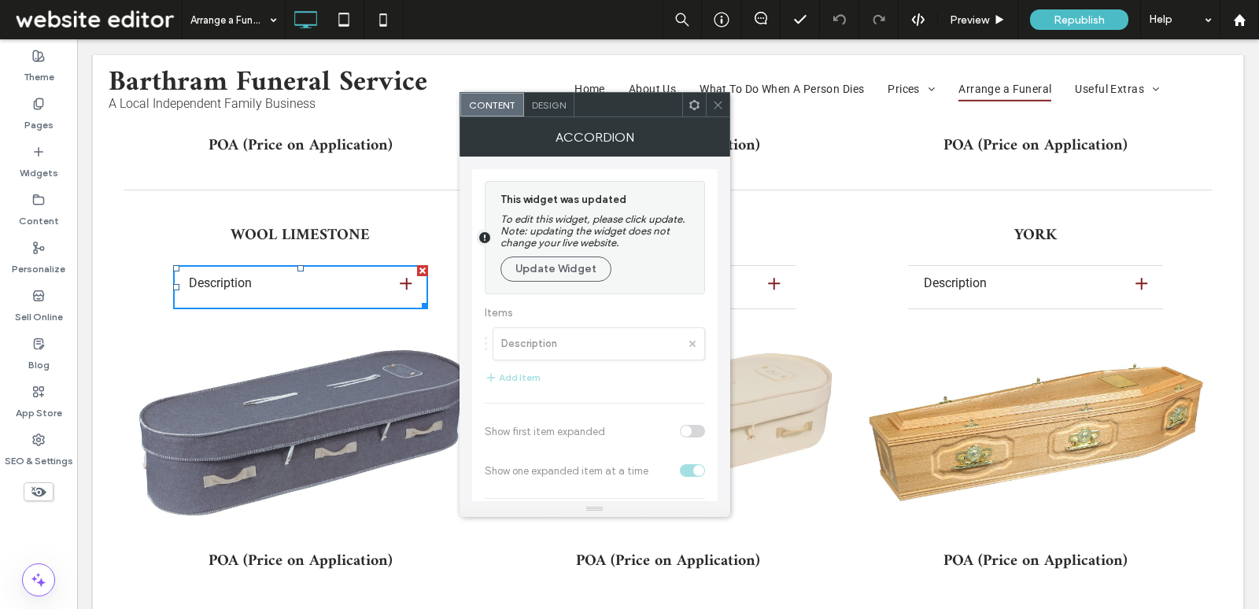
click at [584, 284] on div "This widget was updated To edit this widget, please click update. Note: updatin…" at bounding box center [598, 238] width 195 height 96
click at [579, 274] on button "Update Widget" at bounding box center [556, 269] width 111 height 25
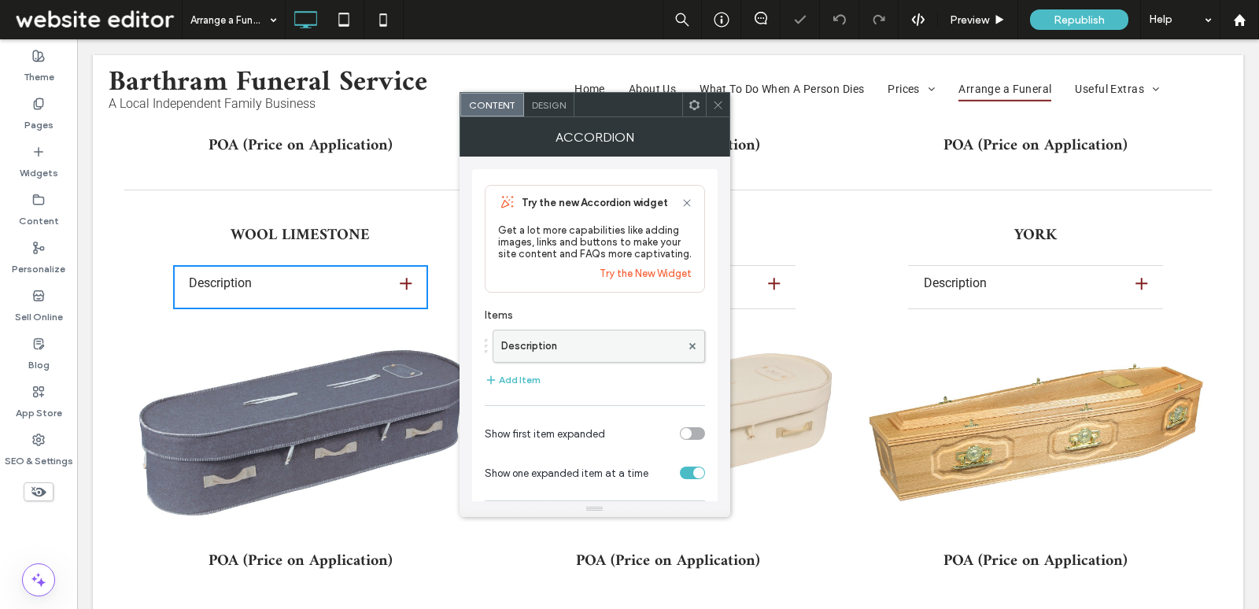
click at [624, 334] on label "Description" at bounding box center [590, 346] width 179 height 31
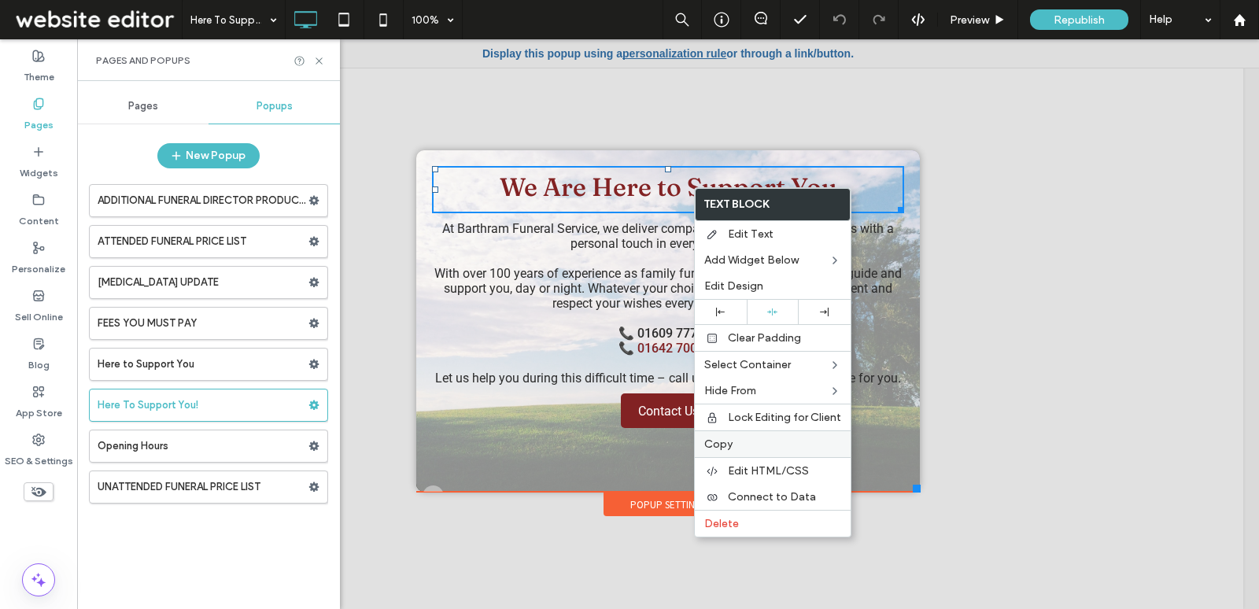
click at [722, 438] on span "Copy" at bounding box center [718, 444] width 28 height 13
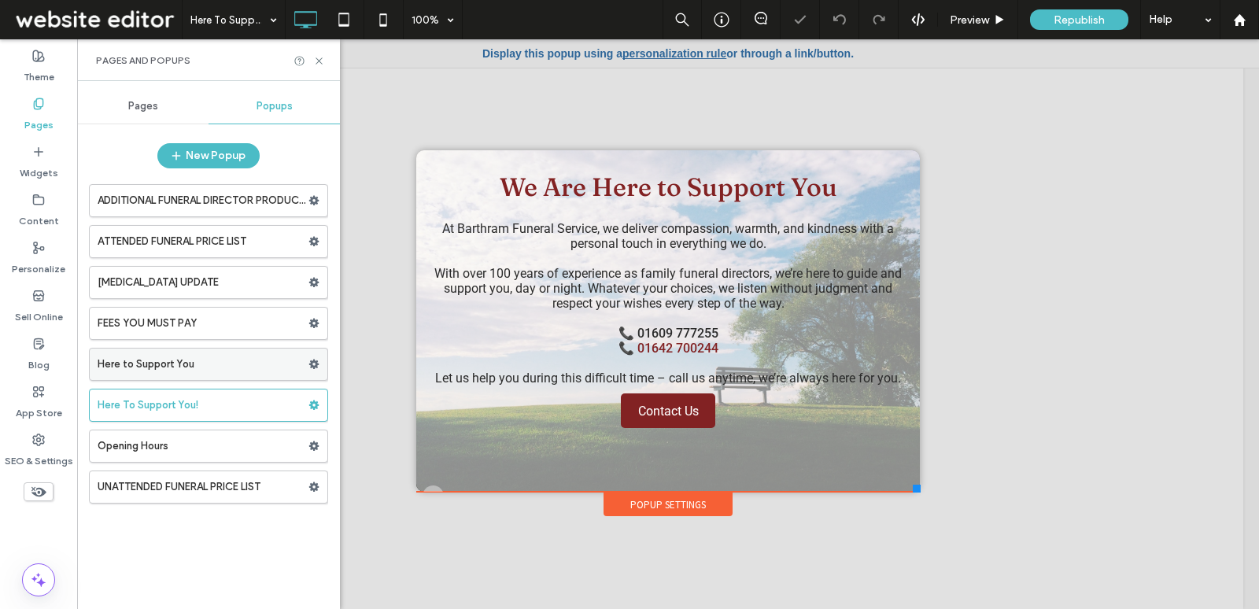
click at [223, 368] on label "Here to Support You" at bounding box center [203, 364] width 211 height 31
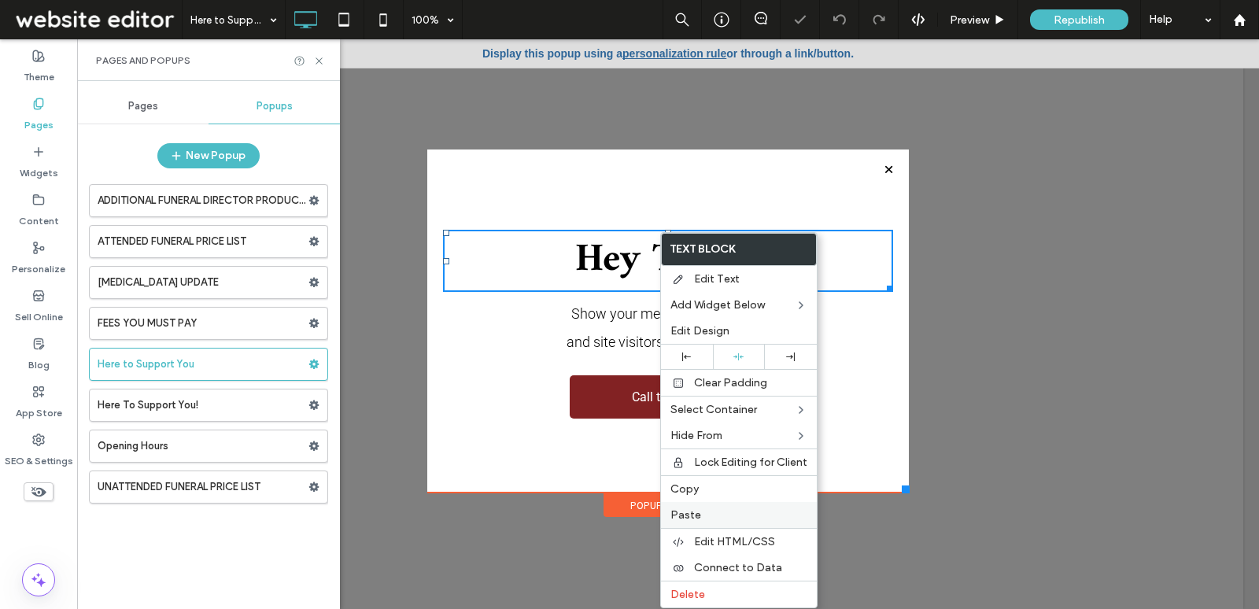
click at [713, 516] on label "Paste" at bounding box center [739, 514] width 137 height 13
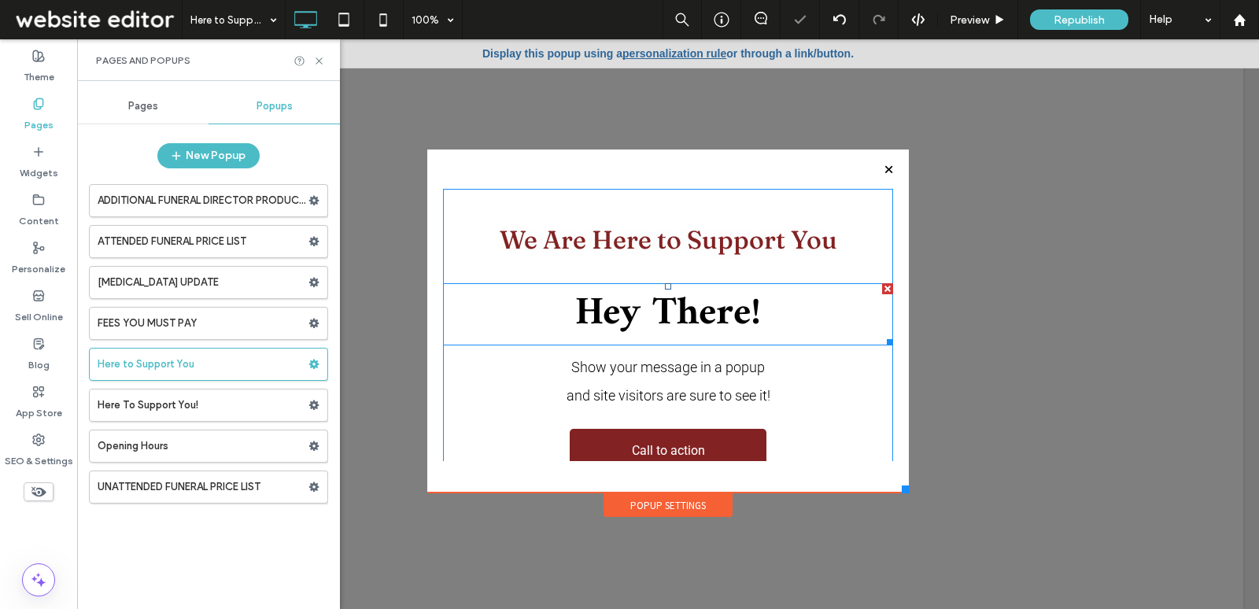
click at [882, 288] on div at bounding box center [887, 288] width 11 height 11
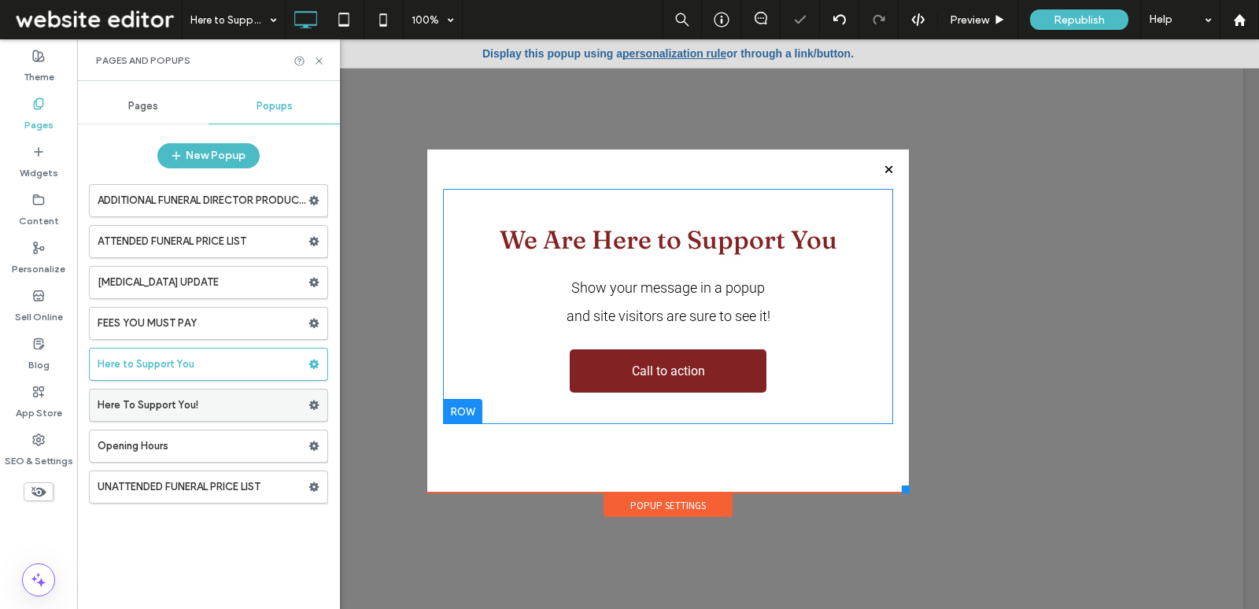
click at [189, 391] on label "Here To Support You!" at bounding box center [203, 405] width 211 height 31
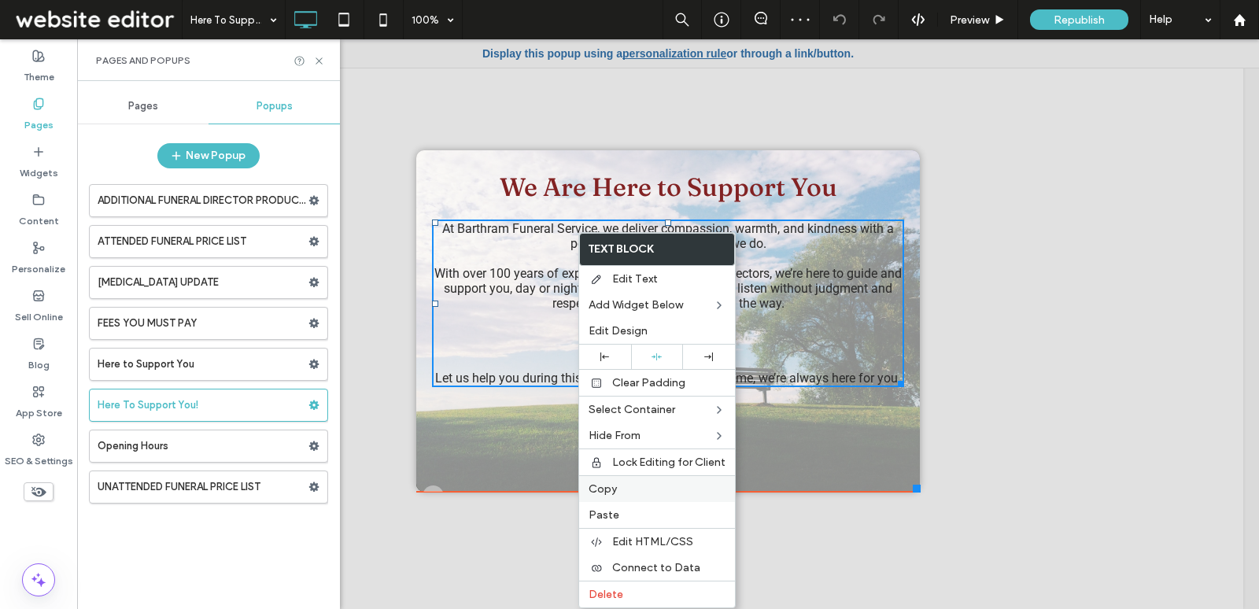
click at [609, 485] on span "Copy" at bounding box center [603, 488] width 28 height 13
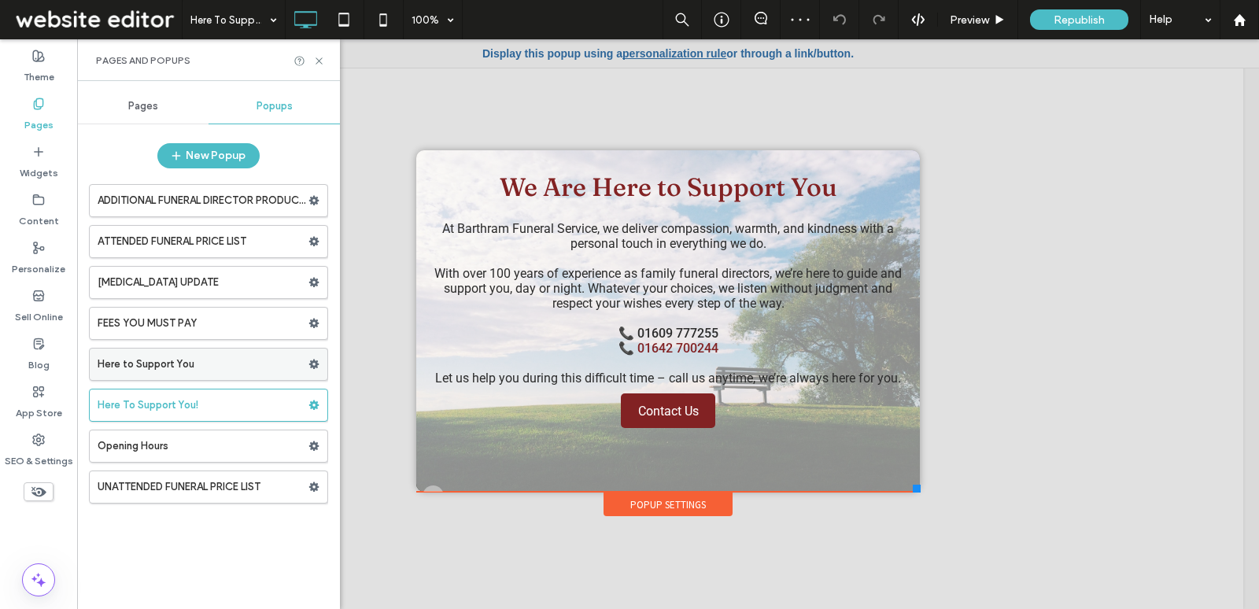
click at [213, 368] on label "Here to Support You" at bounding box center [203, 364] width 211 height 31
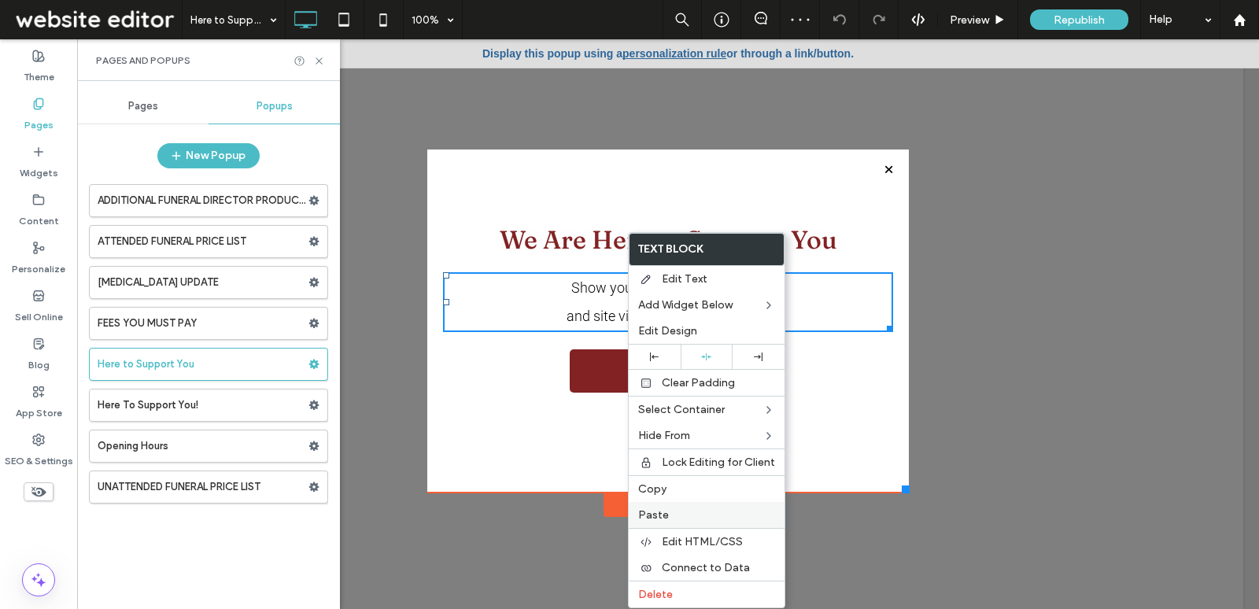
click at [705, 509] on label "Paste" at bounding box center [706, 514] width 137 height 13
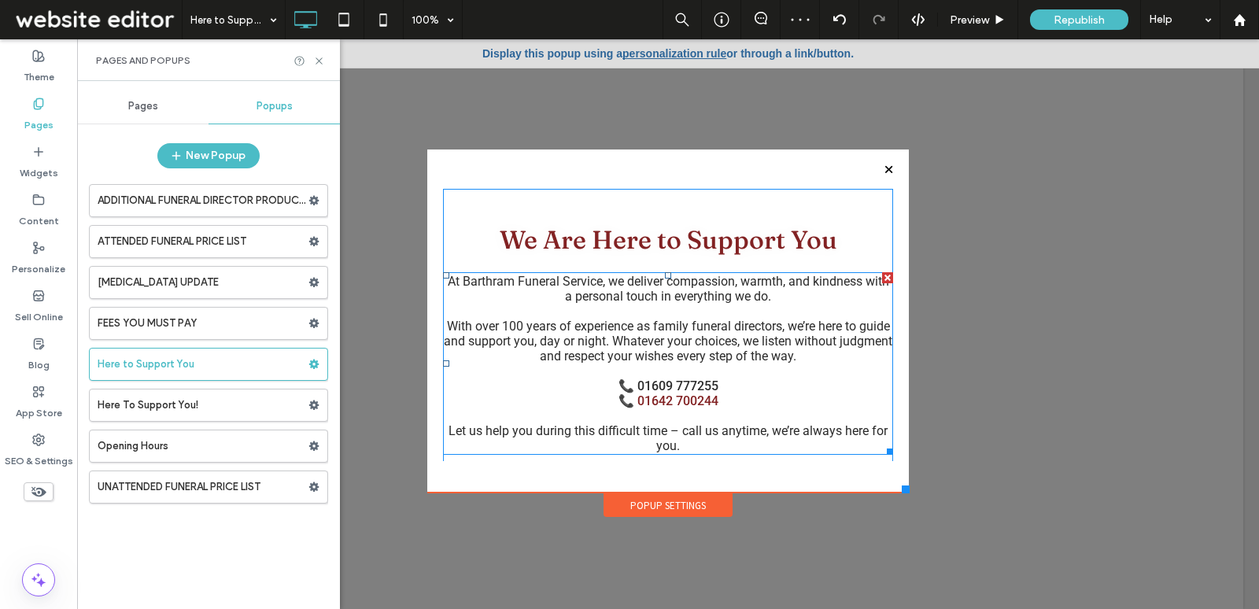
scroll to position [146, 0]
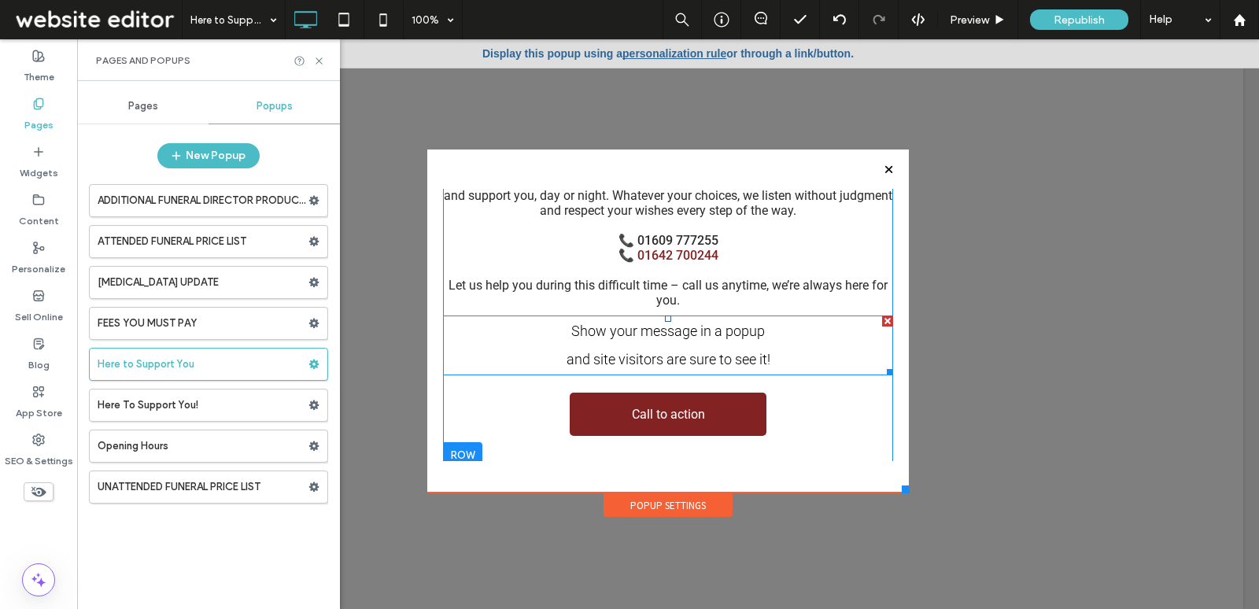
click at [882, 324] on div at bounding box center [887, 321] width 11 height 11
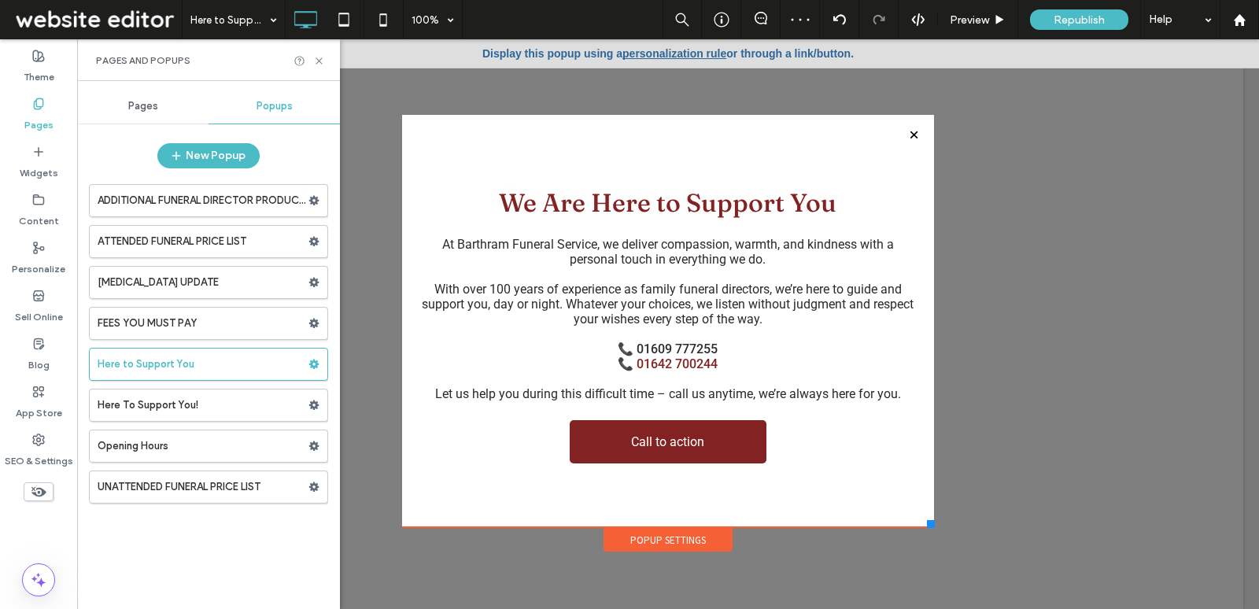
scroll to position [0, 0]
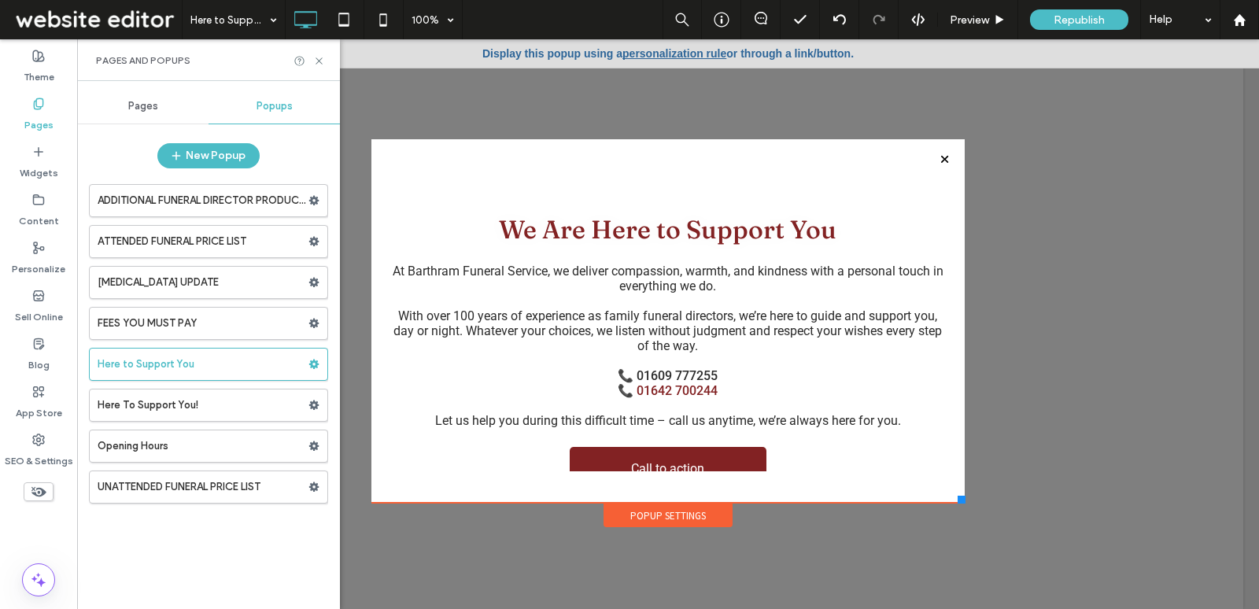
drag, startPoint x: 904, startPoint y: 491, endPoint x: 1033, endPoint y: 532, distance: 134.7
click at [965, 503] on div at bounding box center [962, 500] width 8 height 8
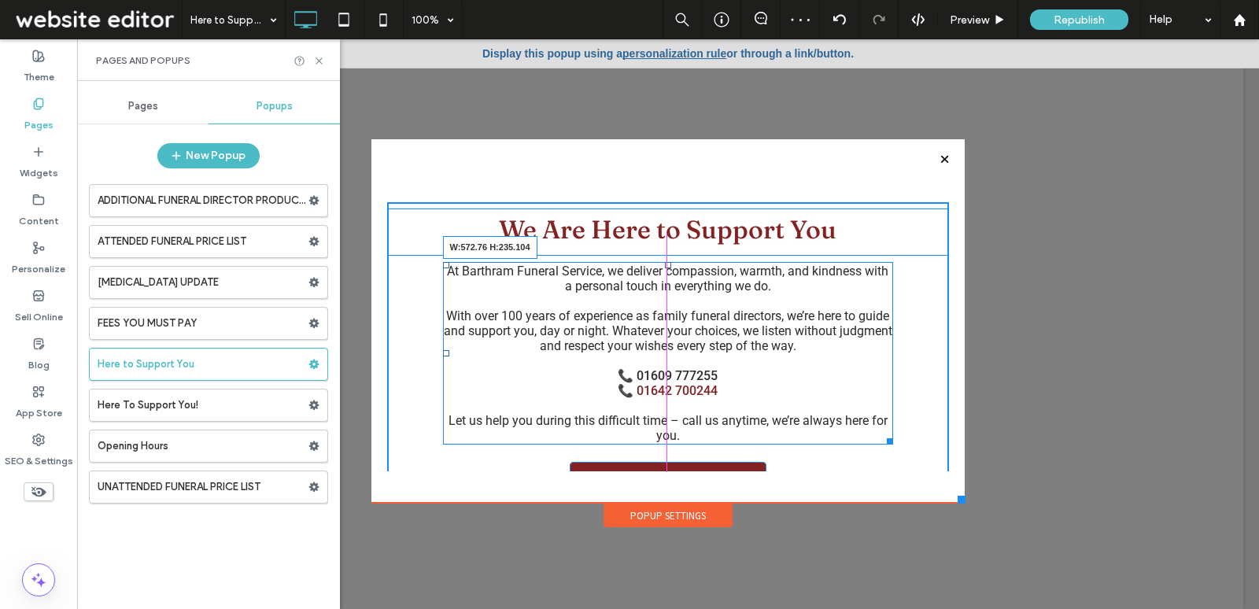
drag, startPoint x: 937, startPoint y: 423, endPoint x: 883, endPoint y: 421, distance: 53.6
click at [883, 421] on div "At Barthram Funeral Service, we deliver compassion, warmth, and kindness with a…" at bounding box center [668, 353] width 451 height 183
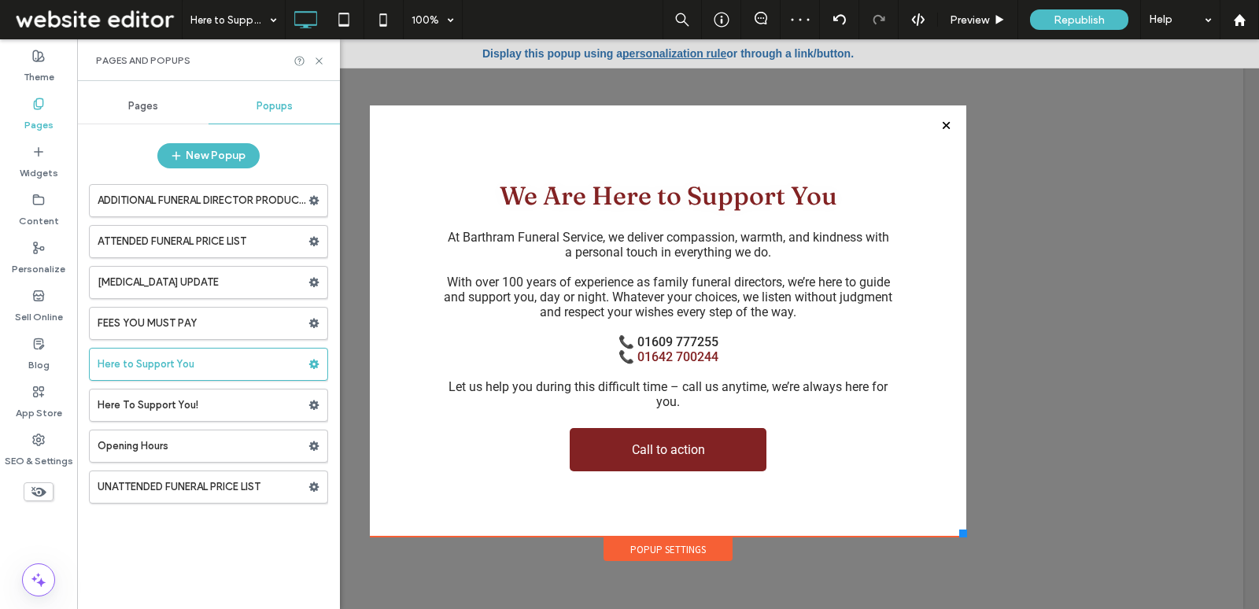
drag, startPoint x: 959, startPoint y: 503, endPoint x: 967, endPoint y: 537, distance: 34.6
click at [967, 537] on div at bounding box center [963, 534] width 8 height 8
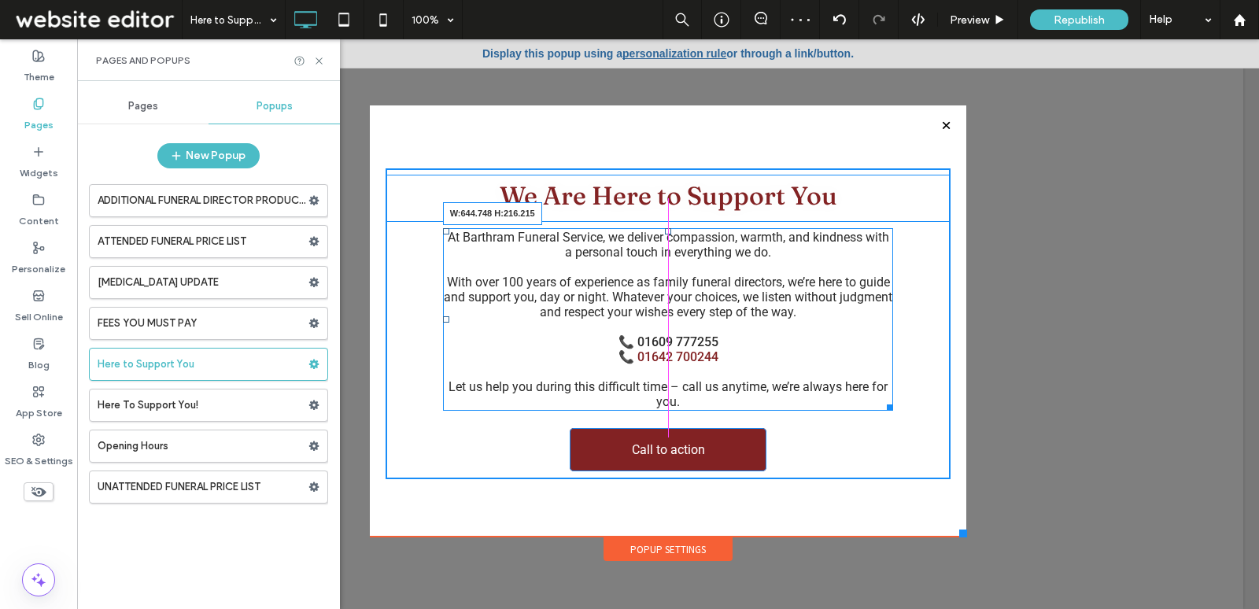
drag, startPoint x: 885, startPoint y: 405, endPoint x: 915, endPoint y: 408, distance: 29.3
click at [915, 408] on div "We Are Here to Support You At Barthram Funeral Service, we deliver compassion, …" at bounding box center [668, 323] width 565 height 311
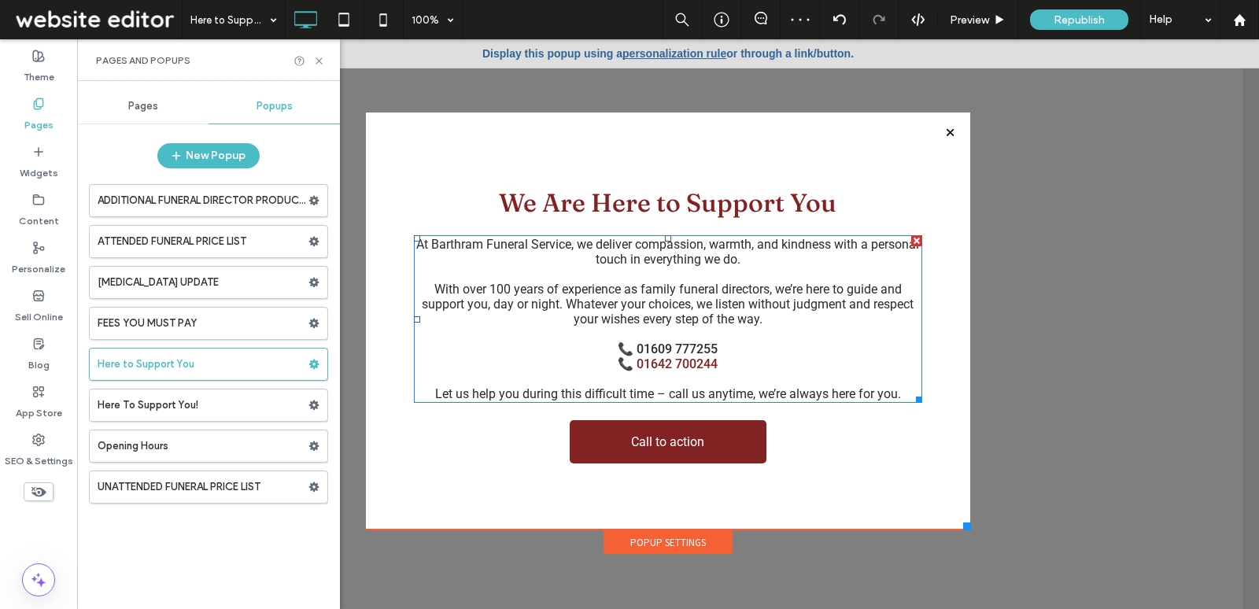
drag, startPoint x: 963, startPoint y: 534, endPoint x: 970, endPoint y: 529, distance: 9.6
click at [970, 529] on div at bounding box center [967, 527] width 8 height 8
click at [238, 399] on label "Here To Support You!" at bounding box center [203, 405] width 211 height 31
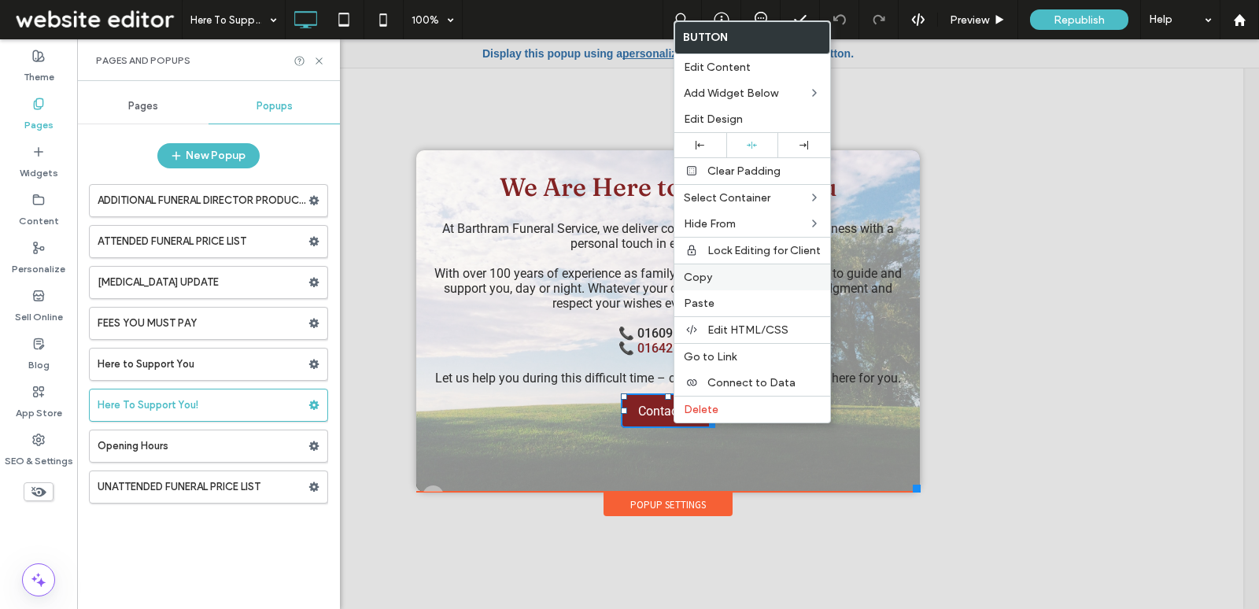
click at [700, 271] on span "Copy" at bounding box center [698, 277] width 28 height 13
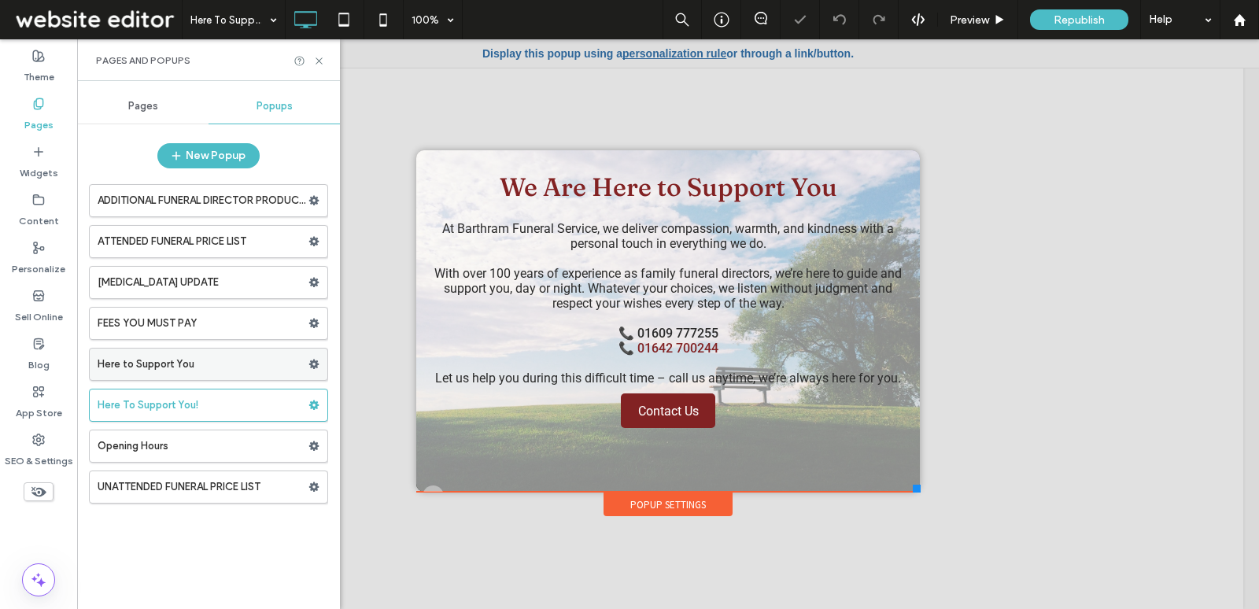
click at [213, 360] on label "Here to Support You" at bounding box center [203, 364] width 211 height 31
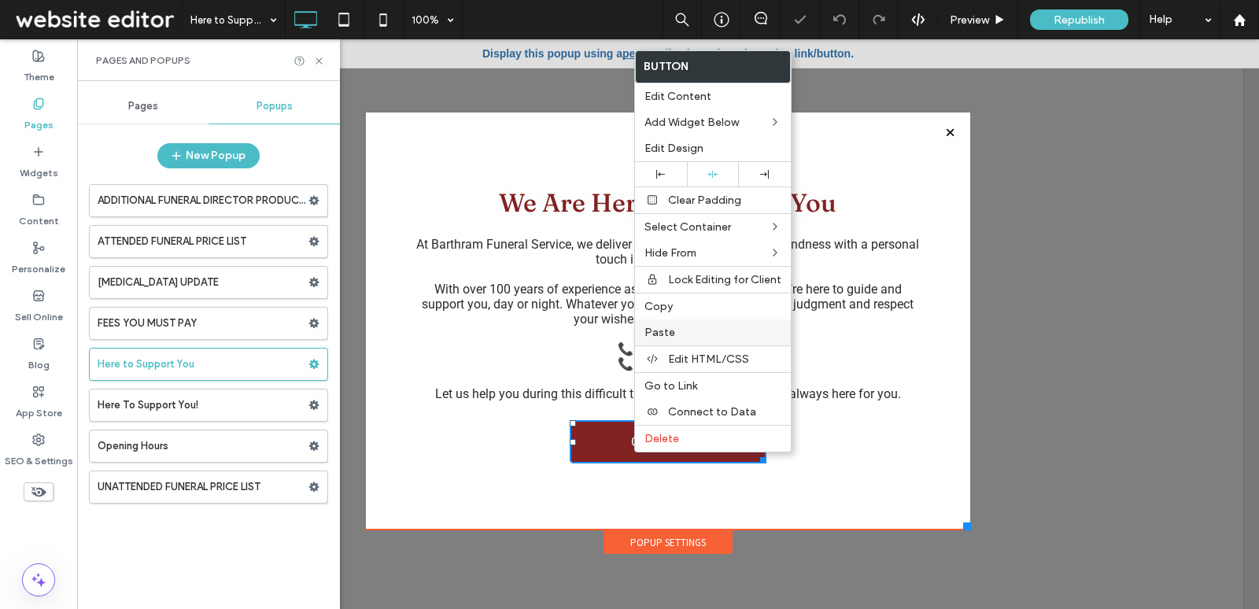
click at [697, 326] on label "Paste" at bounding box center [713, 332] width 137 height 13
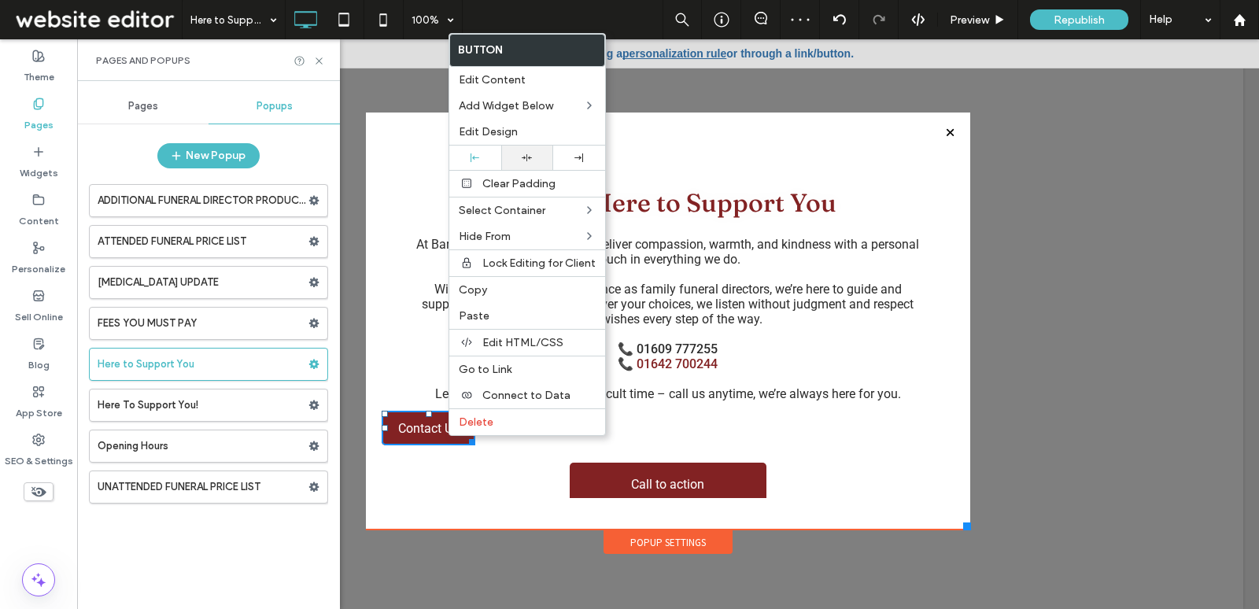
click at [530, 150] on div at bounding box center [527, 158] width 52 height 24
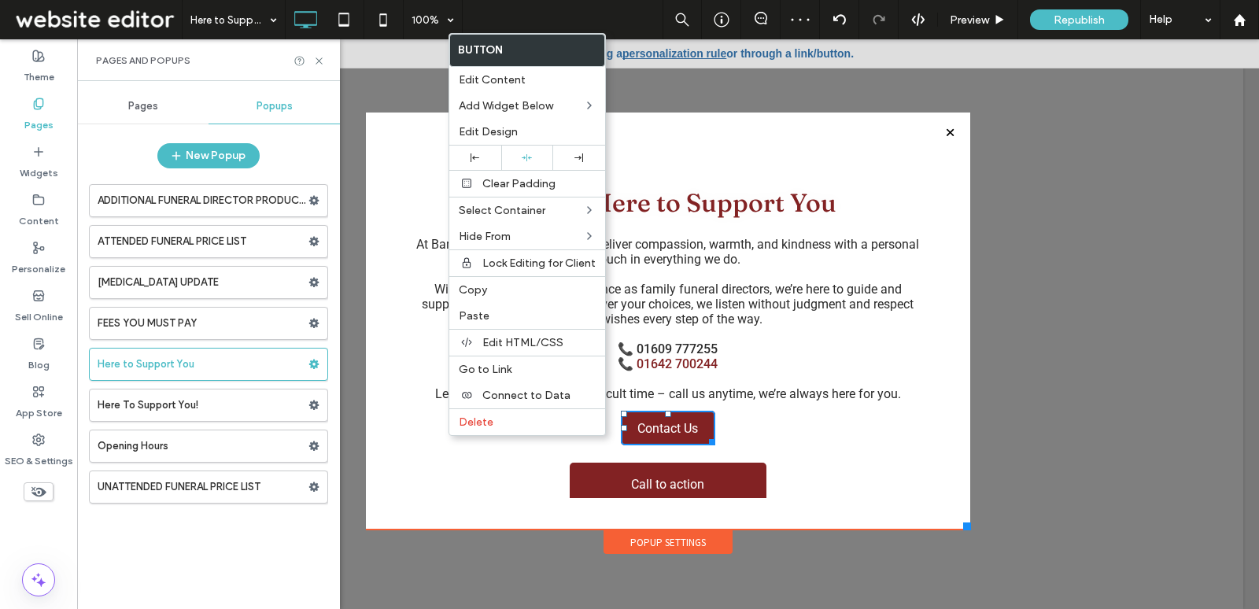
click at [778, 446] on div "We Are Here to Support You At Barthram Funeral Service, we deliver compassion, …" at bounding box center [668, 345] width 573 height 338
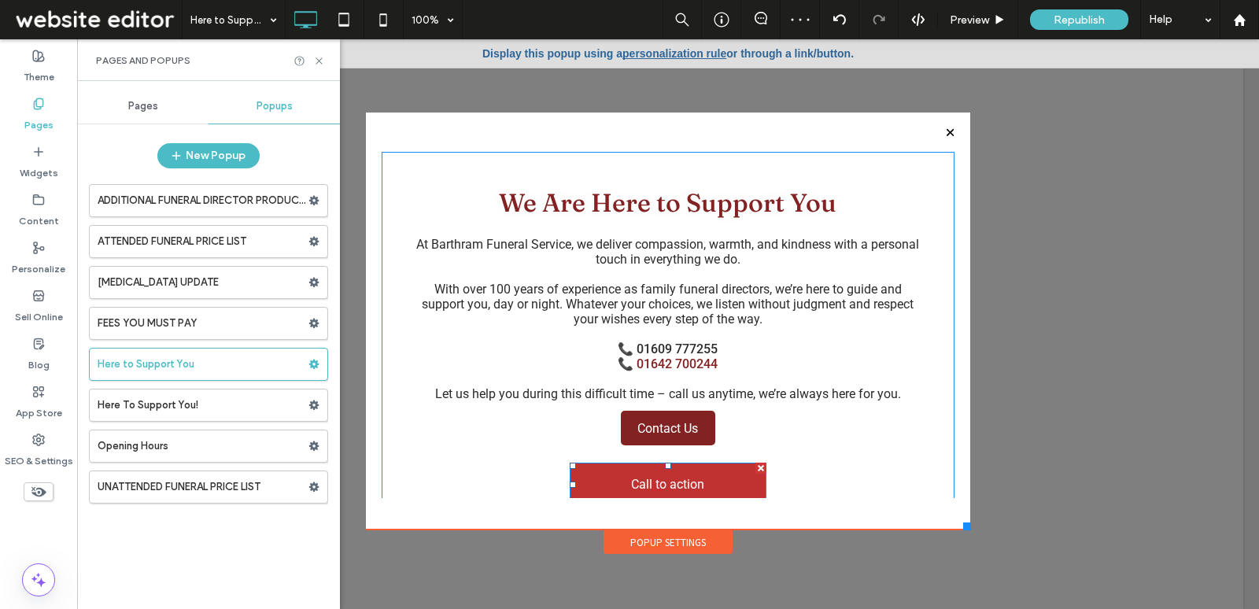
click at [756, 474] on div at bounding box center [761, 468] width 11 height 11
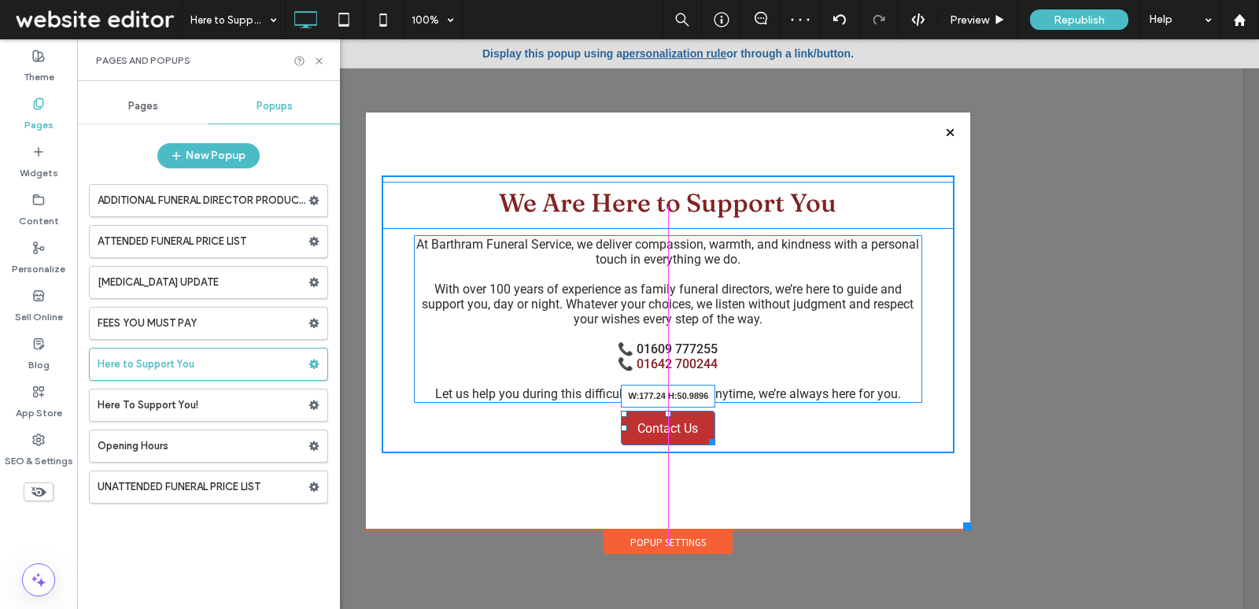
drag, startPoint x: 706, startPoint y: 442, endPoint x: 729, endPoint y: 448, distance: 23.5
click at [715, 445] on div at bounding box center [710, 440] width 12 height 12
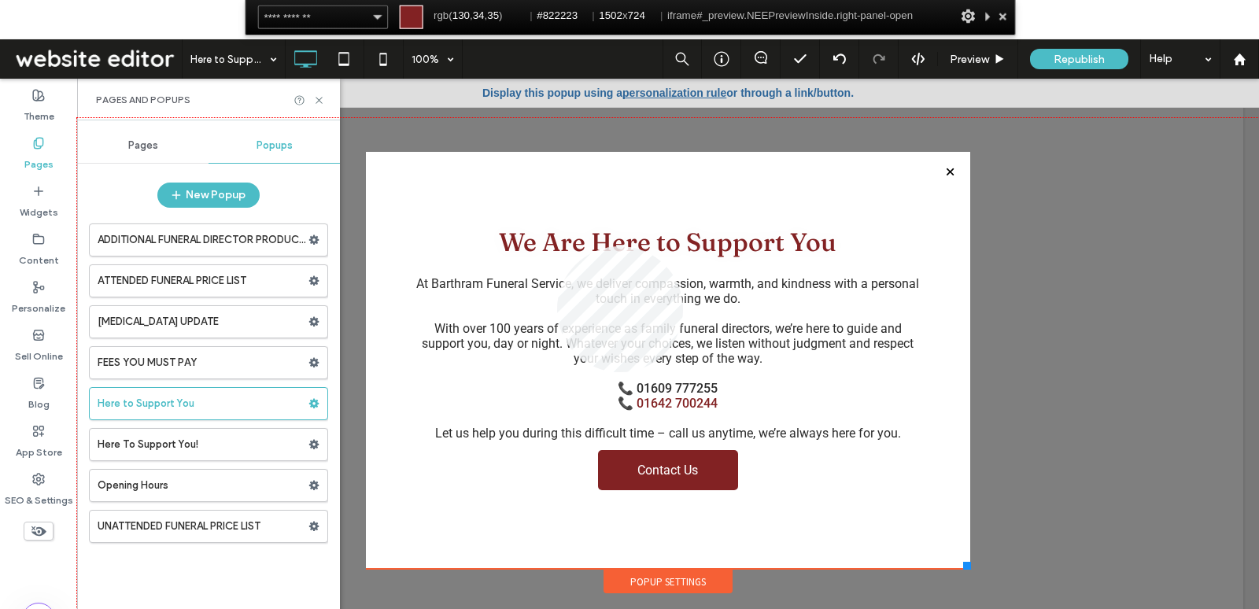
click at [557, 246] on div at bounding box center [668, 403] width 1182 height 570
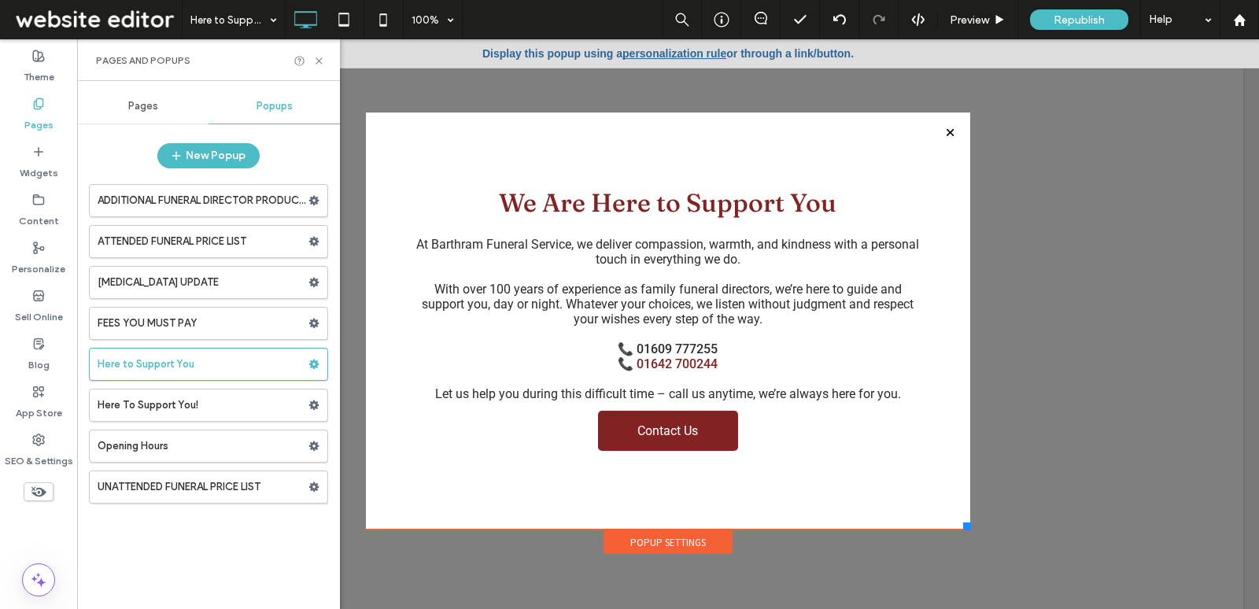
click at [692, 547] on div "Popup Settings" at bounding box center [668, 543] width 129 height 24
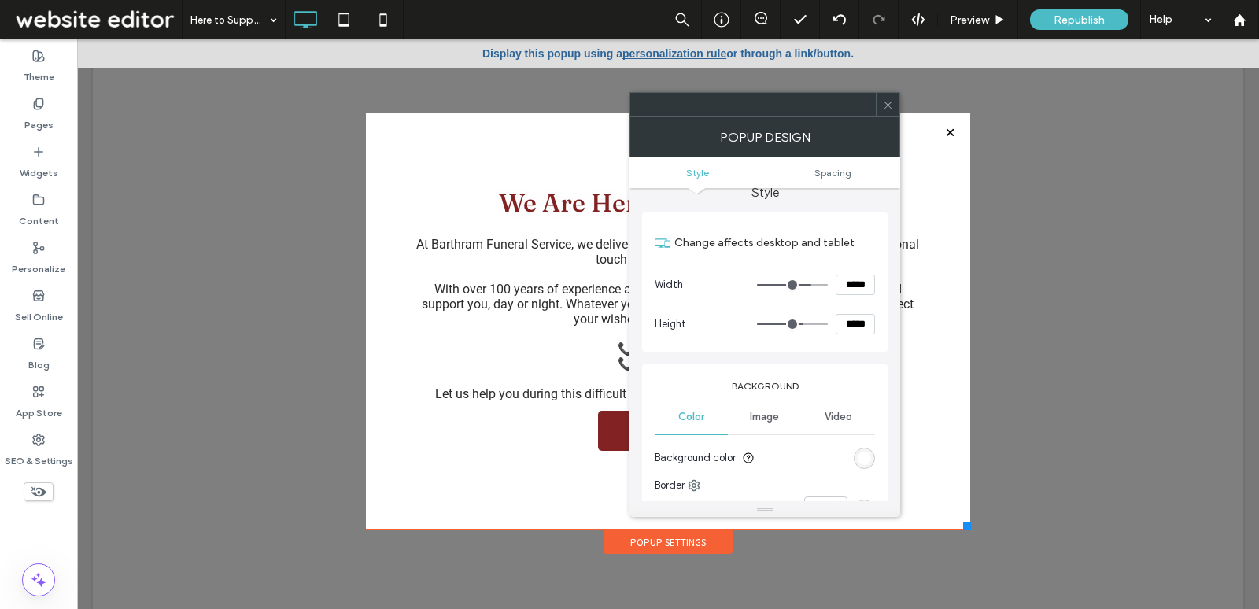
scroll to position [73, 0]
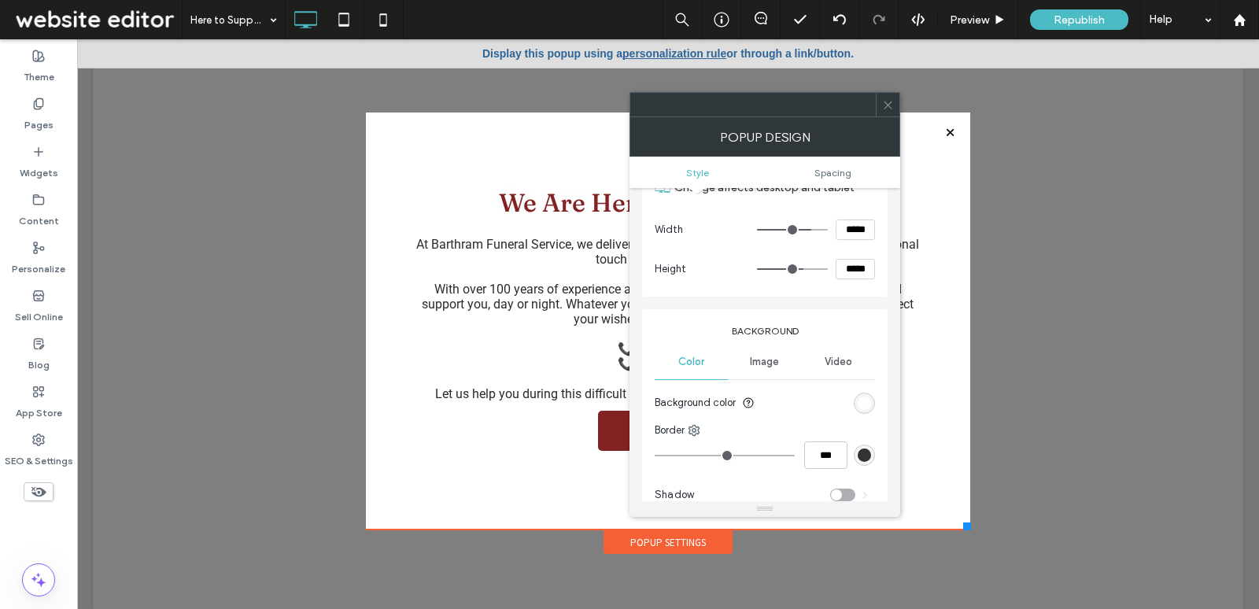
click at [776, 364] on span "Image" at bounding box center [764, 362] width 29 height 13
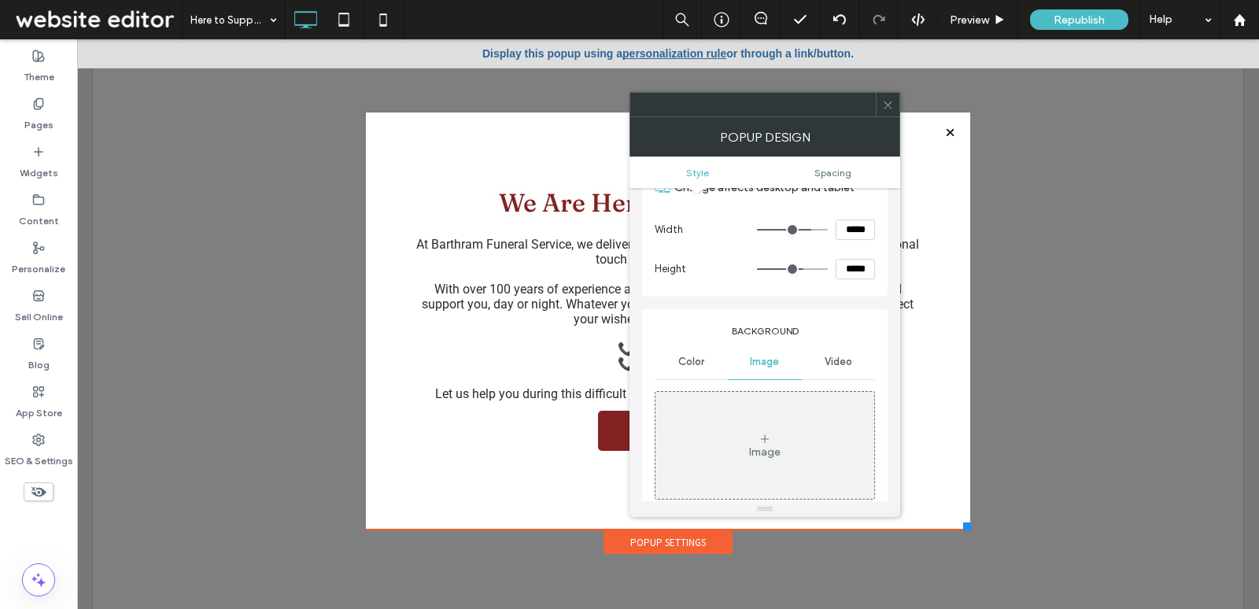
click at [773, 464] on div "Image" at bounding box center [765, 446] width 219 height 104
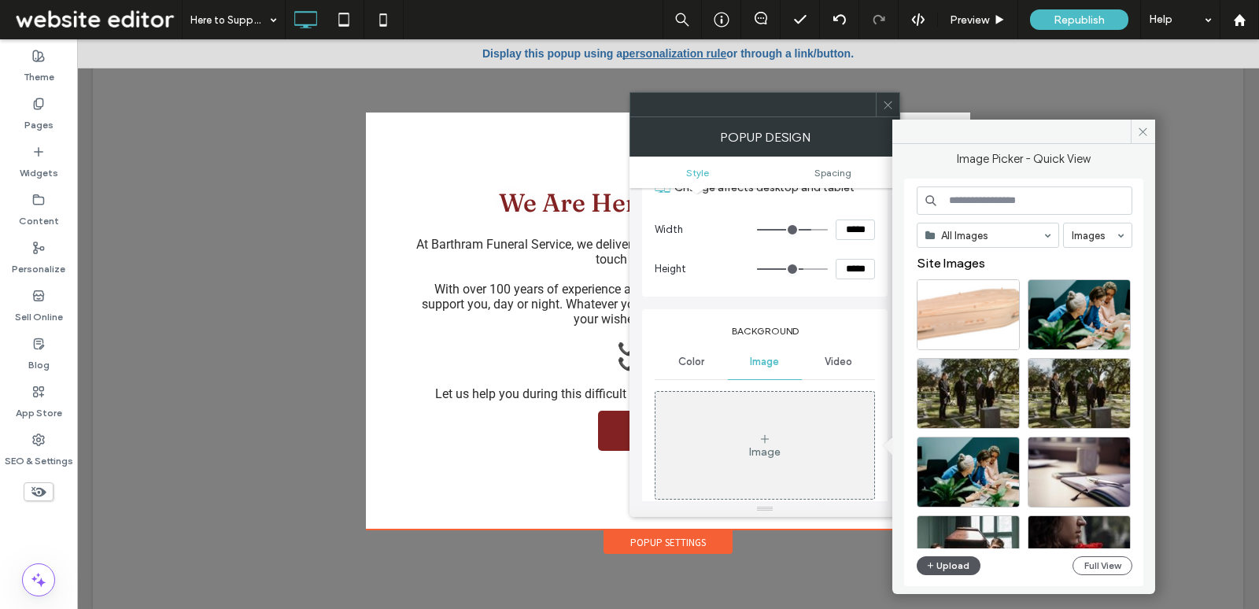
click at [935, 567] on span "button" at bounding box center [931, 565] width 11 height 17
click at [960, 320] on div "Select" at bounding box center [968, 314] width 103 height 71
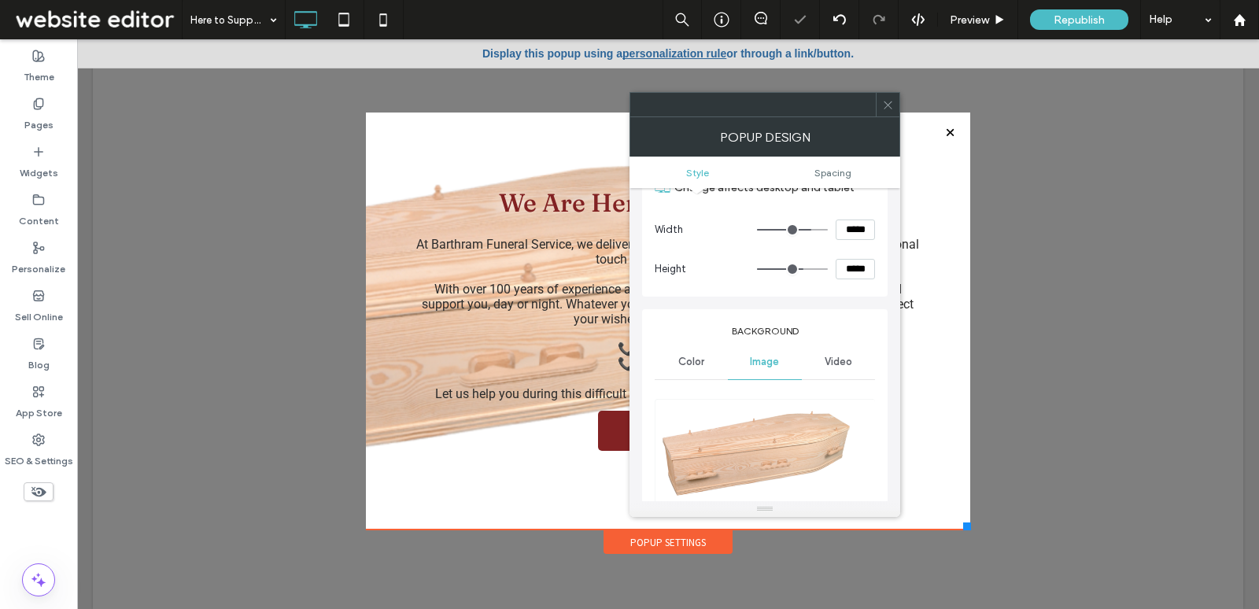
scroll to position [205, 0]
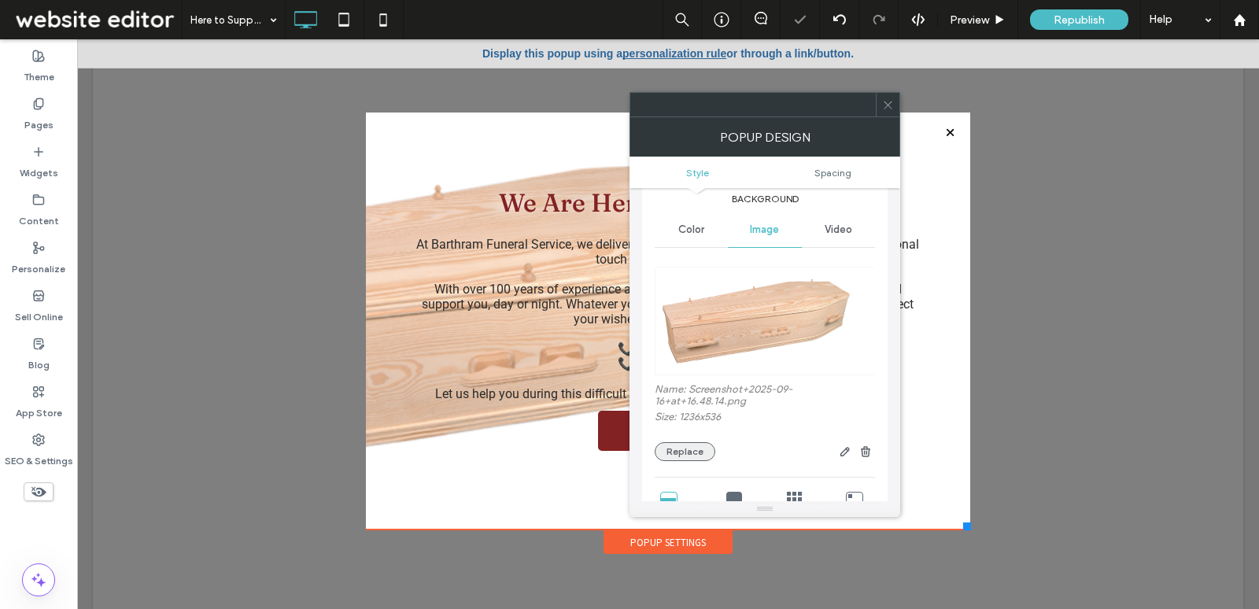
click at [682, 457] on button "Replace" at bounding box center [685, 451] width 61 height 19
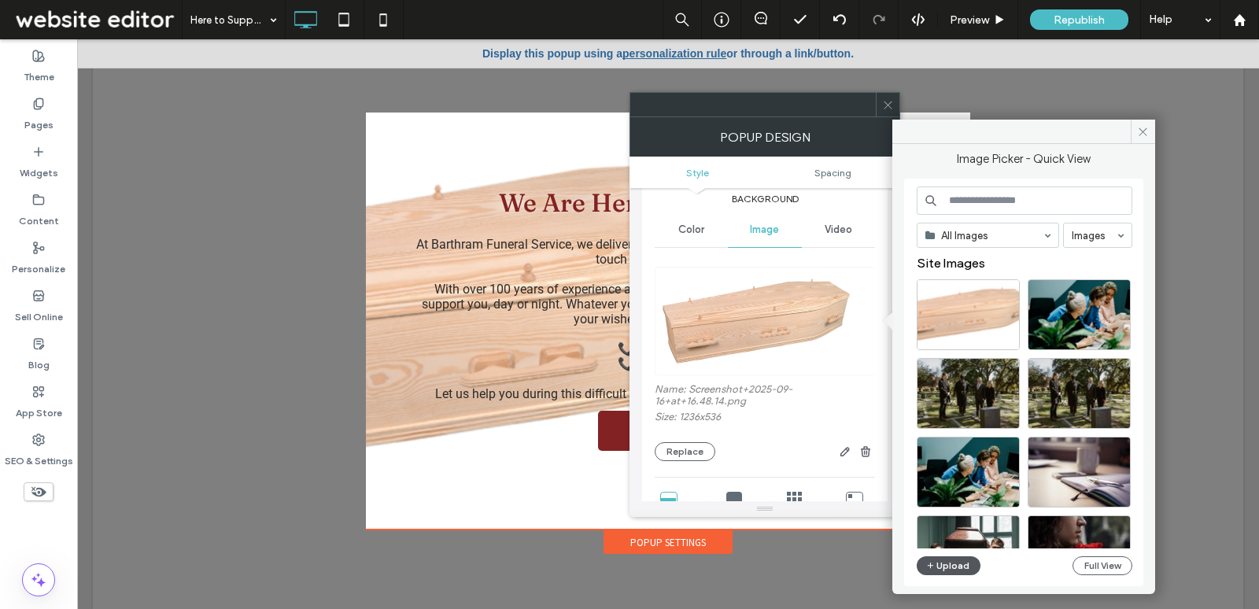
click at [967, 571] on button "Upload" at bounding box center [949, 565] width 65 height 19
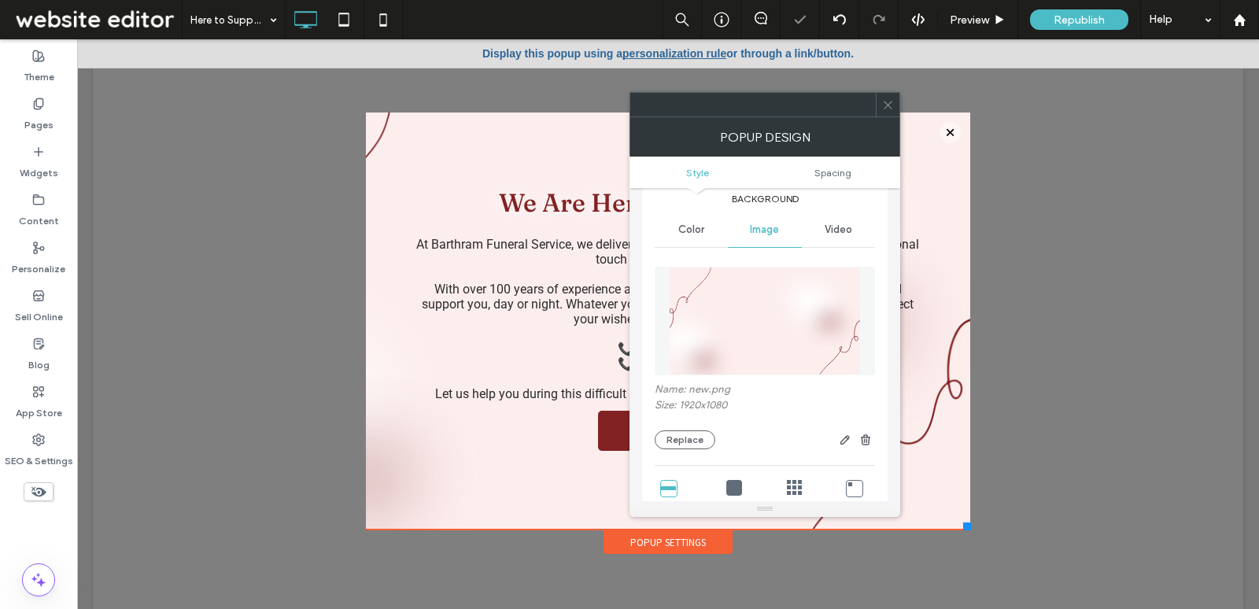
click at [885, 104] on icon at bounding box center [888, 105] width 12 height 12
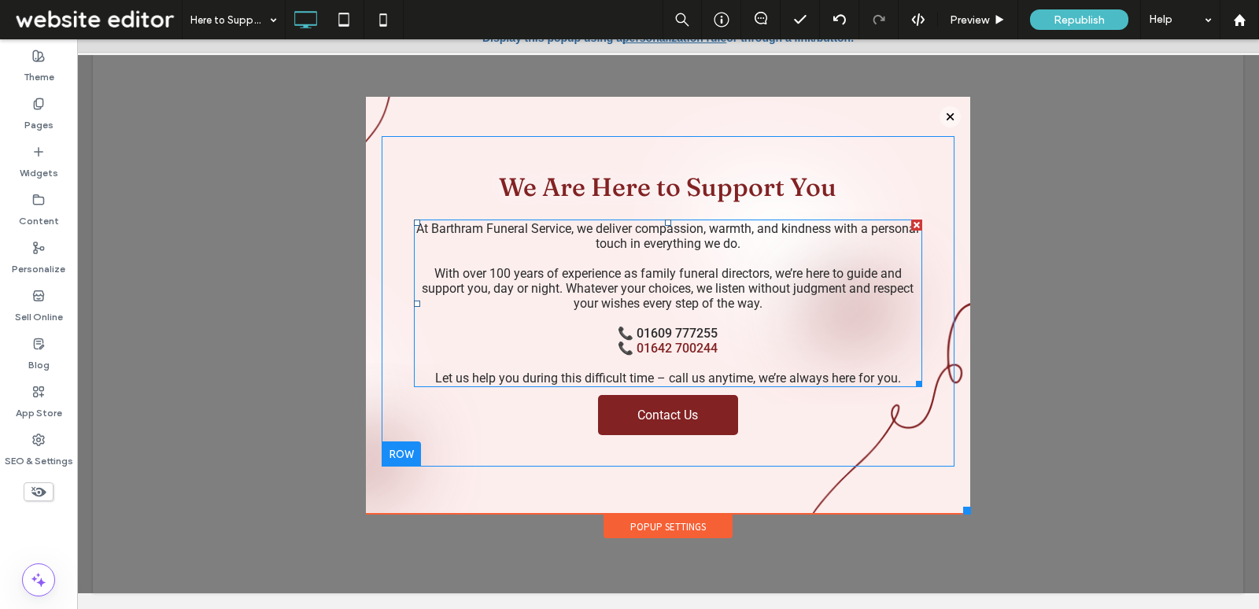
scroll to position [0, 0]
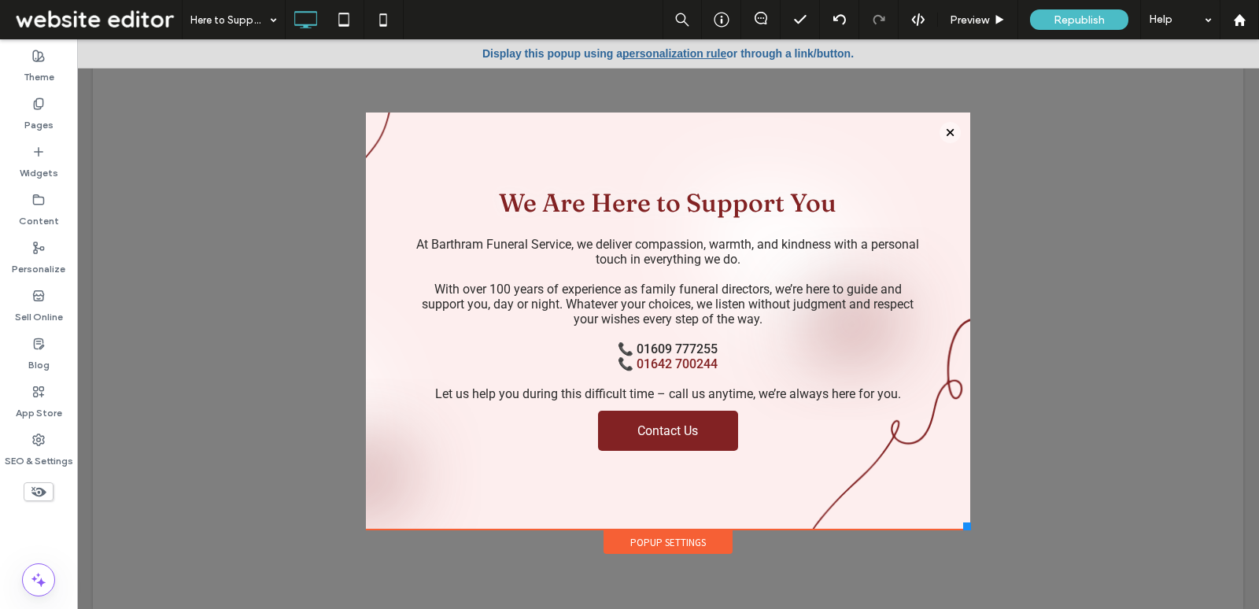
click at [679, 539] on div "Popup Settings" at bounding box center [668, 543] width 129 height 24
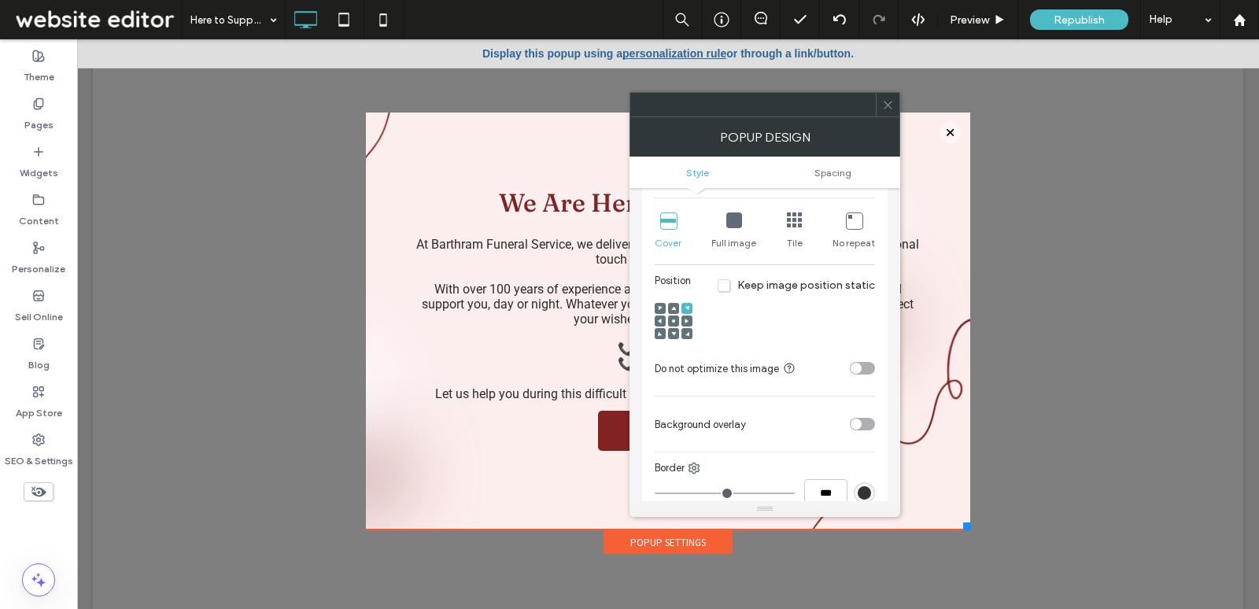
scroll to position [528, 0]
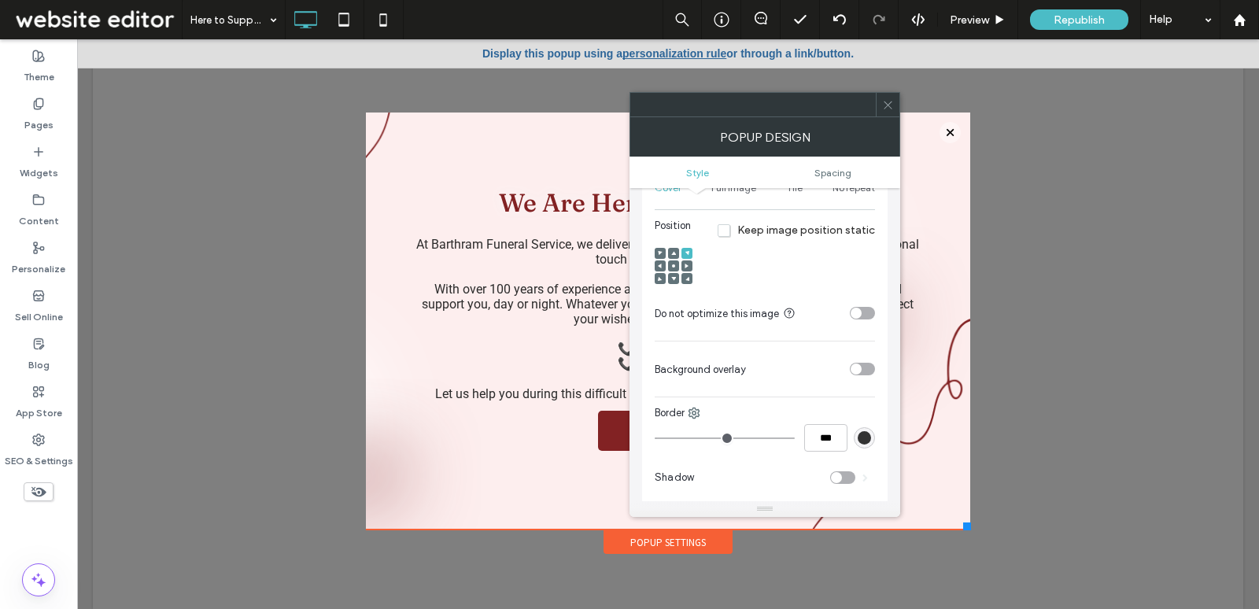
click at [672, 264] on use at bounding box center [673, 265] width 3 height 3
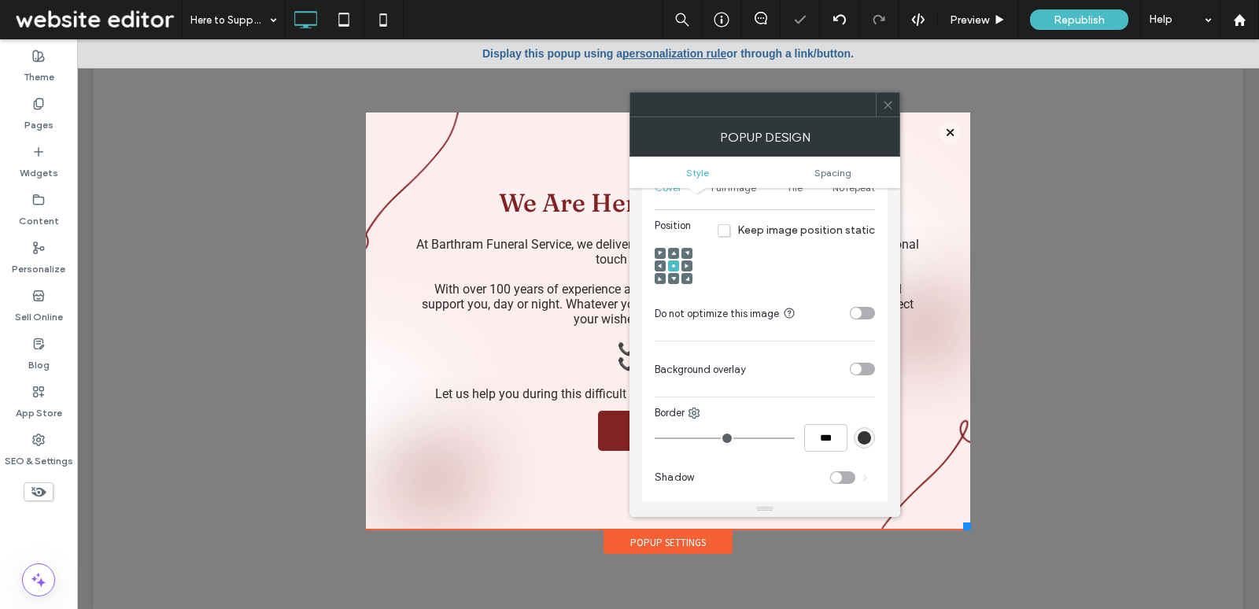
click at [891, 99] on icon at bounding box center [888, 105] width 12 height 12
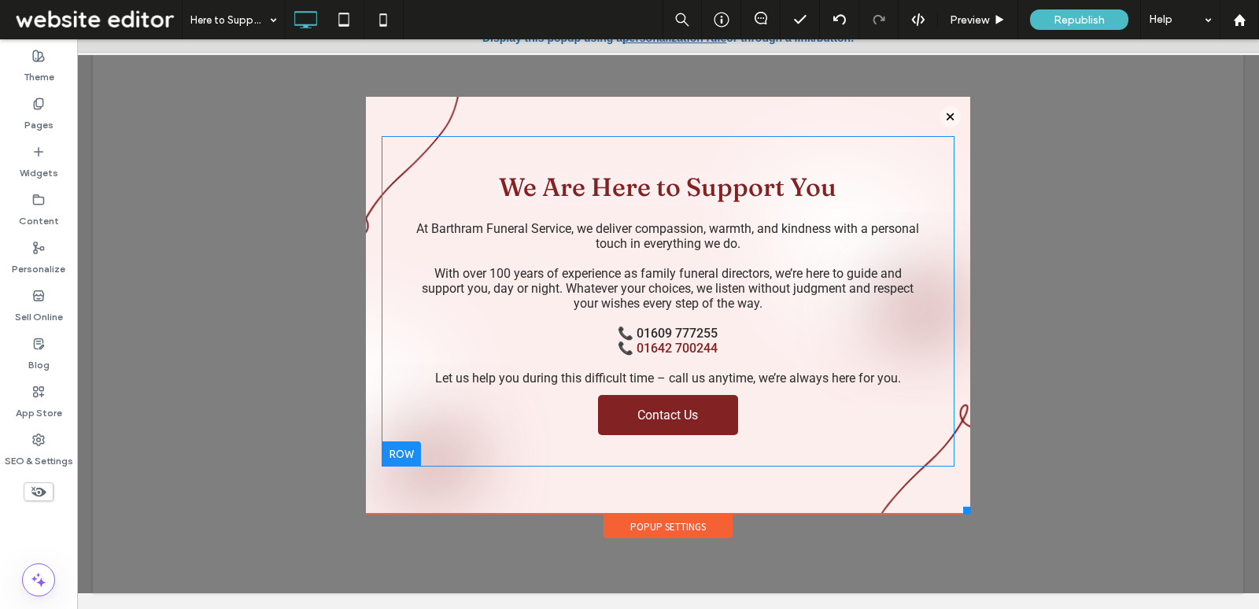
scroll to position [0, 0]
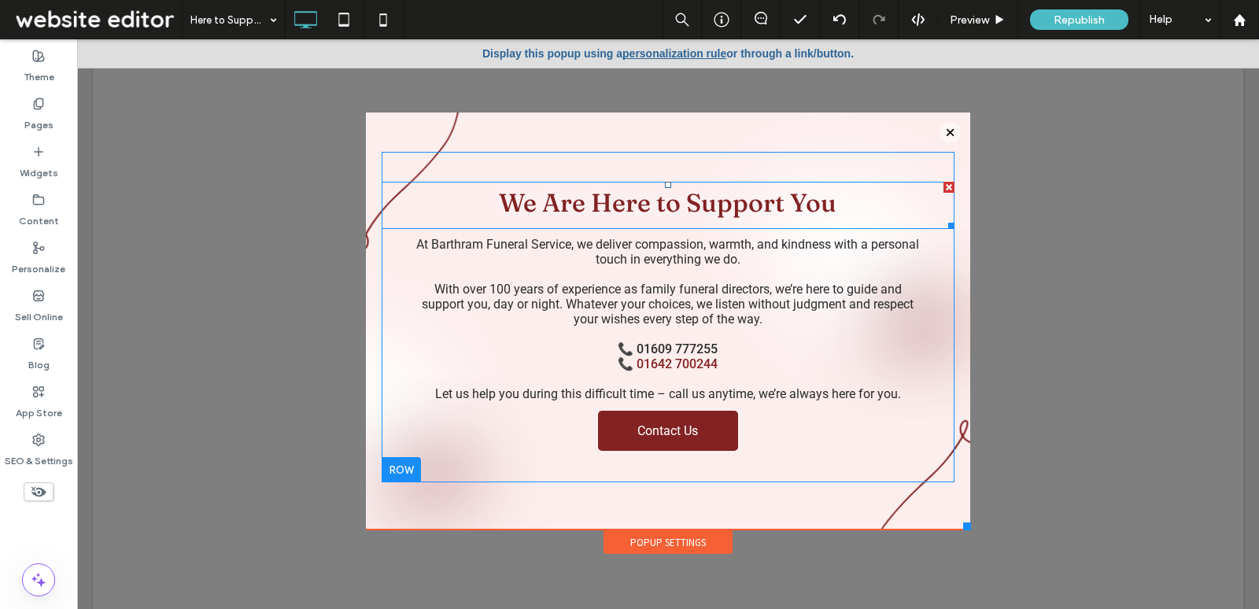
click at [712, 198] on span "We Are Here to Support You" at bounding box center [668, 202] width 338 height 31
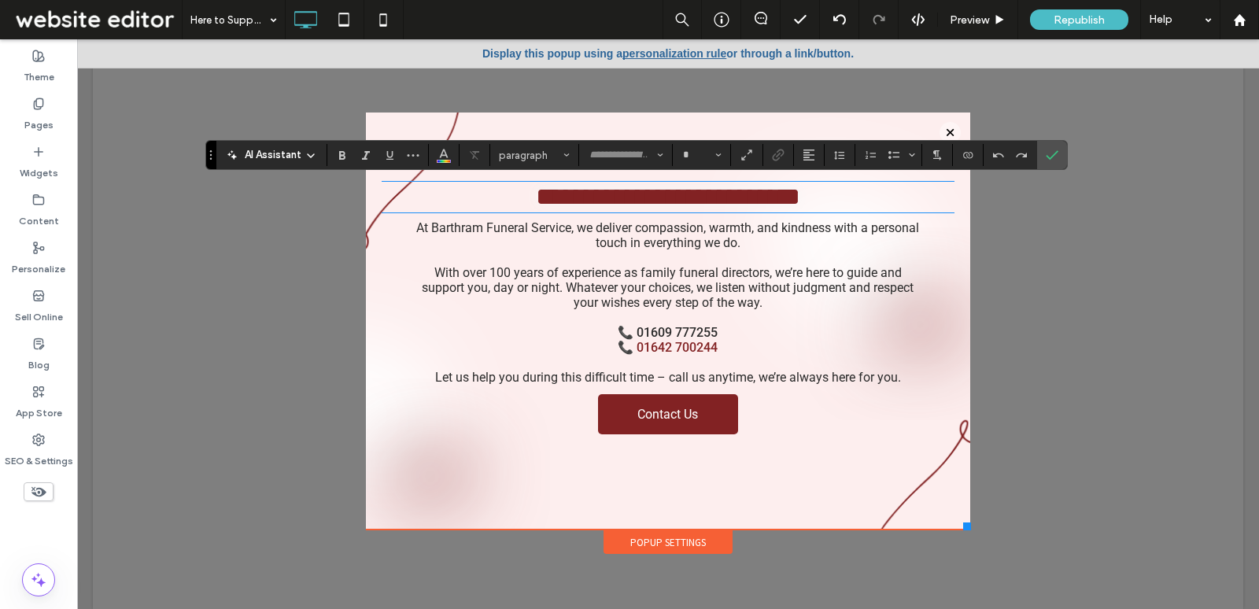
type input "********"
type input "**"
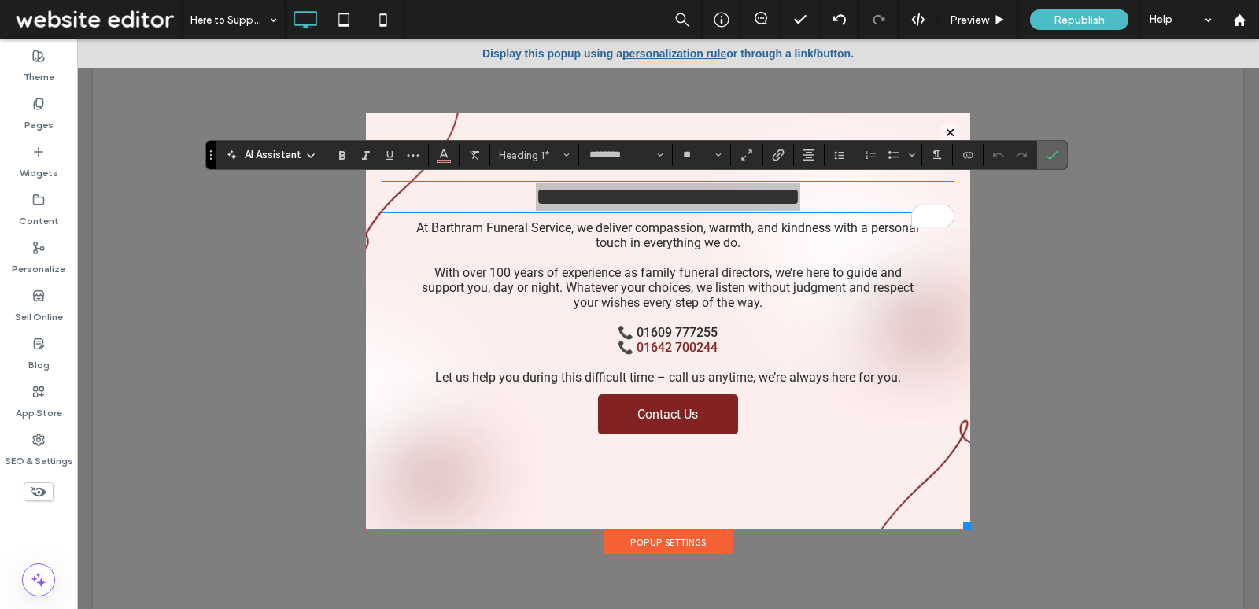
click at [1047, 157] on icon "Confirm" at bounding box center [1052, 155] width 13 height 13
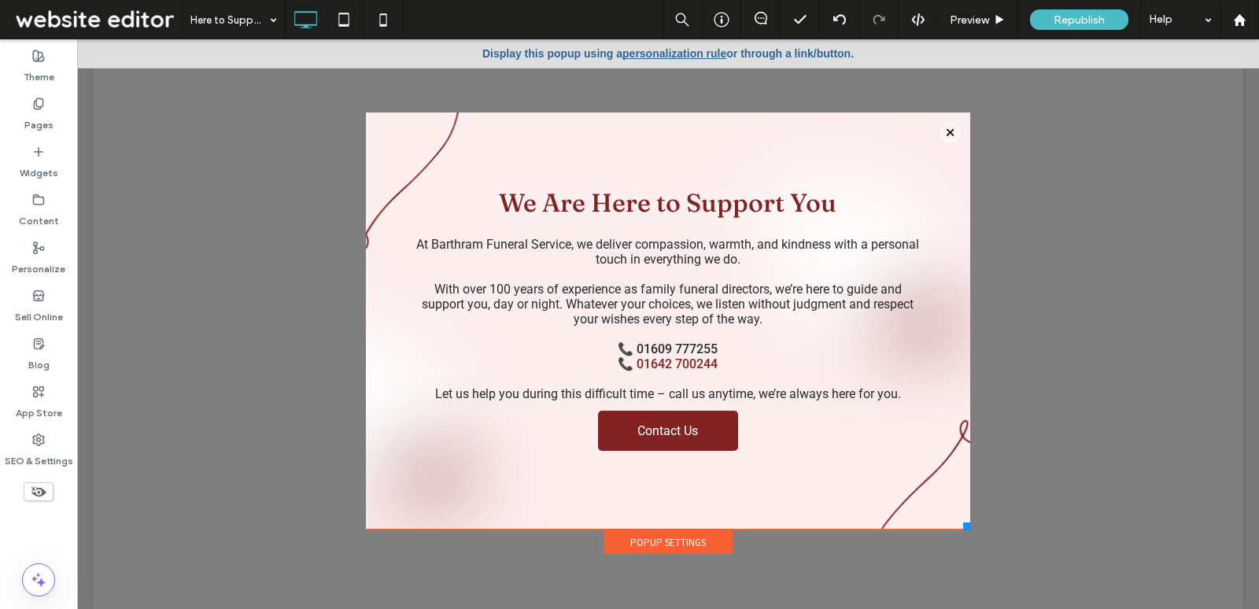
click at [704, 546] on div "Popup Settings" at bounding box center [668, 543] width 129 height 24
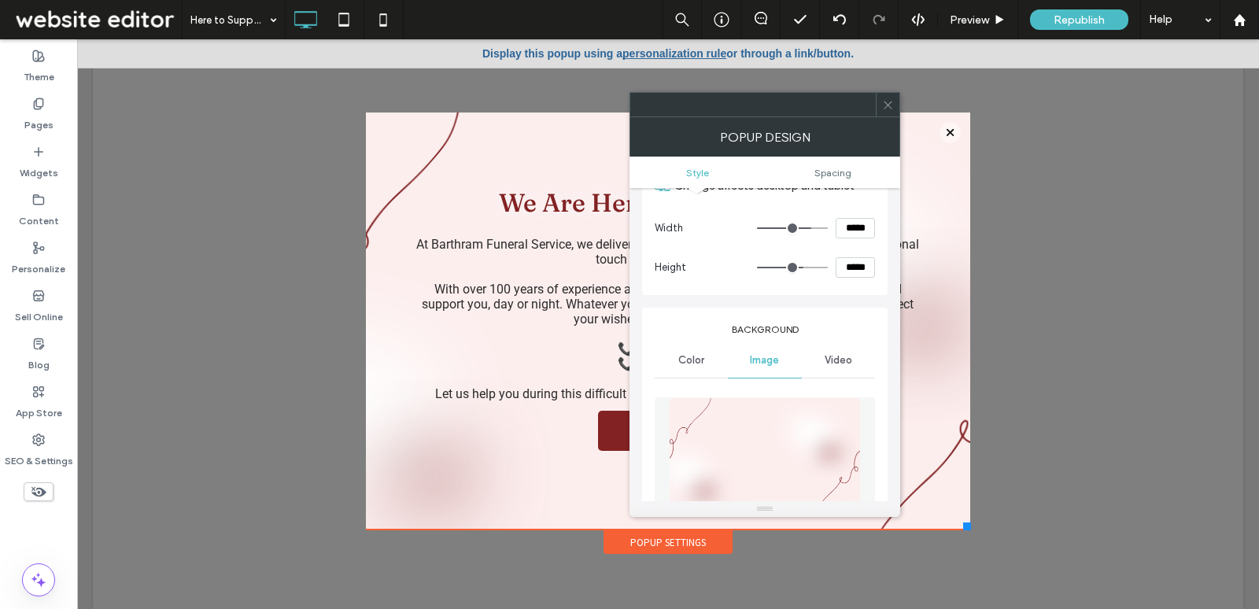
scroll to position [118, 0]
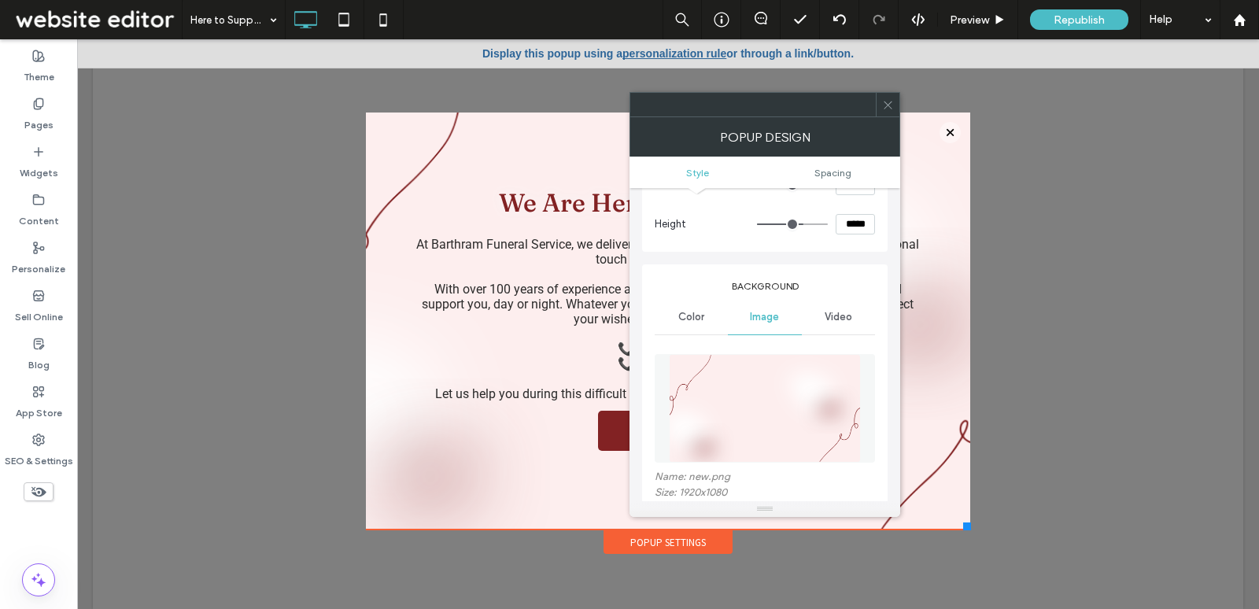
click at [695, 302] on div "Color" at bounding box center [691, 317] width 73 height 35
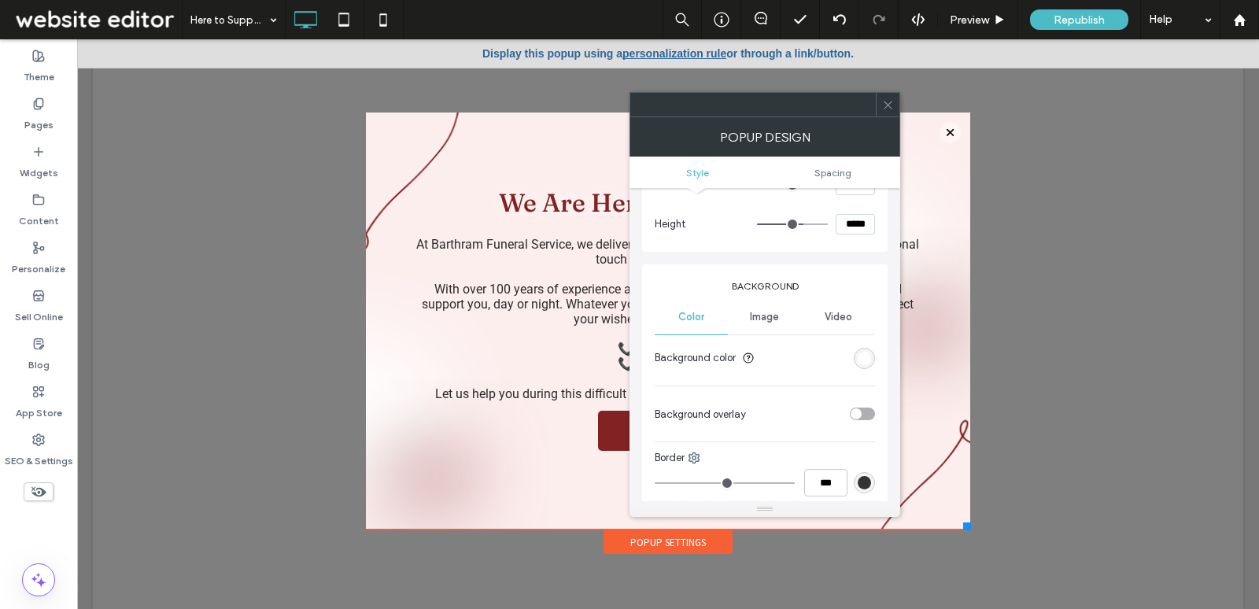
scroll to position [154, 0]
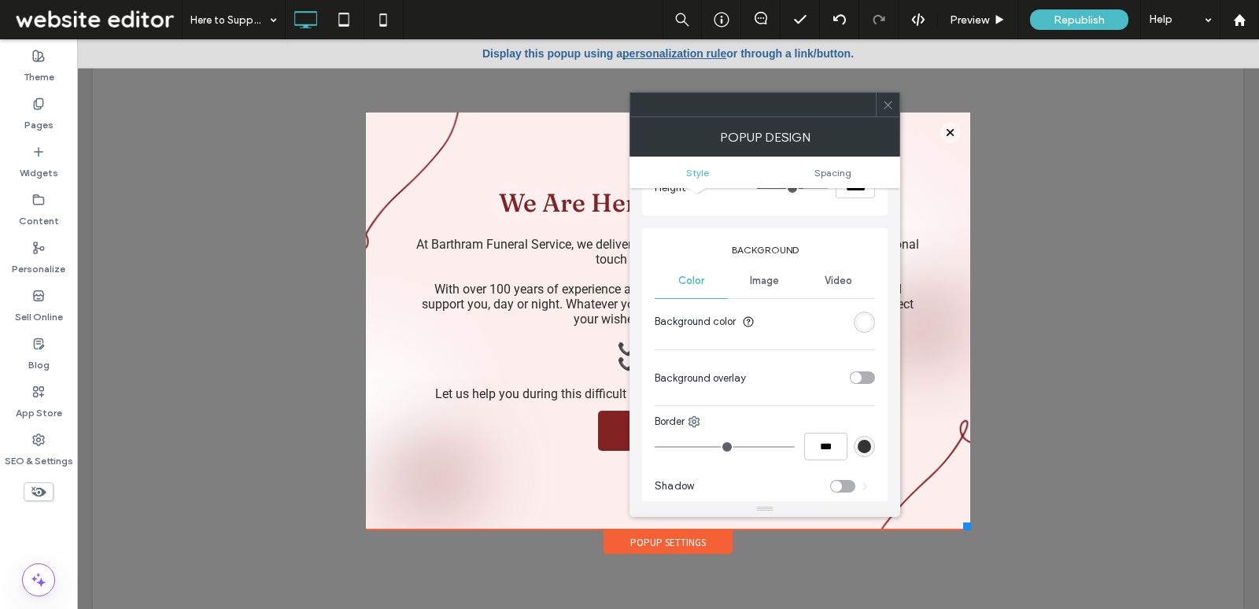
click at [875, 320] on div "Background Color Image Video Background color Background overlay Border *** Sha…" at bounding box center [765, 449] width 246 height 442
click at [874, 321] on div "rgb(255, 255, 255)" at bounding box center [864, 322] width 21 height 21
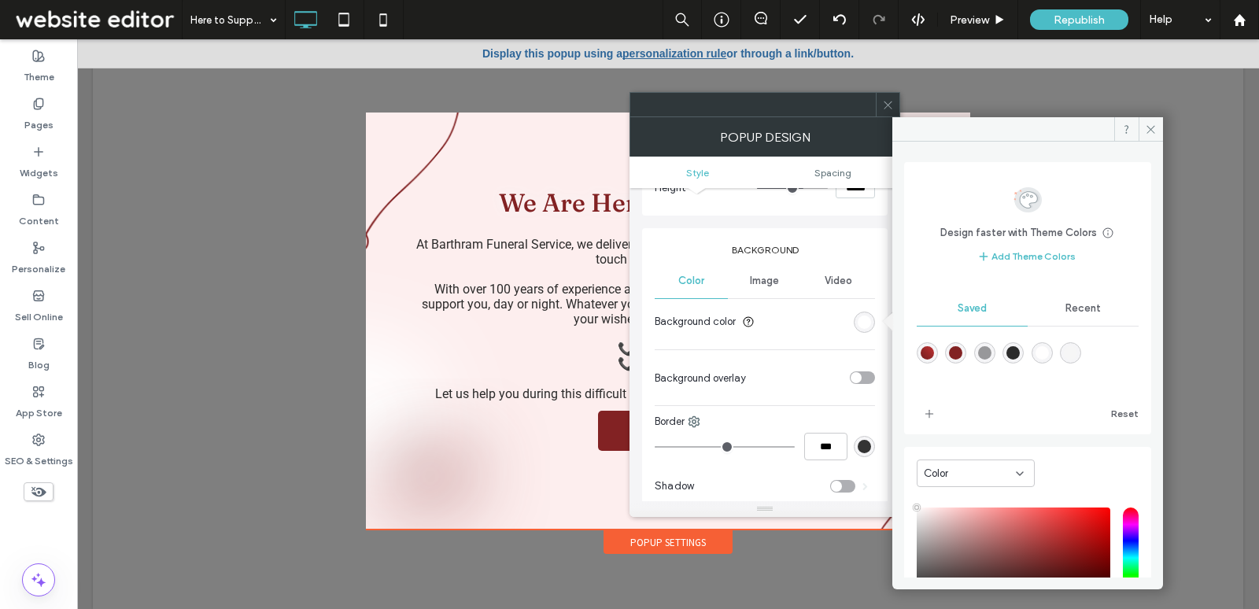
click at [963, 356] on div "rgba(130,34,35,1)" at bounding box center [955, 352] width 13 height 13
type input "*******"
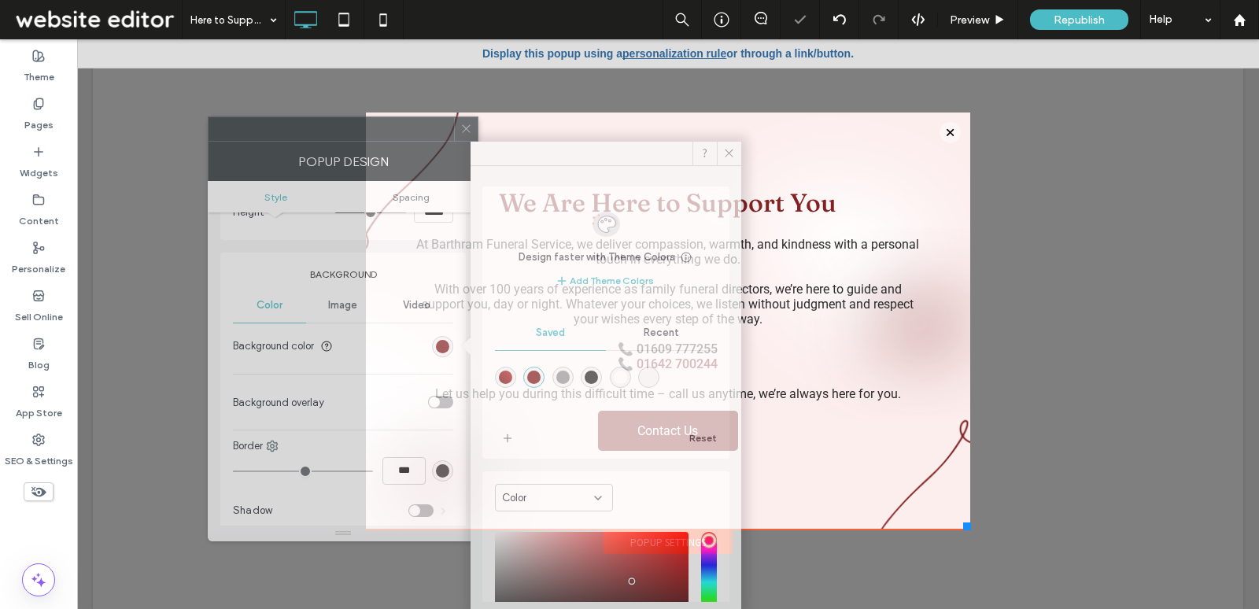
drag, startPoint x: 760, startPoint y: 104, endPoint x: 315, endPoint y: 128, distance: 446.2
click at [315, 128] on div at bounding box center [332, 129] width 246 height 24
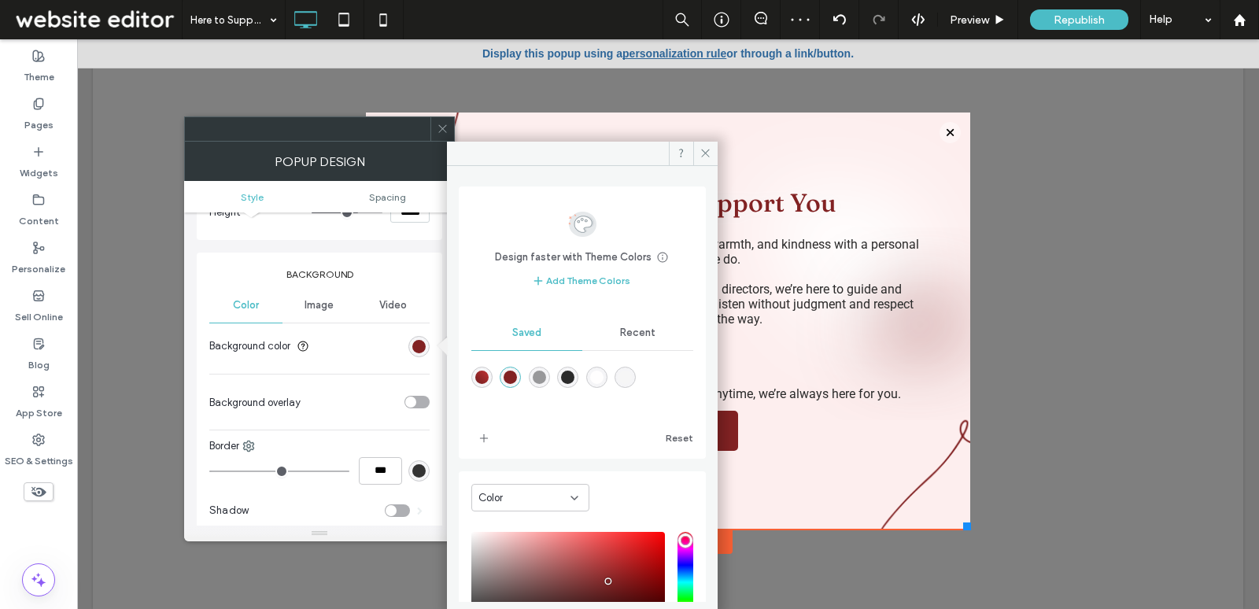
click at [336, 318] on div "Image" at bounding box center [319, 305] width 73 height 35
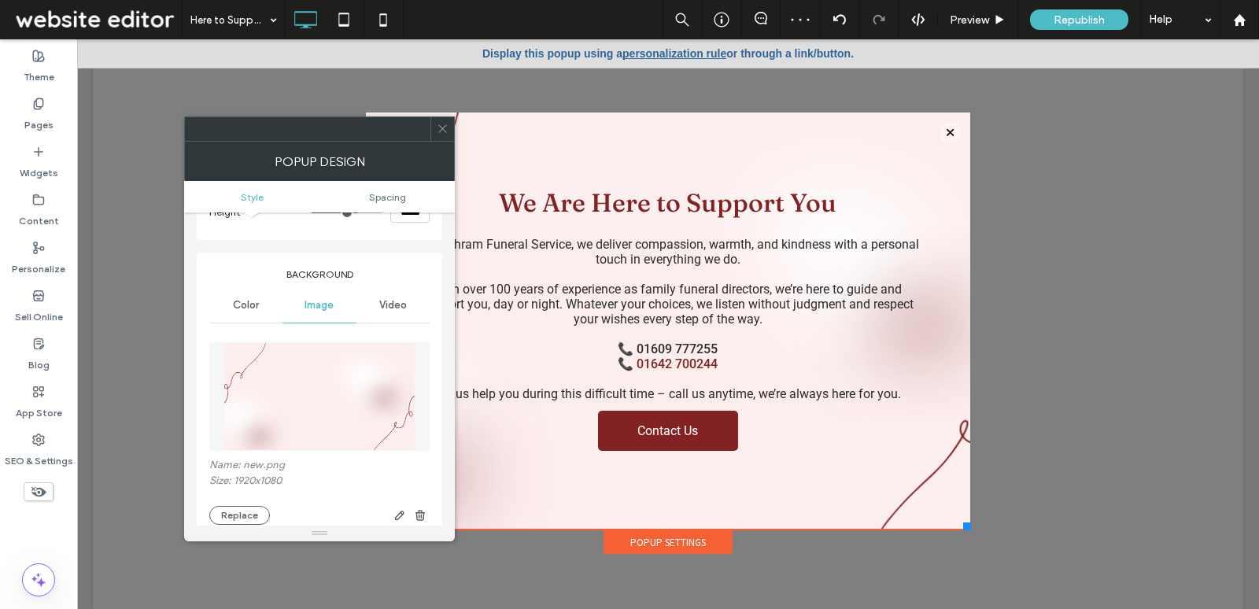
scroll to position [182, 0]
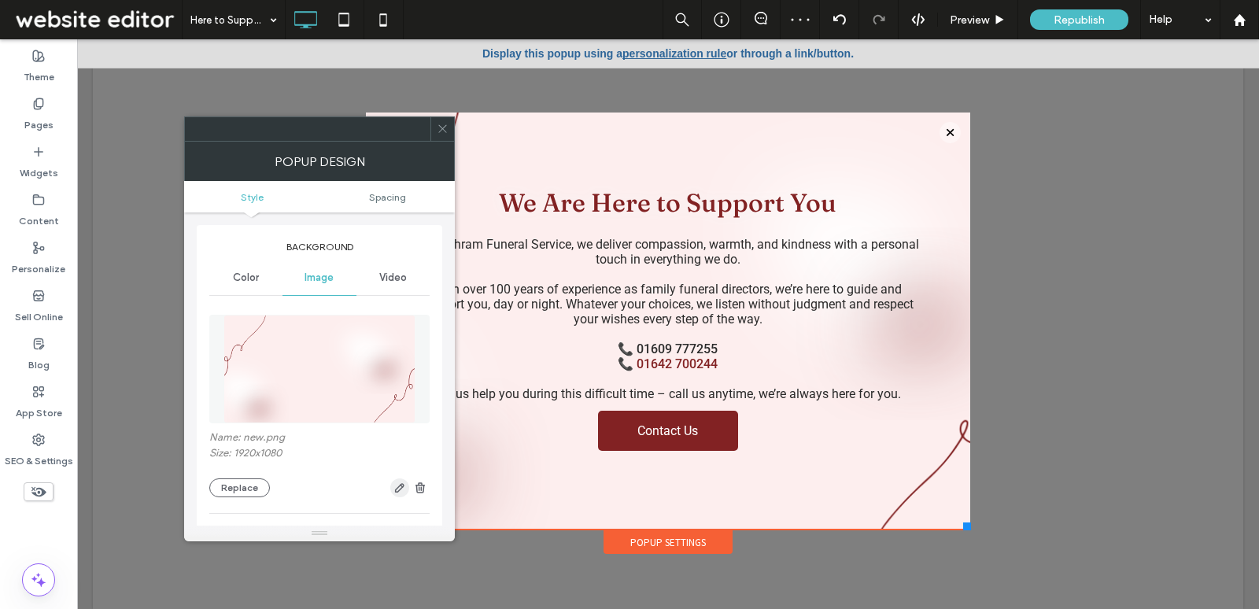
click at [398, 489] on use "button" at bounding box center [399, 487] width 9 height 9
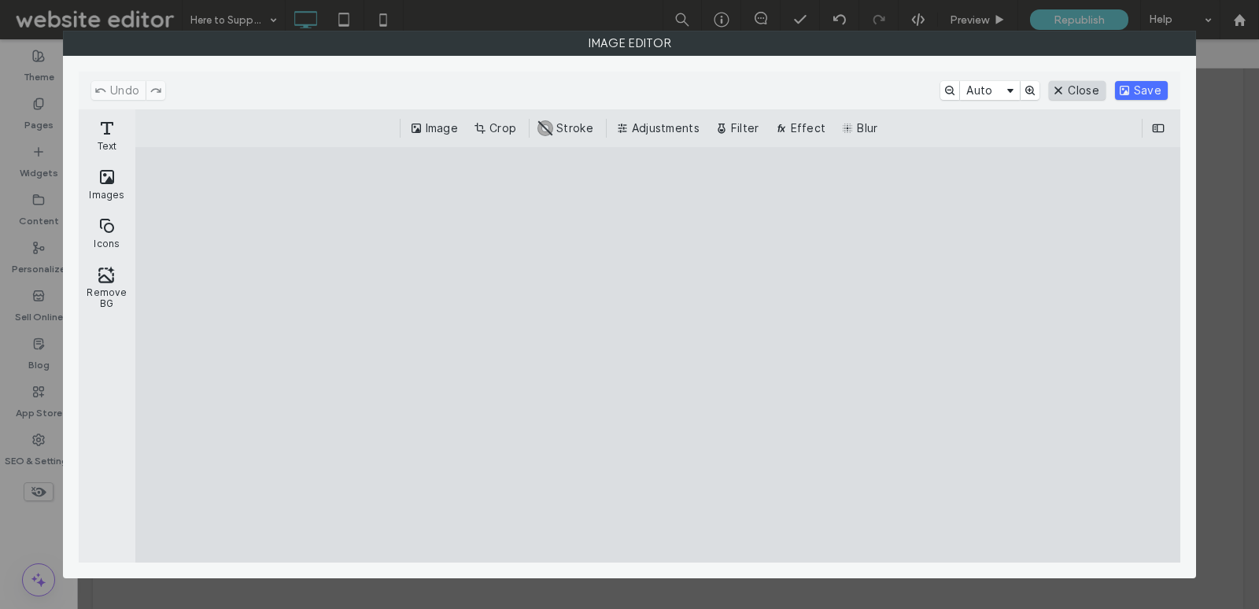
click at [1085, 87] on button "Close" at bounding box center [1077, 90] width 56 height 19
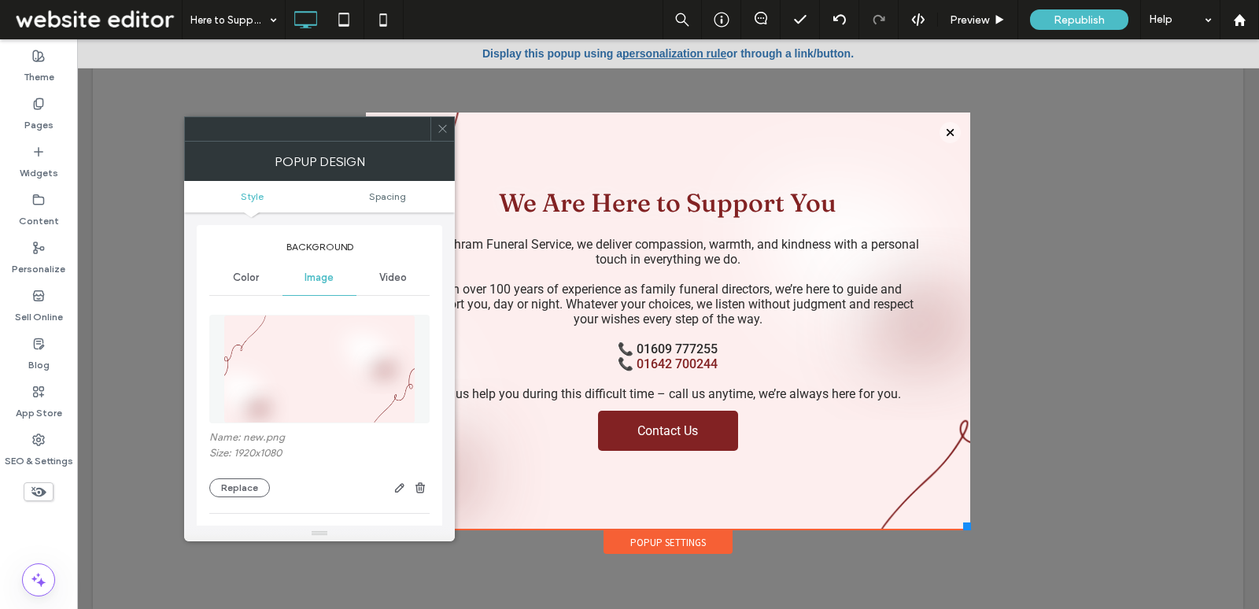
click at [947, 131] on div at bounding box center [950, 132] width 21 height 21
click at [445, 133] on icon at bounding box center [443, 129] width 12 height 12
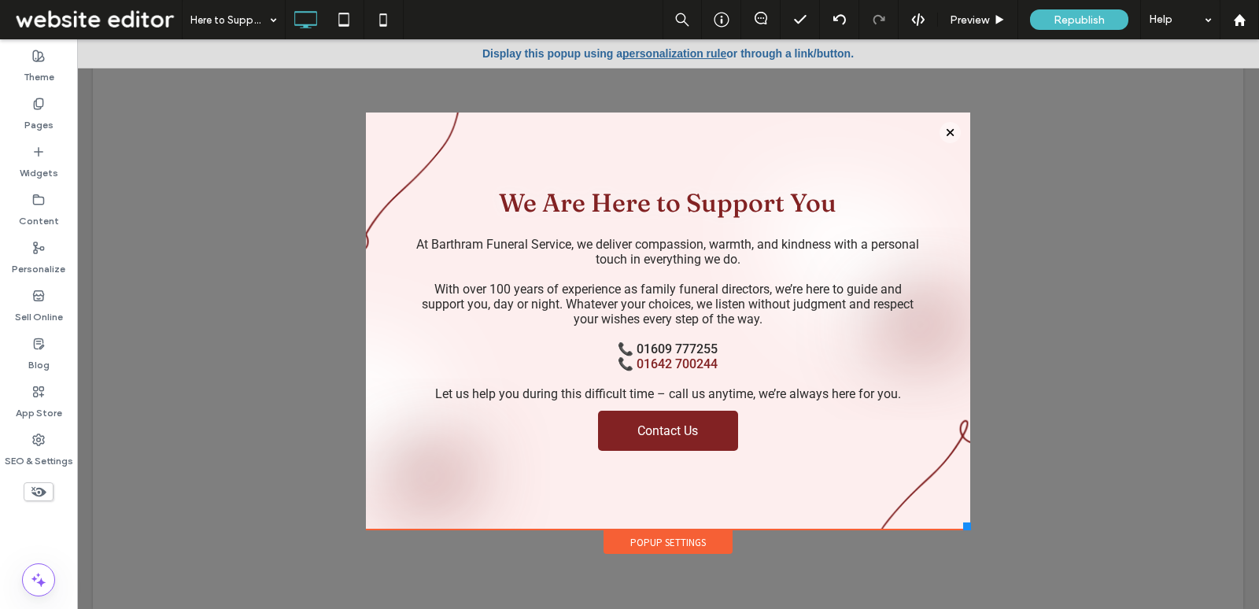
click at [689, 545] on div "Popup Settings" at bounding box center [668, 543] width 129 height 24
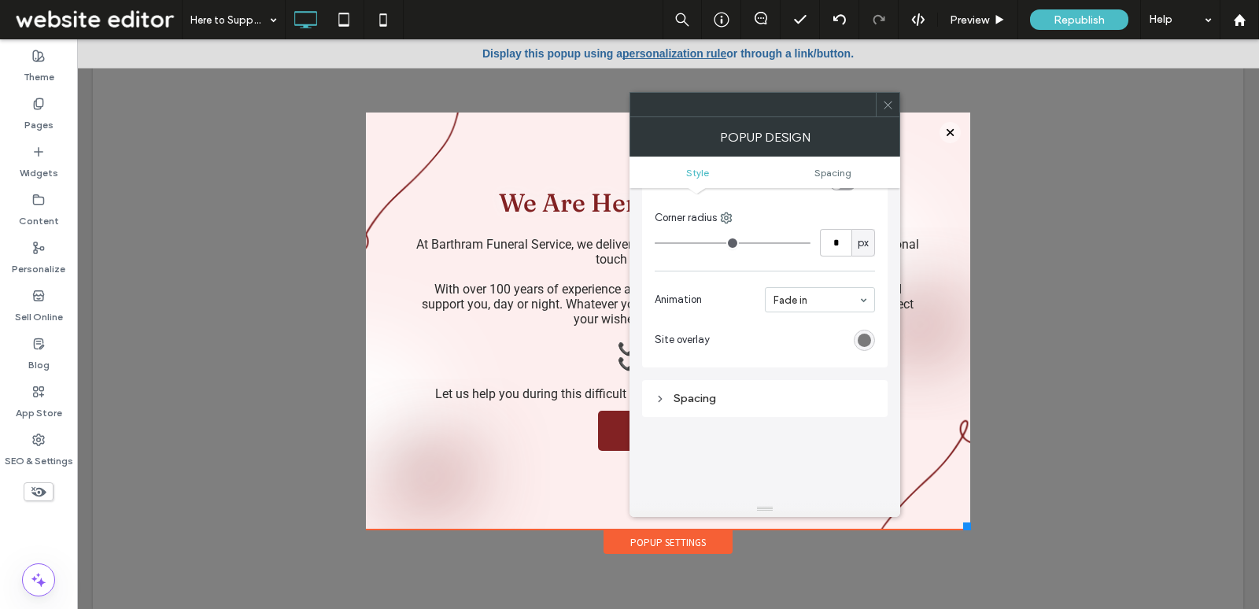
scroll to position [866, 0]
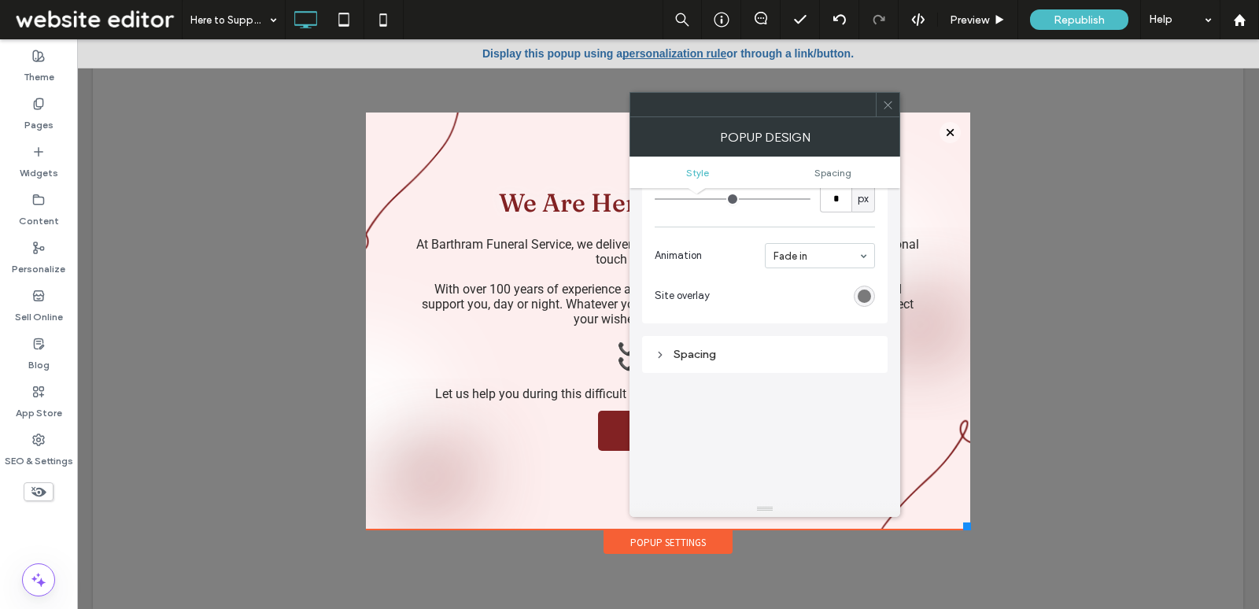
click at [751, 361] on div "Spacing" at bounding box center [765, 354] width 246 height 37
click at [752, 348] on div "Spacing" at bounding box center [765, 354] width 220 height 13
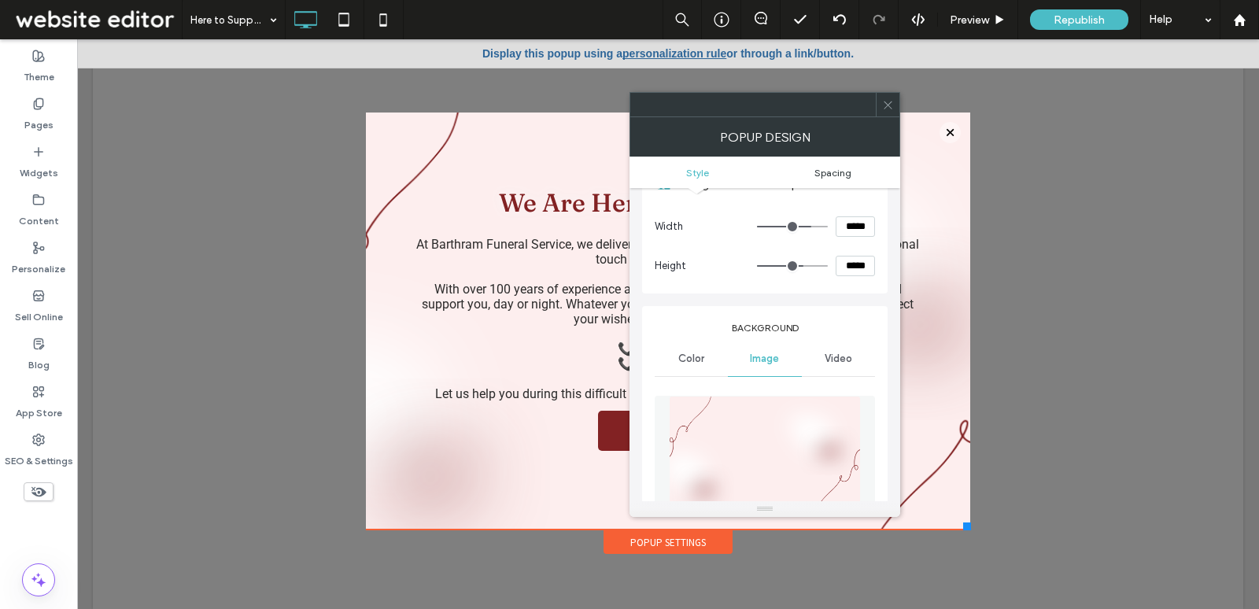
click at [821, 177] on span "Spacing" at bounding box center [833, 173] width 37 height 12
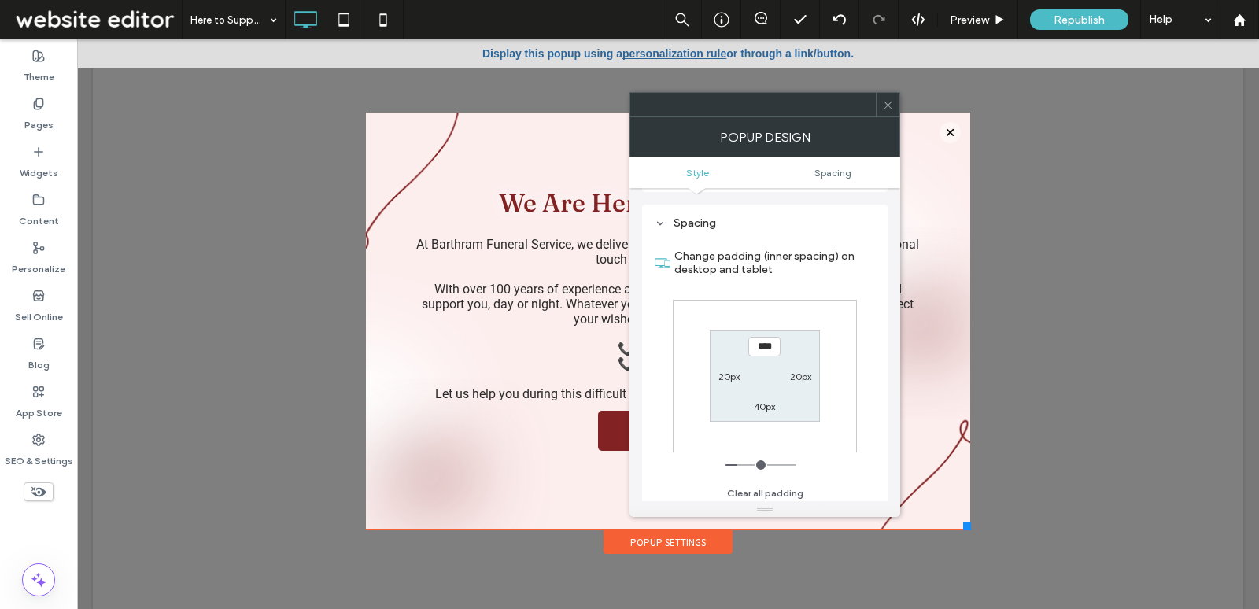
scroll to position [993, 0]
click at [888, 102] on icon at bounding box center [888, 105] width 12 height 12
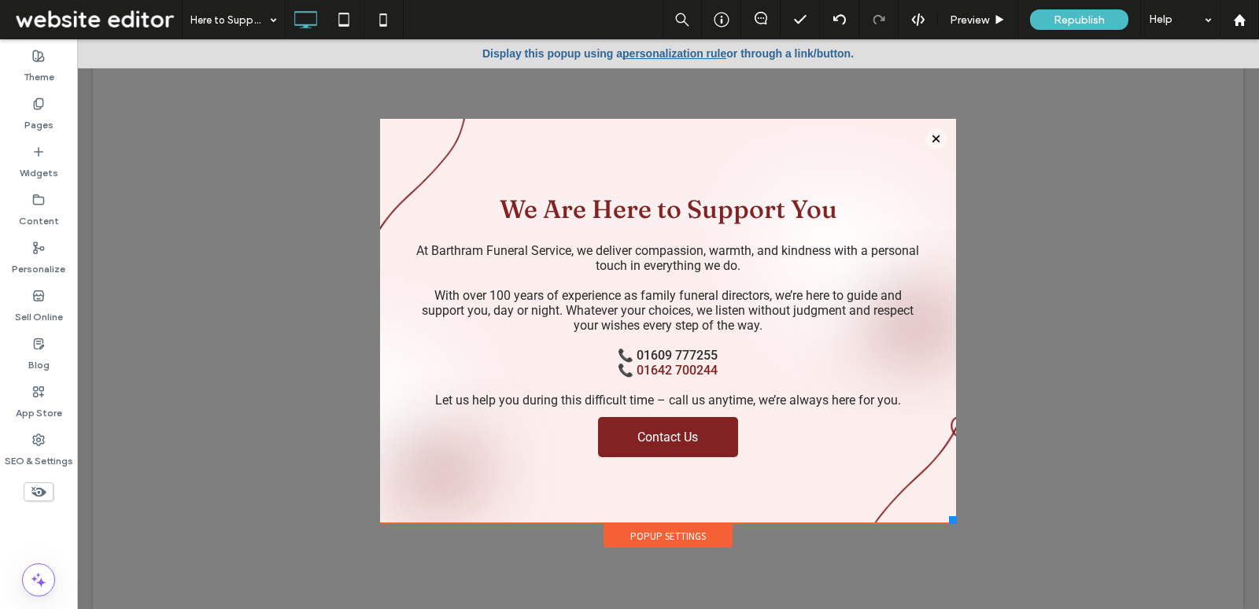
drag, startPoint x: 970, startPoint y: 527, endPoint x: 956, endPoint y: 529, distance: 13.6
click at [956, 529] on div "Click To Paste Home About Us What To Do When A Person Dies Prices Standardised …" at bounding box center [668, 332] width 584 height 434
click at [692, 543] on div "Popup Settings" at bounding box center [668, 536] width 129 height 24
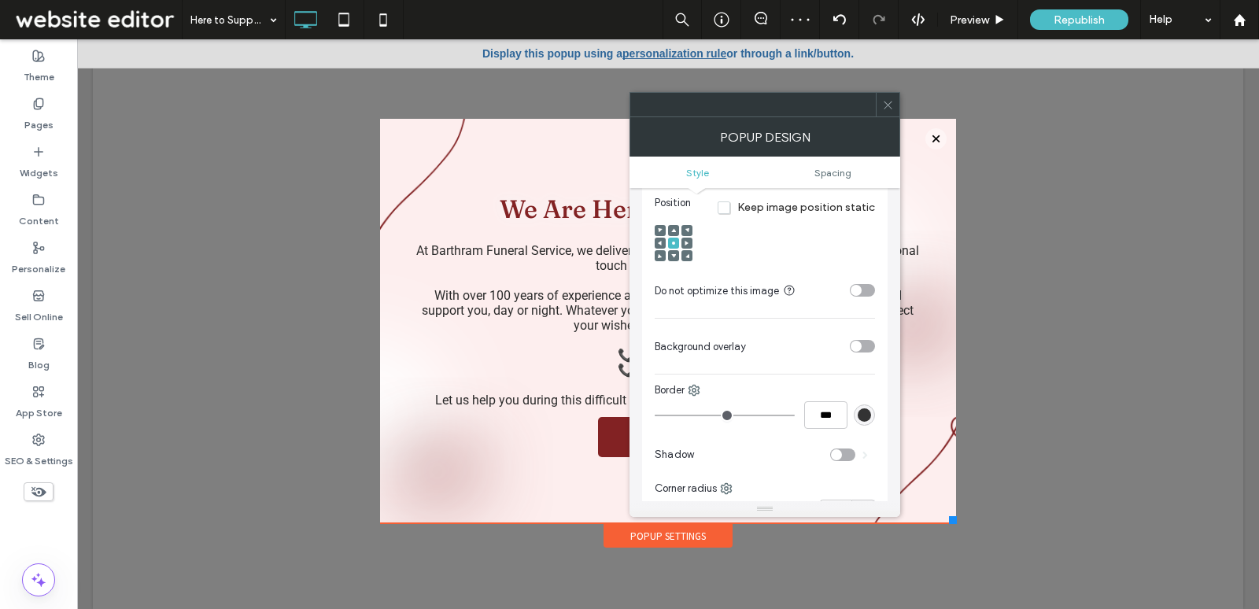
scroll to position [575, 0]
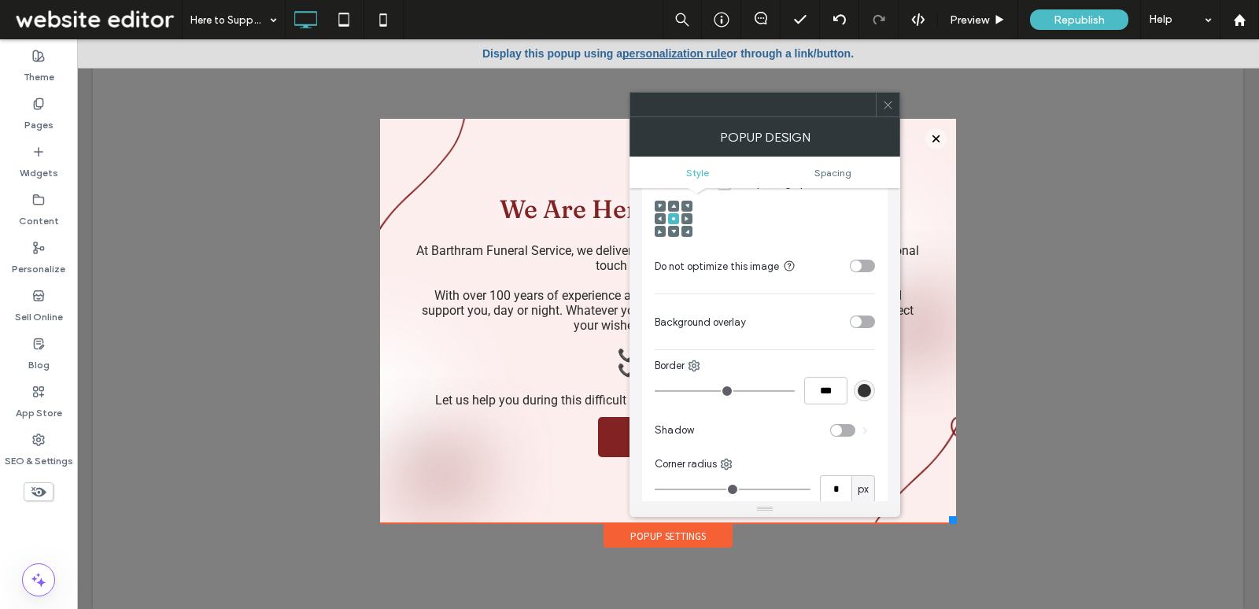
click at [685, 216] on icon at bounding box center [687, 218] width 5 height 5
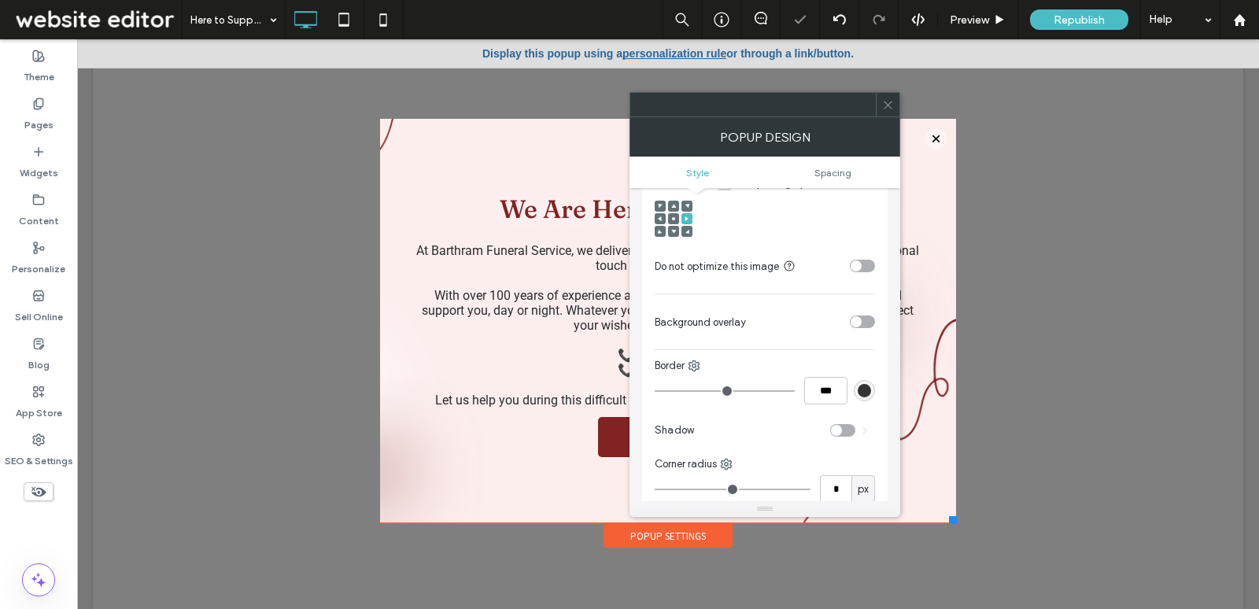
click at [673, 217] on use at bounding box center [673, 218] width 3 height 3
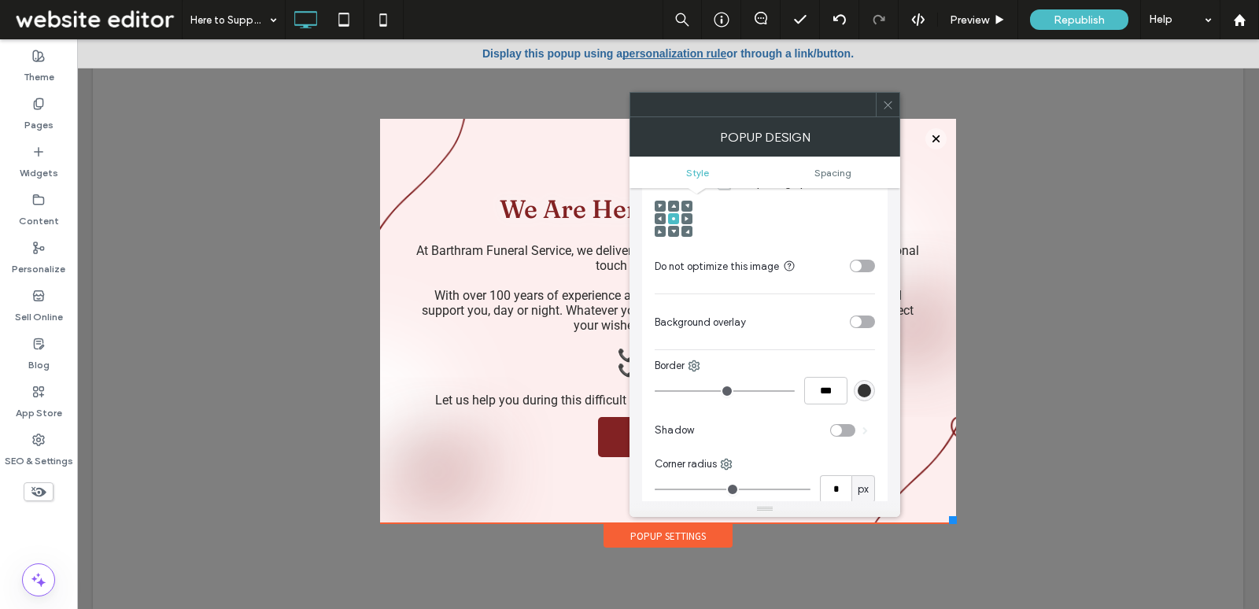
click at [889, 102] on icon at bounding box center [888, 105] width 12 height 12
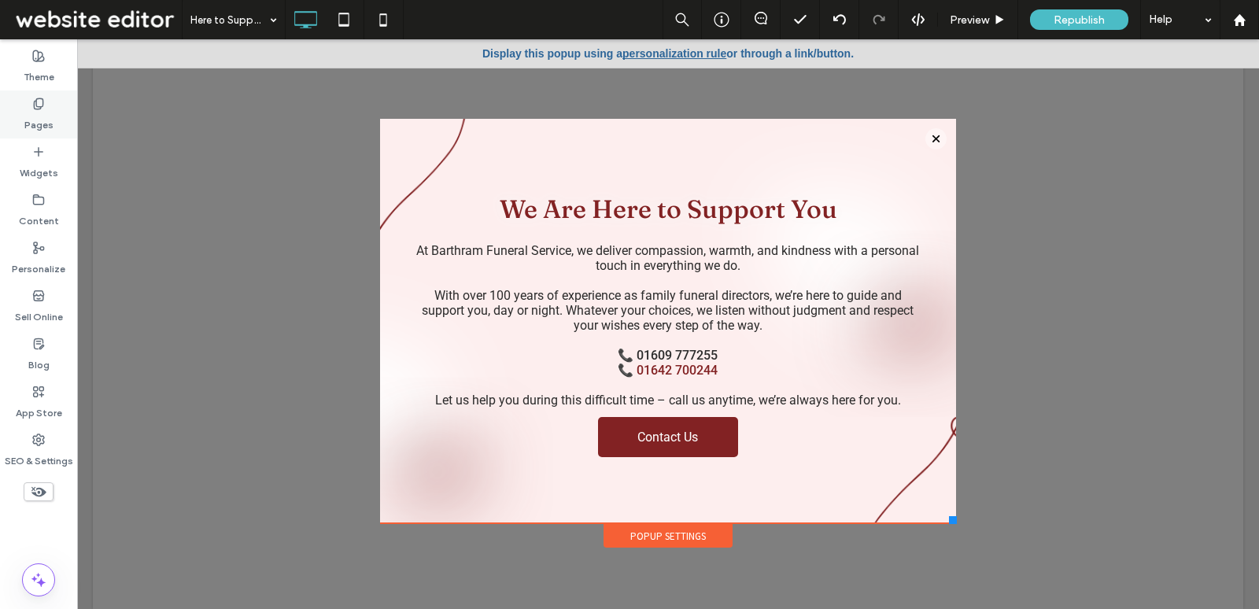
click at [47, 109] on div "Pages" at bounding box center [38, 115] width 77 height 48
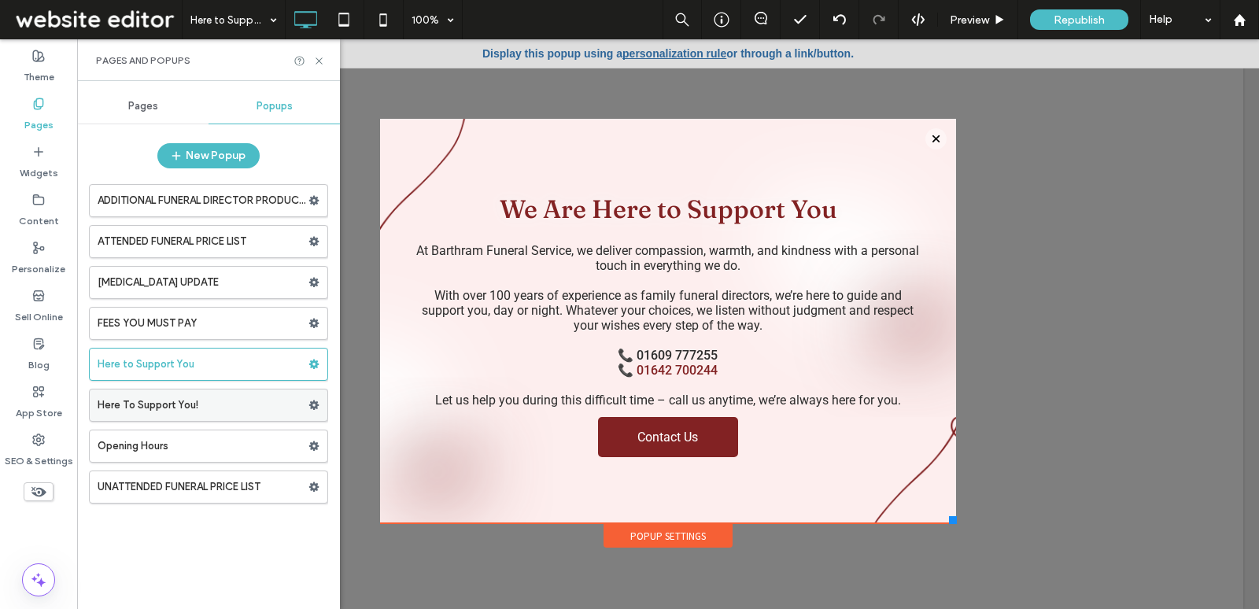
click at [162, 397] on label "Here To Support You!" at bounding box center [203, 405] width 211 height 31
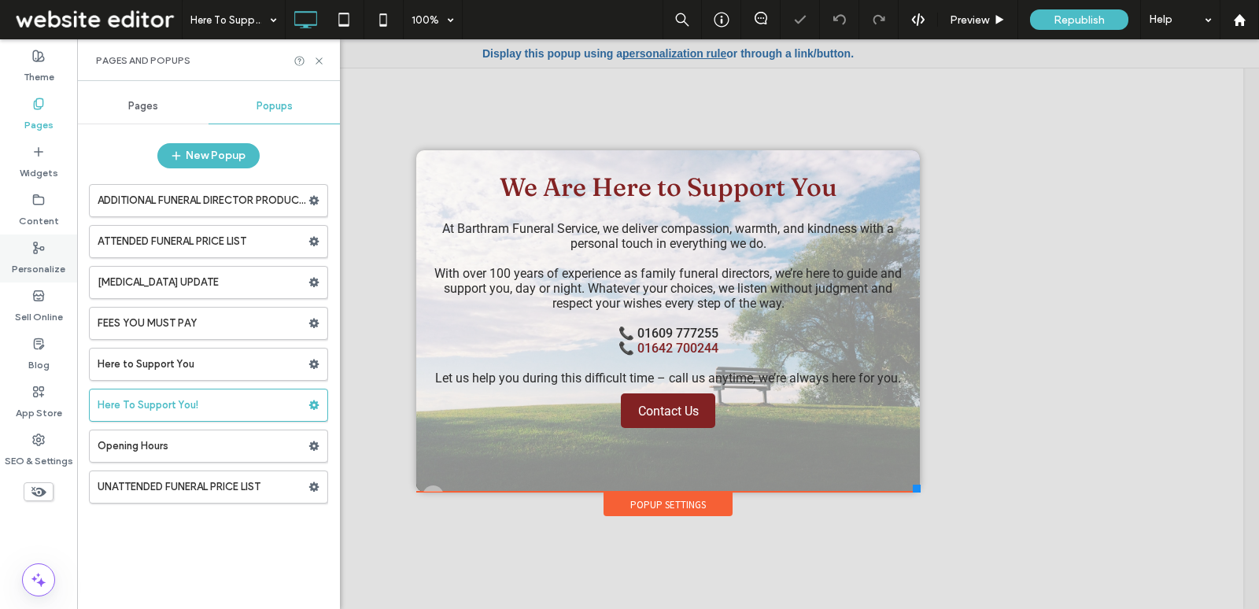
click at [47, 254] on label "Personalize" at bounding box center [39, 265] width 54 height 22
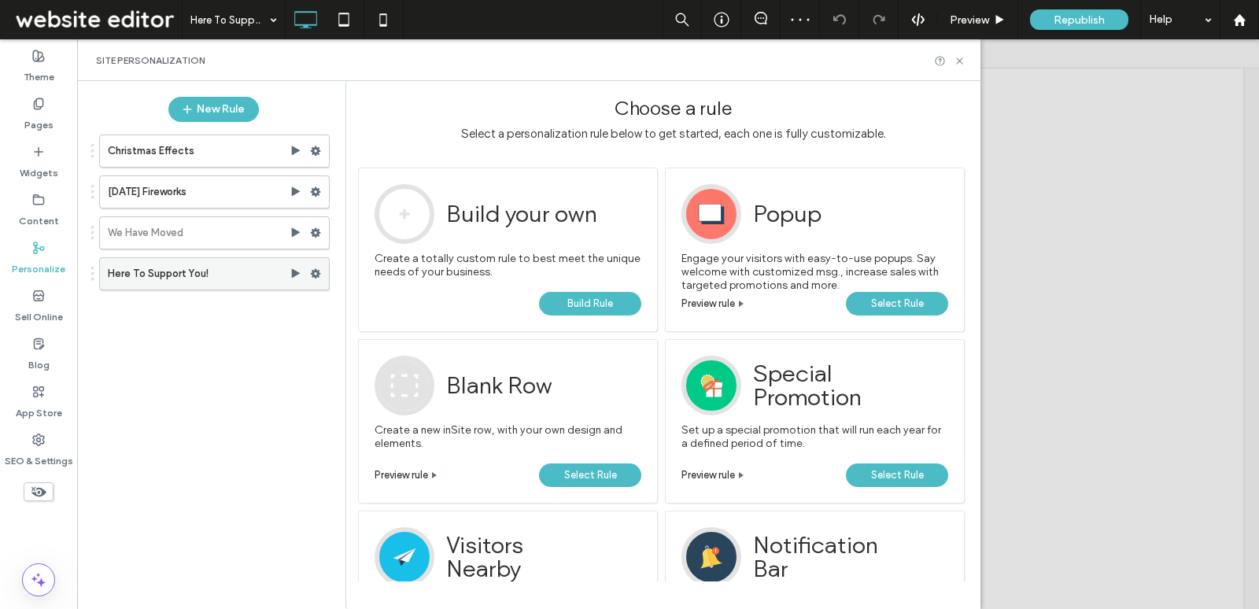
click at [208, 278] on label "Here To Support You!" at bounding box center [199, 273] width 182 height 31
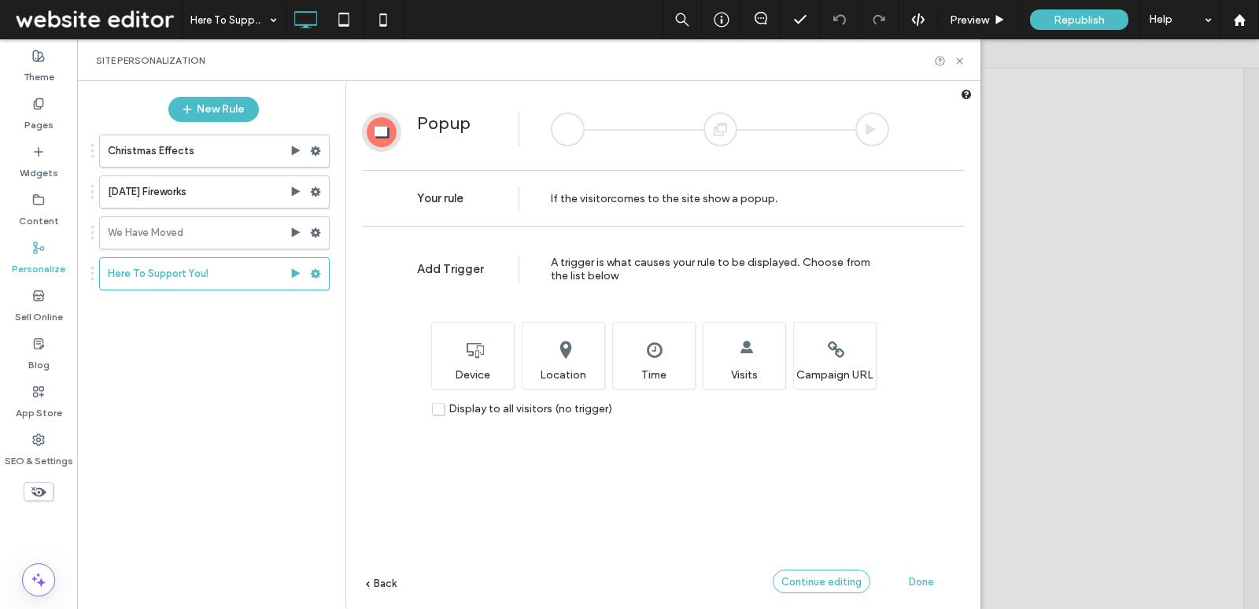
click at [831, 571] on div "Continue editing" at bounding box center [822, 582] width 98 height 24
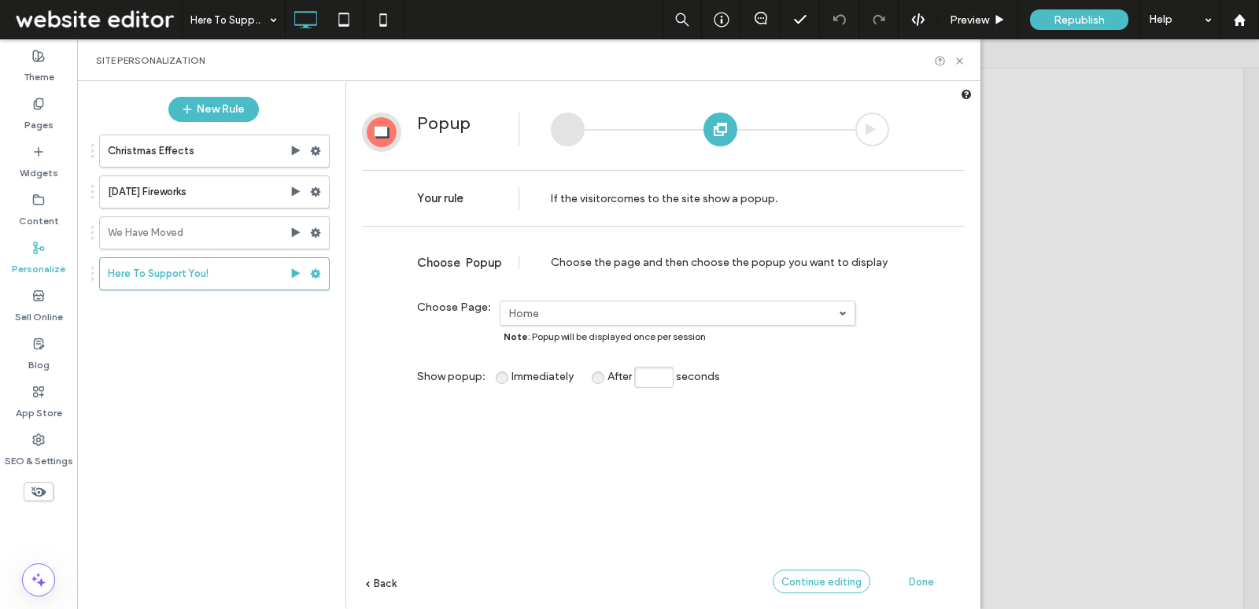
click at [831, 571] on div "Continue editing" at bounding box center [822, 582] width 98 height 24
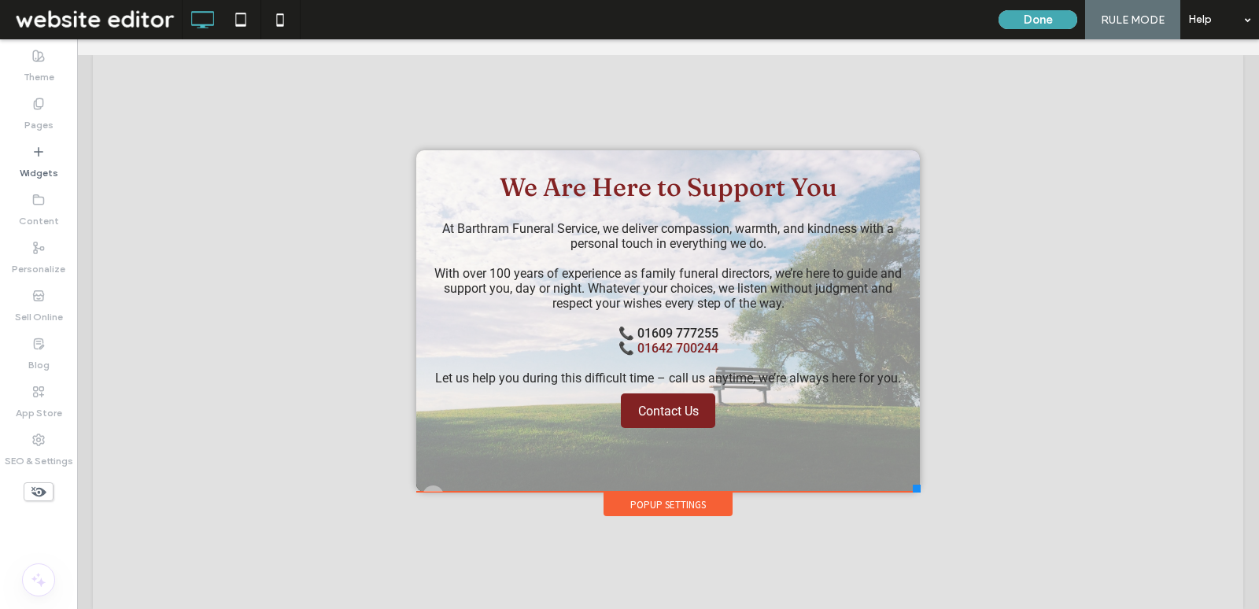
click at [1030, 20] on button "Done" at bounding box center [1038, 19] width 79 height 19
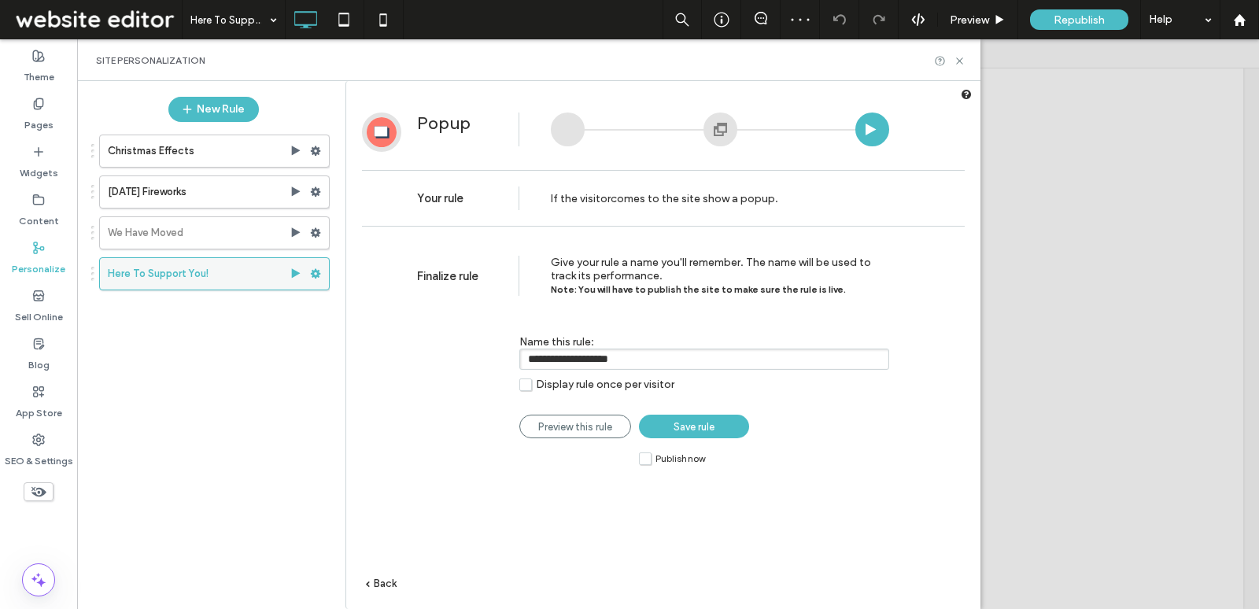
click at [310, 277] on span at bounding box center [315, 274] width 11 height 24
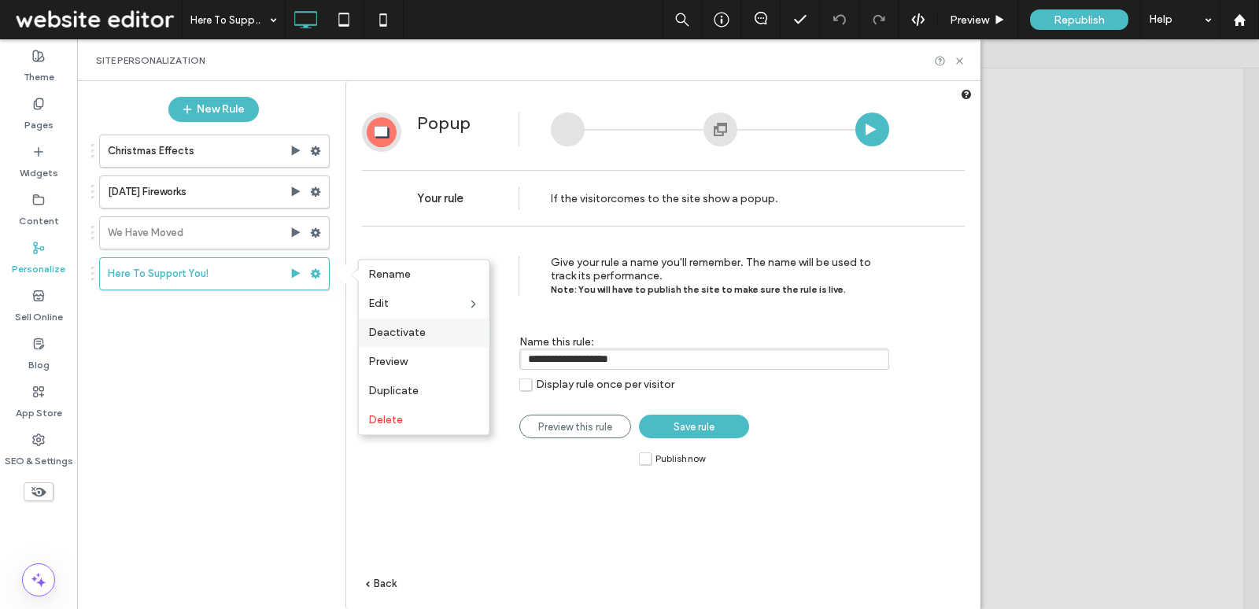
click at [394, 327] on span "Deactivate" at bounding box center [396, 332] width 57 height 13
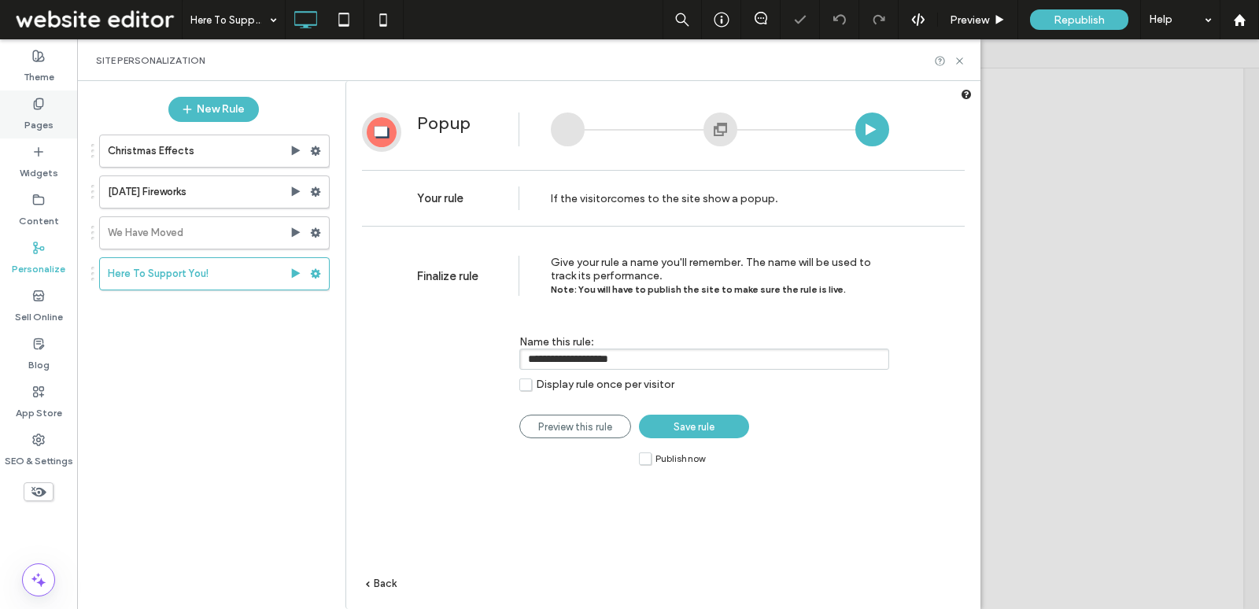
click at [30, 123] on label "Pages" at bounding box center [38, 121] width 29 height 22
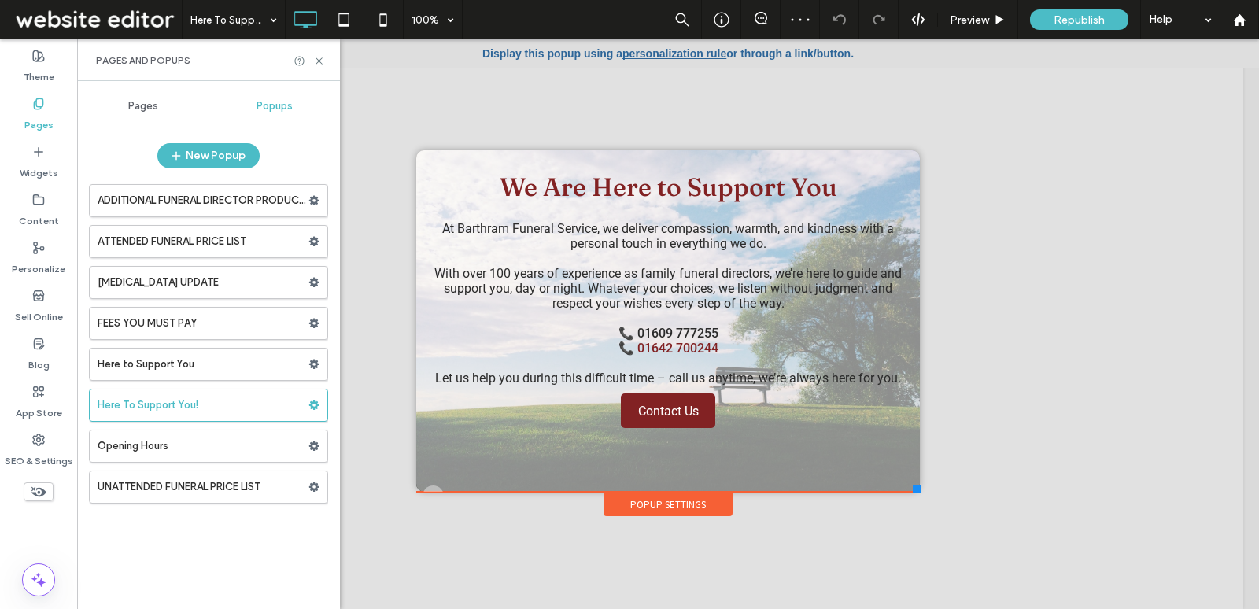
click at [287, 107] on span "Popups" at bounding box center [275, 106] width 36 height 13
click at [235, 364] on label "Here to Support You" at bounding box center [203, 364] width 211 height 31
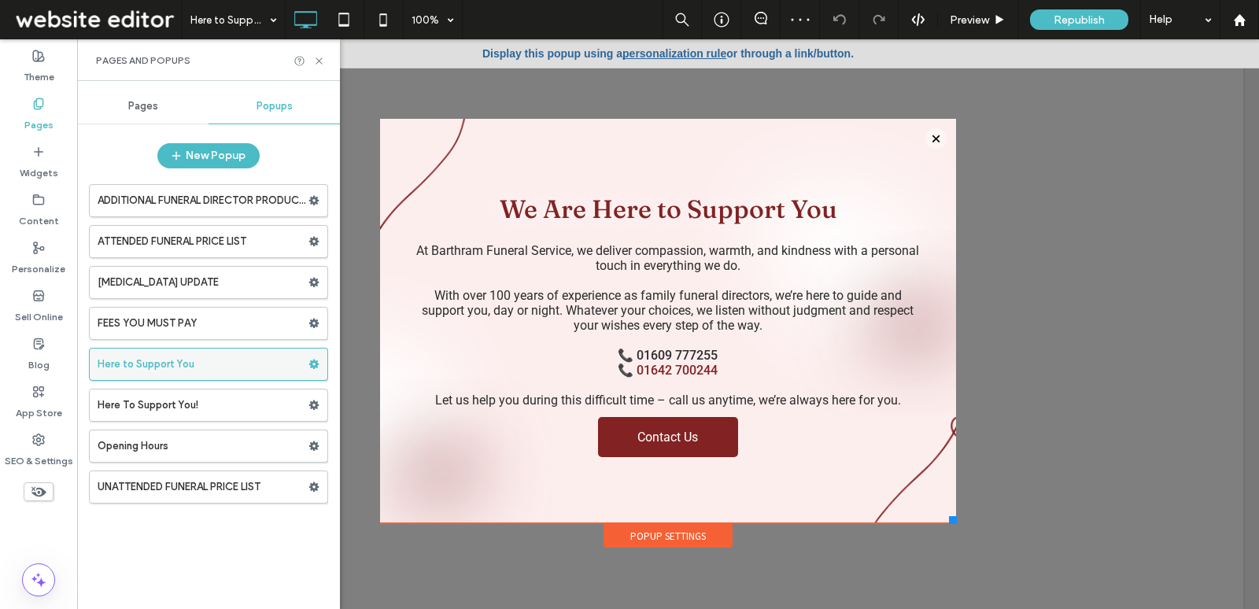
click at [316, 360] on use at bounding box center [314, 364] width 10 height 9
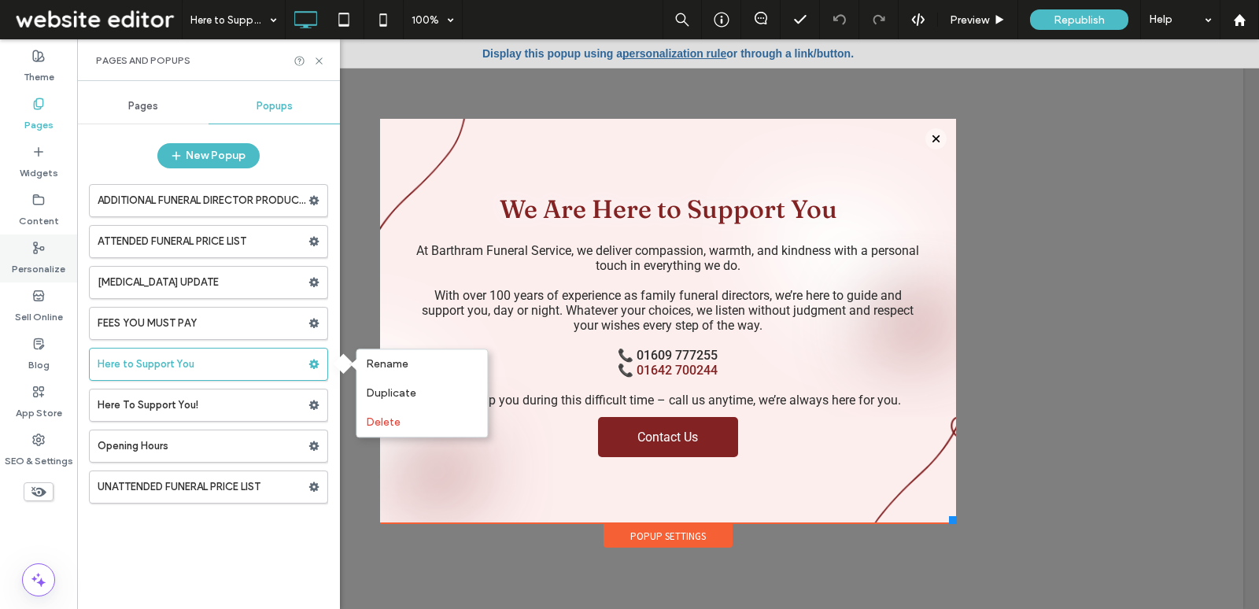
click at [54, 257] on label "Personalize" at bounding box center [39, 265] width 54 height 22
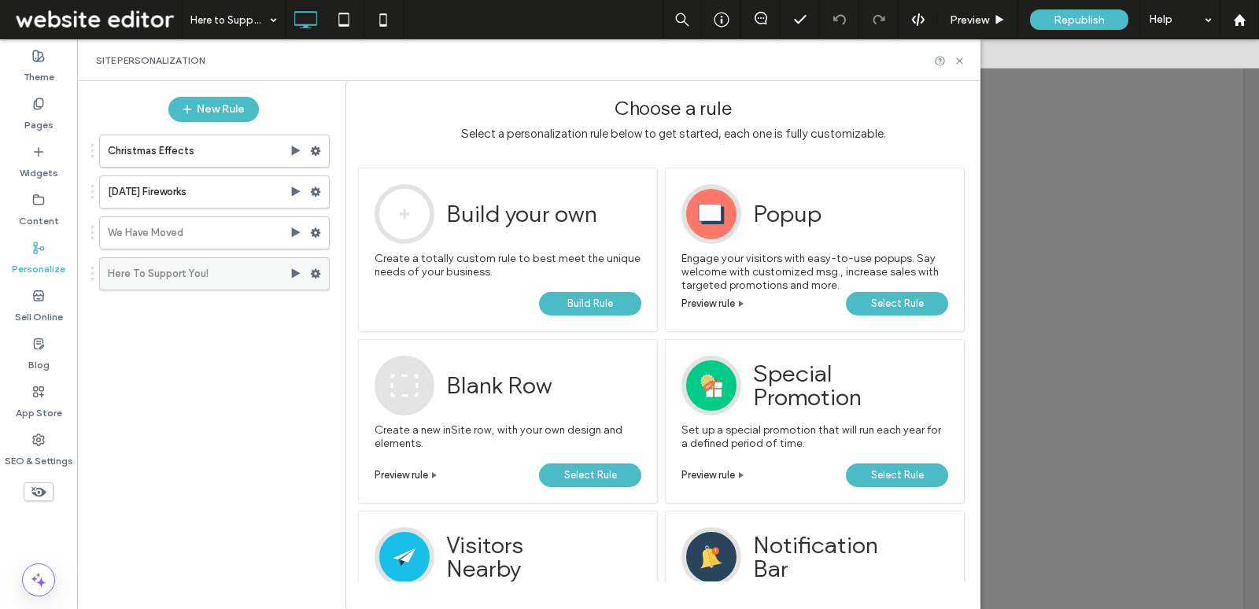
click at [315, 275] on icon at bounding box center [315, 273] width 11 height 11
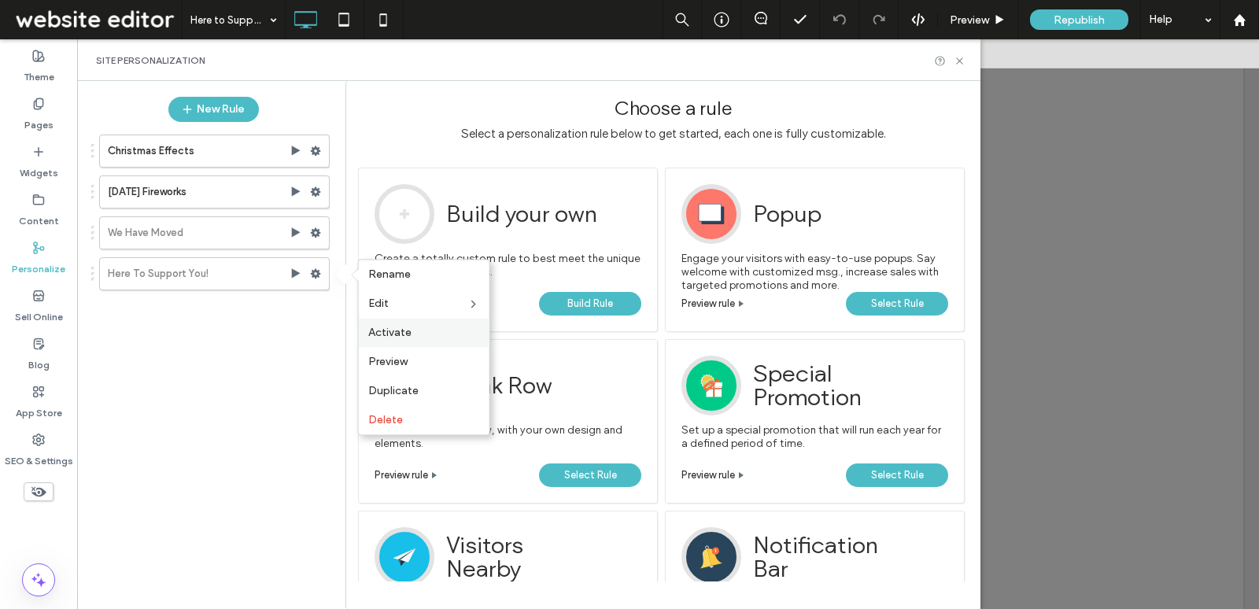
click at [412, 336] on label "Activate" at bounding box center [424, 332] width 112 height 13
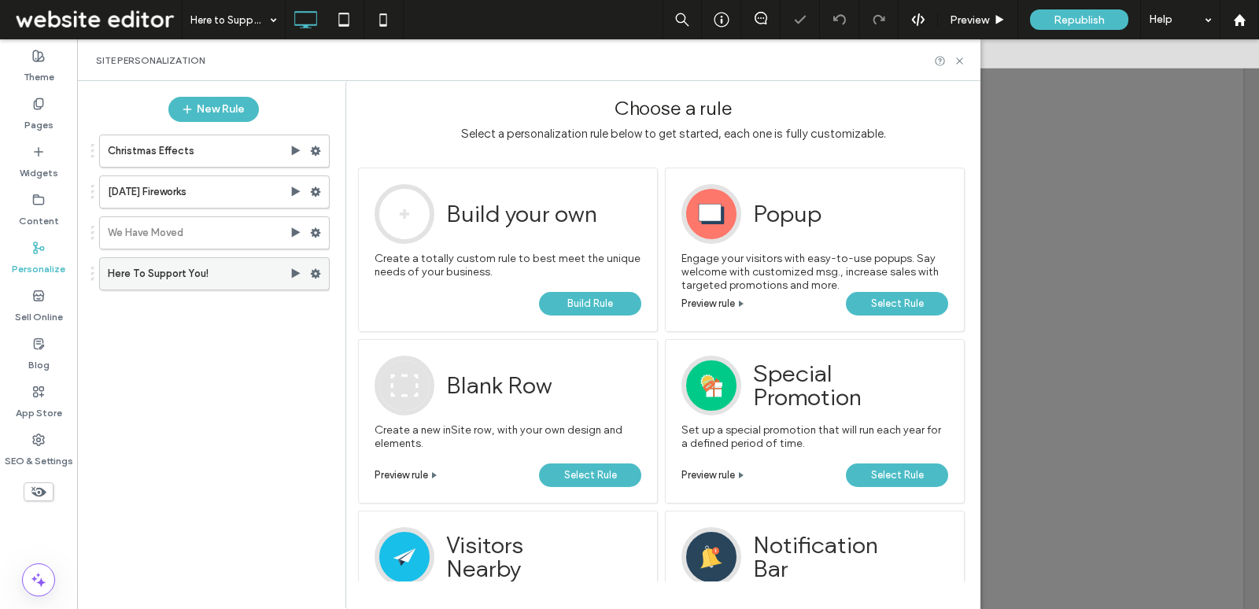
click at [308, 272] on div at bounding box center [300, 274] width 20 height 13
click at [314, 269] on use at bounding box center [316, 273] width 10 height 9
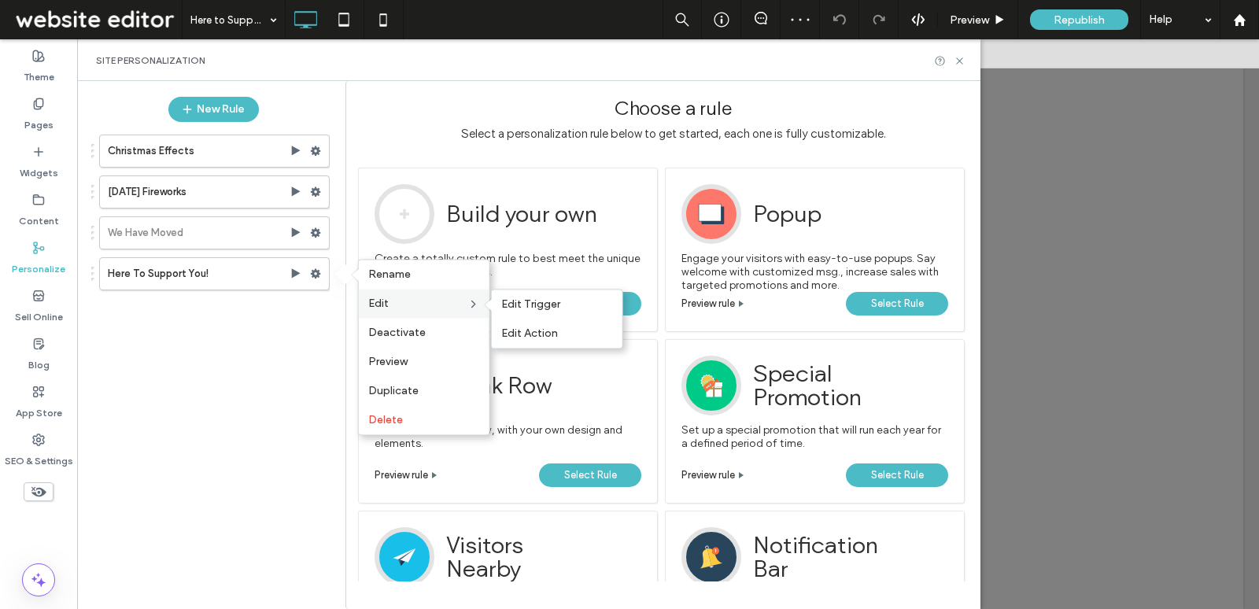
click at [401, 306] on label "Edit" at bounding box center [417, 303] width 99 height 13
click at [510, 308] on span "Edit Trigger" at bounding box center [530, 304] width 59 height 13
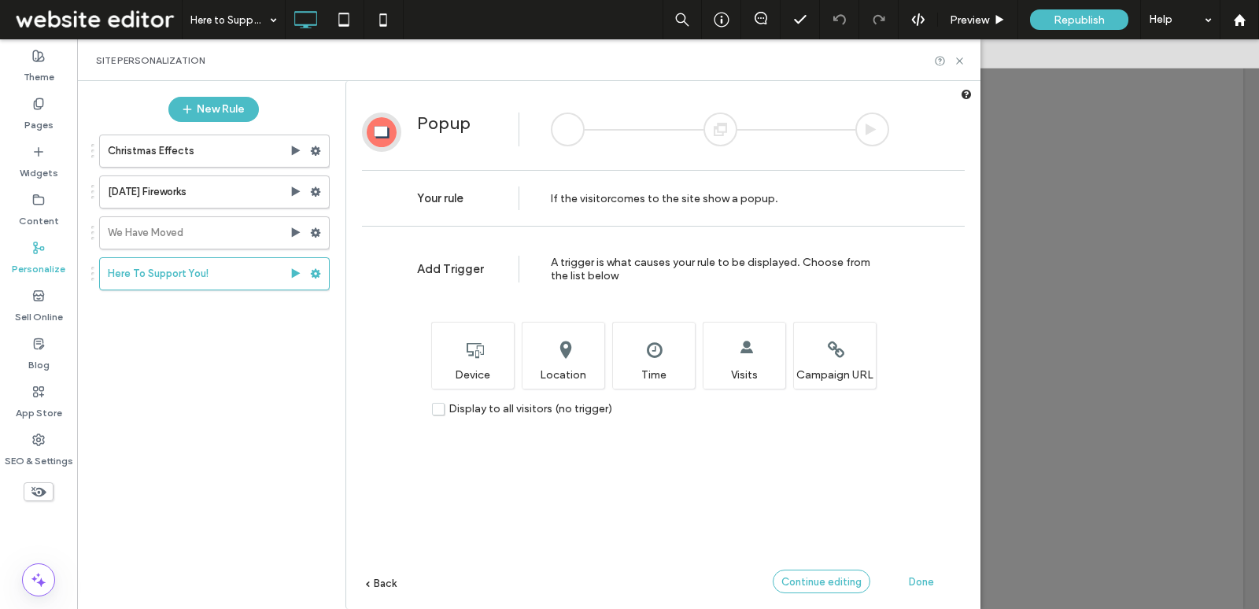
click at [789, 576] on span "Continue editing" at bounding box center [822, 582] width 80 height 12
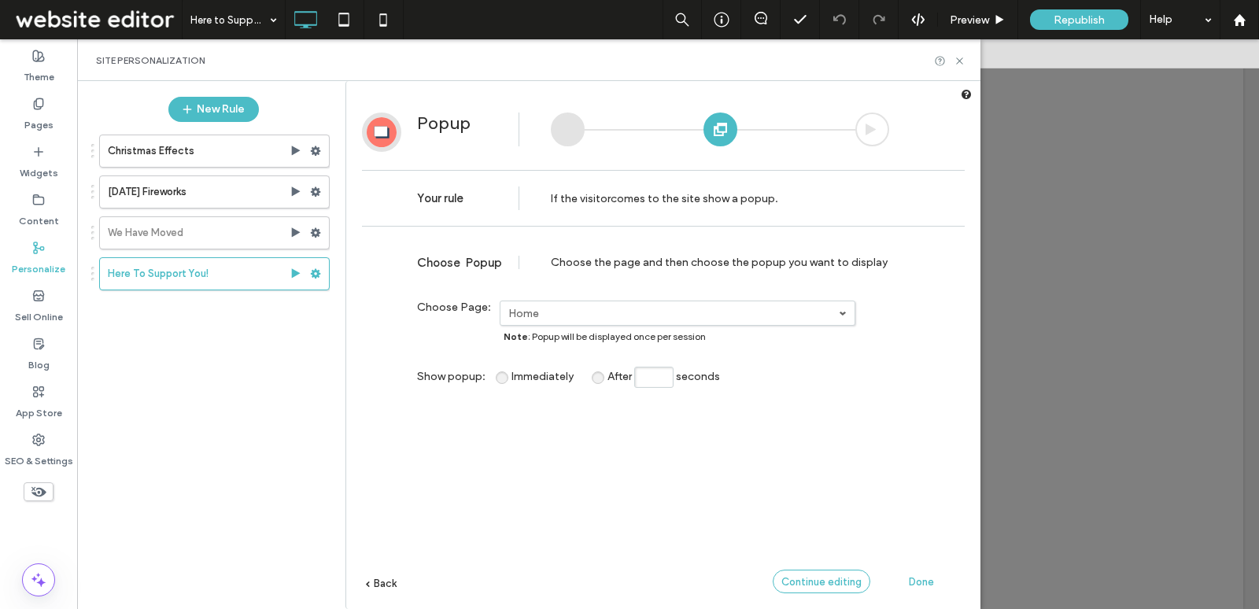
click at [793, 580] on span "Continue editing" at bounding box center [822, 582] width 80 height 12
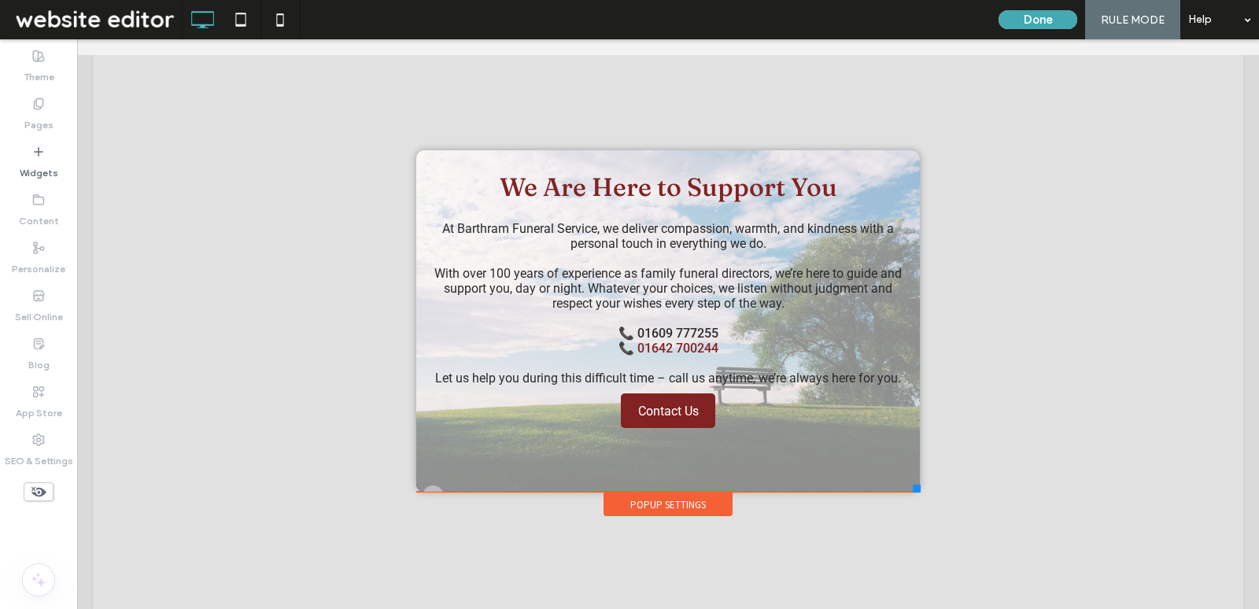
click at [1035, 20] on button "Done" at bounding box center [1038, 19] width 79 height 19
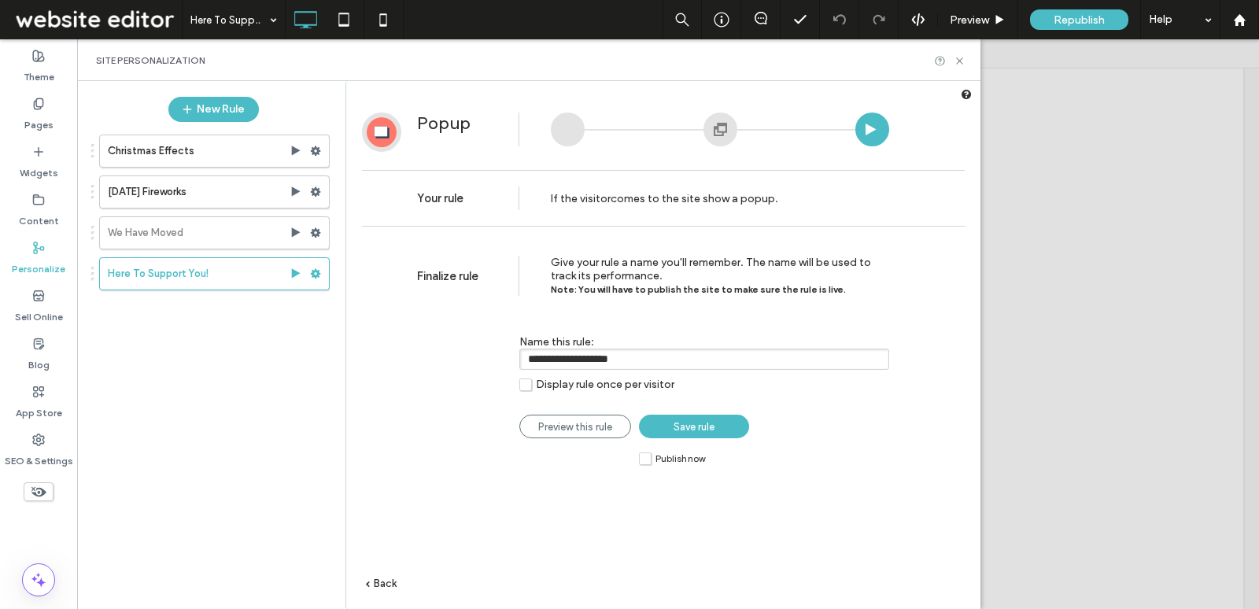
click at [383, 581] on span "Back" at bounding box center [385, 584] width 23 height 12
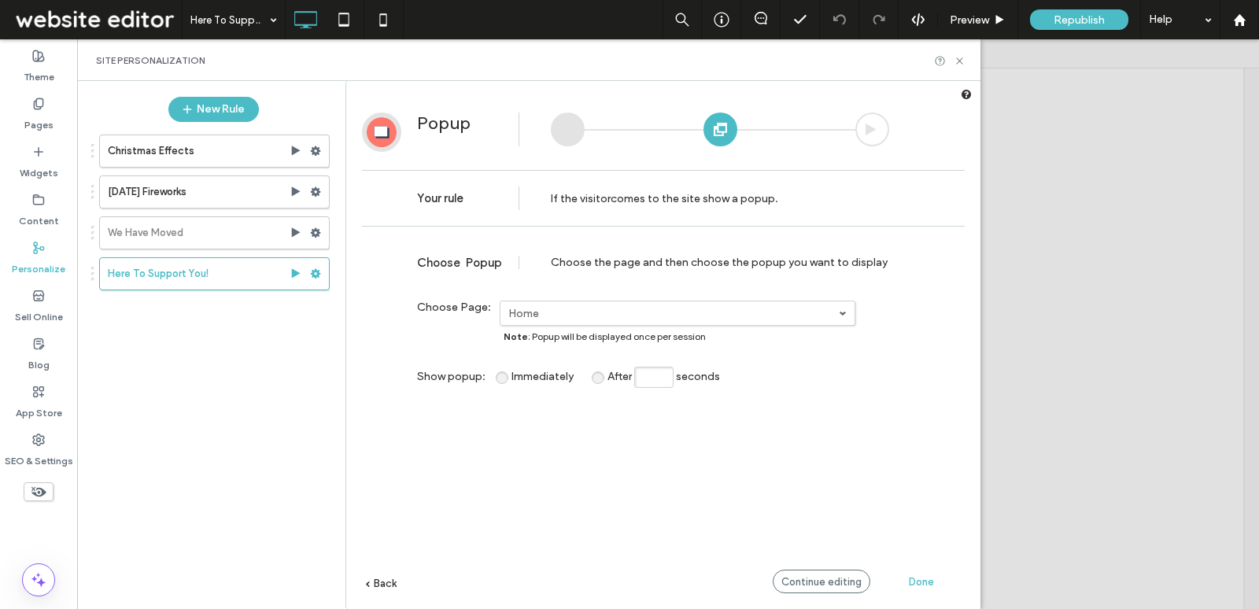
click at [597, 309] on label "Home" at bounding box center [673, 313] width 331 height 13
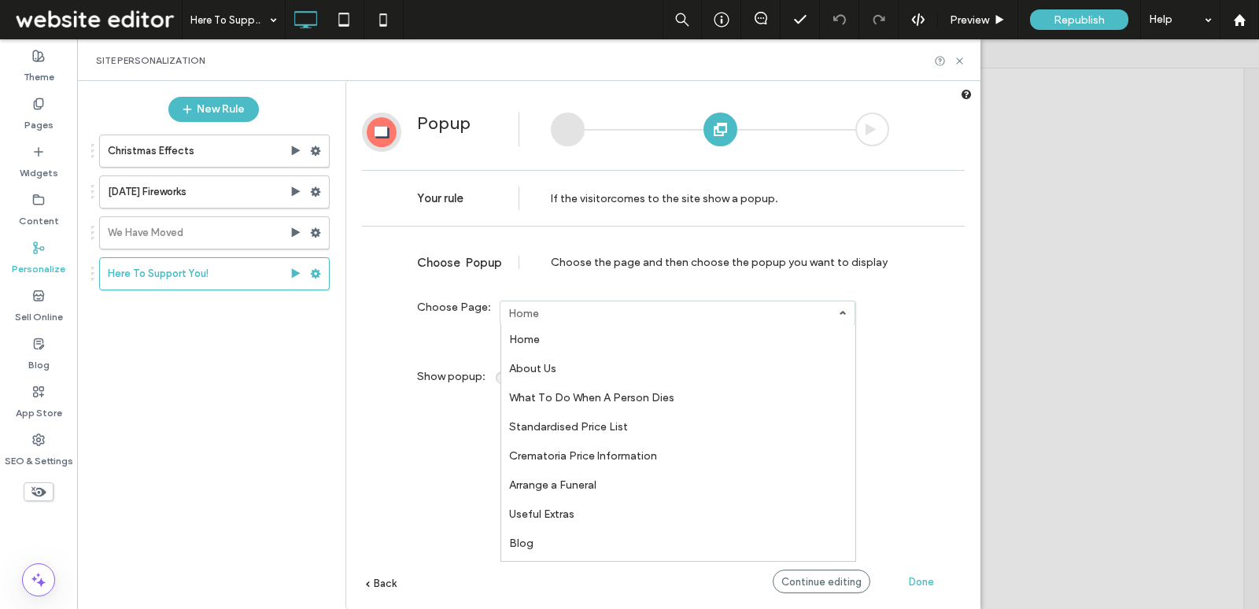
click at [579, 333] on link "Home" at bounding box center [678, 339] width 354 height 29
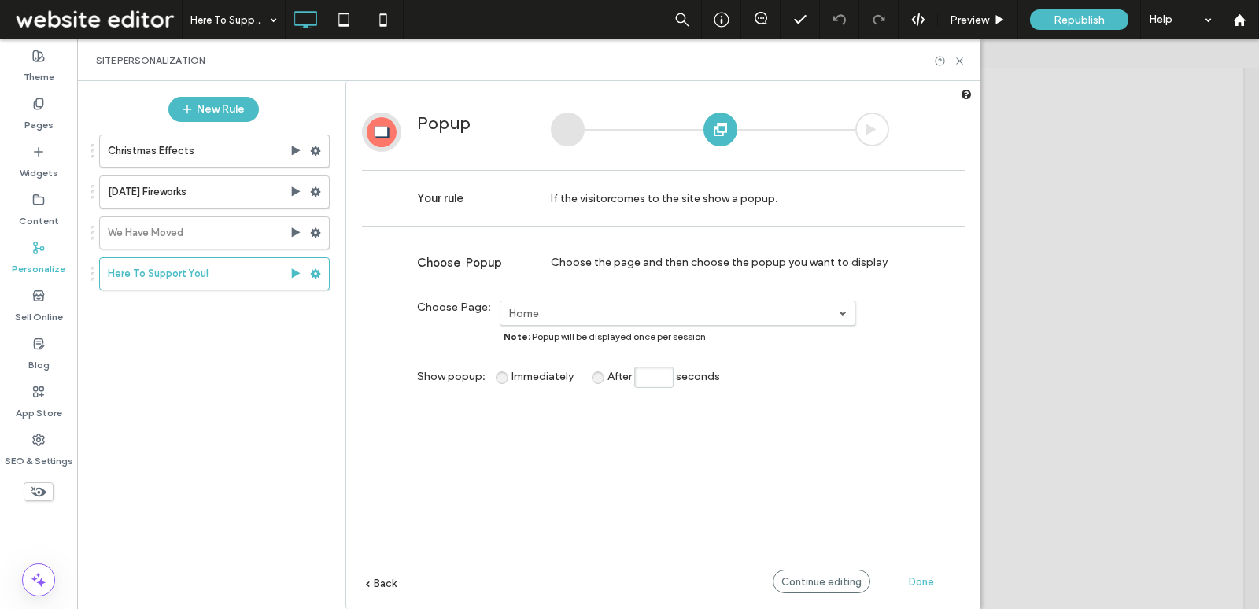
click at [382, 586] on span "Back" at bounding box center [385, 584] width 23 height 12
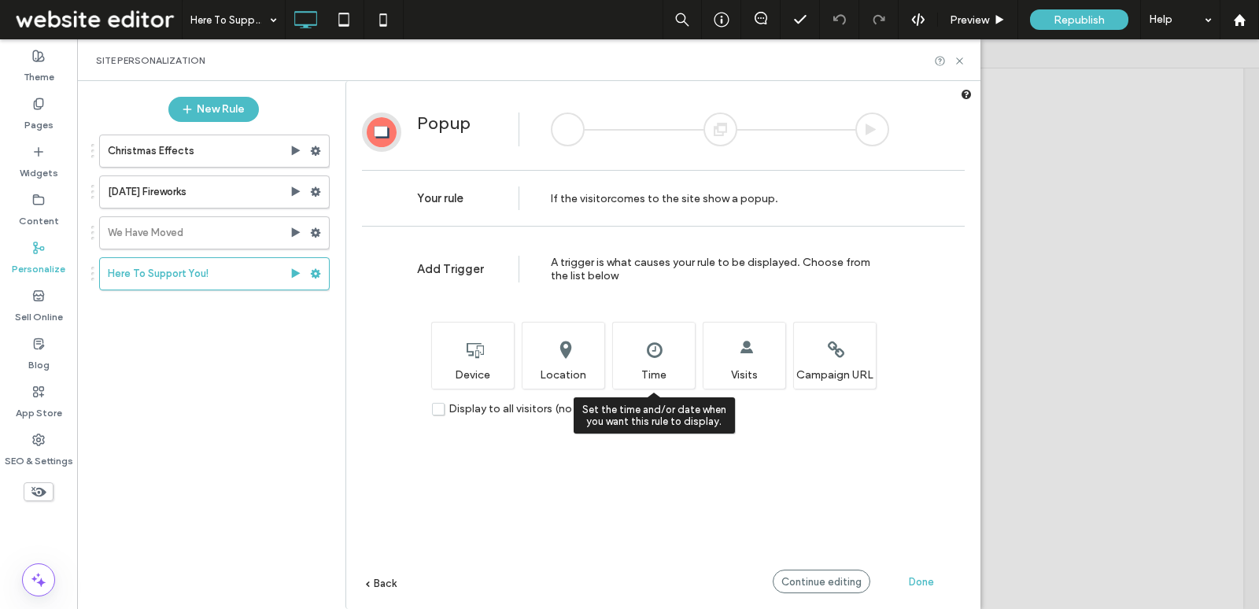
click at [654, 375] on div "Set the time and/or date when you want this rule to display. Time" at bounding box center [653, 355] width 83 height 67
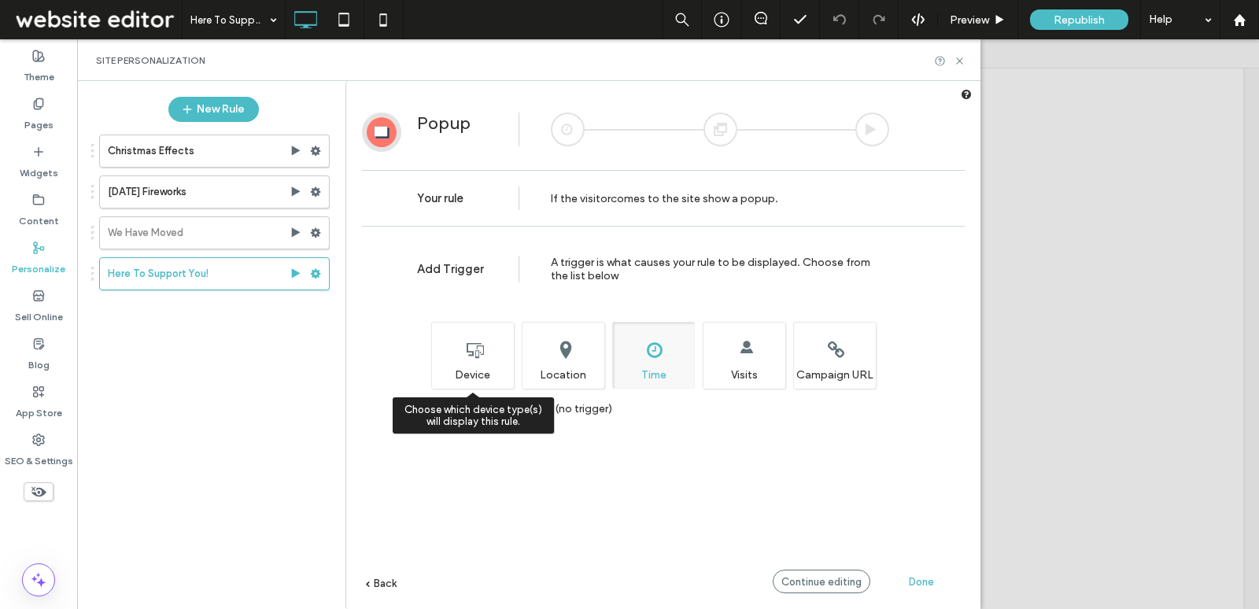
click at [477, 354] on div "Choose which device type(s) will display this rule. Device" at bounding box center [472, 355] width 83 height 67
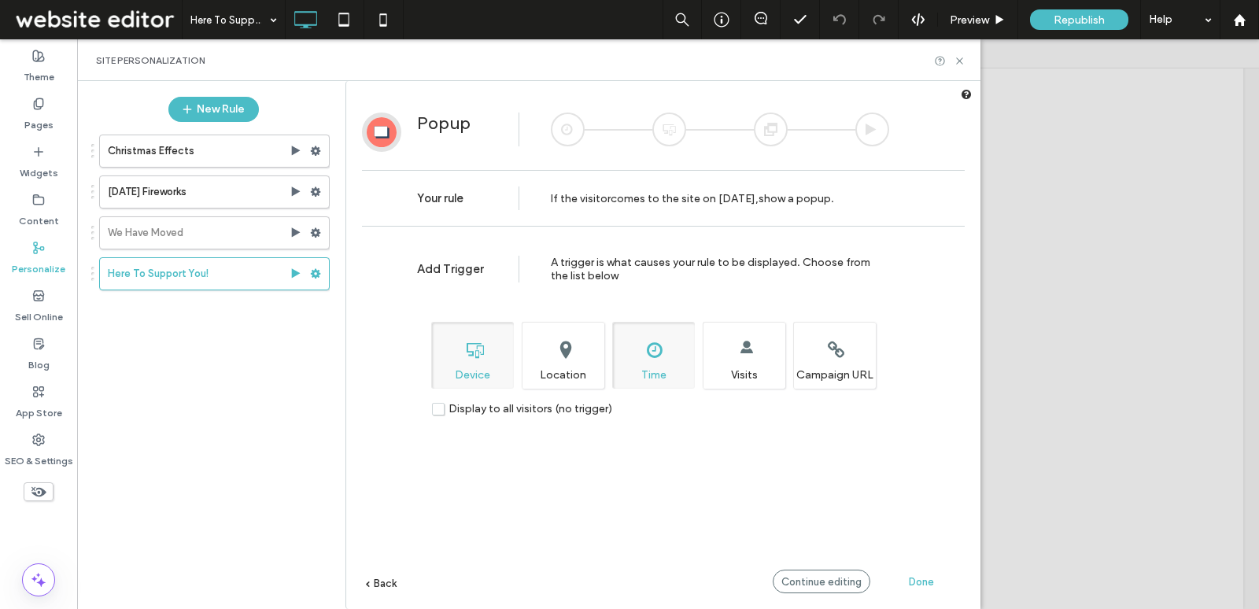
click at [365, 589] on div "Add Trigger A trigger is what causes your rule to be displayed. Choose from the…" at bounding box center [663, 446] width 634 height 422
click at [379, 586] on span "Back" at bounding box center [385, 584] width 23 height 12
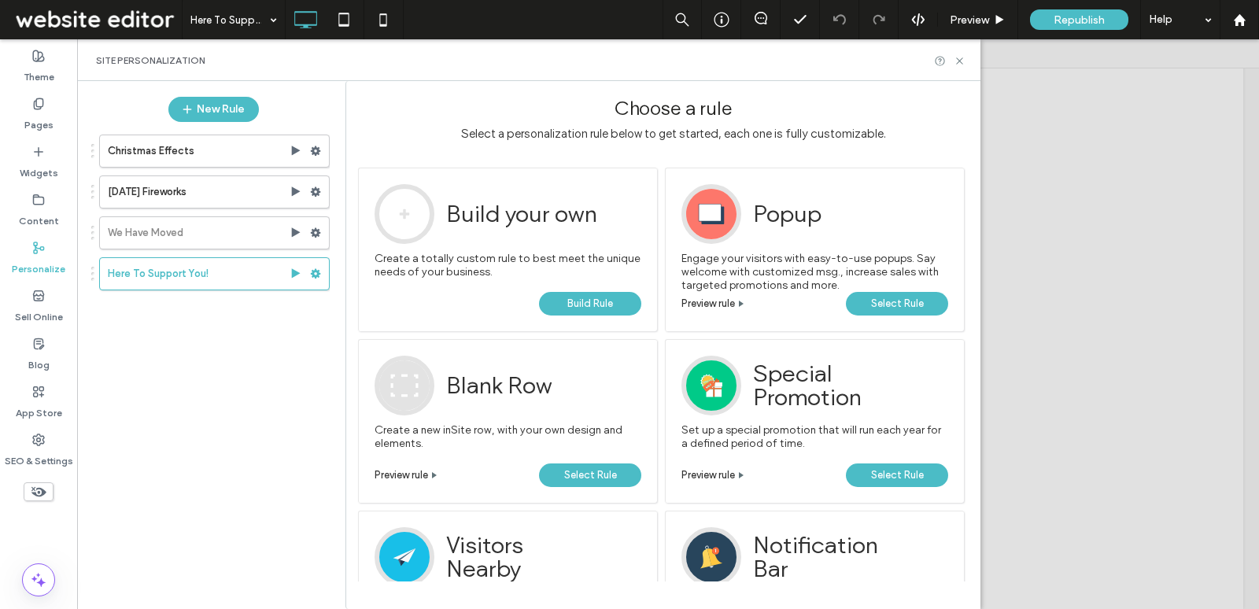
click at [608, 305] on span "Build Rule" at bounding box center [590, 304] width 46 height 24
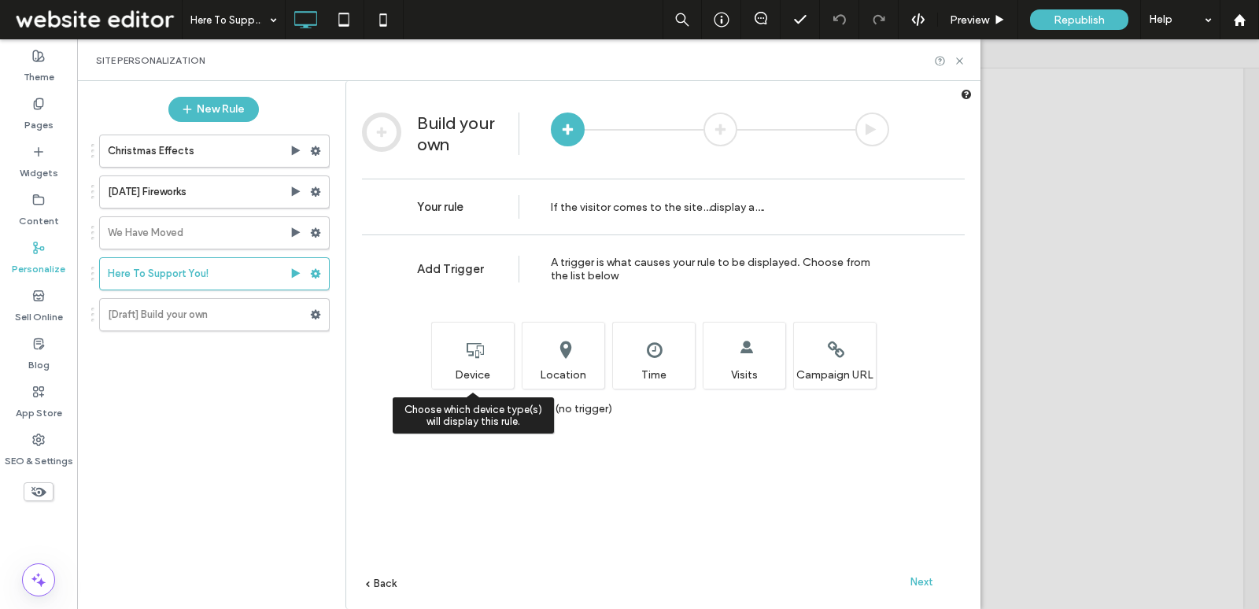
click at [453, 379] on div "Choose which device type(s) will display this rule. Device" at bounding box center [472, 355] width 83 height 67
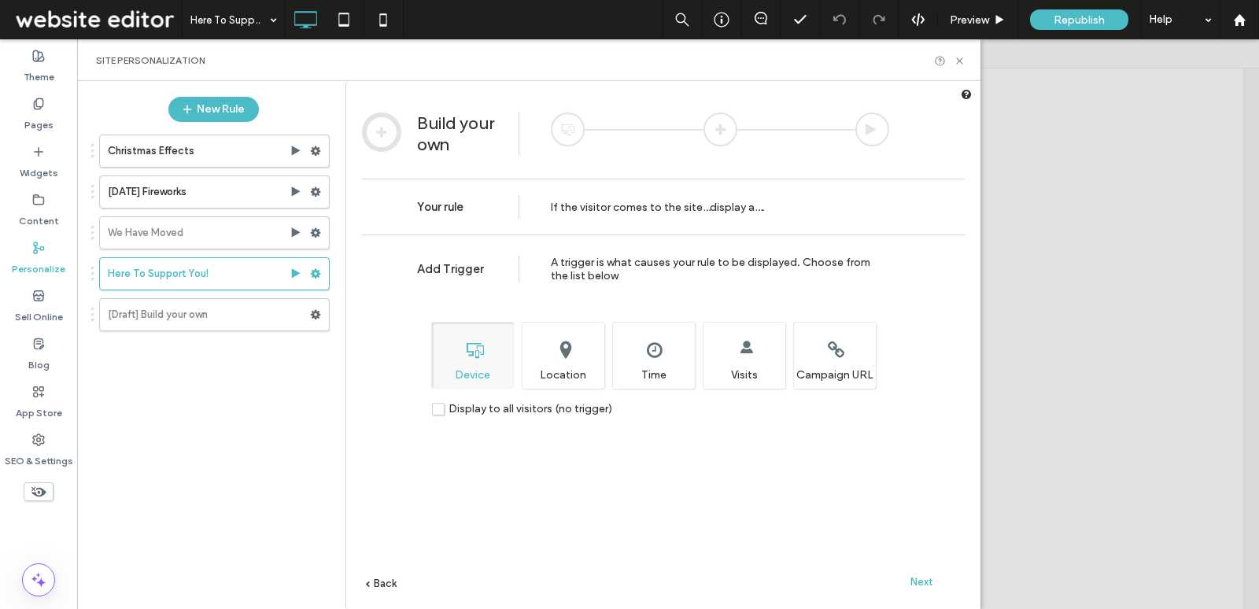
click at [925, 580] on span "Next" at bounding box center [922, 582] width 23 height 12
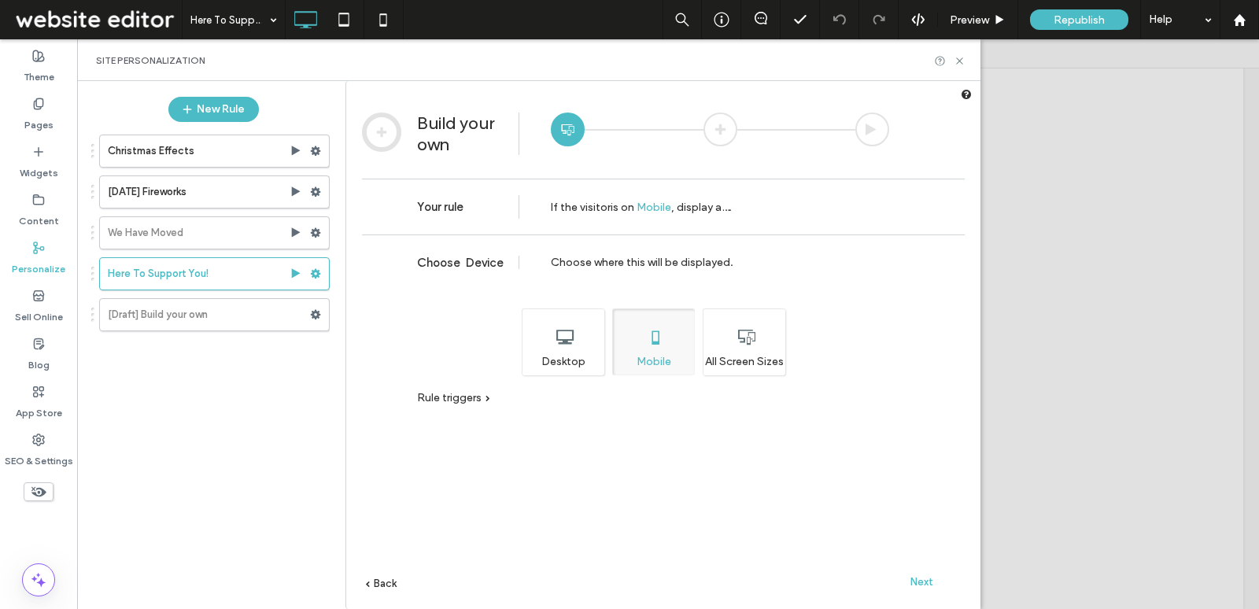
click at [586, 330] on div "Desktop" at bounding box center [563, 342] width 83 height 67
click at [388, 590] on div "Choose Device Choose where this will be displayed. Desktop Tablet Mobile All Sc…" at bounding box center [663, 446] width 603 height 422
click at [383, 586] on span "Back" at bounding box center [385, 584] width 23 height 12
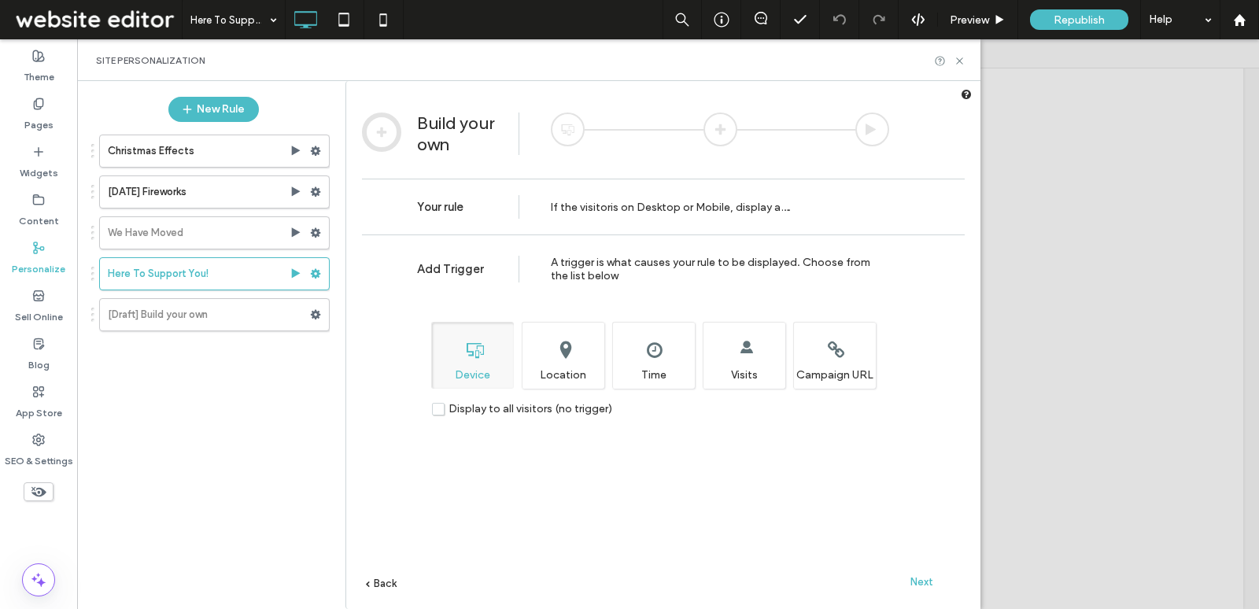
click at [545, 411] on span "Display to all visitors (no trigger)" at bounding box center [531, 408] width 164 height 13
click at [916, 583] on span "Next" at bounding box center [922, 582] width 23 height 12
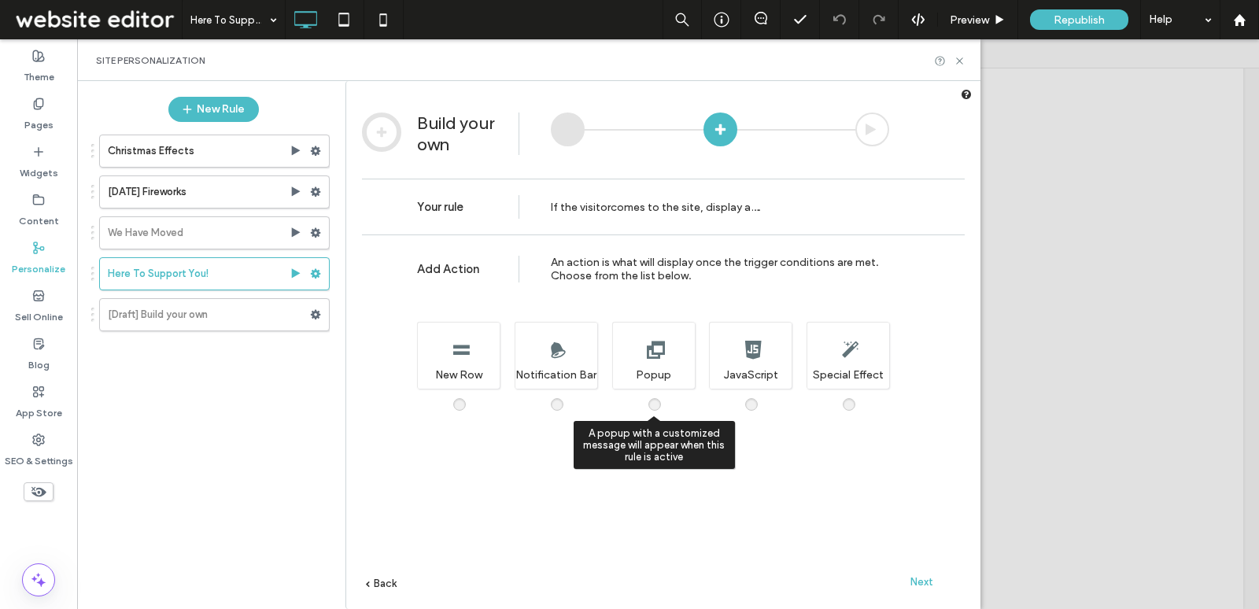
click at [671, 362] on div "A popup with a customized message will appear when this rule is active Popup" at bounding box center [653, 355] width 83 height 67
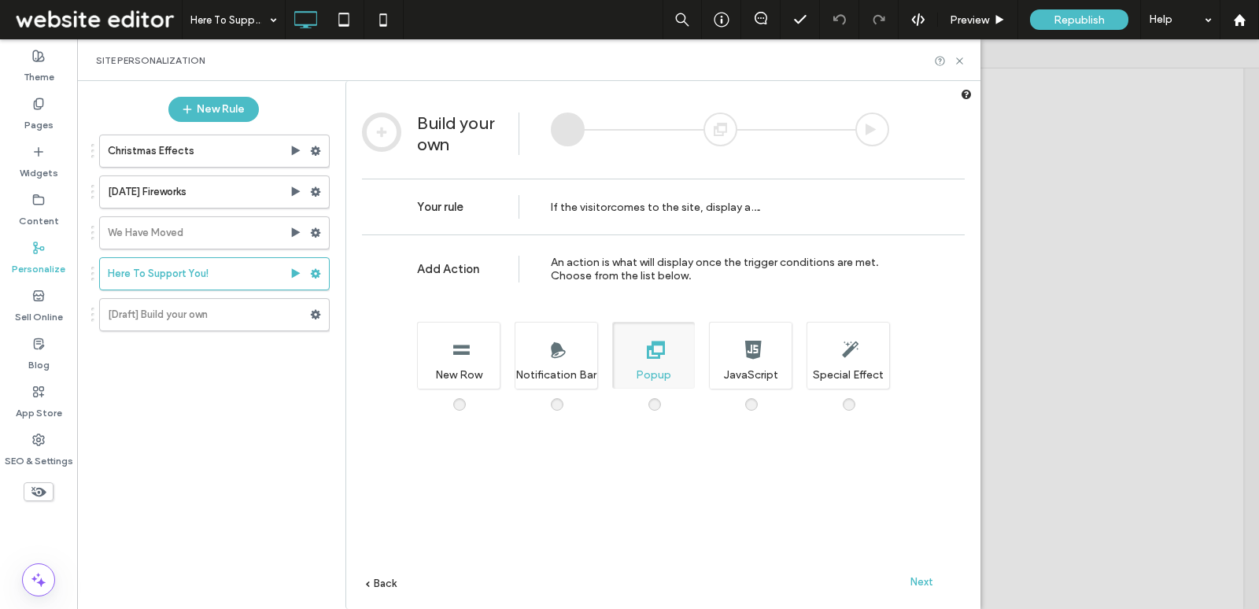
click at [927, 583] on span "Next" at bounding box center [922, 582] width 23 height 12
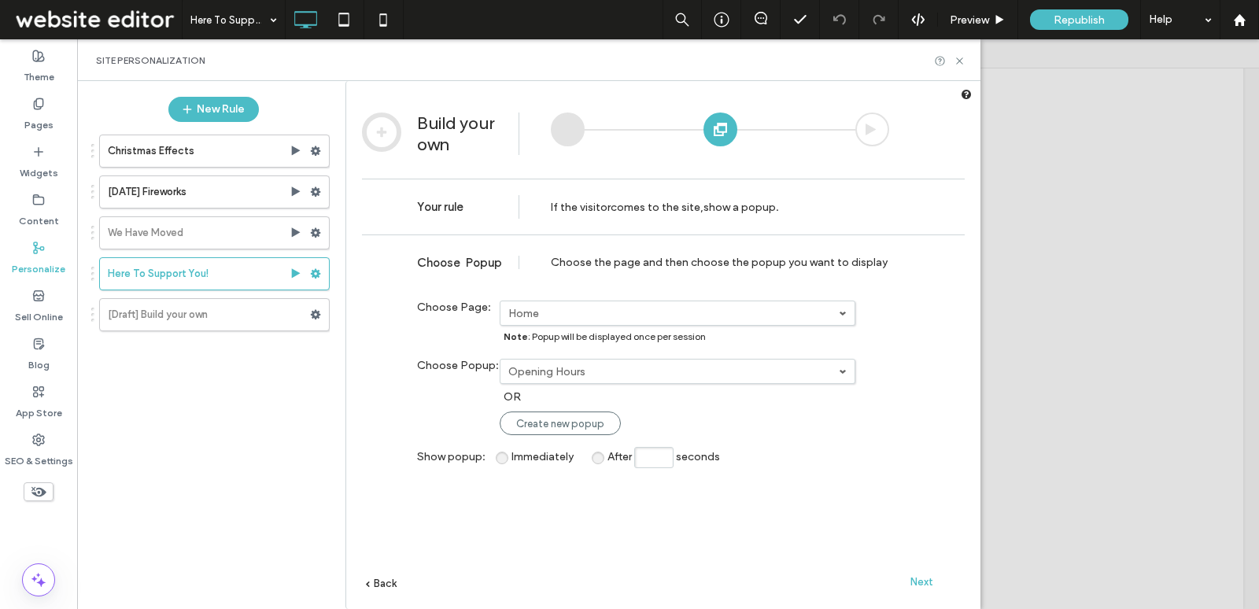
click at [694, 381] on link "Opening Hours" at bounding box center [678, 372] width 354 height 24
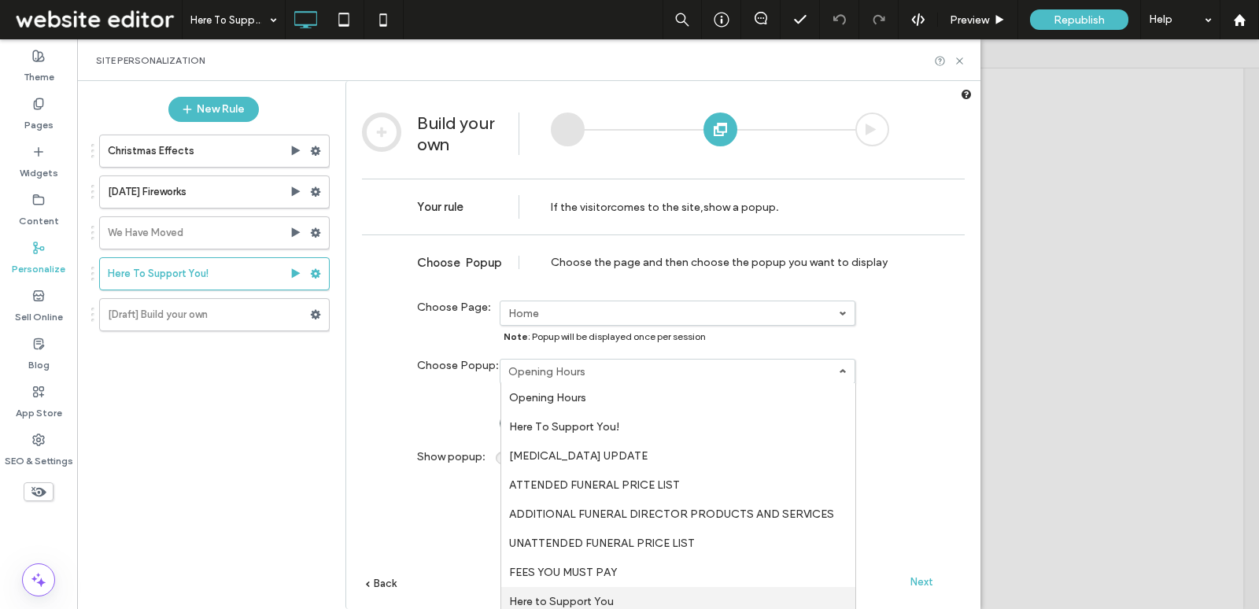
click at [620, 592] on link "Here to Support You" at bounding box center [678, 601] width 354 height 29
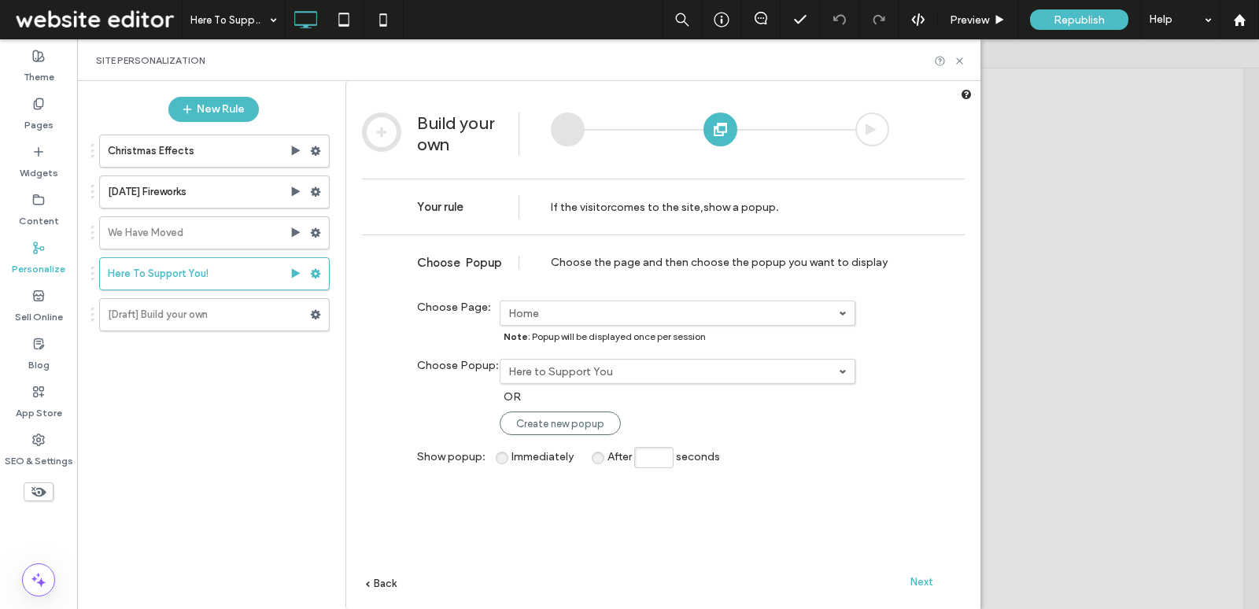
click at [915, 582] on span "Next" at bounding box center [922, 582] width 23 height 12
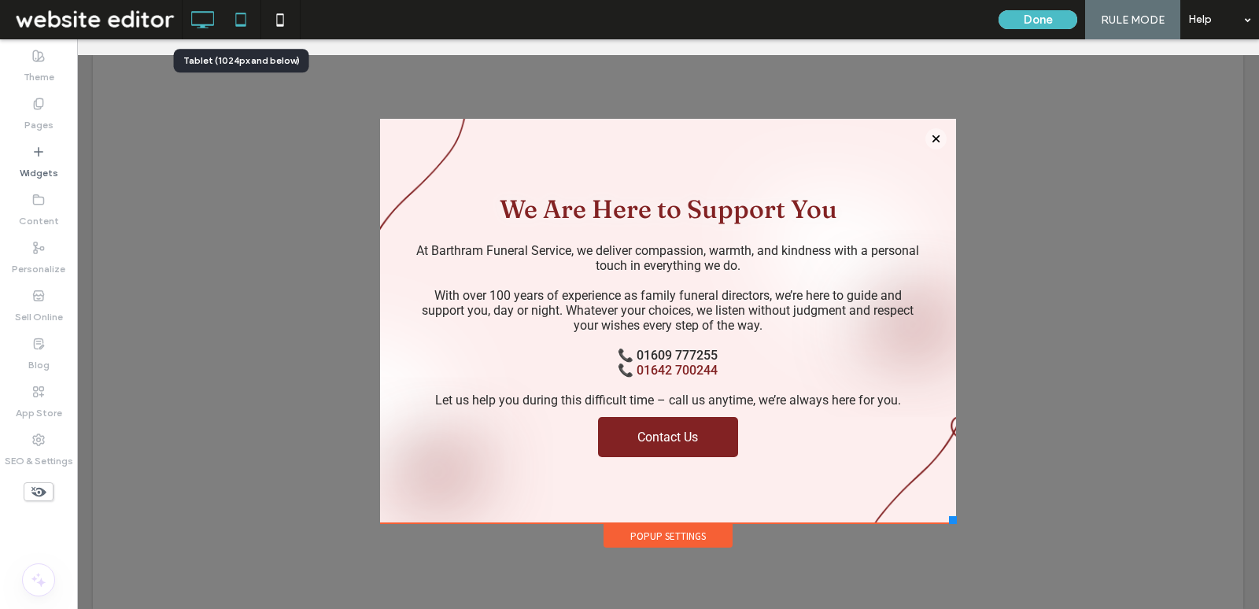
click at [240, 20] on icon at bounding box center [240, 19] width 31 height 31
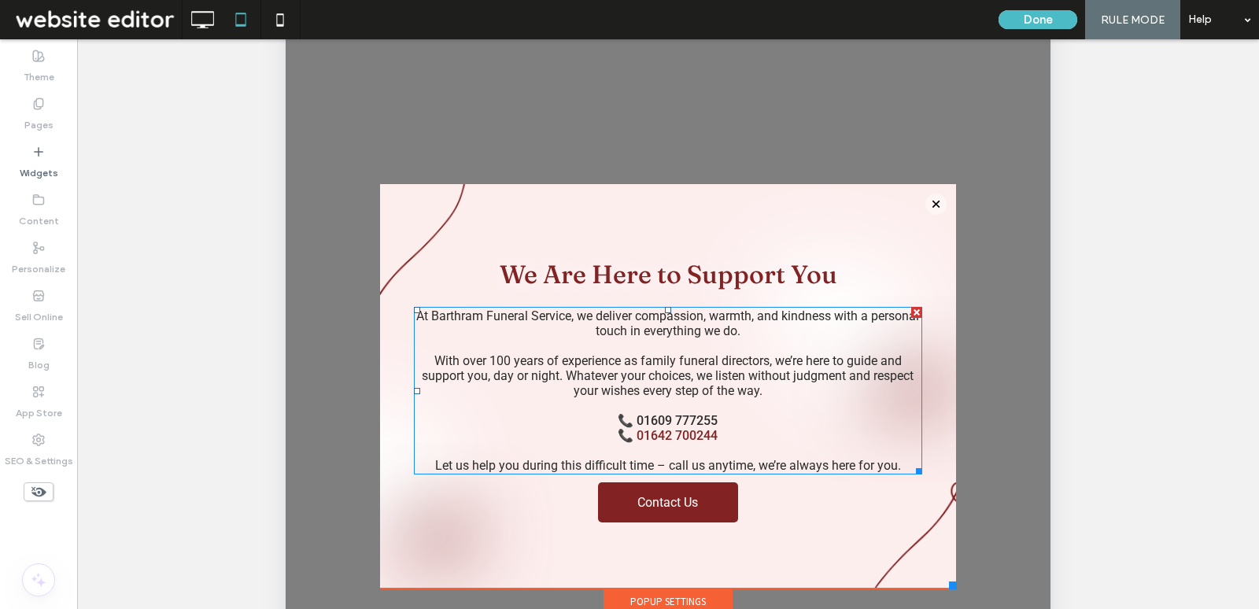
scroll to position [151, 0]
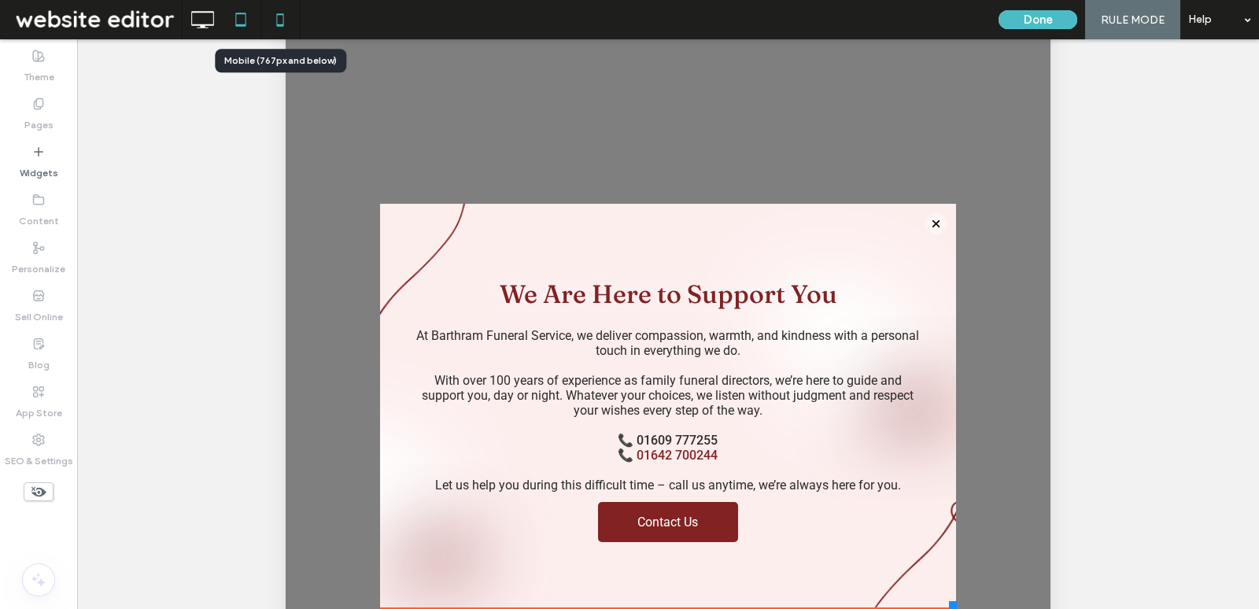
click at [271, 22] on icon at bounding box center [279, 19] width 31 height 31
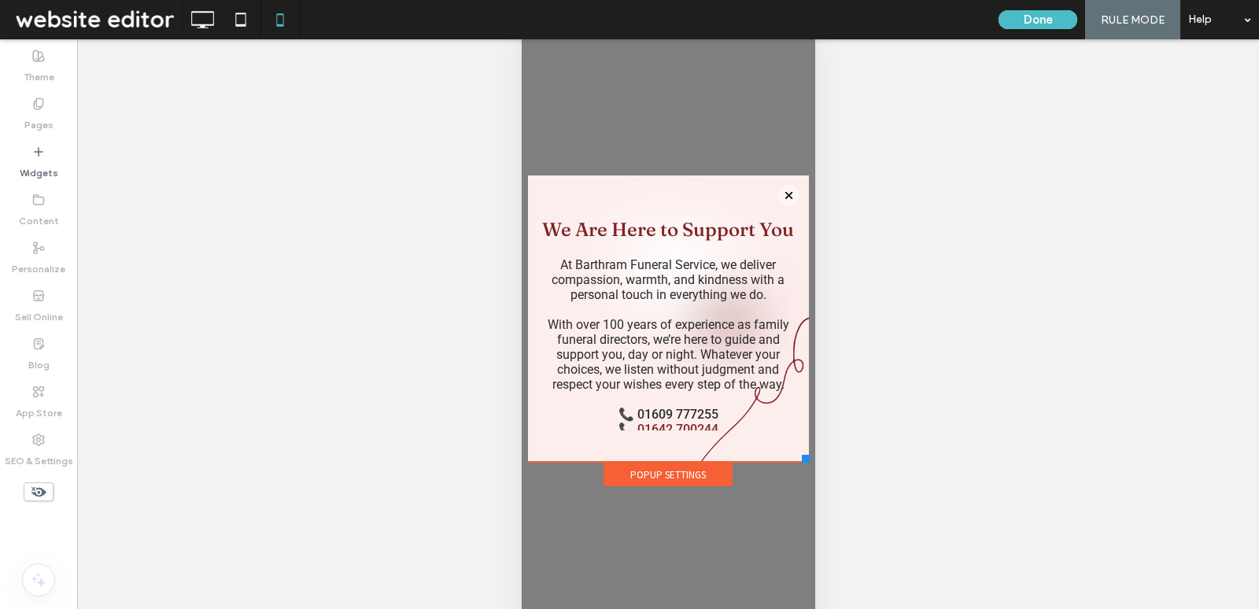
scroll to position [0, 0]
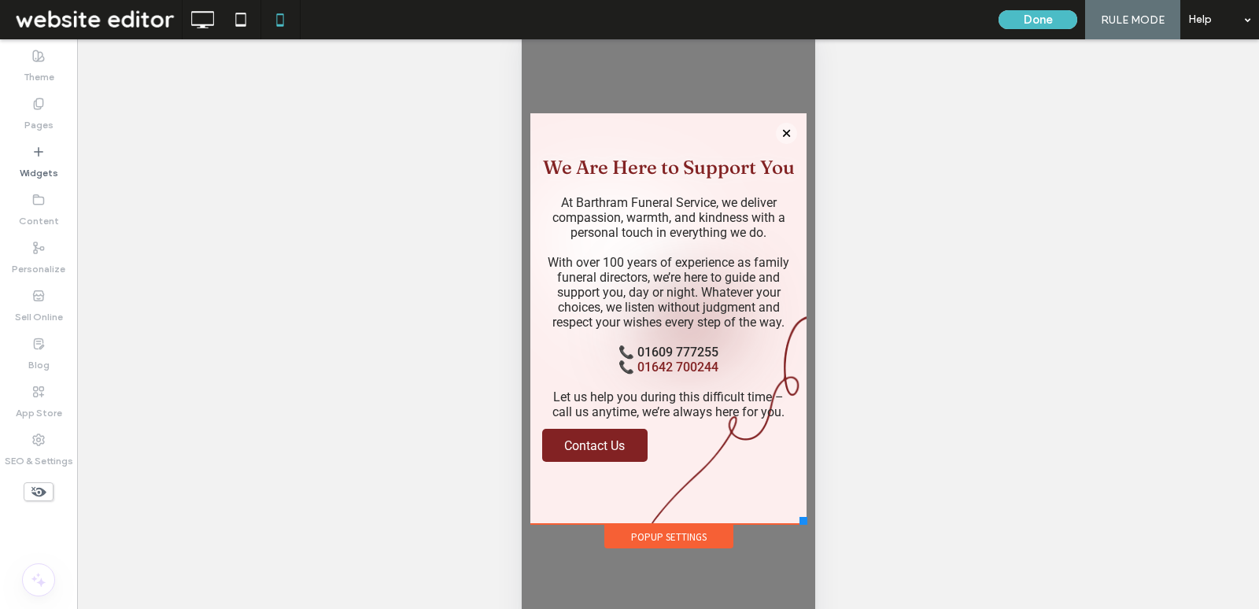
drag, startPoint x: 804, startPoint y: 457, endPoint x: 805, endPoint y: 523, distance: 66.9
click at [805, 523] on div at bounding box center [803, 521] width 8 height 8
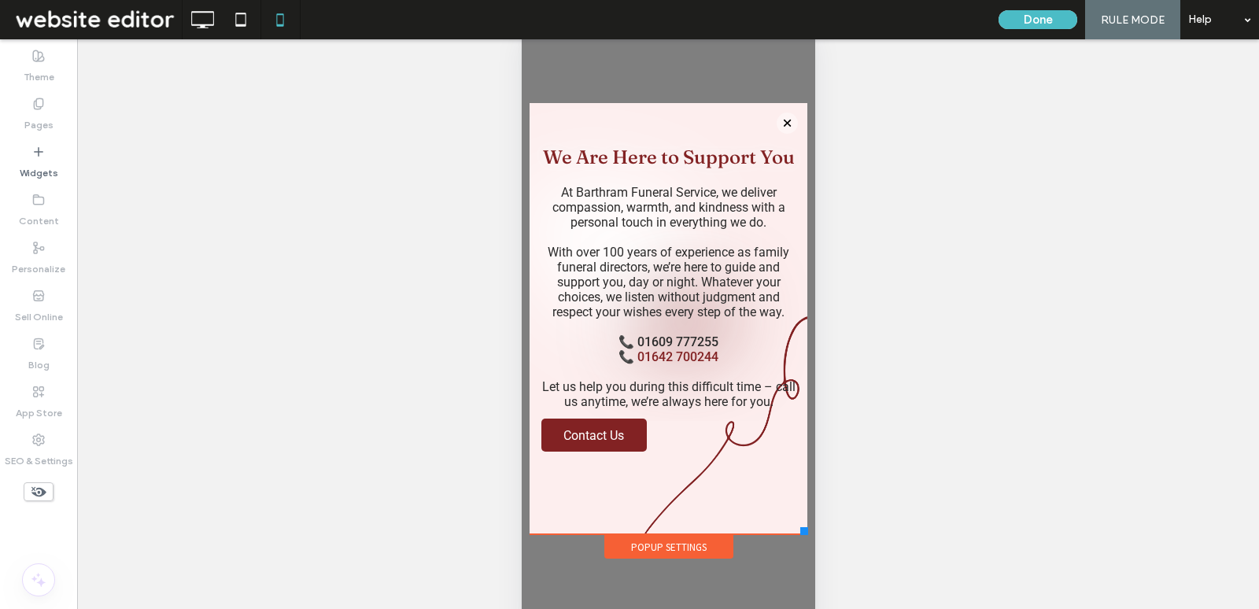
drag, startPoint x: 804, startPoint y: 520, endPoint x: 807, endPoint y: 534, distance: 14.5
click at [807, 534] on div at bounding box center [804, 531] width 8 height 8
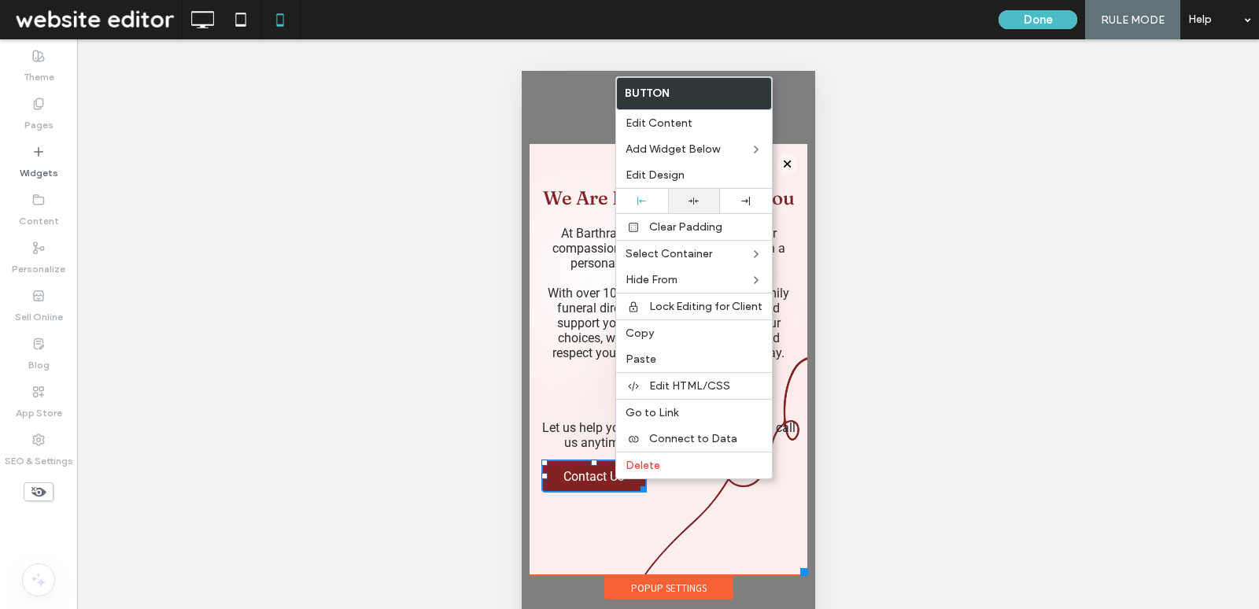
click at [697, 197] on icon at bounding box center [694, 201] width 10 height 10
click at [725, 519] on div "We Are Here to Support You At Barthram Funeral Service, we deliver compassion, …" at bounding box center [668, 360] width 278 height 368
click at [699, 582] on div "Popup Settings" at bounding box center [668, 588] width 129 height 24
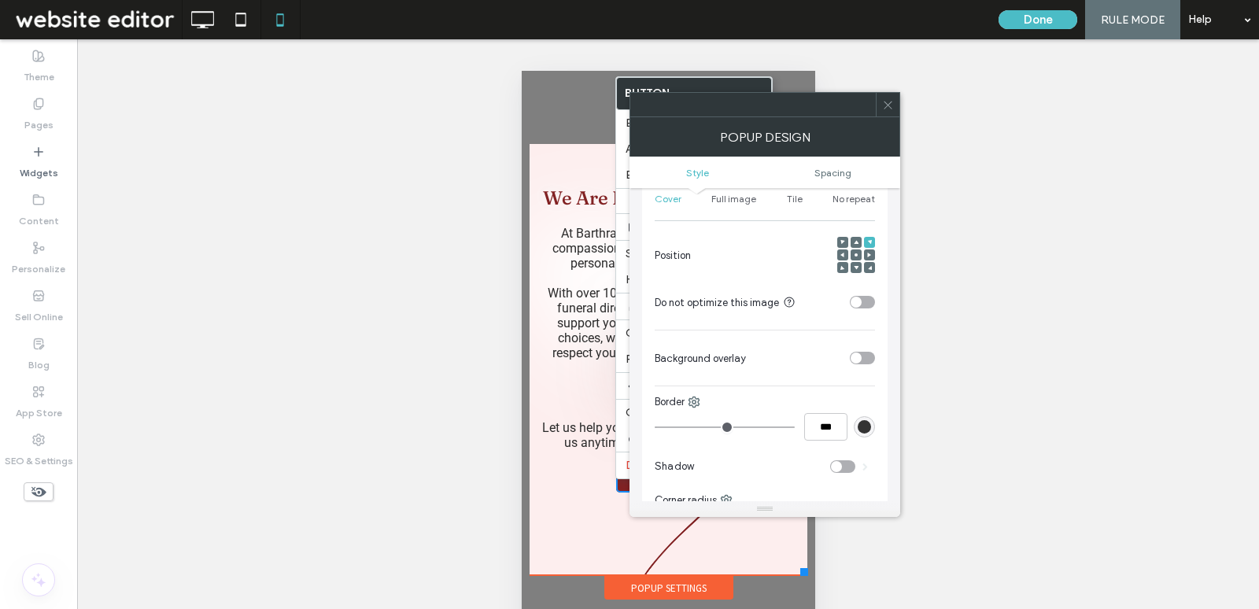
scroll to position [745, 0]
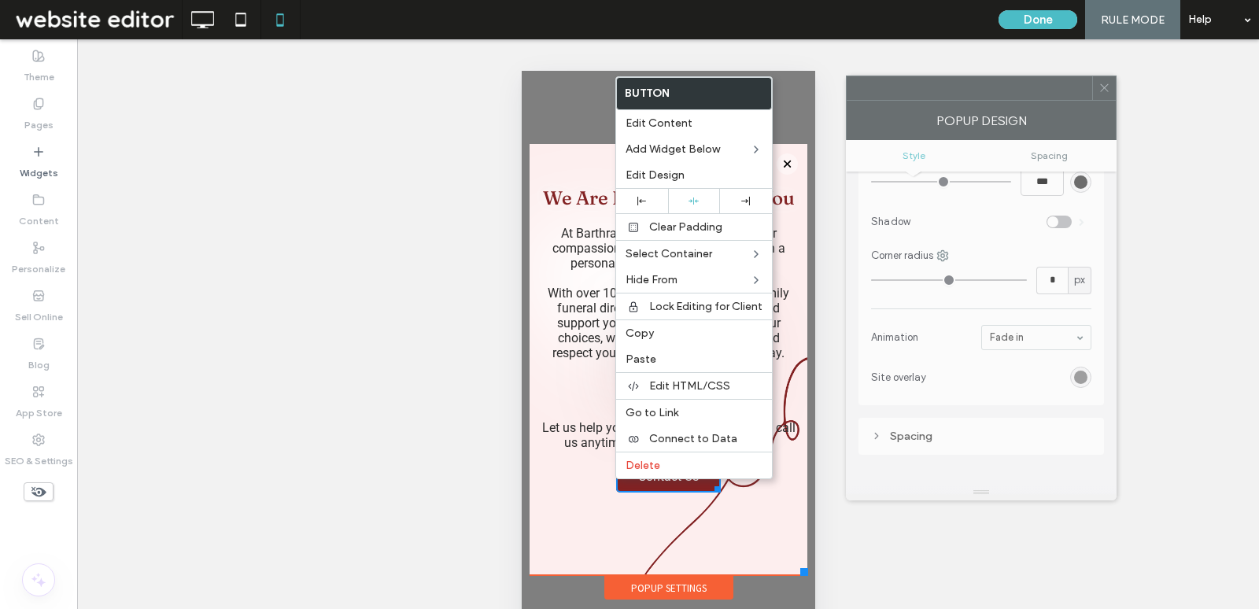
drag, startPoint x: 782, startPoint y: 119, endPoint x: 998, endPoint y: 102, distance: 217.1
click at [998, 102] on div "POPUP DESIGN" at bounding box center [981, 120] width 271 height 39
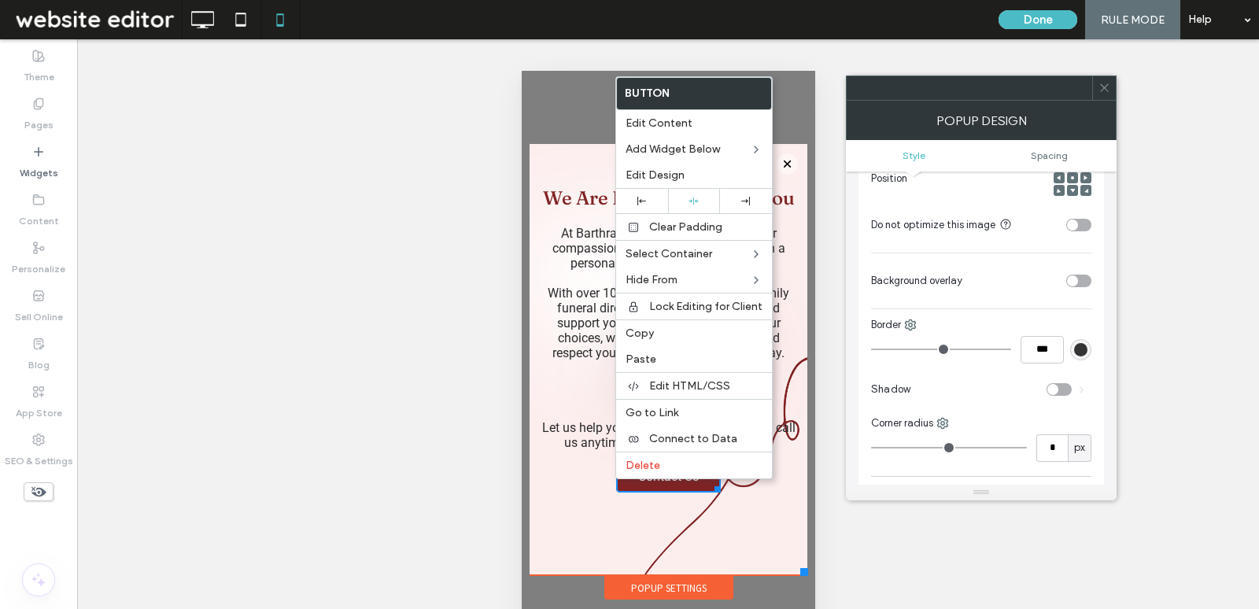
scroll to position [560, 0]
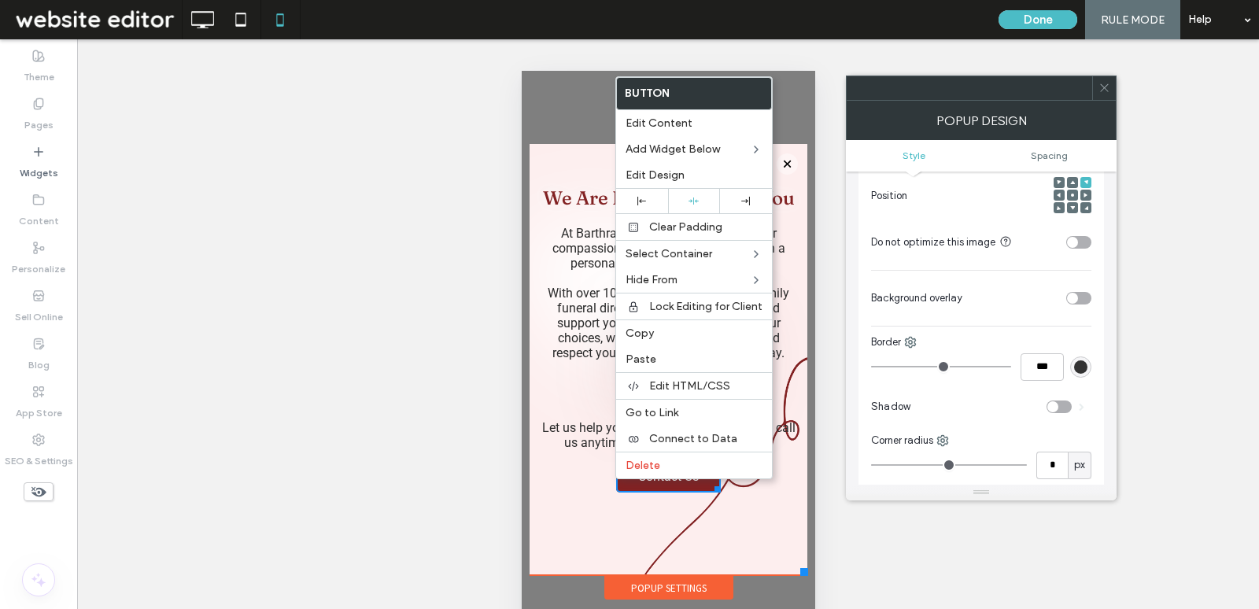
click at [1081, 202] on div at bounding box center [1086, 207] width 11 height 11
click at [1085, 205] on icon at bounding box center [1086, 207] width 5 height 5
click at [1067, 191] on div at bounding box center [1072, 195] width 11 height 11
click at [1072, 194] on use at bounding box center [1072, 195] width 3 height 3
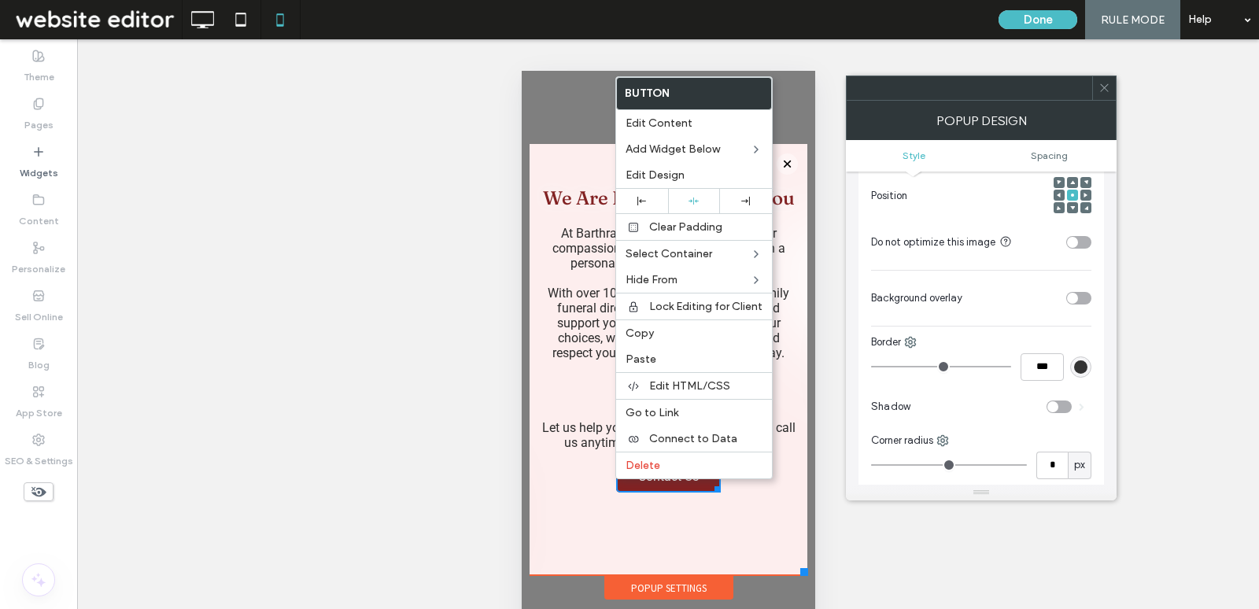
click at [1057, 193] on icon at bounding box center [1059, 195] width 5 height 5
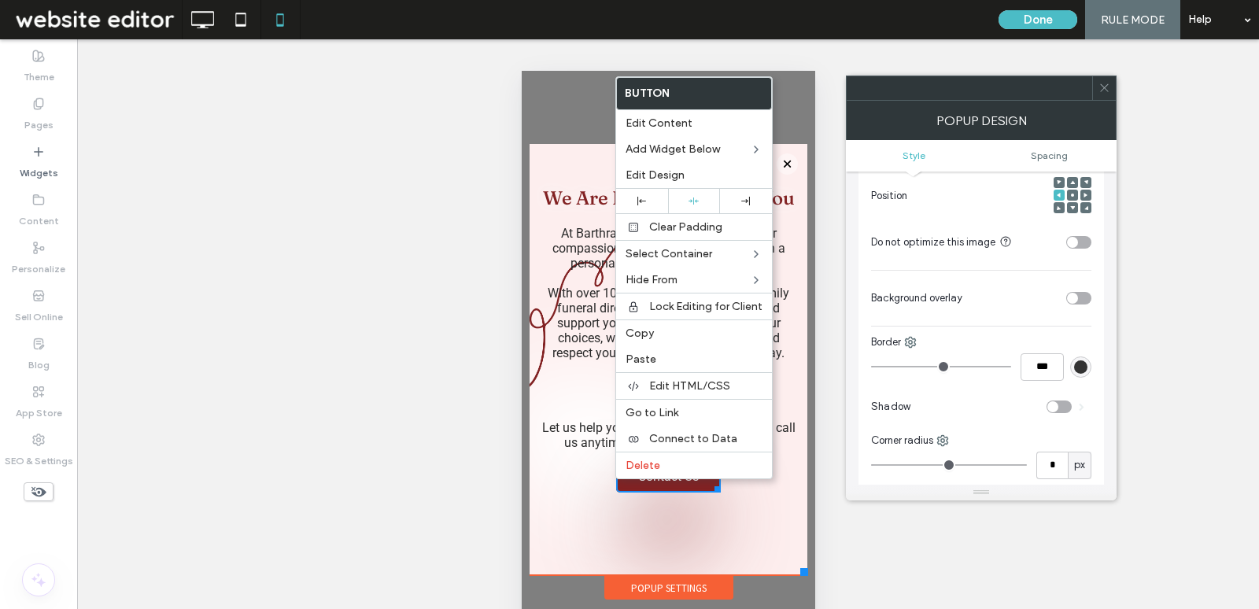
click at [1071, 194] on icon at bounding box center [1072, 195] width 5 height 5
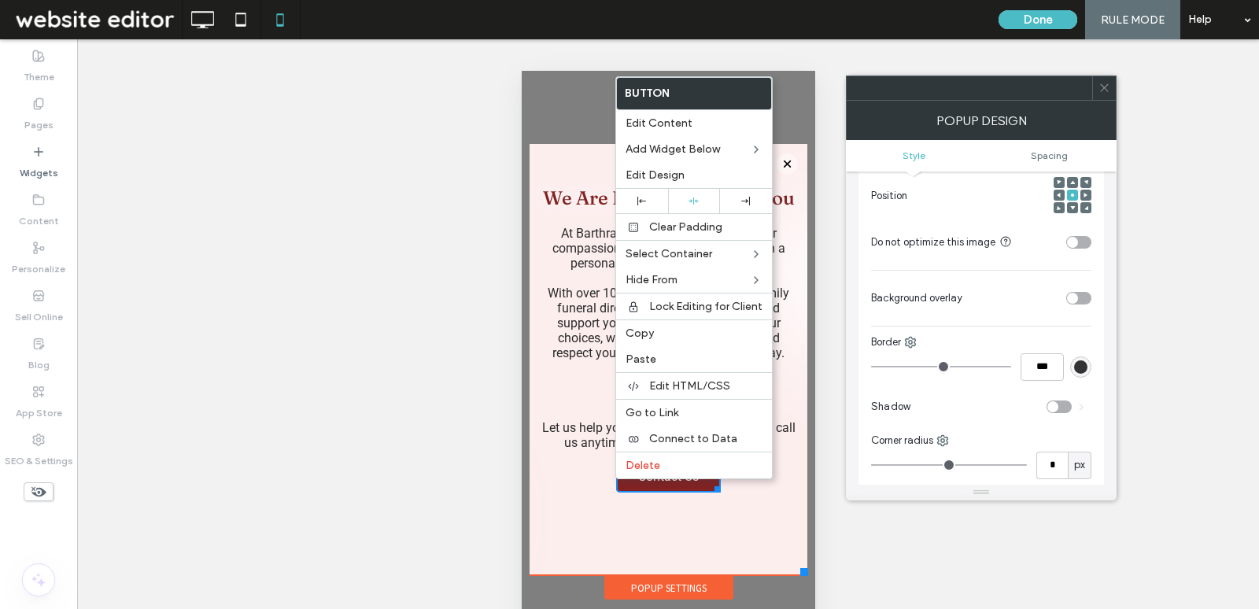
click at [1103, 85] on icon at bounding box center [1105, 88] width 12 height 12
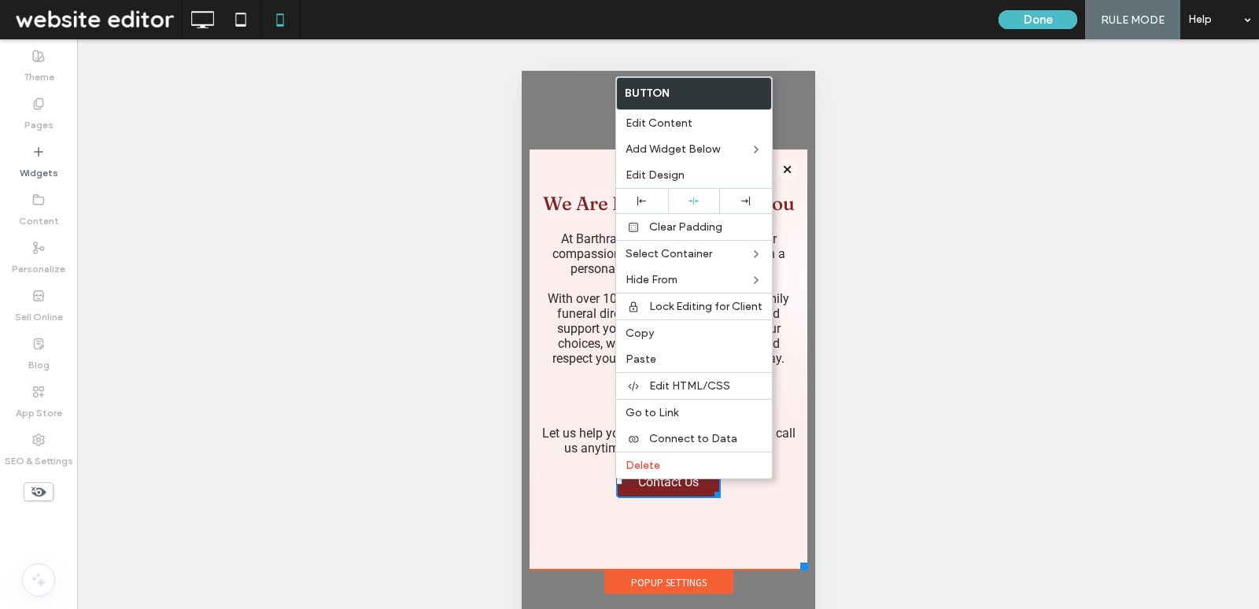
click at [807, 570] on div at bounding box center [804, 567] width 8 height 8
click at [659, 172] on span "Edit Design" at bounding box center [655, 174] width 59 height 13
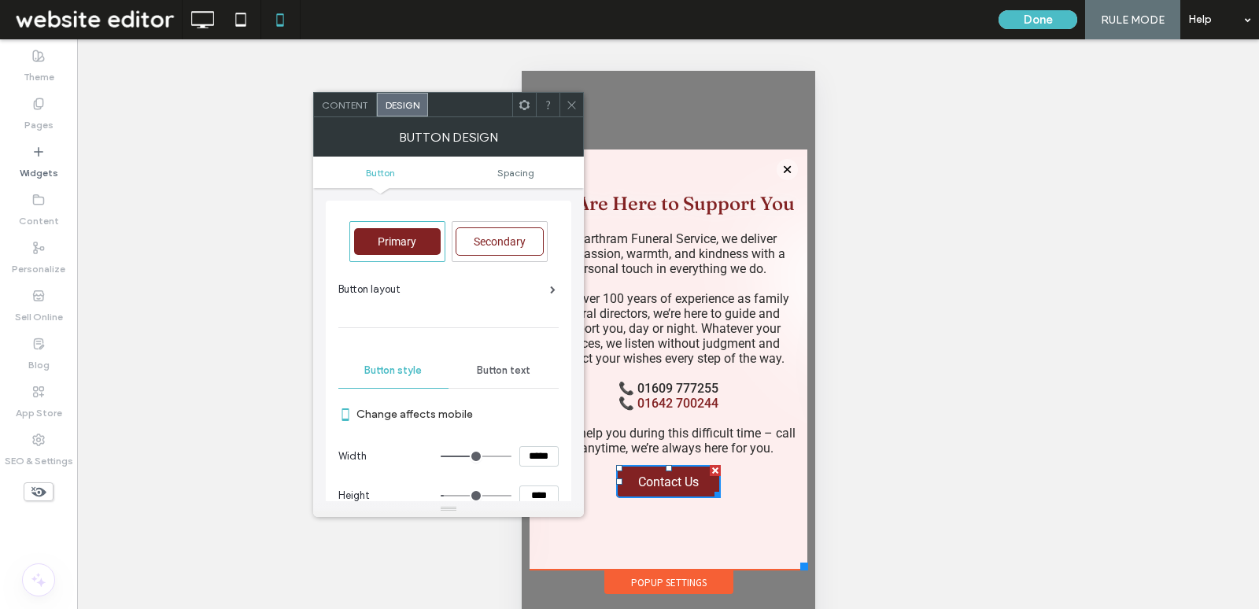
click at [579, 97] on div at bounding box center [572, 105] width 24 height 24
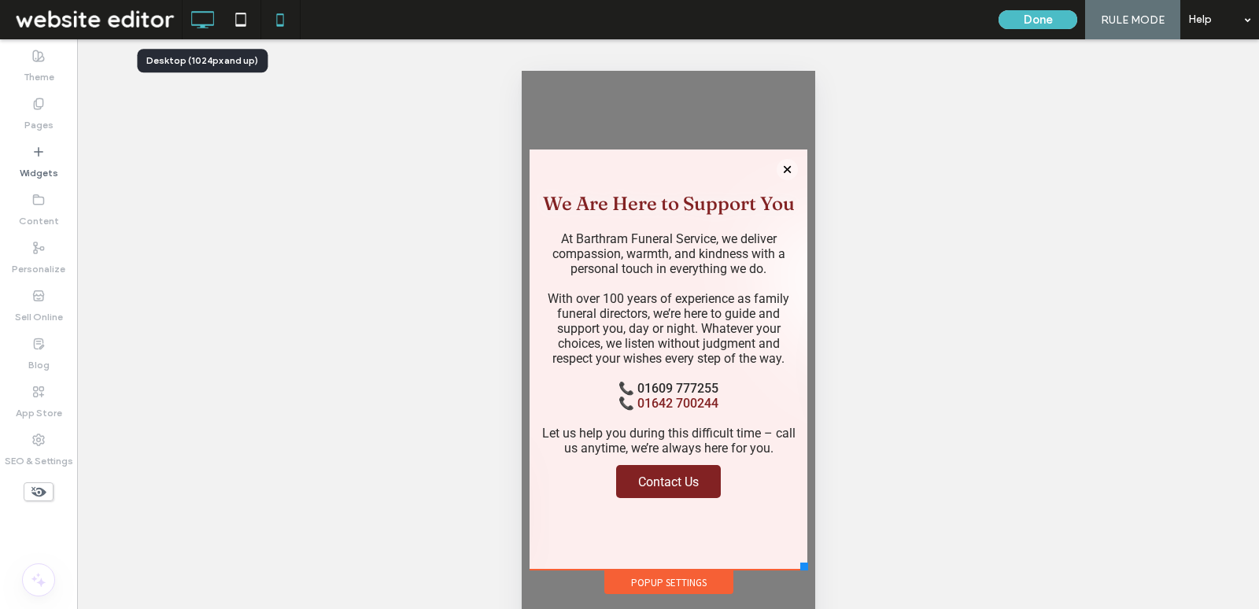
click at [204, 16] on icon at bounding box center [202, 19] width 31 height 31
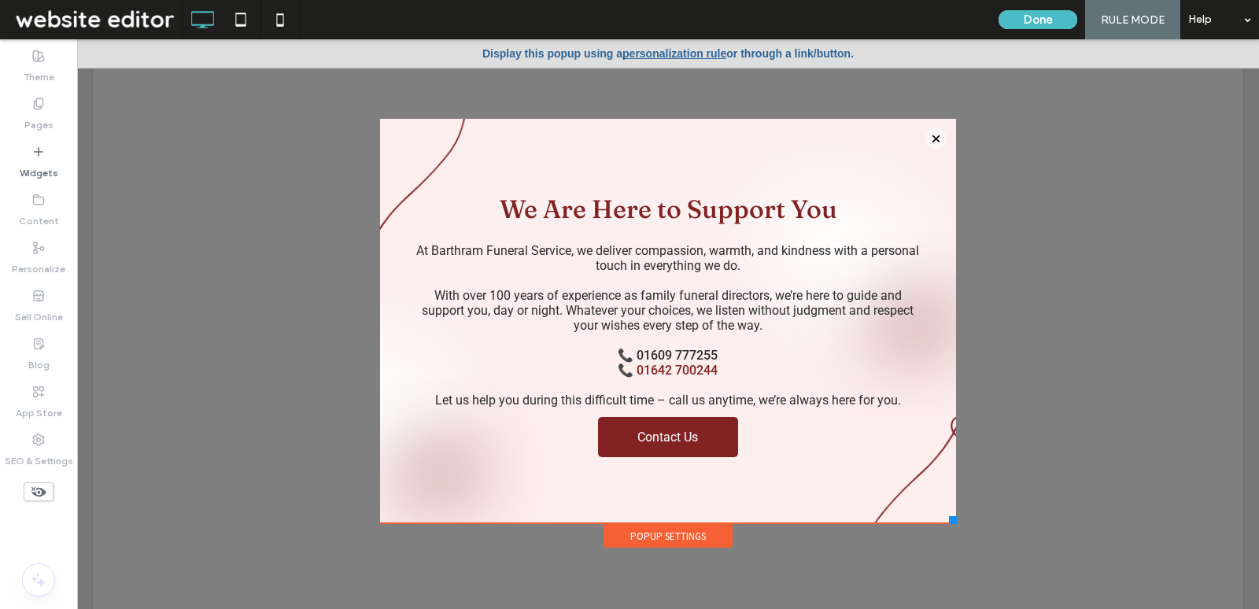
scroll to position [0, 0]
click at [1038, 22] on button "Done" at bounding box center [1038, 19] width 79 height 19
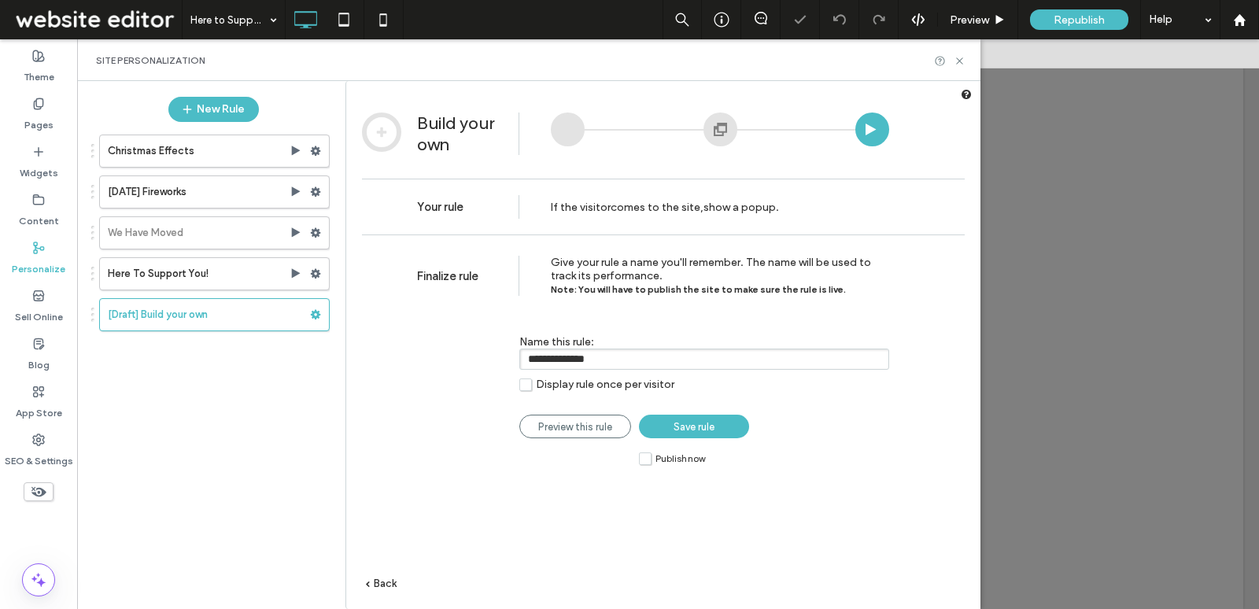
click at [667, 357] on input "**********" at bounding box center [704, 359] width 370 height 21
type input "**********"
click at [664, 427] on link "Save rule" at bounding box center [694, 427] width 110 height 24
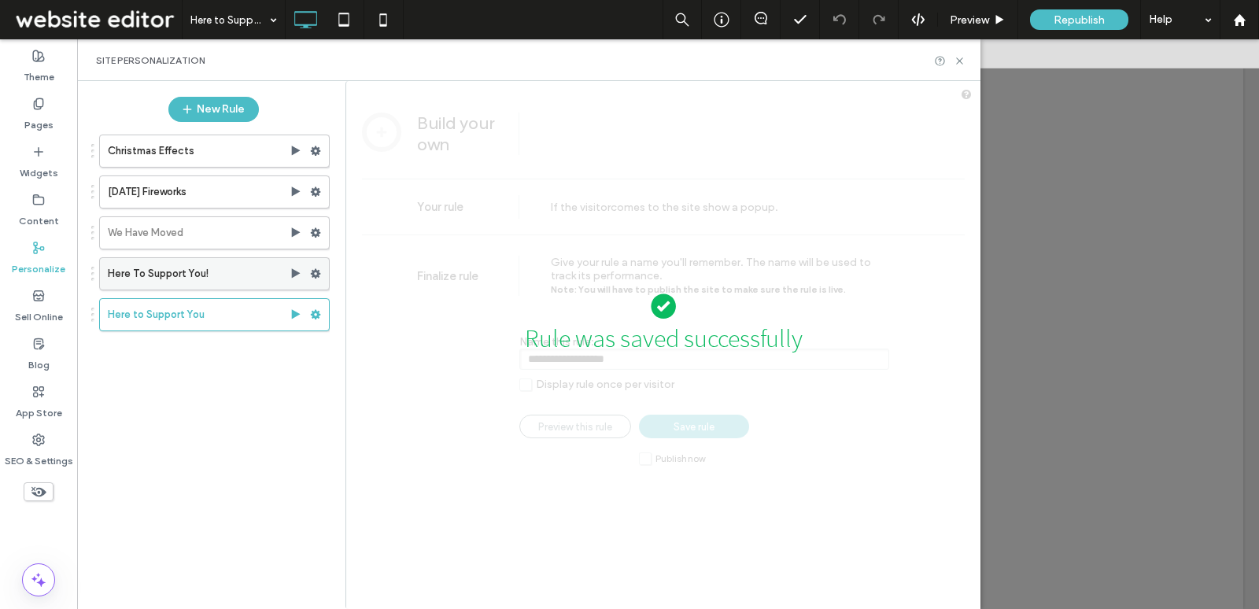
click at [320, 268] on icon at bounding box center [315, 273] width 11 height 11
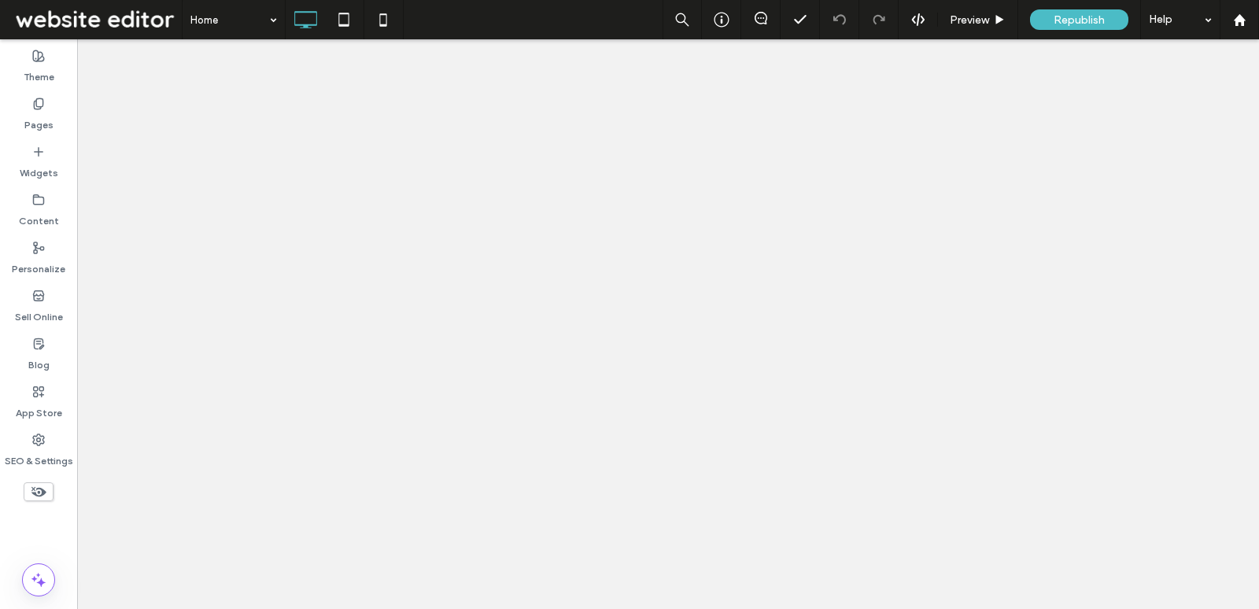
click at [445, 333] on div at bounding box center [629, 304] width 1259 height 609
click at [43, 255] on label "Personalize" at bounding box center [39, 265] width 54 height 22
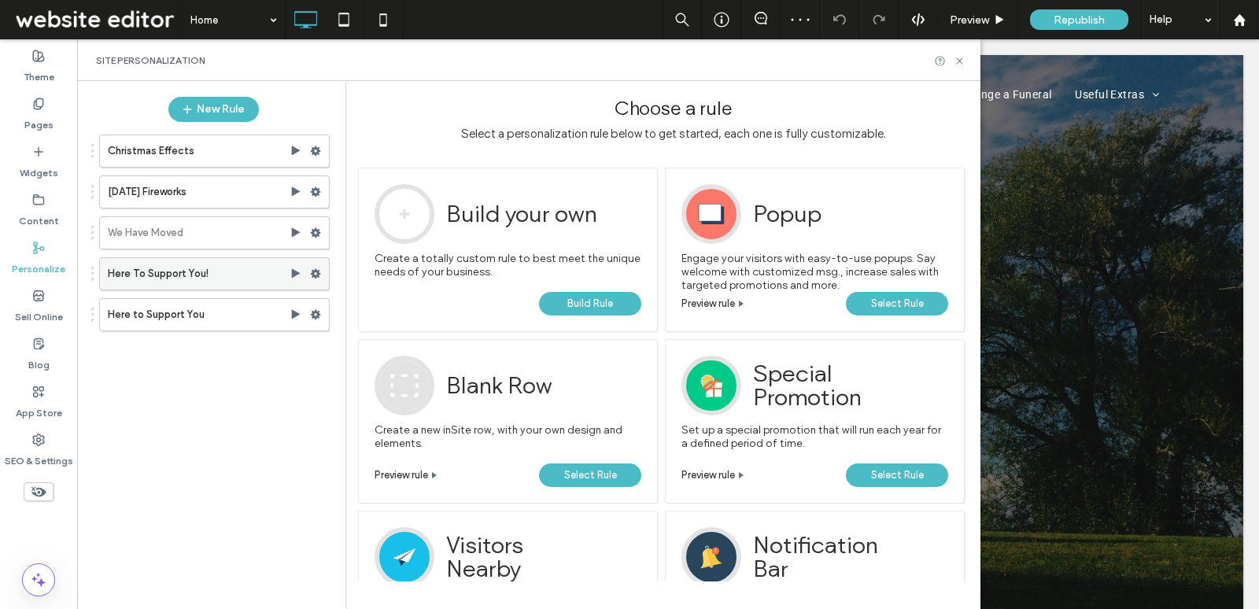
click at [318, 269] on use at bounding box center [316, 273] width 10 height 9
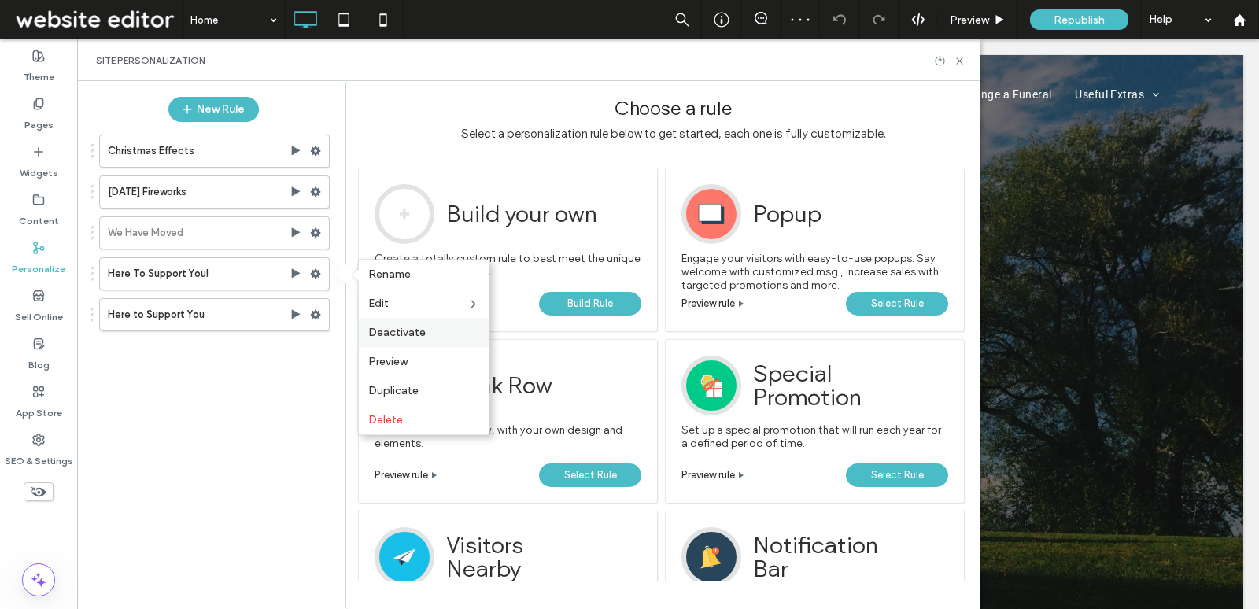
click at [421, 329] on span "Deactivate" at bounding box center [396, 332] width 57 height 13
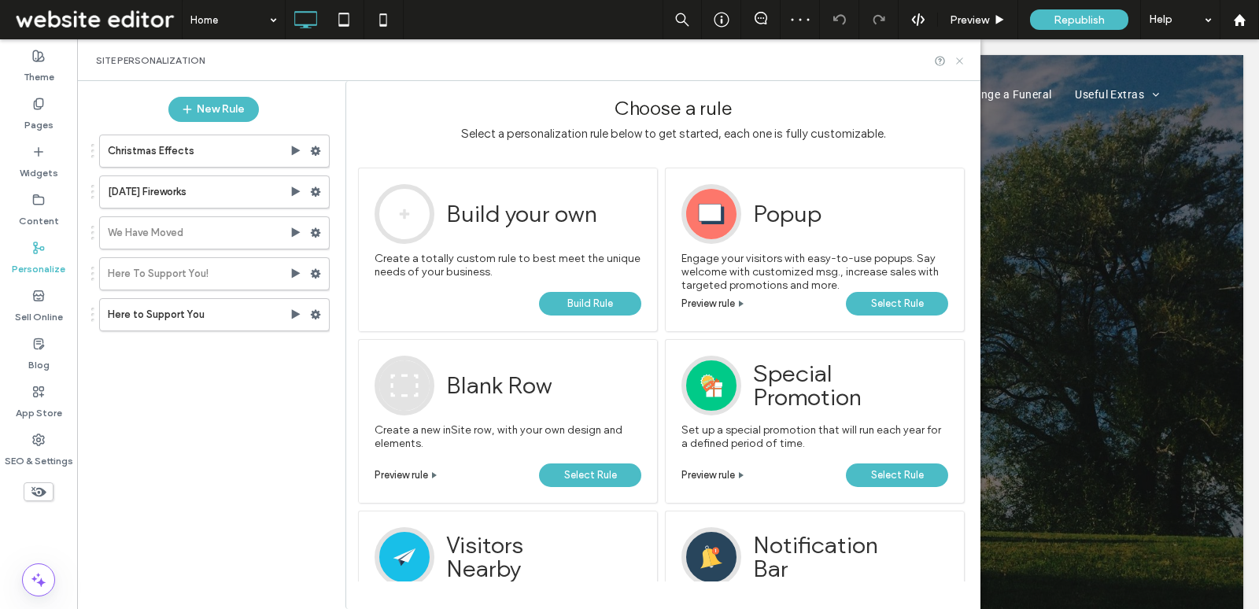
click at [956, 60] on icon at bounding box center [960, 61] width 12 height 12
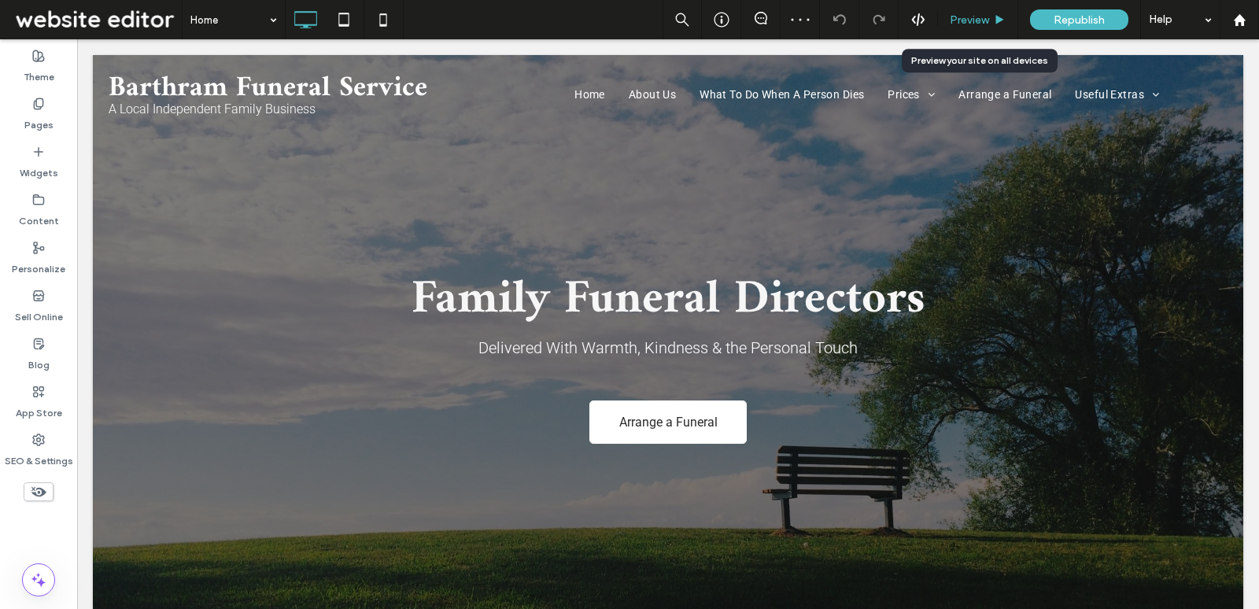
click at [974, 13] on span "Preview" at bounding box center [969, 19] width 39 height 13
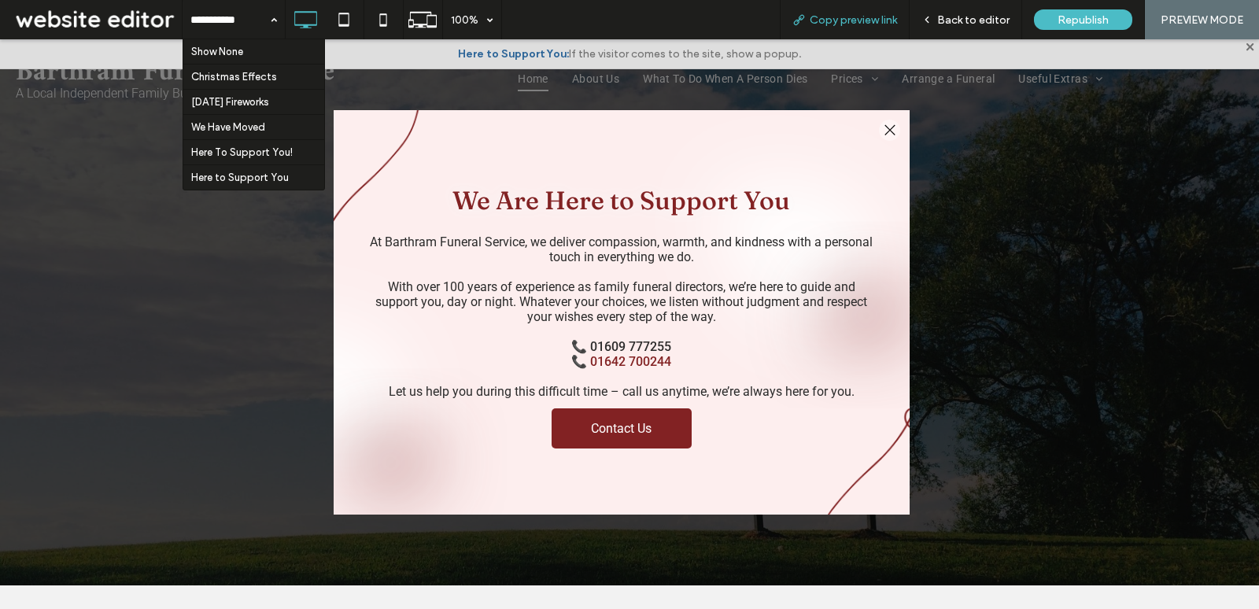
click at [836, 17] on span "Copy preview link" at bounding box center [853, 19] width 87 height 13
